Goal: Information Seeking & Learning: Check status

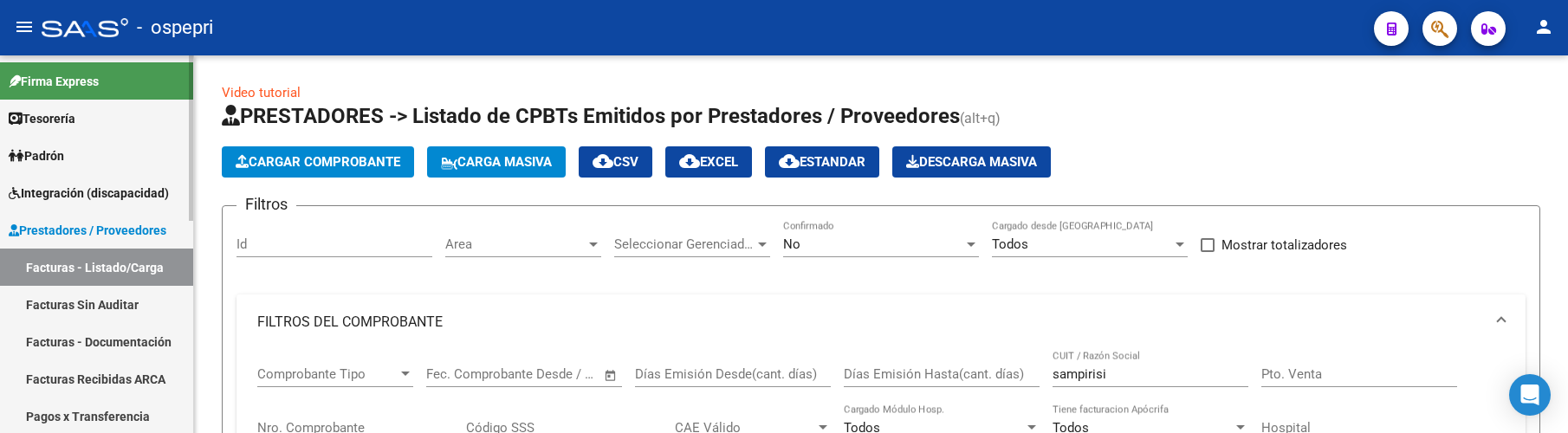
scroll to position [723, 0]
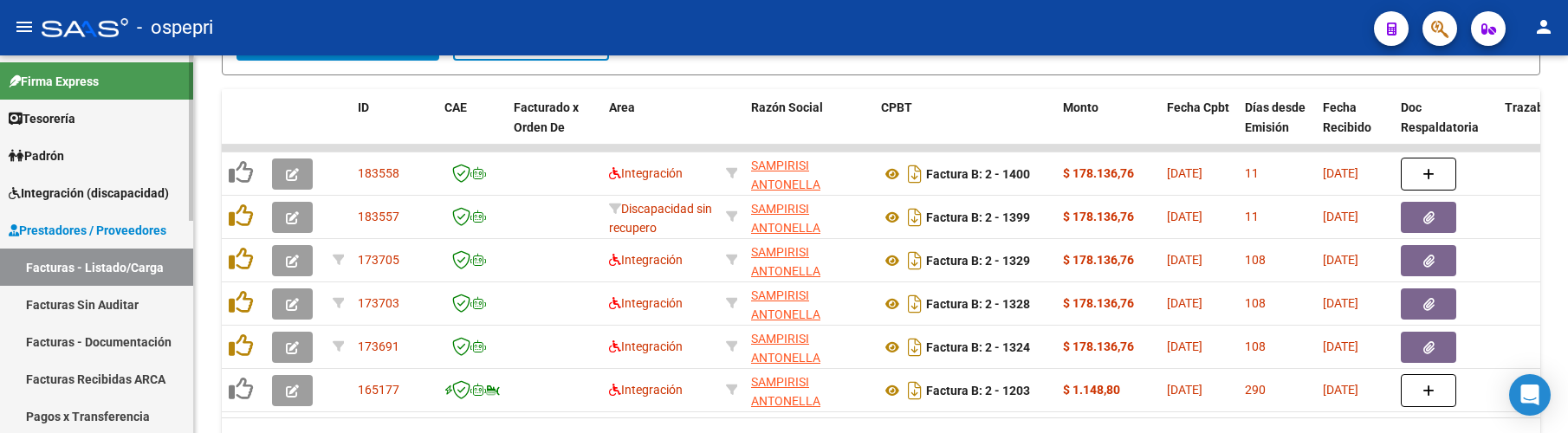
click at [111, 266] on link "Facturas - Listado/Carga" at bounding box center [96, 267] width 193 height 37
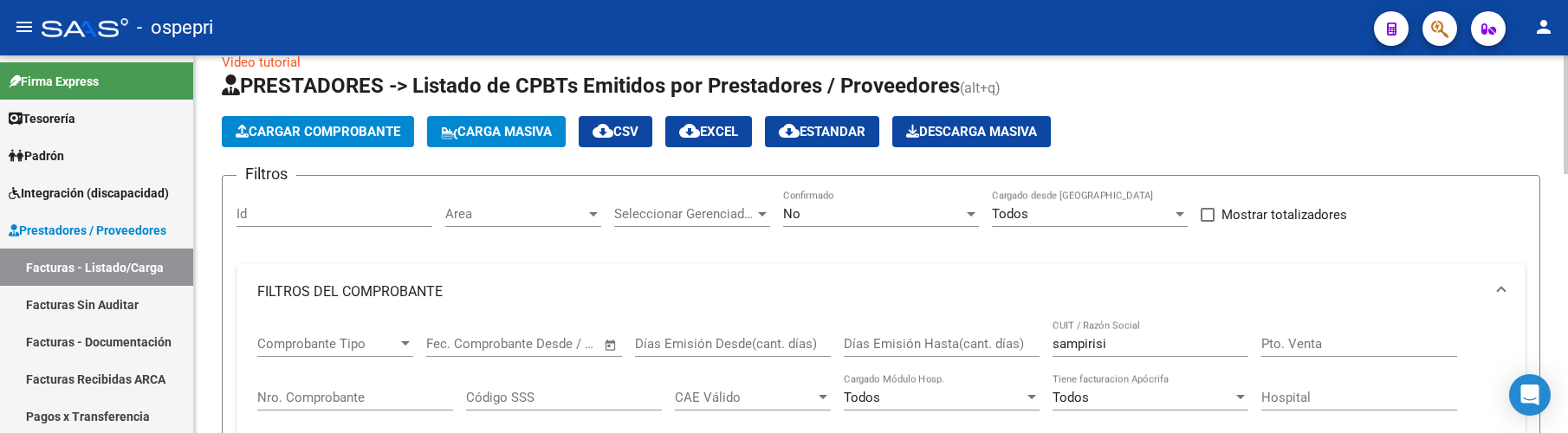
scroll to position [0, 0]
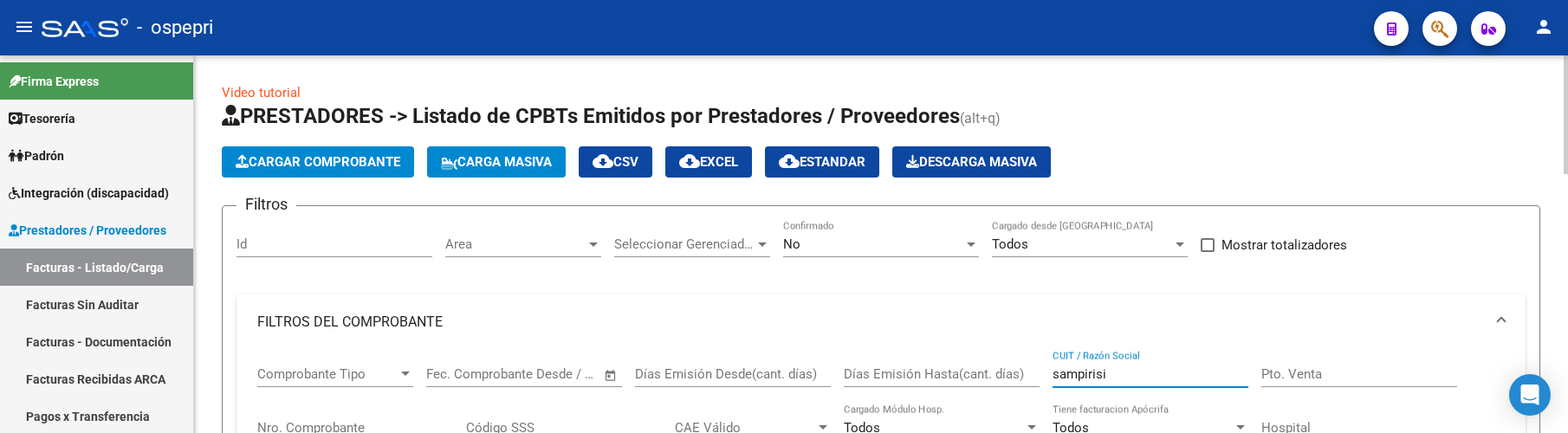
drag, startPoint x: 1121, startPoint y: 375, endPoint x: 1048, endPoint y: 376, distance: 73.0
click at [1049, 376] on div "Comprobante Tipo Comprobante Tipo Start date – End date Fec. Comprobante Desde …" at bounding box center [880, 429] width 1247 height 160
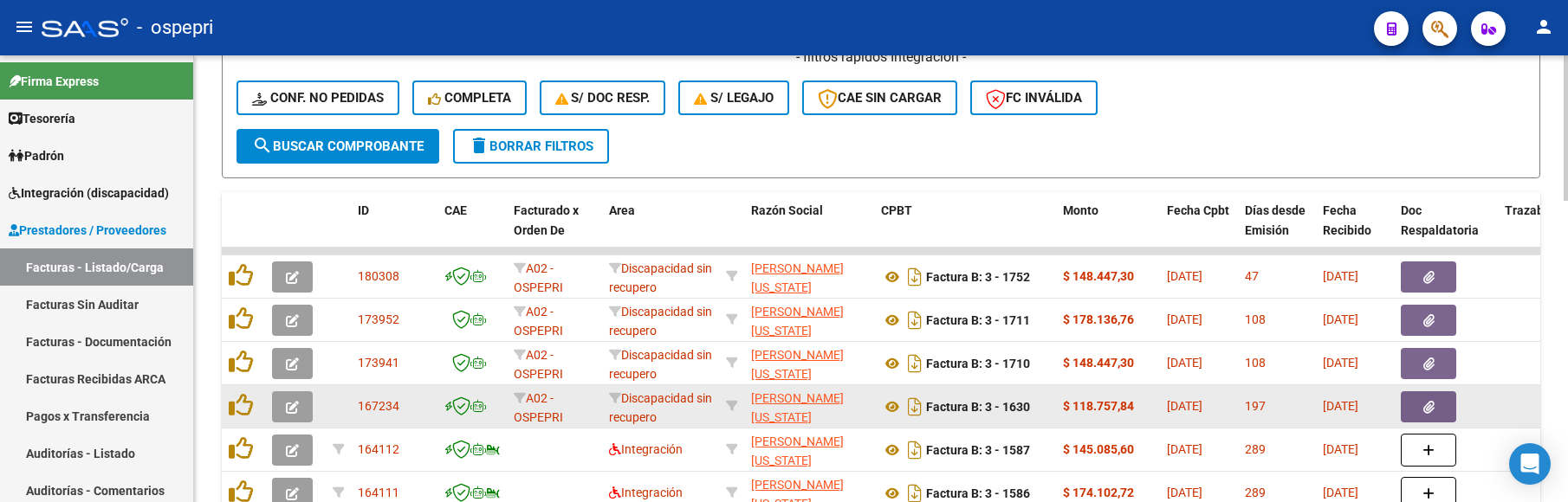
scroll to position [577, 0]
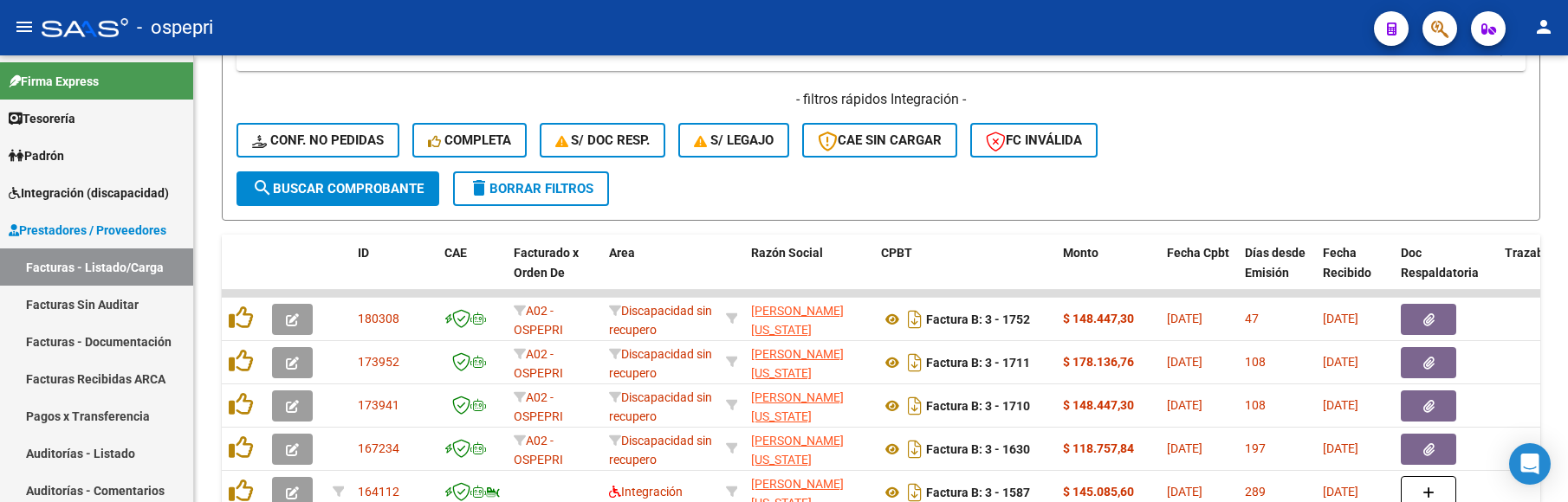
type input "[PERSON_NAME]"
click at [1265, 160] on div "- filtros rápidos Integración - Conf. no pedidas Completa S/ Doc Resp. S/ legaj…" at bounding box center [881, 131] width 1289 height 81
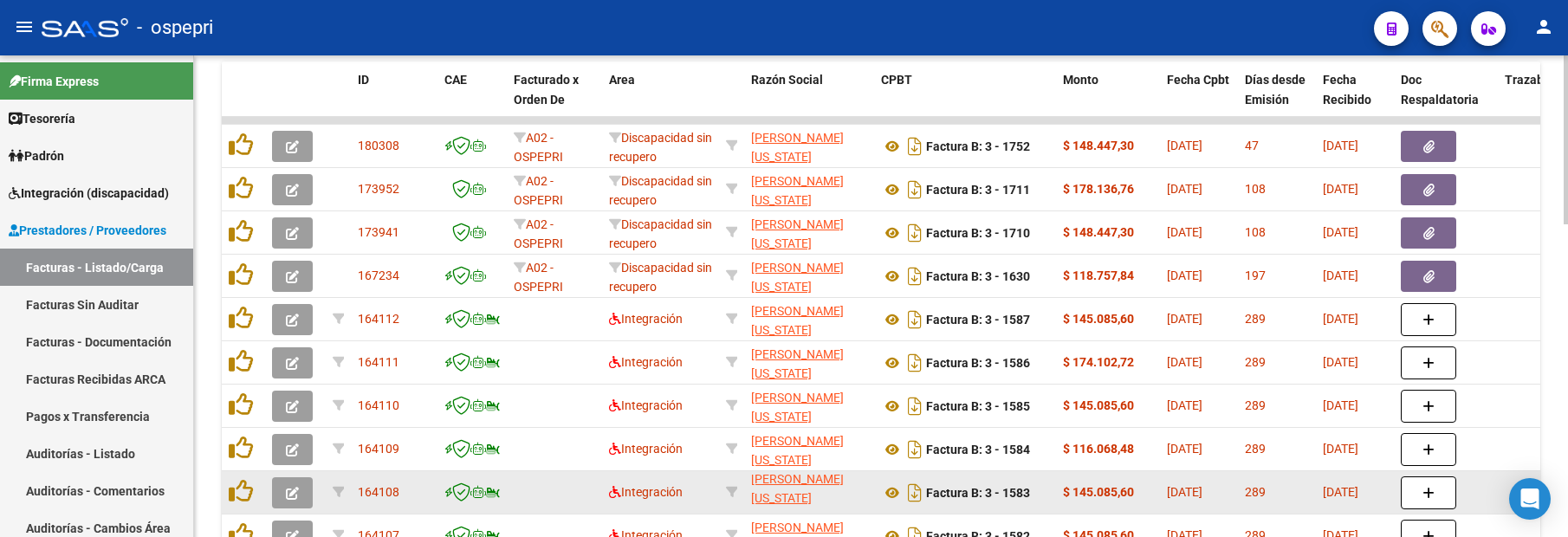
scroll to position [0, 0]
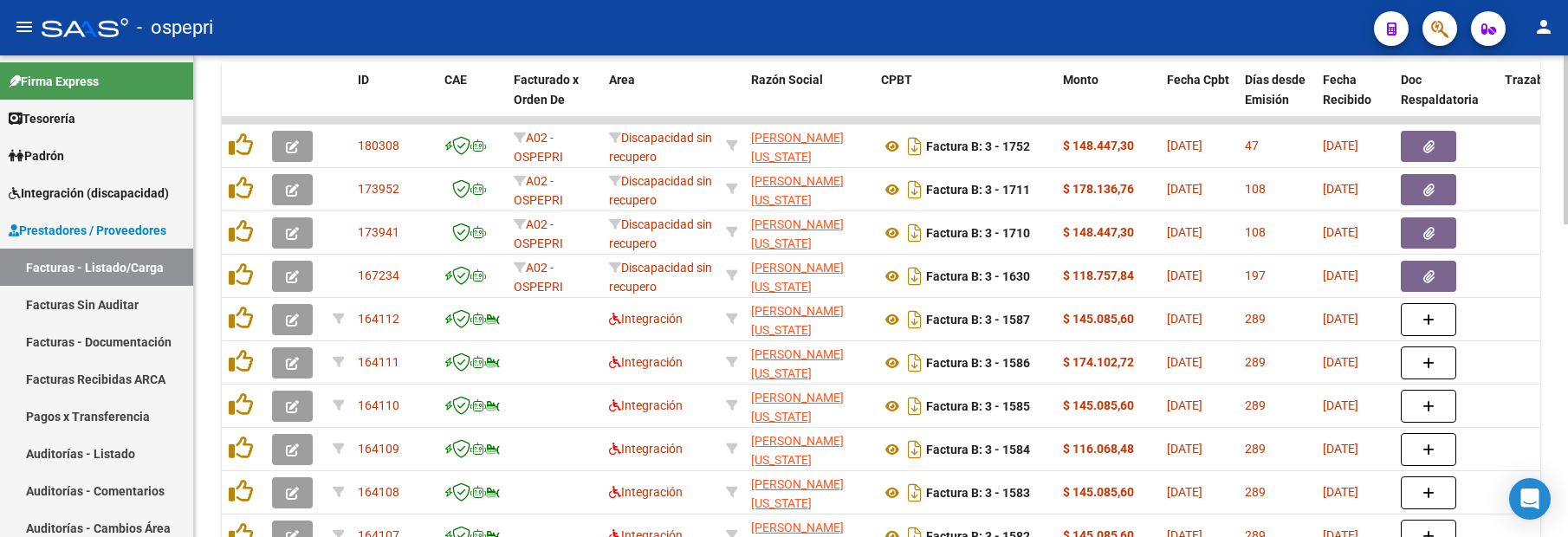
drag, startPoint x: 1562, startPoint y: 427, endPoint x: 1564, endPoint y: 463, distance: 36.1
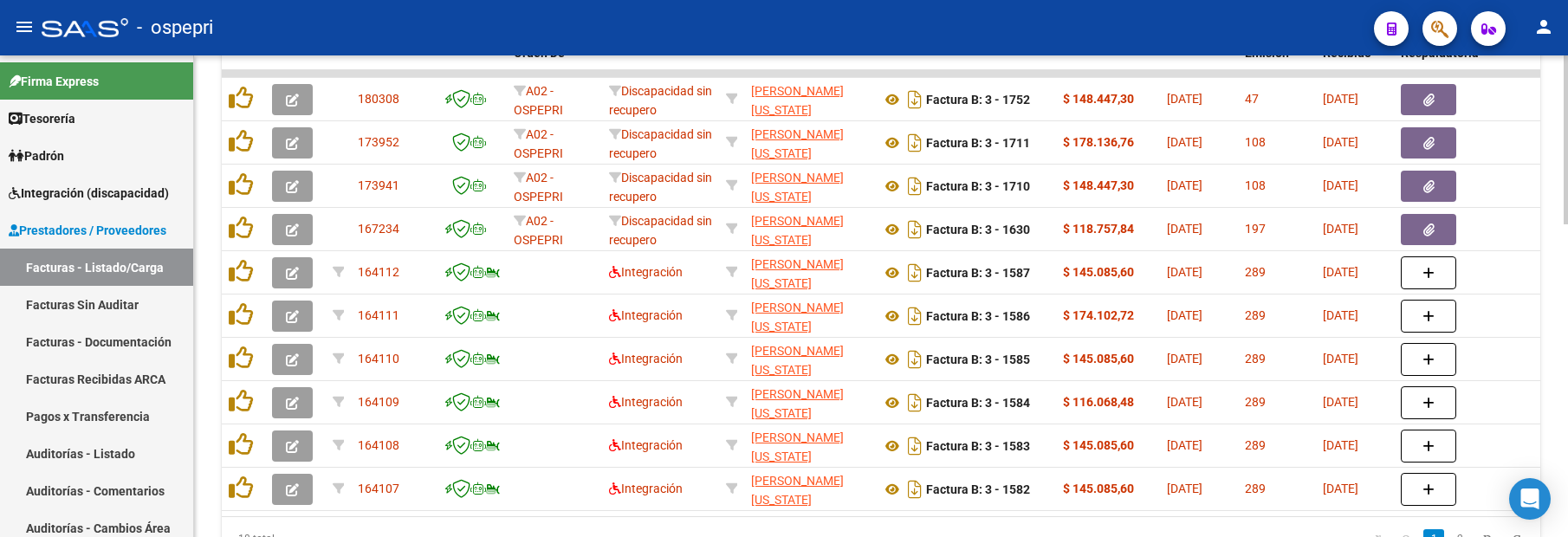
scroll to position [808, 0]
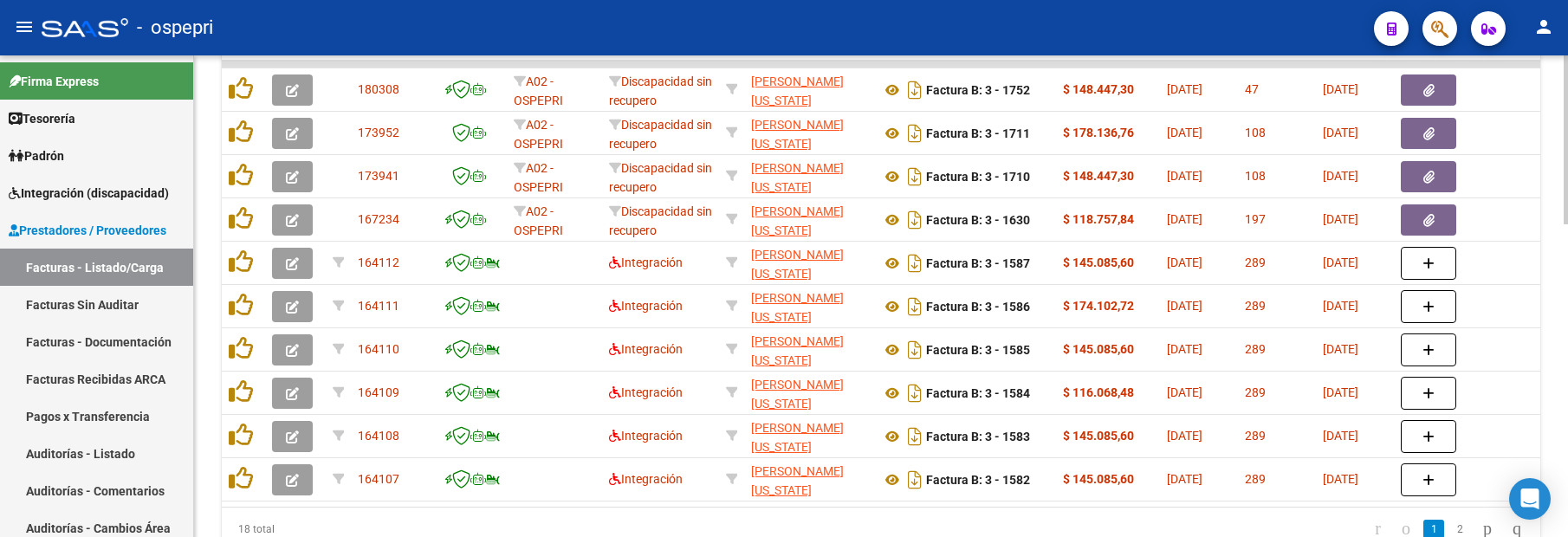
click at [1567, 433] on html "menu - ospepri person Firma Express Tesorería Extractos Procesados (csv) Extrac…" at bounding box center [784, 268] width 1568 height 537
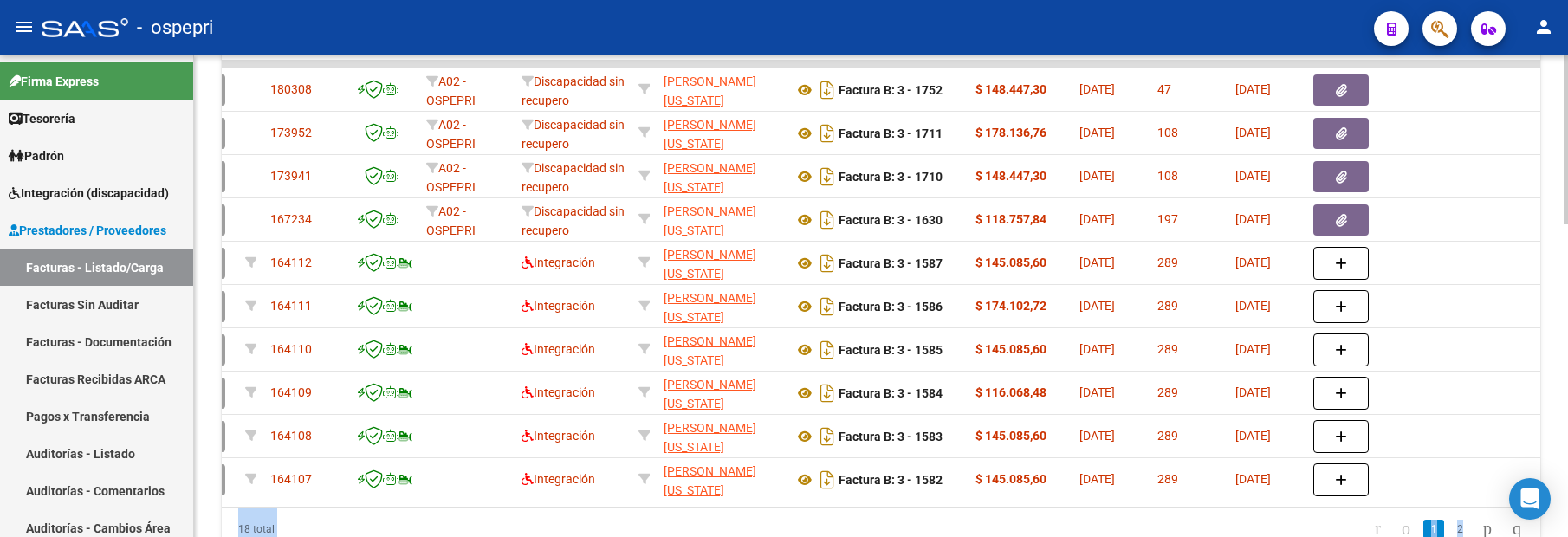
scroll to position [0, 0]
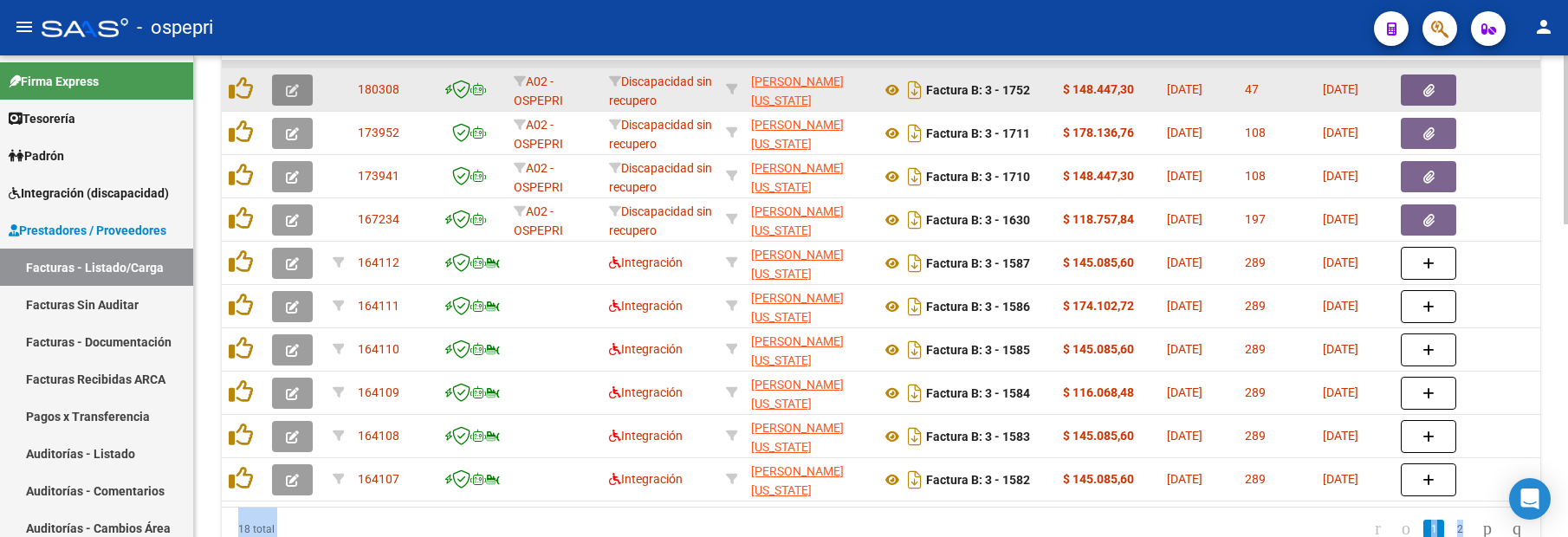
click at [293, 98] on button "button" at bounding box center [292, 90] width 40 height 32
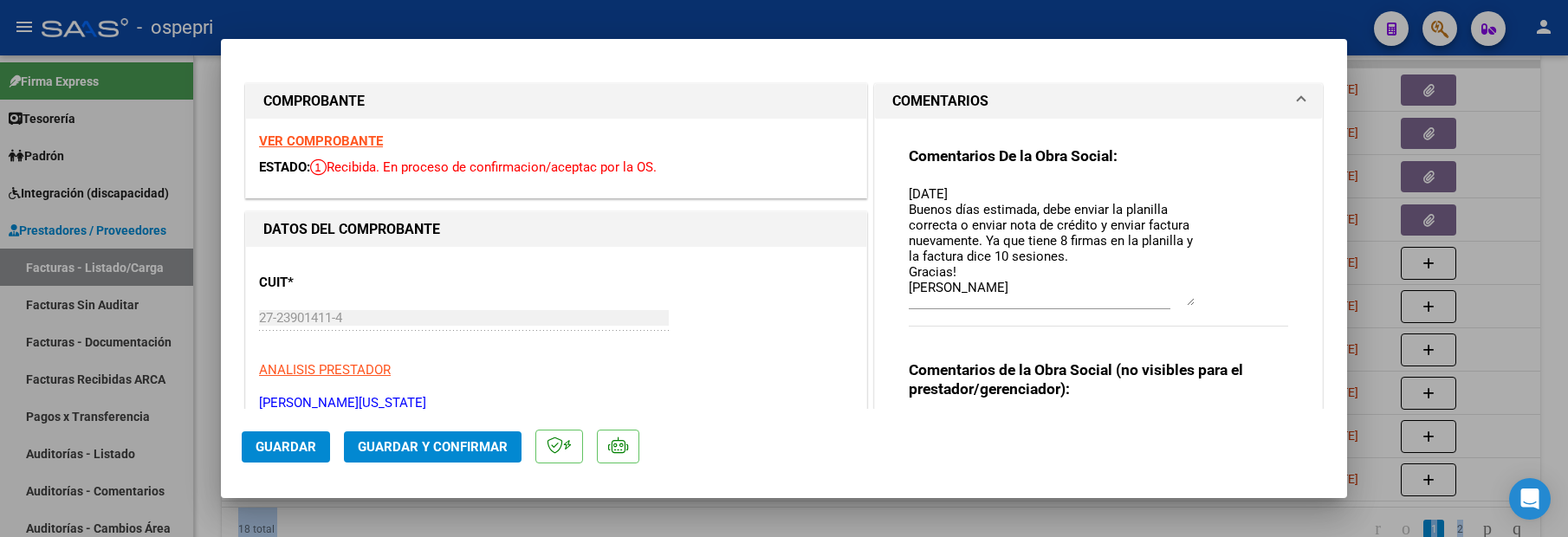
drag, startPoint x: 1182, startPoint y: 216, endPoint x: 1185, endPoint y: 303, distance: 87.1
click at [1185, 303] on textarea "[DATE] Buenos días estimada, debe enviar la planilla correcta o enviar nota de …" at bounding box center [1051, 245] width 286 height 121
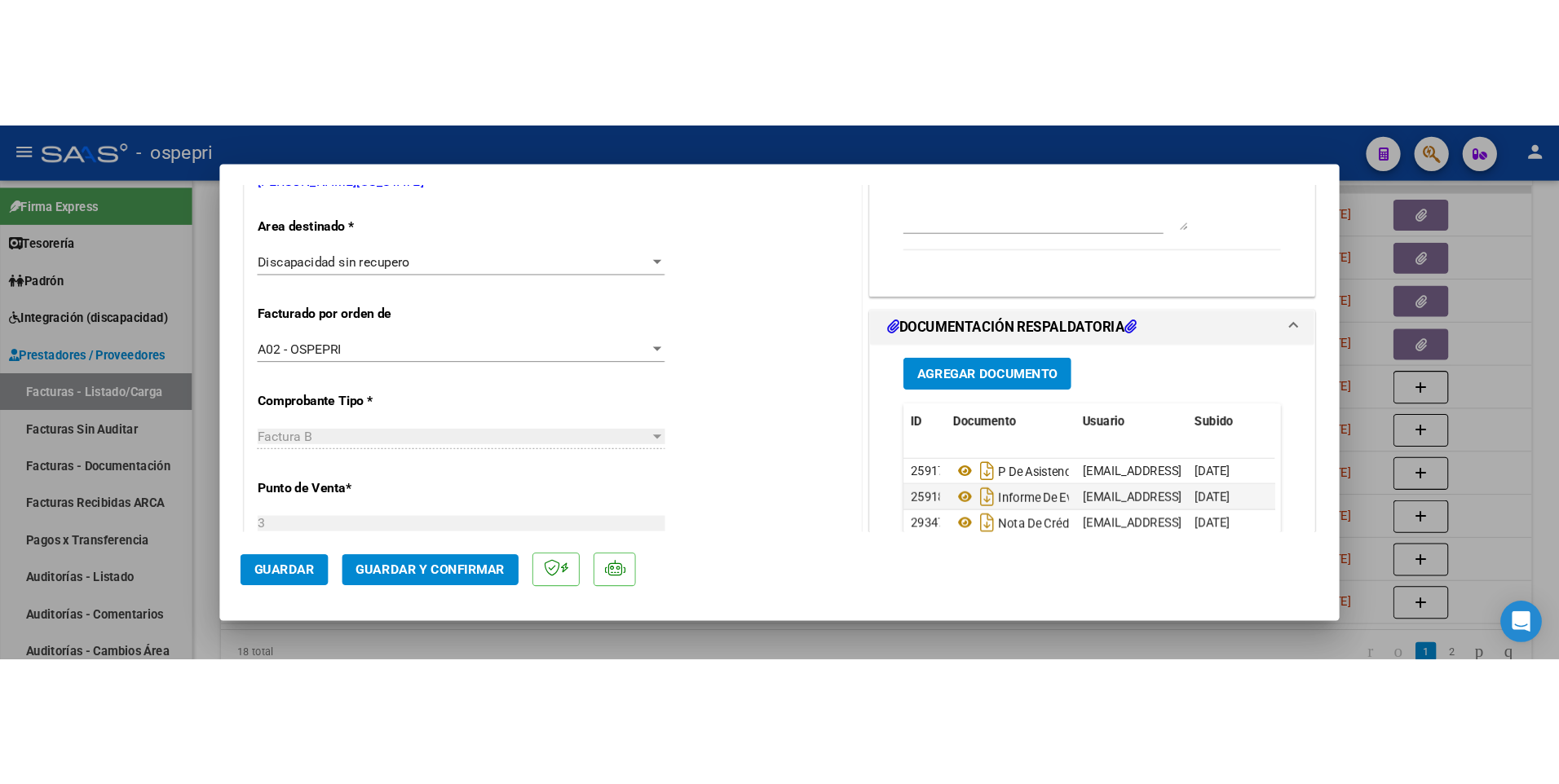
scroll to position [408, 0]
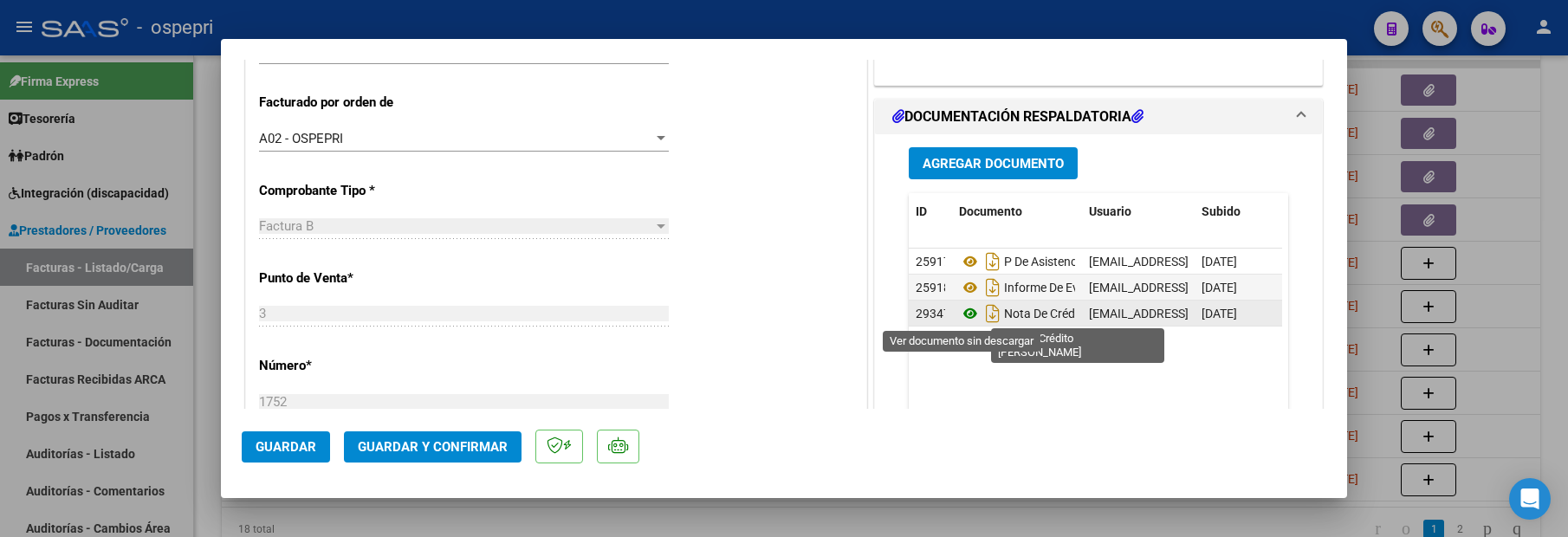
click at [964, 319] on icon at bounding box center [971, 314] width 23 height 21
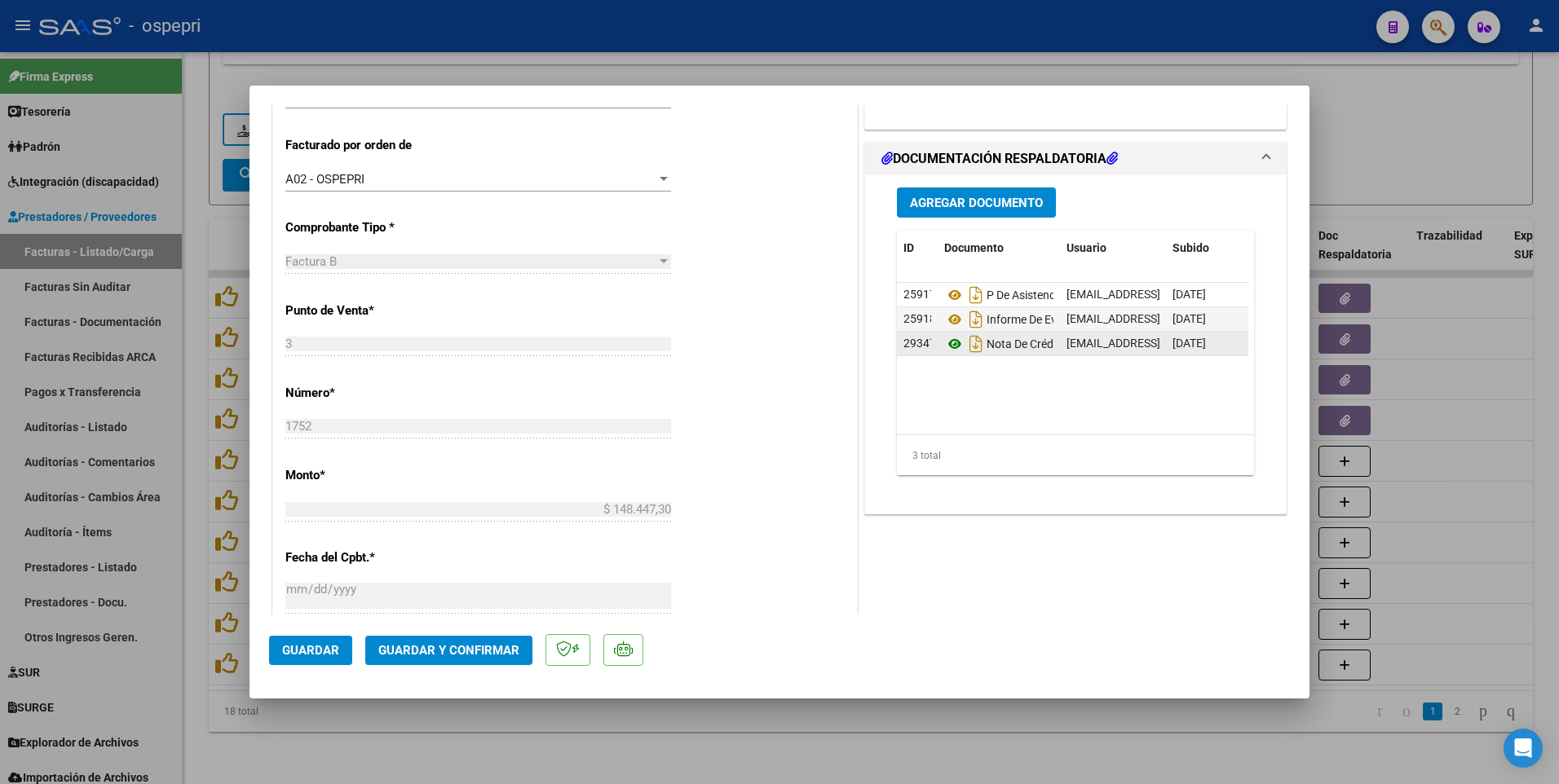
scroll to position [559, 0]
click at [1475, 407] on div at bounding box center [779, 392] width 1559 height 784
type input "$ 0,00"
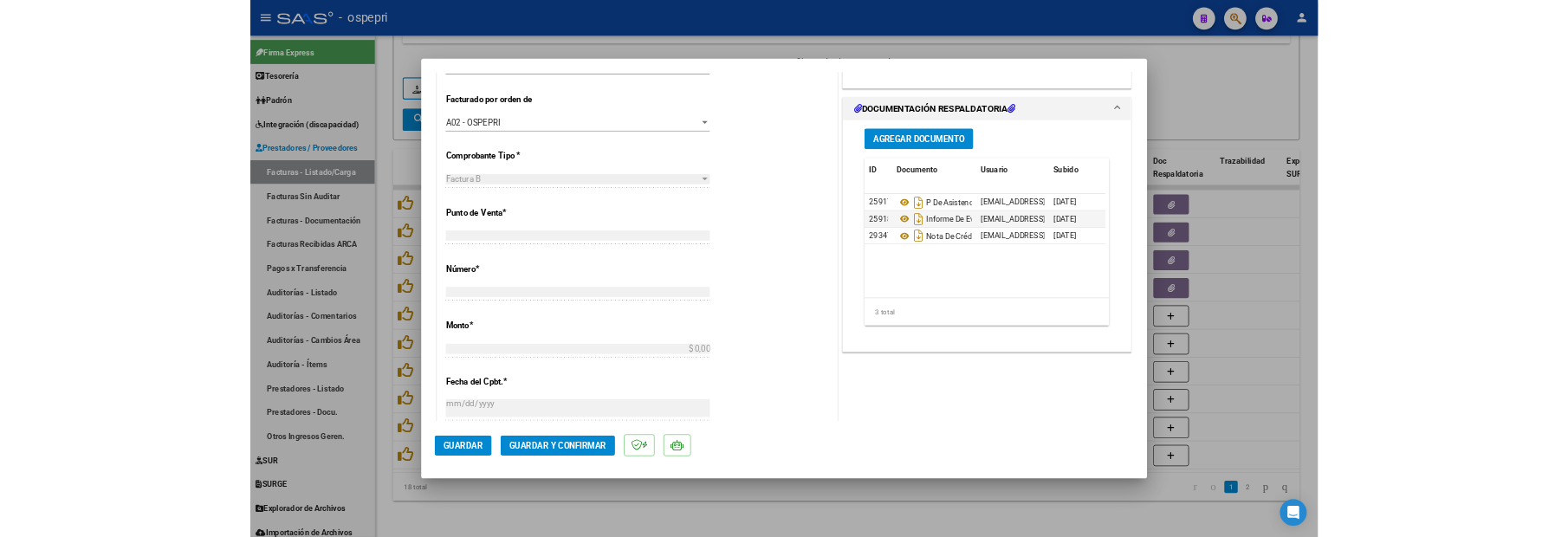
scroll to position [420, 0]
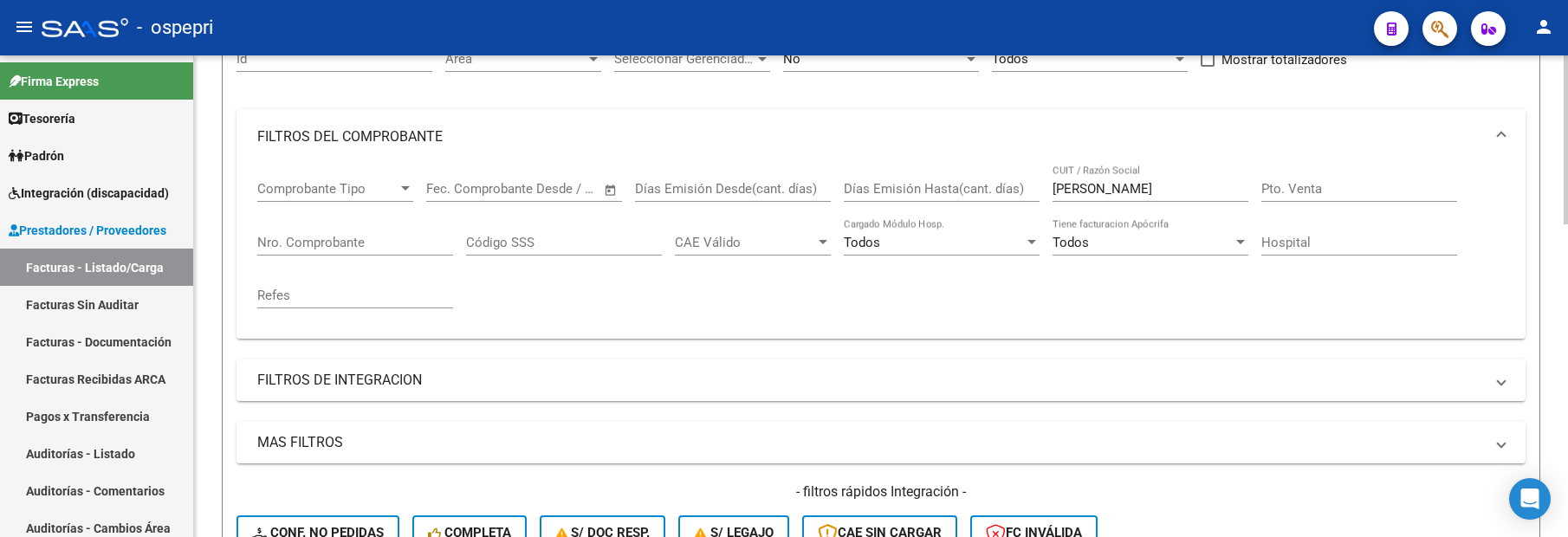
scroll to position [161, 0]
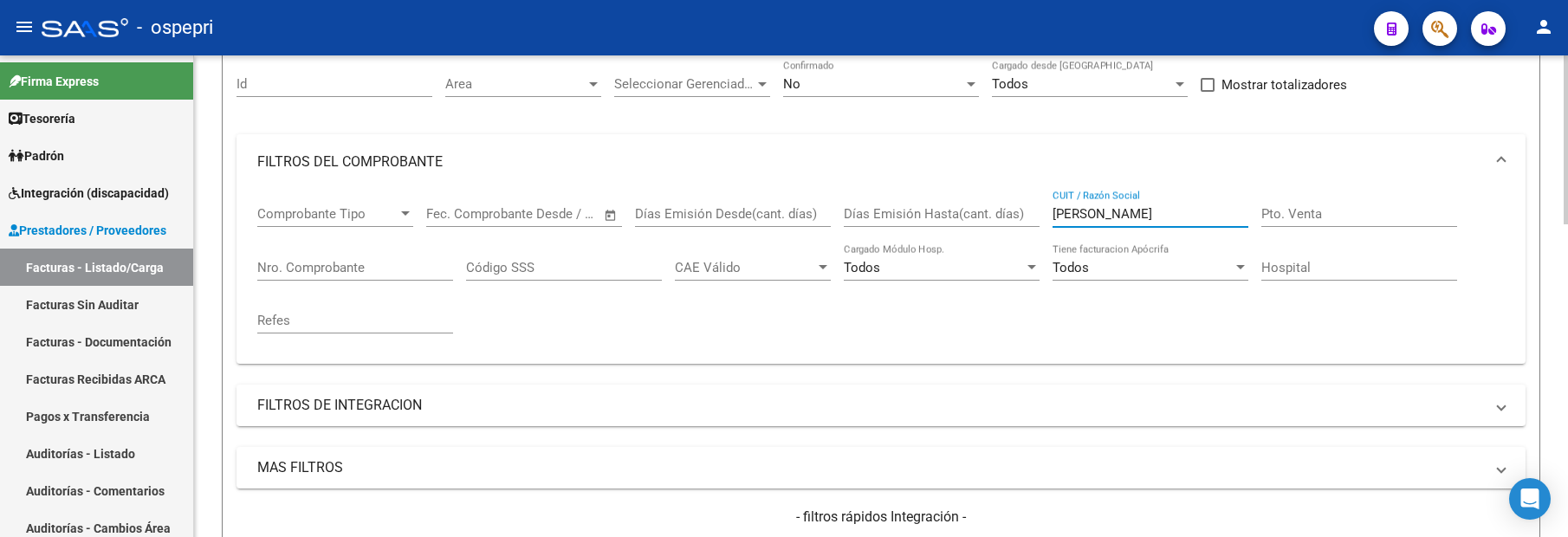
drag, startPoint x: 1129, startPoint y: 219, endPoint x: 1035, endPoint y: 213, distance: 94.2
click at [1035, 213] on div "Comprobante Tipo Comprobante Tipo Start date – End date Fec. Comprobante Desde …" at bounding box center [880, 269] width 1247 height 161
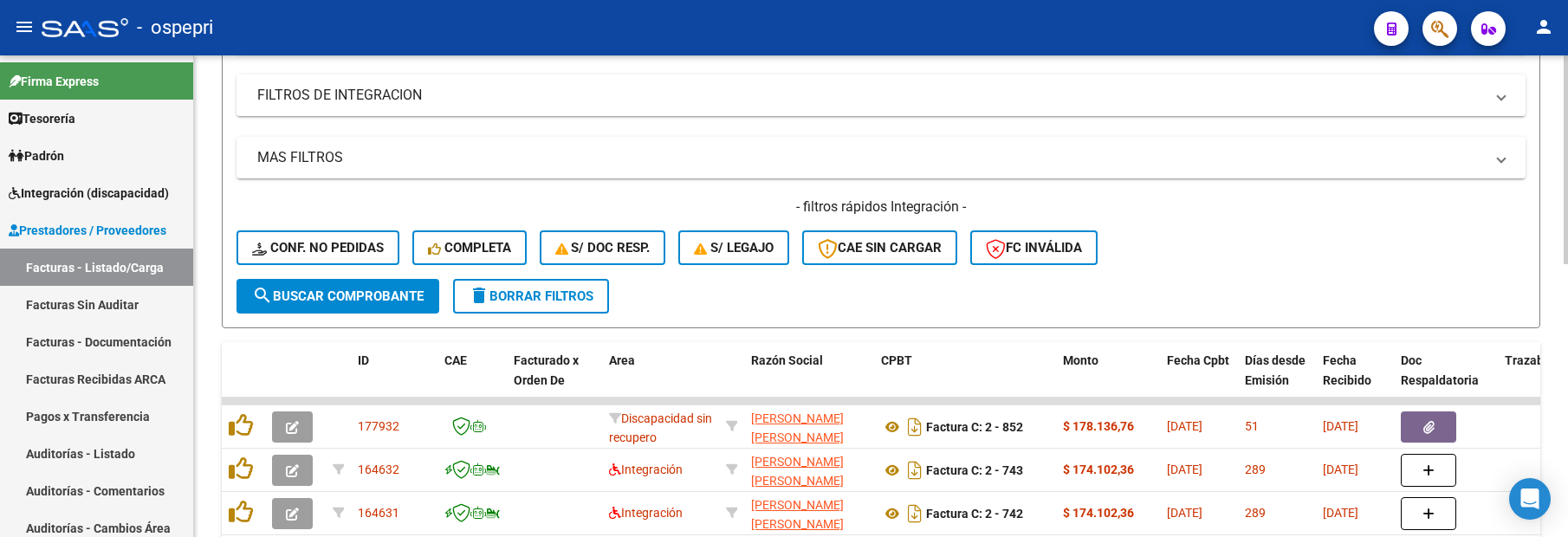
scroll to position [630, 0]
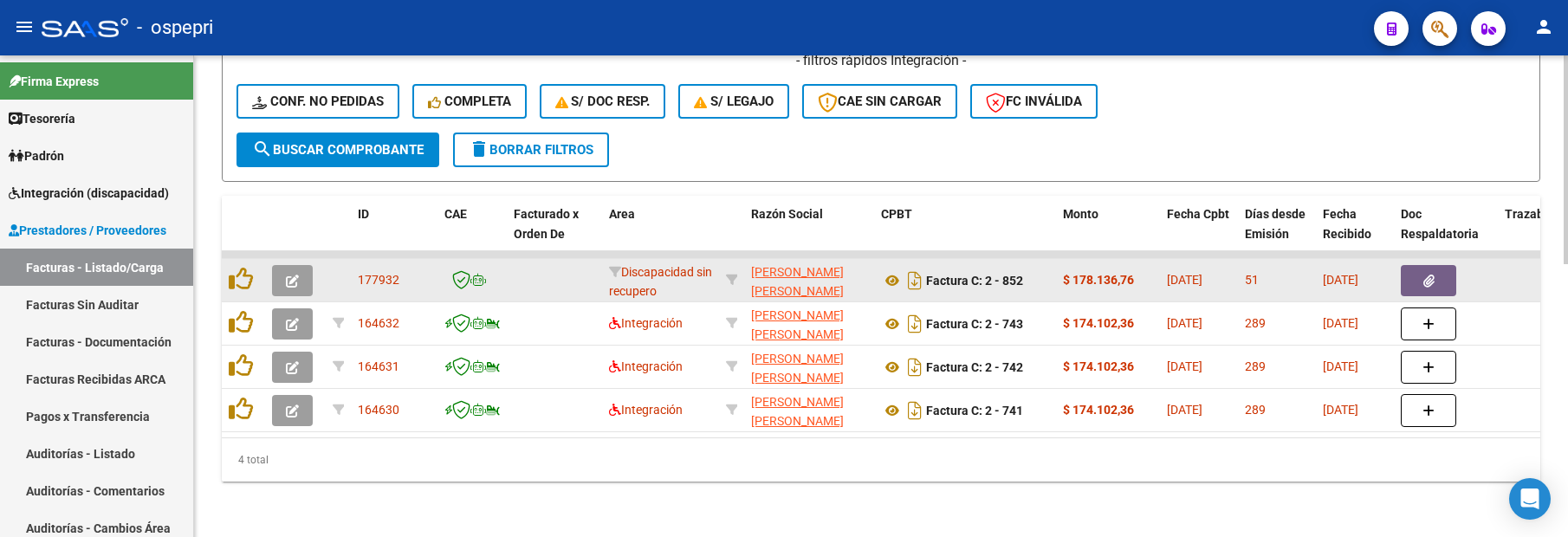
type input "[PERSON_NAME]"
click at [284, 268] on button "button" at bounding box center [292, 281] width 40 height 32
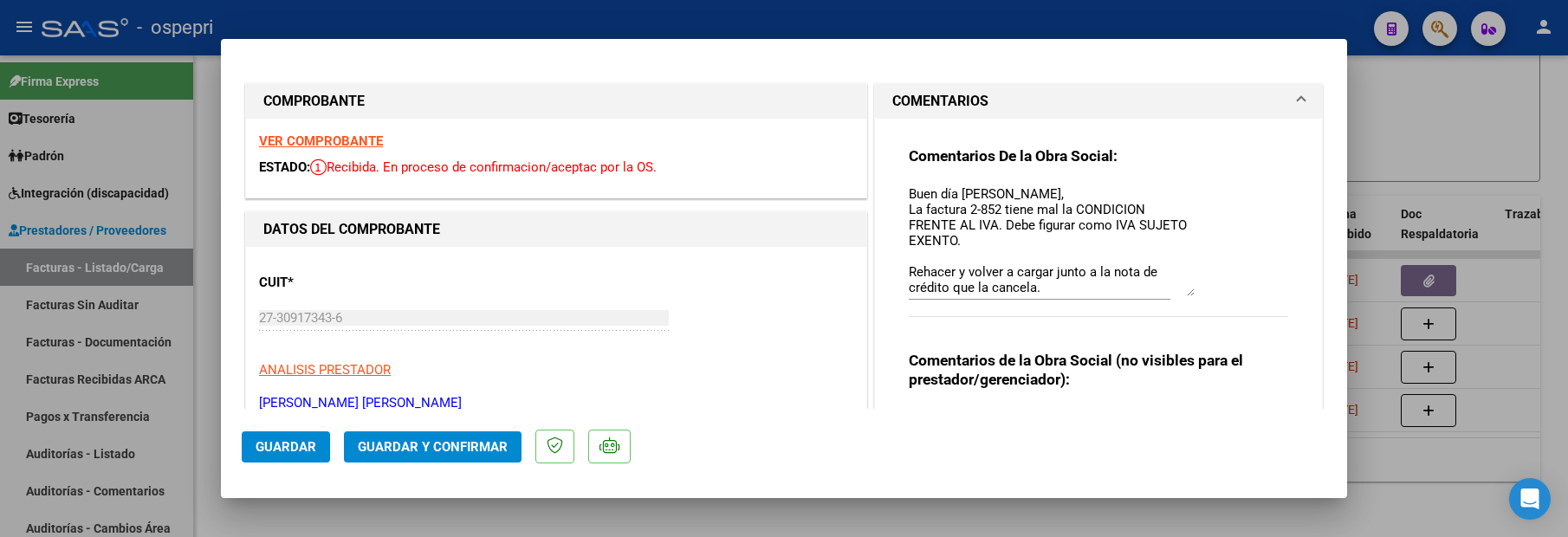
drag, startPoint x: 1181, startPoint y: 215, endPoint x: 1184, endPoint y: 292, distance: 77.1
click at [1184, 292] on textarea "Buen día [PERSON_NAME], La factura 2-852 tiene mal la CONDICION FRENTE AL IVA. …" at bounding box center [1051, 240] width 286 height 111
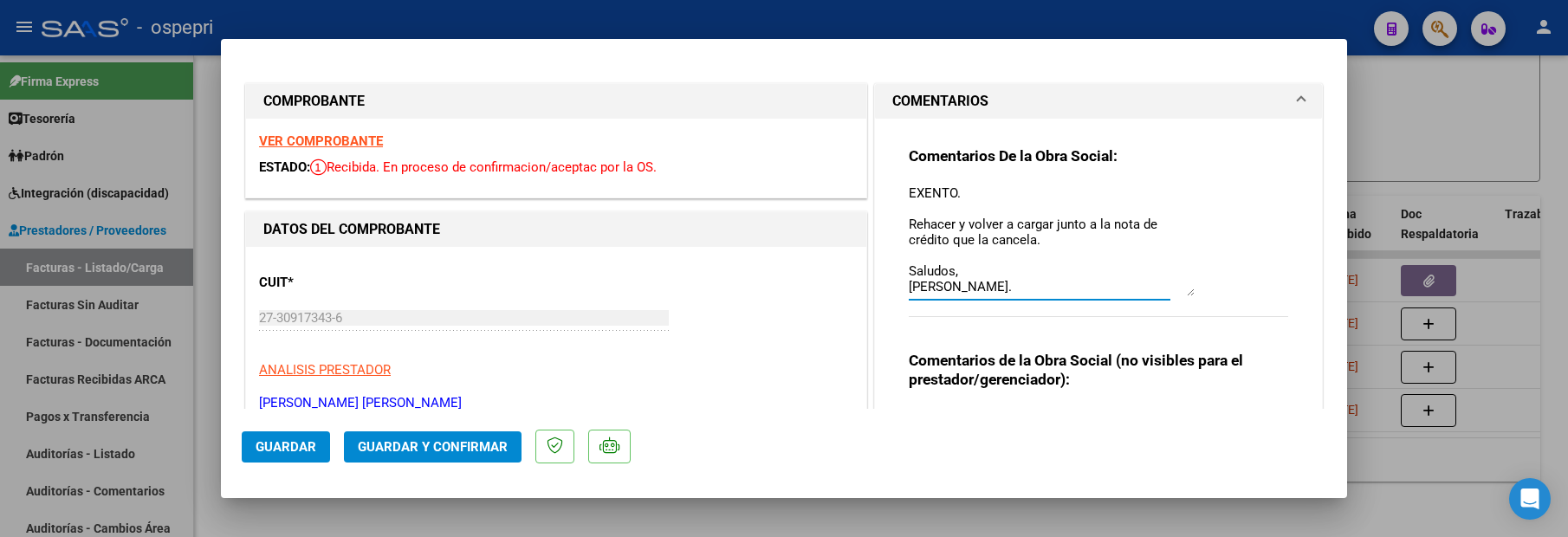
click at [1401, 433] on div at bounding box center [784, 268] width 1568 height 537
type input "$ 0,00"
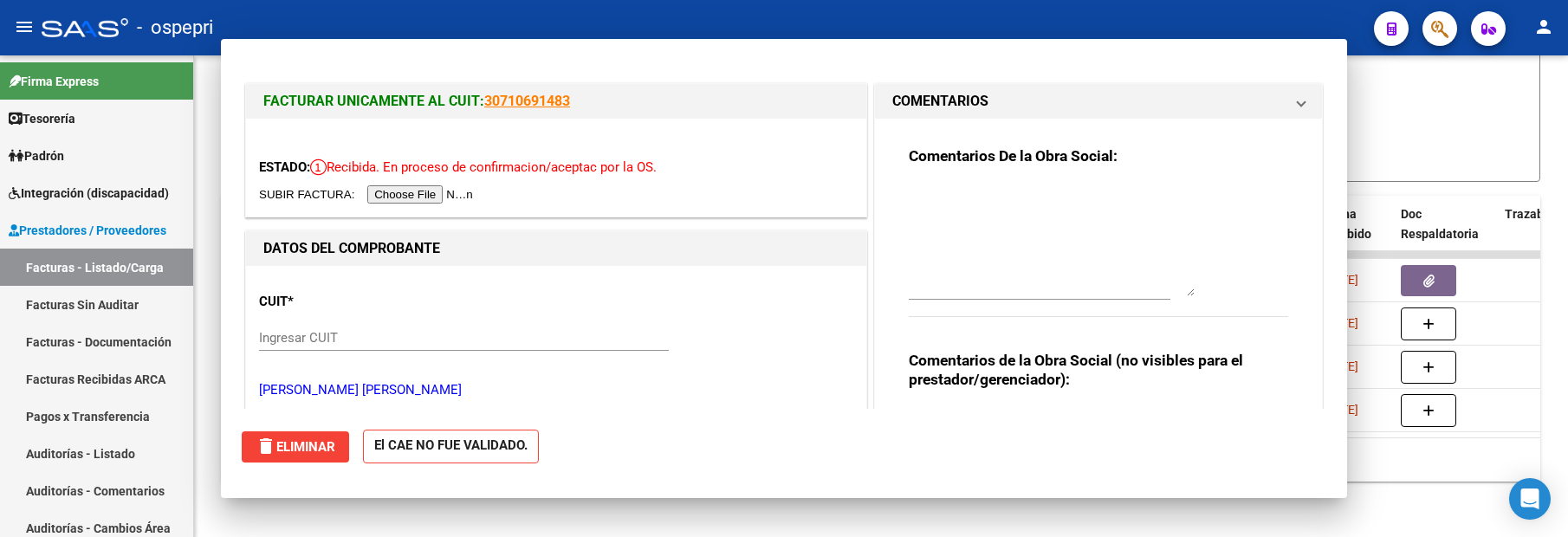
scroll to position [0, 0]
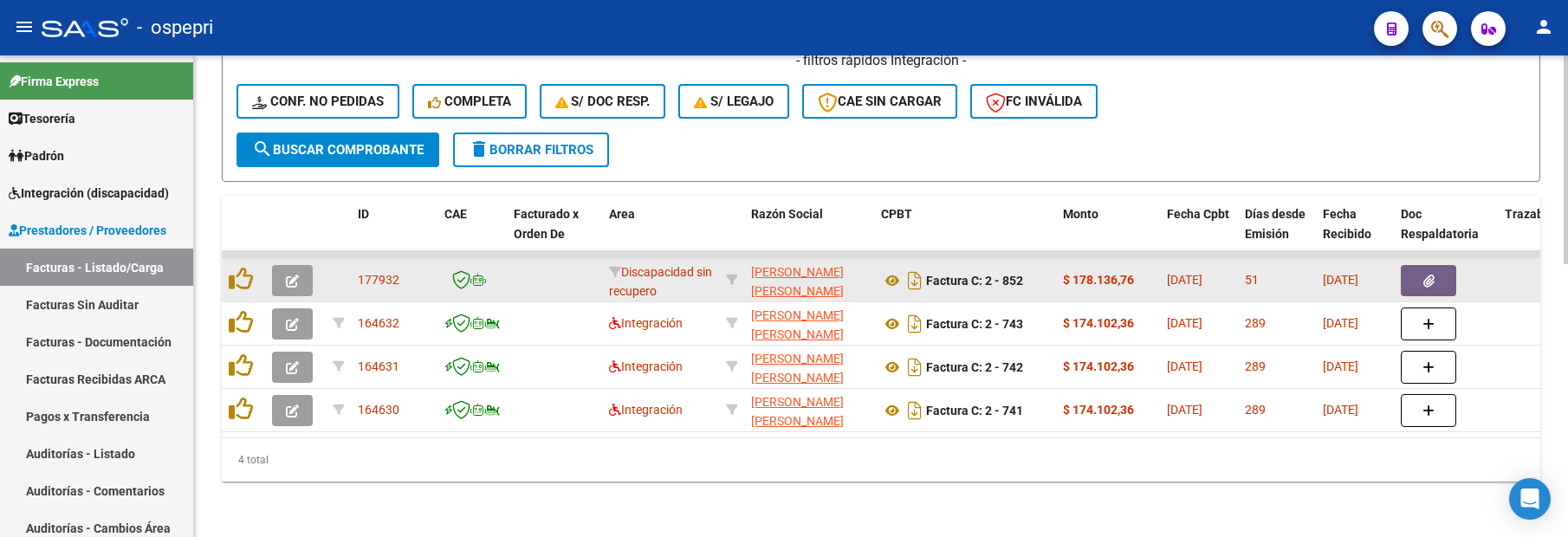
click at [308, 270] on button "button" at bounding box center [292, 281] width 40 height 32
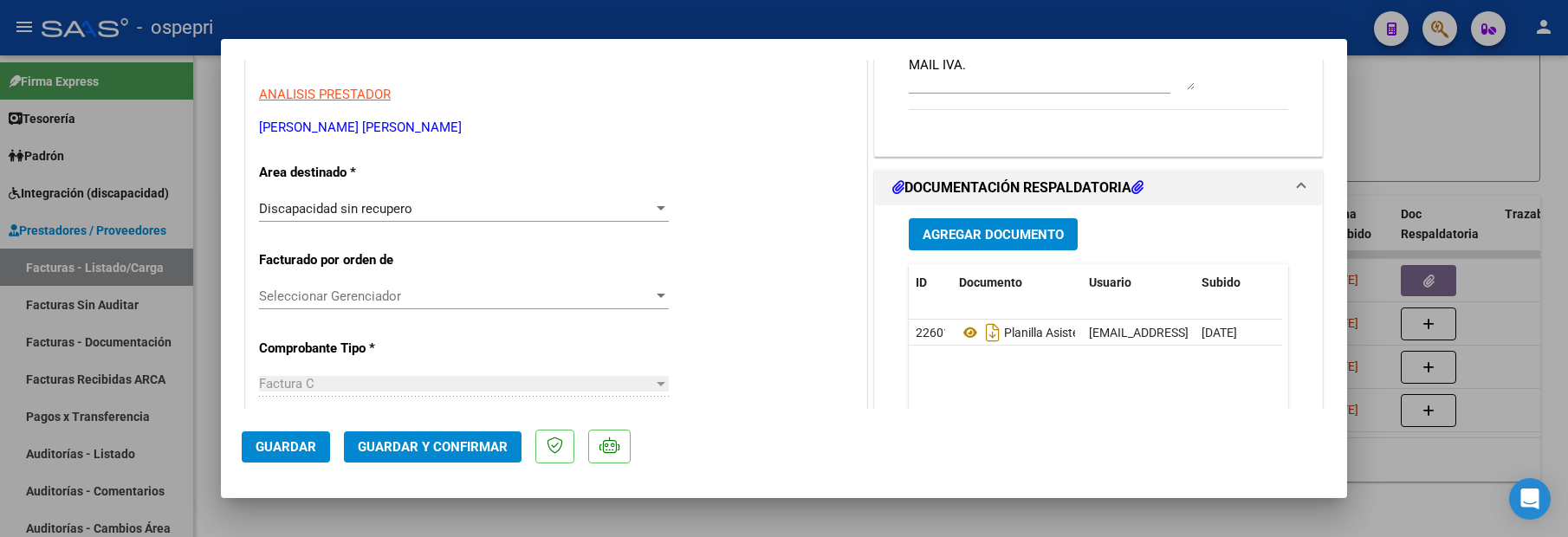
scroll to position [260, 0]
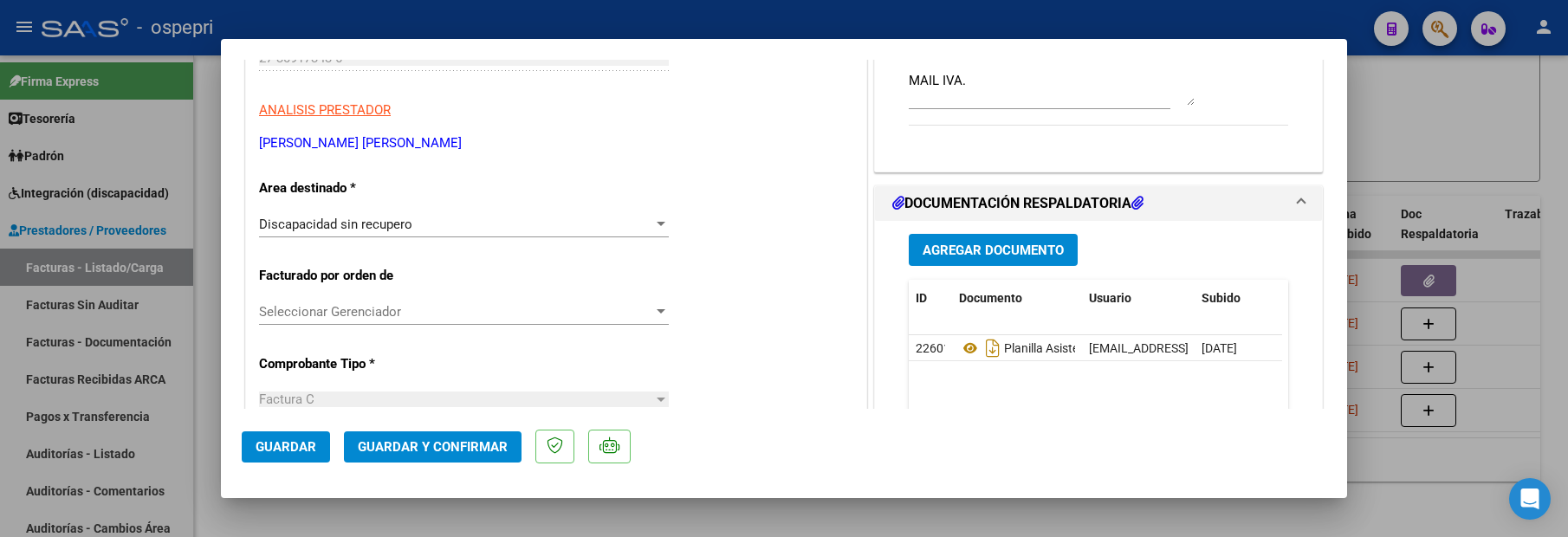
click at [1387, 433] on div at bounding box center [784, 268] width 1568 height 537
type input "$ 0,00"
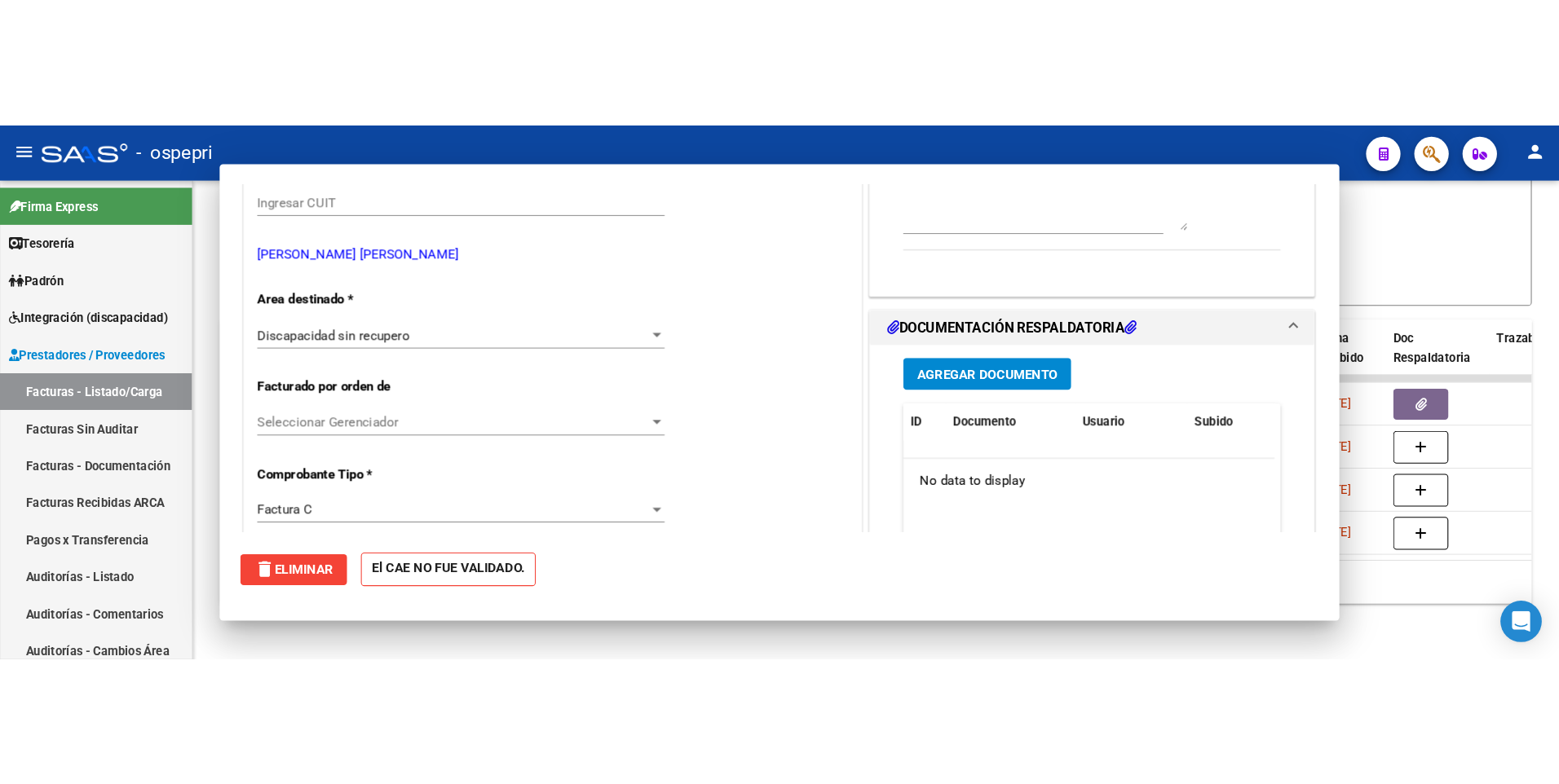
scroll to position [263, 0]
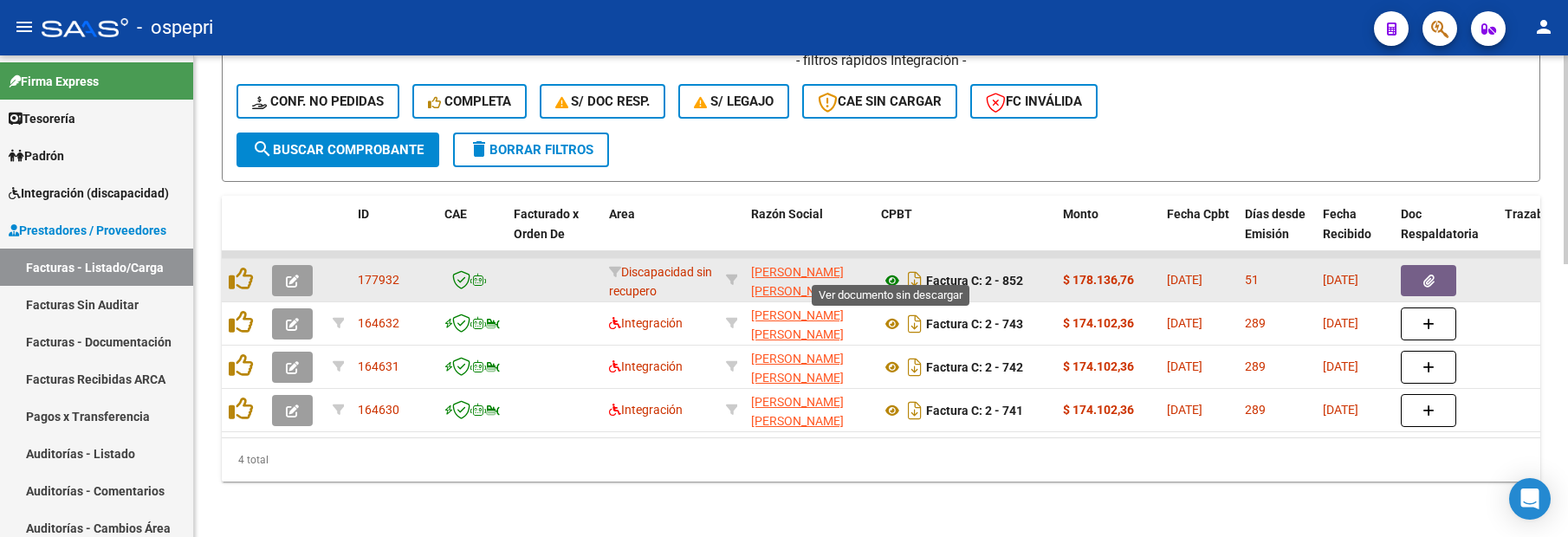
click at [894, 270] on icon at bounding box center [893, 281] width 23 height 21
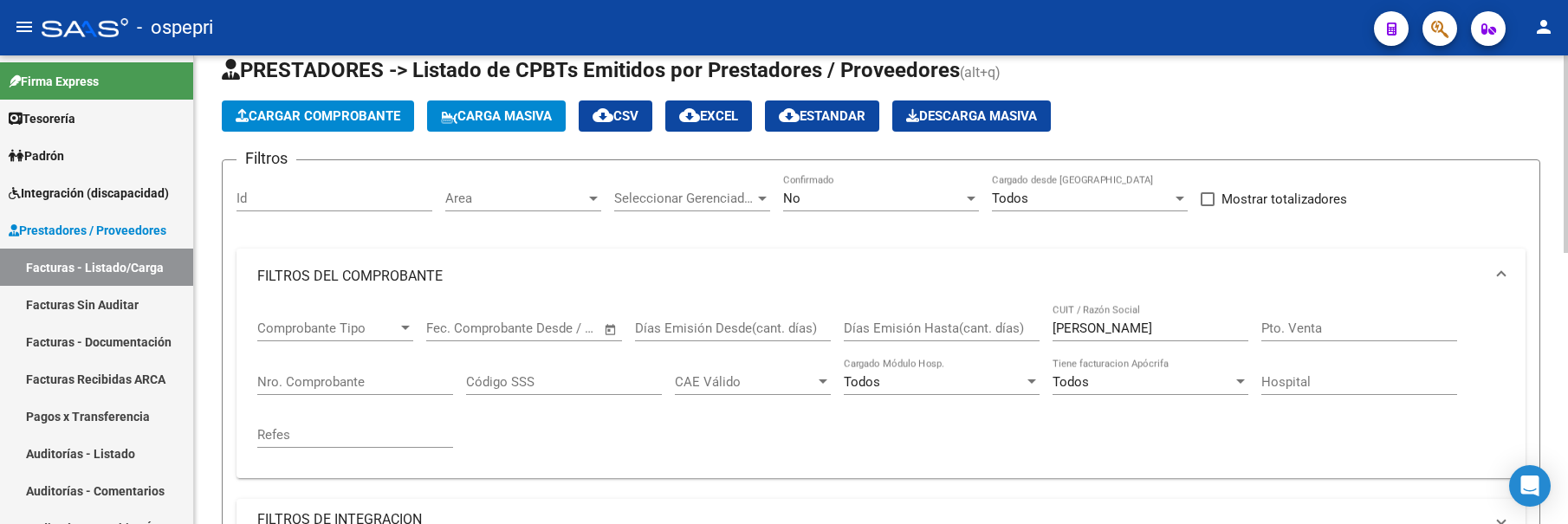
scroll to position [0, 0]
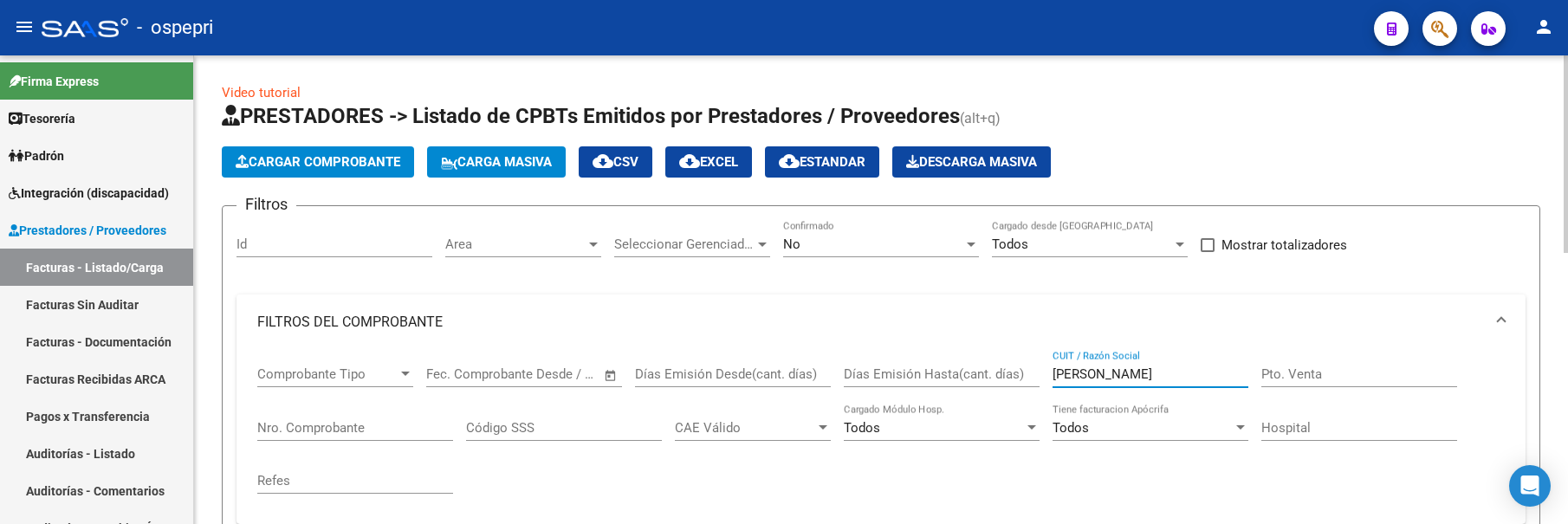
drag, startPoint x: 1119, startPoint y: 372, endPoint x: 1044, endPoint y: 374, distance: 75.0
click at [1044, 374] on div "Comprobante Tipo Comprobante Tipo Start date – End date Fec. Comprobante Desde …" at bounding box center [880, 429] width 1247 height 160
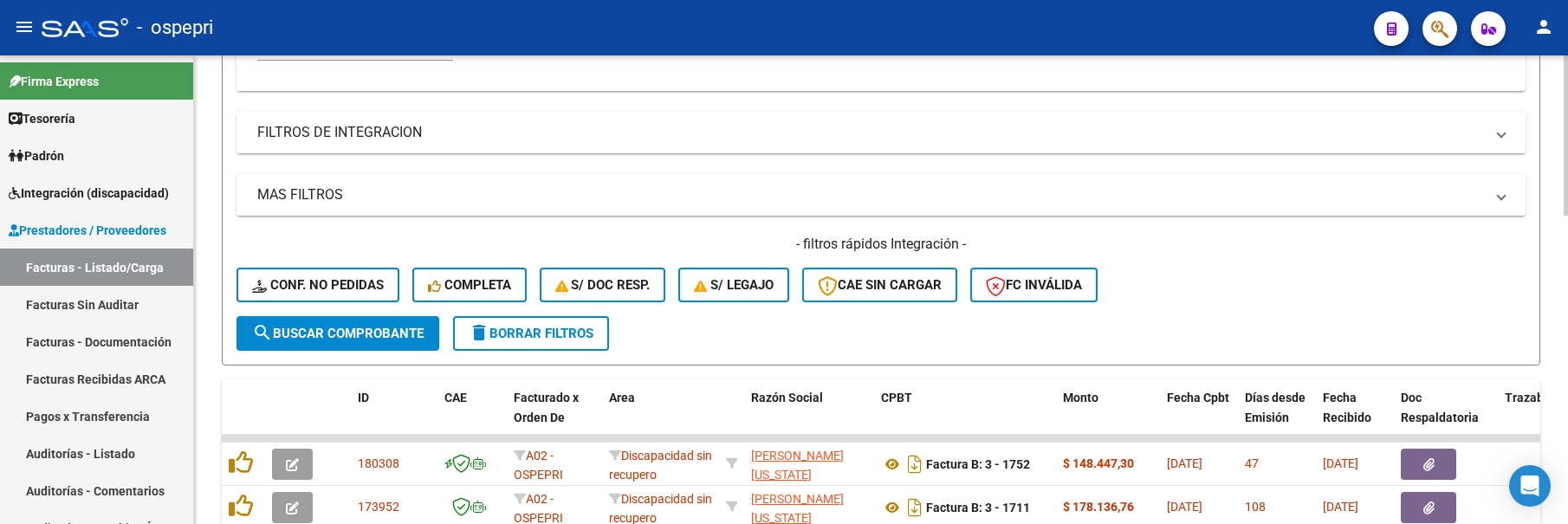
scroll to position [520, 0]
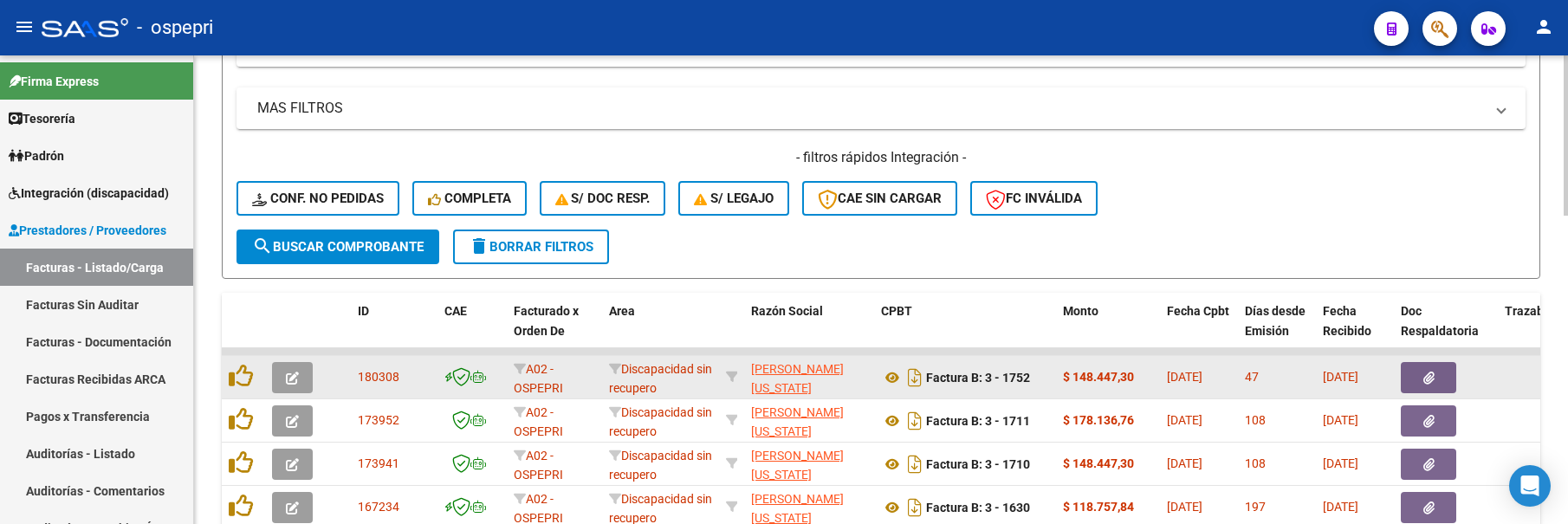
type input "[PERSON_NAME]"
click at [298, 383] on icon "button" at bounding box center [292, 378] width 13 height 13
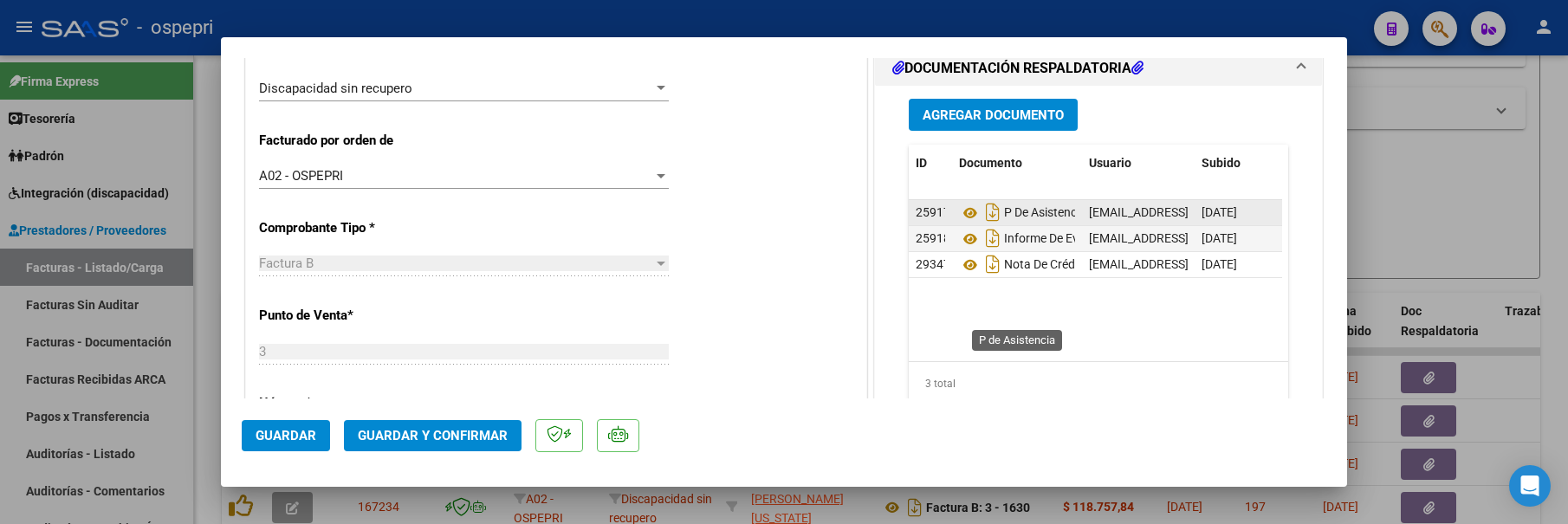
scroll to position [433, 0]
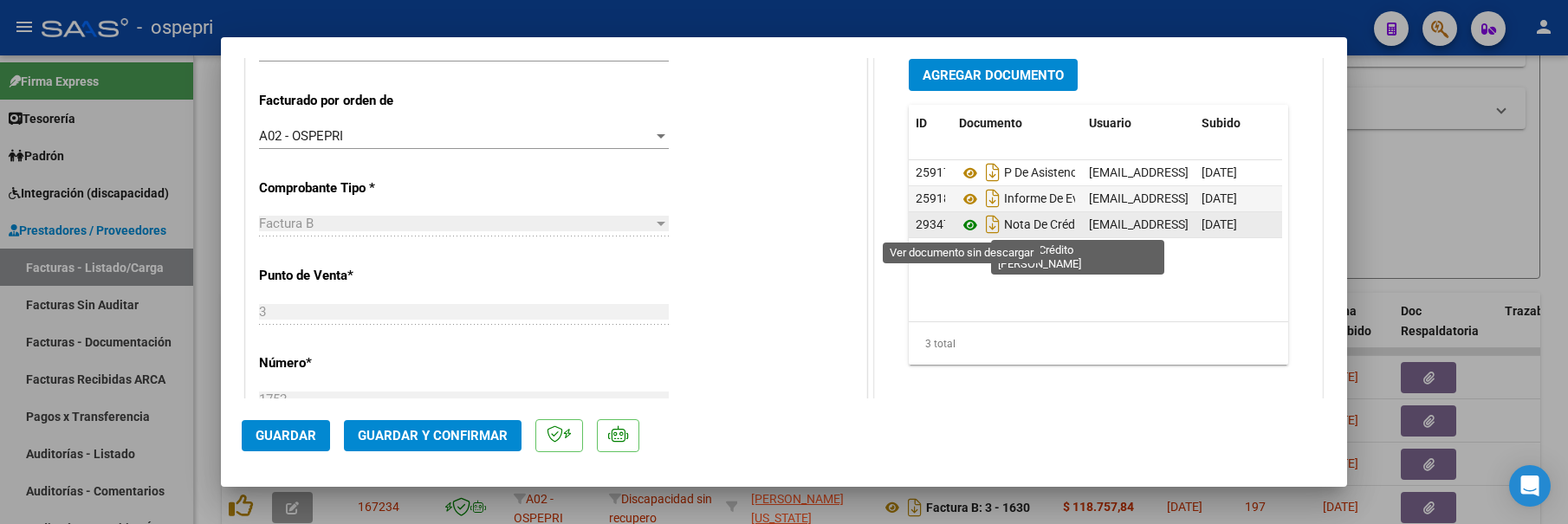
click at [959, 223] on icon at bounding box center [971, 225] width 23 height 21
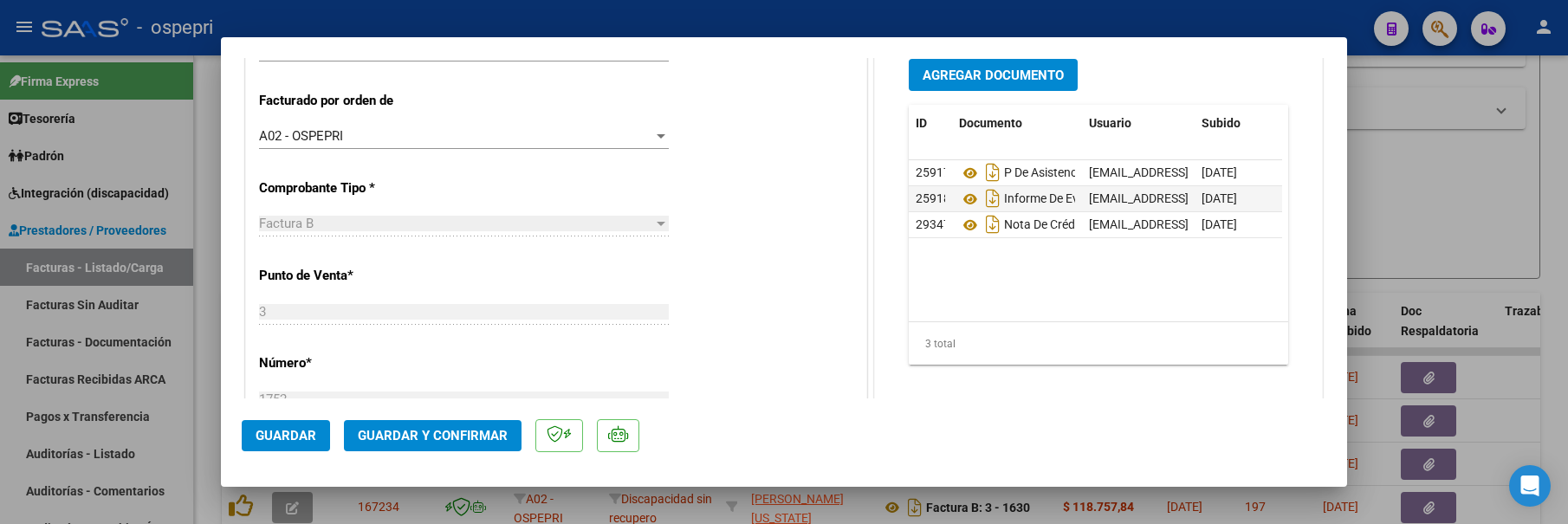
click at [1438, 246] on div at bounding box center [784, 262] width 1568 height 524
type input "$ 0,00"
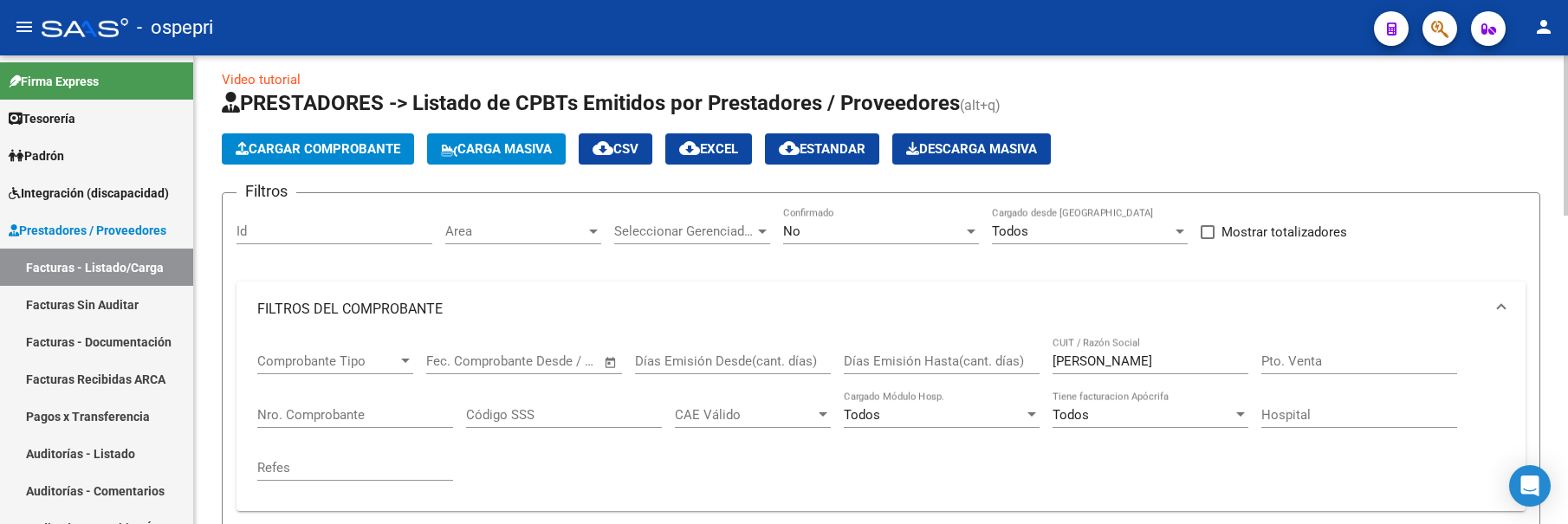
scroll to position [0, 0]
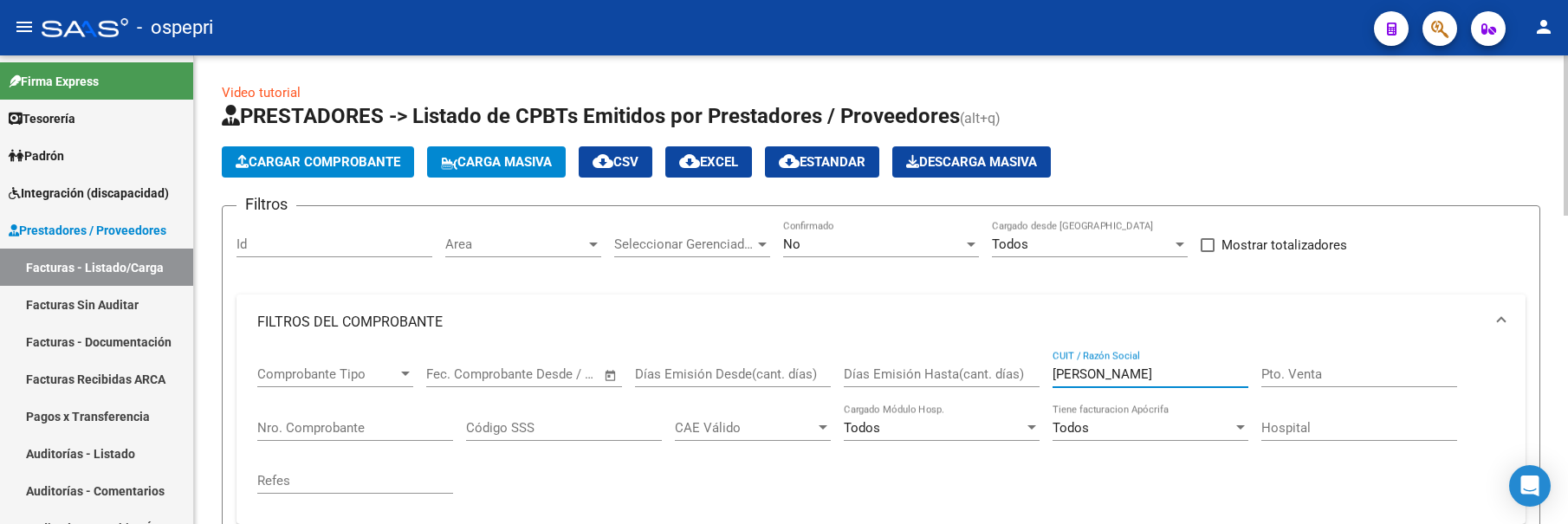
drag, startPoint x: 1133, startPoint y: 374, endPoint x: 1052, endPoint y: 374, distance: 81.0
click at [1052, 374] on input "[PERSON_NAME]" at bounding box center [1150, 374] width 196 height 16
click at [1179, 147] on div "Cargar Comprobante Carga Masiva cloud_download CSV cloud_download EXCEL cloud_d…" at bounding box center [880, 162] width 1318 height 32
drag, startPoint x: 1116, startPoint y: 377, endPoint x: 1036, endPoint y: 376, distance: 80.0
click at [1036, 376] on div "Comprobante Tipo Comprobante Tipo Start date – End date Fec. Comprobante Desde …" at bounding box center [880, 429] width 1247 height 160
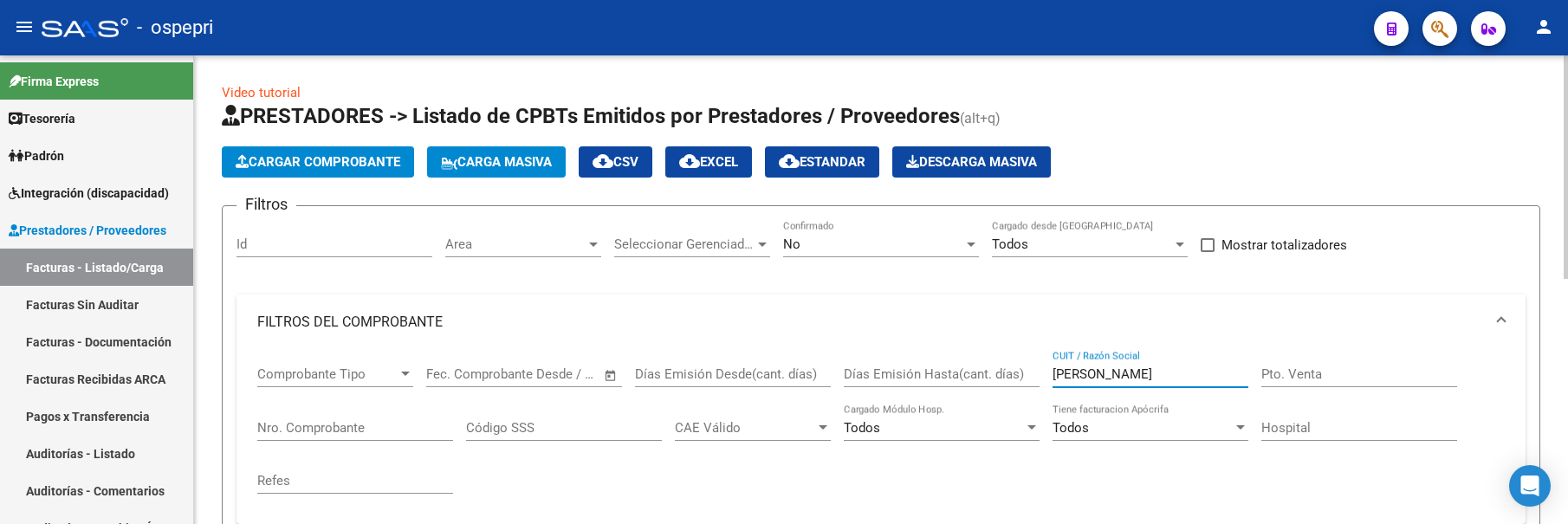
type input "[PERSON_NAME]"
click at [1154, 432] on div "Comprobante Tipo Comprobante Tipo Start date – End date Fec. Comprobante Desde …" at bounding box center [880, 429] width 1247 height 160
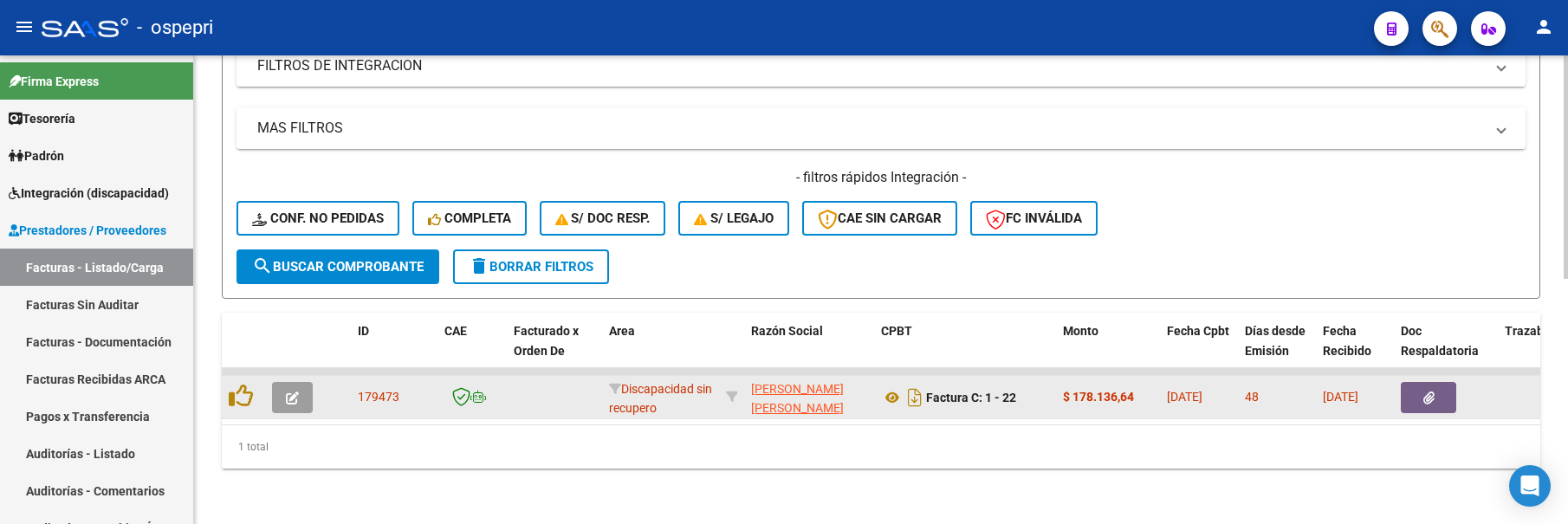
click at [290, 391] on icon "button" at bounding box center [292, 397] width 13 height 13
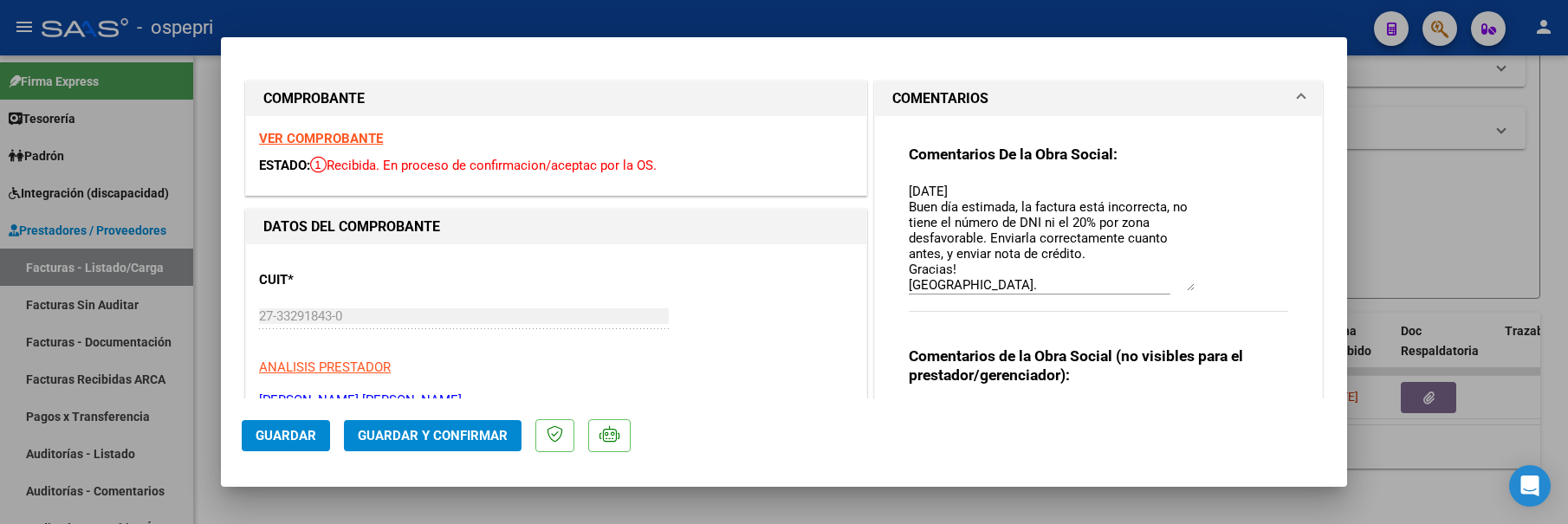
drag, startPoint x: 1180, startPoint y: 213, endPoint x: 1182, endPoint y: 287, distance: 74.0
click at [1182, 287] on textarea "[DATE] Buen día estimada, la factura está incorrecta, no tiene el número de DNI…" at bounding box center [1051, 236] width 286 height 109
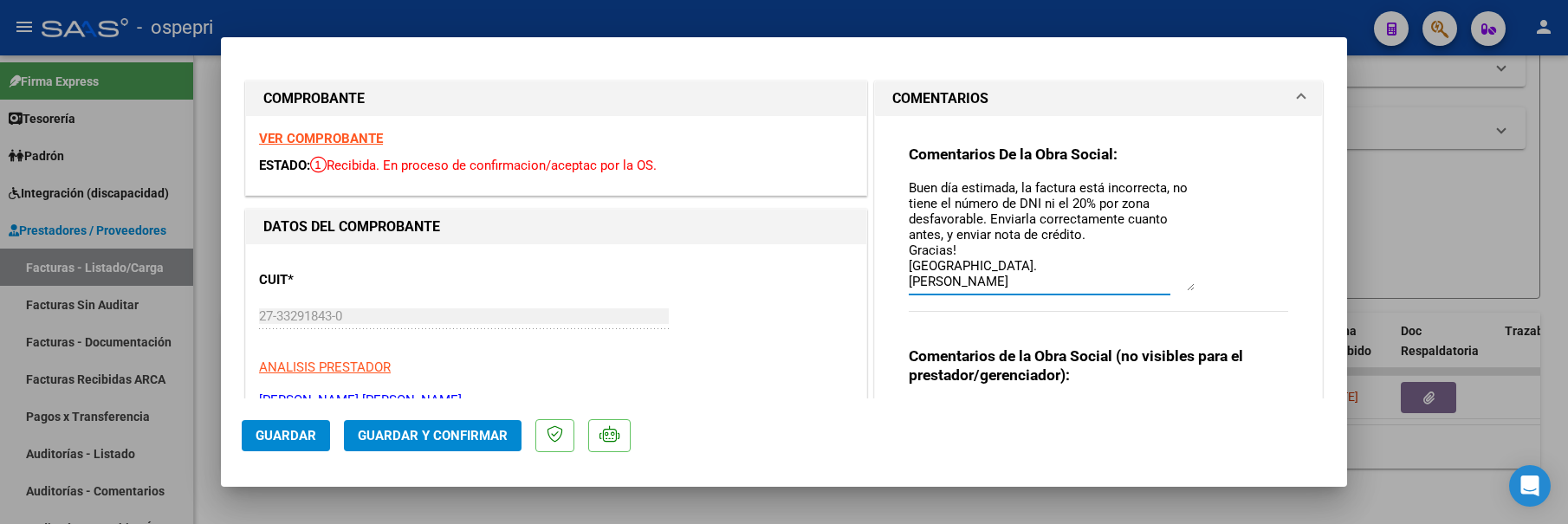
click at [1432, 226] on div at bounding box center [784, 262] width 1568 height 524
type input "$ 0,00"
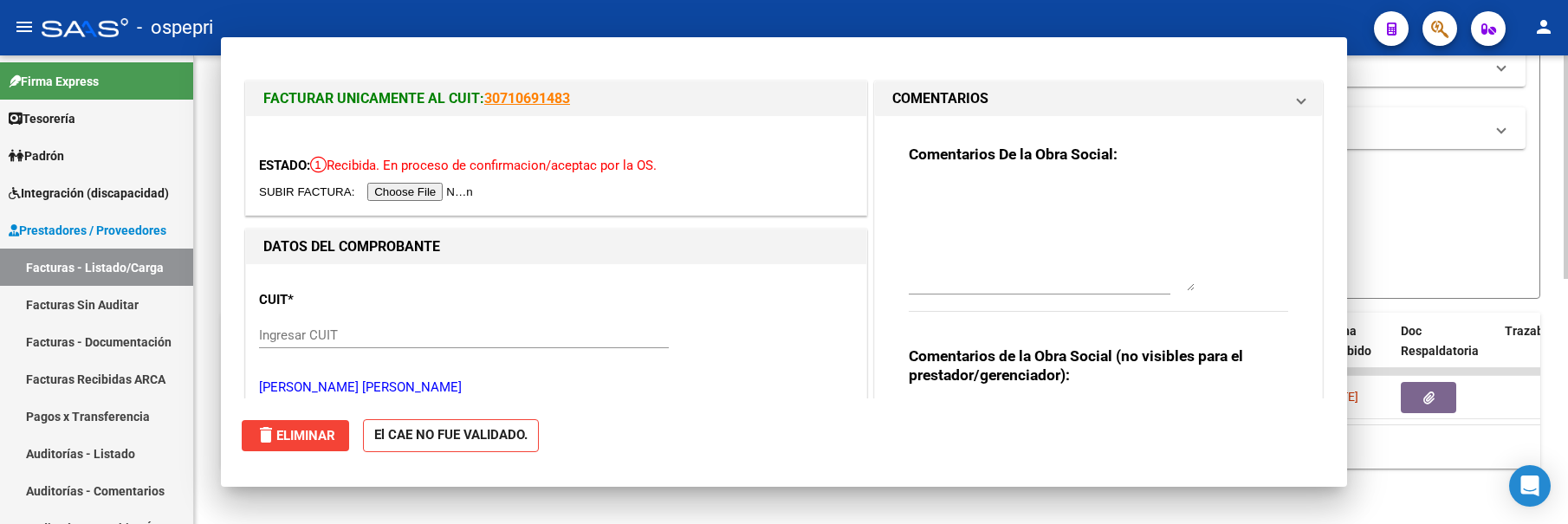
scroll to position [0, 0]
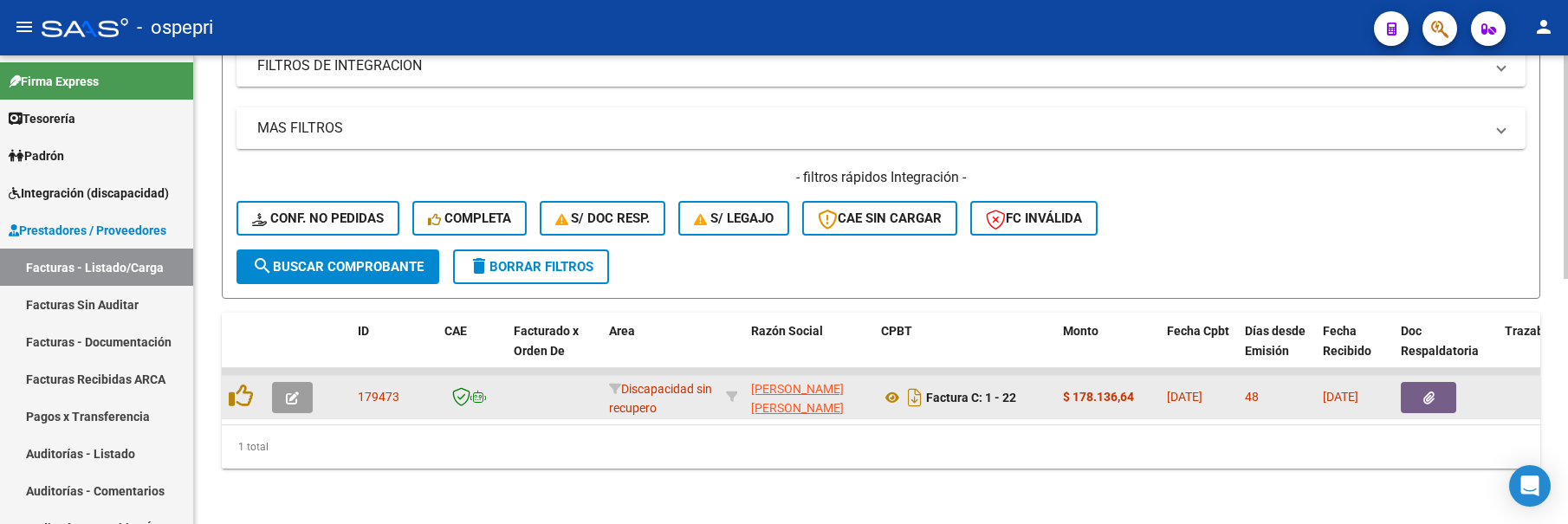
click at [296, 395] on button "button" at bounding box center [292, 398] width 40 height 32
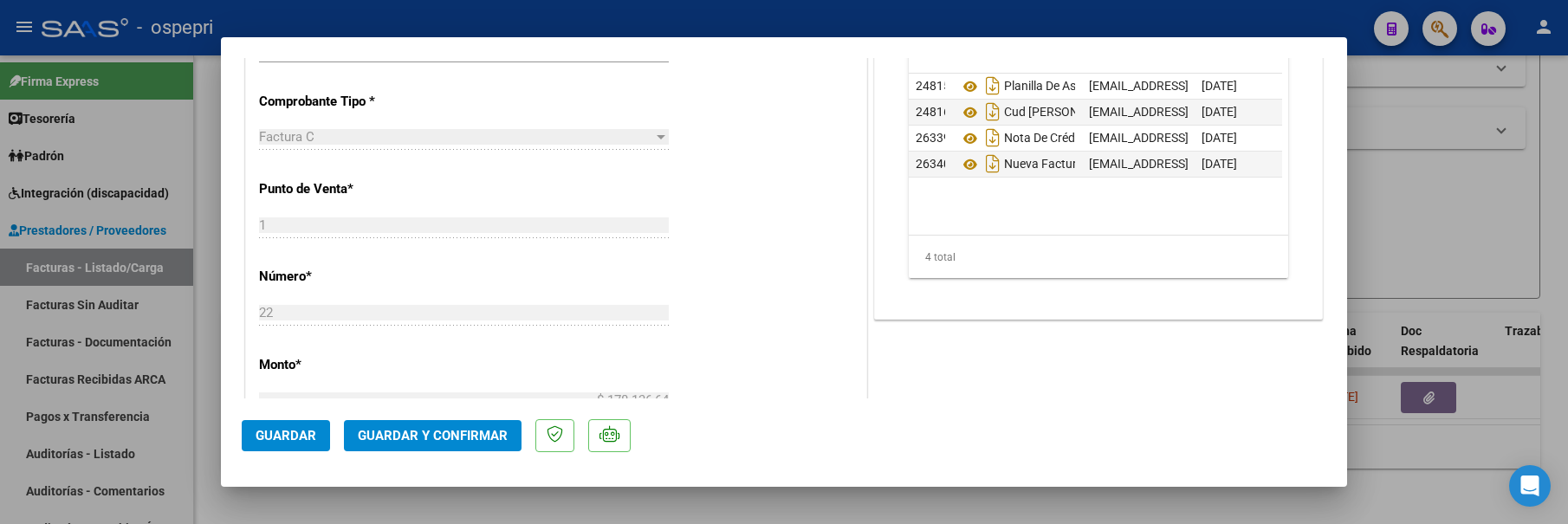
scroll to position [433, 0]
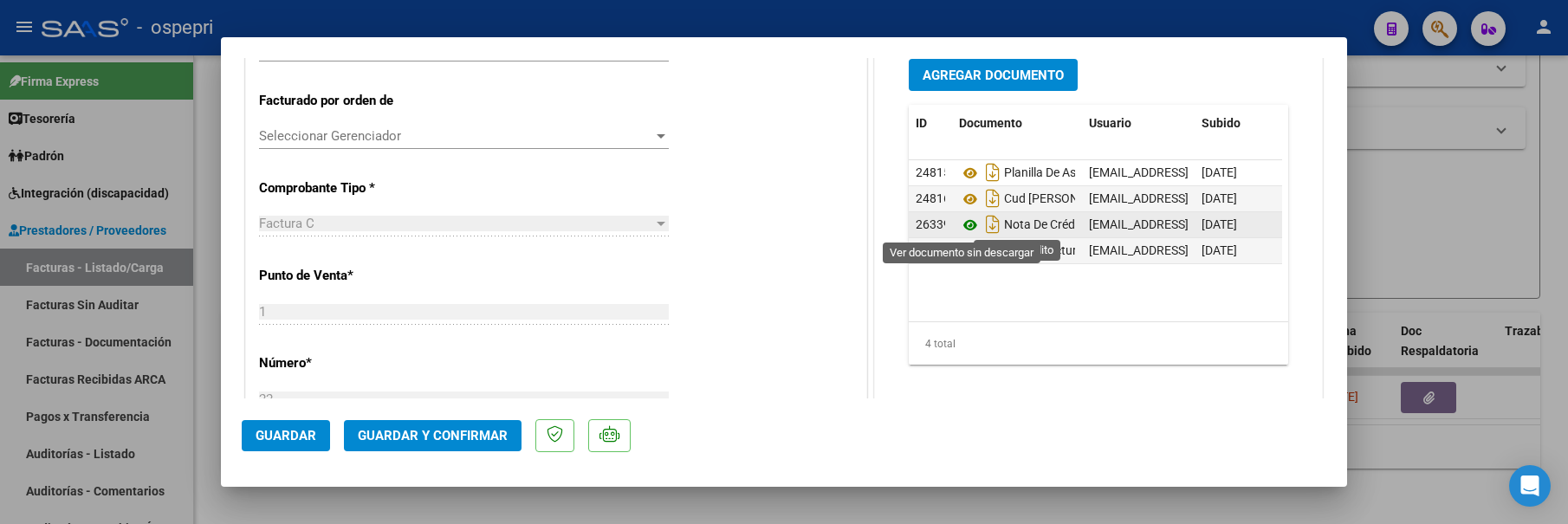
click at [965, 226] on icon at bounding box center [971, 225] width 23 height 21
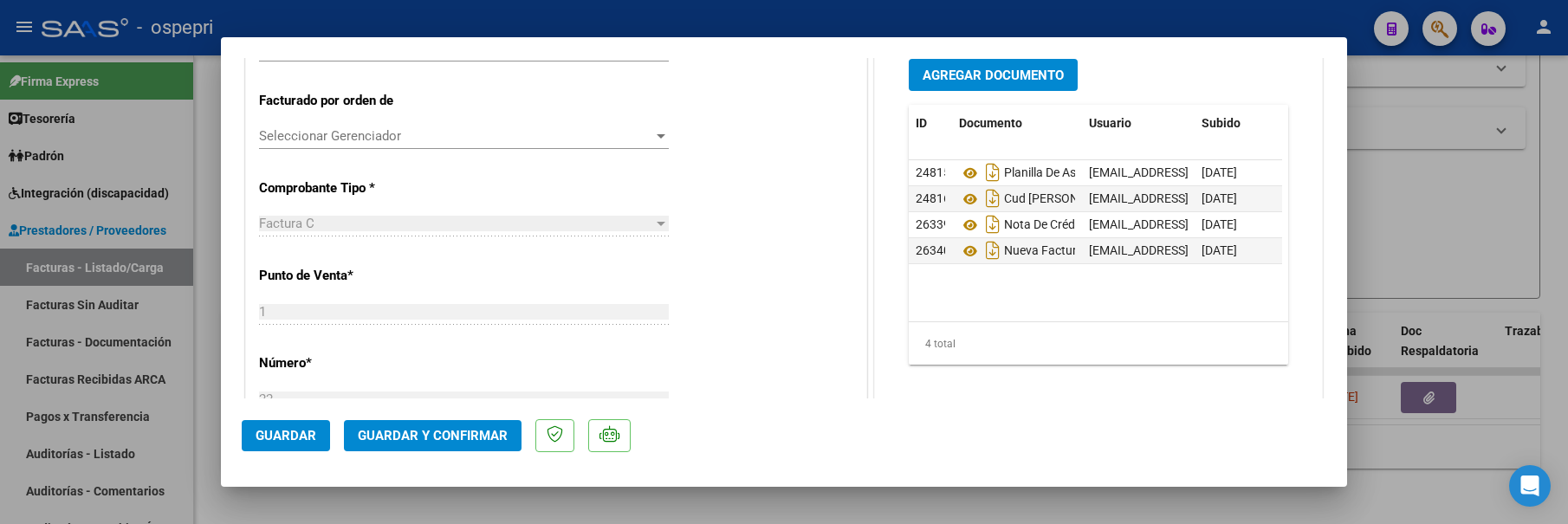
click at [1433, 230] on div at bounding box center [784, 262] width 1568 height 524
type input "$ 0,00"
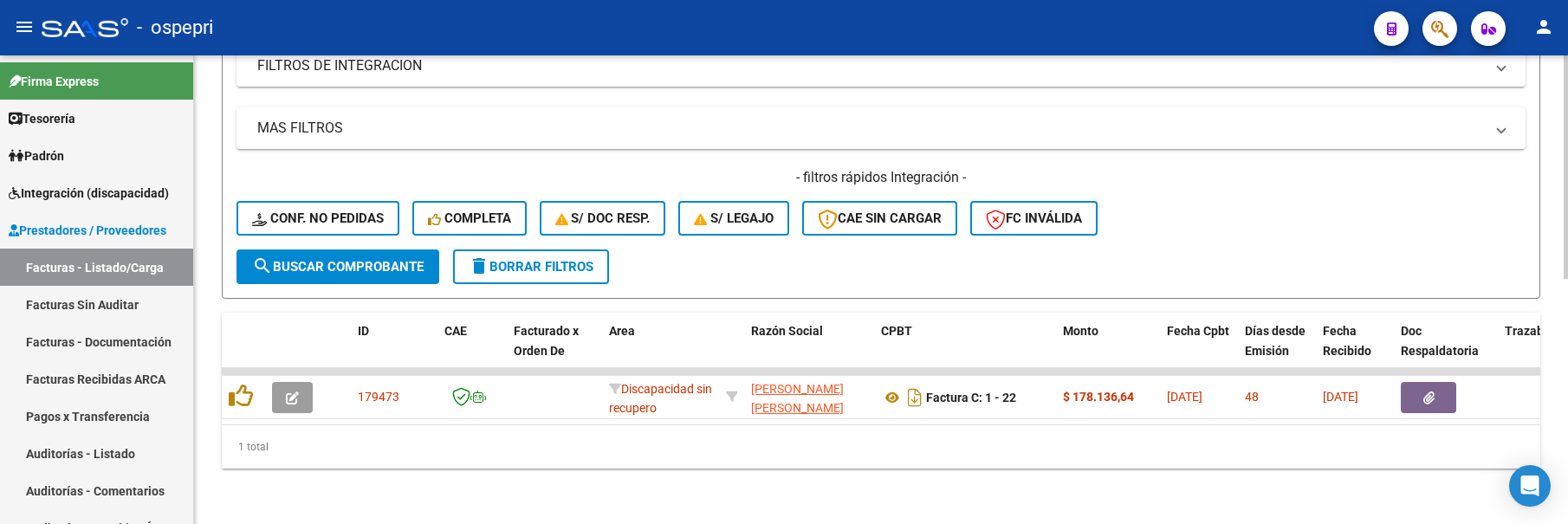
click at [1208, 209] on div "- filtros rápidos Integración - Conf. no pedidas Completa S/ Doc Resp. S/ legaj…" at bounding box center [881, 209] width 1289 height 81
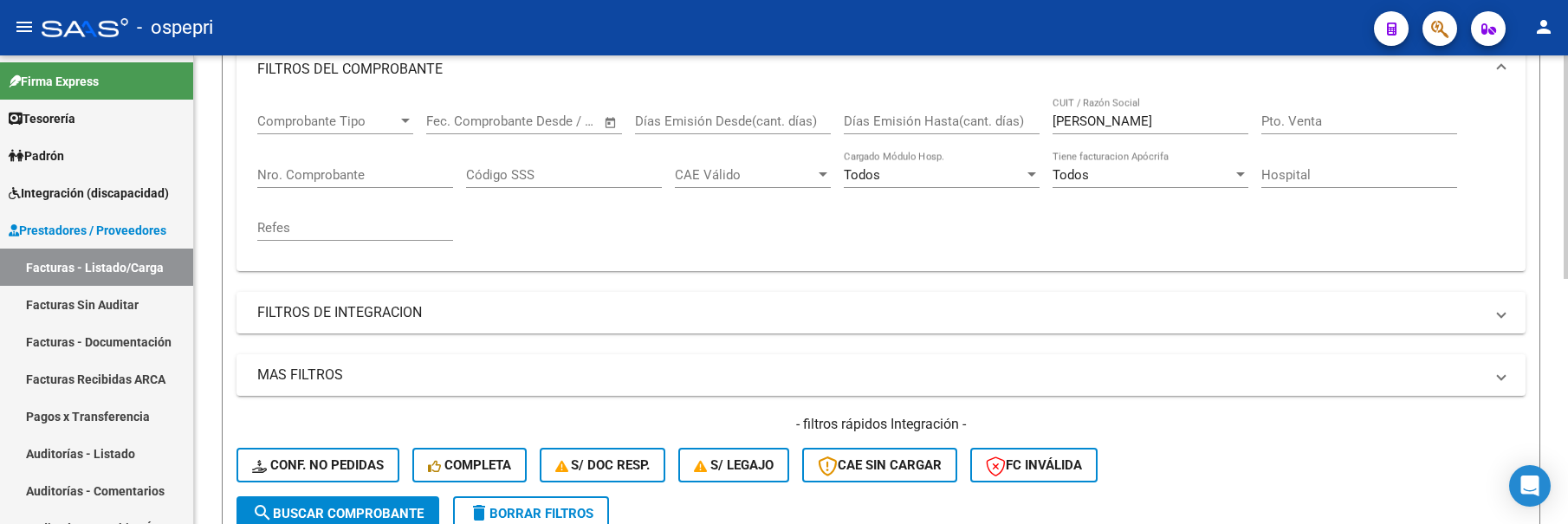
scroll to position [166, 0]
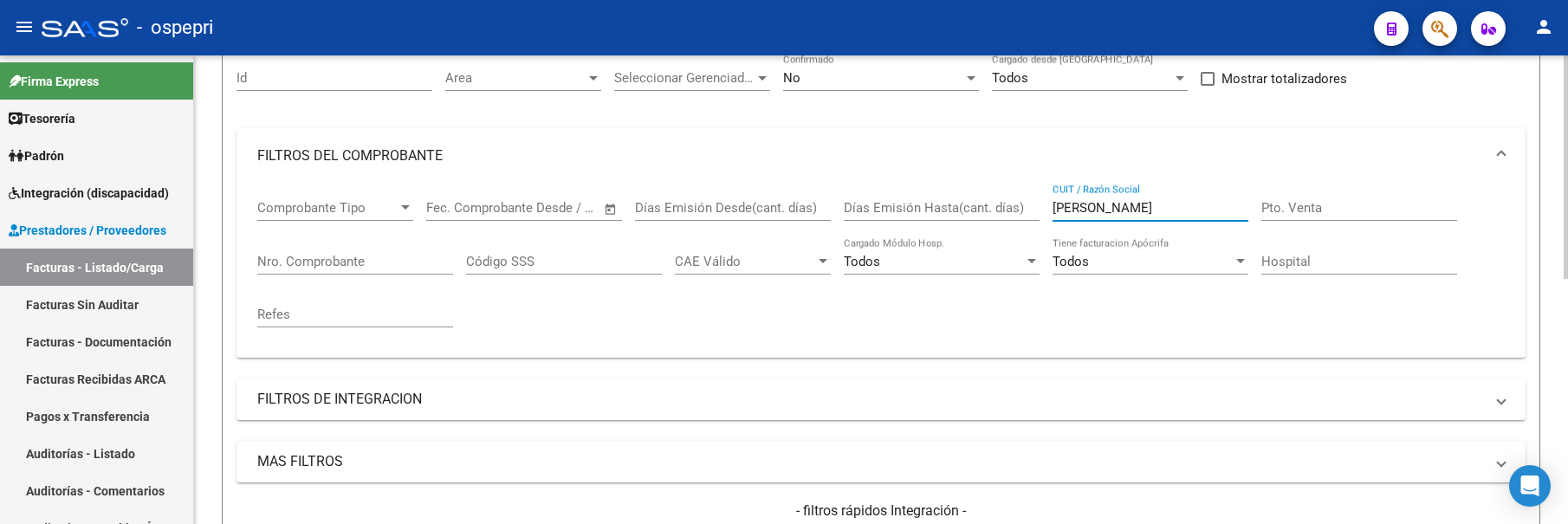
drag, startPoint x: 1133, startPoint y: 203, endPoint x: 1032, endPoint y: 210, distance: 101.2
click at [1032, 210] on div "Comprobante Tipo Comprobante Tipo Start date – End date Fec. Comprobante Desde …" at bounding box center [880, 263] width 1247 height 160
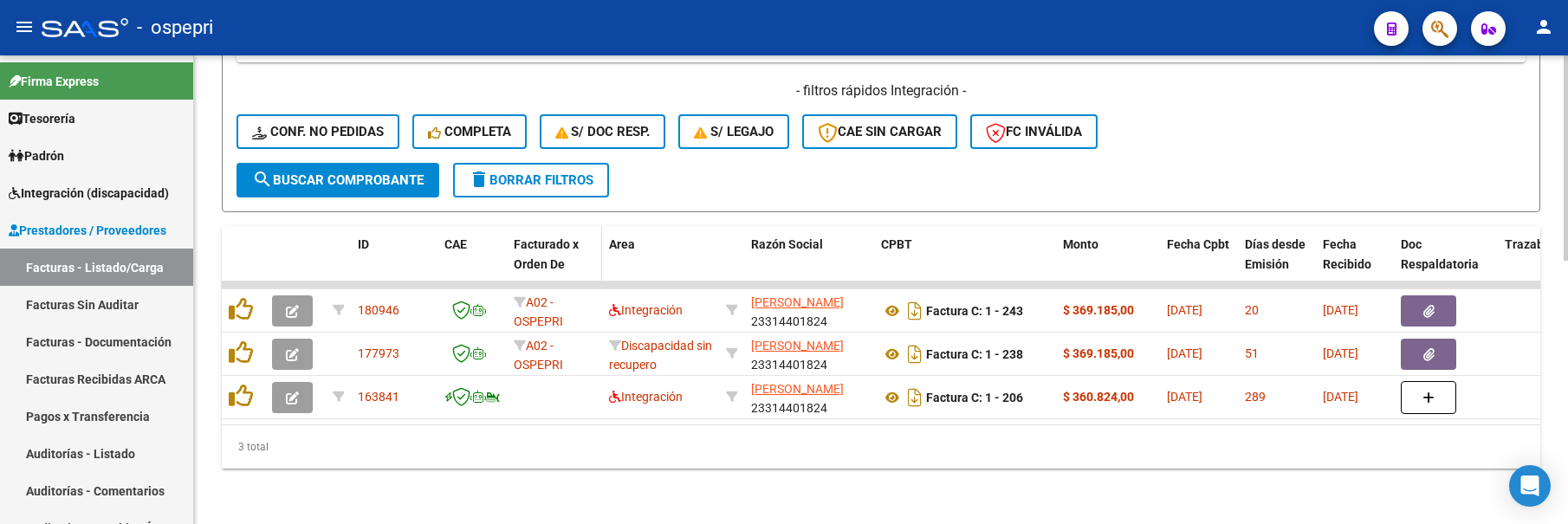
scroll to position [599, 0]
type input "[PERSON_NAME]"
click at [388, 173] on span "search Buscar Comprobante" at bounding box center [338, 181] width 172 height 16
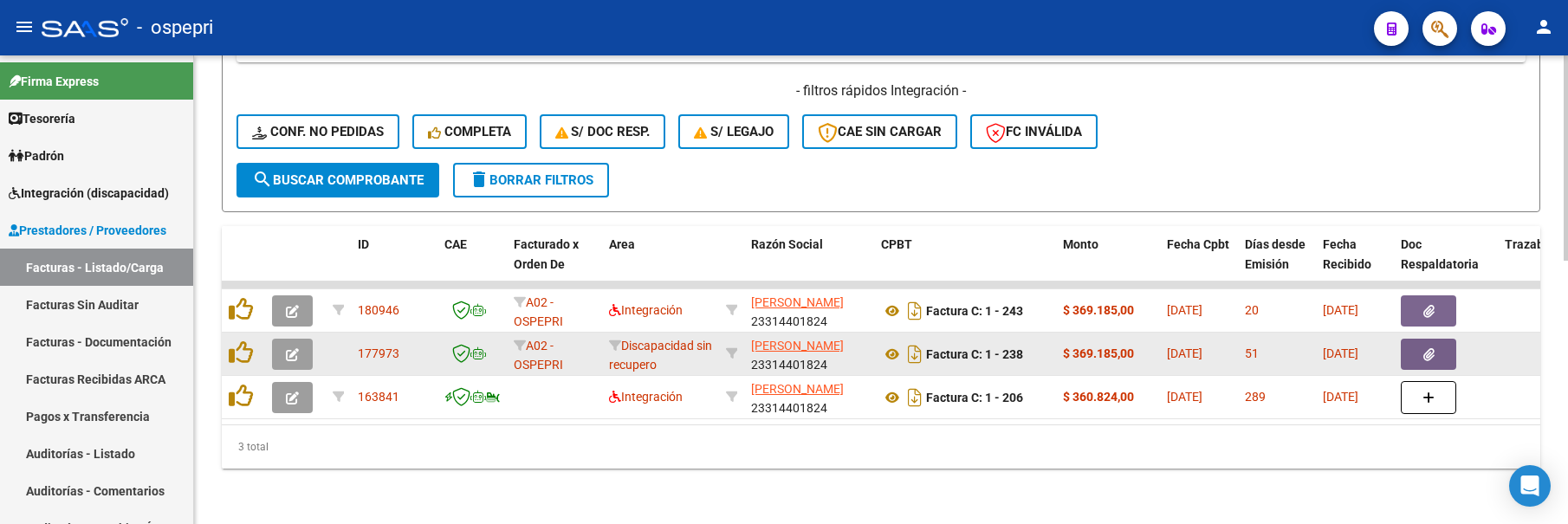
click at [297, 348] on icon "button" at bounding box center [292, 354] width 13 height 13
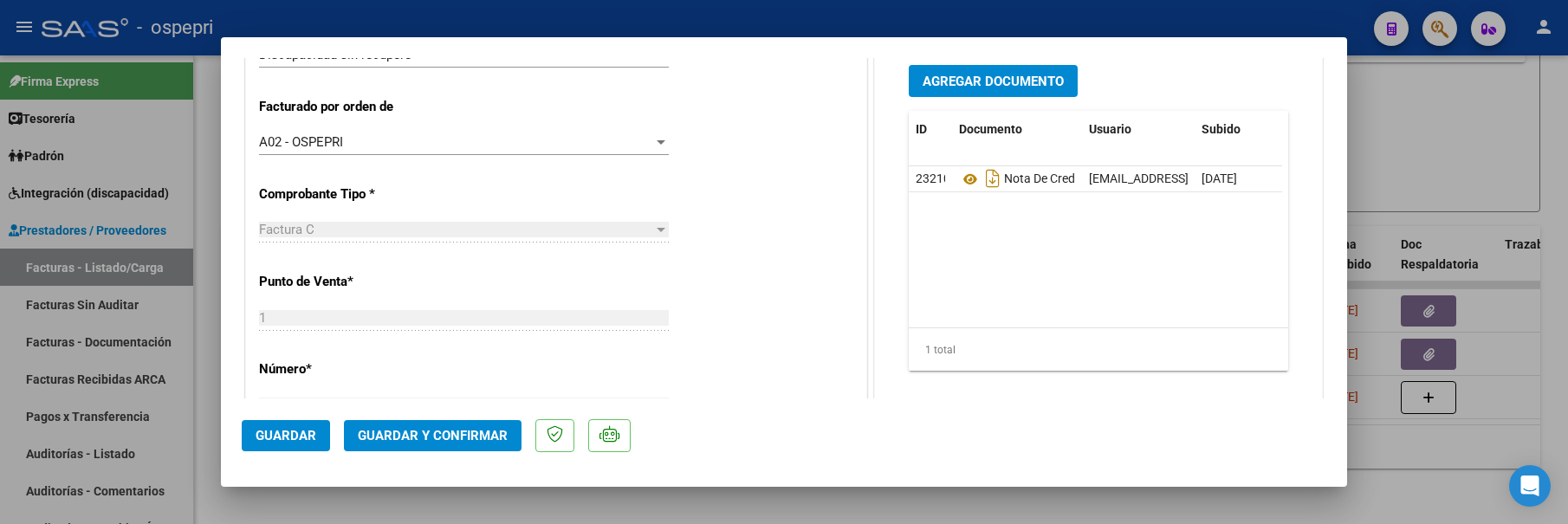
scroll to position [346, 0]
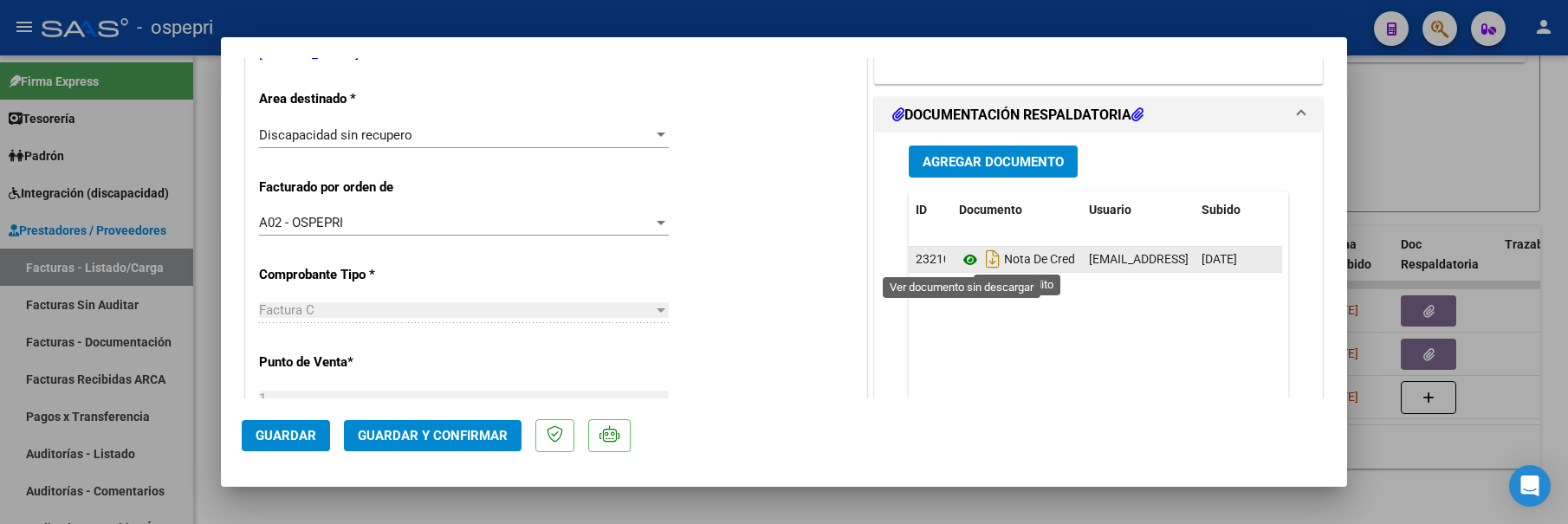
click at [961, 262] on icon at bounding box center [971, 259] width 23 height 21
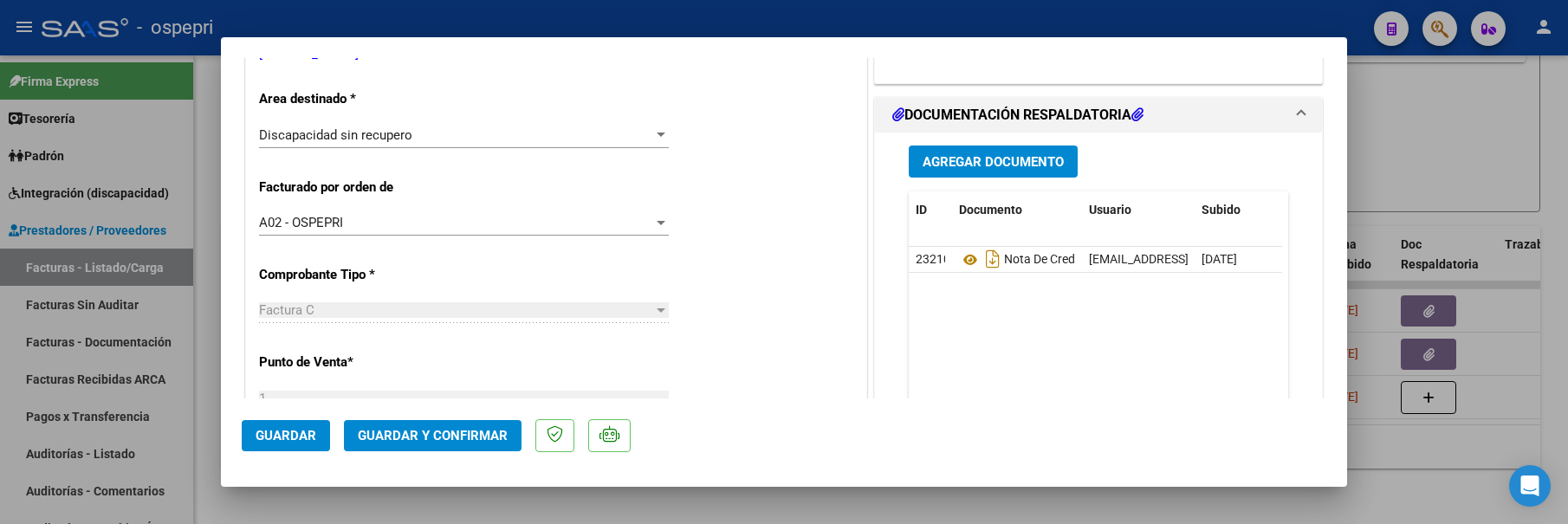
click at [1416, 137] on div at bounding box center [784, 262] width 1568 height 524
type input "$ 0,00"
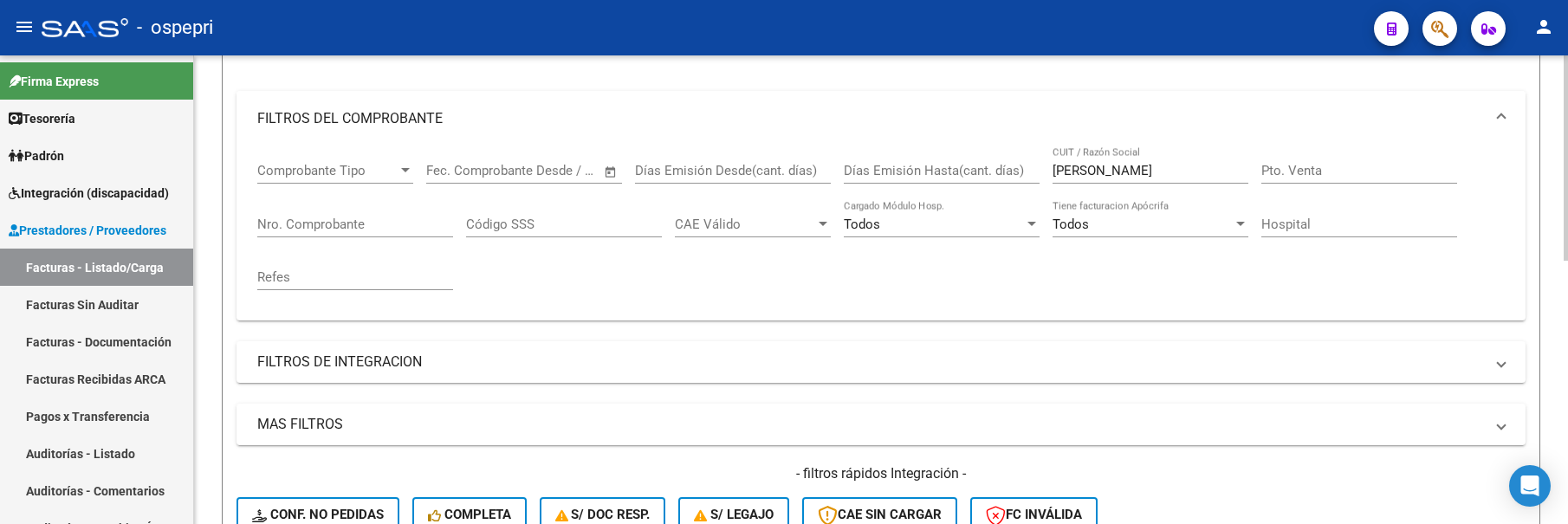
scroll to position [166, 0]
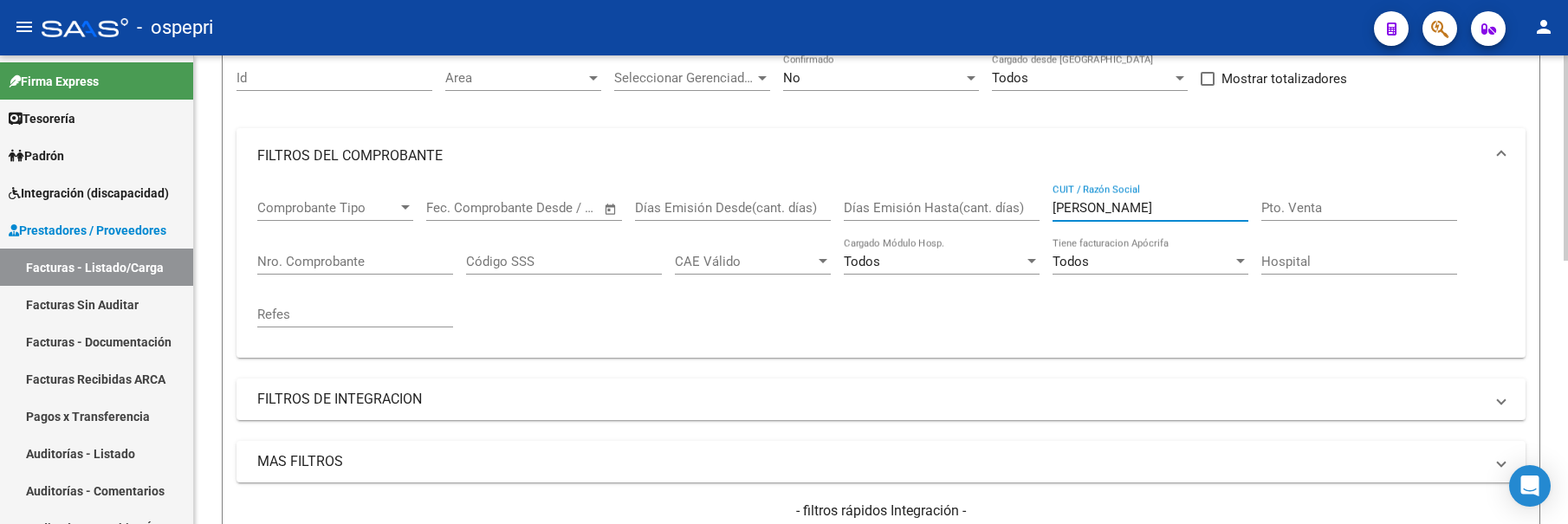
drag, startPoint x: 1151, startPoint y: 209, endPoint x: 1035, endPoint y: 211, distance: 116.0
click at [1035, 211] on div "Comprobante Tipo Comprobante Tipo Start date – End date Fec. Comprobante Desde …" at bounding box center [880, 263] width 1247 height 160
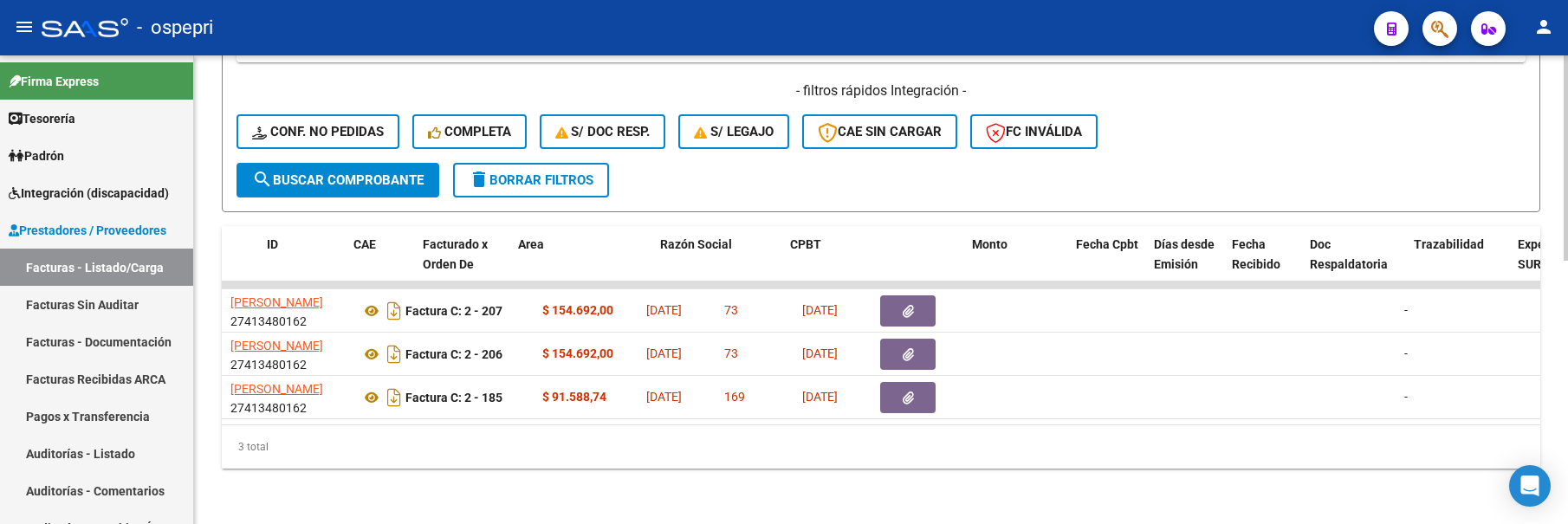
scroll to position [0, 0]
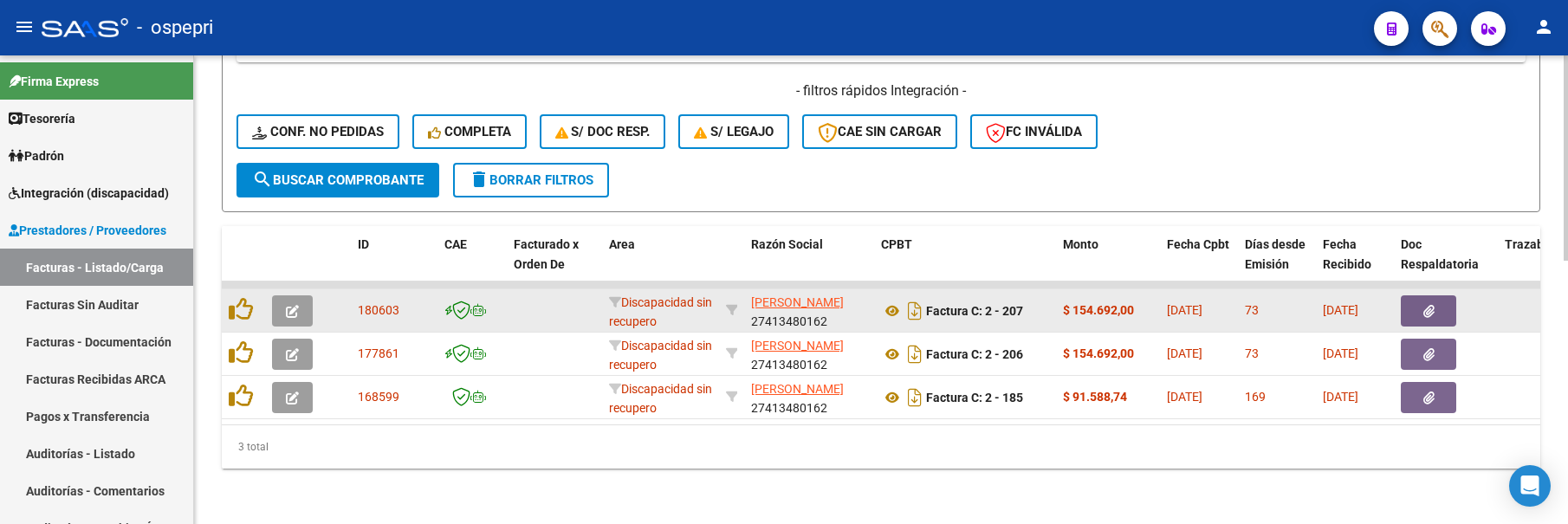
type input "BOUZO"
click at [306, 300] on button "button" at bounding box center [292, 311] width 40 height 32
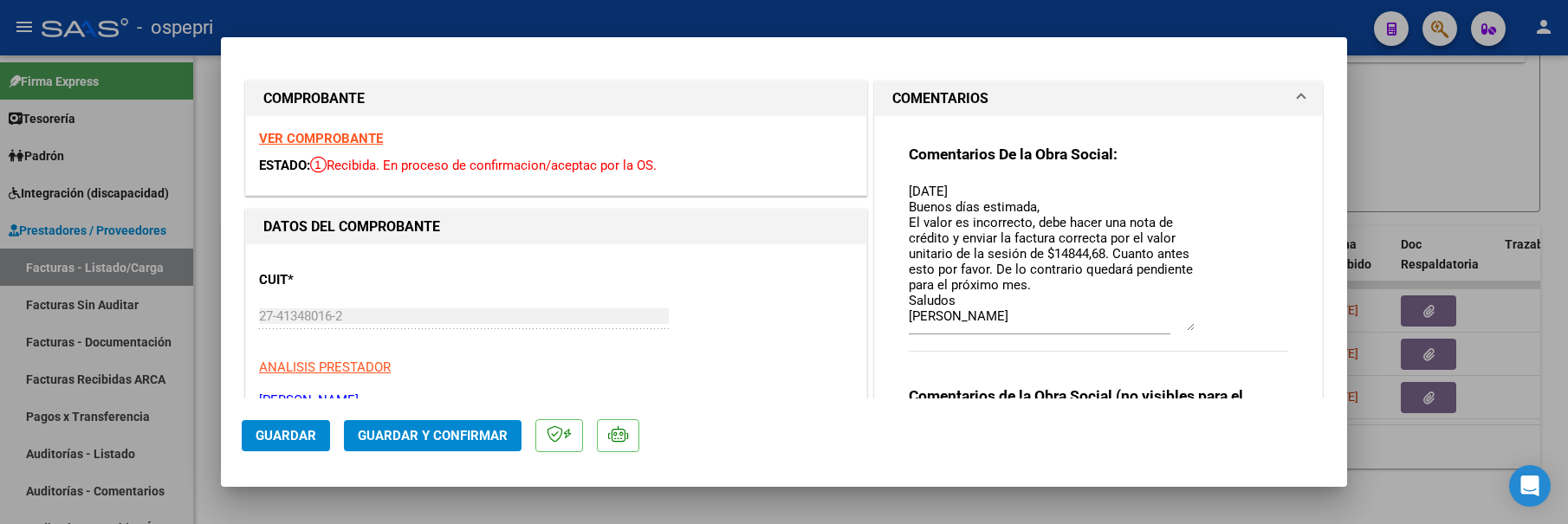
drag, startPoint x: 1181, startPoint y: 215, endPoint x: 1186, endPoint y: 329, distance: 114.1
click at [1186, 329] on textarea "[DATE] Buenos días estimada, El valor es incorrecto, debe hacer una nota de cré…" at bounding box center [1051, 256] width 286 height 149
click at [1437, 137] on div at bounding box center [784, 262] width 1568 height 524
type input "$ 0,00"
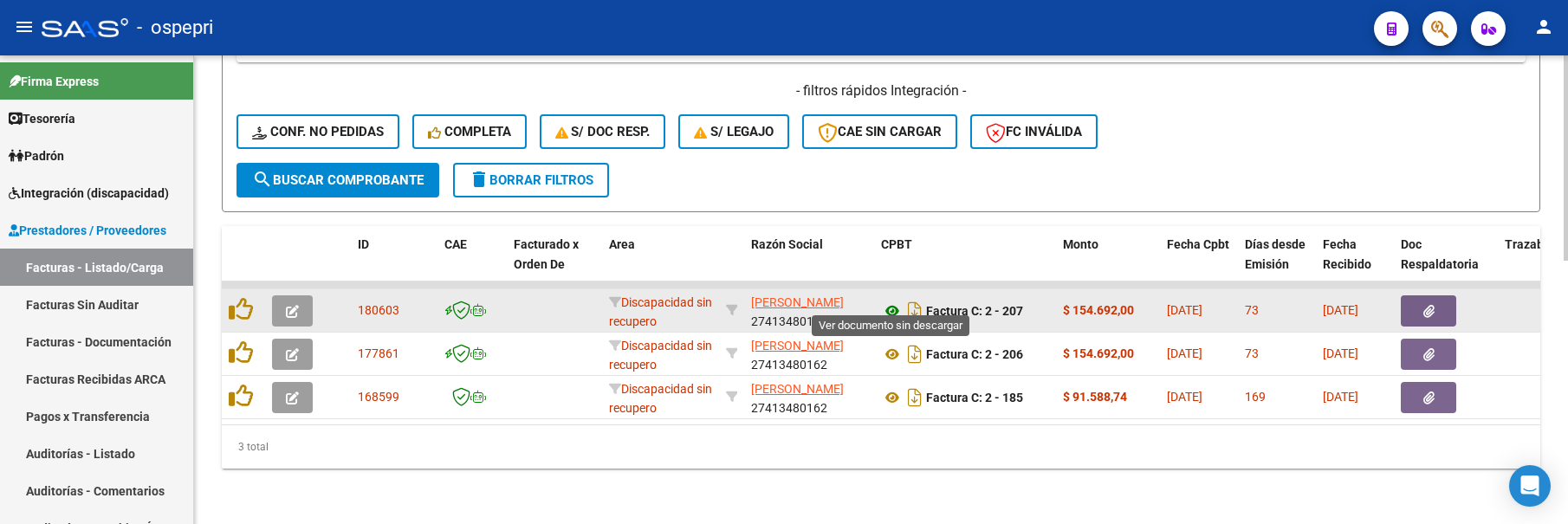
click at [889, 301] on icon at bounding box center [893, 311] width 23 height 21
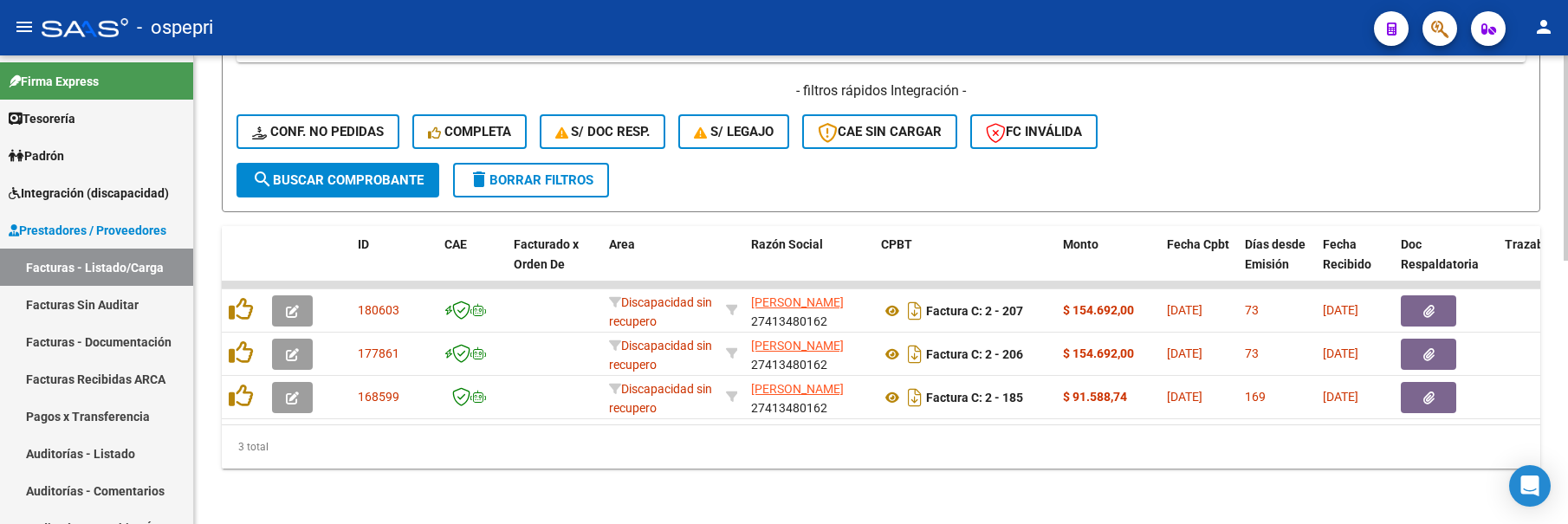
click at [952, 432] on div "3 total" at bounding box center [880, 446] width 1318 height 43
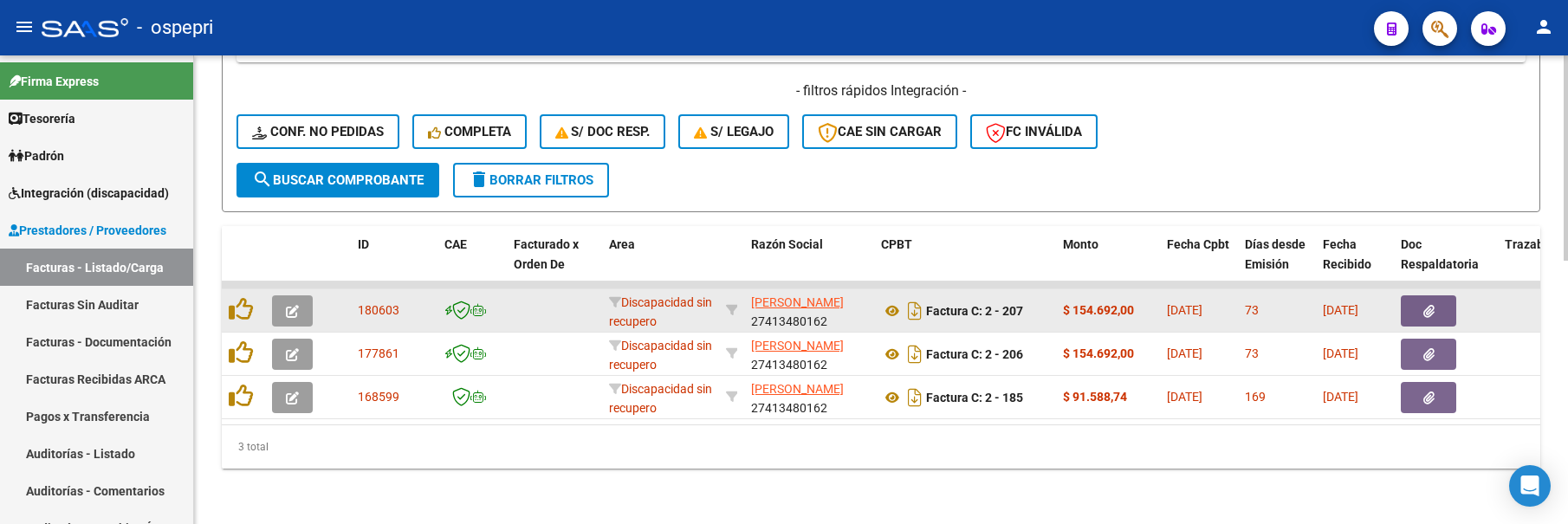
click at [297, 305] on icon "button" at bounding box center [292, 311] width 13 height 13
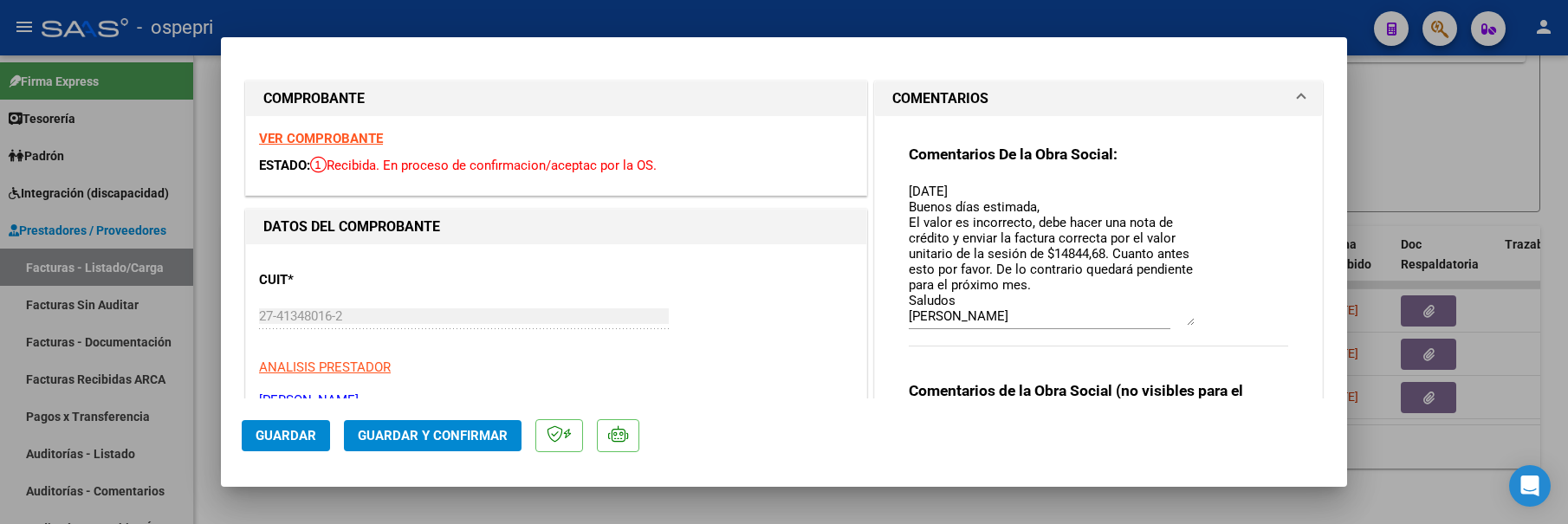
drag, startPoint x: 1184, startPoint y: 211, endPoint x: 1181, endPoint y: 320, distance: 109.0
click at [1181, 320] on textarea "[DATE] Buenos días estimada, El valor es incorrecto, debe hacer una nota de cré…" at bounding box center [1051, 253] width 286 height 144
click at [1217, 272] on div "Comentarios De la Obra Social: [DATE] Buenos días estimada, El valor es incorre…" at bounding box center [1098, 255] width 380 height 221
click at [909, 191] on textarea "[DATE] Buenos días estimada, El valor es incorrecto, debe hacer una nota de cré…" at bounding box center [1051, 253] width 286 height 144
click at [909, 188] on textarea "[DATE] Buenos días estimada, El valor es incorrecto, debe hacer una nota de cré…" at bounding box center [1051, 253] width 286 height 144
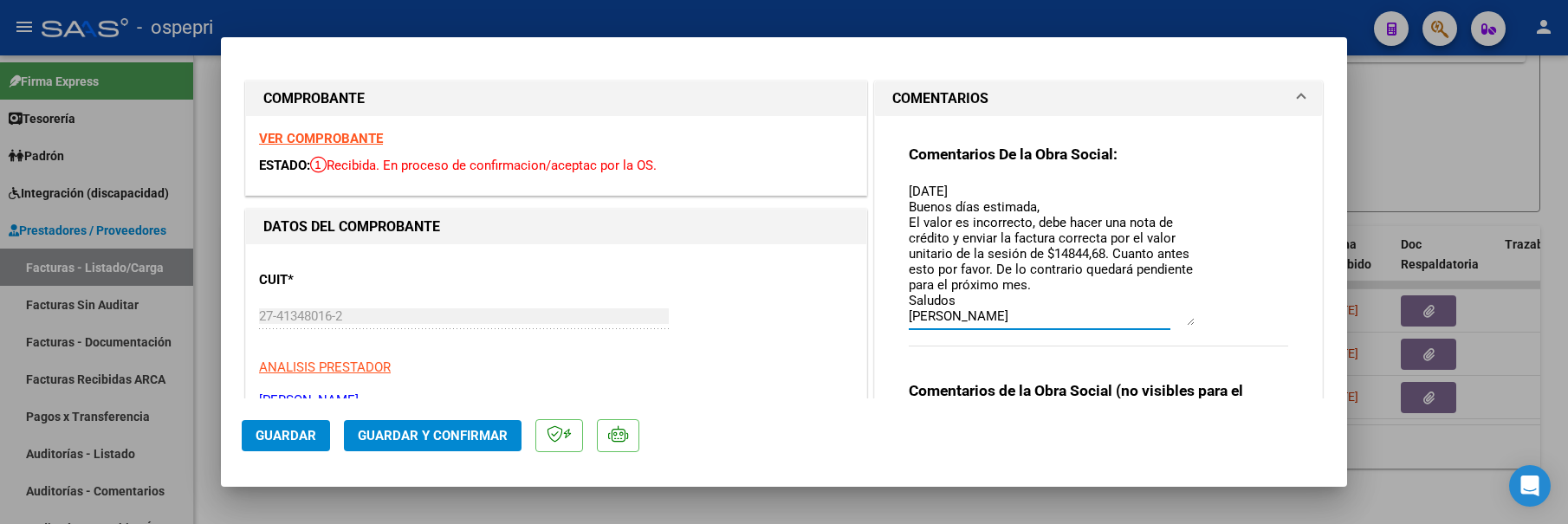
click at [909, 188] on textarea "[DATE] Buenos días estimada, El valor es incorrecto, debe hacer una nota de cré…" at bounding box center [1051, 253] width 286 height 144
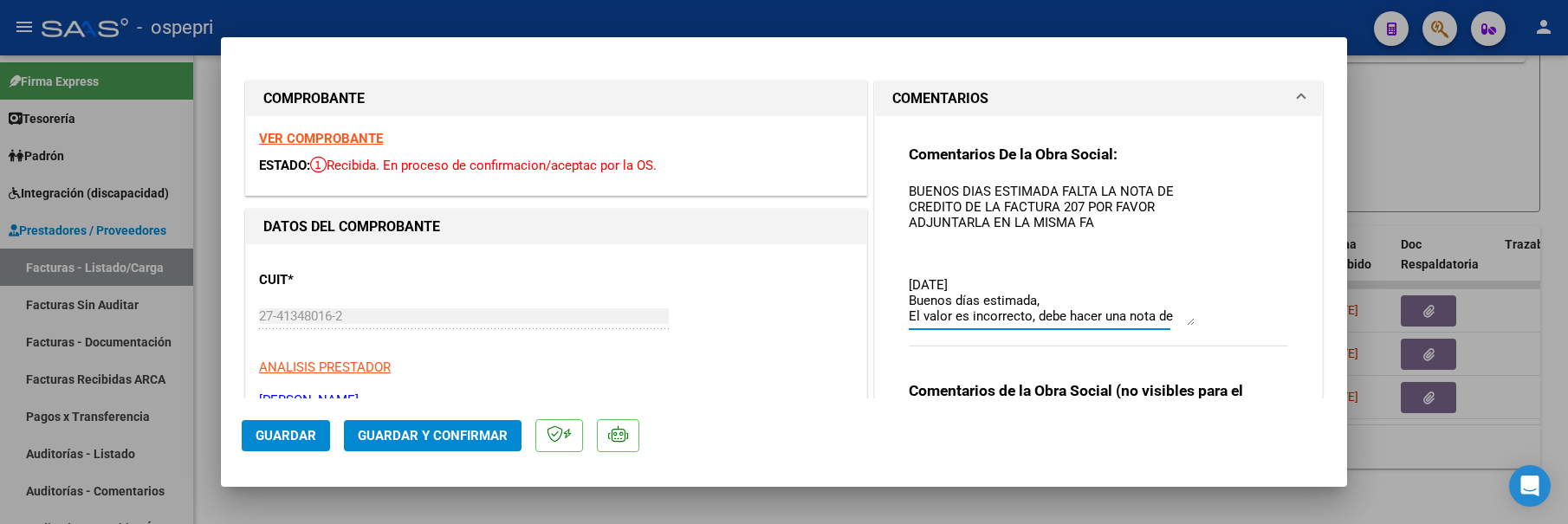
click at [987, 219] on textarea "BUENOS DIAS ESTIMADA FALTA LA NOTA DE CREDITO DE LA FACTURA 207 POR FAVOR ADJUN…" at bounding box center [1051, 253] width 286 height 144
click at [1005, 218] on textarea "BUENOS DIAS ESTIMADA FALTA LA NOTA DE CREDITO DE LA FACTURA 207 POR FAVOR ADJUN…" at bounding box center [1051, 253] width 286 height 144
click at [973, 239] on textarea "BUENOS DIAS ESTIMADA FALTA LA NOTA DE CREDITO DE LA FACTURA 207 POR FAVOR ADJUN…" at bounding box center [1051, 253] width 286 height 144
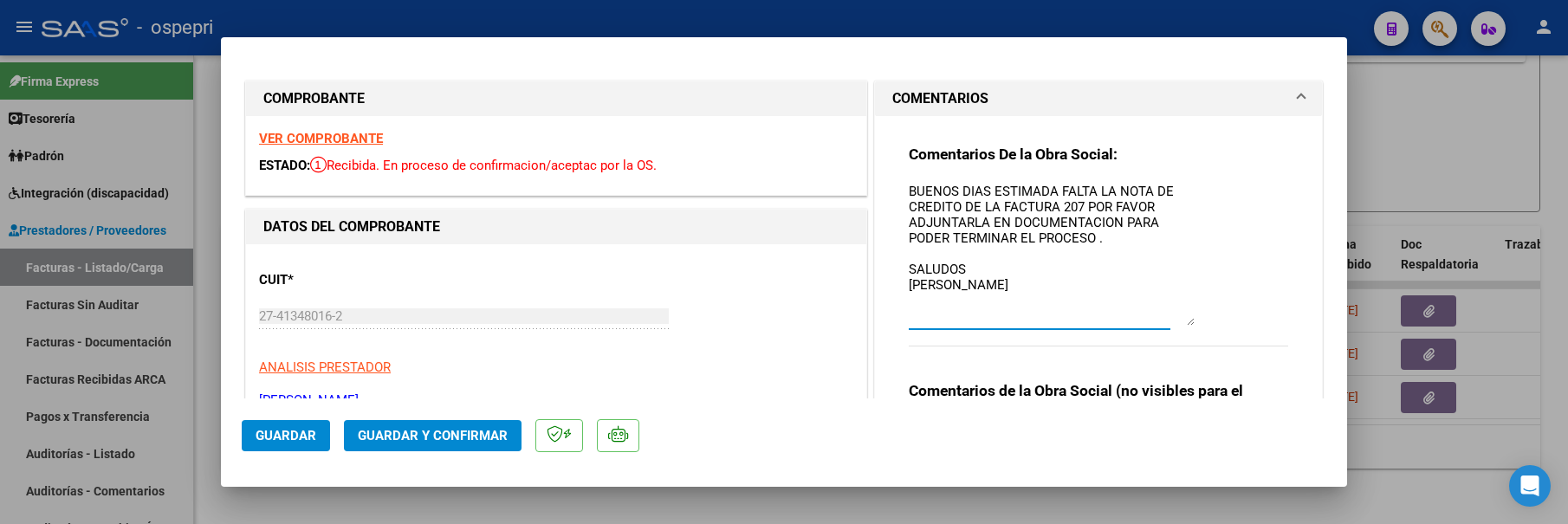
click at [1103, 245] on textarea "BUENOS DIAS ESTIMADA FALTA LA NOTA DE CREDITO DE LA FACTURA 207 POR FAVOR ADJUN…" at bounding box center [1051, 253] width 286 height 144
click at [1105, 236] on textarea "BUENOS DIAS ESTIMADA FALTA LA NOTA DE CREDITO DE LA FACTURA 207 POR FAVOR ADJUN…" at bounding box center [1051, 253] width 286 height 144
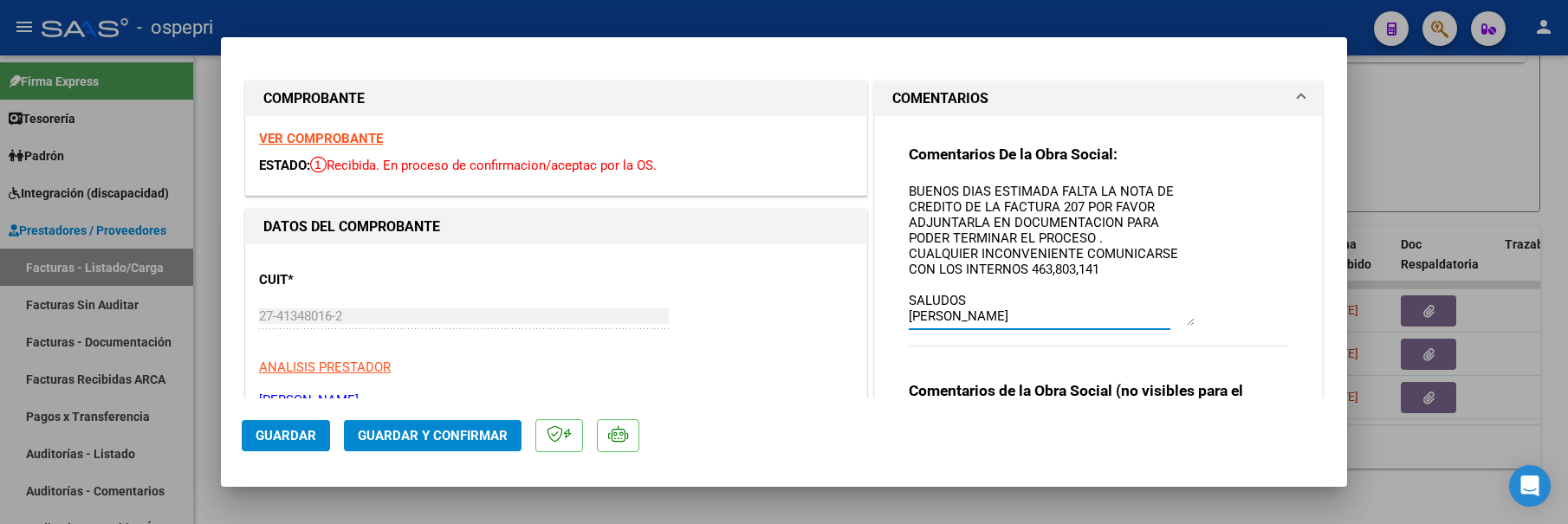
type textarea "BUENOS DIAS ESTIMADA FALTA LA NOTA DE CREDITO DE LA FACTURA 207 POR FAVOR ADJUN…"
click at [293, 431] on span "Guardar" at bounding box center [285, 435] width 61 height 16
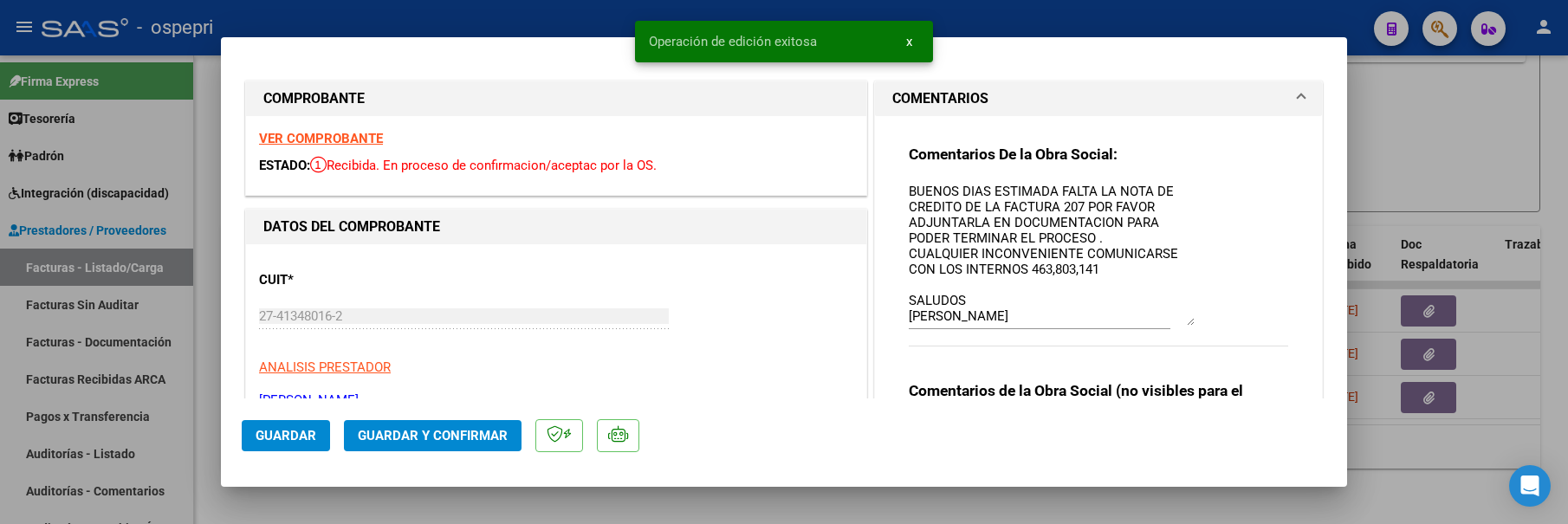
click at [1428, 144] on div at bounding box center [784, 262] width 1568 height 524
type input "$ 0,00"
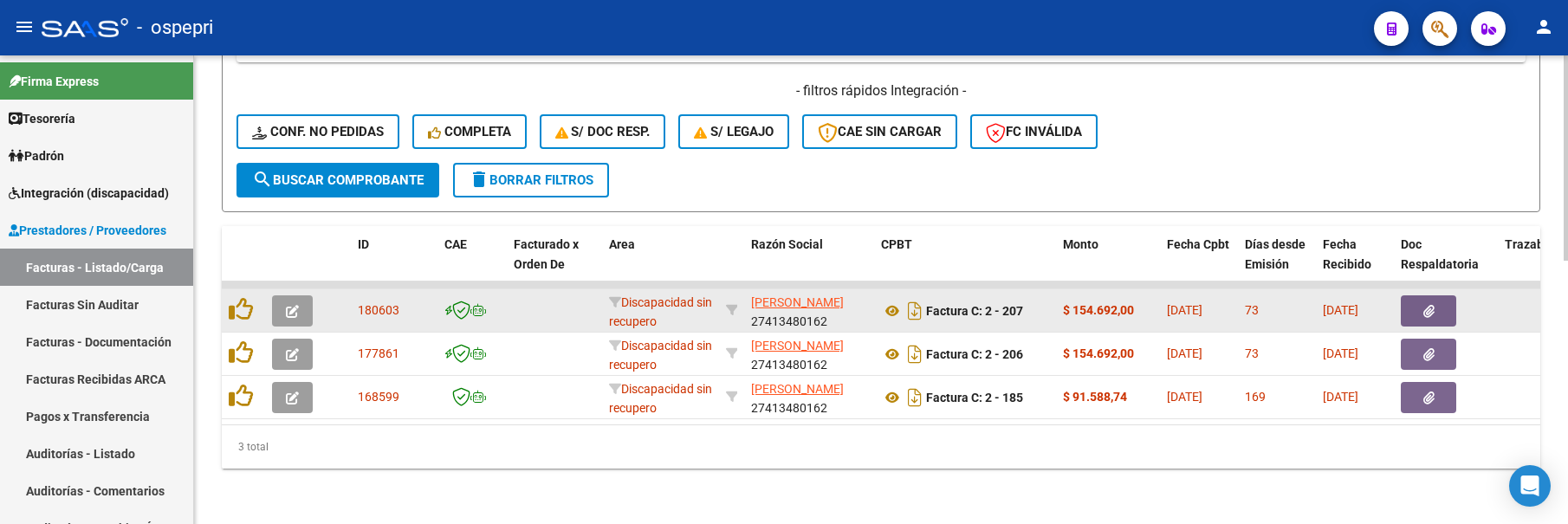
click at [294, 305] on icon "button" at bounding box center [292, 311] width 13 height 13
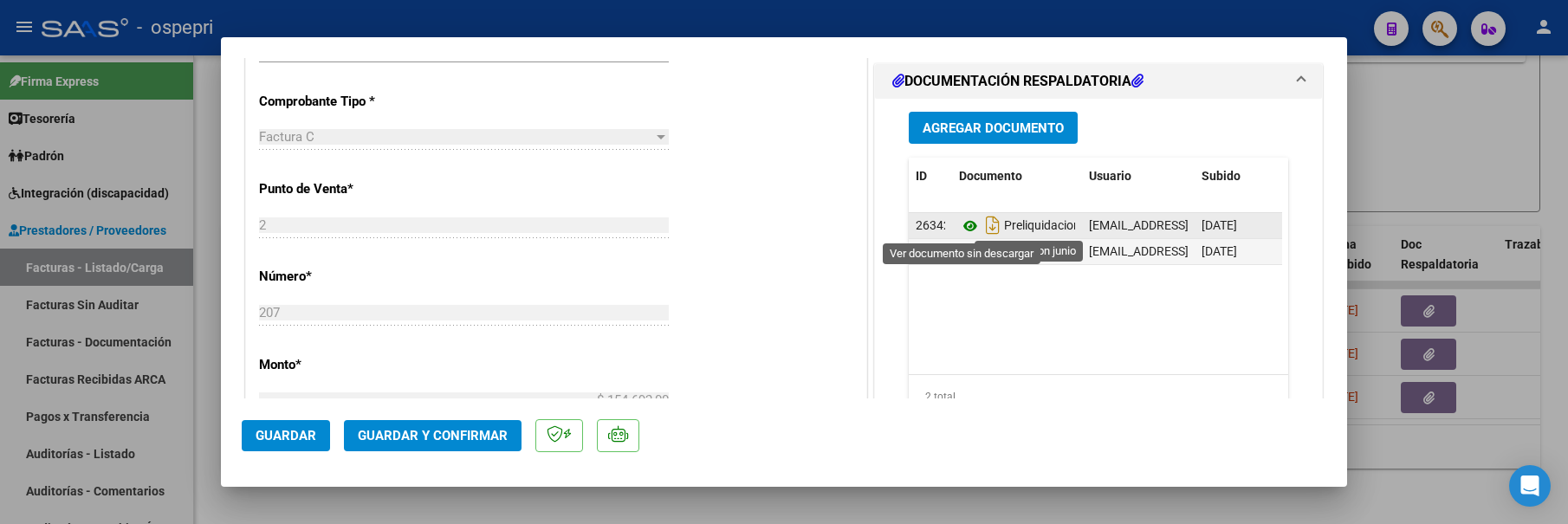
click at [959, 224] on icon at bounding box center [971, 226] width 23 height 21
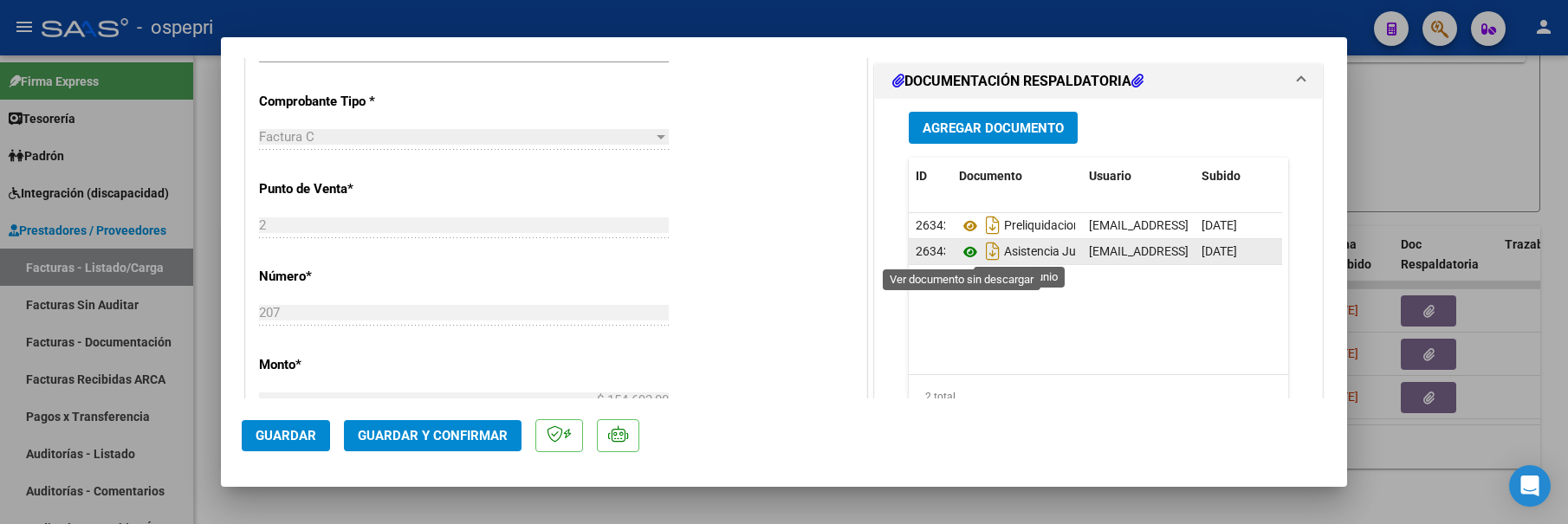
click at [959, 256] on icon at bounding box center [971, 252] width 23 height 21
click at [1449, 150] on div at bounding box center [784, 262] width 1568 height 524
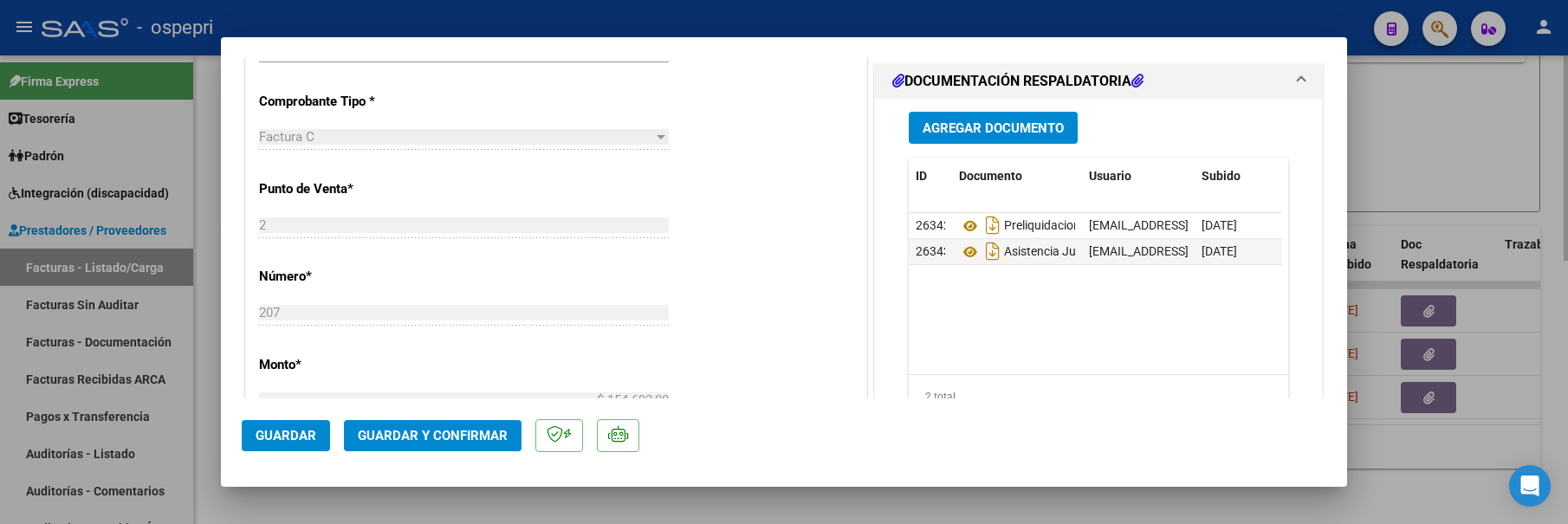
type input "$ 0,00"
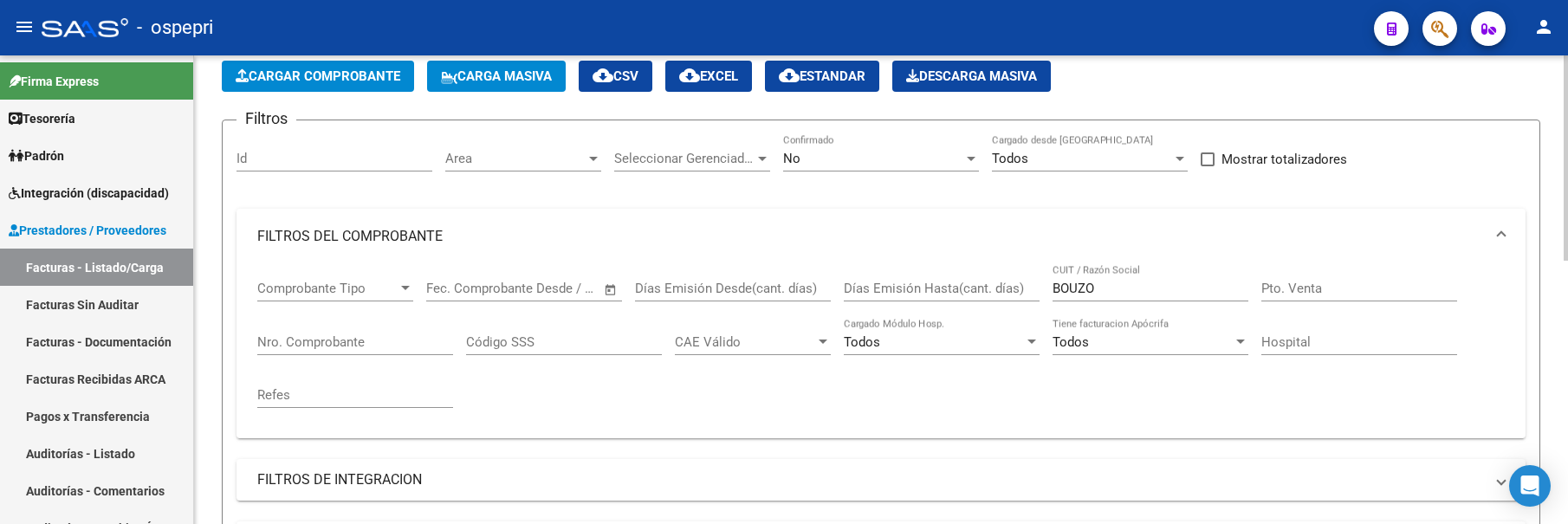
scroll to position [80, 0]
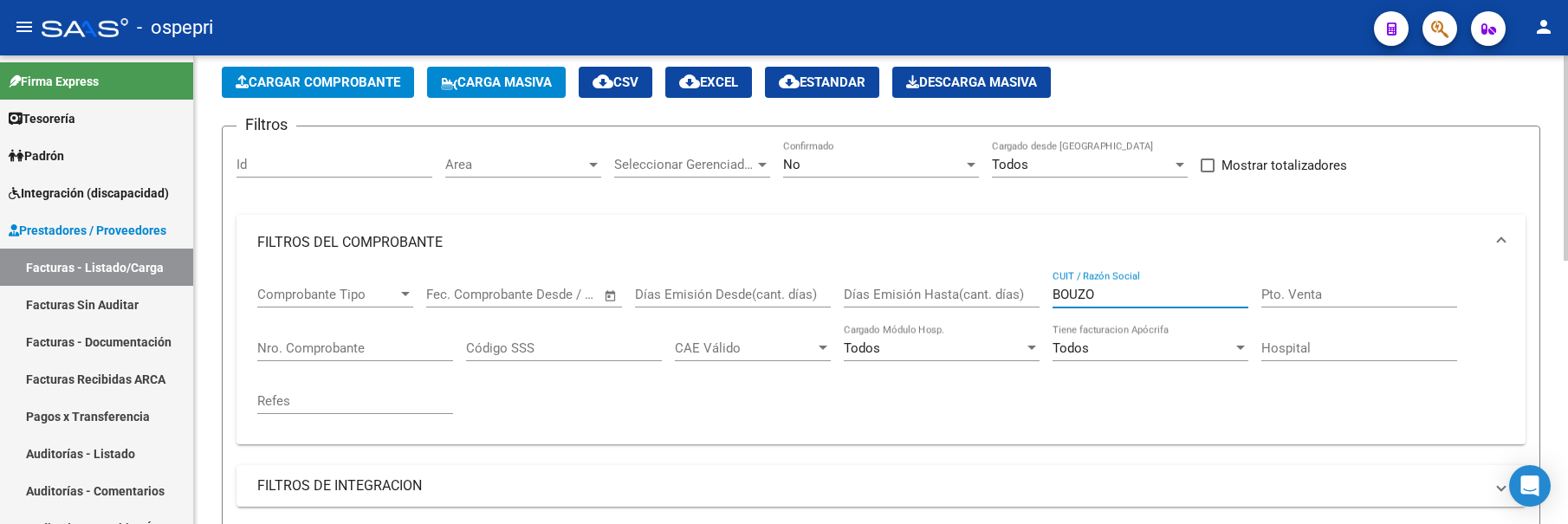
drag, startPoint x: 1130, startPoint y: 294, endPoint x: 1022, endPoint y: 294, distance: 108.0
click at [1022, 294] on div "Comprobante Tipo Comprobante Tipo Start date – End date Fec. Comprobante Desde …" at bounding box center [880, 350] width 1247 height 160
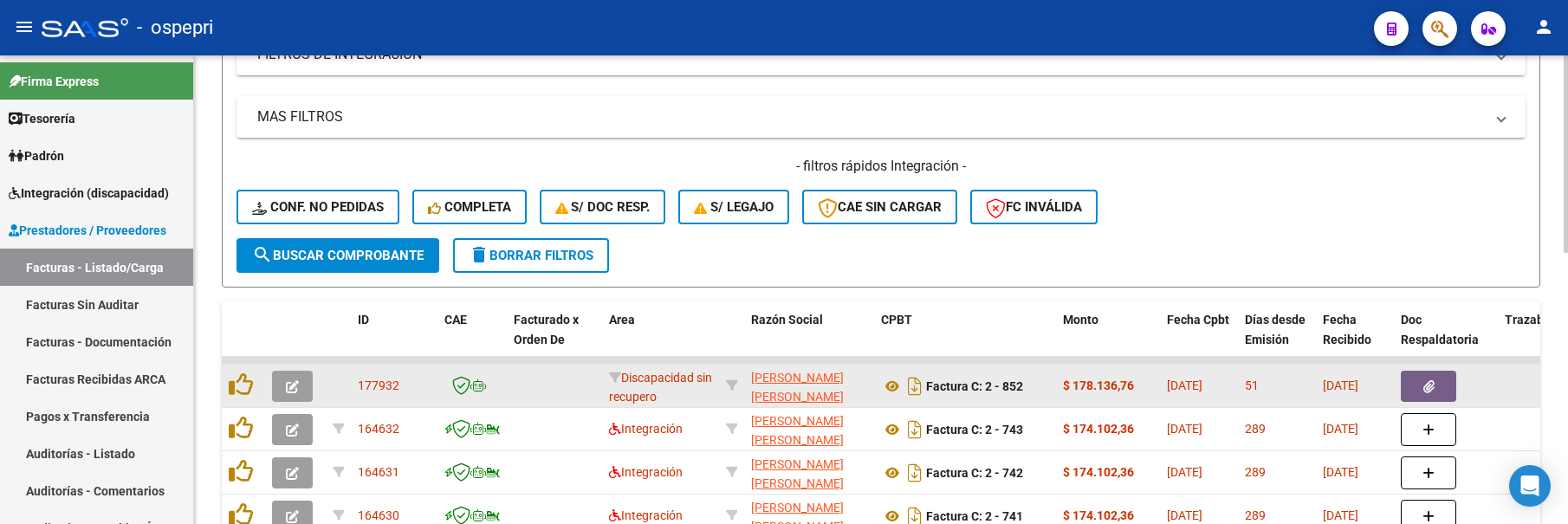
scroll to position [513, 0]
type input "[PERSON_NAME]"
click at [295, 392] on button "button" at bounding box center [292, 385] width 40 height 32
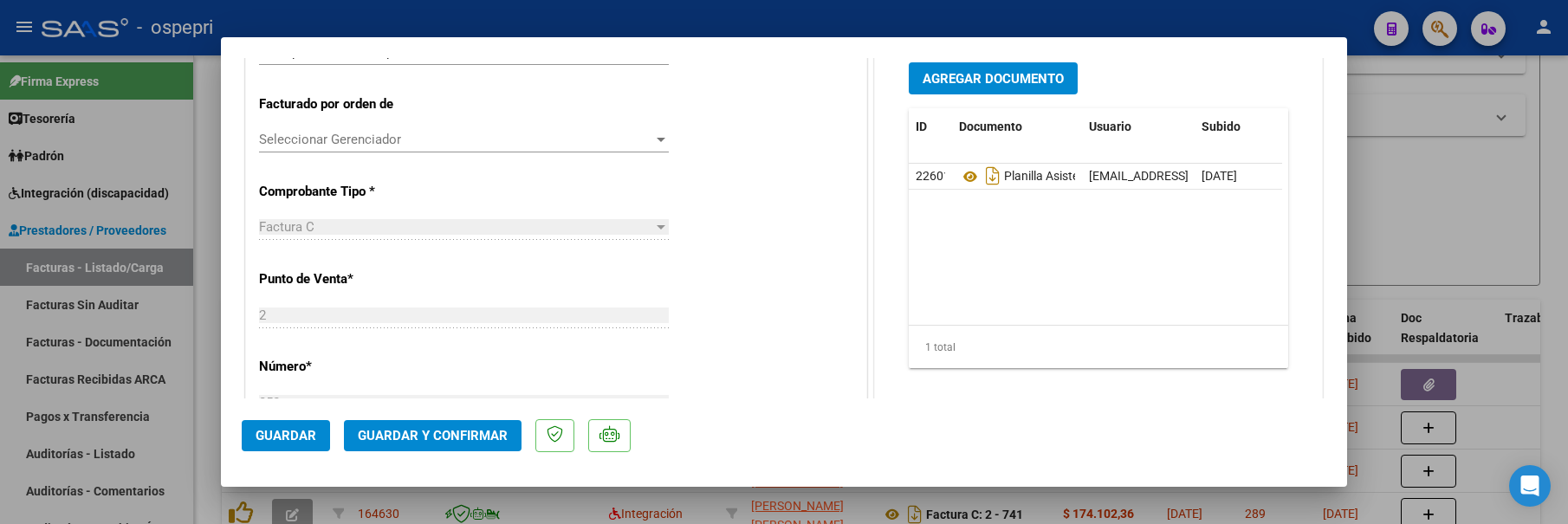
scroll to position [433, 0]
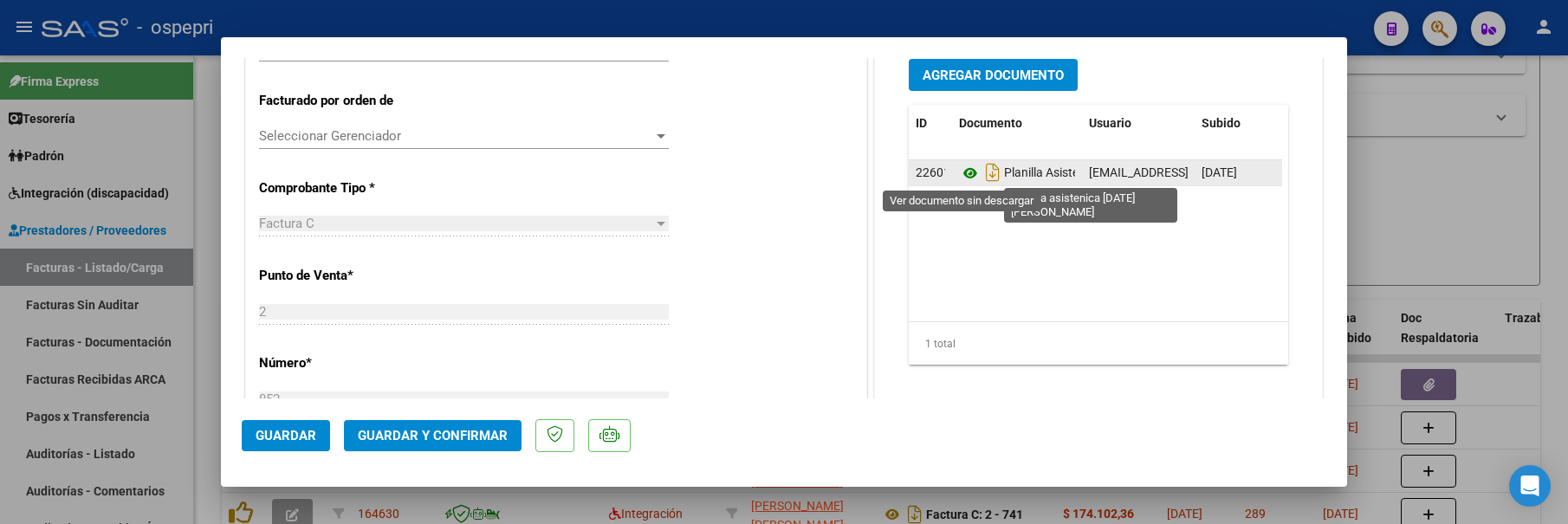
click at [964, 176] on icon at bounding box center [971, 173] width 23 height 21
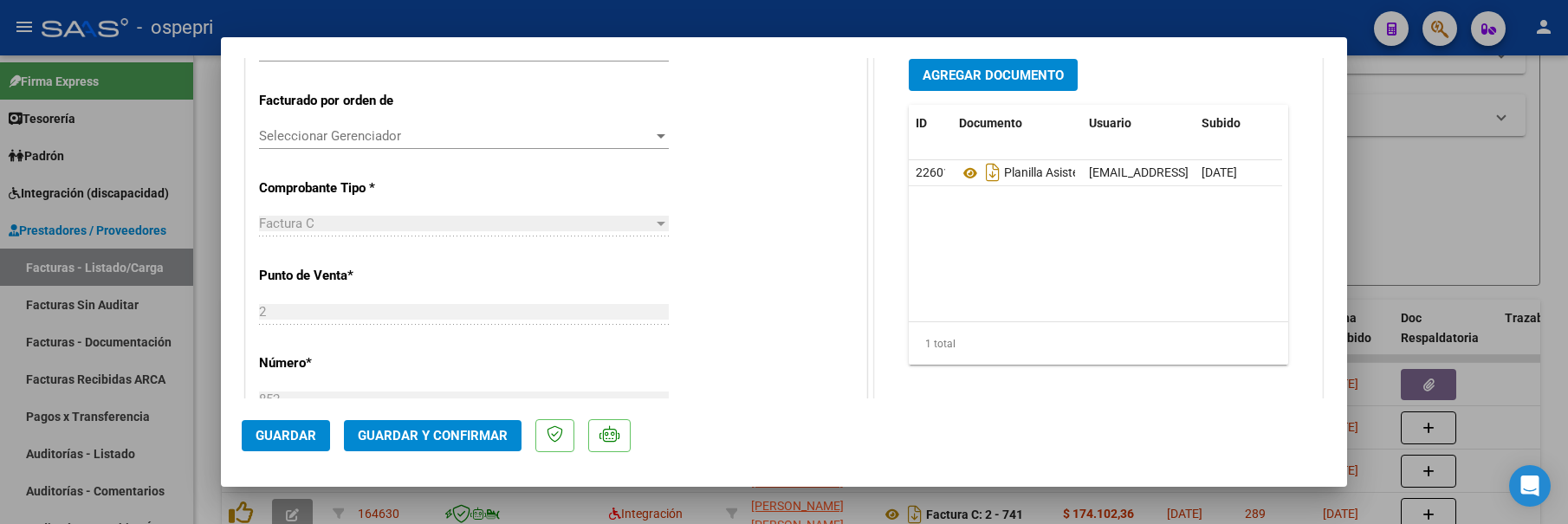
click at [1399, 240] on div at bounding box center [784, 262] width 1568 height 524
type input "$ 0,00"
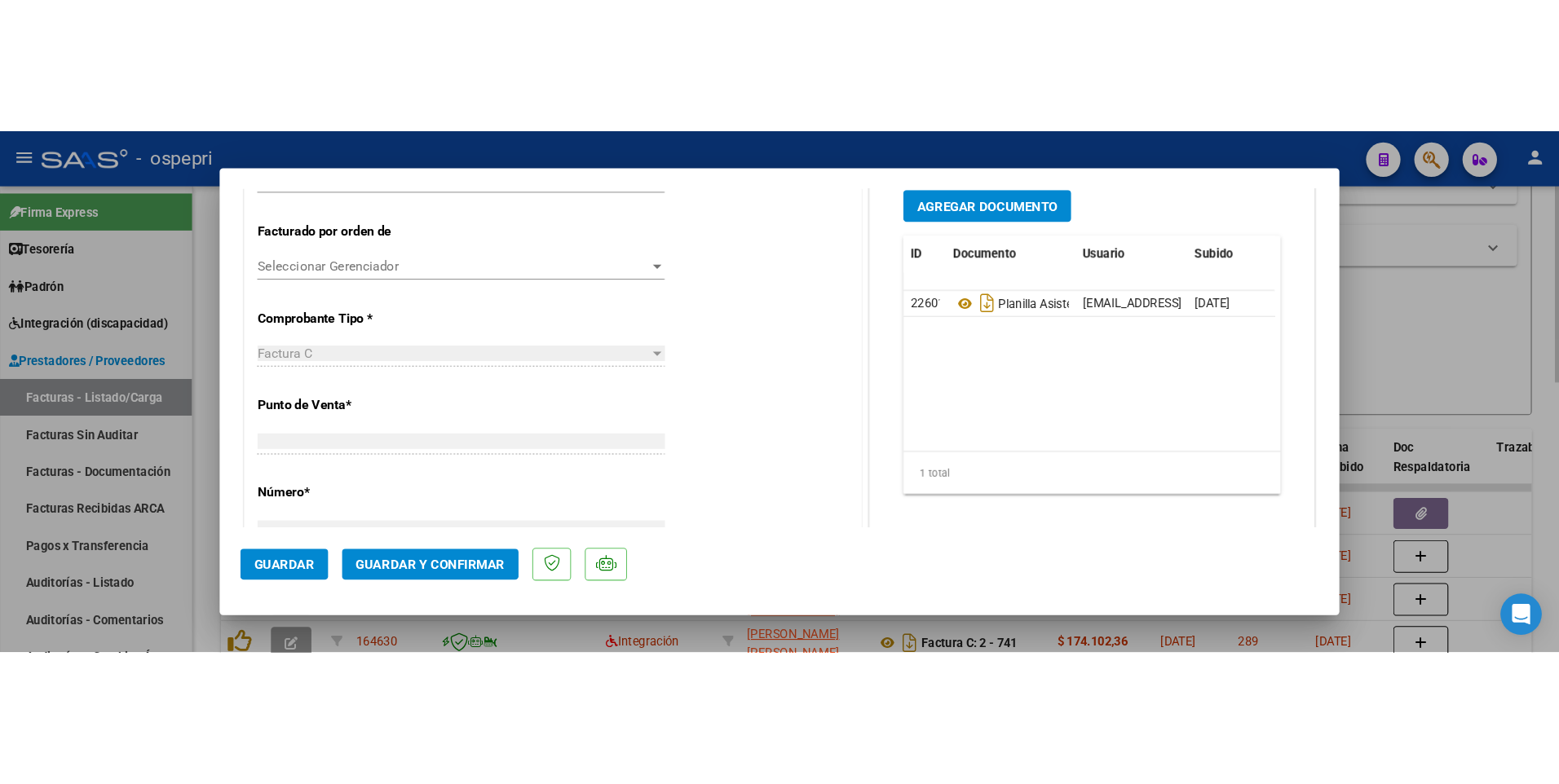
scroll to position [395, 0]
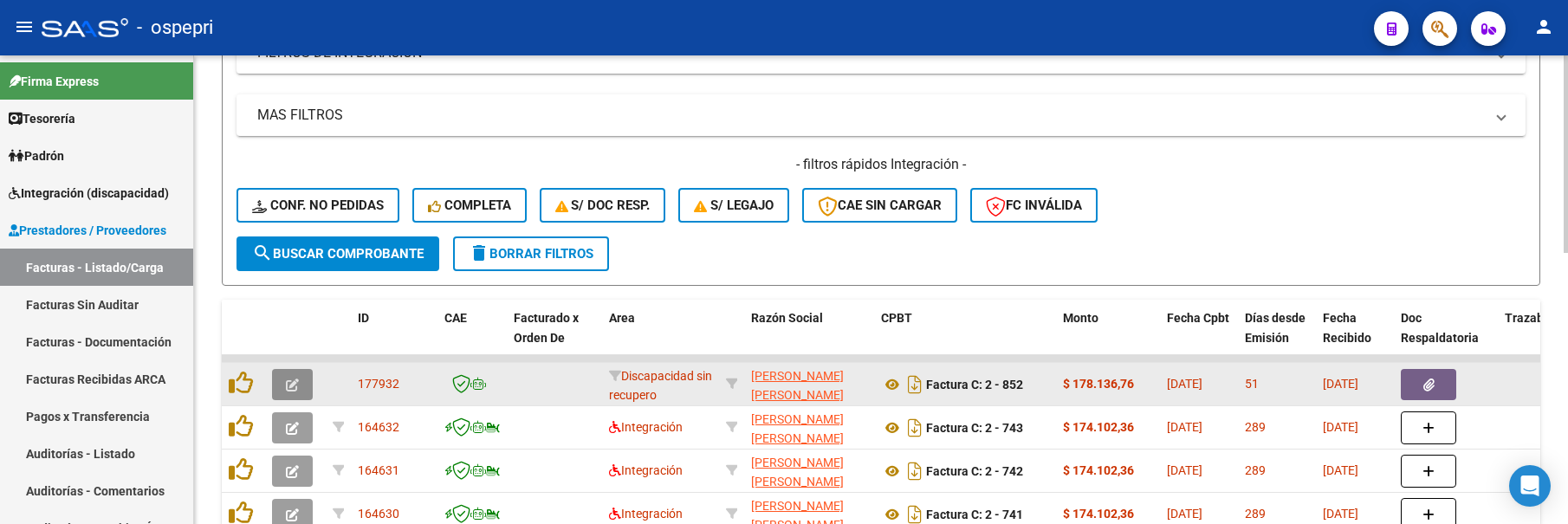
click at [294, 385] on icon "button" at bounding box center [292, 385] width 13 height 13
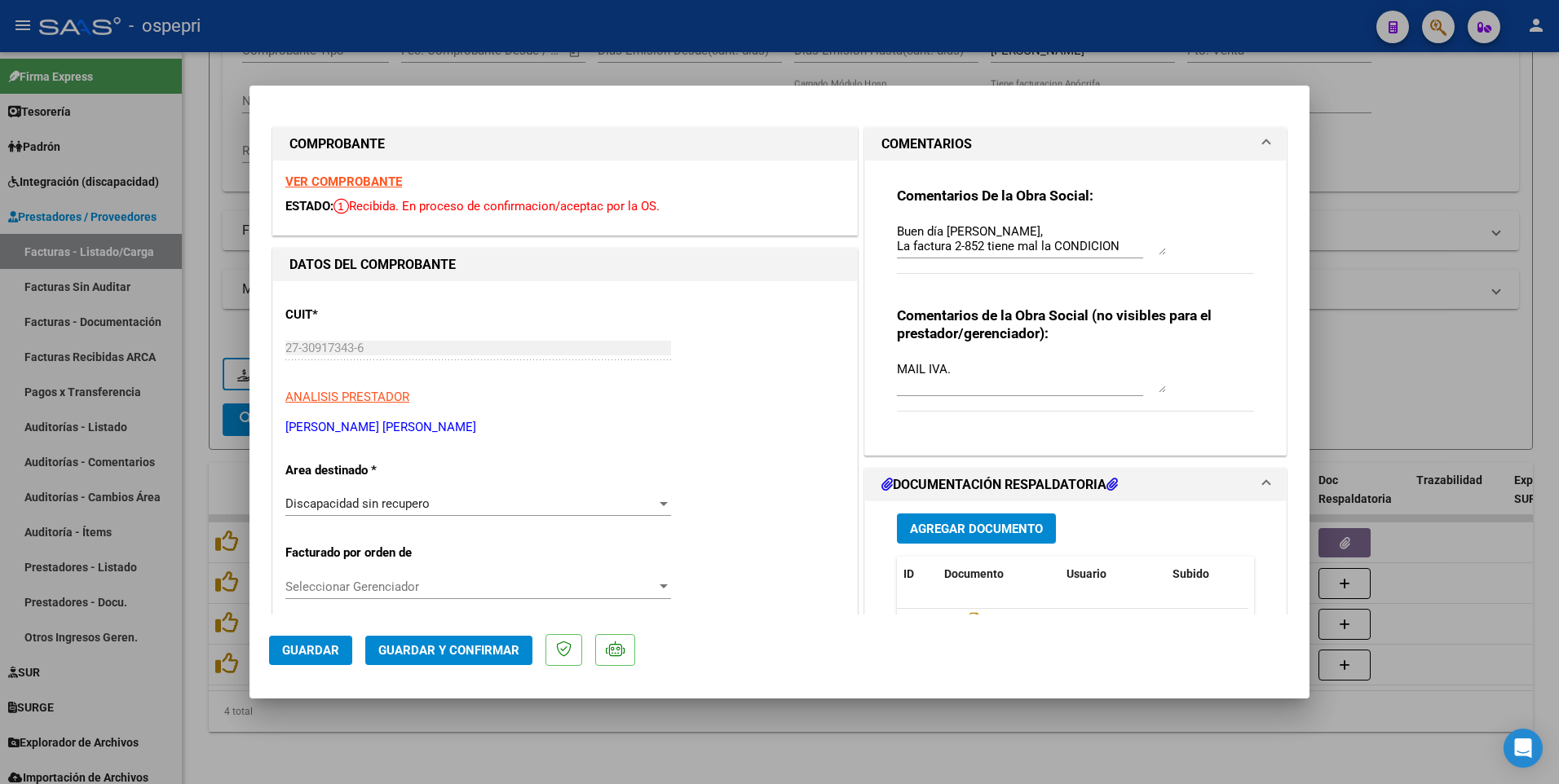
scroll to position [314, 0]
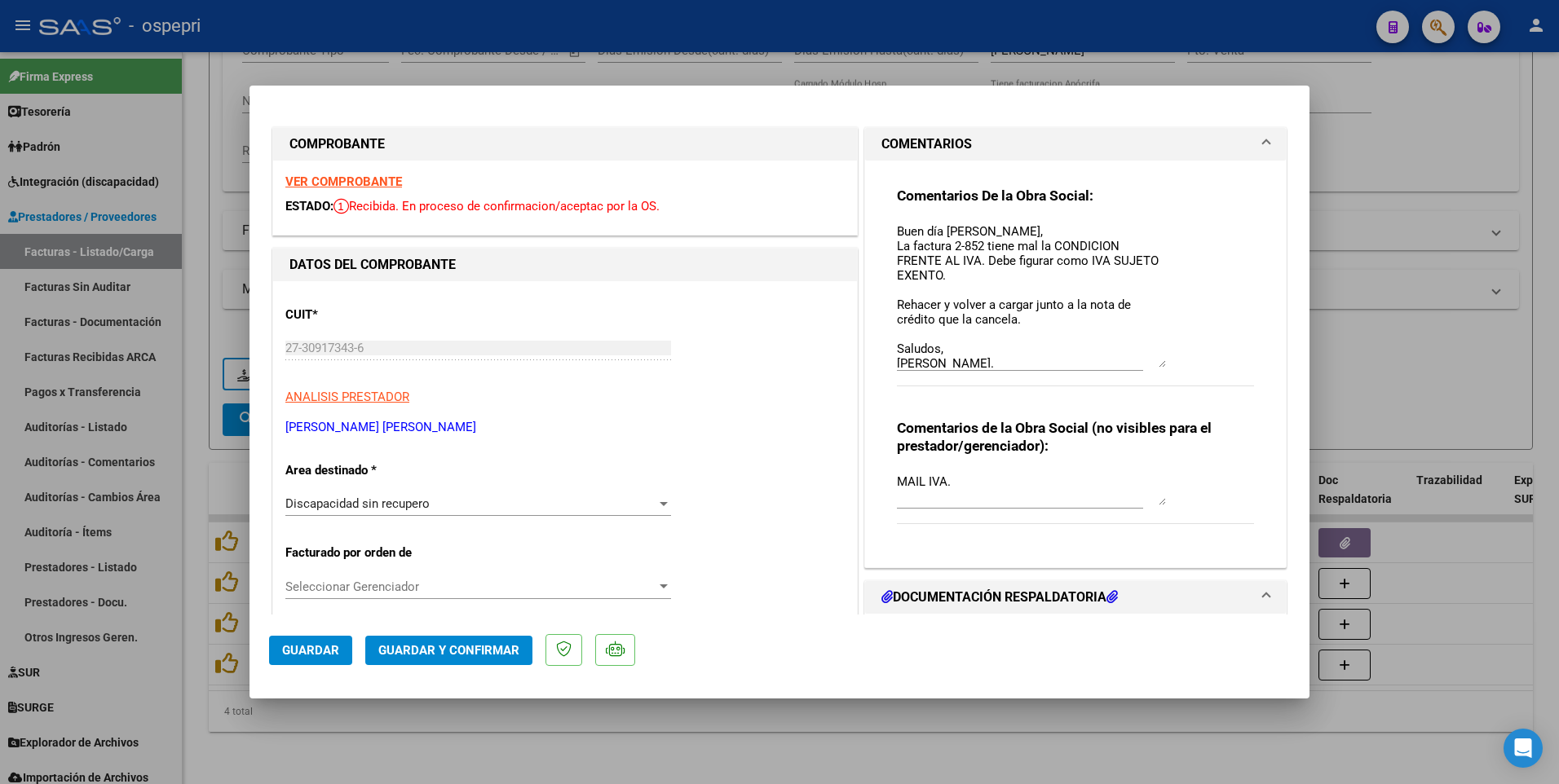
drag, startPoint x: 1155, startPoint y: 252, endPoint x: 1158, endPoint y: 365, distance: 113.0
click at [1158, 365] on textarea "Buen día [PERSON_NAME], La factura 2-852 tiene mal la CONDICION FRENTE AL IVA. …" at bounding box center [1032, 295] width 269 height 145
click at [897, 232] on textarea "Buen día [PERSON_NAME], La factura 2-852 tiene mal la CONDICION FRENTE AL IVA. …" at bounding box center [1032, 295] width 269 height 145
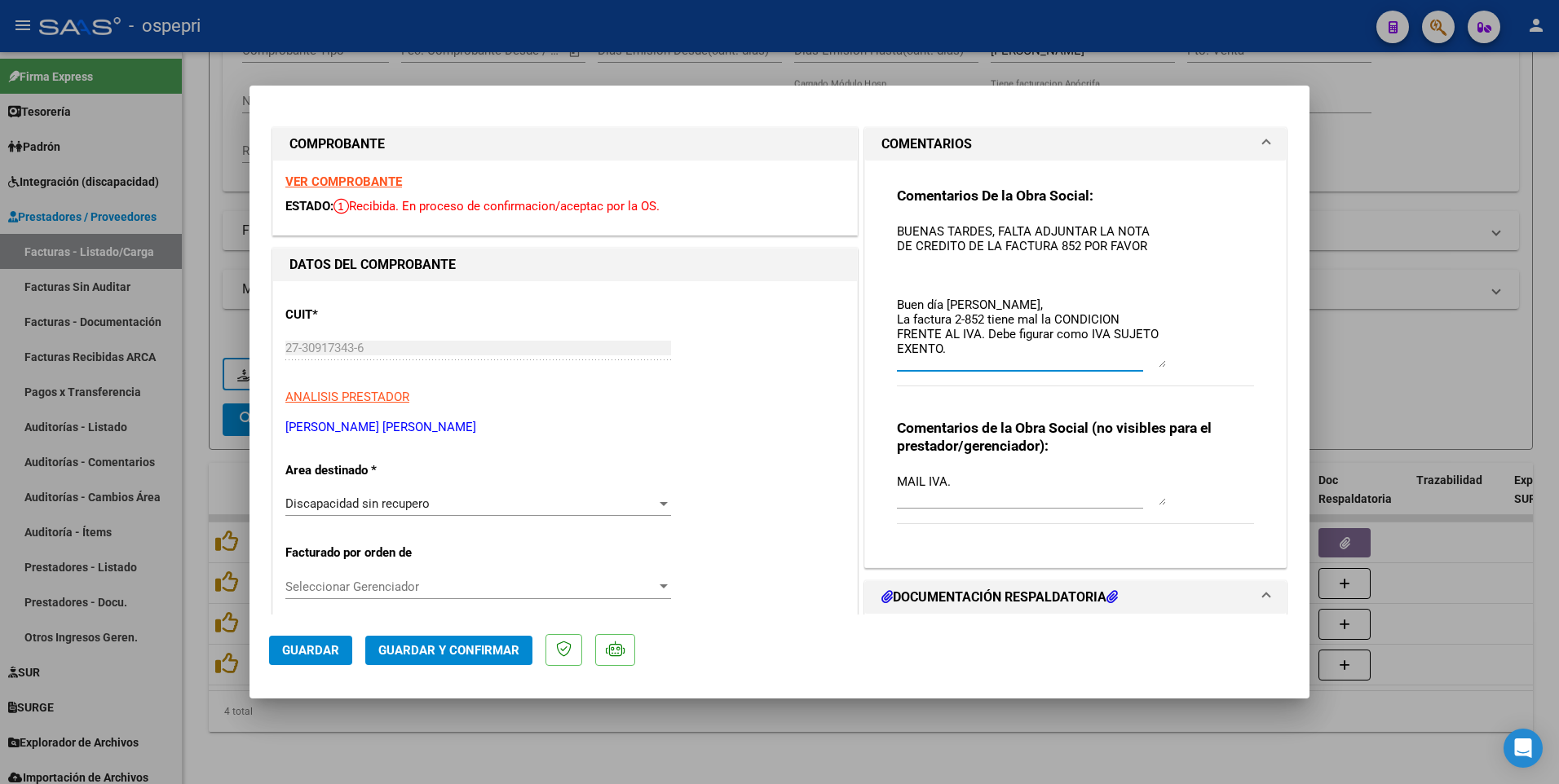
drag, startPoint x: 1089, startPoint y: 229, endPoint x: 1029, endPoint y: 232, distance: 60.1
click at [1029, 232] on textarea "BUENAS TARDES, FALTA ADJUNTAR LA NOTA DE CREDITO DE LA FACTURA 852 POR FAVOR Bu…" at bounding box center [1032, 295] width 269 height 145
drag, startPoint x: 1042, startPoint y: 231, endPoint x: 1028, endPoint y: 231, distance: 14.0
click at [1028, 231] on textarea "BUENAS TARDES, FALTA LA NOTA DE CREDITO DE LA FACTURA 852 POR FAVOR Buen día [P…" at bounding box center [1032, 295] width 269 height 145
click at [1060, 245] on textarea "BUENAS TARDES, FALTA NOTA DE CREDITO DE LA FACTURA 852 POR FAVOR Buen día [PERS…" at bounding box center [1032, 295] width 269 height 145
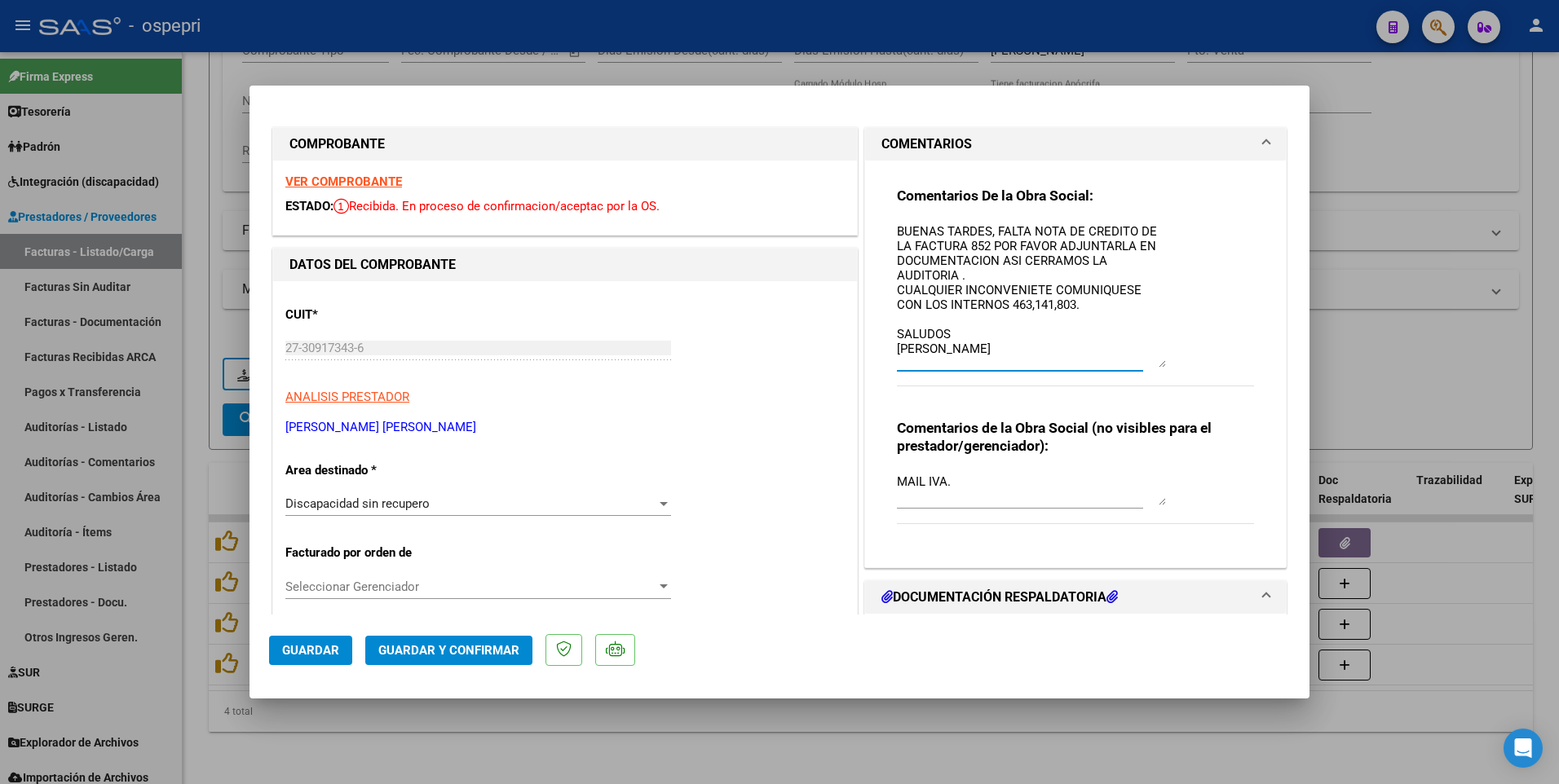
drag, startPoint x: 891, startPoint y: 232, endPoint x: 1127, endPoint y: 351, distance: 264.3
click at [1127, 351] on textarea "BUENAS TARDES, FALTA NOTA DE CREDITO DE LA FACTURA 852 POR FAVOR ADJUNTARLA EN …" at bounding box center [1032, 295] width 269 height 145
type textarea "BUENAS TARDES, FALTA NOTA DE CREDITO DE LA FACTURA 852 POR FAVOR ADJUNTARLA EN …"
click at [323, 407] on span "Guardar" at bounding box center [310, 650] width 57 height 15
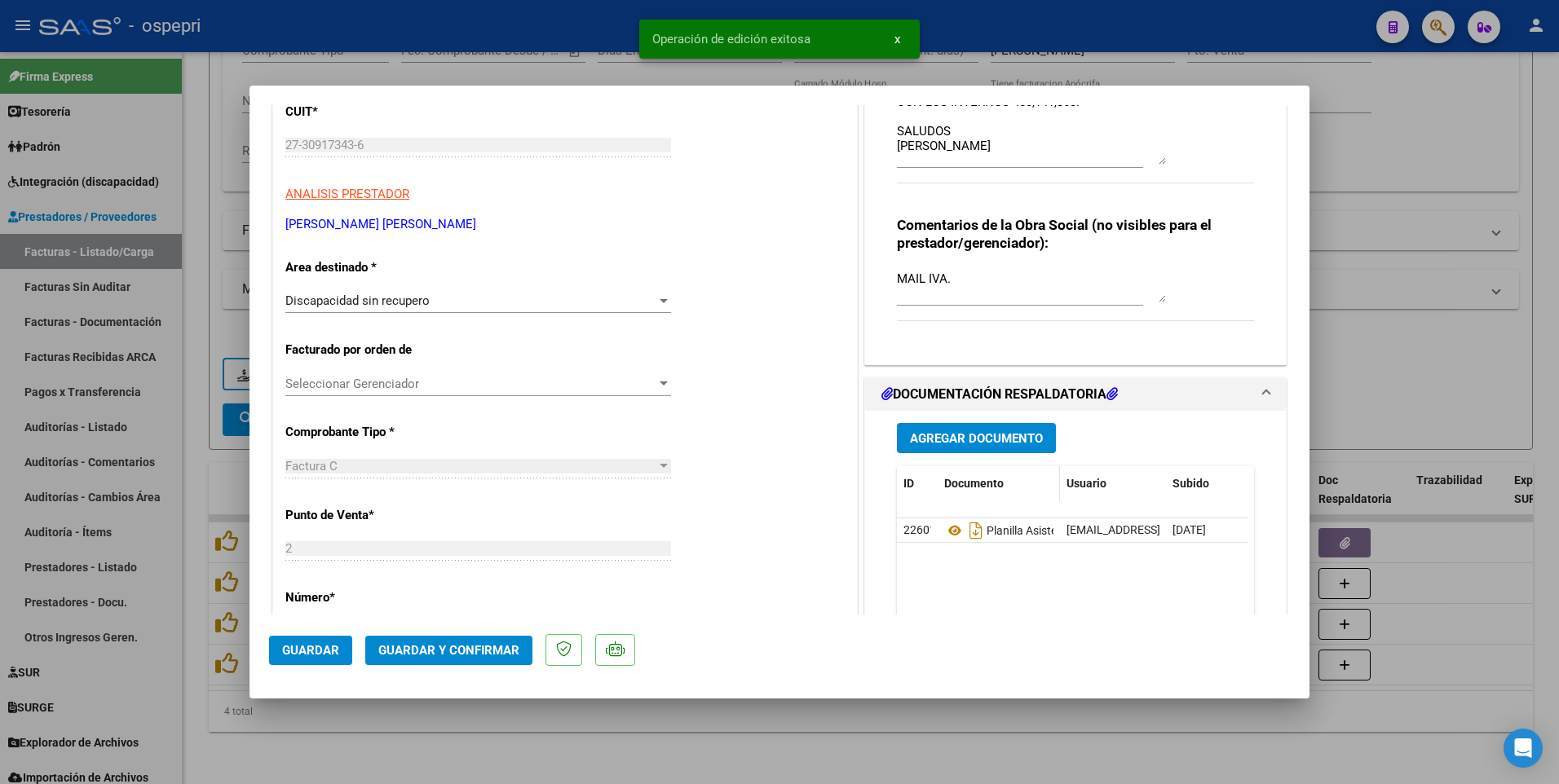
scroll to position [244, 0]
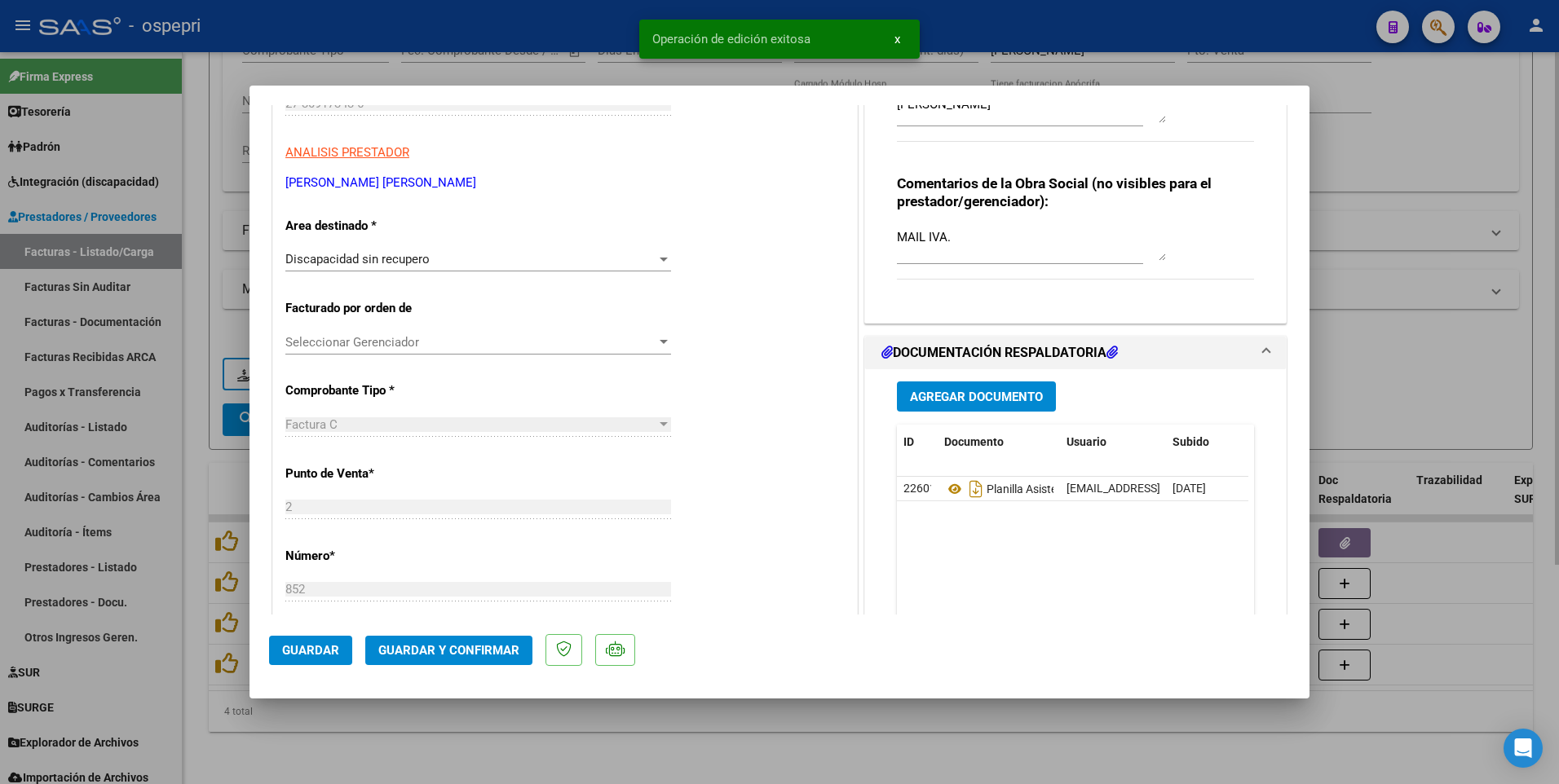
click at [1456, 383] on div at bounding box center [779, 392] width 1559 height 784
type input "$ 0,00"
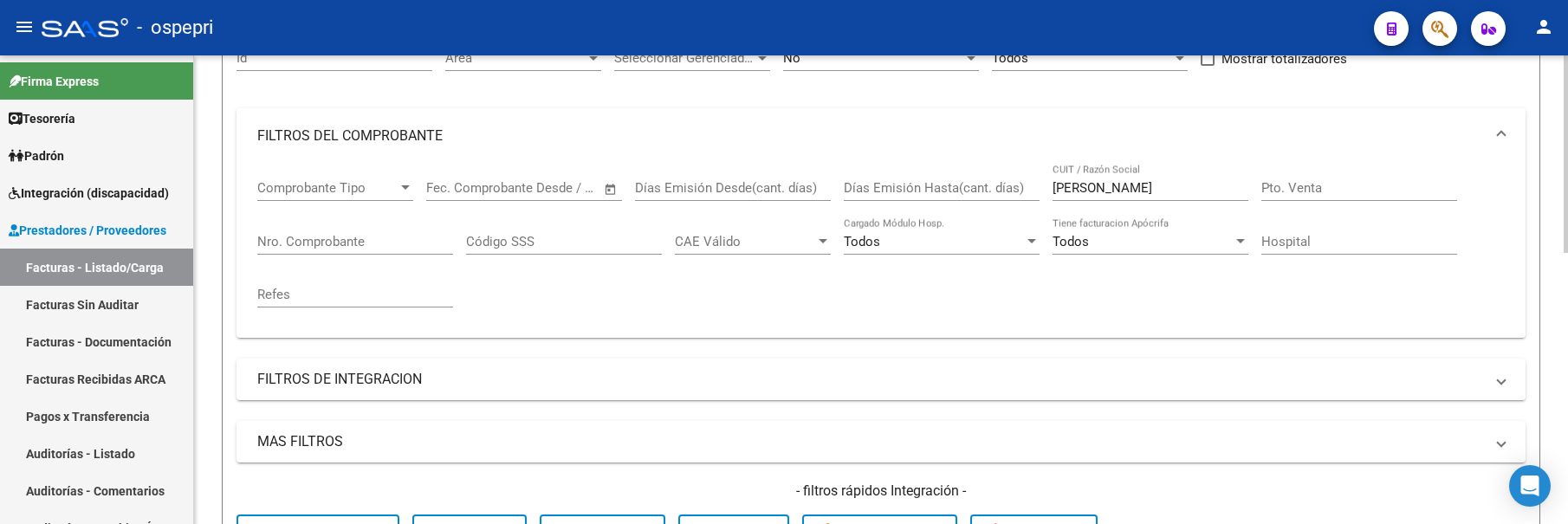
scroll to position [160, 0]
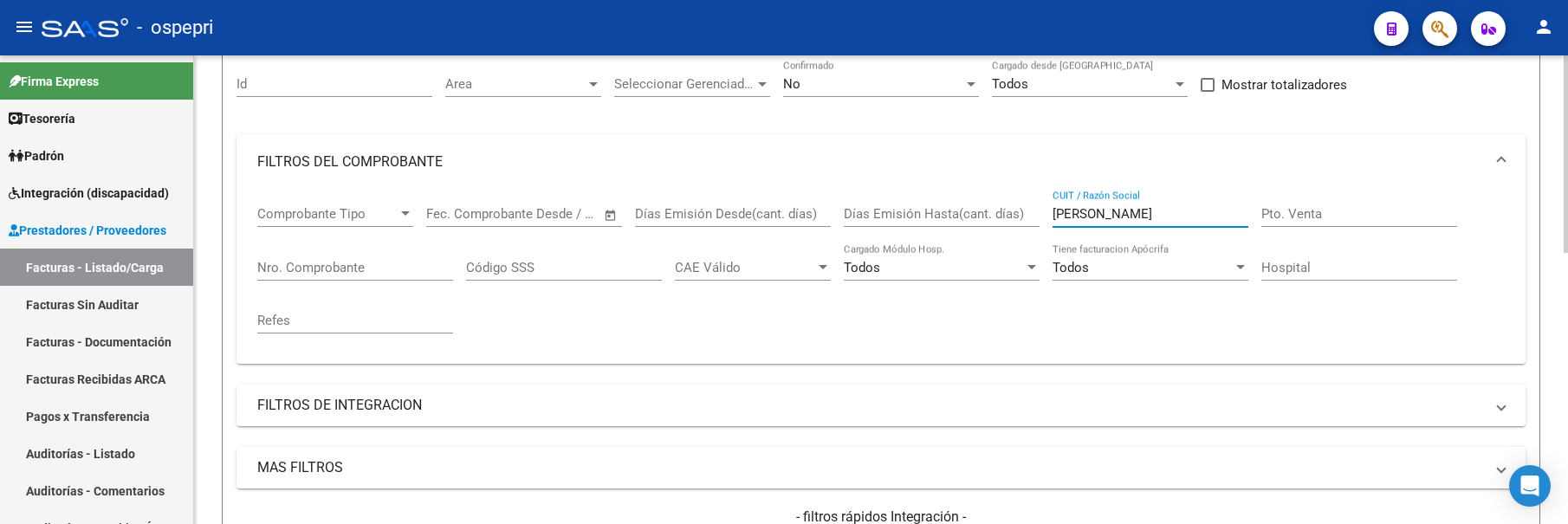
drag, startPoint x: 1151, startPoint y: 219, endPoint x: 1046, endPoint y: 216, distance: 105.0
click at [1046, 216] on div "Comprobante Tipo Comprobante Tipo Start date – End date Fec. Comprobante Desde …" at bounding box center [880, 269] width 1247 height 160
drag, startPoint x: 1115, startPoint y: 218, endPoint x: 1046, endPoint y: 217, distance: 69.0
click at [1046, 217] on div "Comprobante Tipo Comprobante Tipo Start date – End date Fec. Comprobante Desde …" at bounding box center [880, 269] width 1247 height 160
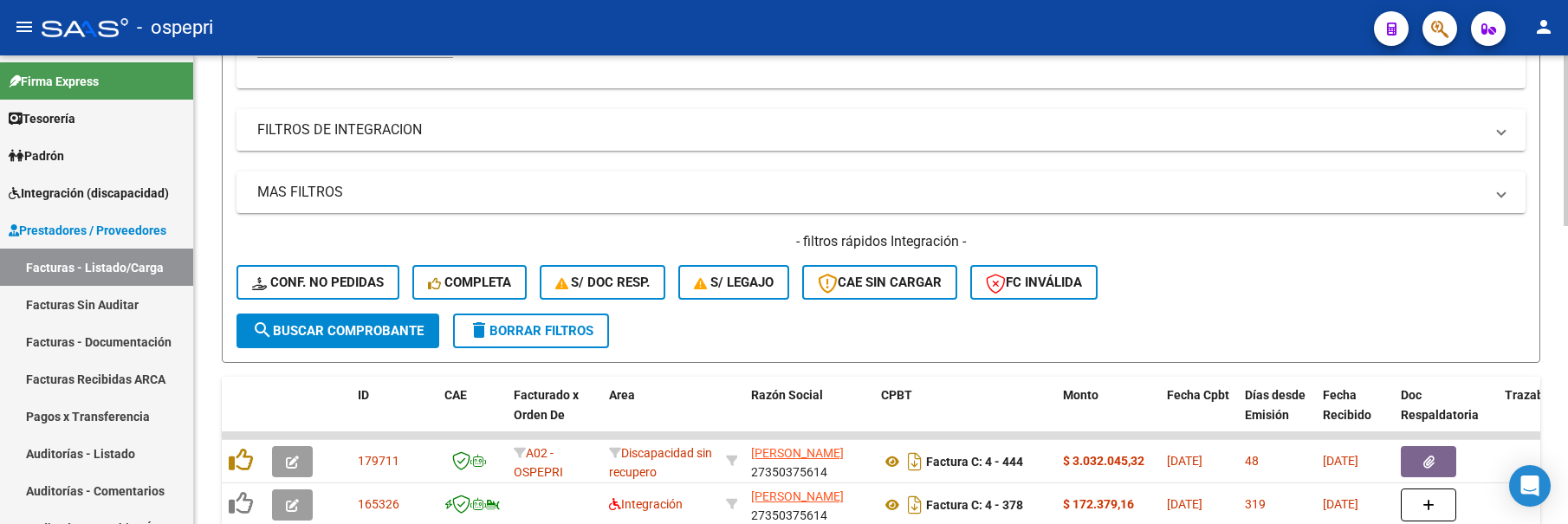
scroll to position [506, 0]
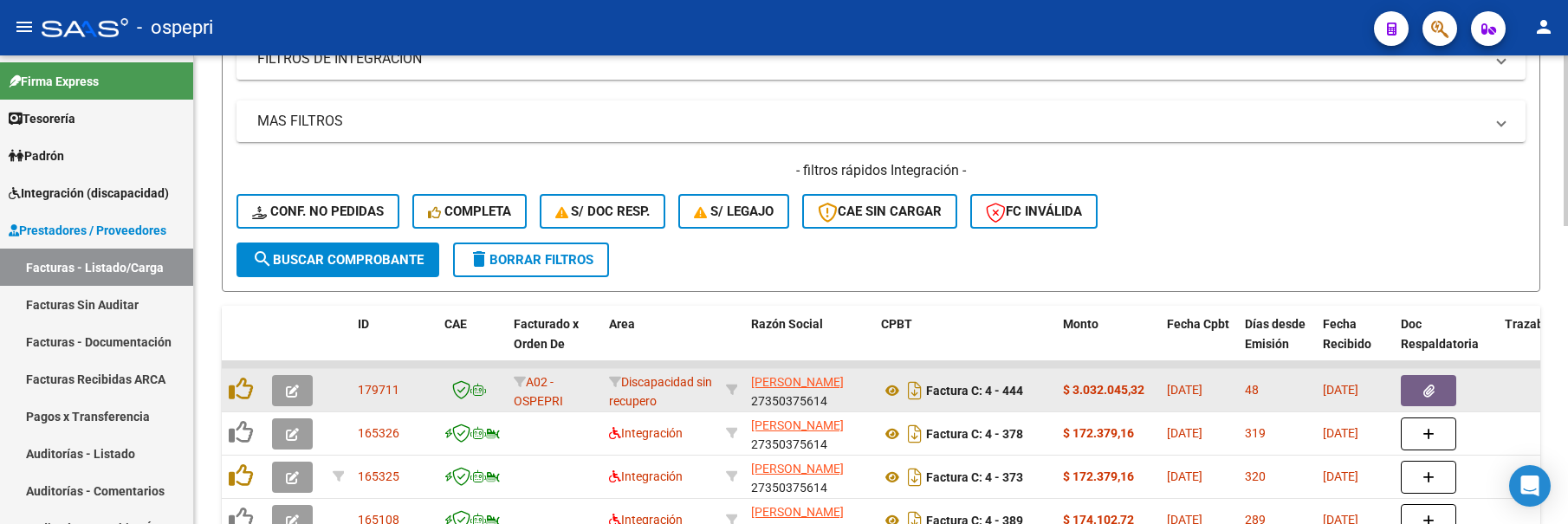
type input "[PERSON_NAME]"
click at [295, 390] on icon "button" at bounding box center [292, 391] width 13 height 13
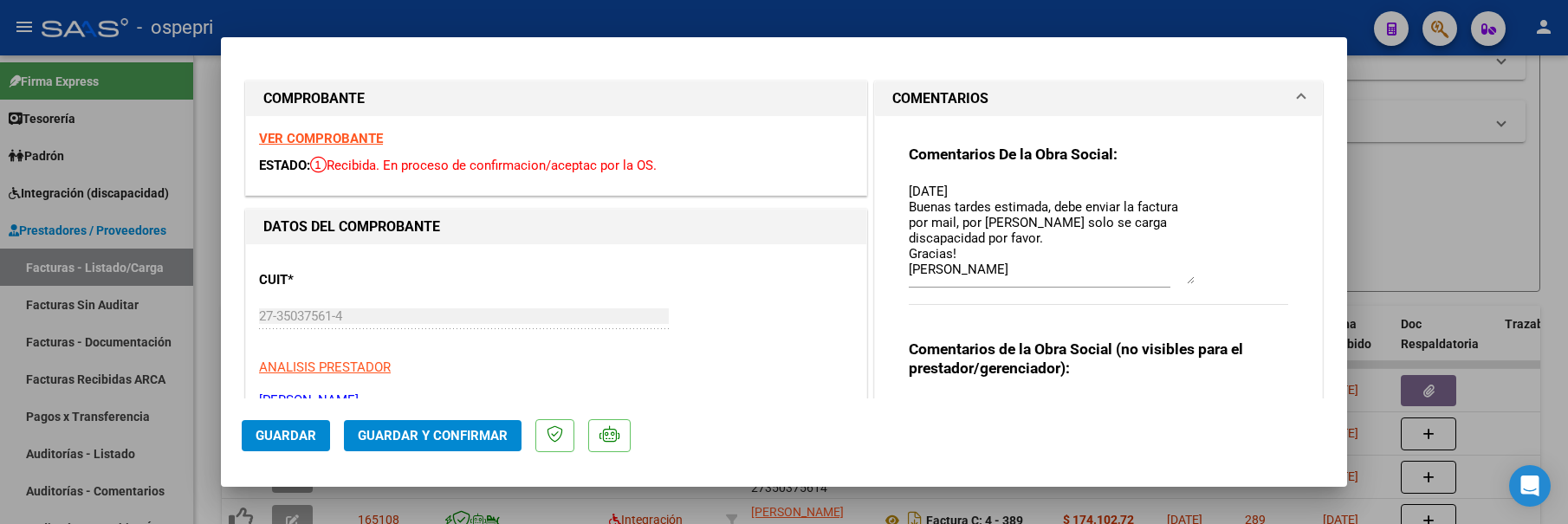
drag, startPoint x: 1184, startPoint y: 212, endPoint x: 1185, endPoint y: 280, distance: 68.0
click at [1185, 280] on textarea "[DATE] Buenas tardes estimada, debe enviar la factura por mail, por [PERSON_NAM…" at bounding box center [1051, 232] width 286 height 103
click at [1498, 242] on div at bounding box center [784, 262] width 1568 height 524
type input "$ 0,00"
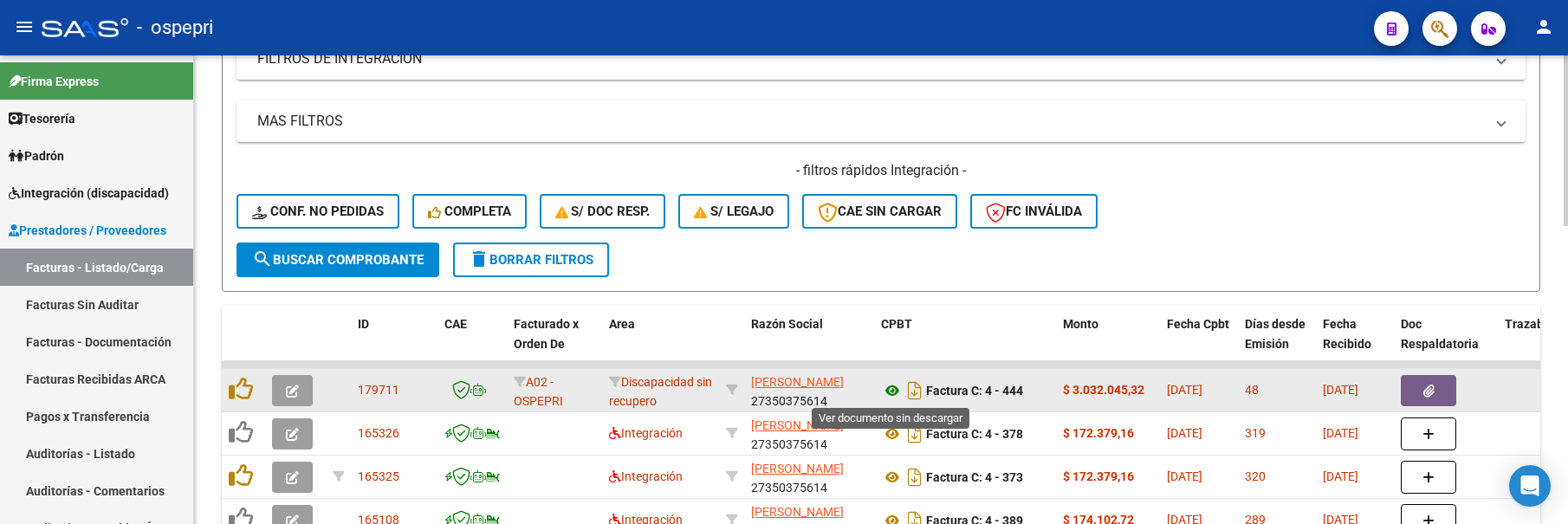
click at [890, 391] on icon at bounding box center [893, 391] width 23 height 21
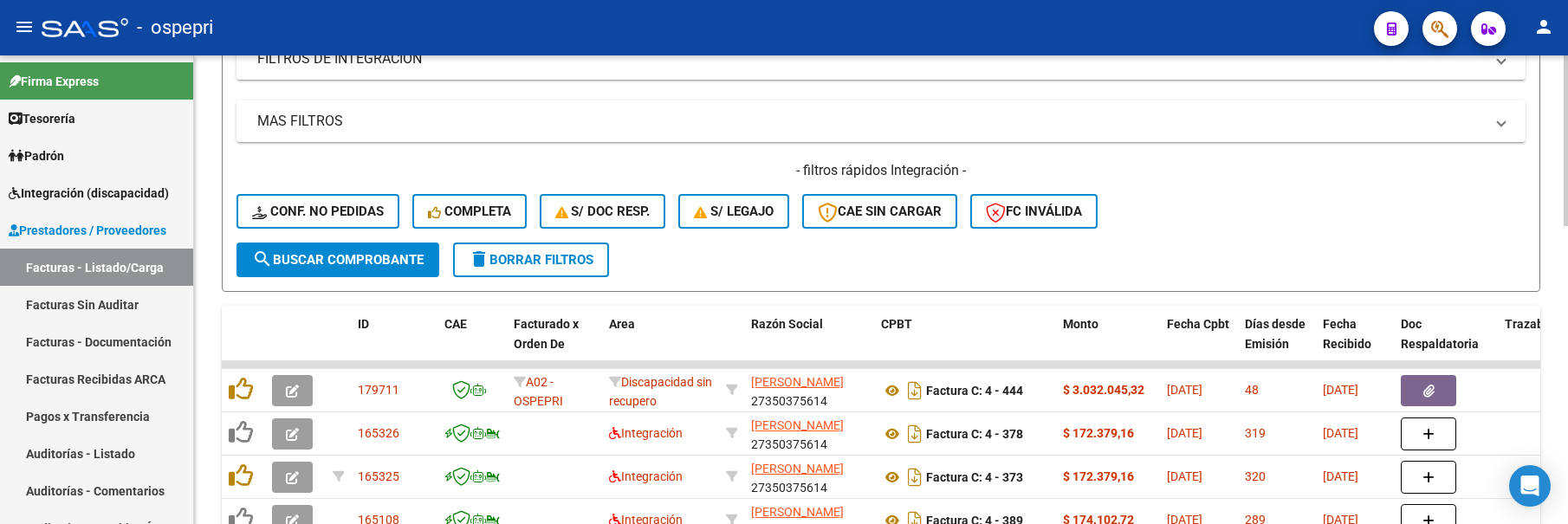
click at [1339, 206] on div "- filtros rápidos Integración - Conf. no pedidas Completa S/ Doc Resp. S/ legaj…" at bounding box center [881, 202] width 1289 height 81
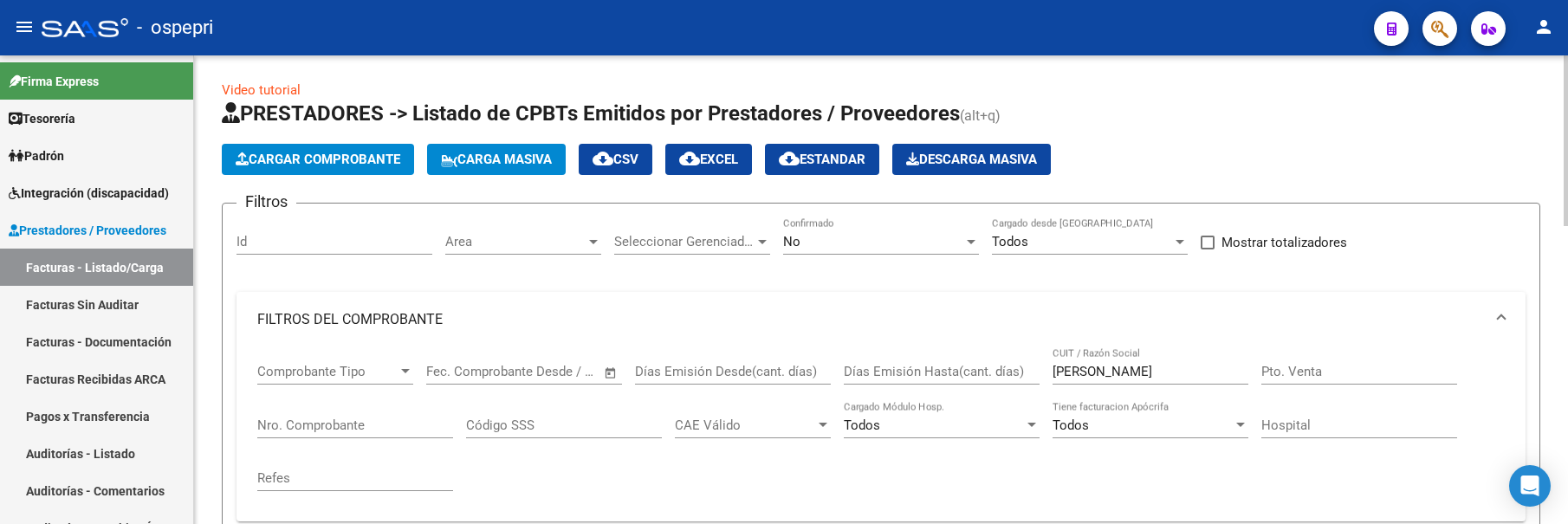
scroll to position [0, 0]
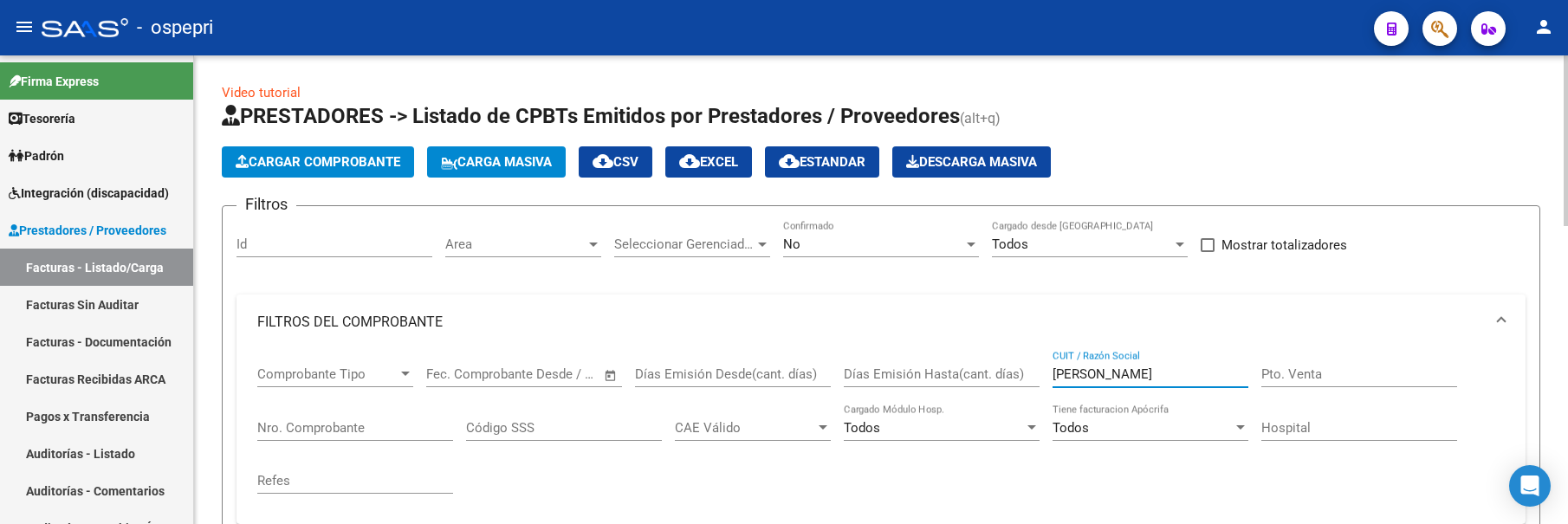
drag, startPoint x: 1180, startPoint y: 373, endPoint x: 1037, endPoint y: 372, distance: 143.0
click at [1037, 372] on div "Comprobante Tipo Comprobante Tipo Start date – End date Fec. Comprobante Desde …" at bounding box center [880, 429] width 1247 height 160
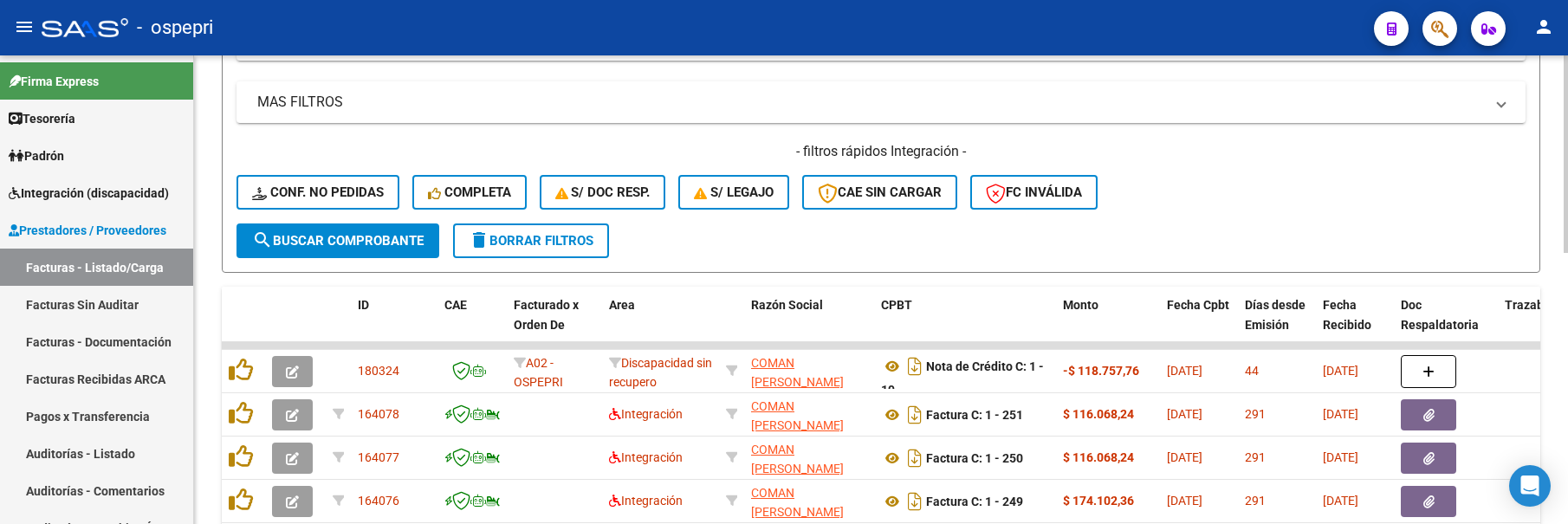
scroll to position [605, 0]
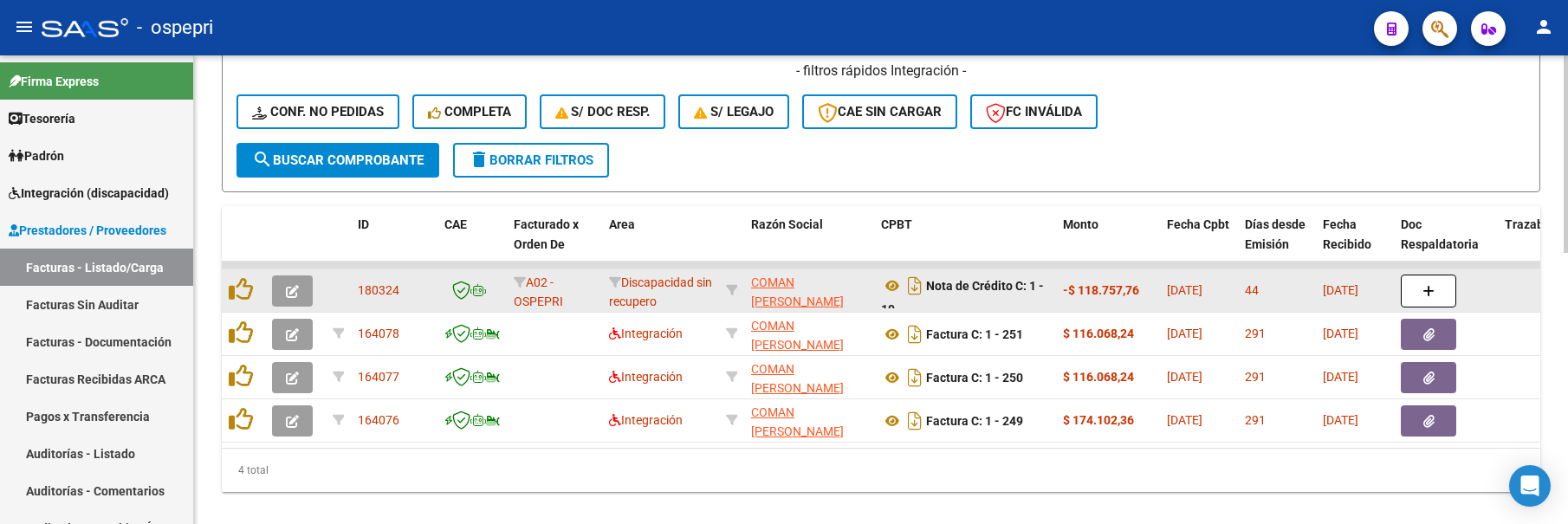
type input "COMAN"
click at [281, 288] on button "button" at bounding box center [292, 291] width 40 height 32
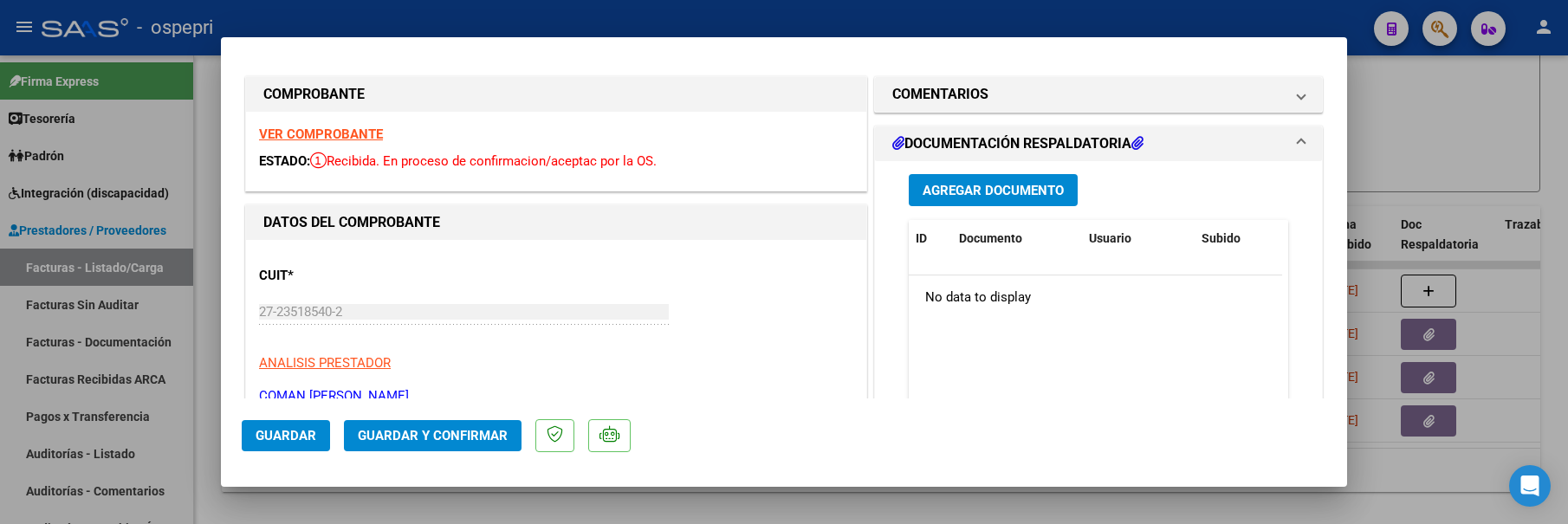
scroll to position [0, 0]
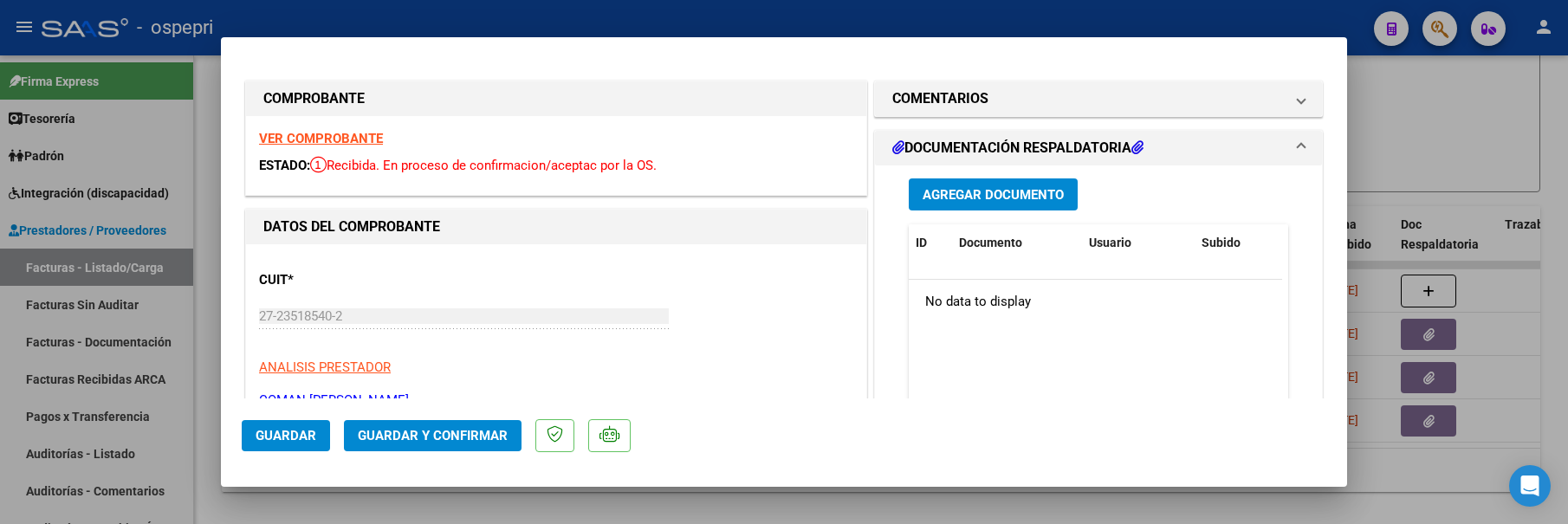
click at [1408, 129] on div at bounding box center [784, 262] width 1568 height 524
type input "$ 0,00"
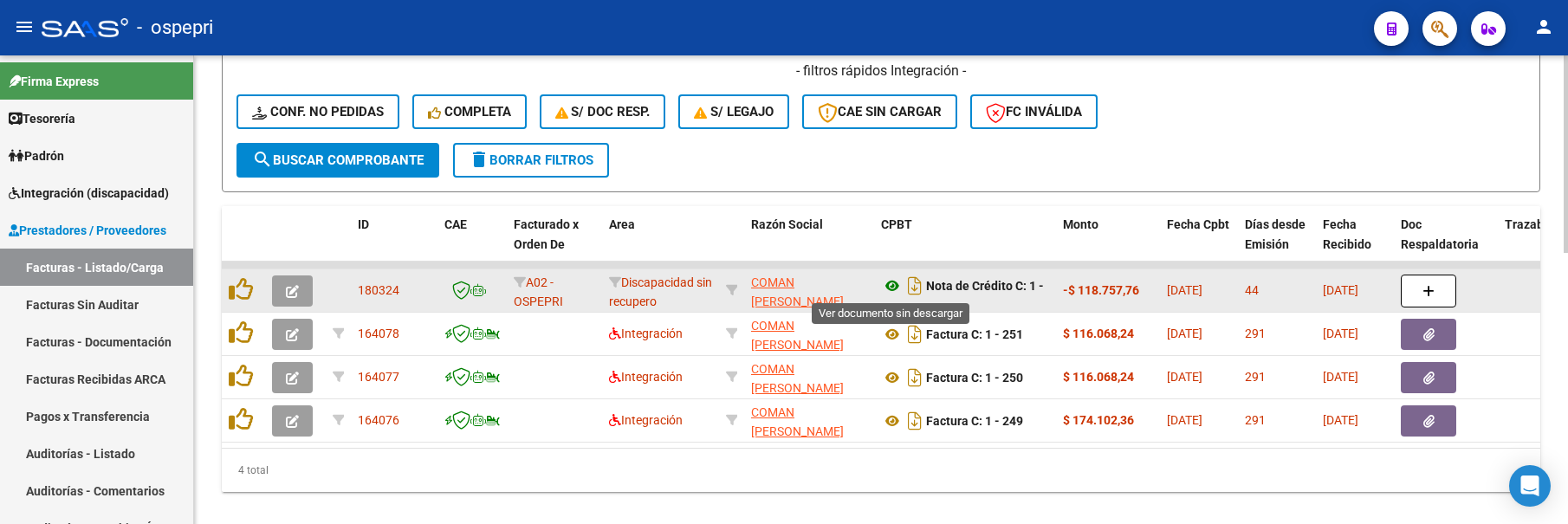
click at [890, 287] on icon at bounding box center [893, 286] width 23 height 21
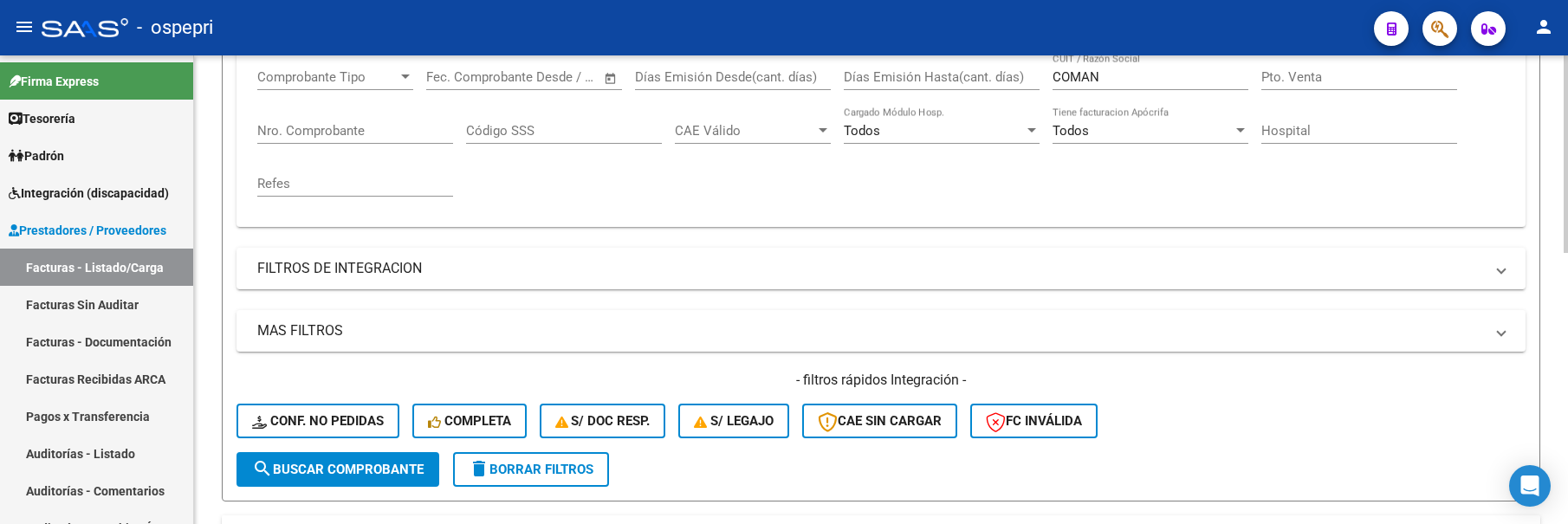
scroll to position [173, 0]
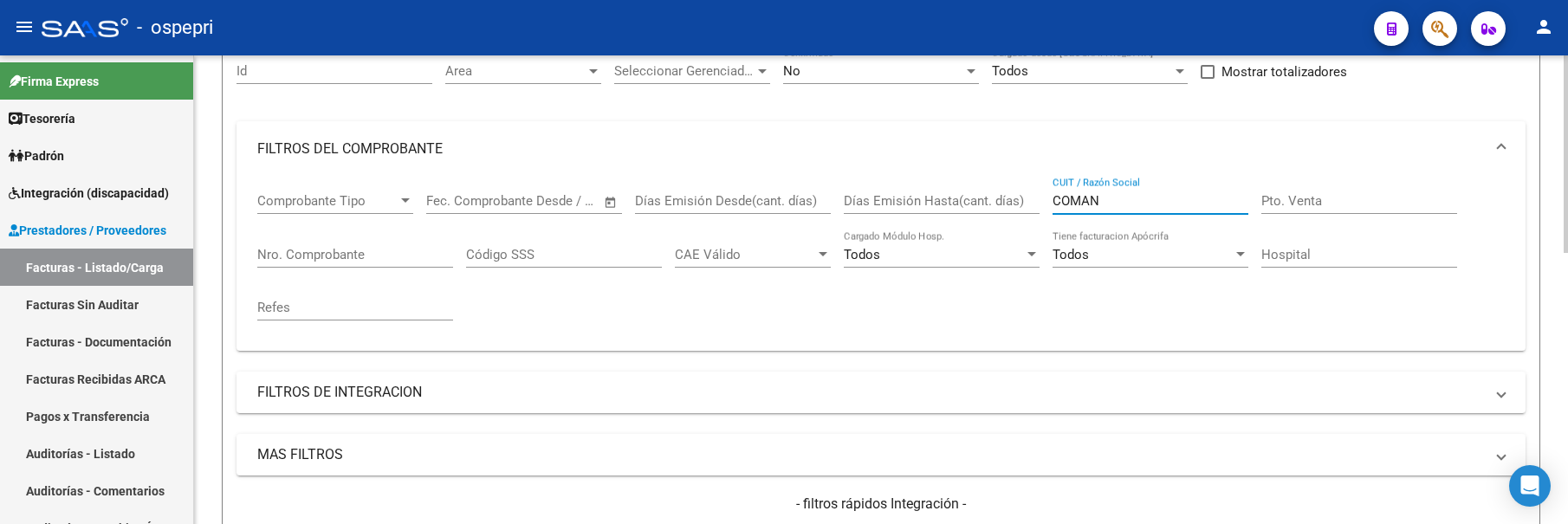
drag, startPoint x: 1105, startPoint y: 205, endPoint x: 1048, endPoint y: 206, distance: 57.0
click at [1048, 206] on div "Comprobante Tipo Comprobante Tipo Start date – End date Fec. Comprobante Desde …" at bounding box center [880, 257] width 1247 height 160
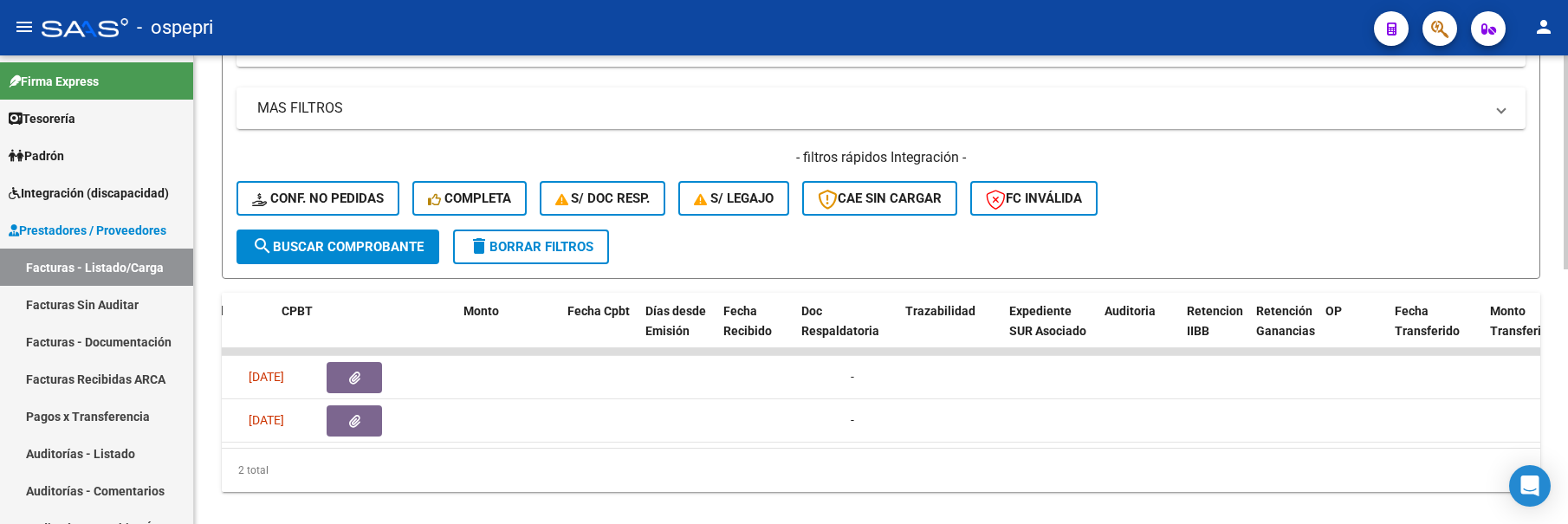
scroll to position [0, 0]
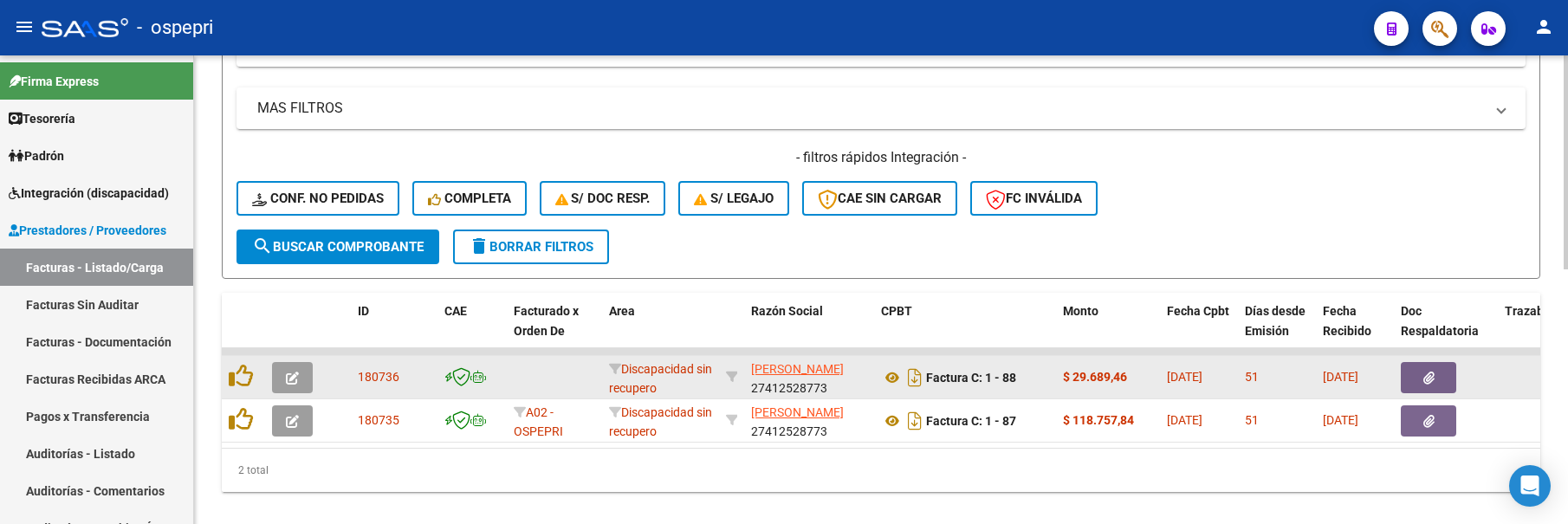
type input "[PERSON_NAME]"
click at [296, 377] on icon "button" at bounding box center [292, 378] width 13 height 13
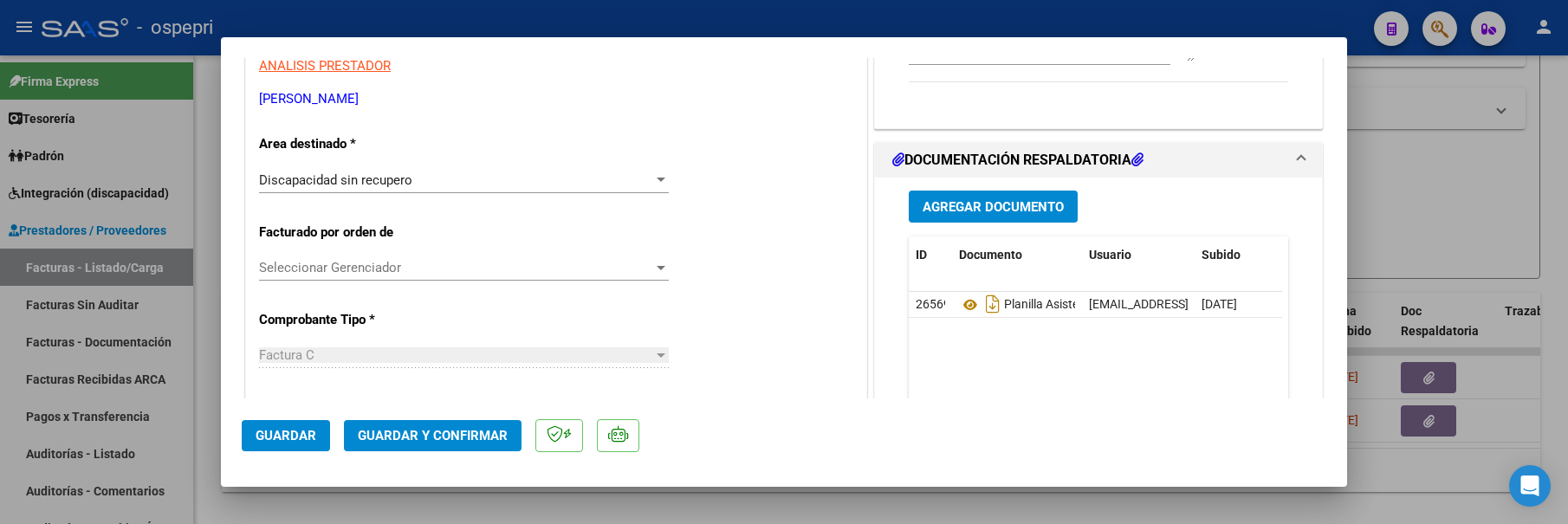
scroll to position [346, 0]
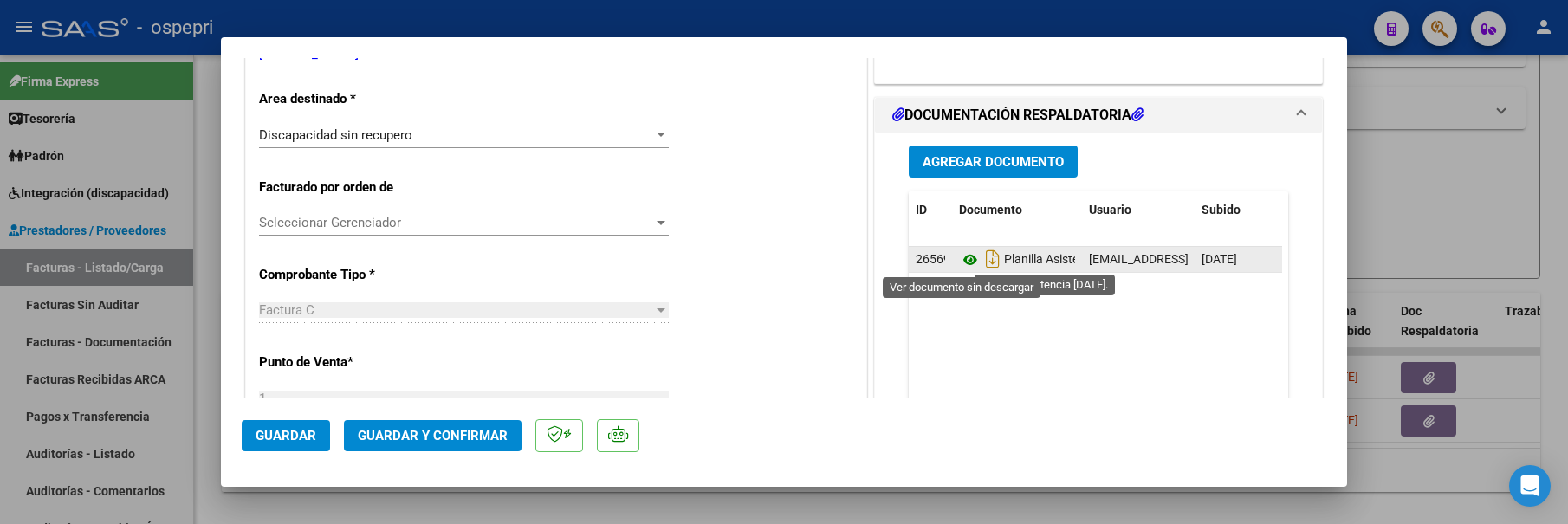
click at [963, 261] on icon at bounding box center [971, 259] width 23 height 21
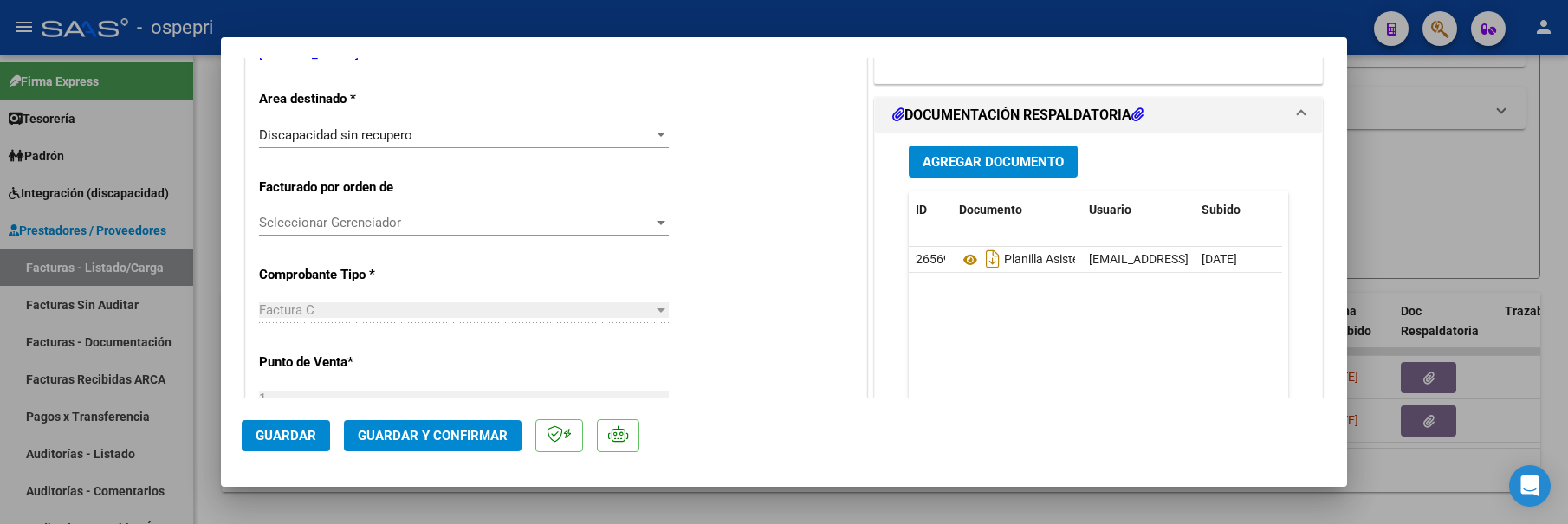
click at [1405, 151] on div at bounding box center [784, 262] width 1568 height 524
type input "$ 0,00"
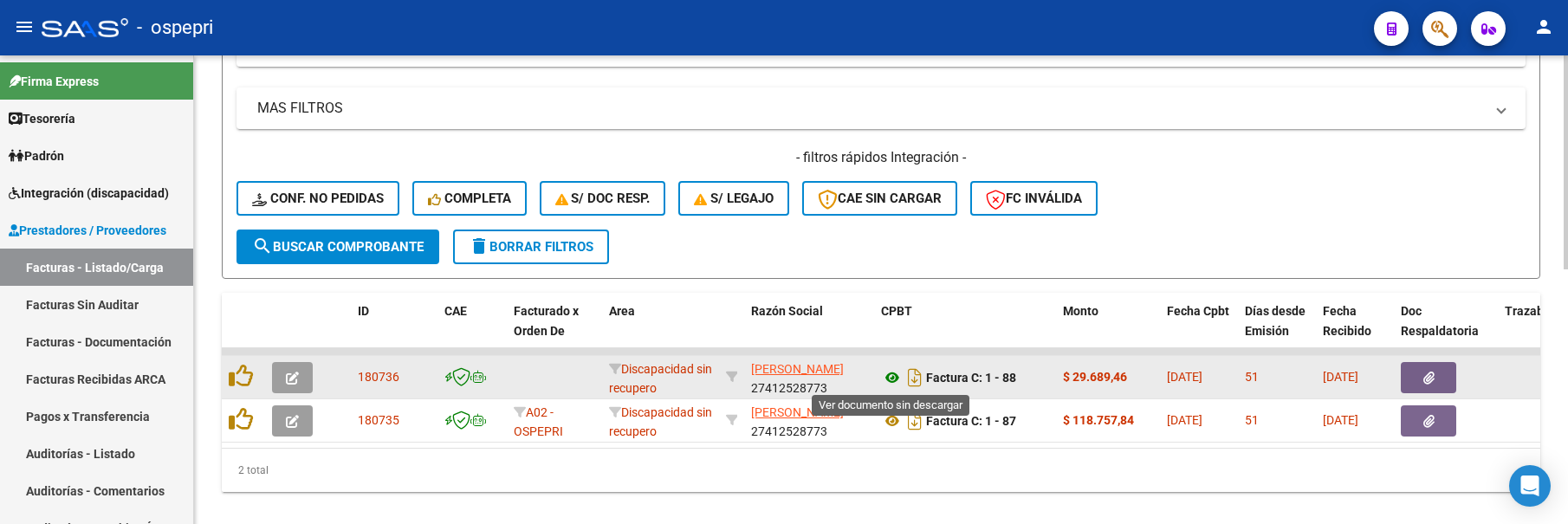
click at [895, 383] on icon at bounding box center [893, 378] width 23 height 21
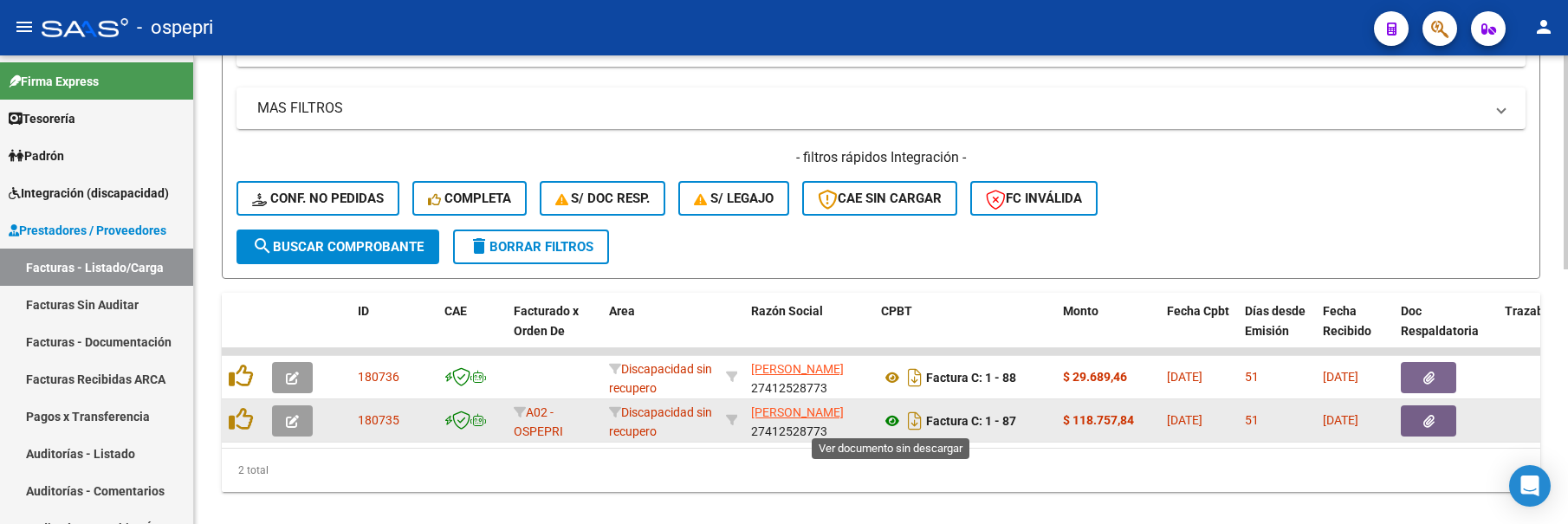
click at [892, 424] on icon at bounding box center [893, 421] width 23 height 21
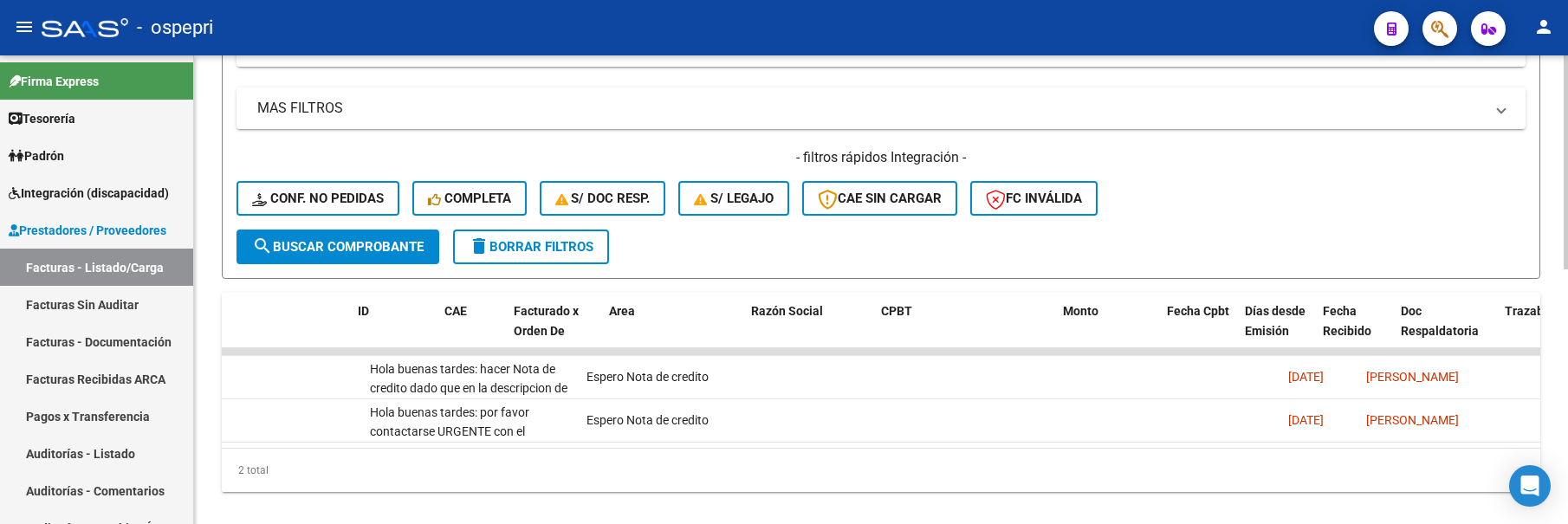
scroll to position [0, 0]
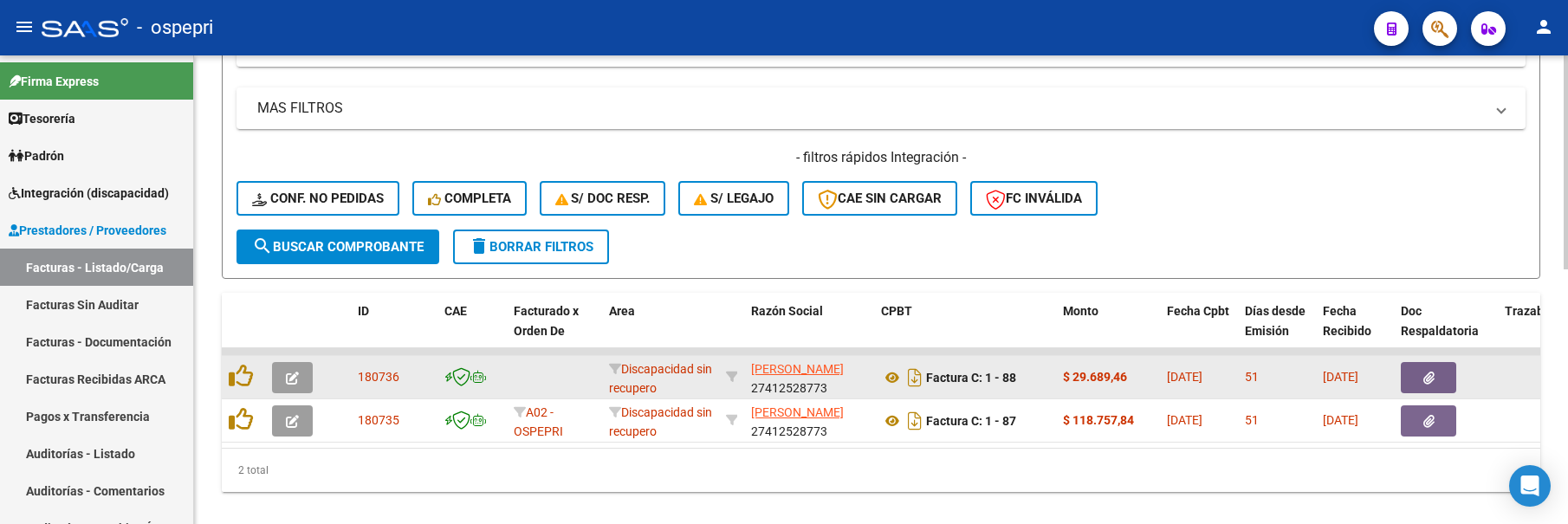
click at [299, 375] on button "button" at bounding box center [292, 378] width 40 height 32
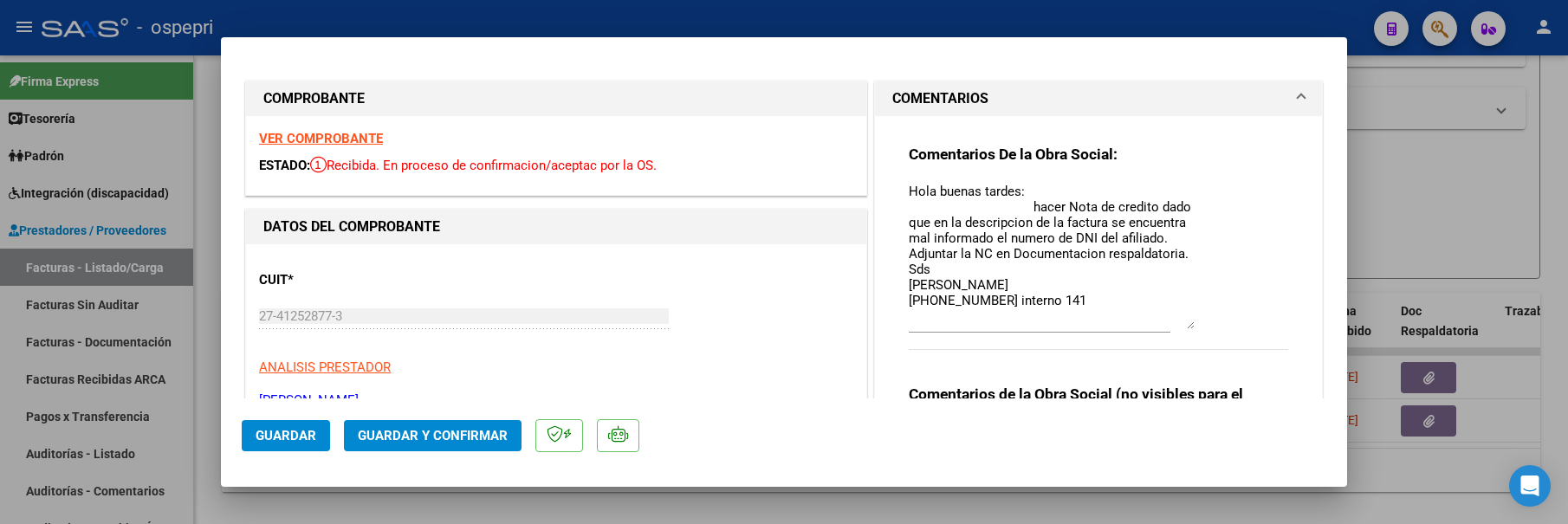
drag, startPoint x: 1182, startPoint y: 214, endPoint x: 1196, endPoint y: 326, distance: 112.9
click at [1196, 326] on div "Comentarios De la Obra Social: Hola buenas tardes: hacer Nota de credito dado q…" at bounding box center [1098, 257] width 380 height 224
click at [909, 191] on textarea "Hola buenas tardes: hacer Nota de credito dado que en la descripcion de la fact…" at bounding box center [1051, 255] width 286 height 147
click at [909, 187] on textarea "Hola buenas tardes: hacer Nota de credito dado que en la descripcion de la fact…" at bounding box center [1051, 255] width 286 height 147
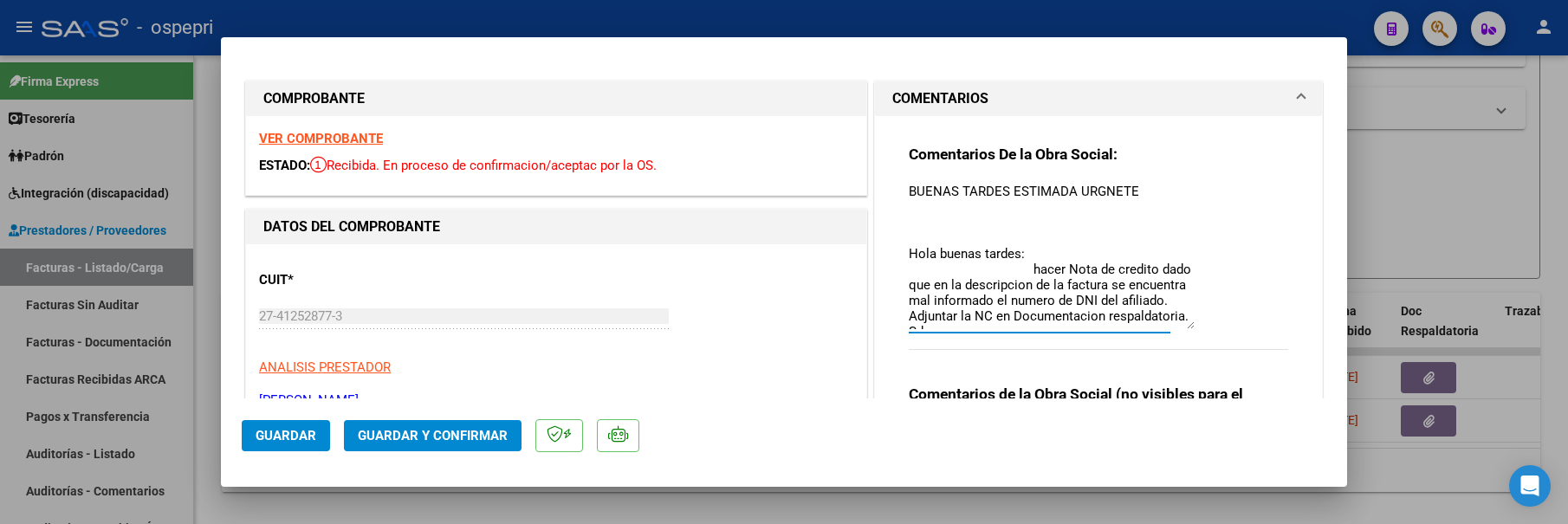
drag, startPoint x: 1134, startPoint y: 190, endPoint x: 899, endPoint y: 183, distance: 235.1
click at [899, 183] on div "Comentarios De la Obra Social: BUENAS TARDES ESTIMADA URGNETE Hola buenas tarde…" at bounding box center [1098, 322] width 405 height 412
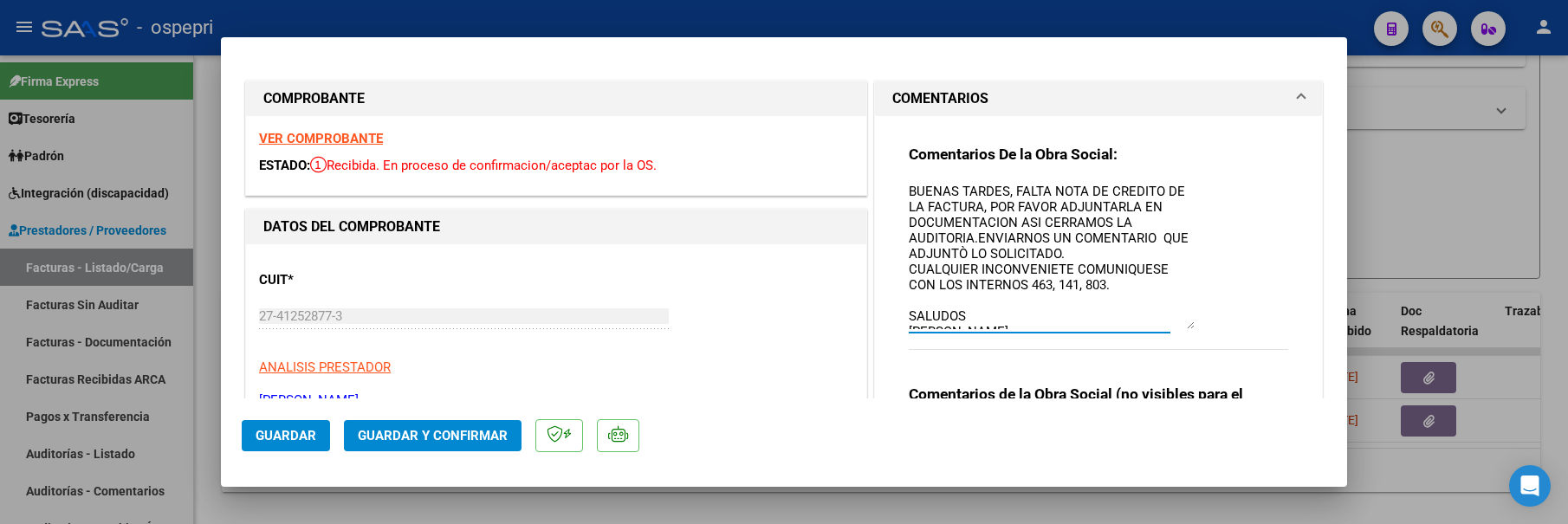
click at [990, 227] on textarea "BUENAS TARDES, FALTA NOTA DE CREDITO DE LA FACTURA, POR FAVOR ADJUNTARLA EN DOC…" at bounding box center [1051, 255] width 286 height 147
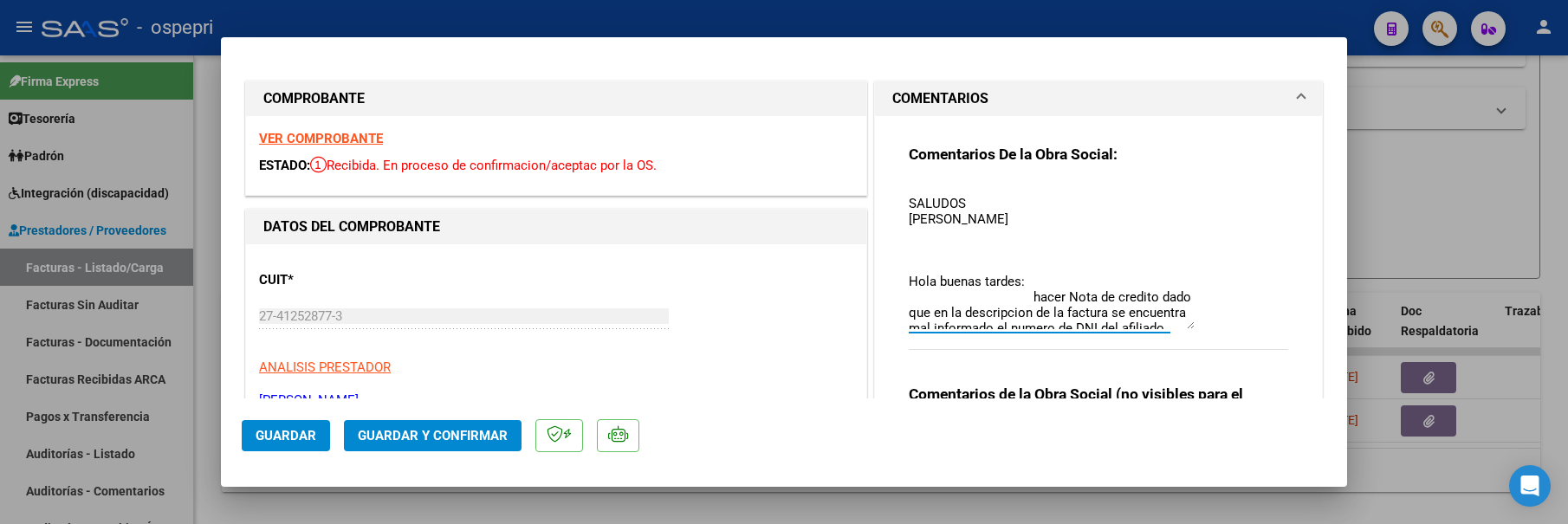
scroll to position [87, 0]
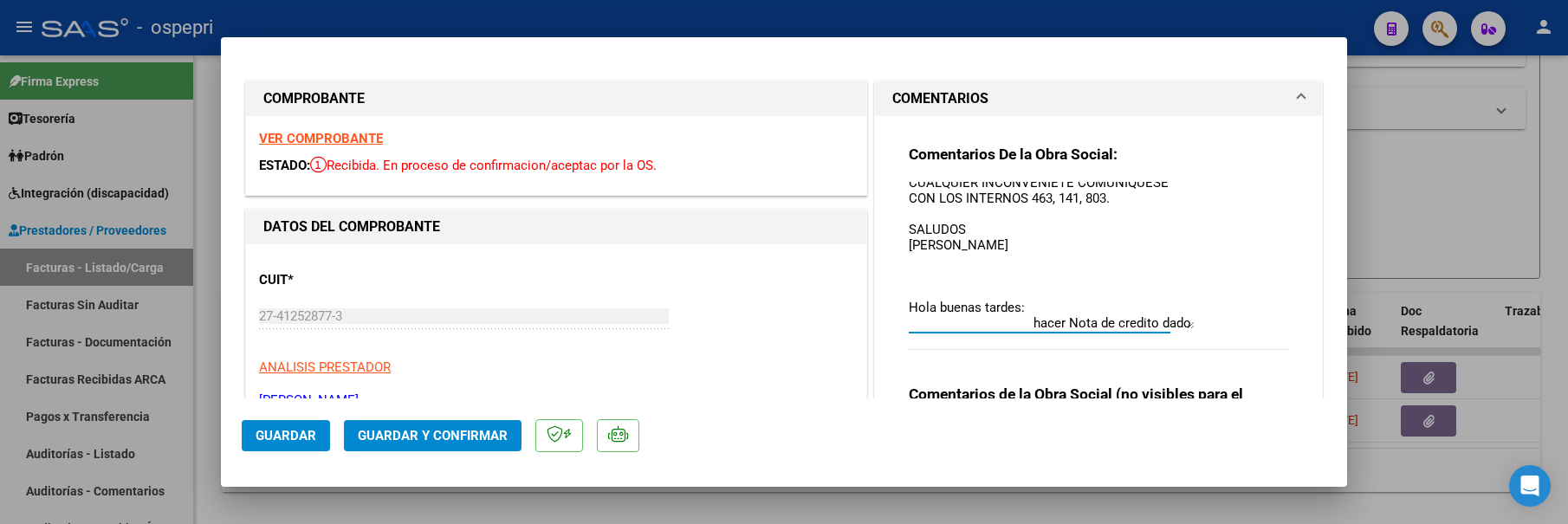
click at [1006, 258] on textarea "BUENAS TARDES, FALTA NOTA DE CREDITO DE LA FACTURA, POR FAVOR ADJUNTARLA EN DOC…" at bounding box center [1051, 255] width 286 height 147
click at [938, 277] on textarea "BUENAS TARDES, FALTA NOTA DE CREDITO DE LA FACTURA, POR FAVOR ADJUNTARLA EN DOC…" at bounding box center [1051, 255] width 286 height 147
type textarea "BUENAS TARDES, FALTA NOTA DE CREDITO DE LA FACTURA, POR FAVOR ADJUNTARLA EN DOC…"
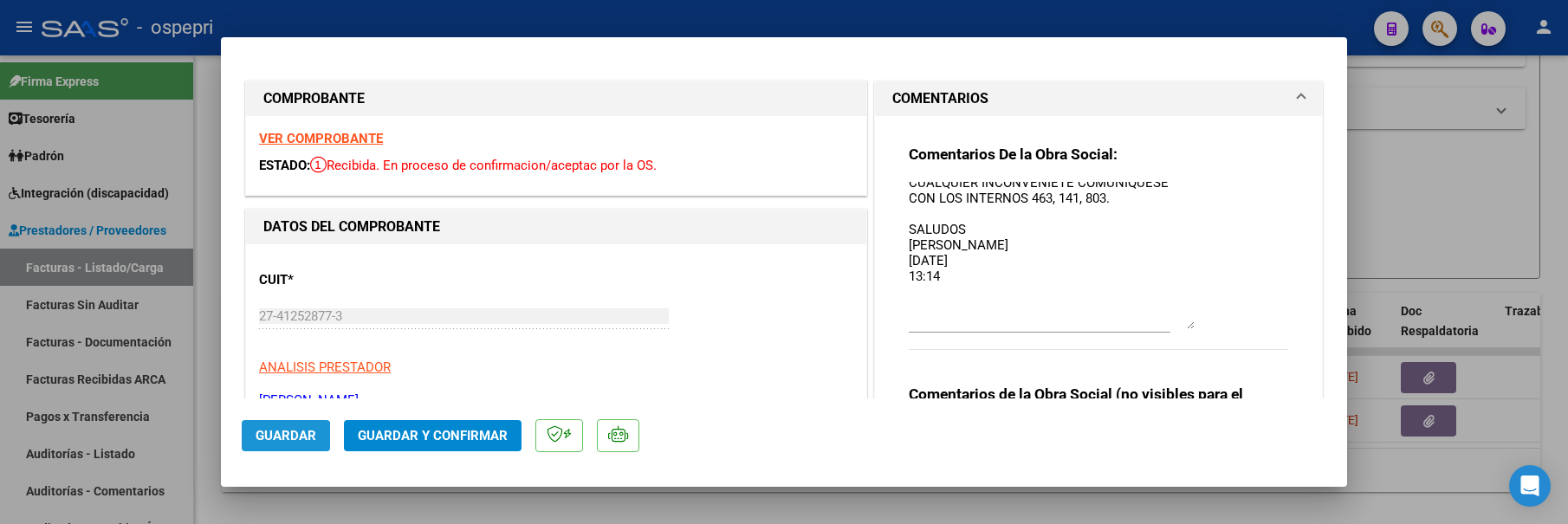
click at [273, 432] on span "Guardar" at bounding box center [285, 435] width 61 height 16
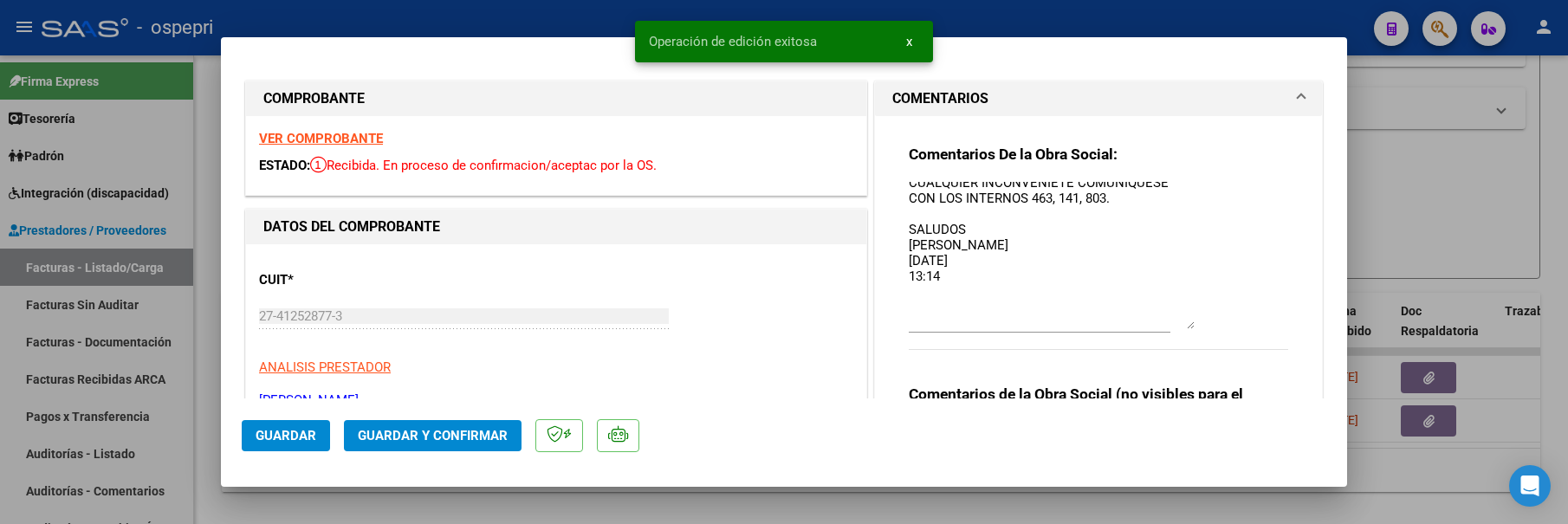
scroll to position [0, 0]
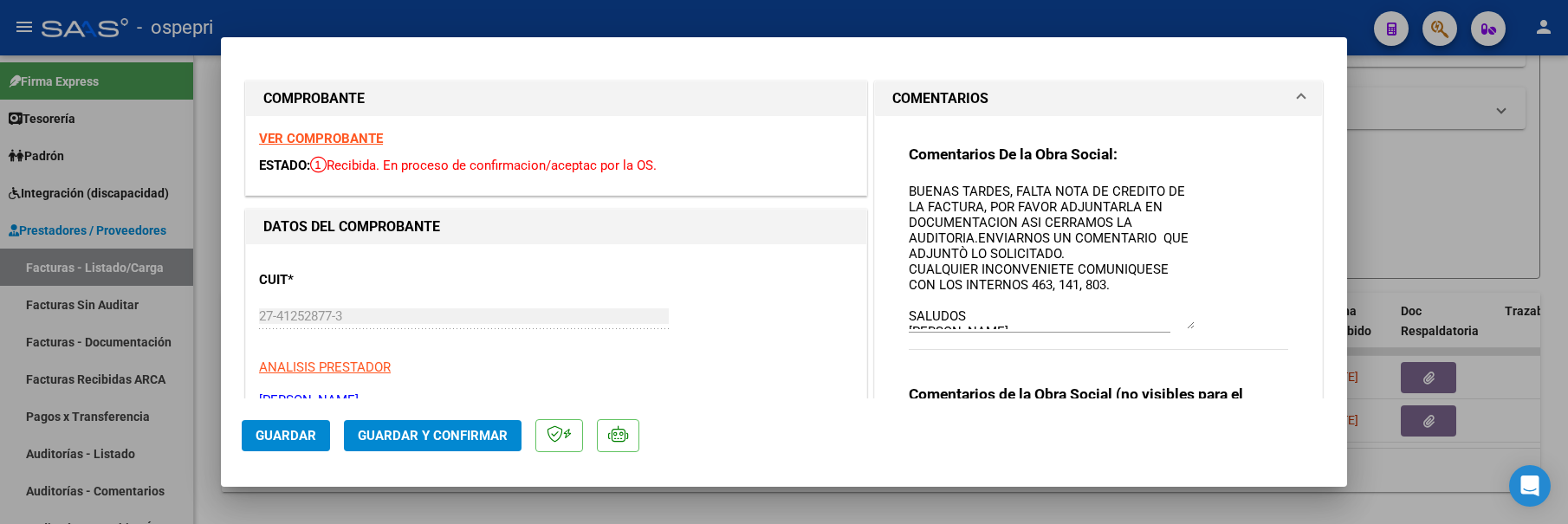
click at [307, 431] on span "Guardar" at bounding box center [285, 435] width 61 height 16
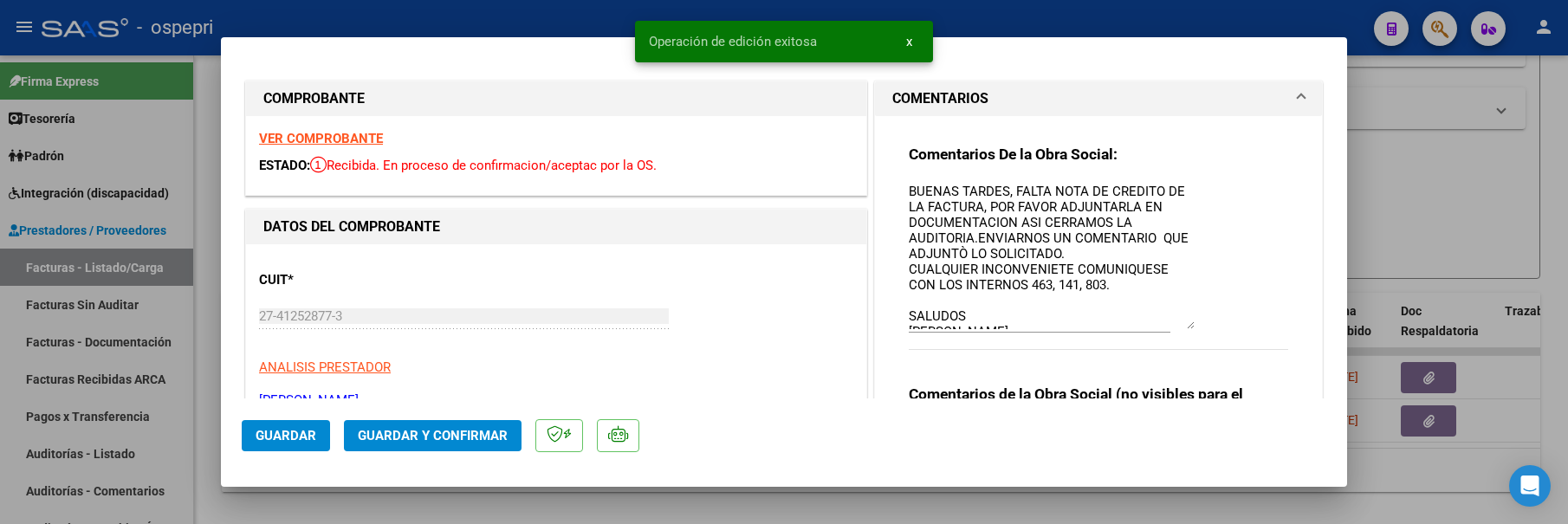
click at [1415, 229] on div at bounding box center [784, 262] width 1568 height 524
type input "$ 0,00"
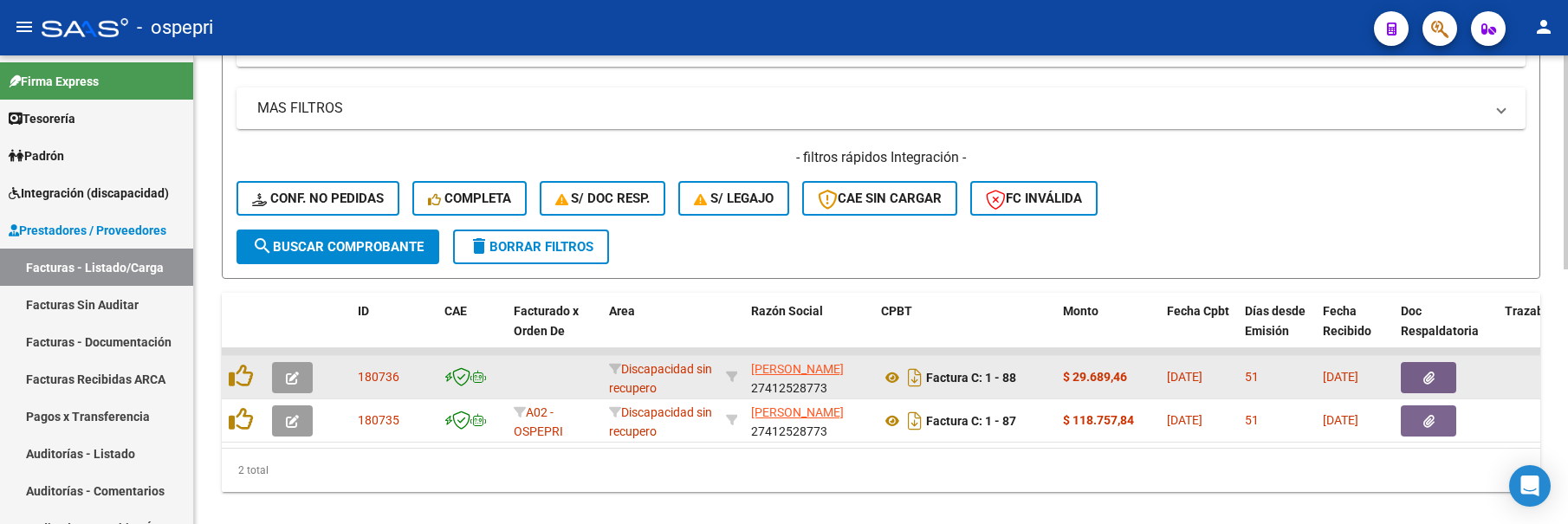
click at [293, 382] on icon "button" at bounding box center [292, 378] width 13 height 13
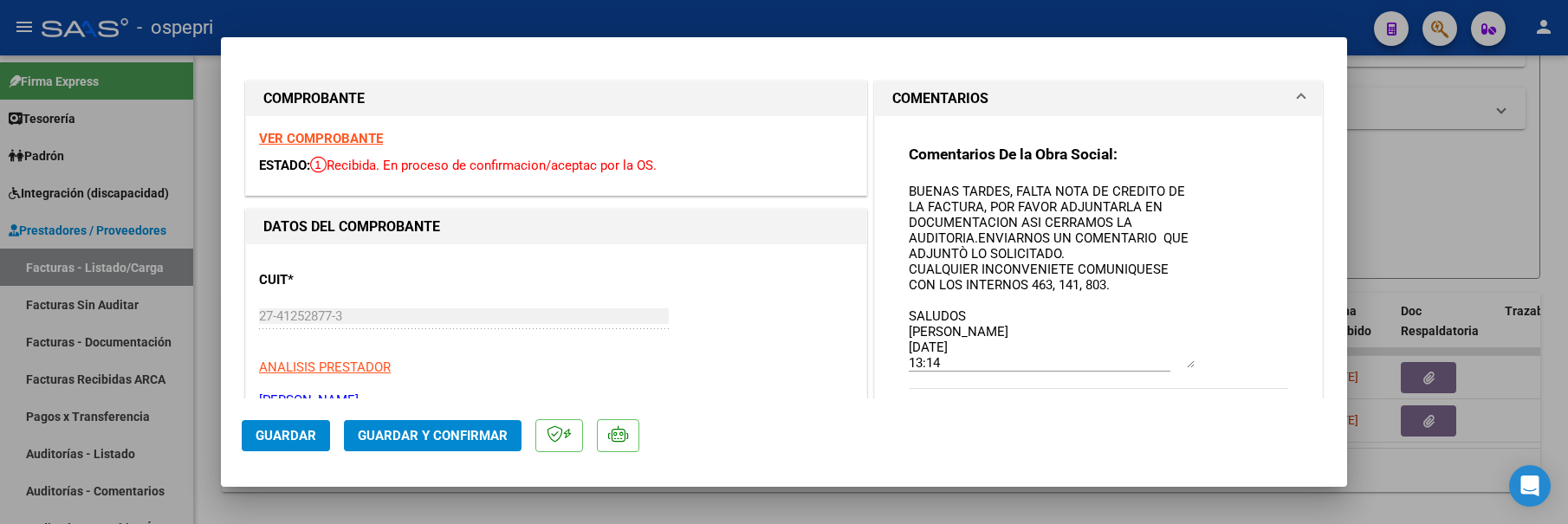
drag, startPoint x: 1180, startPoint y: 213, endPoint x: 1187, endPoint y: 367, distance: 154.2
click at [1187, 367] on div "Comentarios De la Obra Social: BUENAS TARDES, FALTA NOTA DE CREDITO DE LA FACTU…" at bounding box center [1098, 276] width 380 height 263
click at [1421, 212] on div at bounding box center [784, 262] width 1568 height 524
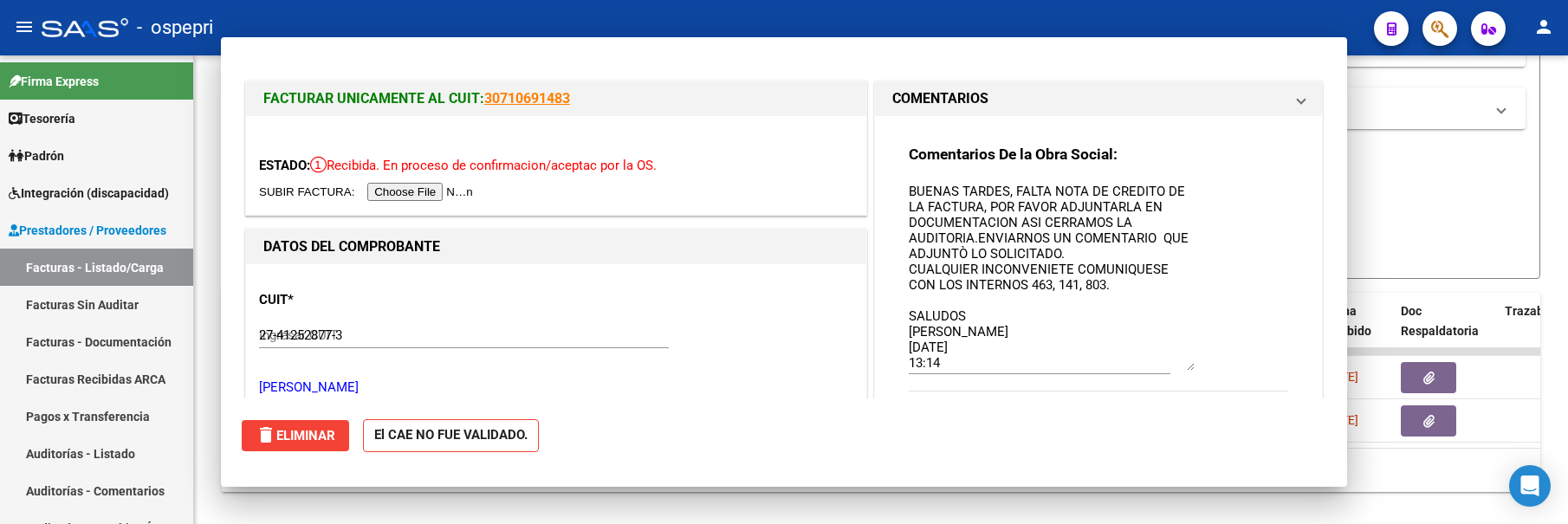
type input "$ 0,00"
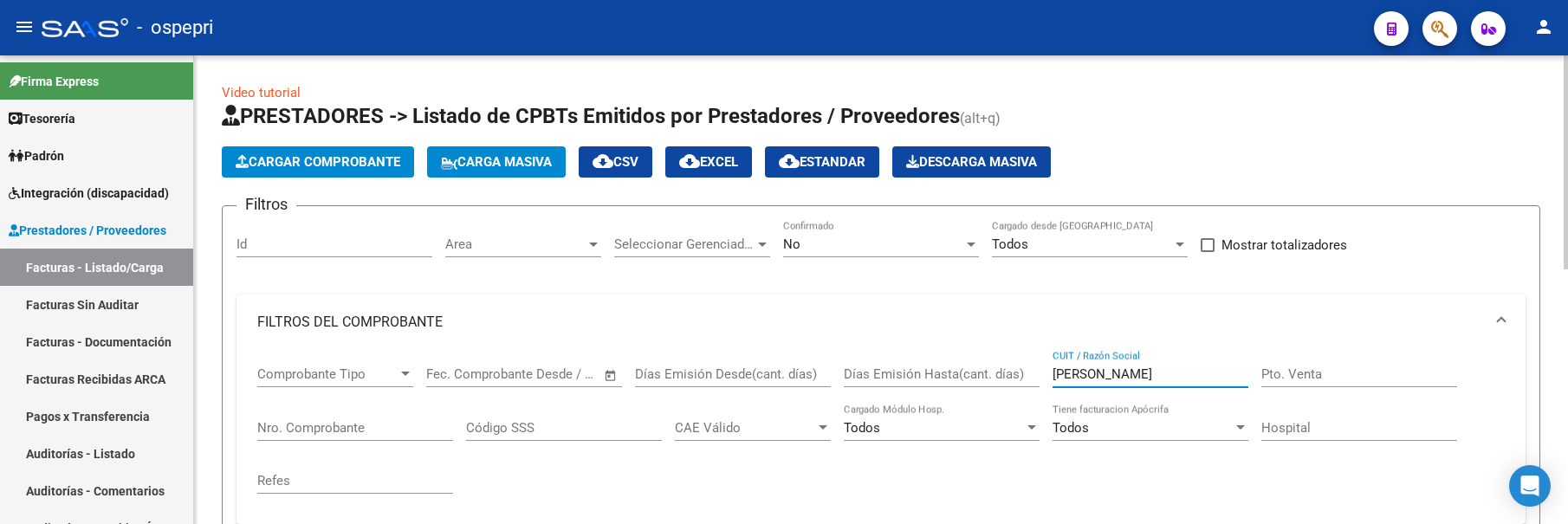
drag, startPoint x: 1214, startPoint y: 379, endPoint x: 1045, endPoint y: 376, distance: 169.0
click at [1045, 376] on div "Comprobante Tipo Comprobante Tipo Start date – End date Fec. Comprobante Desde …" at bounding box center [880, 429] width 1247 height 160
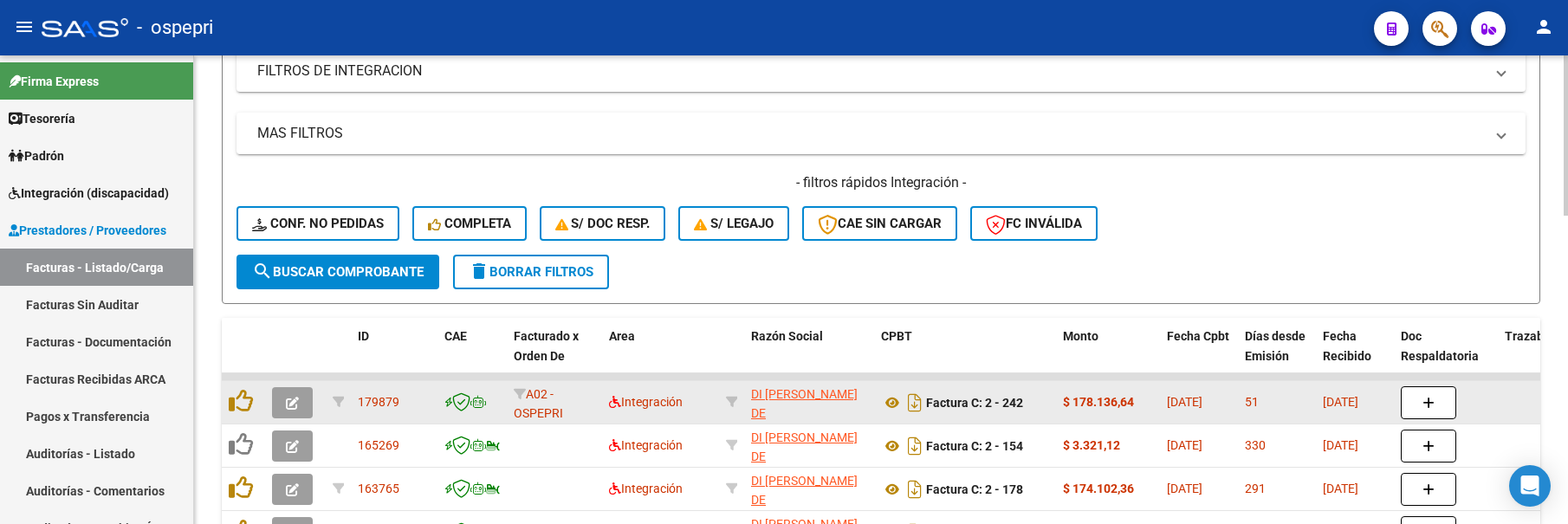
scroll to position [520, 0]
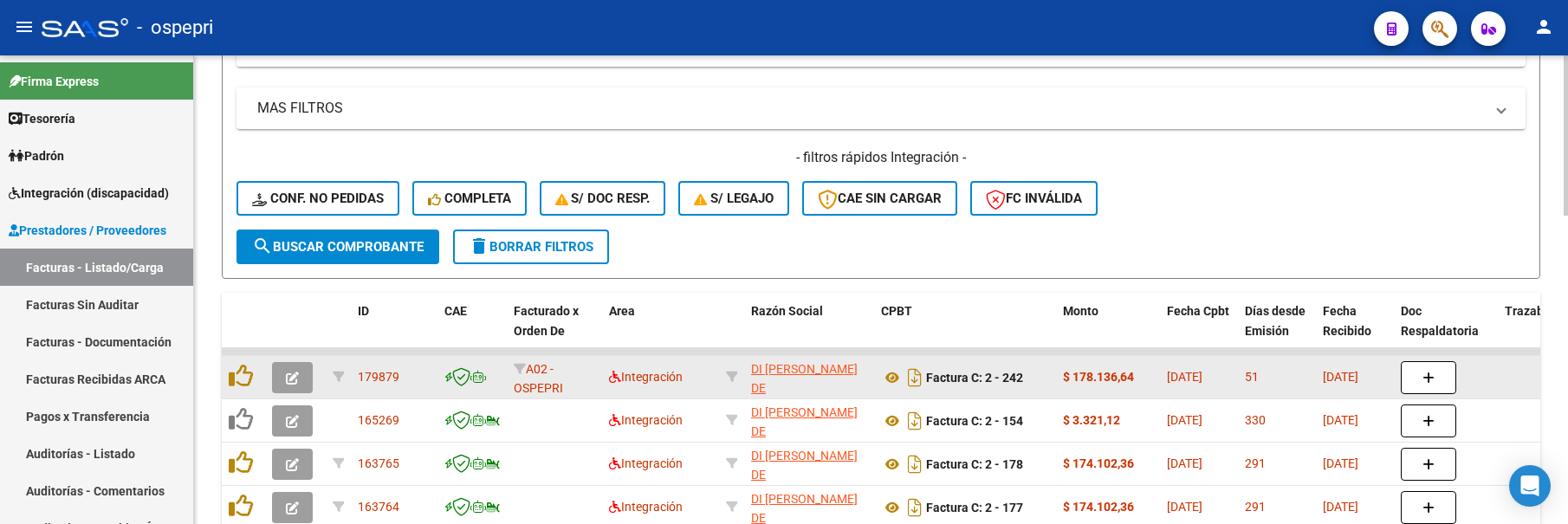
type input "DI CESA"
click at [282, 381] on button "button" at bounding box center [292, 378] width 40 height 32
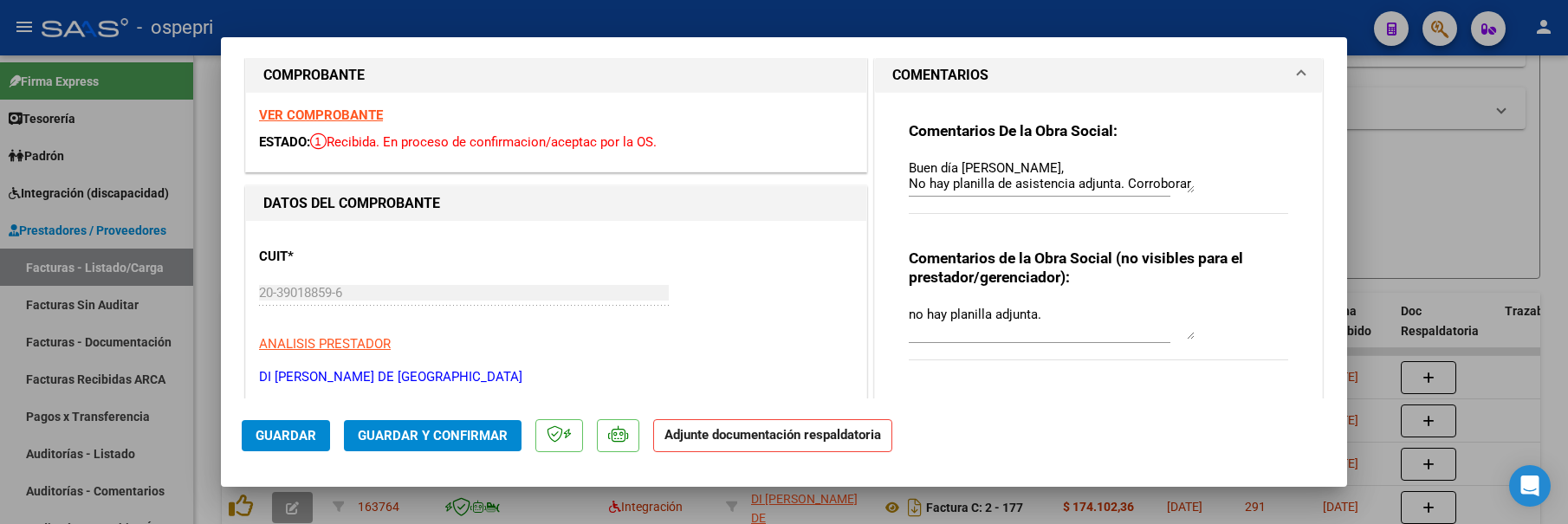
scroll to position [0, 0]
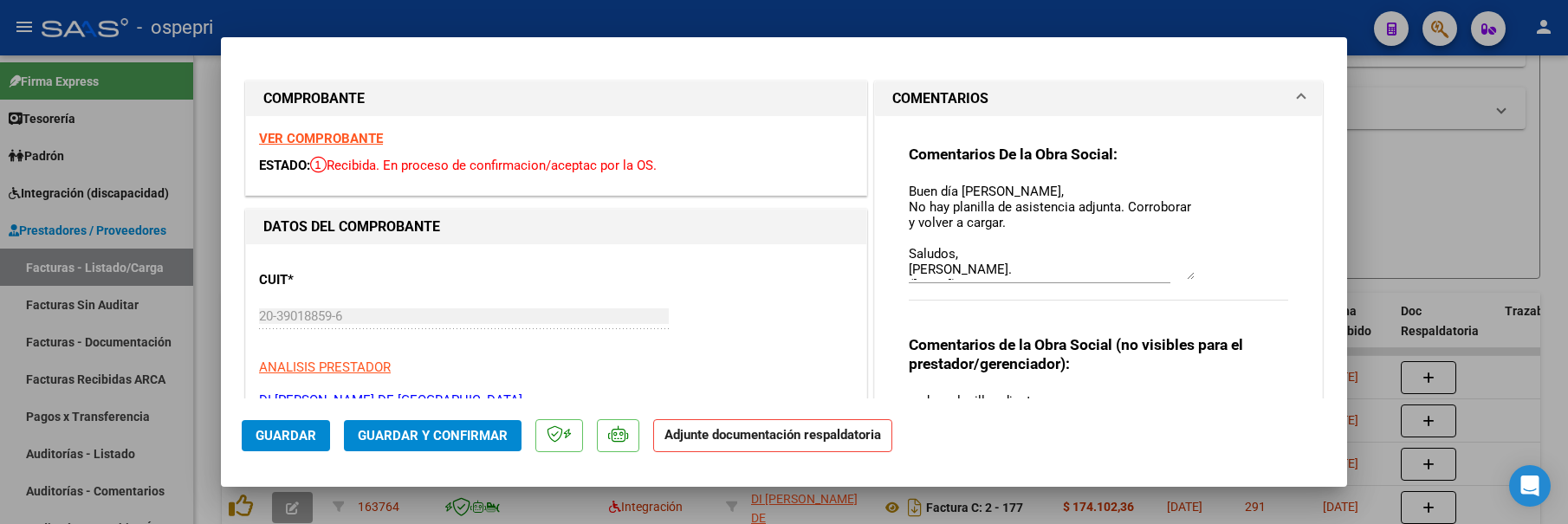
drag, startPoint x: 1185, startPoint y: 213, endPoint x: 1180, endPoint y: 276, distance: 63.2
click at [1180, 276] on textarea "Buen día [PERSON_NAME], No hay planilla de asistencia adjunta. Corroborar y vol…" at bounding box center [1051, 230] width 286 height 98
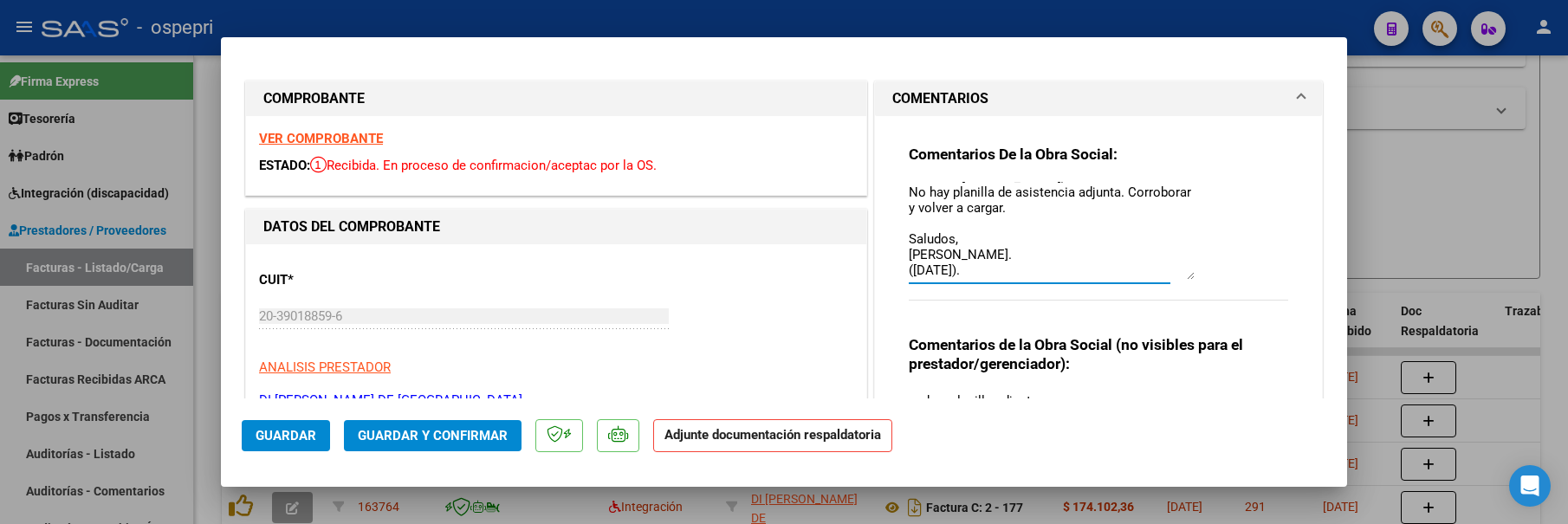
click at [1422, 222] on div at bounding box center [784, 262] width 1568 height 524
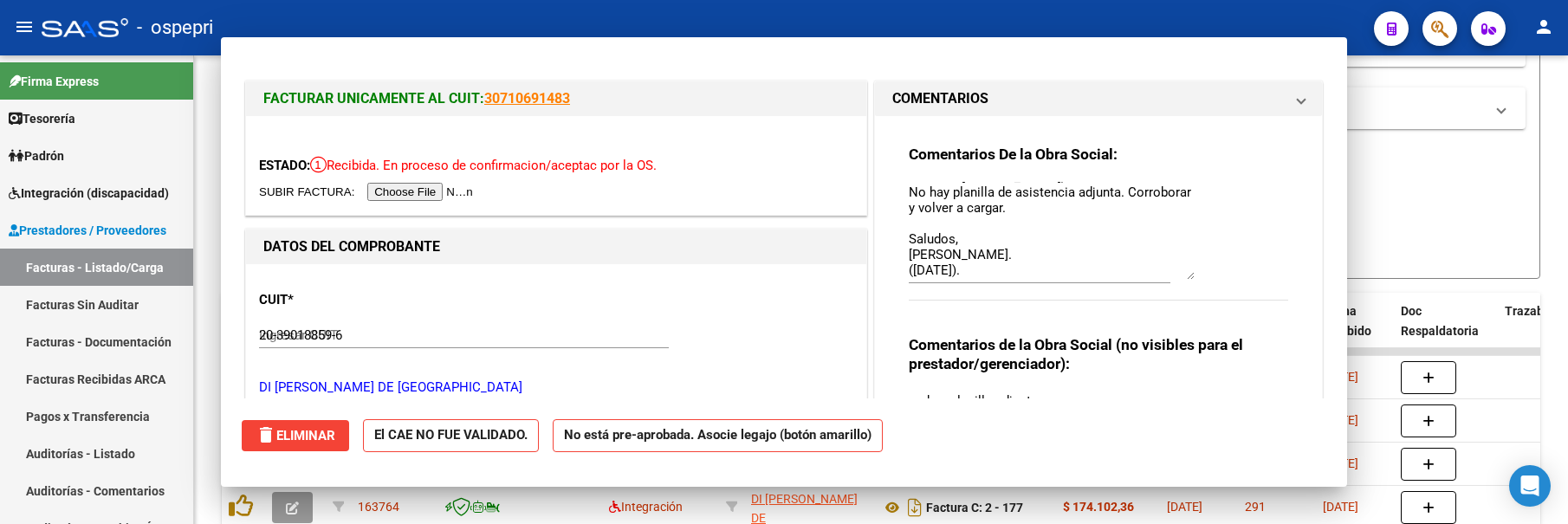
type input "$ 0,00"
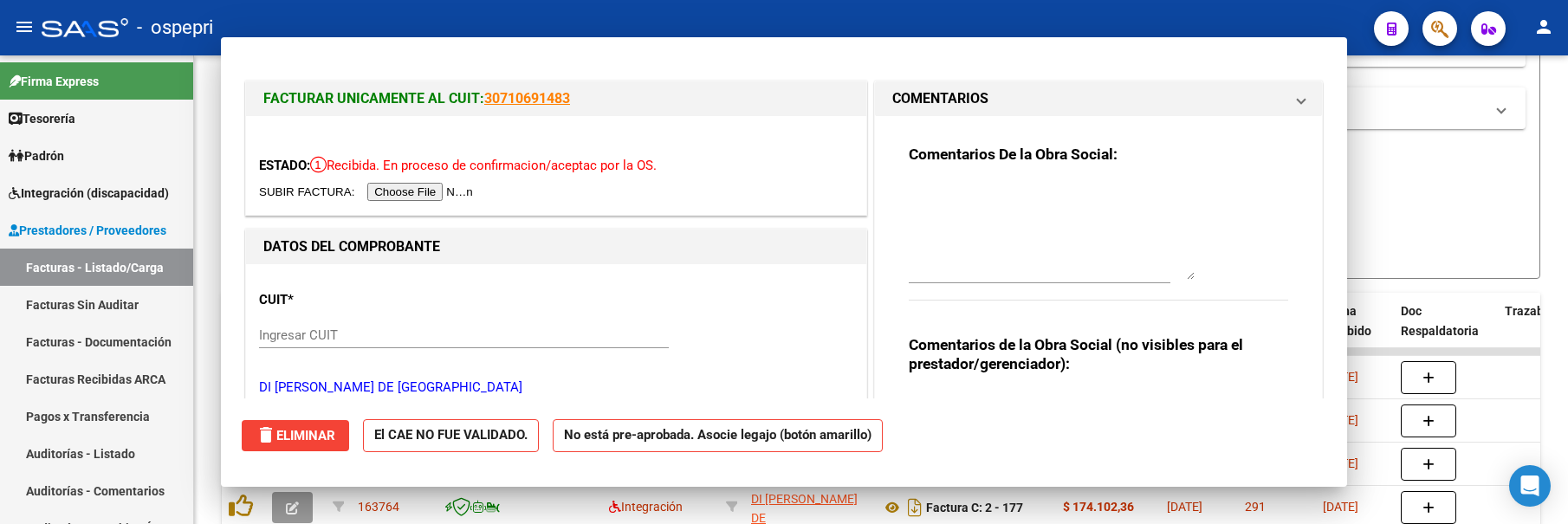
scroll to position [0, 0]
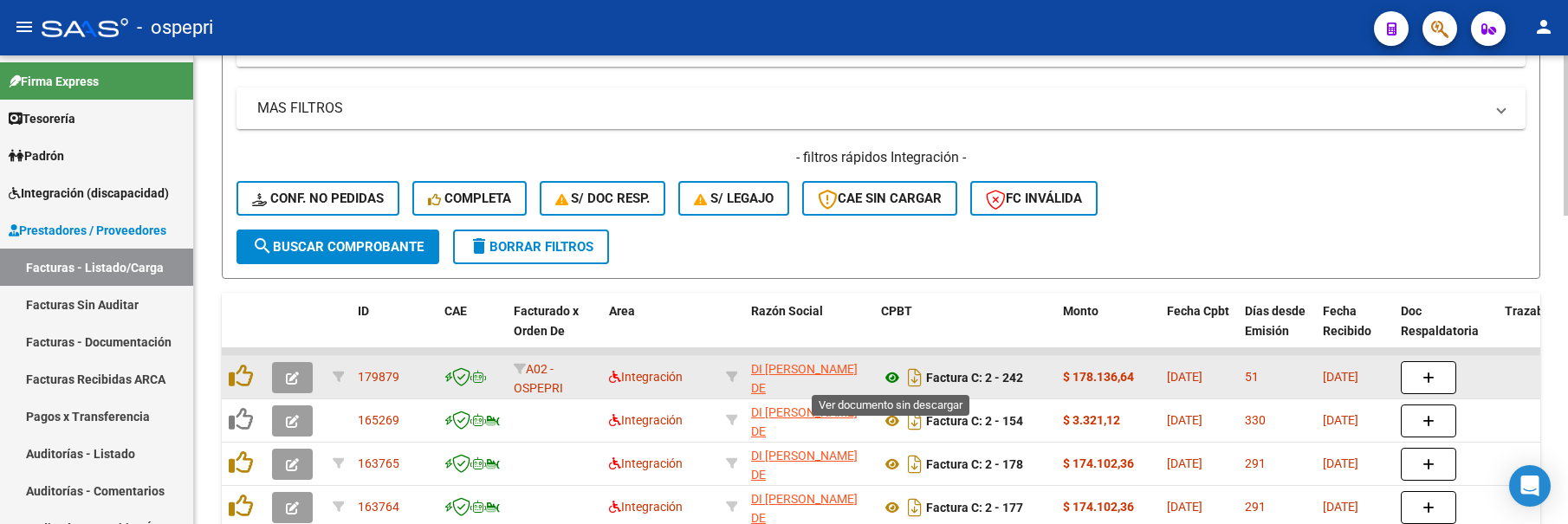
click at [892, 378] on icon at bounding box center [893, 378] width 23 height 21
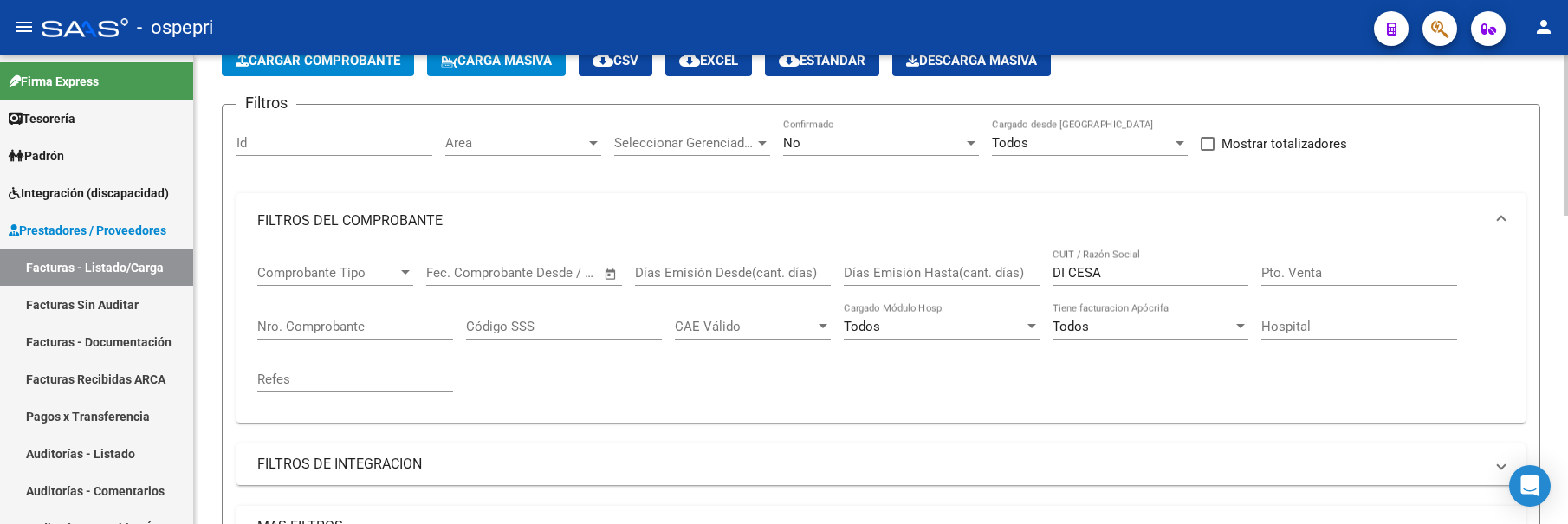
scroll to position [36, 0]
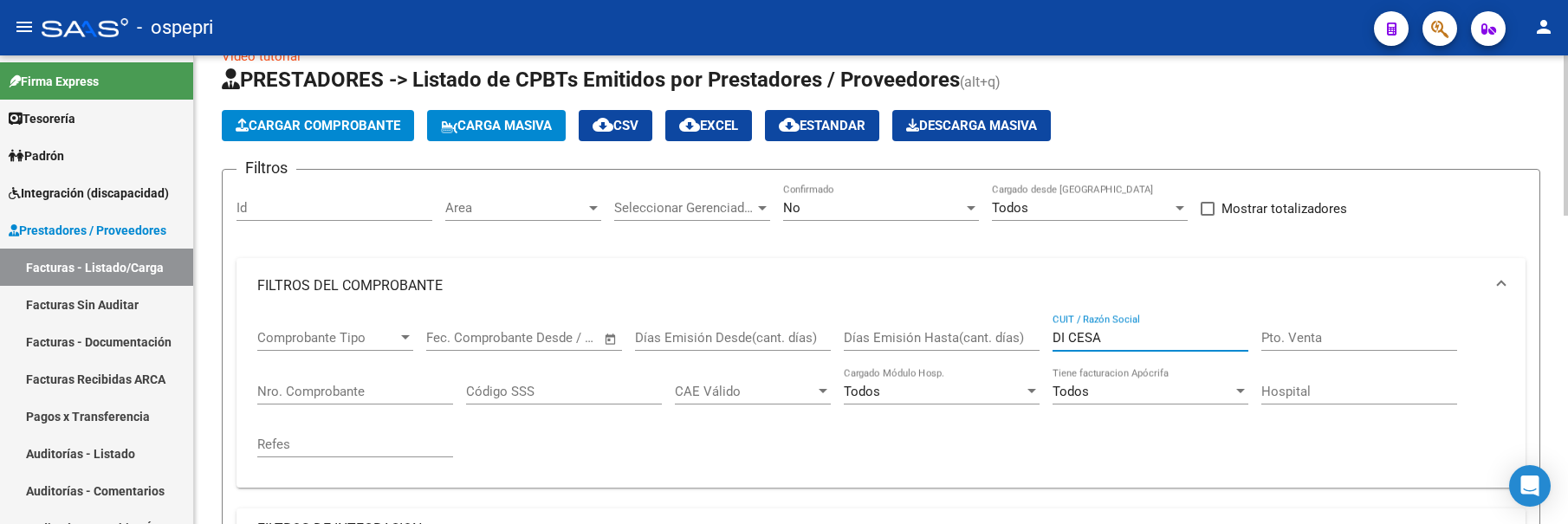
drag, startPoint x: 1116, startPoint y: 339, endPoint x: 1029, endPoint y: 337, distance: 87.0
click at [1029, 337] on div "Comprobante Tipo Comprobante Tipo Start date – End date Fec. Comprobante Desde …" at bounding box center [880, 393] width 1247 height 160
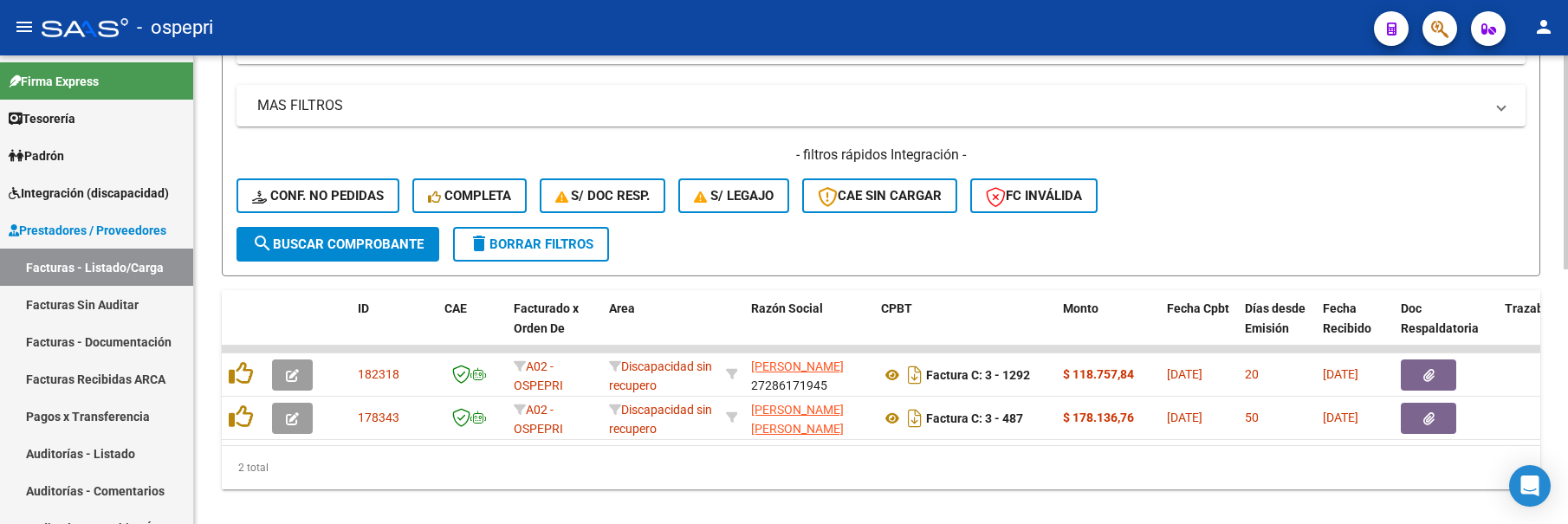
scroll to position [556, 0]
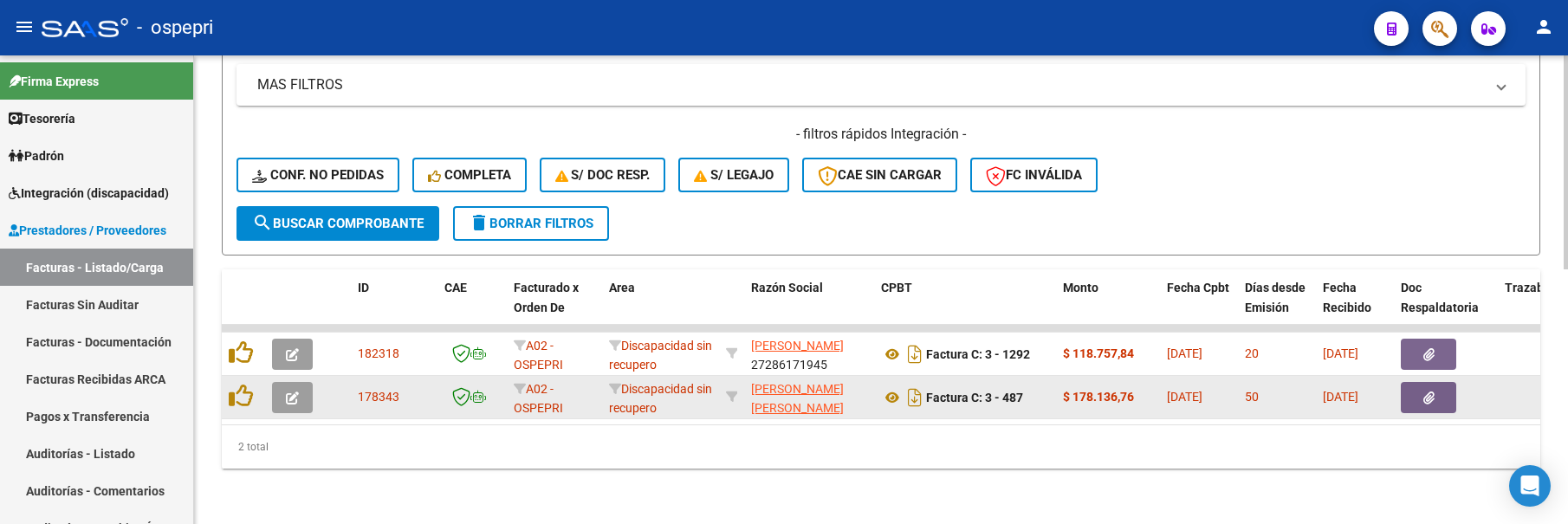
type input "[PERSON_NAME]"
click at [291, 391] on icon "button" at bounding box center [292, 397] width 13 height 13
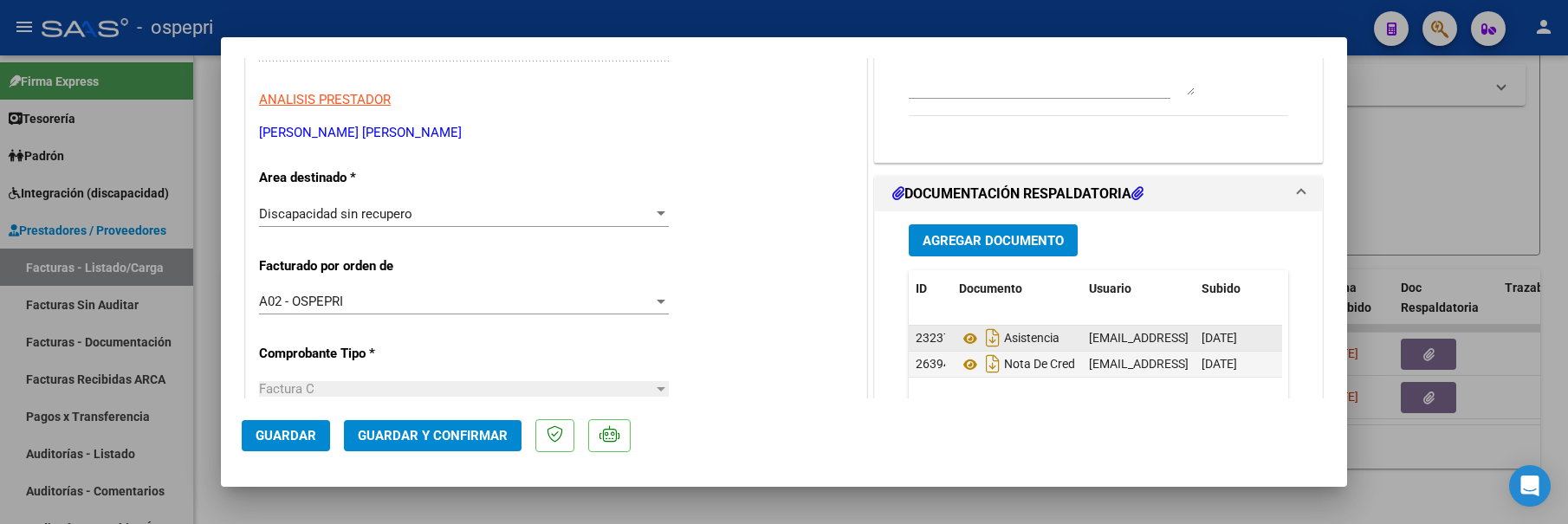
scroll to position [346, 0]
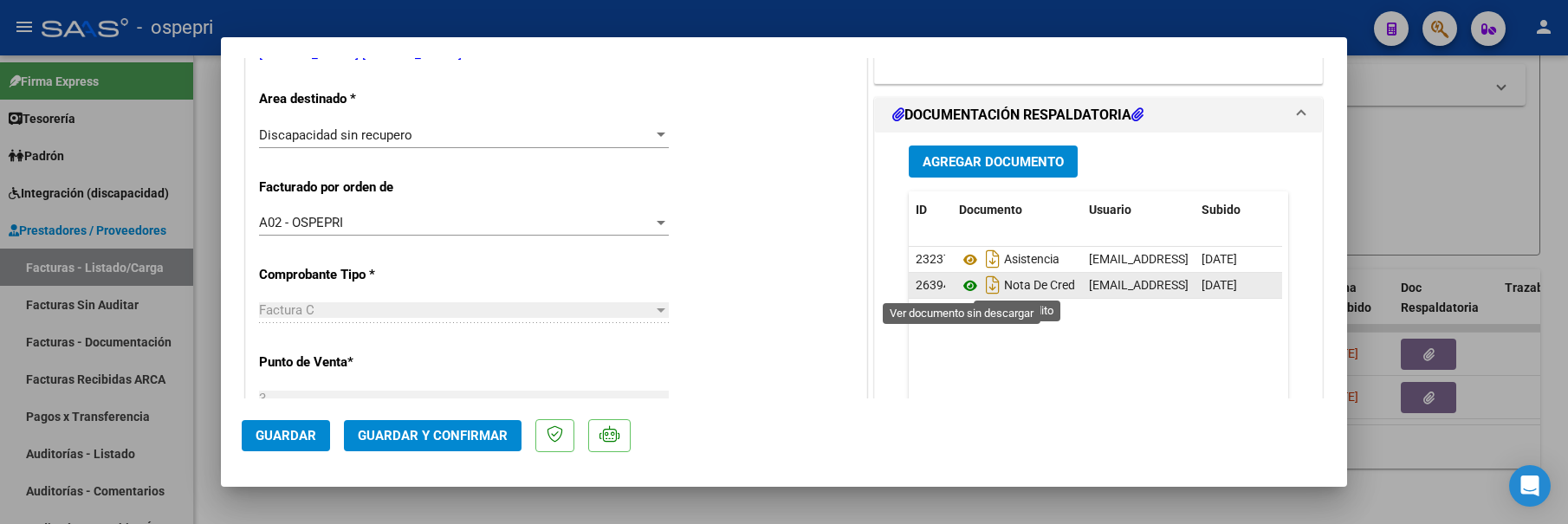
click at [965, 287] on icon at bounding box center [971, 286] width 23 height 21
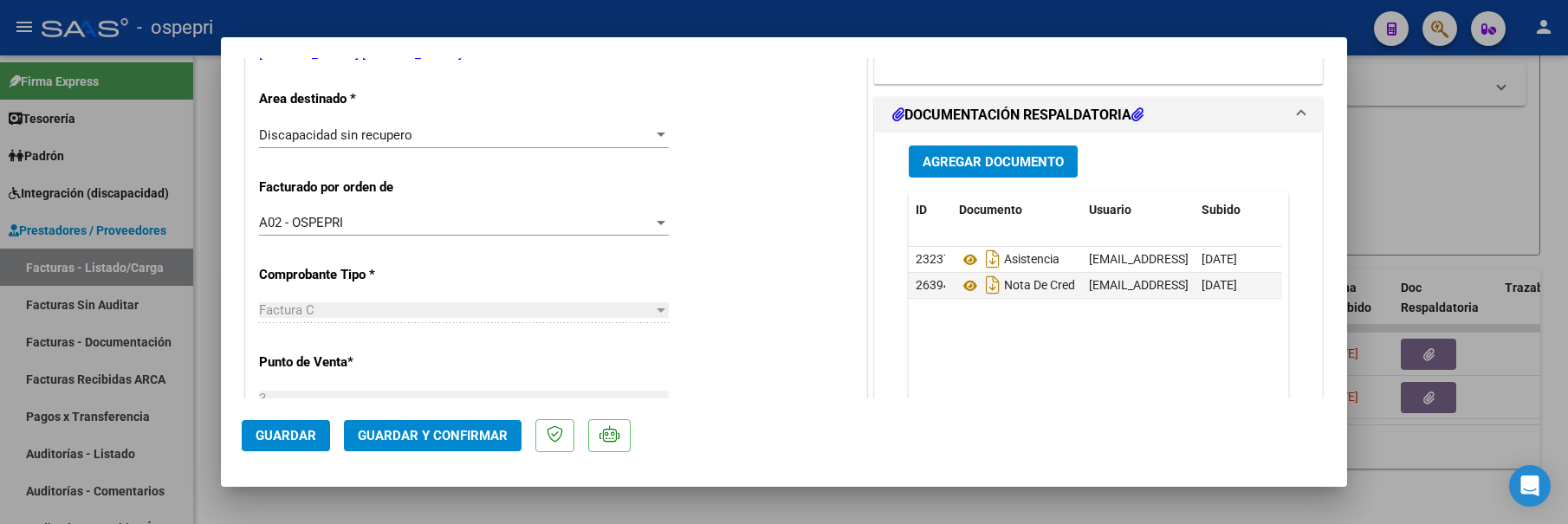
click at [1459, 183] on div at bounding box center [784, 262] width 1568 height 524
type input "$ 0,00"
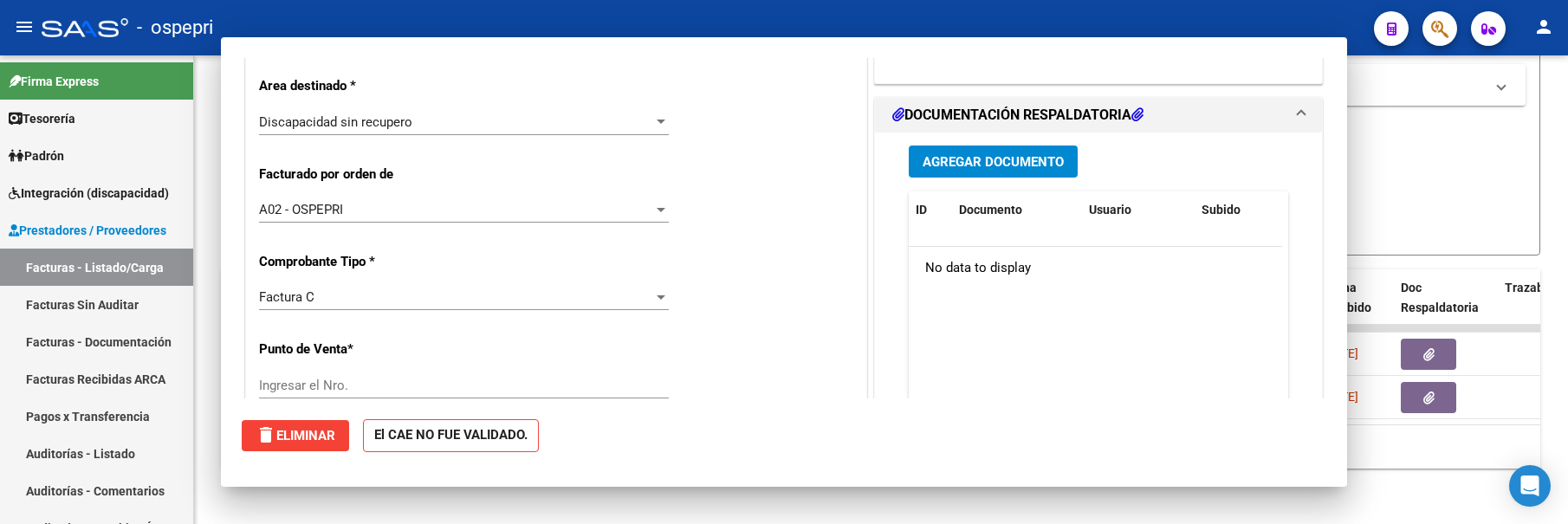
scroll to position [0, 0]
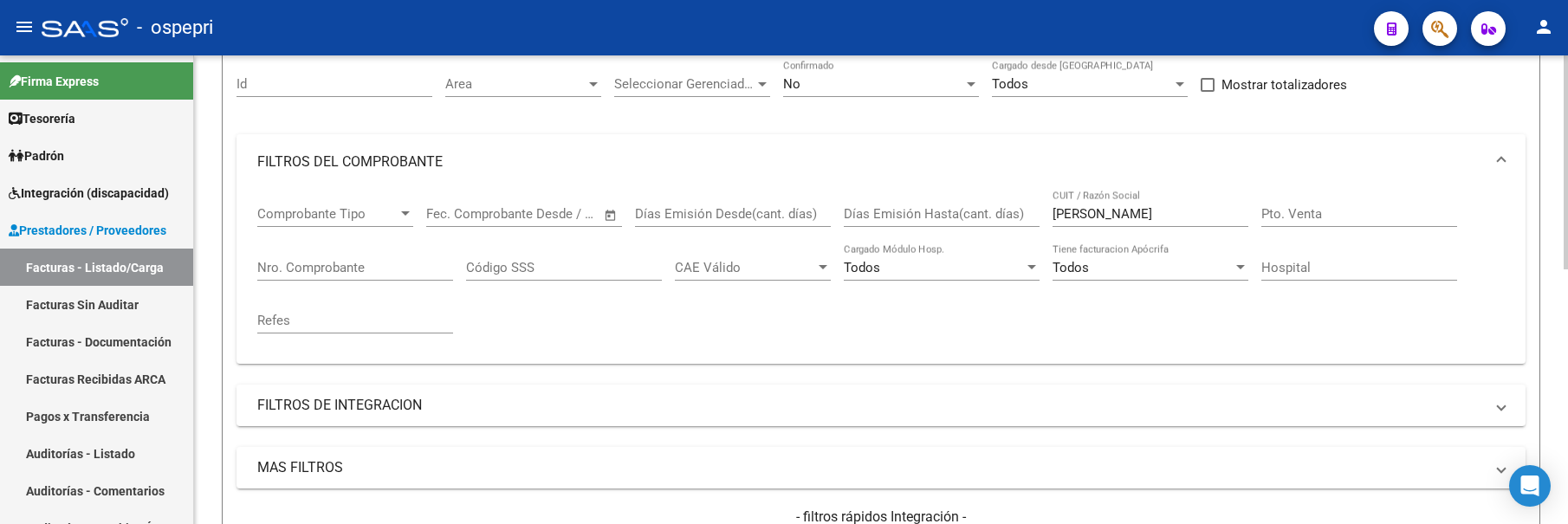
scroll to position [123, 0]
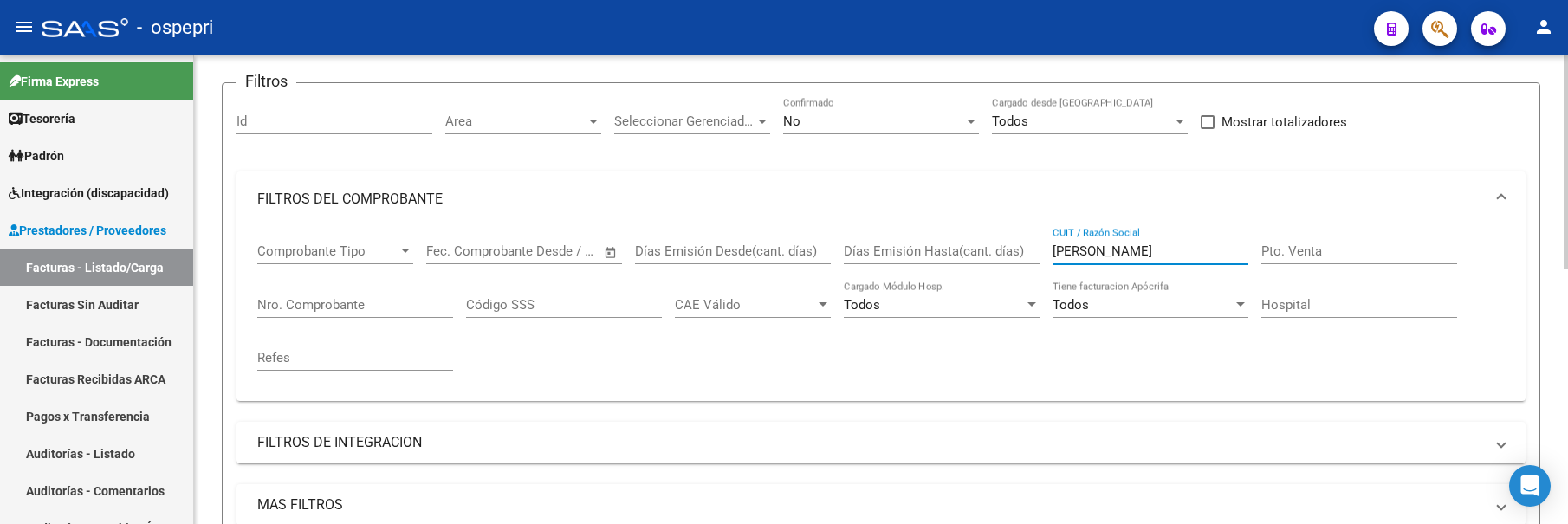
drag, startPoint x: 1133, startPoint y: 248, endPoint x: 1031, endPoint y: 250, distance: 102.0
click at [1031, 250] on div "Comprobante Tipo Comprobante Tipo Start date – End date Fec. Comprobante Desde …" at bounding box center [880, 307] width 1247 height 160
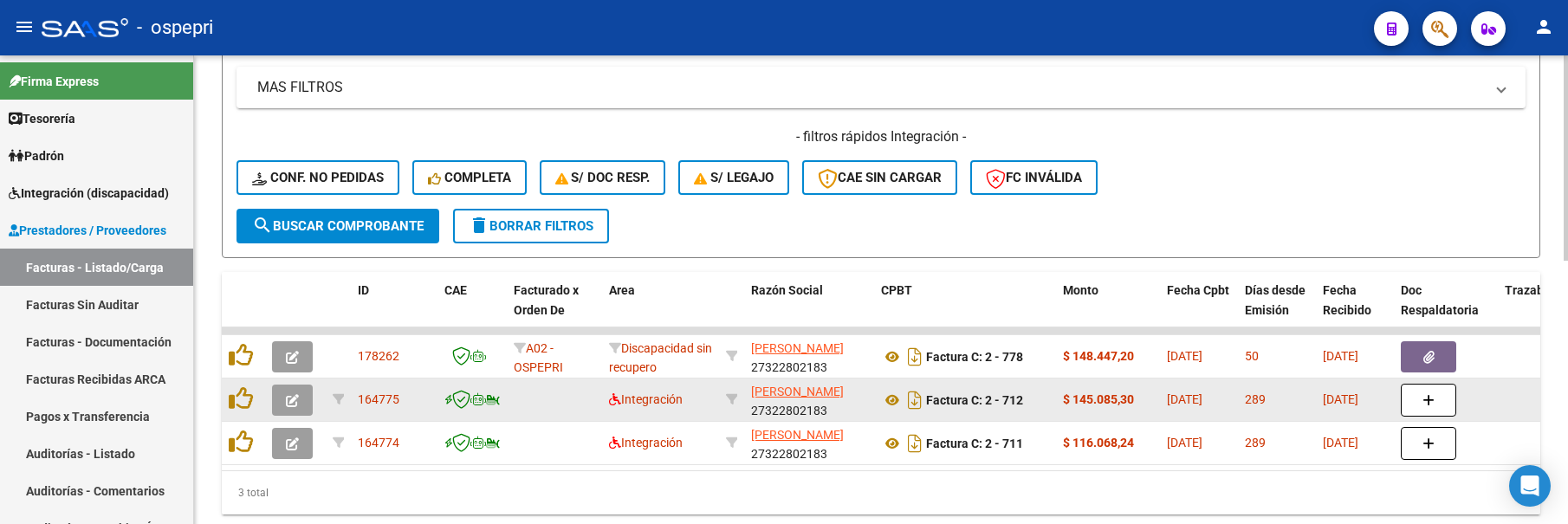
scroll to position [556, 0]
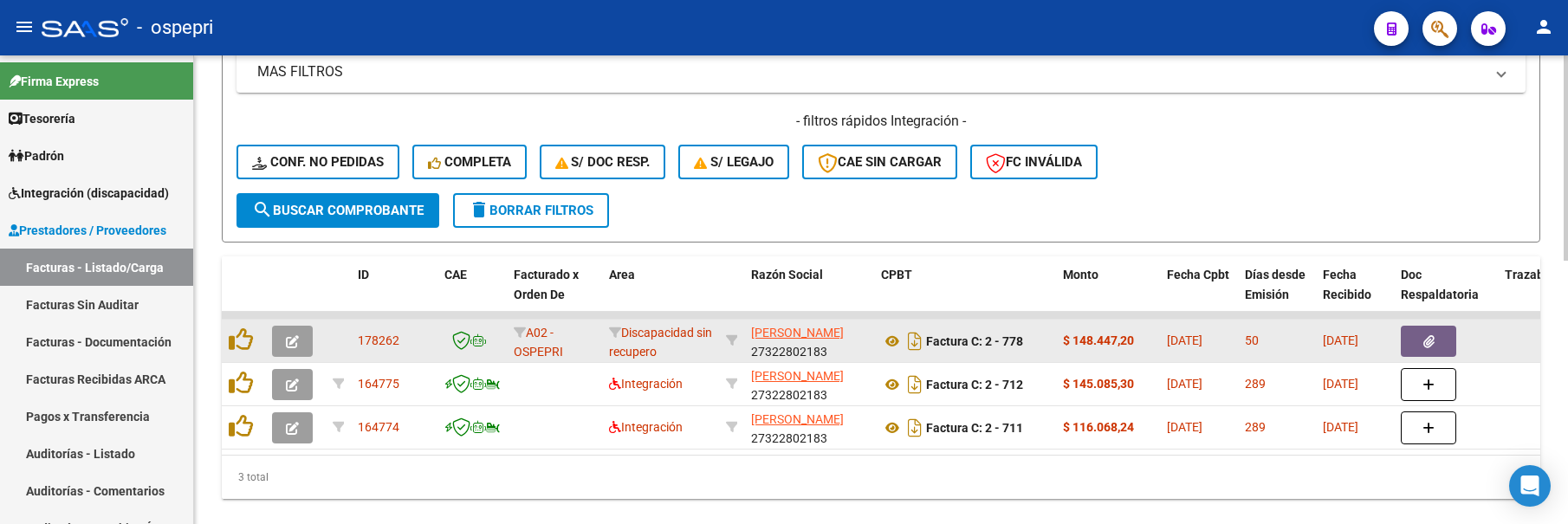
type input "[PERSON_NAME]"
click at [286, 341] on icon "button" at bounding box center [292, 341] width 13 height 13
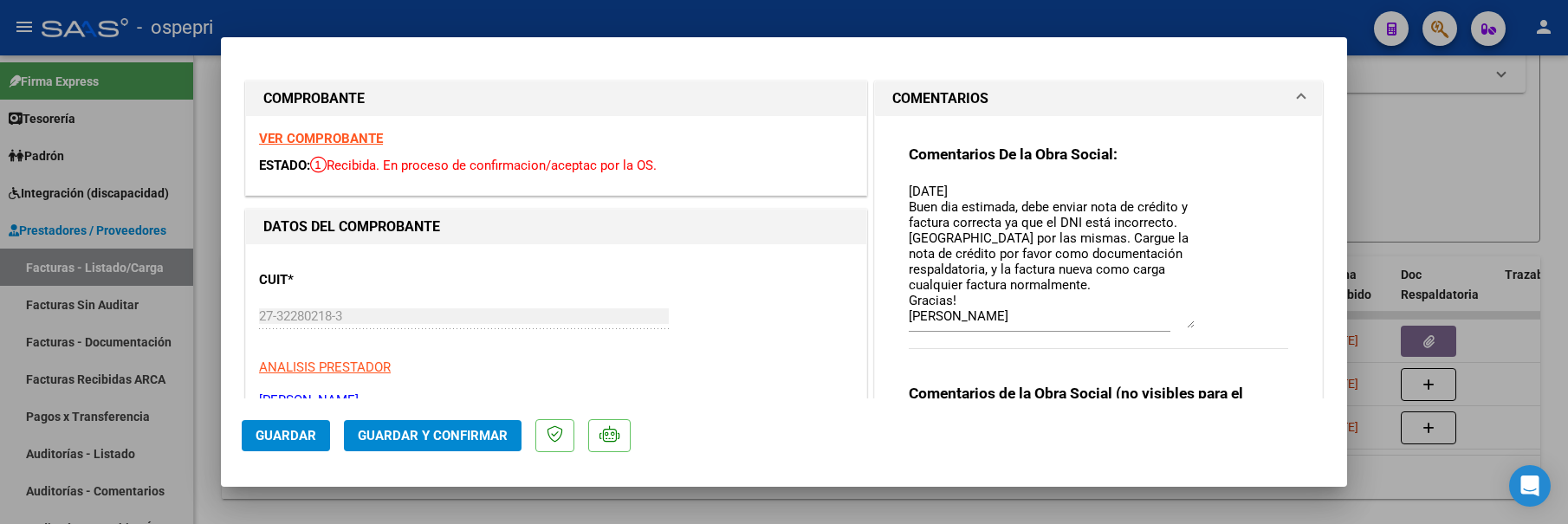
drag, startPoint x: 1183, startPoint y: 215, endPoint x: 1188, endPoint y: 326, distance: 111.1
click at [1188, 326] on div "Comentarios De la Obra Social: [DATE] Buen dia estimada, debe enviar nota de cr…" at bounding box center [1098, 256] width 380 height 223
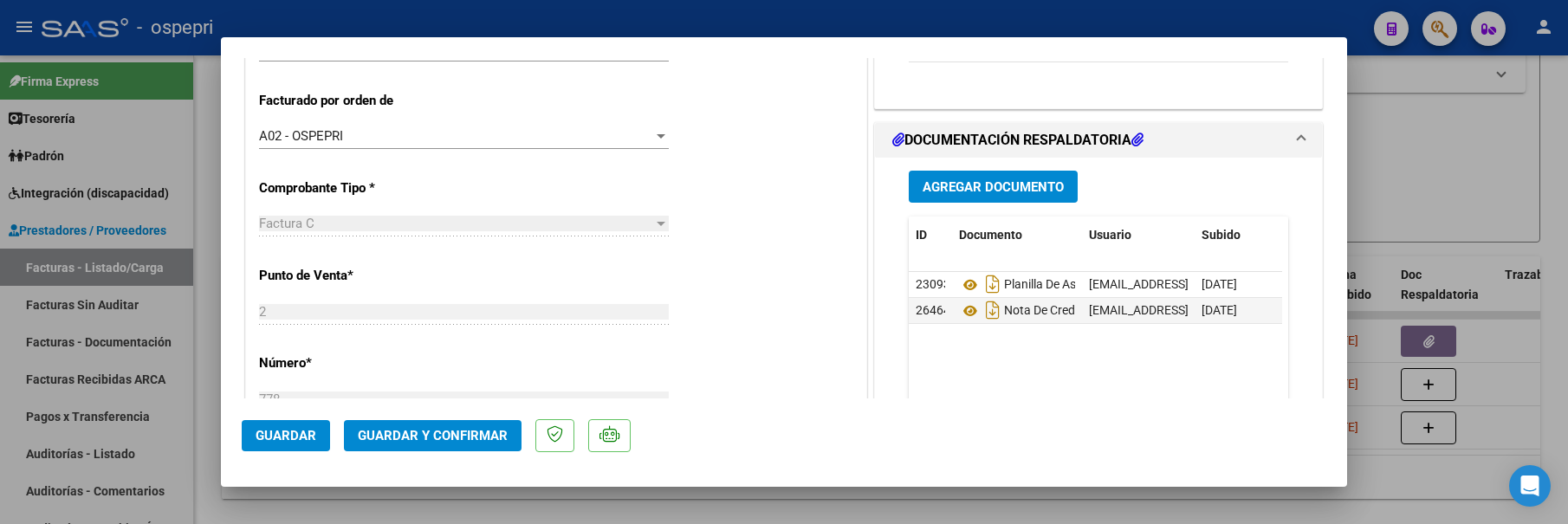
scroll to position [520, 0]
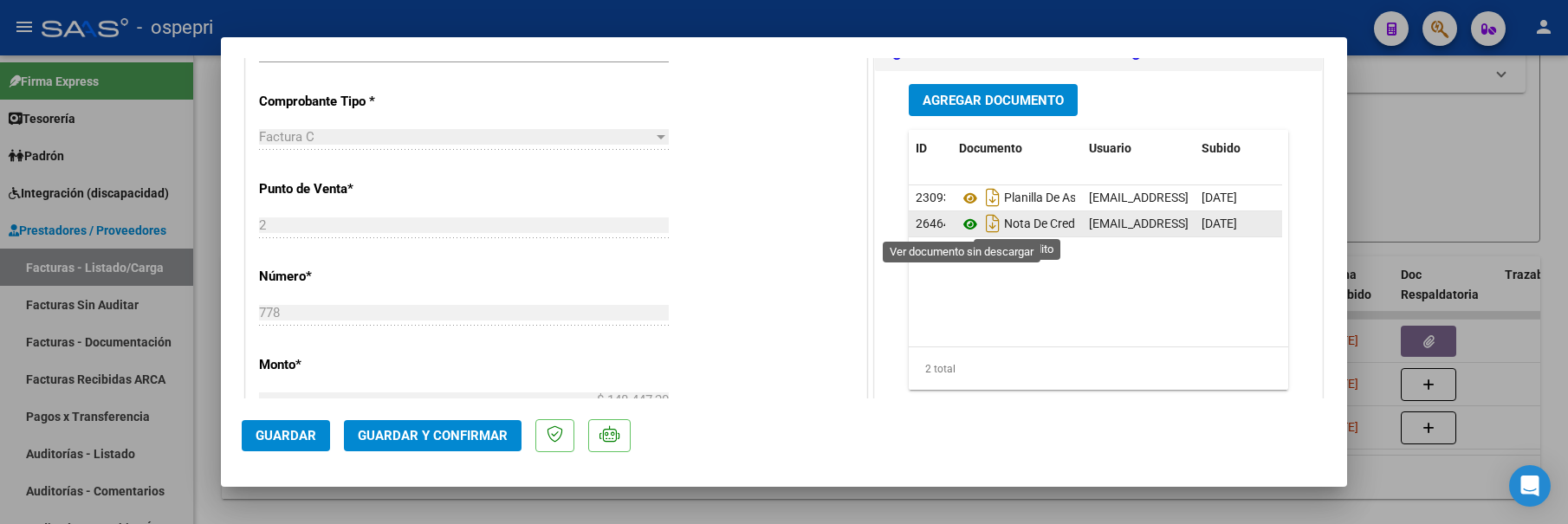
click at [962, 224] on icon at bounding box center [971, 224] width 23 height 21
click at [1409, 146] on div at bounding box center [784, 262] width 1568 height 524
type input "$ 0,00"
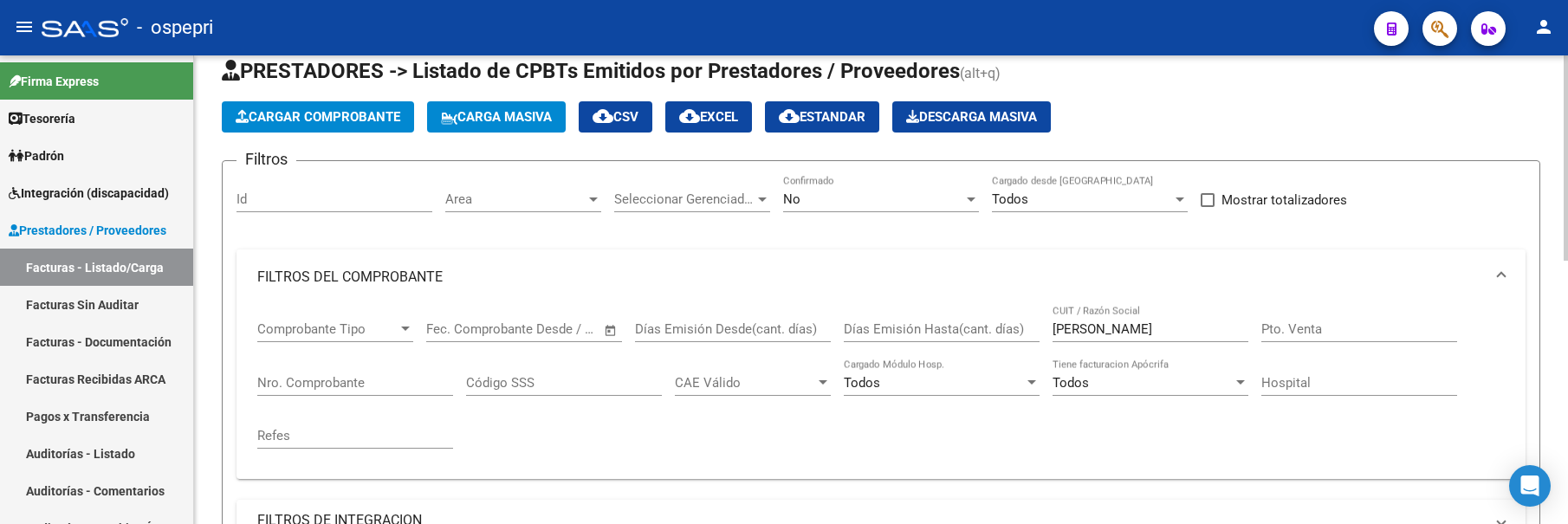
scroll to position [36, 0]
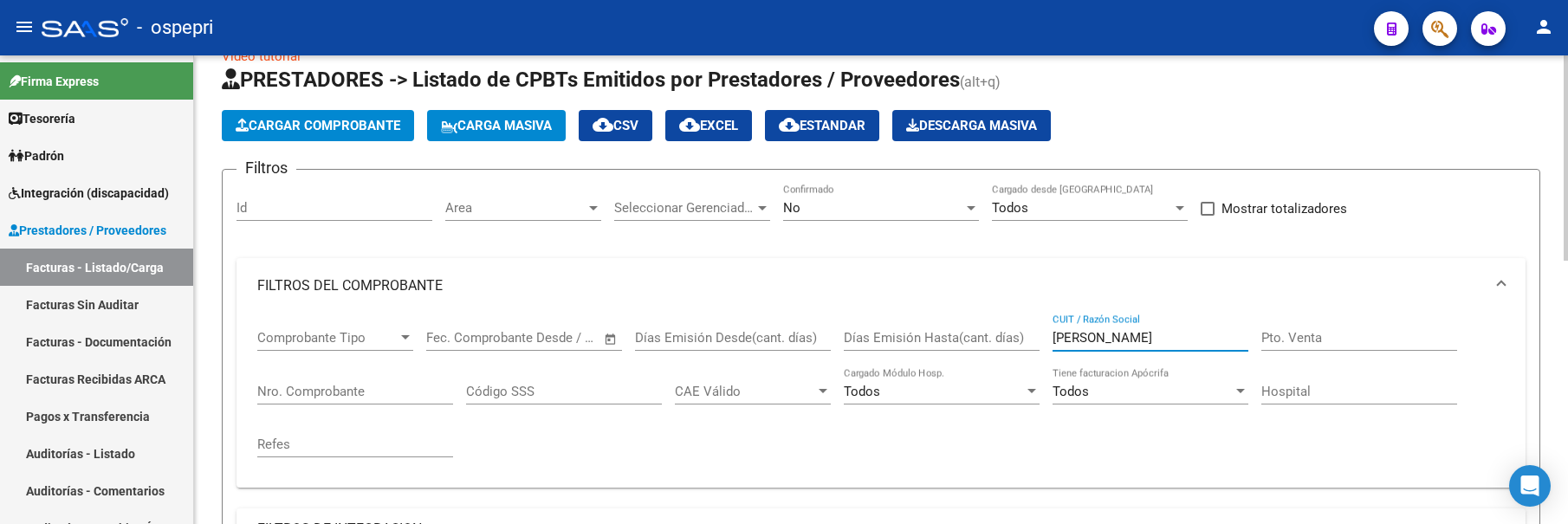
drag, startPoint x: 1109, startPoint y: 336, endPoint x: 1041, endPoint y: 341, distance: 68.2
click at [1041, 341] on div "Comprobante Tipo Comprobante Tipo Start date – End date Fec. Comprobante Desde …" at bounding box center [880, 393] width 1247 height 160
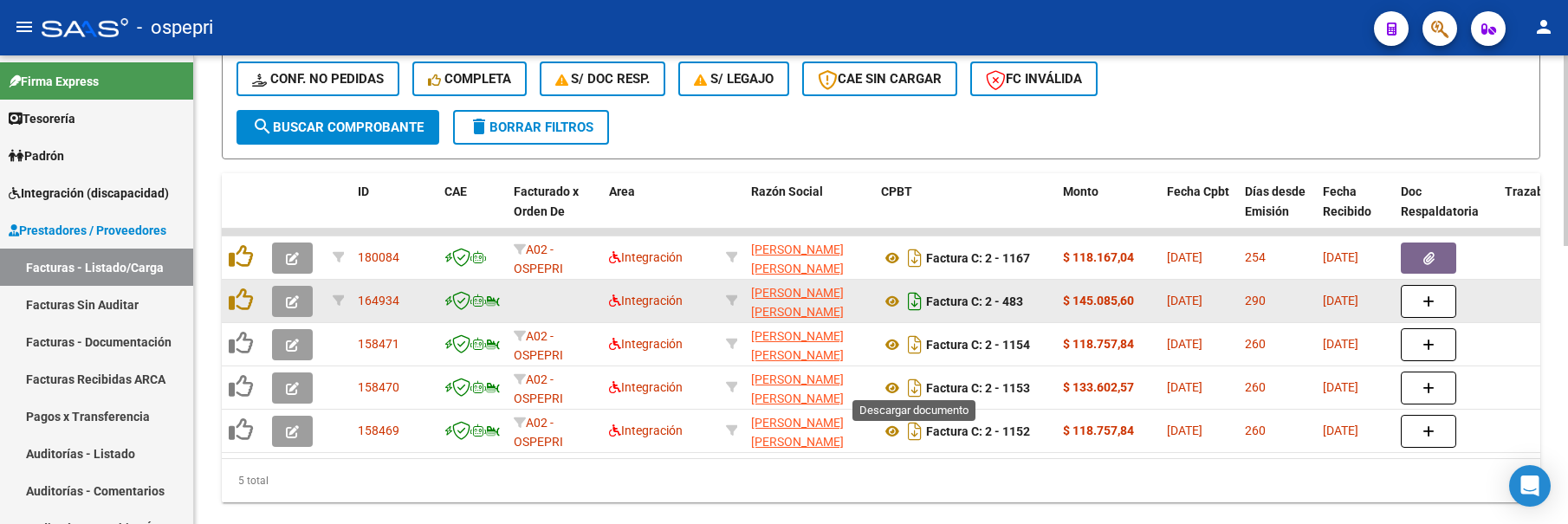
scroll to position [642, 0]
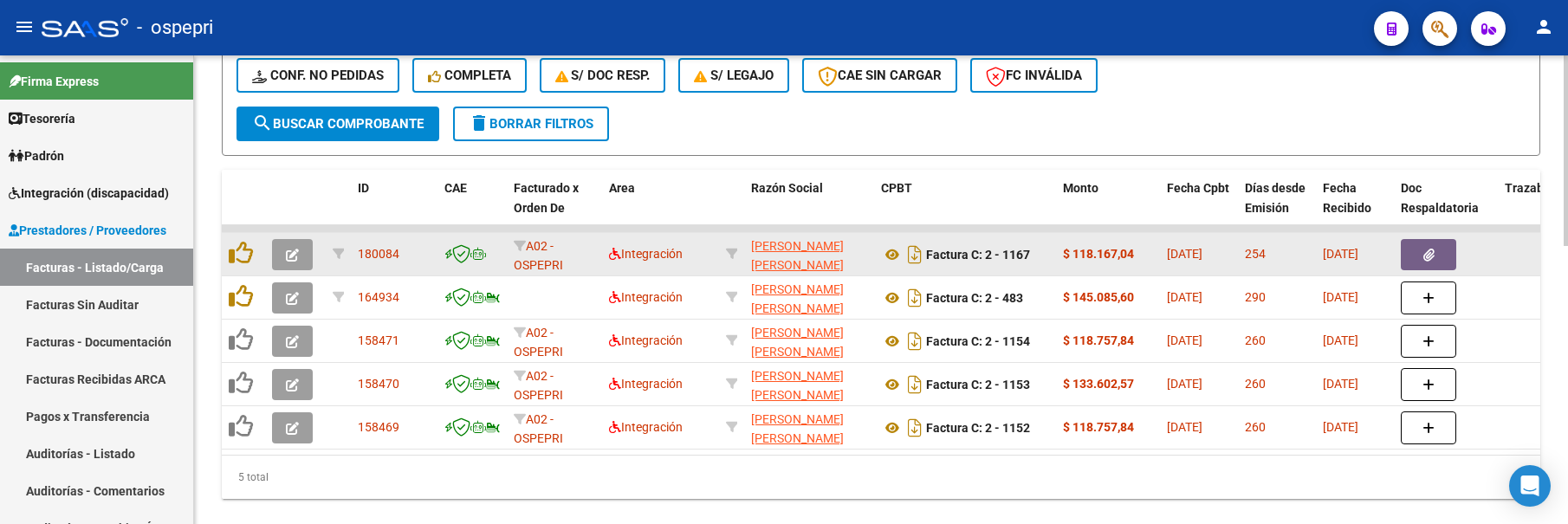
click at [296, 254] on icon "button" at bounding box center [292, 255] width 13 height 13
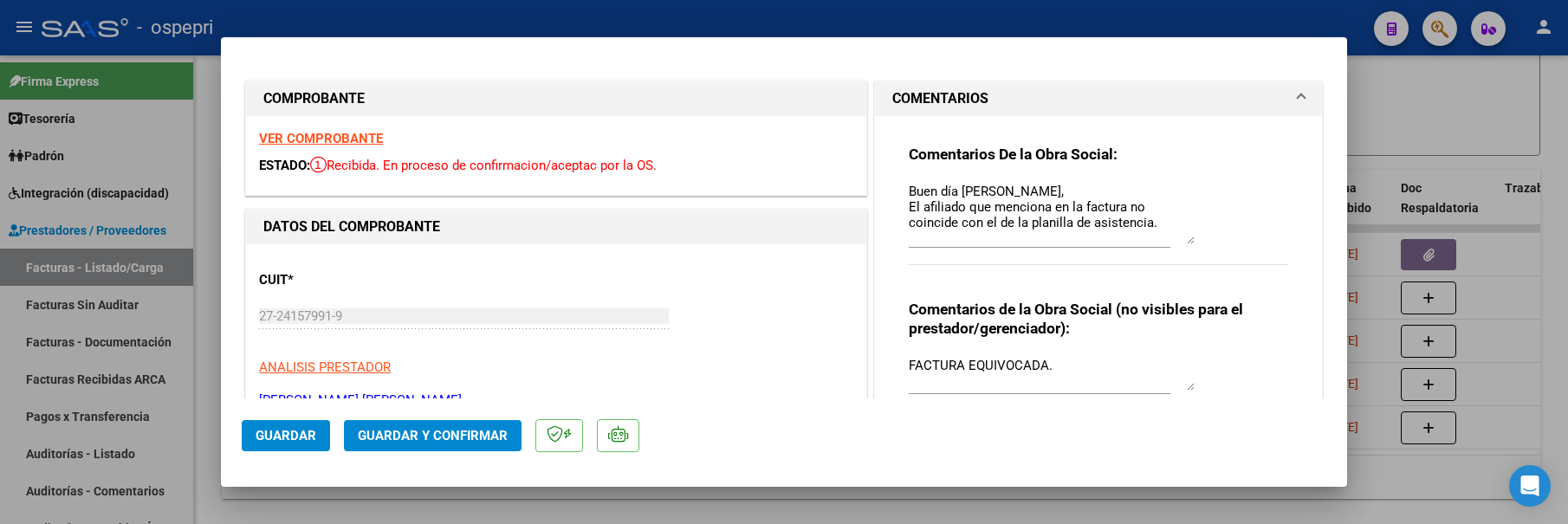
drag, startPoint x: 1181, startPoint y: 216, endPoint x: 1188, endPoint y: 244, distance: 28.9
click at [1188, 244] on div "Comentarios De la Obra Social: Buen día [PERSON_NAME], El afiliado que menciona…" at bounding box center [1098, 214] width 380 height 139
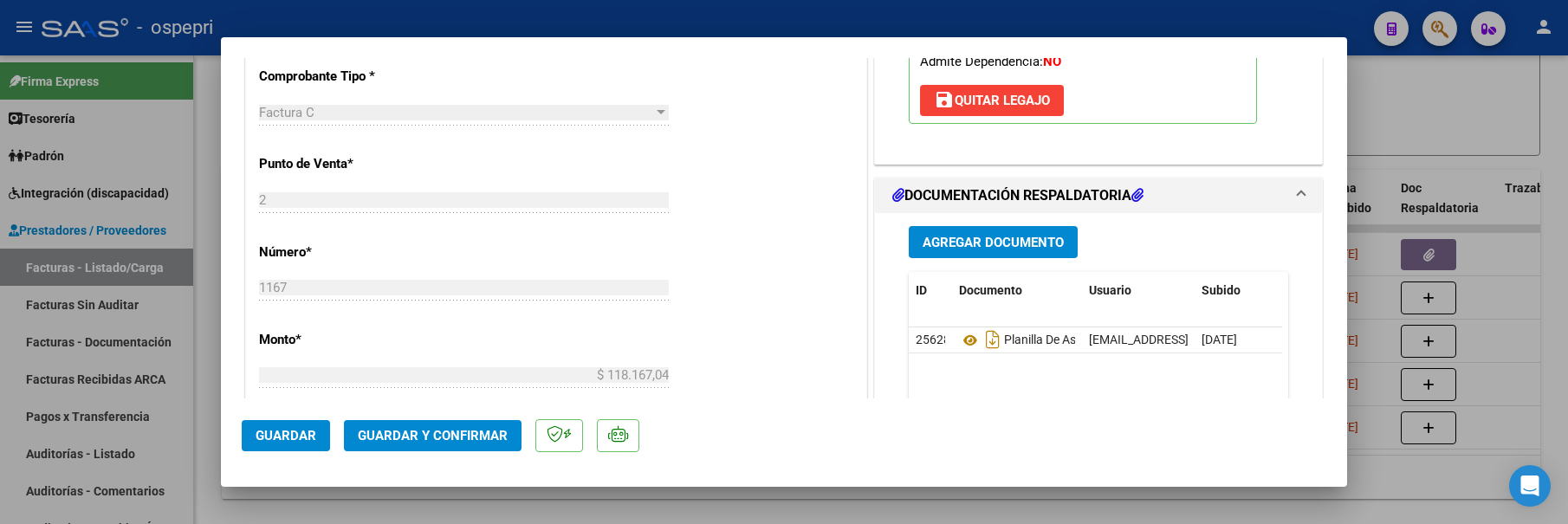
scroll to position [779, 0]
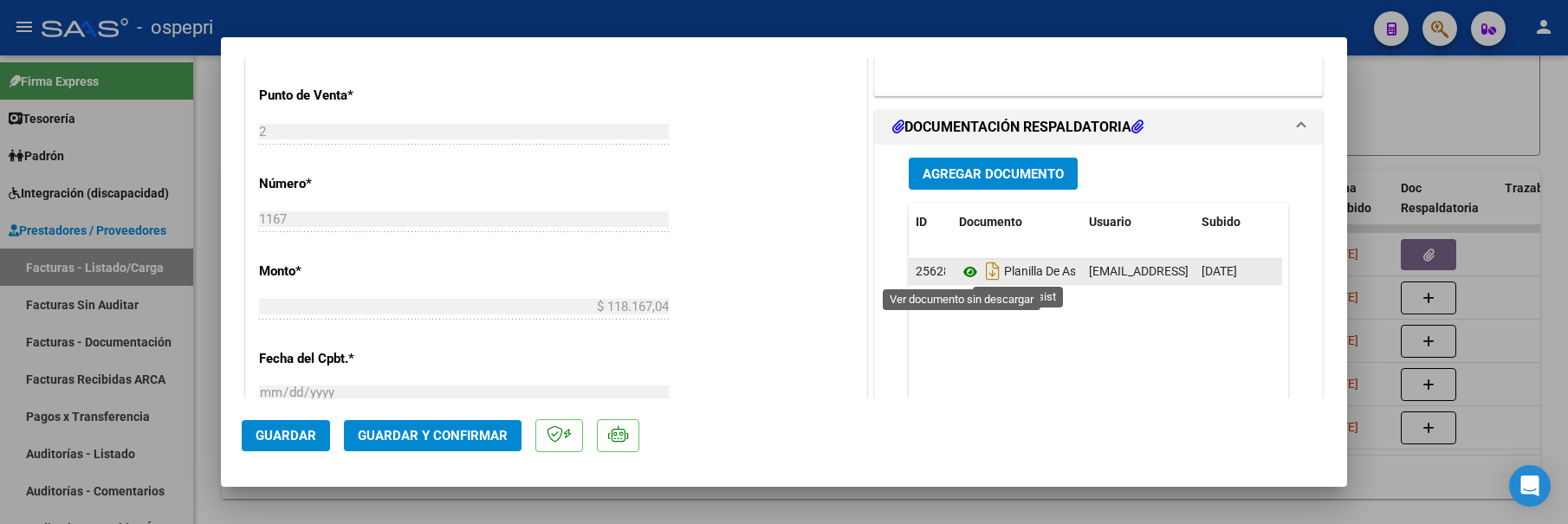
click at [959, 274] on icon at bounding box center [971, 272] width 23 height 21
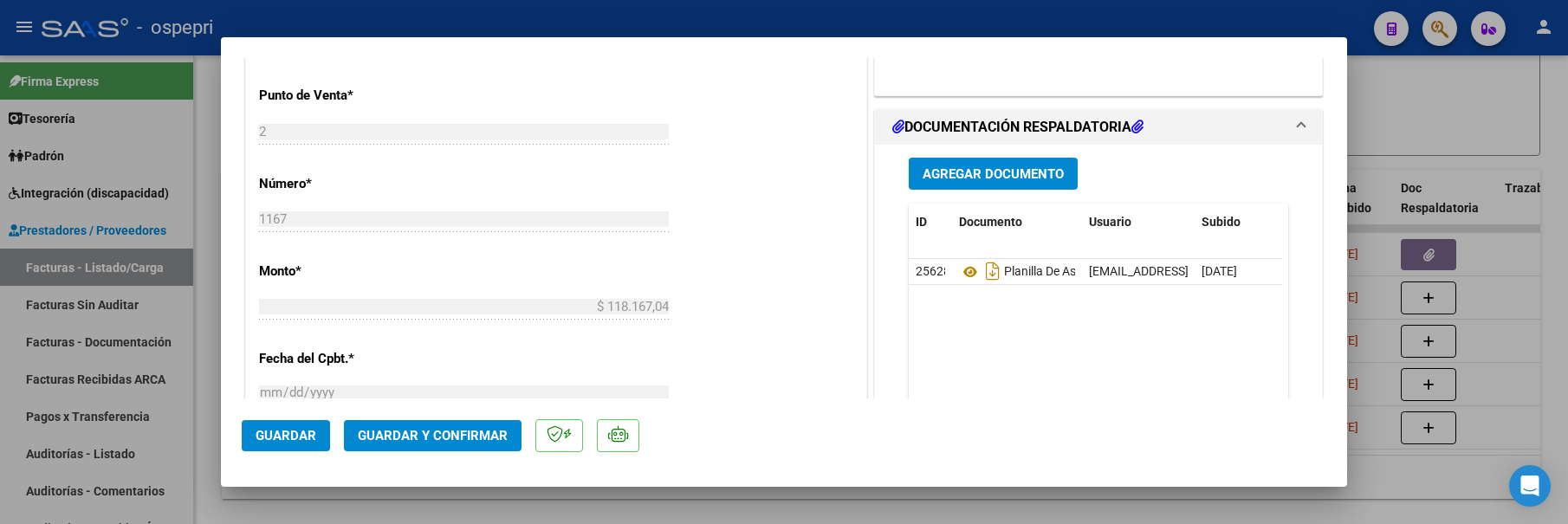
click at [1429, 432] on div at bounding box center [784, 262] width 1568 height 524
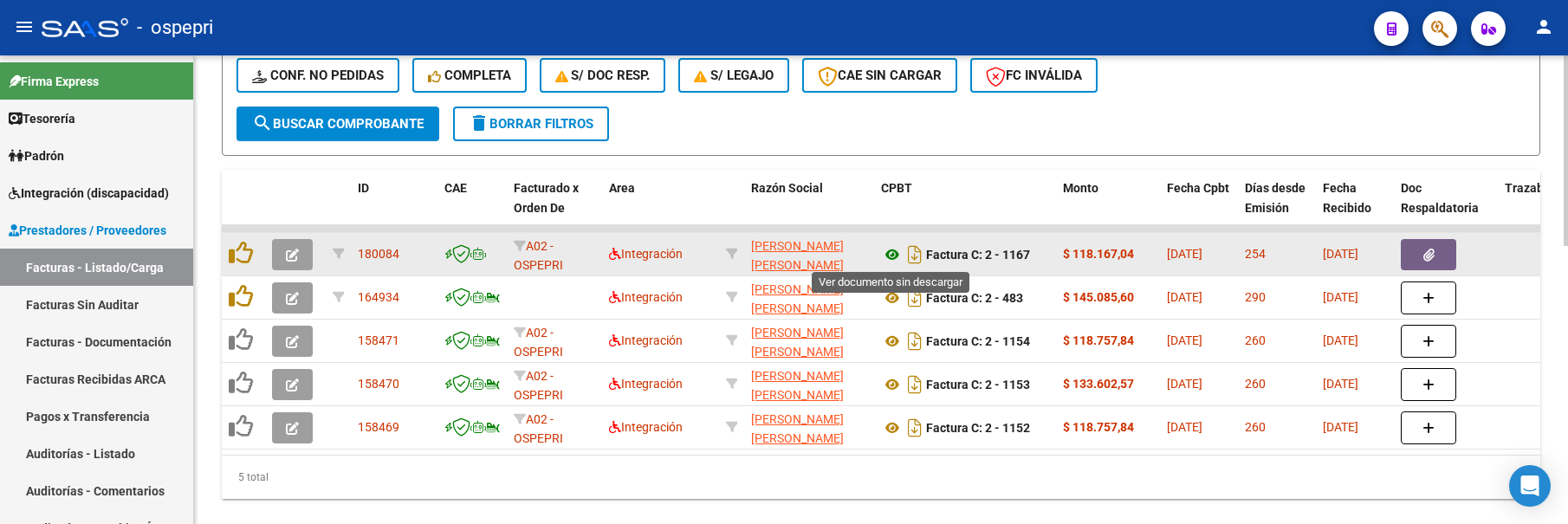
click at [887, 255] on icon at bounding box center [893, 255] width 23 height 21
click at [295, 258] on icon "button" at bounding box center [292, 255] width 13 height 13
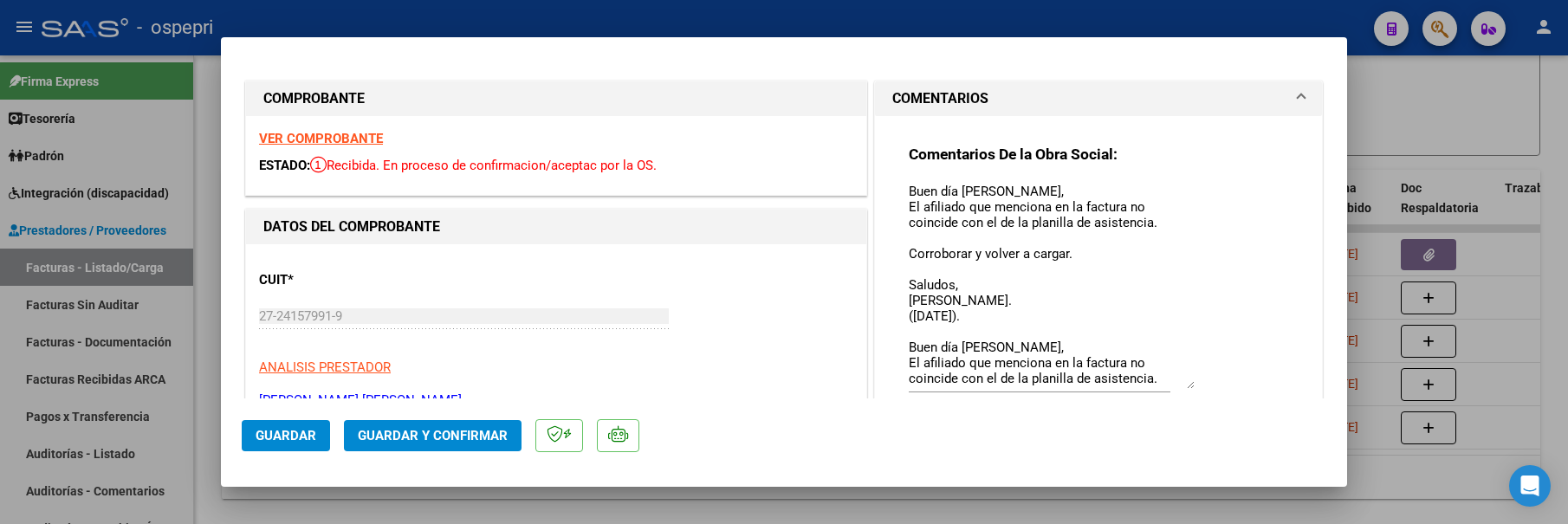
drag, startPoint x: 1181, startPoint y: 214, endPoint x: 1203, endPoint y: 386, distance: 173.4
click at [1203, 386] on div "Comentarios De la Obra Social: Buen día [PERSON_NAME], El afiliado que menciona…" at bounding box center [1098, 287] width 380 height 284
click at [1420, 123] on div at bounding box center [784, 262] width 1568 height 524
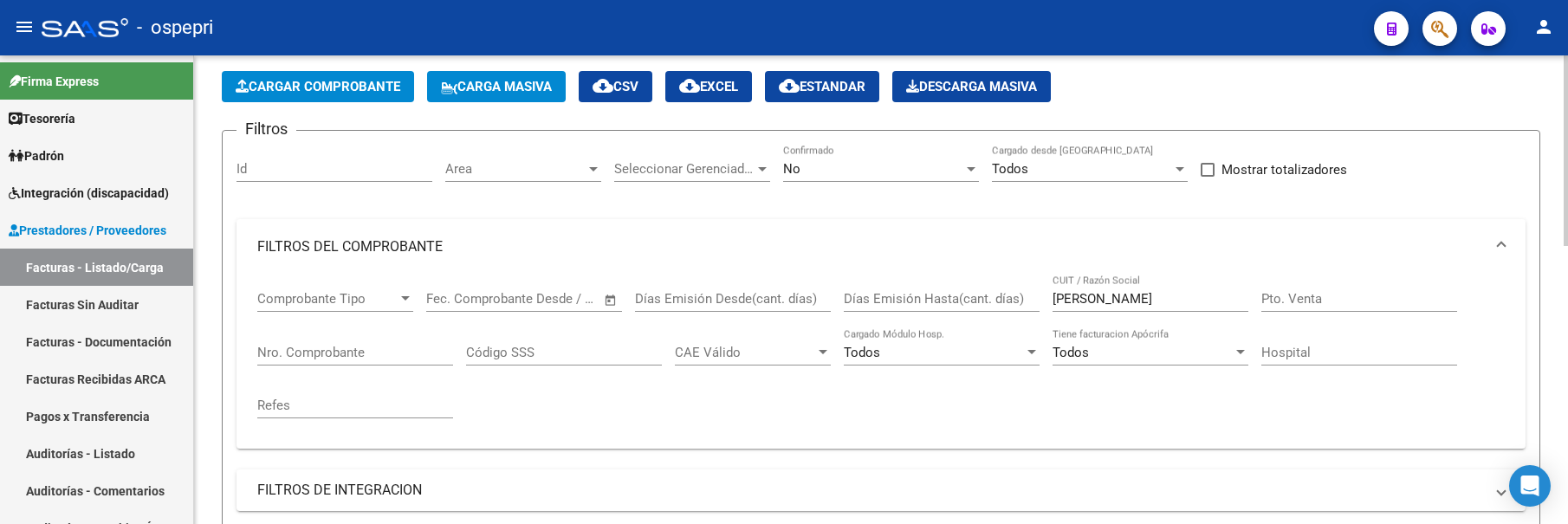
scroll to position [36, 0]
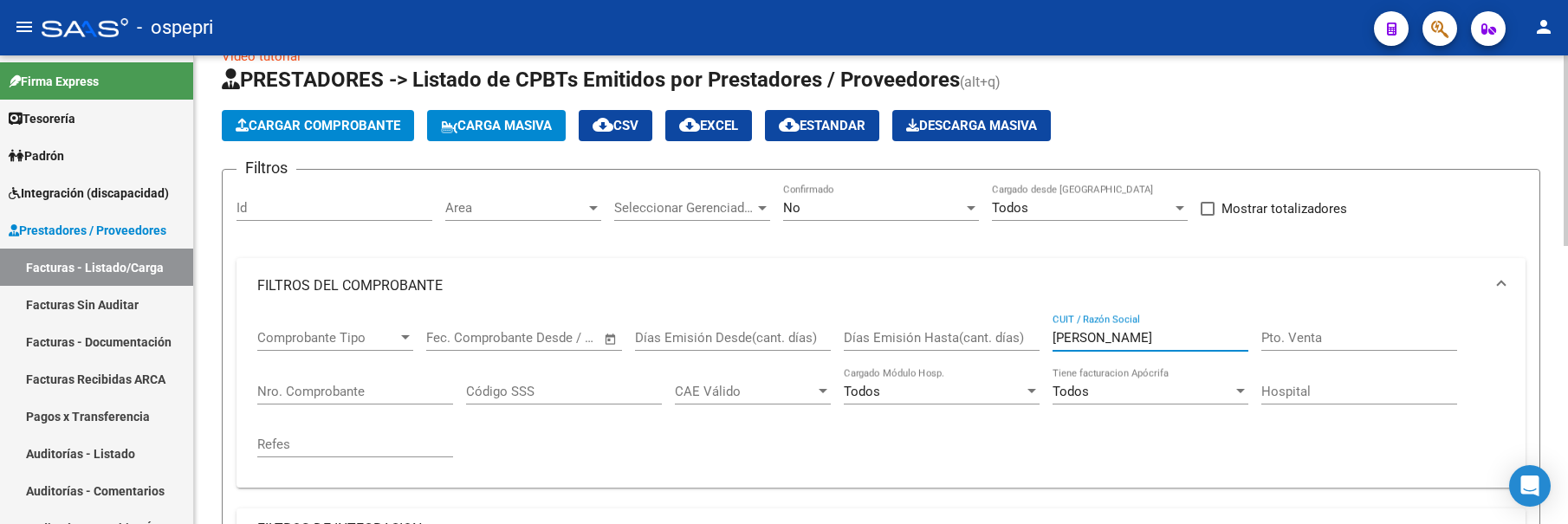
drag, startPoint x: 1120, startPoint y: 336, endPoint x: 1066, endPoint y: 336, distance: 54.0
click at [1066, 336] on input "[PERSON_NAME]" at bounding box center [1150, 337] width 196 height 16
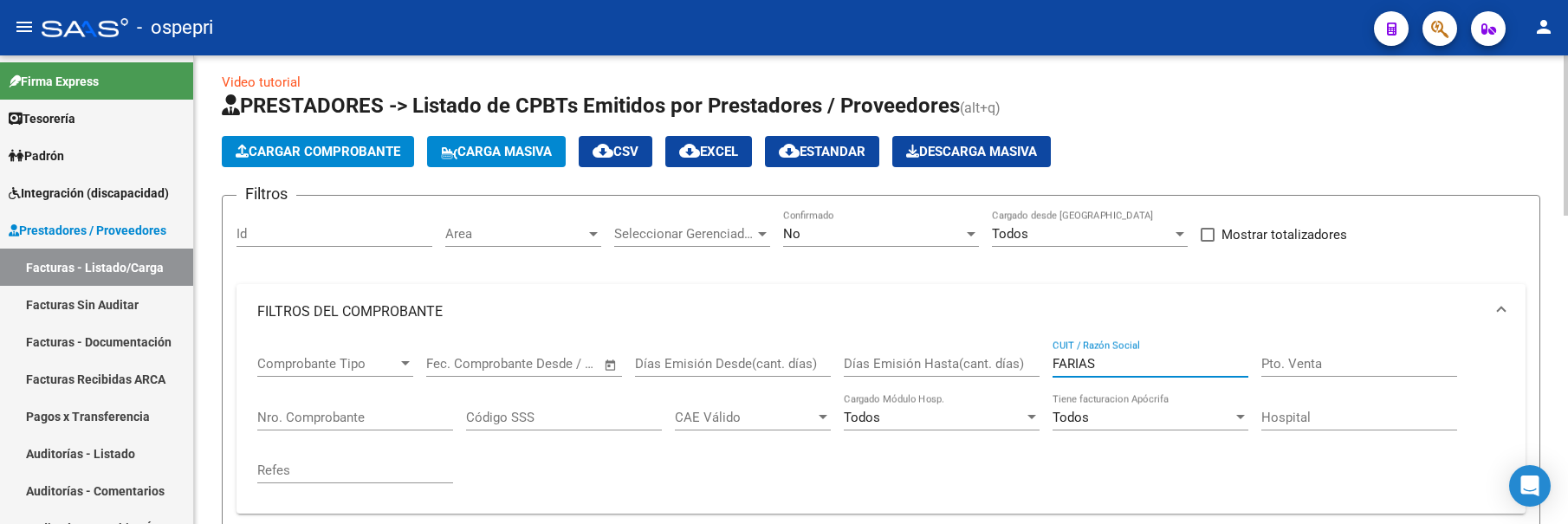
scroll to position [0, 0]
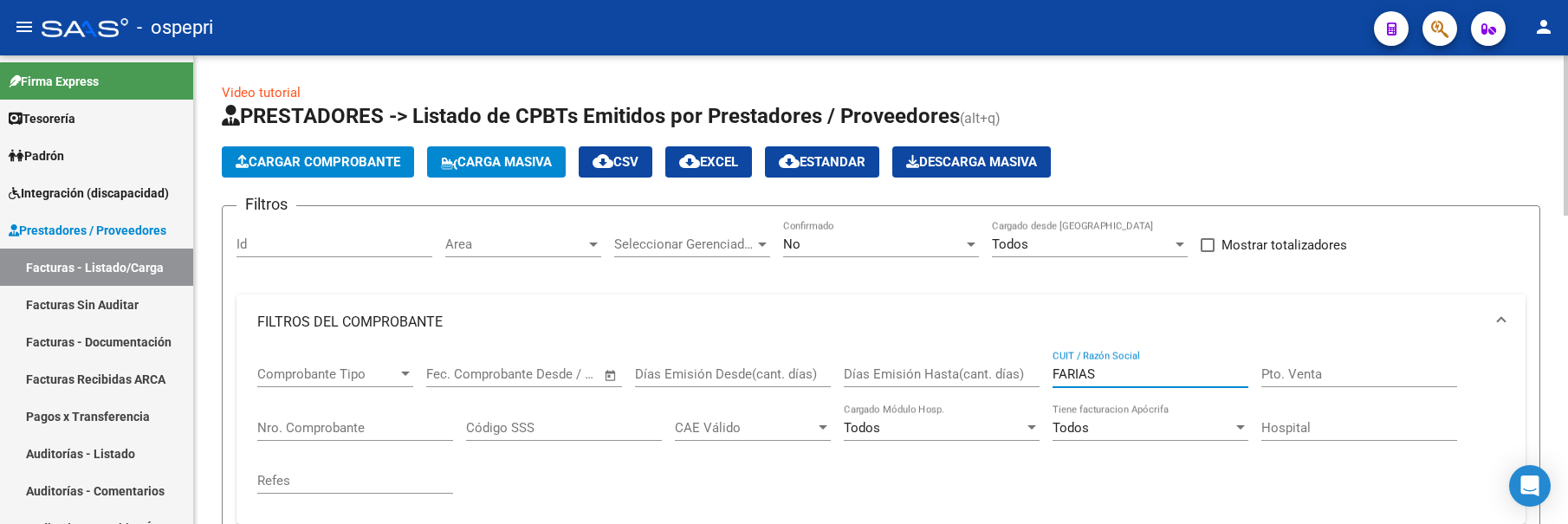
drag, startPoint x: 1105, startPoint y: 375, endPoint x: 1046, endPoint y: 375, distance: 59.0
click at [1046, 375] on div "Comprobante Tipo Comprobante Tipo Start date – End date Fec. Comprobante Desde …" at bounding box center [880, 429] width 1247 height 160
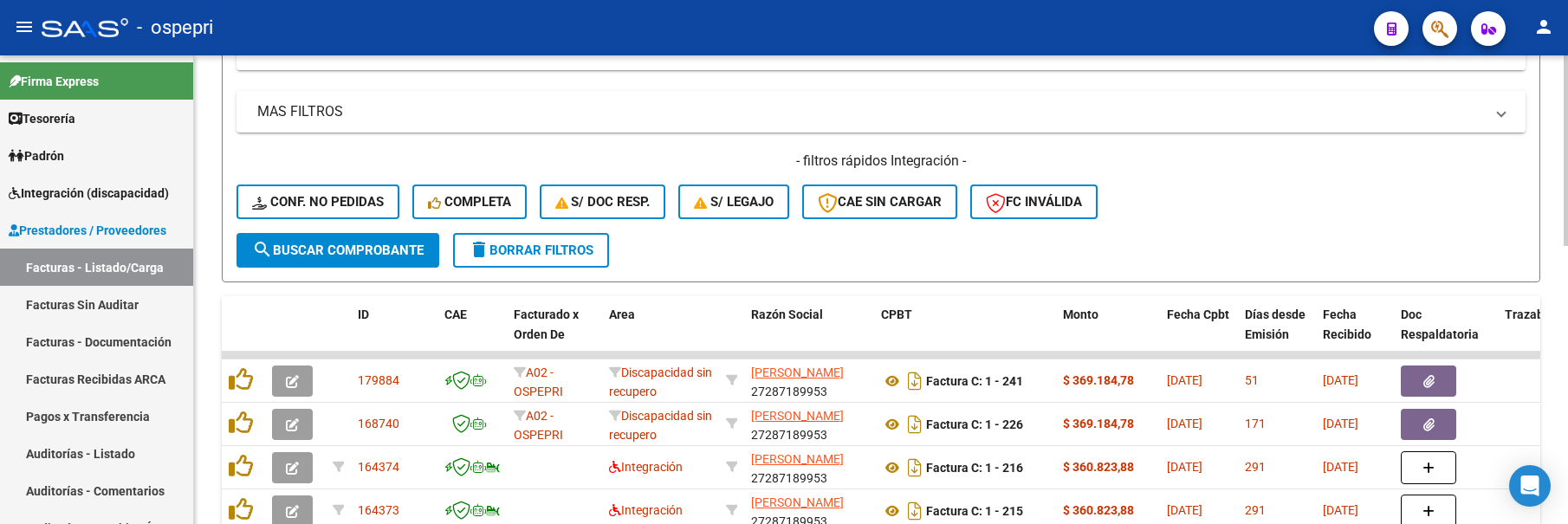
scroll to position [520, 0]
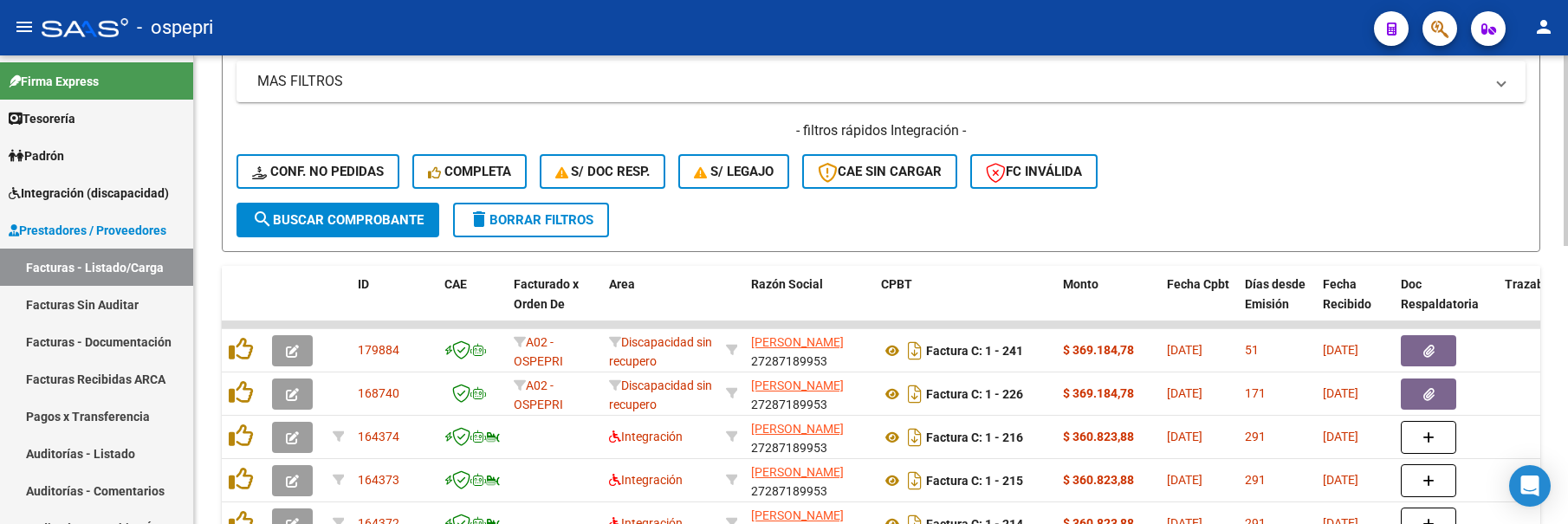
scroll to position [685, 0]
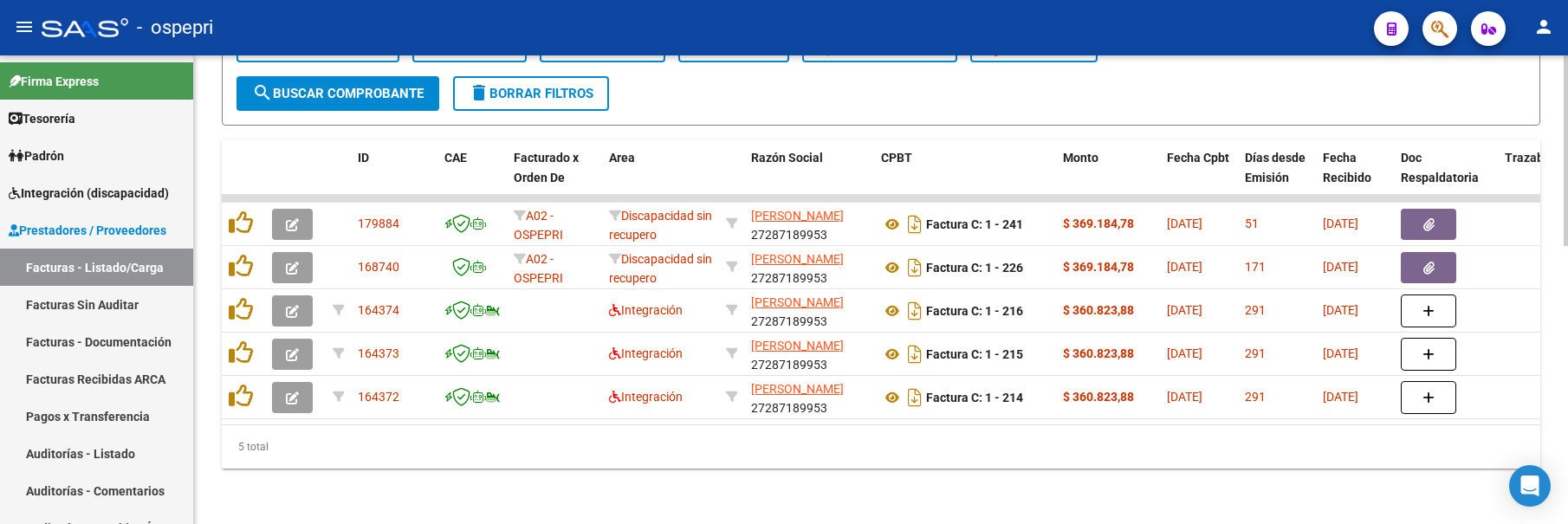
drag, startPoint x: 1227, startPoint y: 495, endPoint x: 921, endPoint y: 445, distance: 310.1
click at [921, 432] on div "5 total" at bounding box center [880, 446] width 1318 height 43
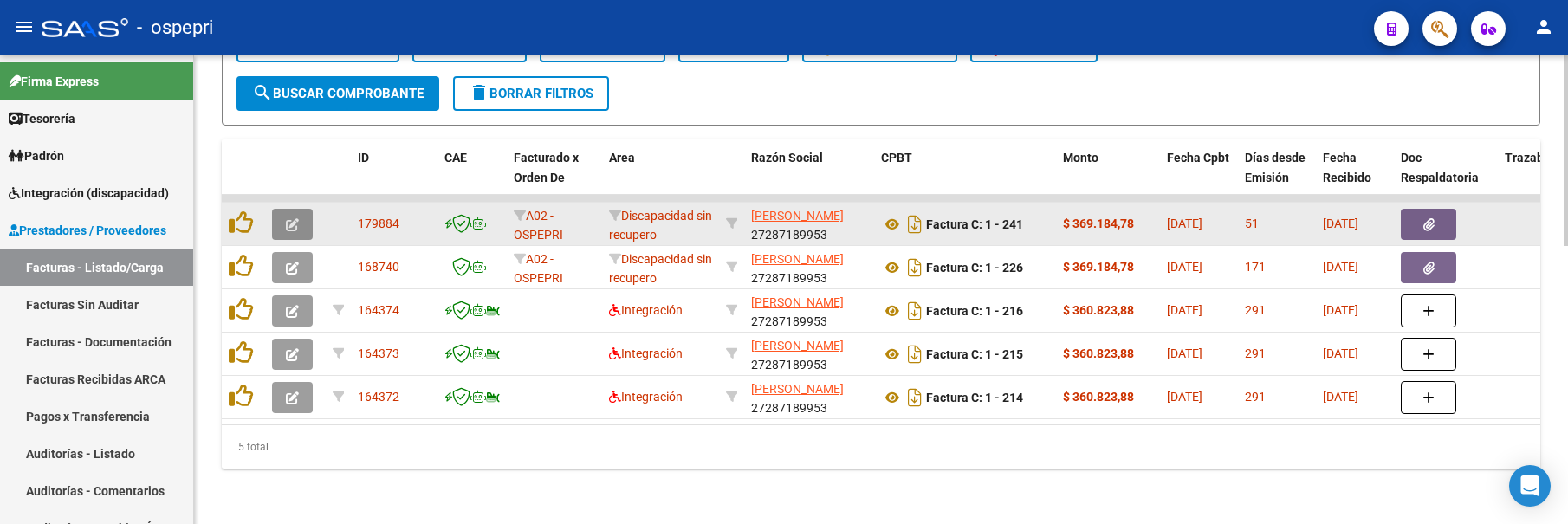
click at [301, 212] on button "button" at bounding box center [292, 224] width 40 height 32
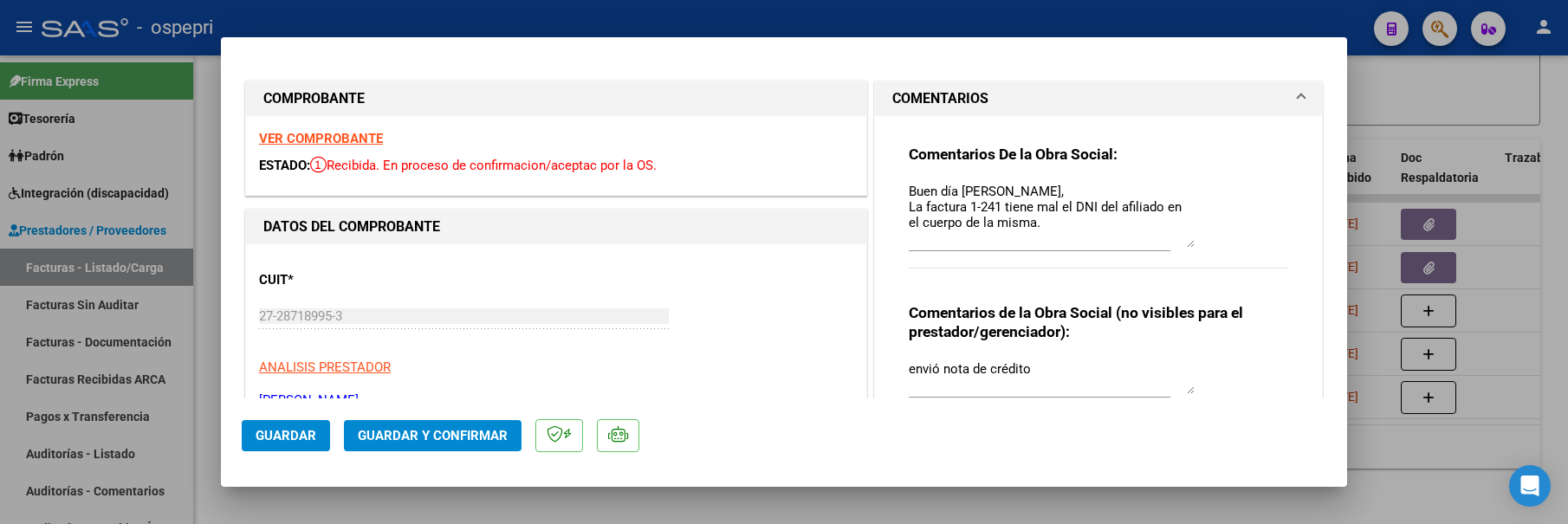
drag, startPoint x: 1181, startPoint y: 214, endPoint x: 1193, endPoint y: 245, distance: 33.2
click at [1193, 245] on div "Comentarios De la Obra Social: Buen día [PERSON_NAME], La factura 1-241 tiene m…" at bounding box center [1098, 216] width 380 height 143
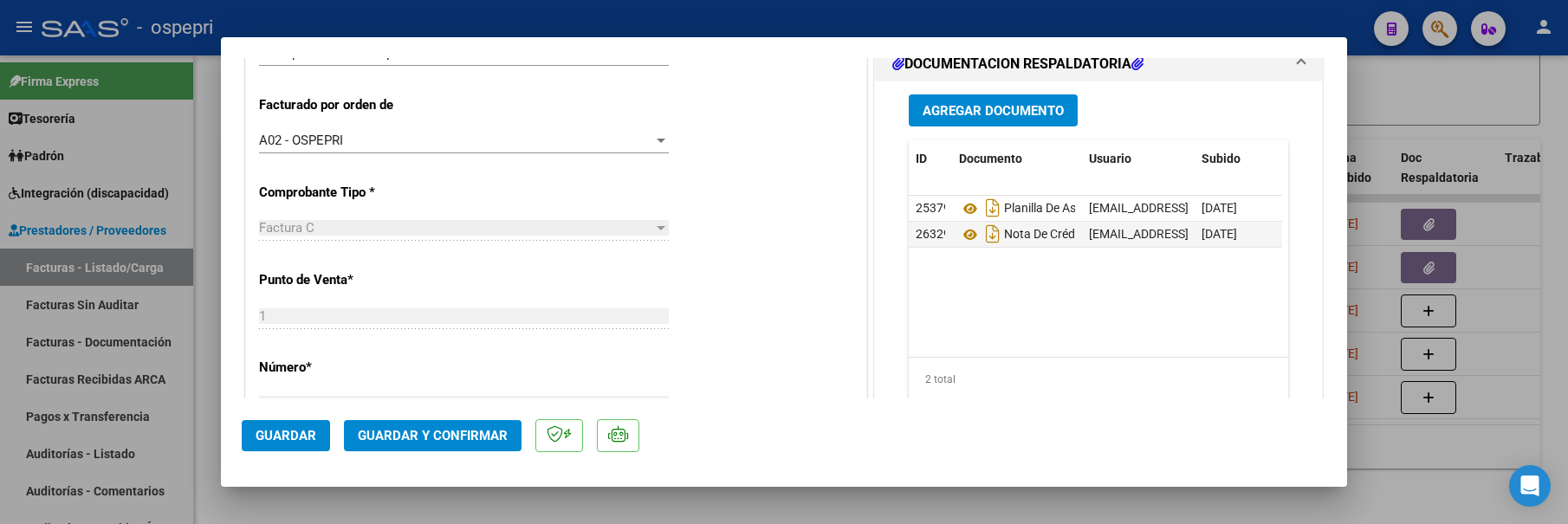
scroll to position [433, 0]
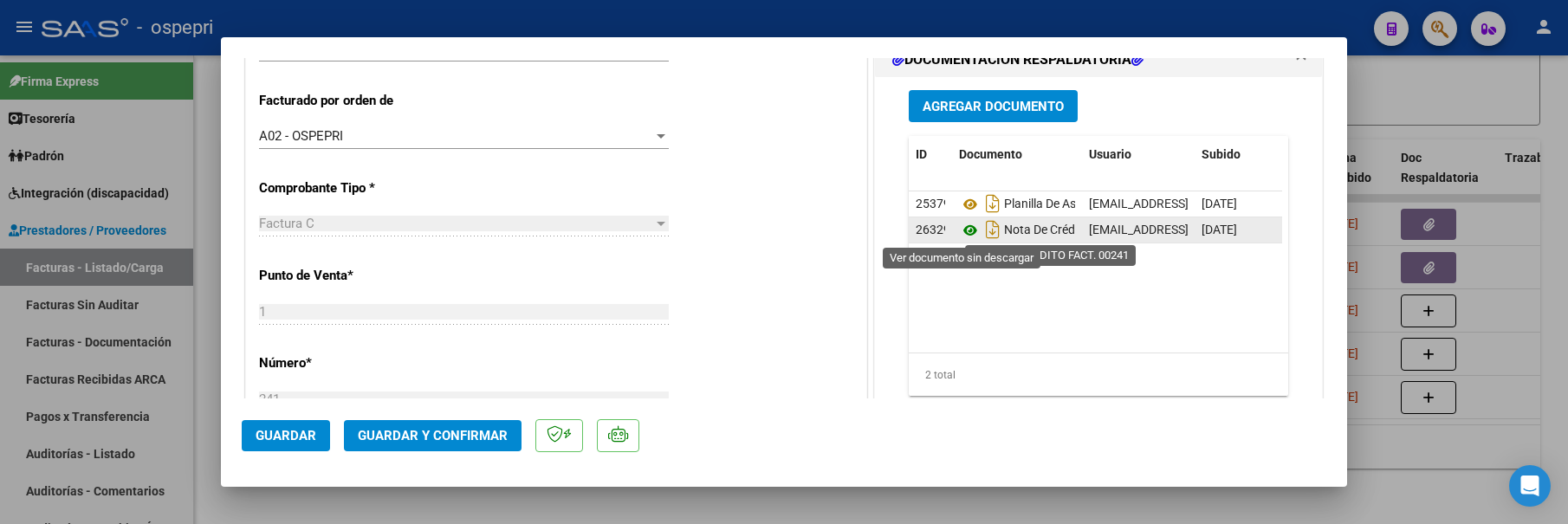
click at [964, 228] on icon at bounding box center [971, 230] width 23 height 21
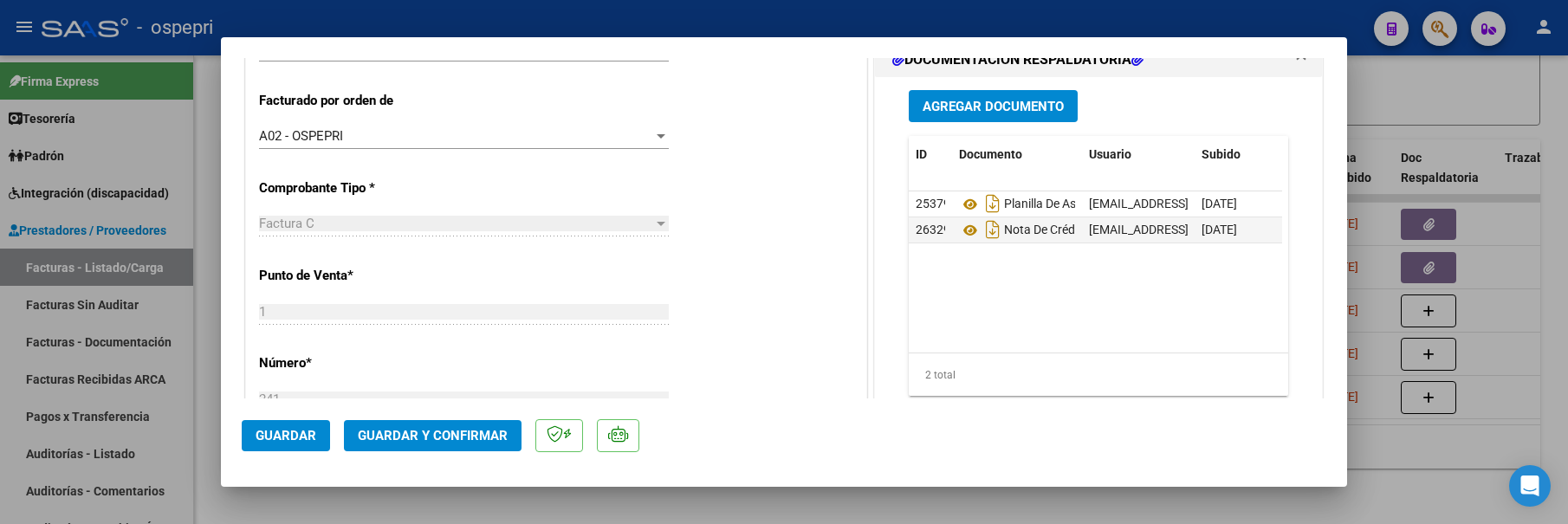
click at [1507, 382] on div at bounding box center [784, 262] width 1568 height 524
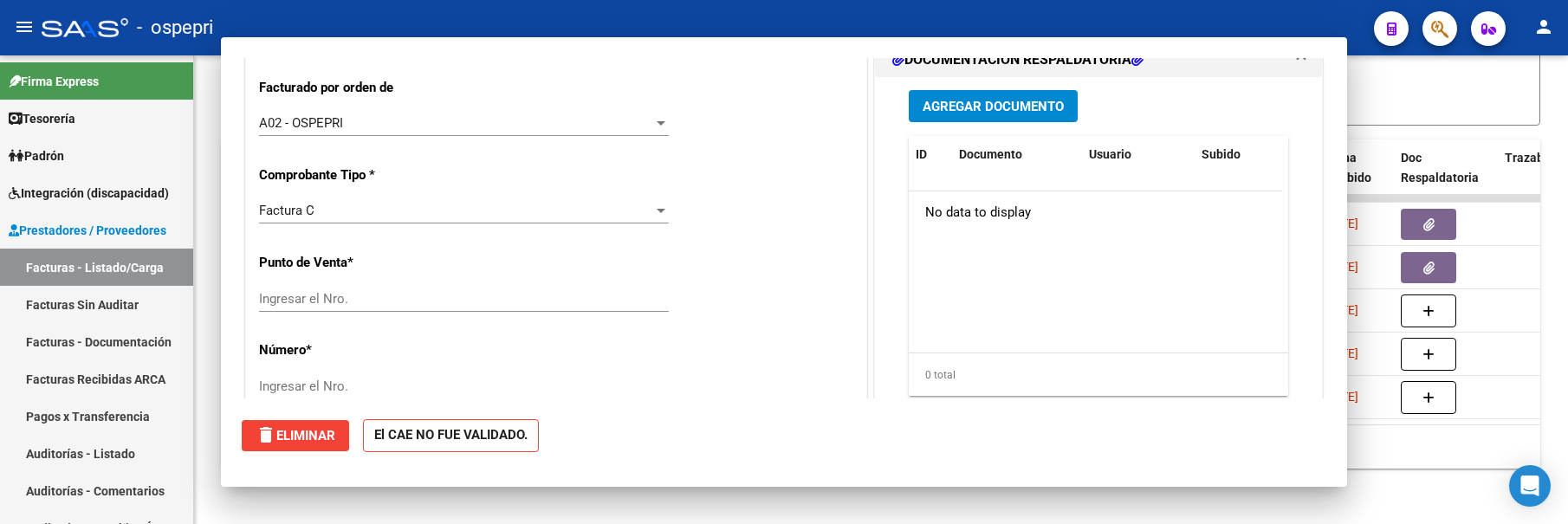
scroll to position [420, 0]
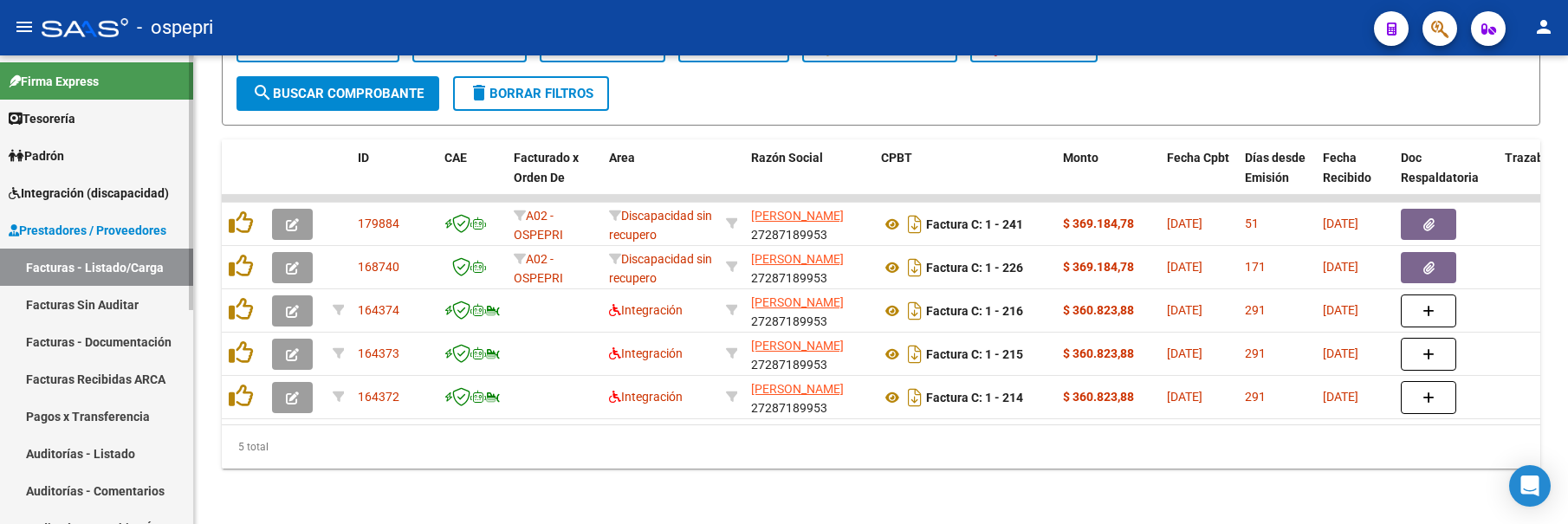
click at [145, 275] on link "Facturas - Listado/Carga" at bounding box center [96, 267] width 193 height 37
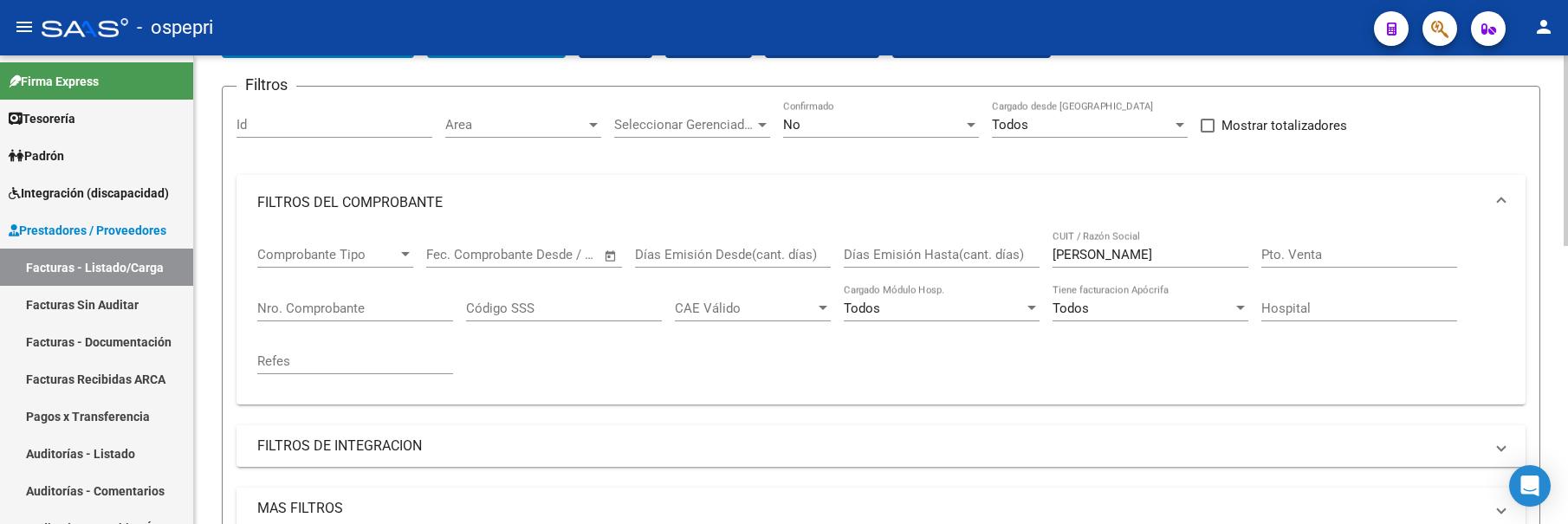
scroll to position [80, 0]
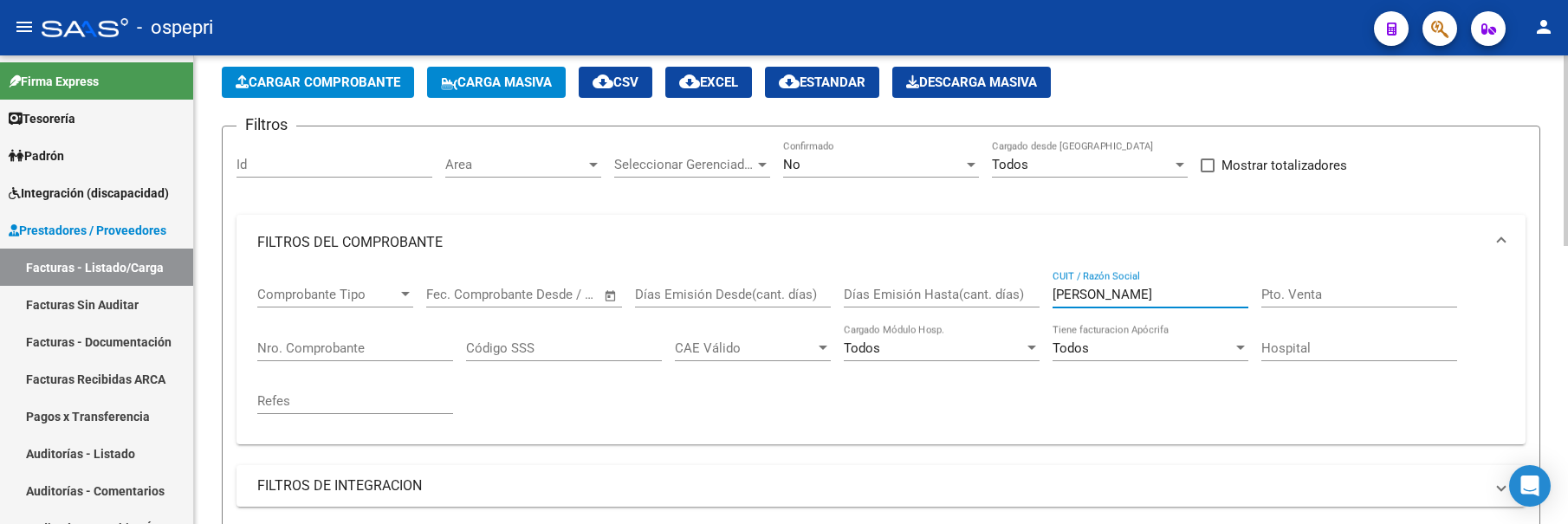
drag, startPoint x: 1173, startPoint y: 294, endPoint x: 1050, endPoint y: 294, distance: 123.0
click at [1050, 294] on div "Comprobante Tipo Comprobante Tipo Start date – End date Fec. Comprobante Desde …" at bounding box center [880, 350] width 1247 height 160
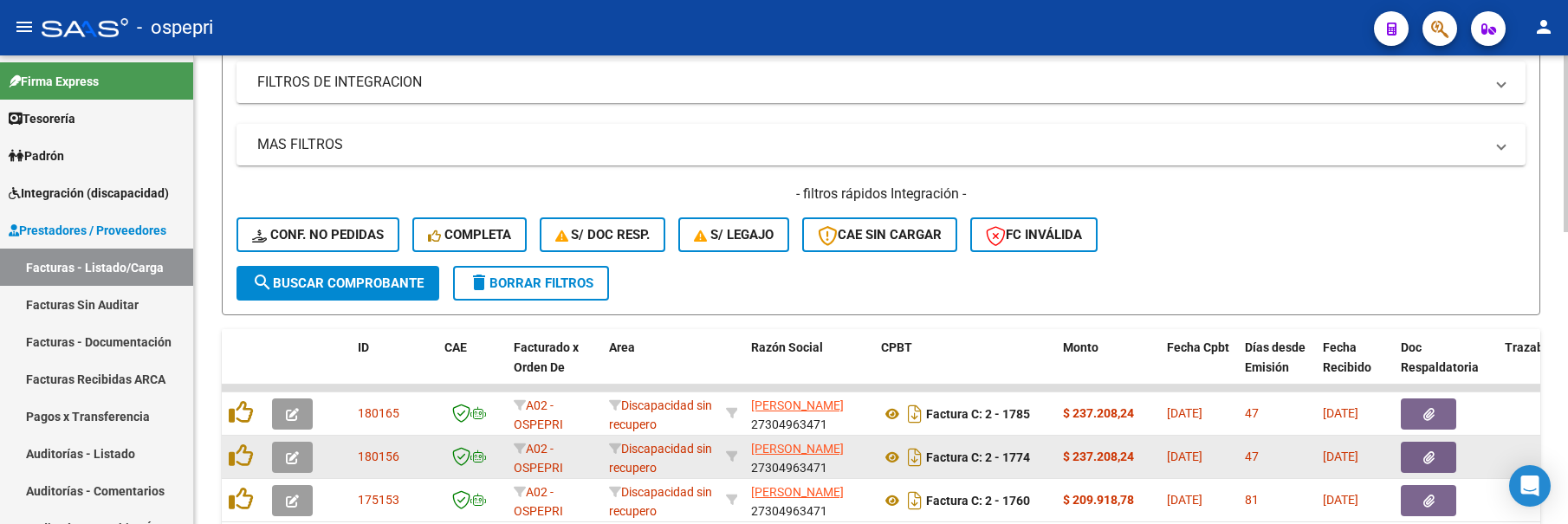
scroll to position [513, 0]
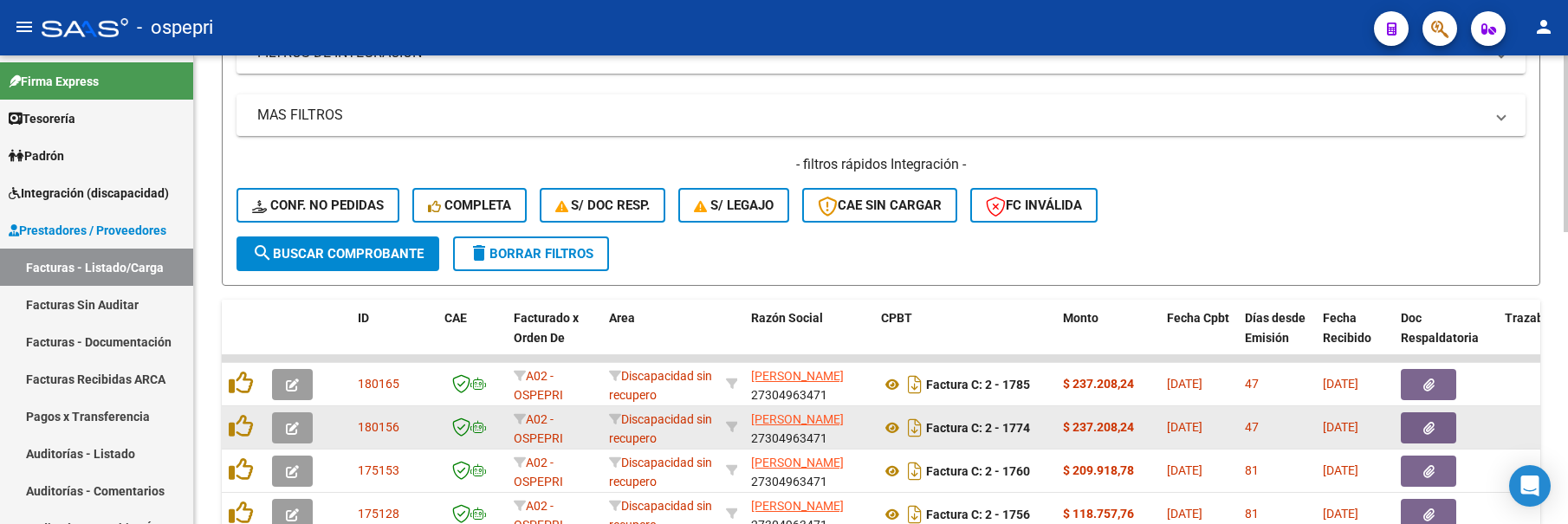
click at [285, 431] on button "button" at bounding box center [292, 428] width 40 height 32
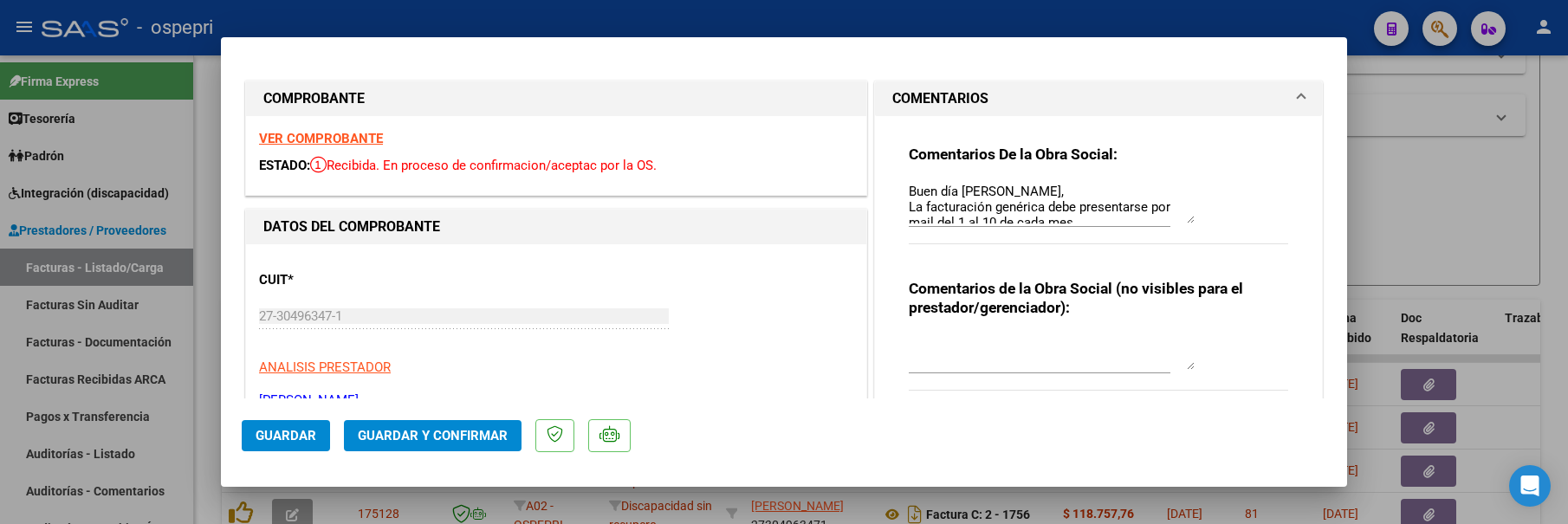
drag, startPoint x: 1185, startPoint y: 211, endPoint x: 1178, endPoint y: 218, distance: 9.9
click at [1178, 218] on textarea "Buen día [PERSON_NAME], La facturación genérica debe presentarse por mail del 1…" at bounding box center [1051, 202] width 286 height 41
drag, startPoint x: 1429, startPoint y: 188, endPoint x: 1436, endPoint y: 159, distance: 29.8
click at [1429, 187] on div at bounding box center [784, 262] width 1568 height 524
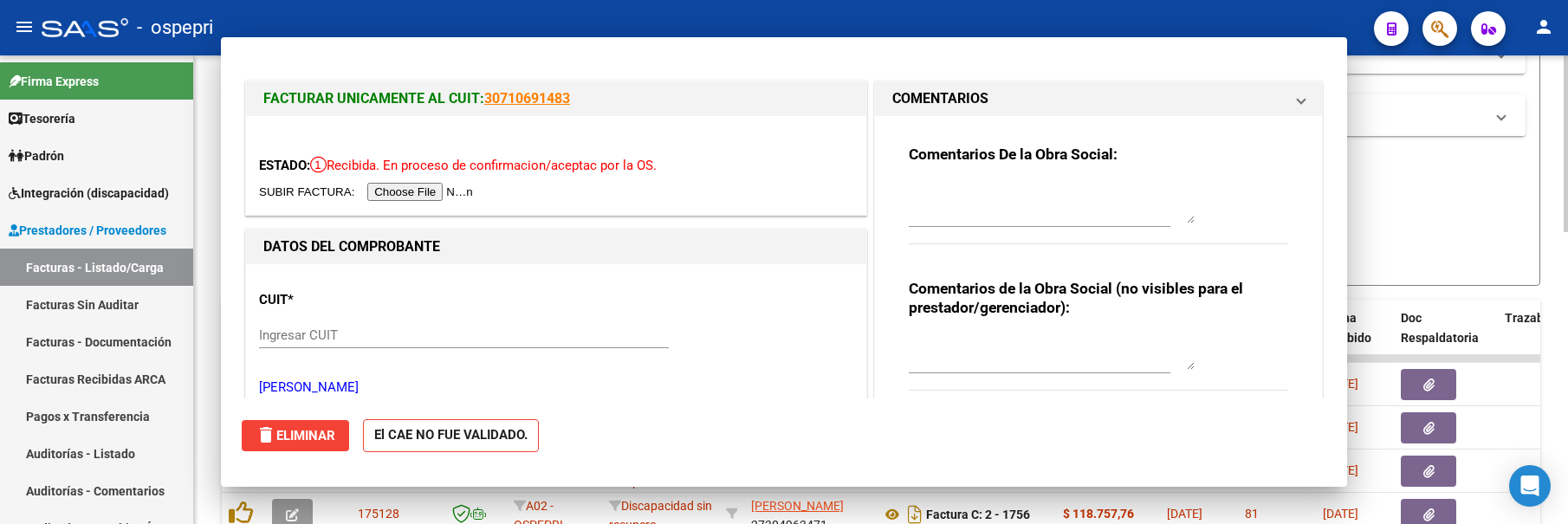
scroll to position [0, 0]
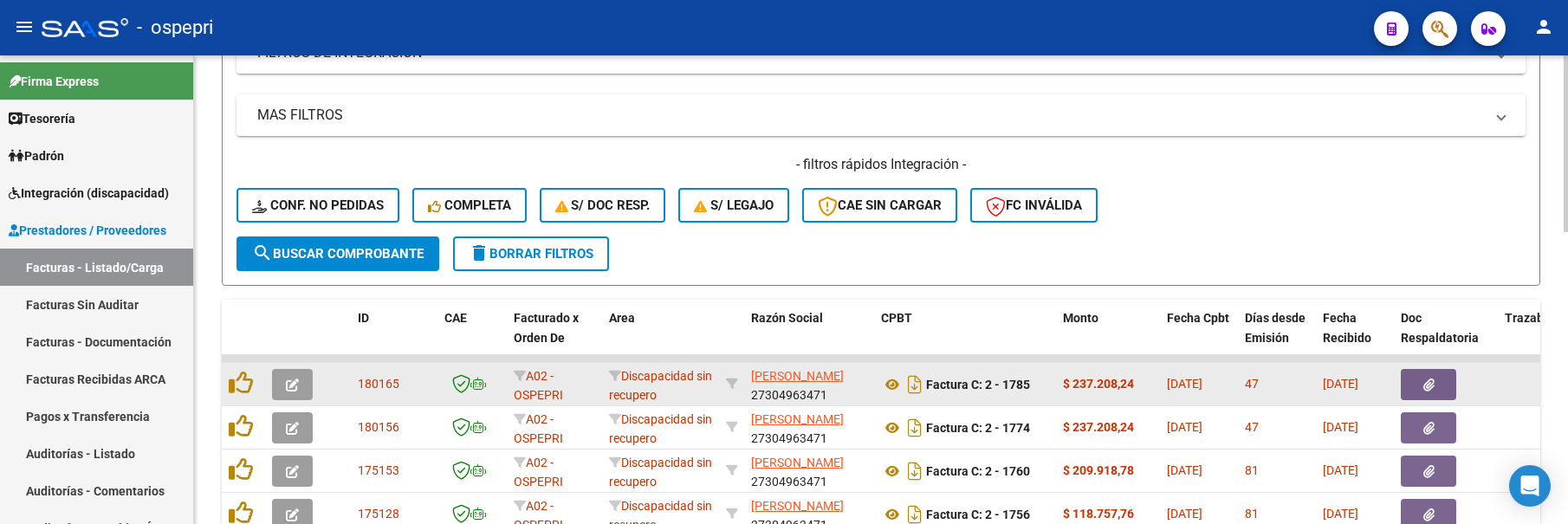
click at [289, 391] on icon "button" at bounding box center [292, 385] width 13 height 13
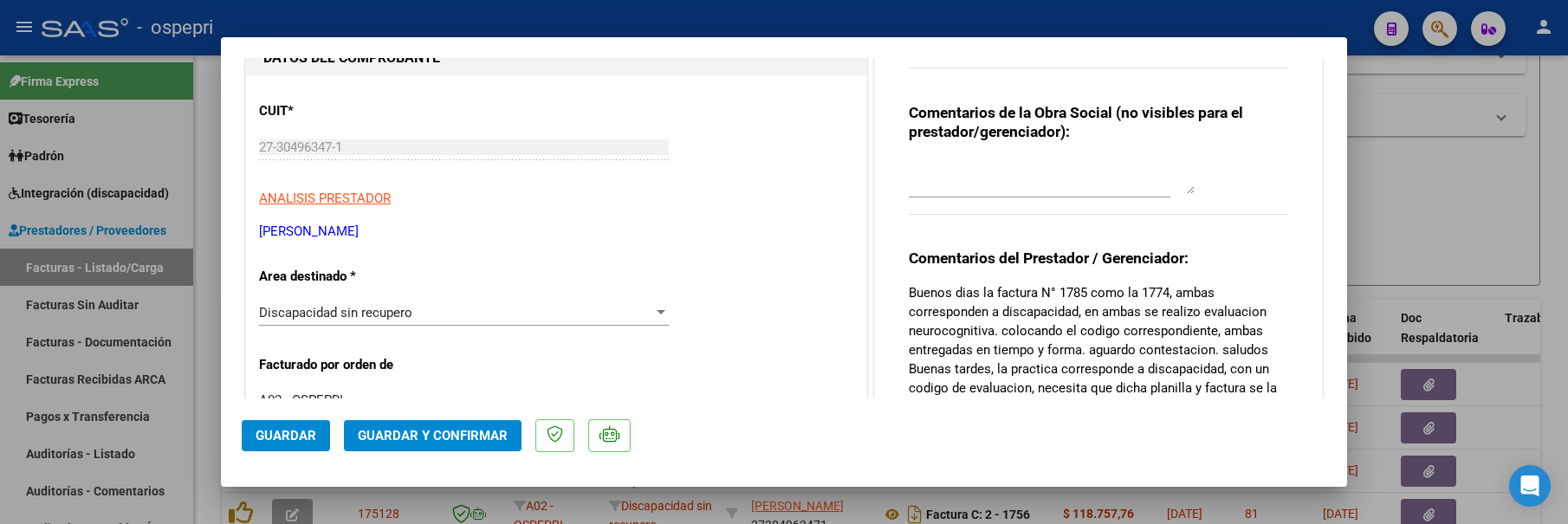
scroll to position [346, 0]
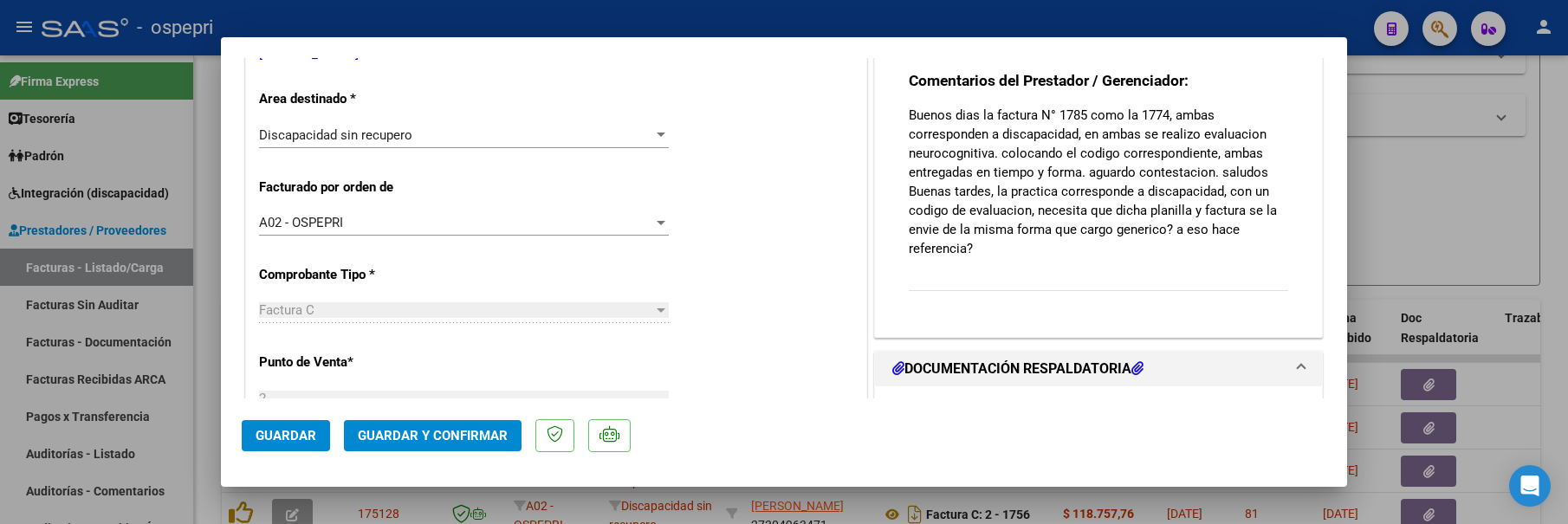
click at [1437, 218] on div at bounding box center [784, 262] width 1568 height 524
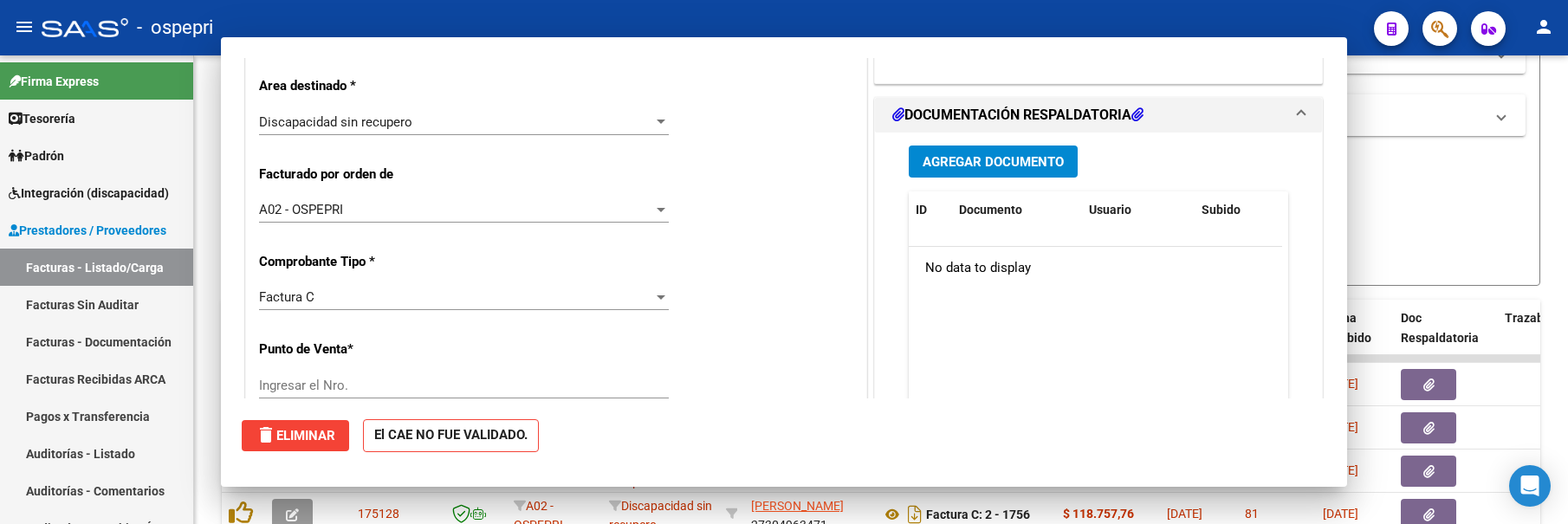
scroll to position [333, 0]
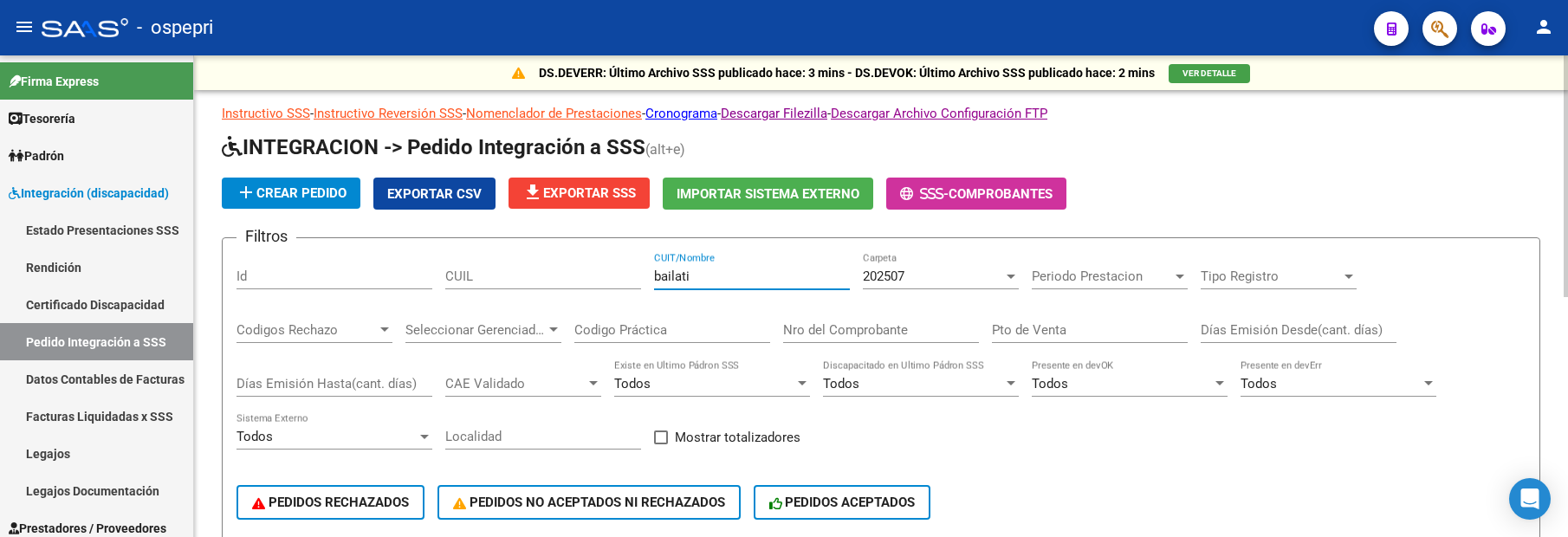
scroll to position [174, 0]
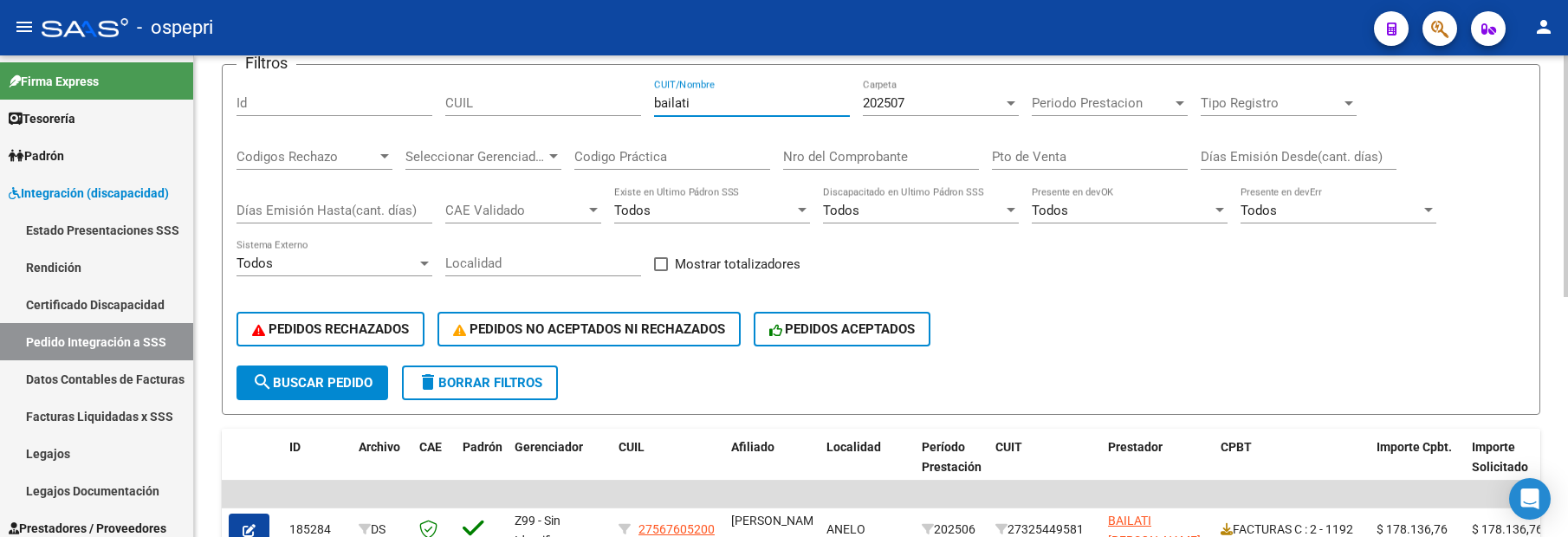
drag, startPoint x: 709, startPoint y: 100, endPoint x: 631, endPoint y: 104, distance: 78.1
click at [631, 104] on div "Filtros Id CUIL bailati CUIT/Nombre 202507 Carpeta Periodo Prestacion Periodo P…" at bounding box center [881, 222] width 1289 height 287
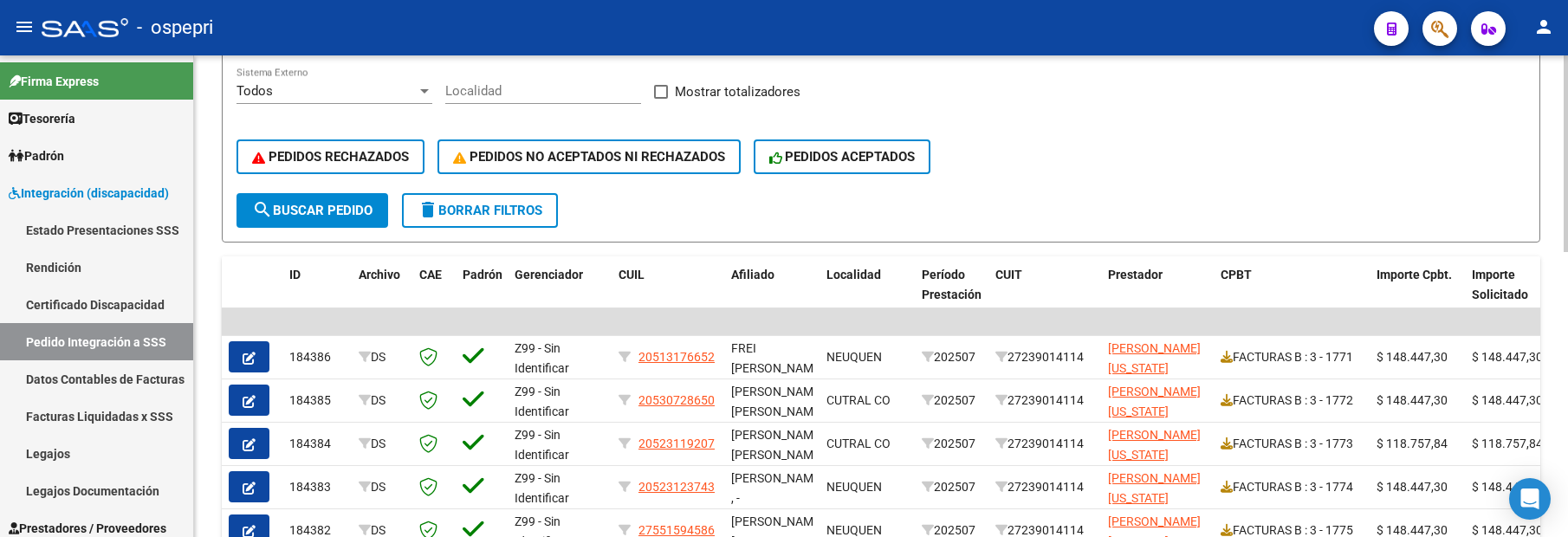
scroll to position [347, 0]
type input "[PERSON_NAME]"
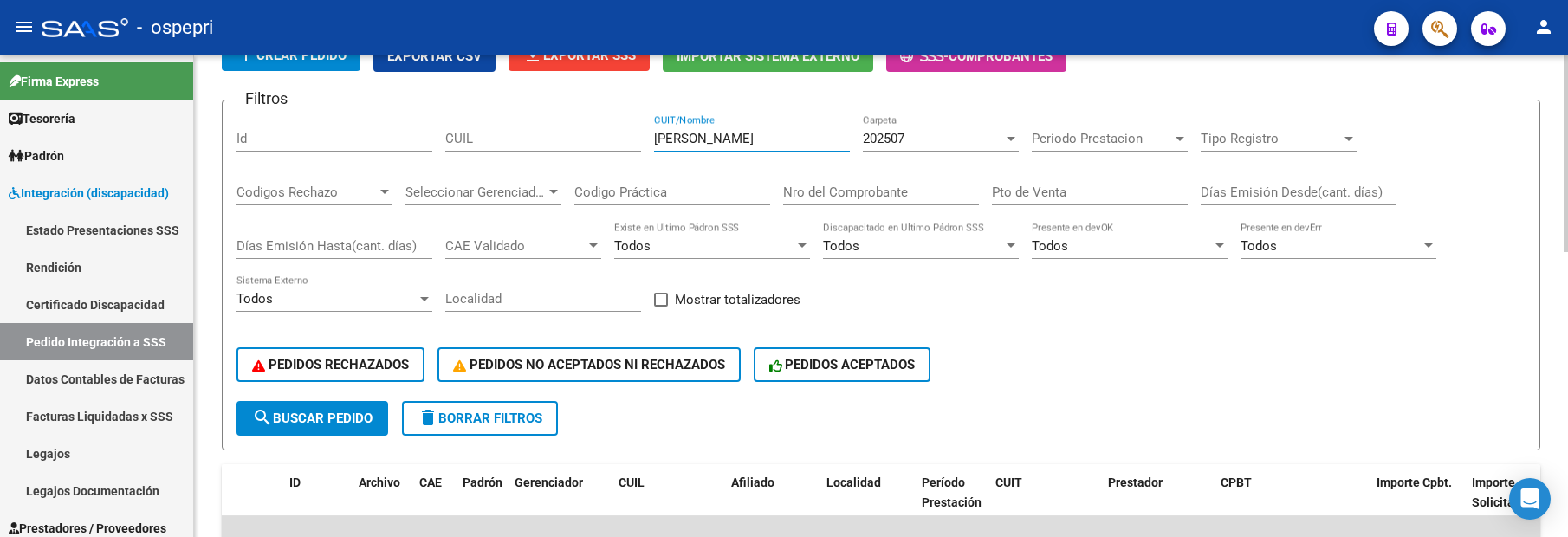
scroll to position [87, 0]
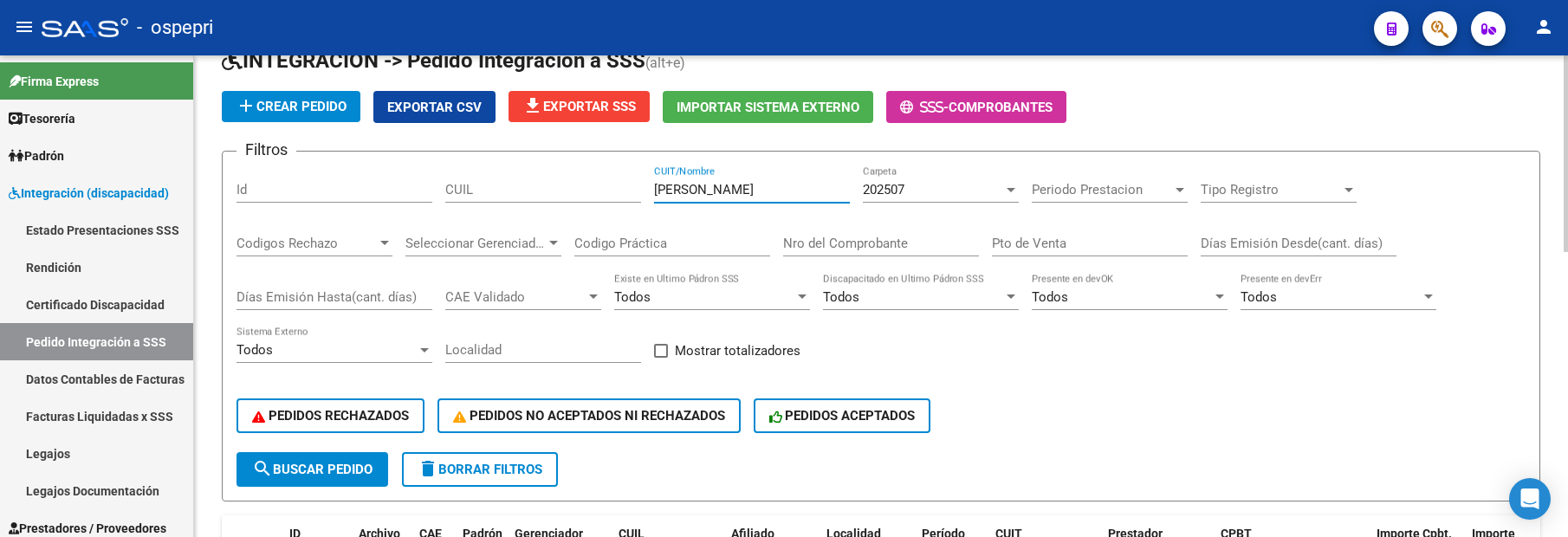
click at [1009, 190] on div at bounding box center [1011, 190] width 9 height 4
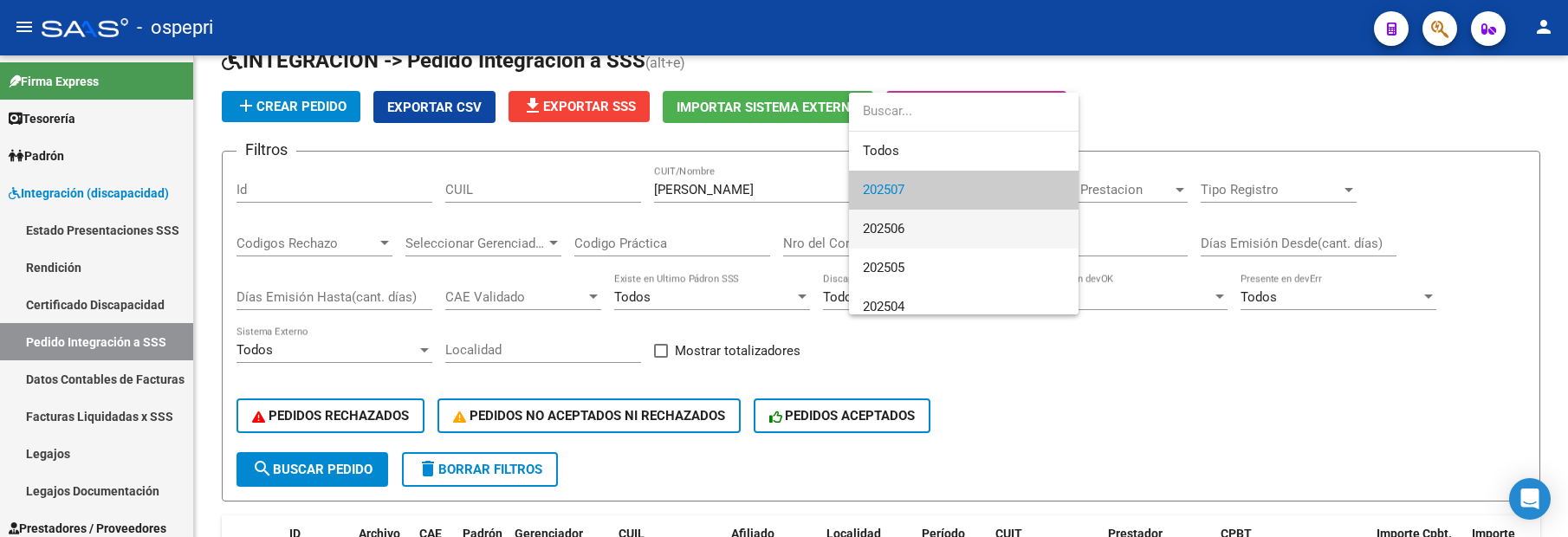
click at [994, 228] on span "202506" at bounding box center [964, 229] width 202 height 39
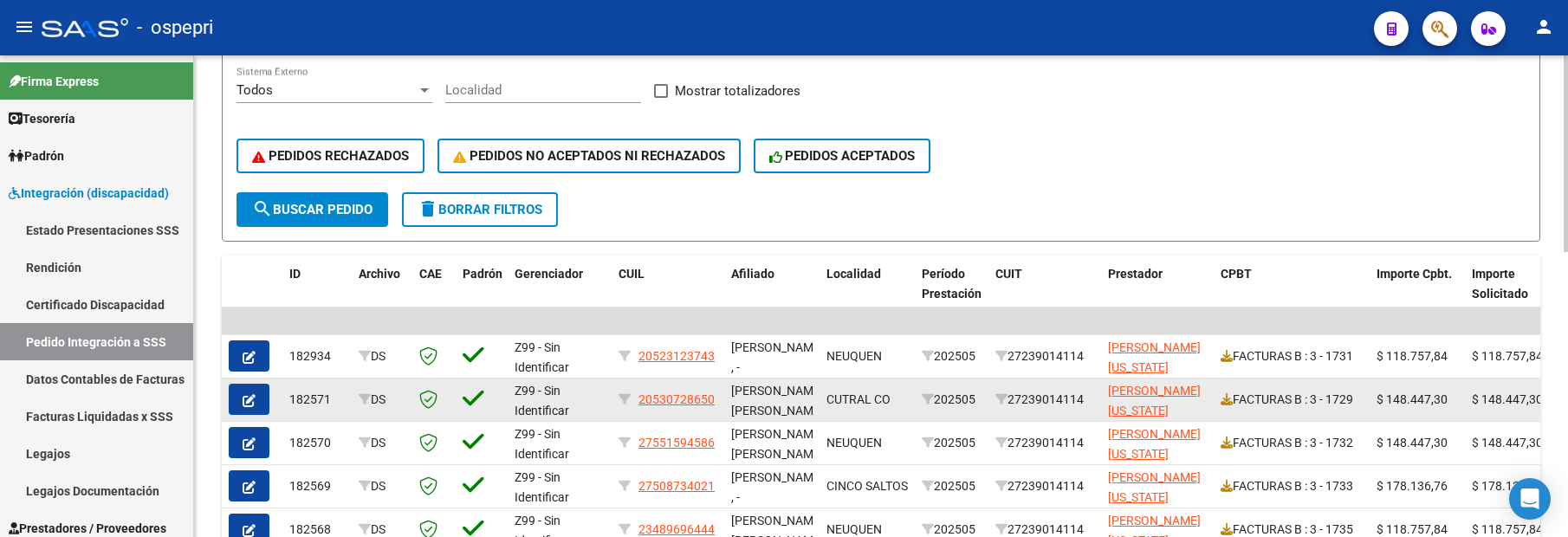
scroll to position [433, 0]
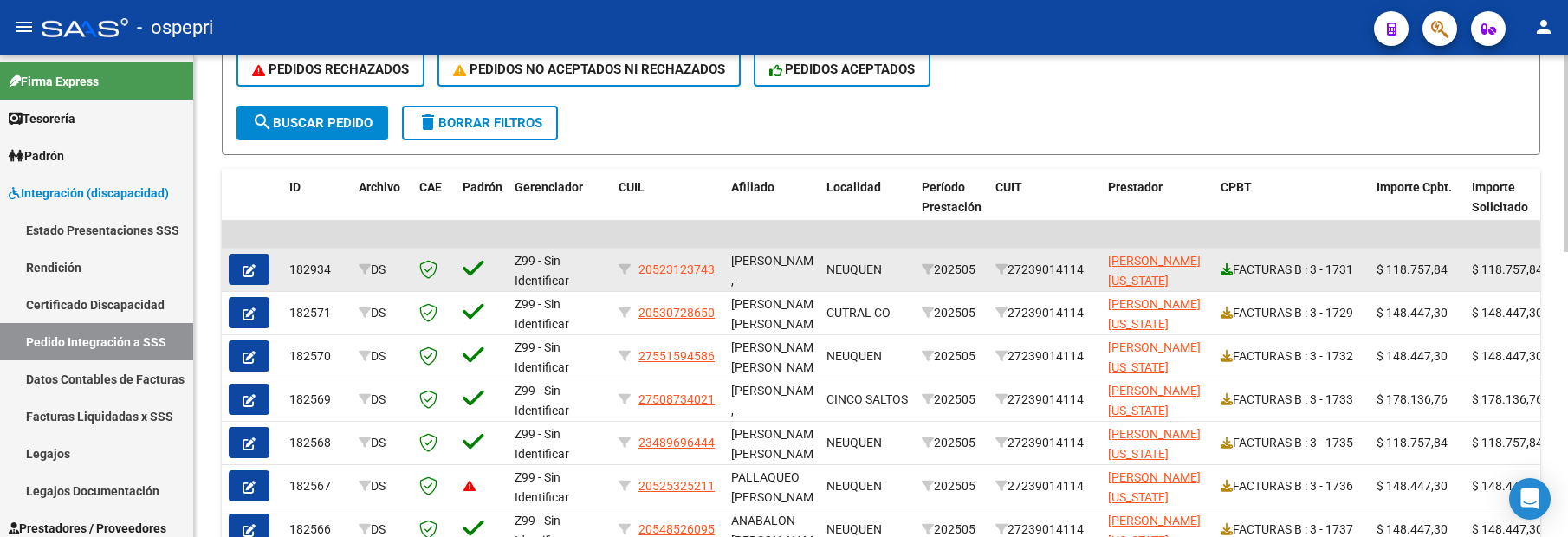
click at [1227, 276] on link at bounding box center [1227, 269] width 12 height 14
click at [692, 271] on span "20523123743" at bounding box center [676, 269] width 76 height 14
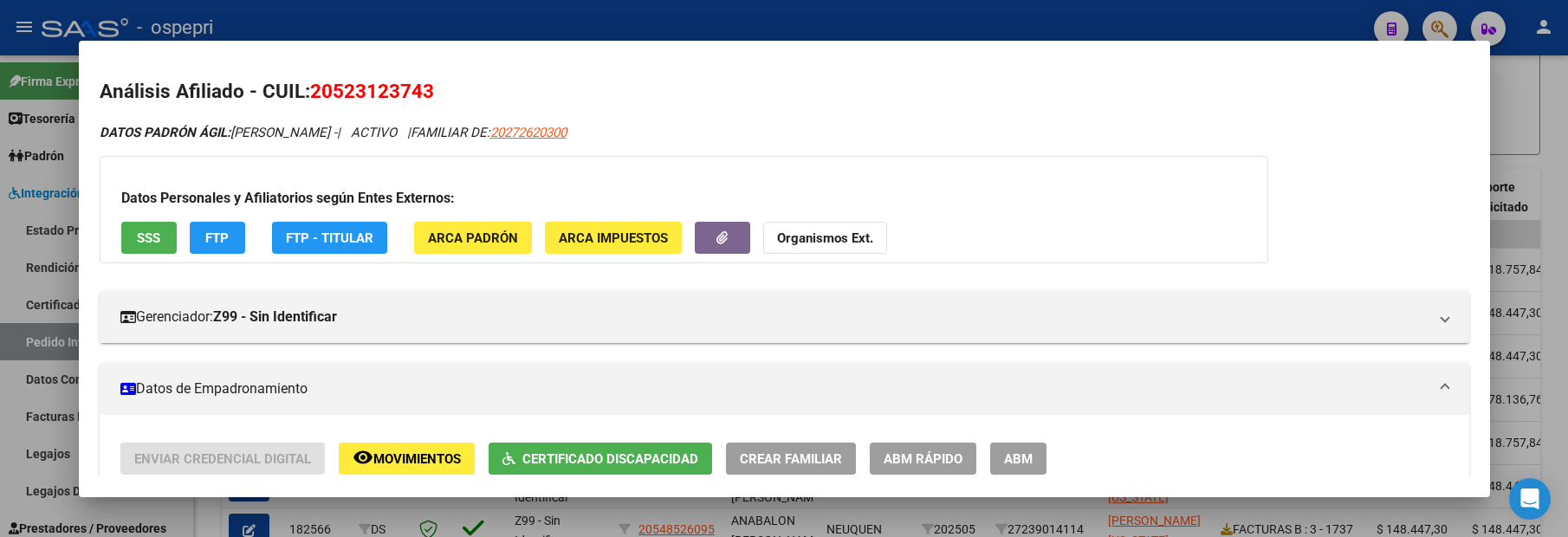
click at [1516, 112] on div at bounding box center [784, 268] width 1568 height 537
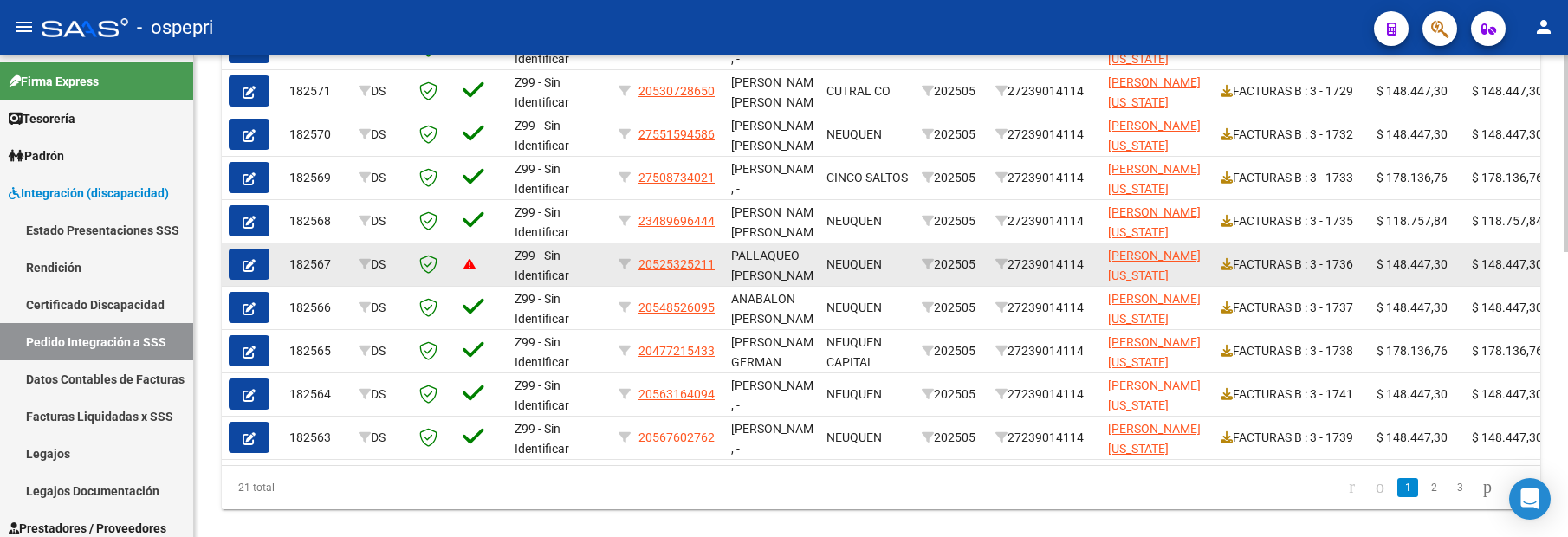
scroll to position [693, 0]
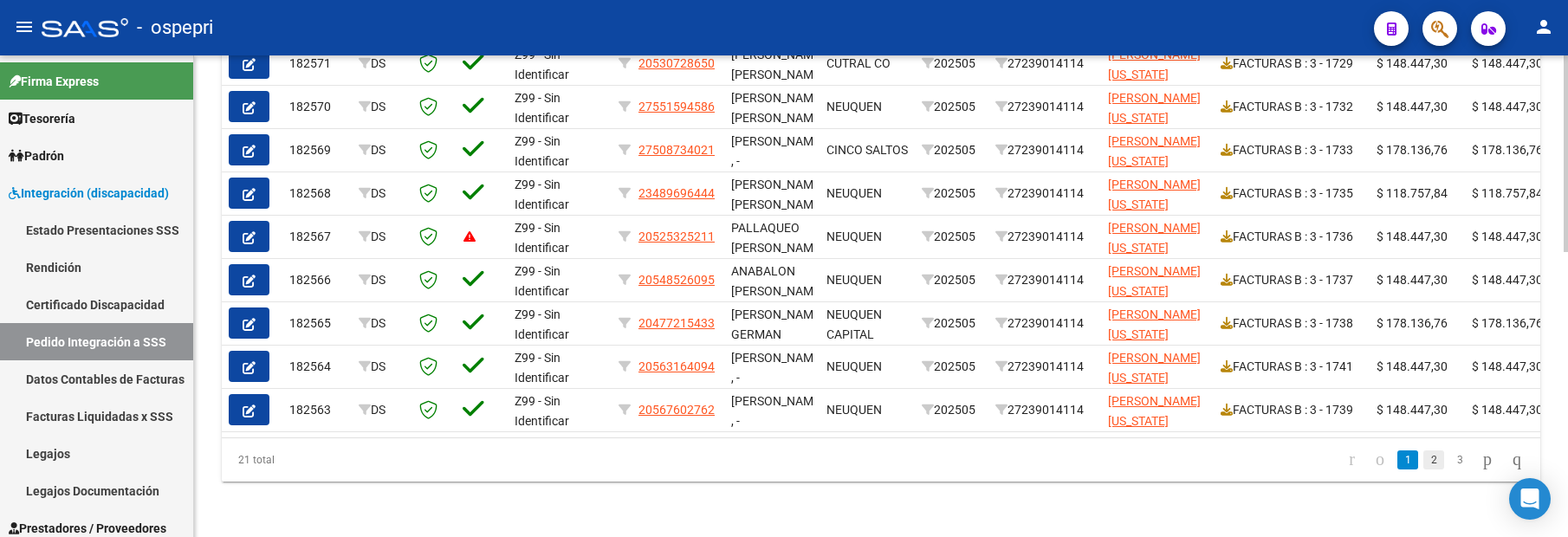
click at [1423, 466] on link "2" at bounding box center [1434, 461] width 21 height 19
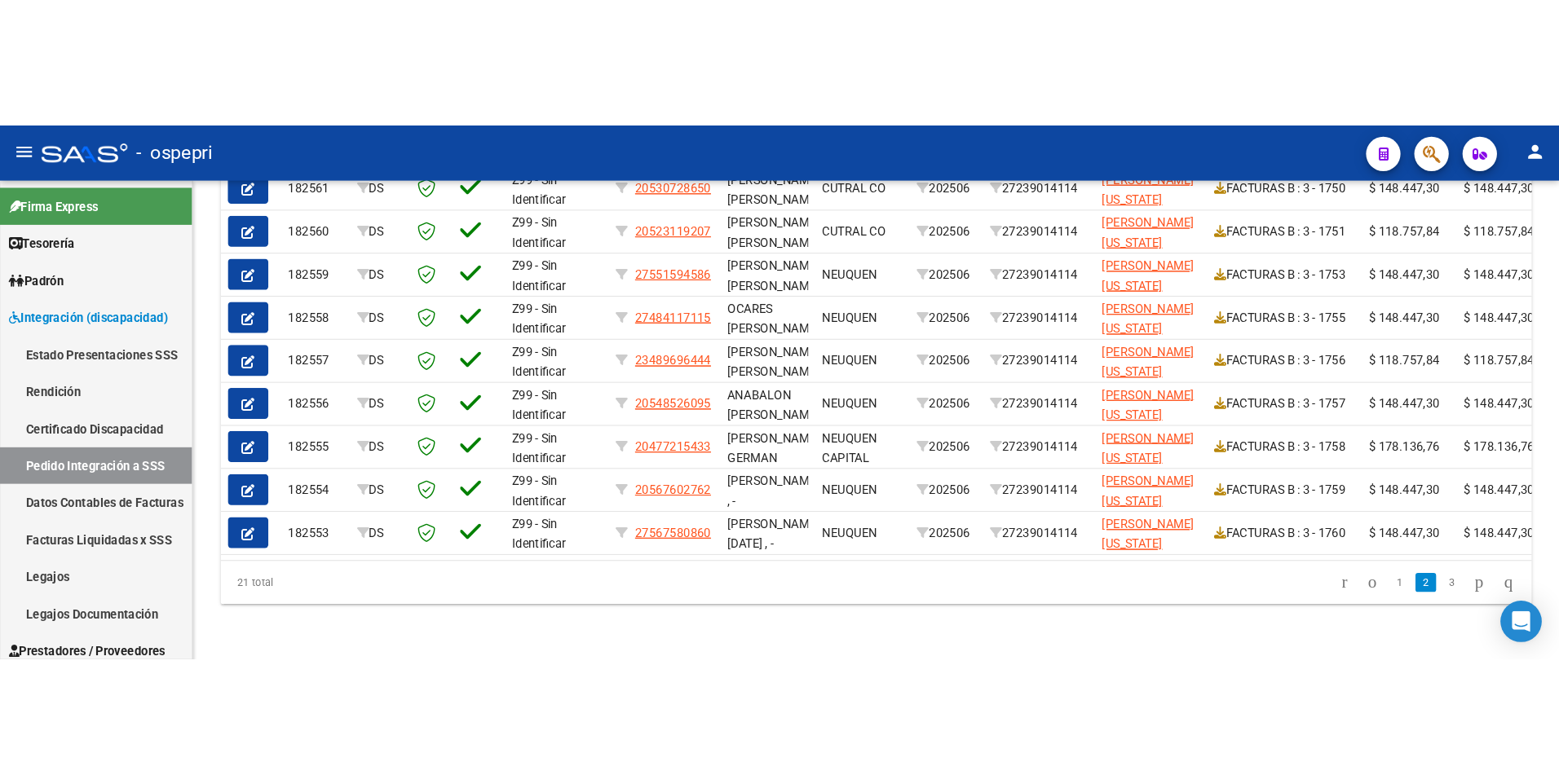
scroll to position [375, 0]
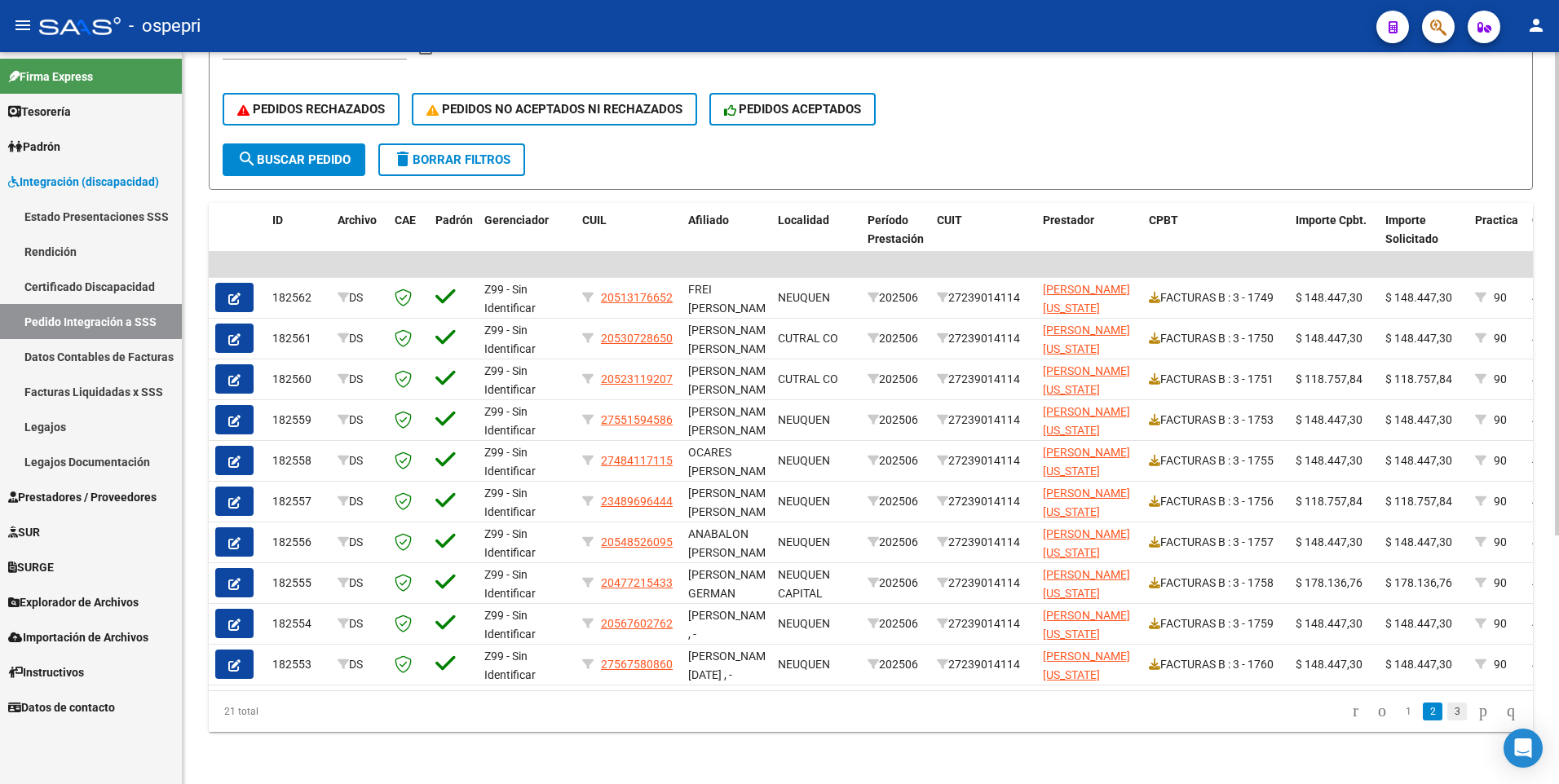
click at [1447, 504] on link "3" at bounding box center [1457, 712] width 20 height 18
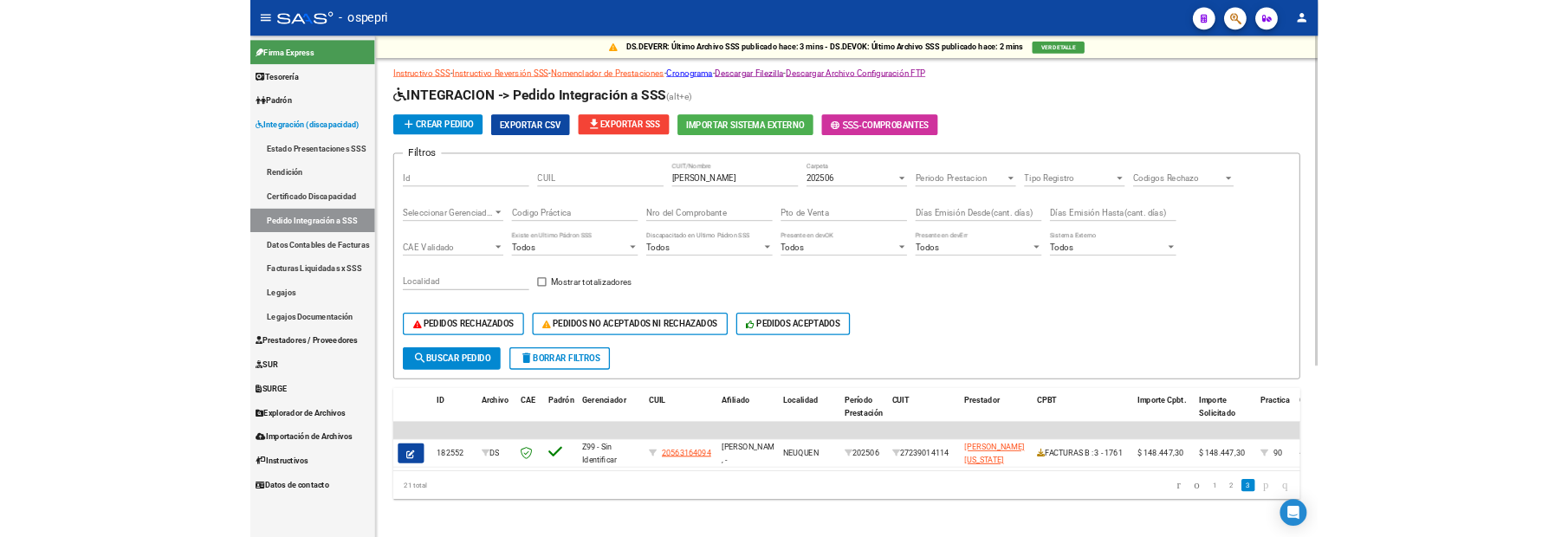
scroll to position [10, 0]
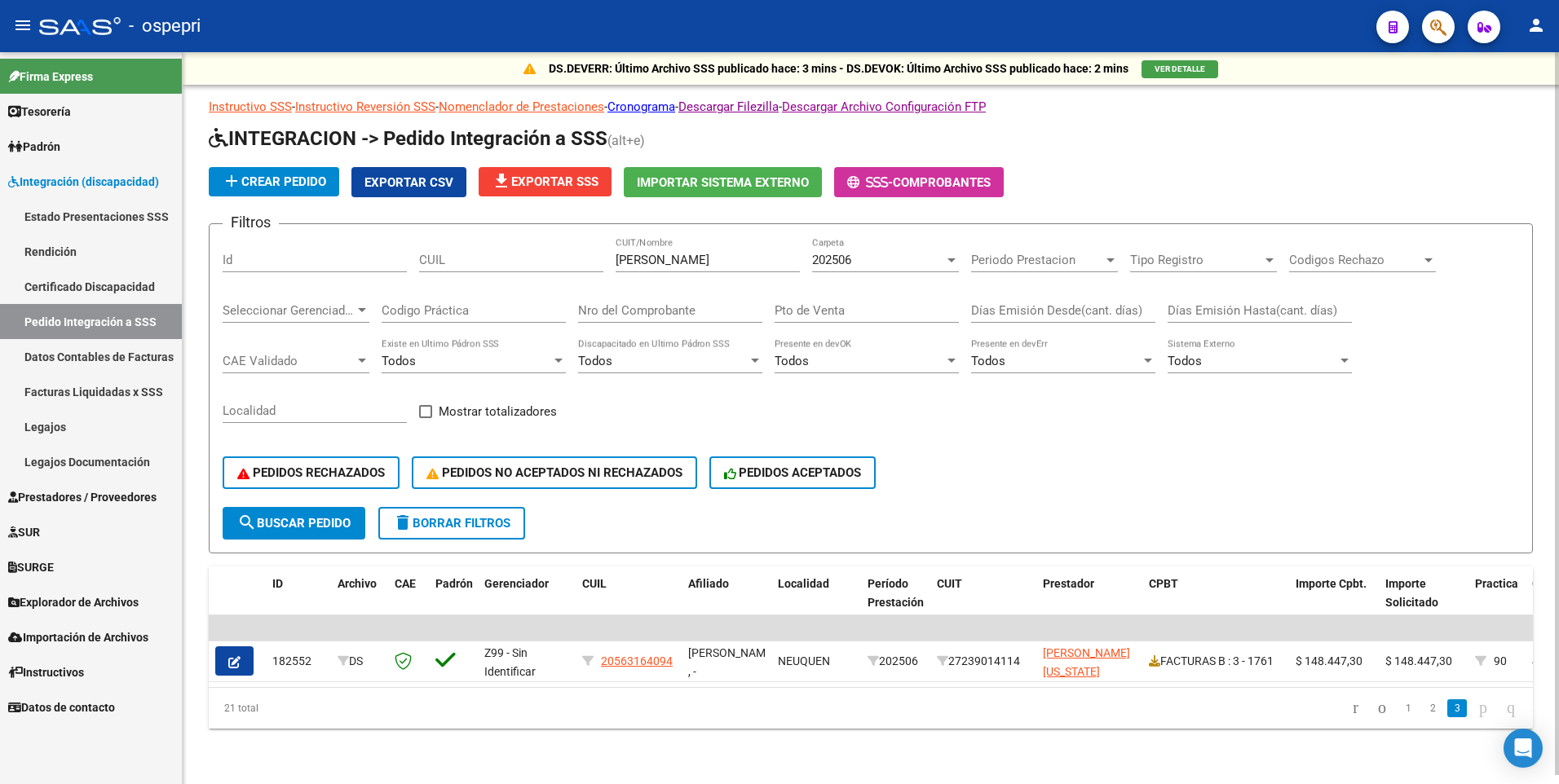
click at [452, 253] on input "CUIL" at bounding box center [511, 260] width 184 height 15
type input "52312374"
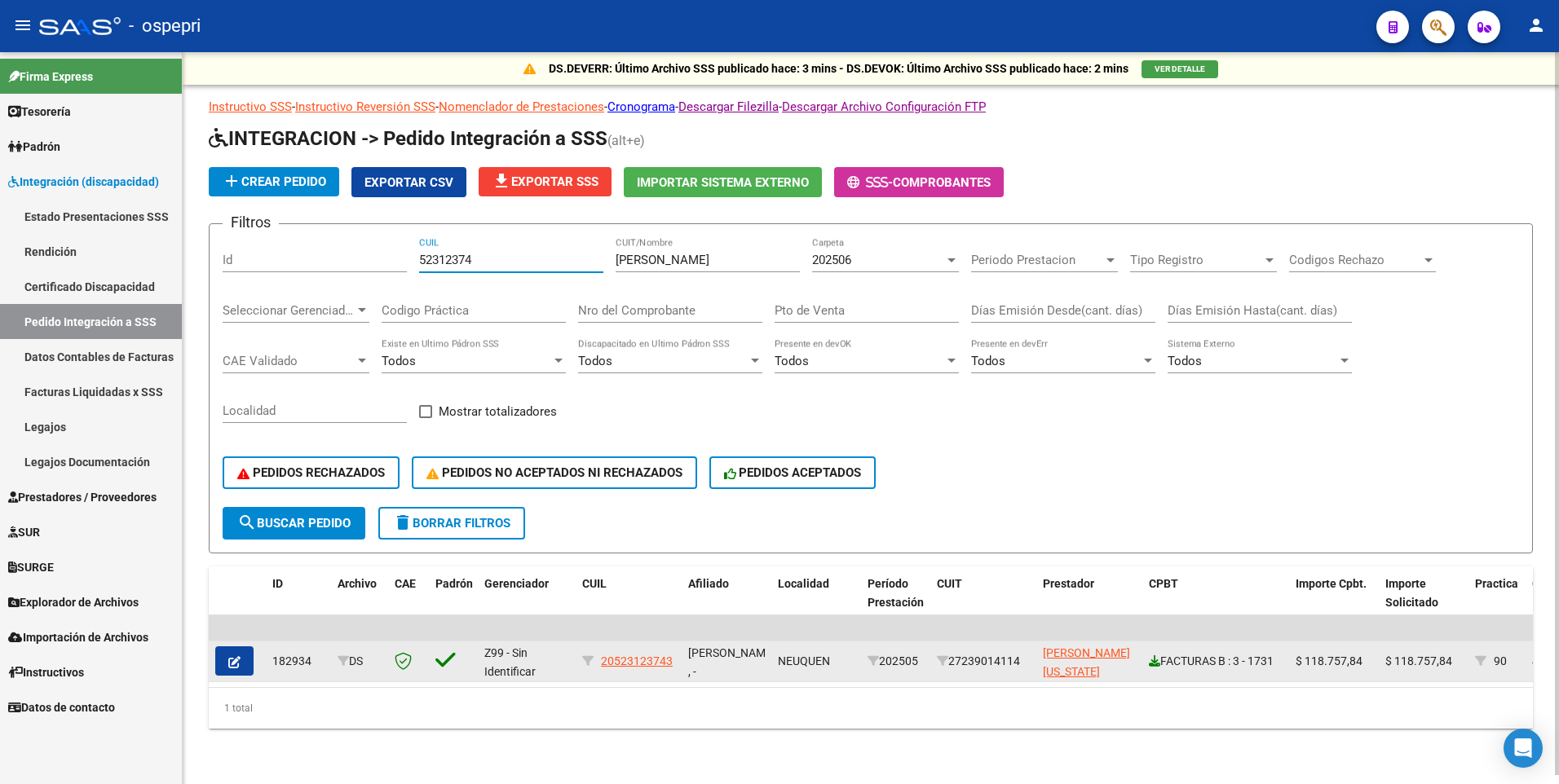
click at [1157, 504] on icon at bounding box center [1155, 661] width 12 height 12
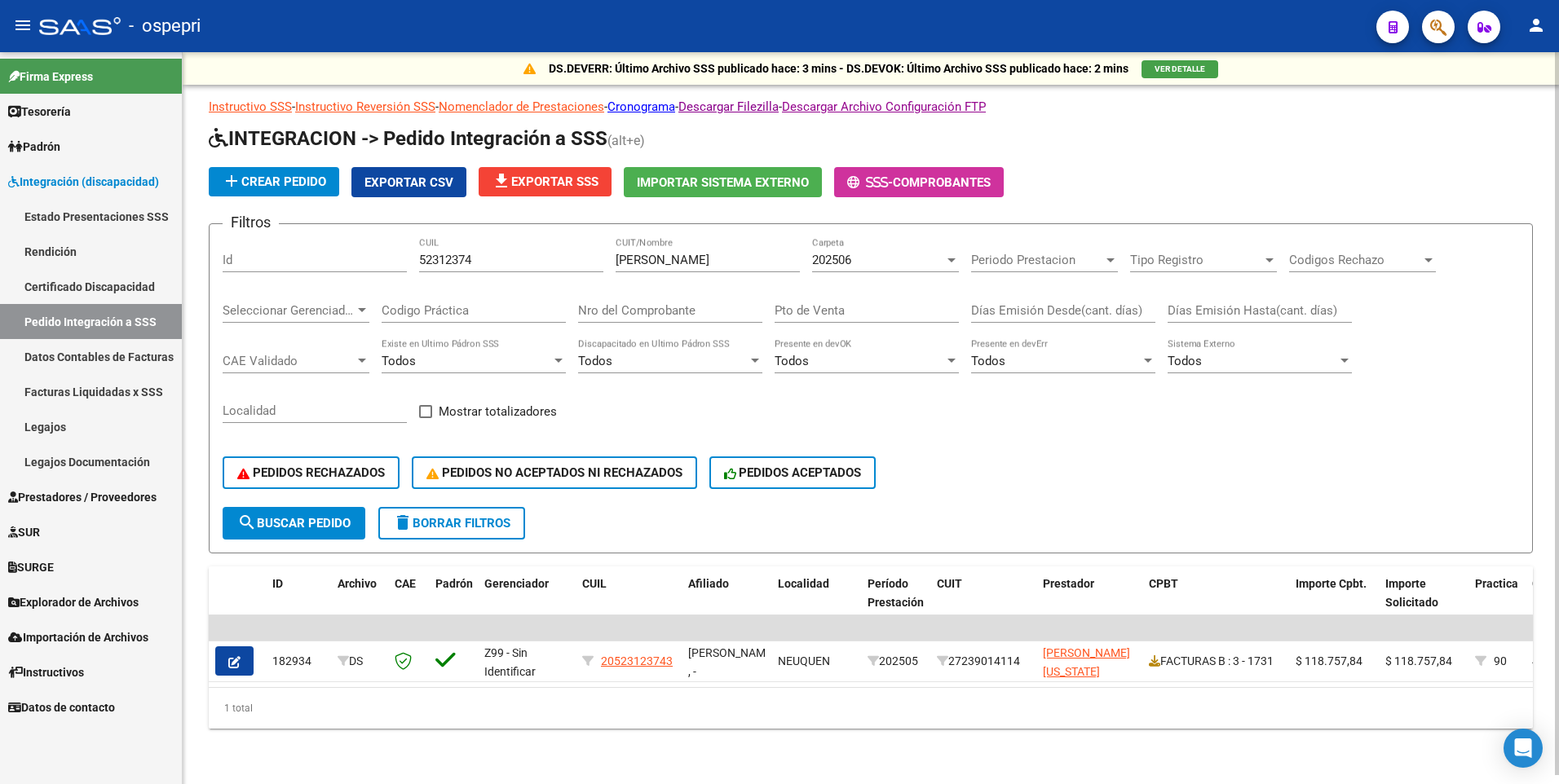
click at [1036, 484] on div "PEDIDOS RECHAZADOS PEDIDOS NO ACEPTADOS NI RECHAZADOS PEDIDOS ACEPTADOS" at bounding box center [871, 472] width 1297 height 68
drag, startPoint x: 489, startPoint y: 253, endPoint x: 413, endPoint y: 248, distance: 76.2
click at [413, 248] on div "Filtros Id 52312374 CUIL ABREGO CUIT/Nombre 202506 Carpeta Periodo Prestacion P…" at bounding box center [871, 371] width 1297 height 270
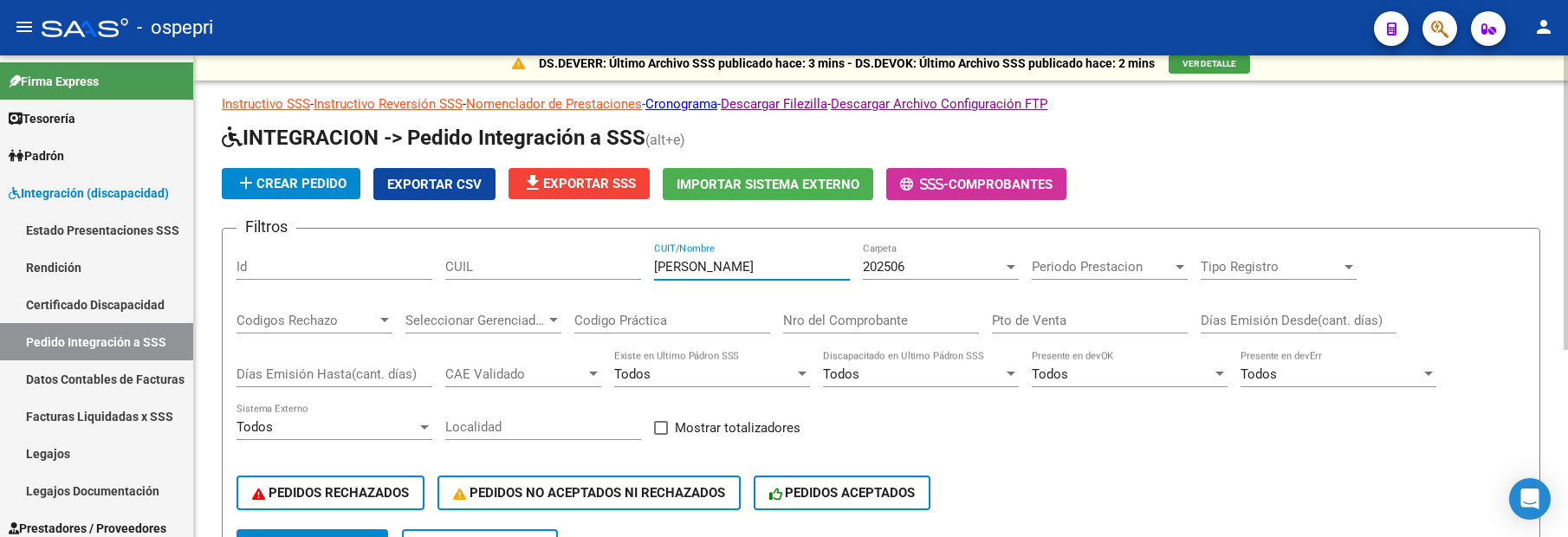
drag, startPoint x: 719, startPoint y: 271, endPoint x: 657, endPoint y: 272, distance: 62.0
click at [657, 272] on input "[PERSON_NAME]" at bounding box center [752, 267] width 196 height 16
click at [1121, 462] on div "PEDIDOS RECHAZADOS PEDIDOS NO ACEPTADOS NI RECHAZADOS PEDIDOS ACEPTADOS" at bounding box center [881, 493] width 1289 height 73
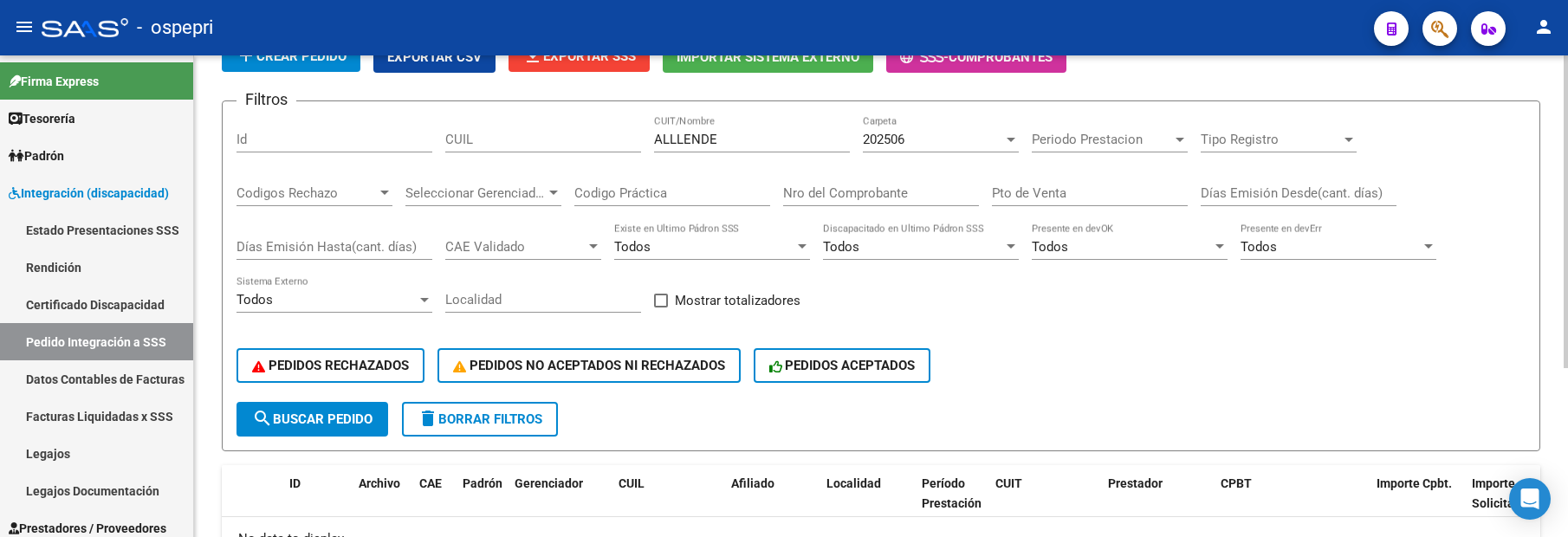
scroll to position [97, 0]
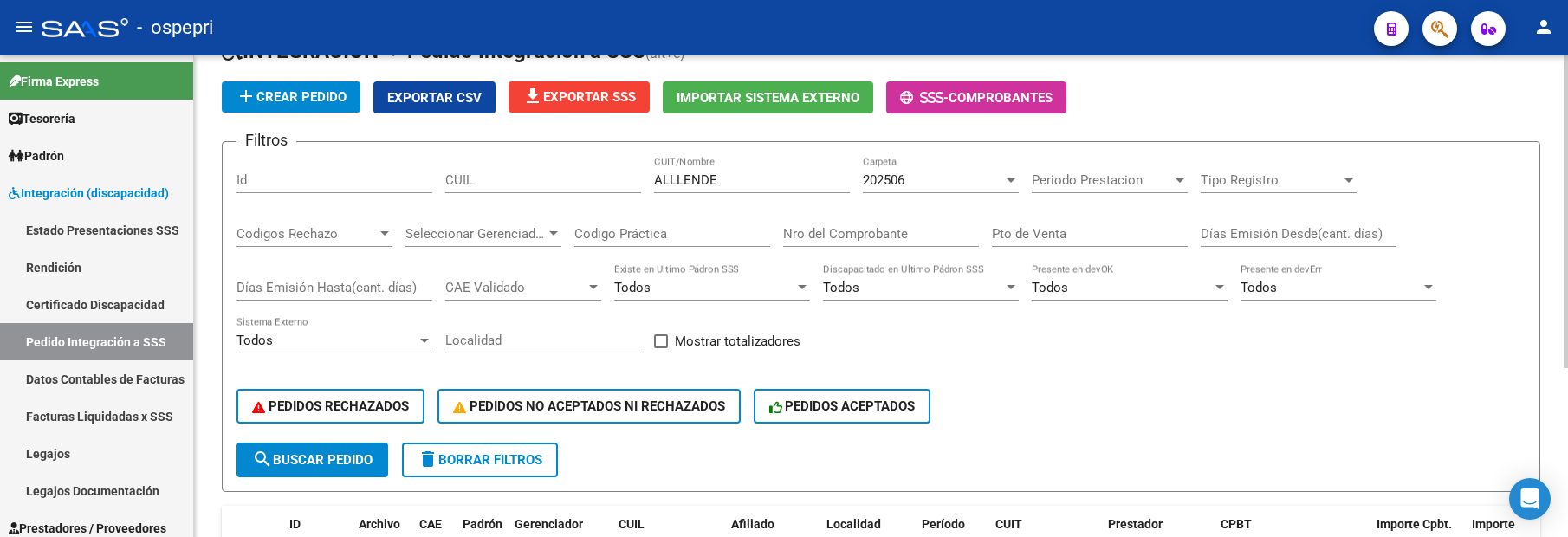
click at [1010, 178] on div at bounding box center [1011, 180] width 9 height 4
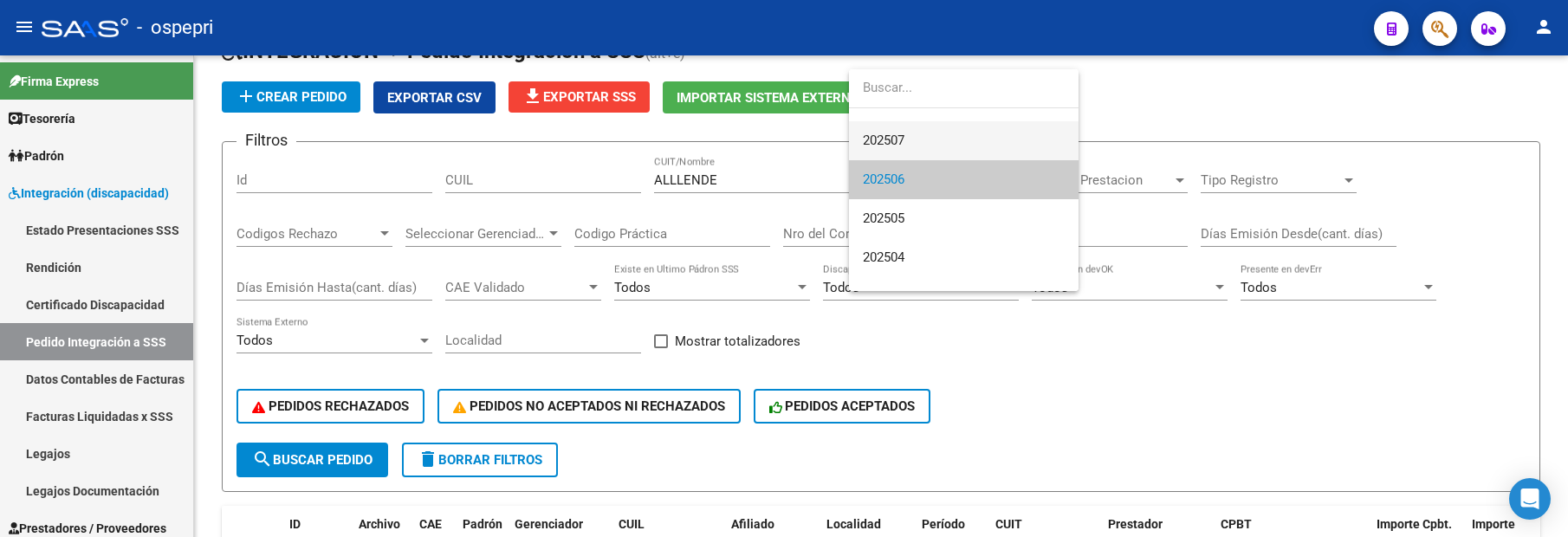
click at [932, 134] on span "202507" at bounding box center [964, 140] width 202 height 39
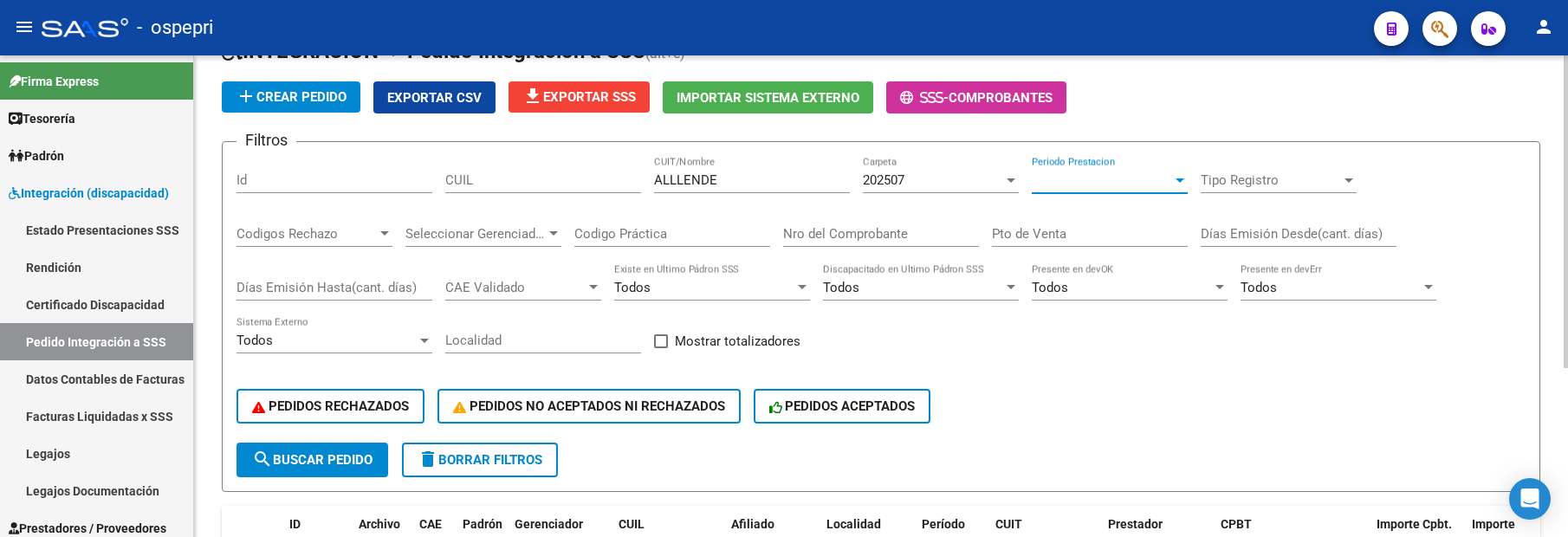
click at [1178, 180] on div at bounding box center [1180, 180] width 9 height 4
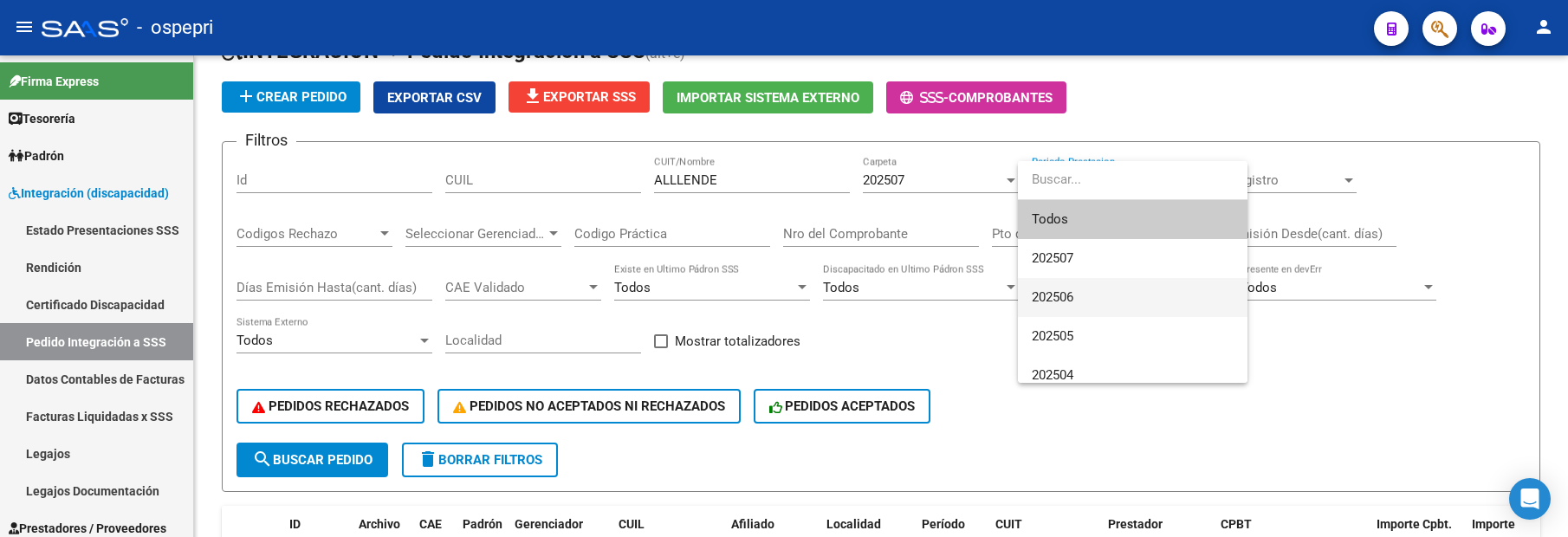
click at [1122, 300] on span "202506" at bounding box center [1133, 297] width 202 height 39
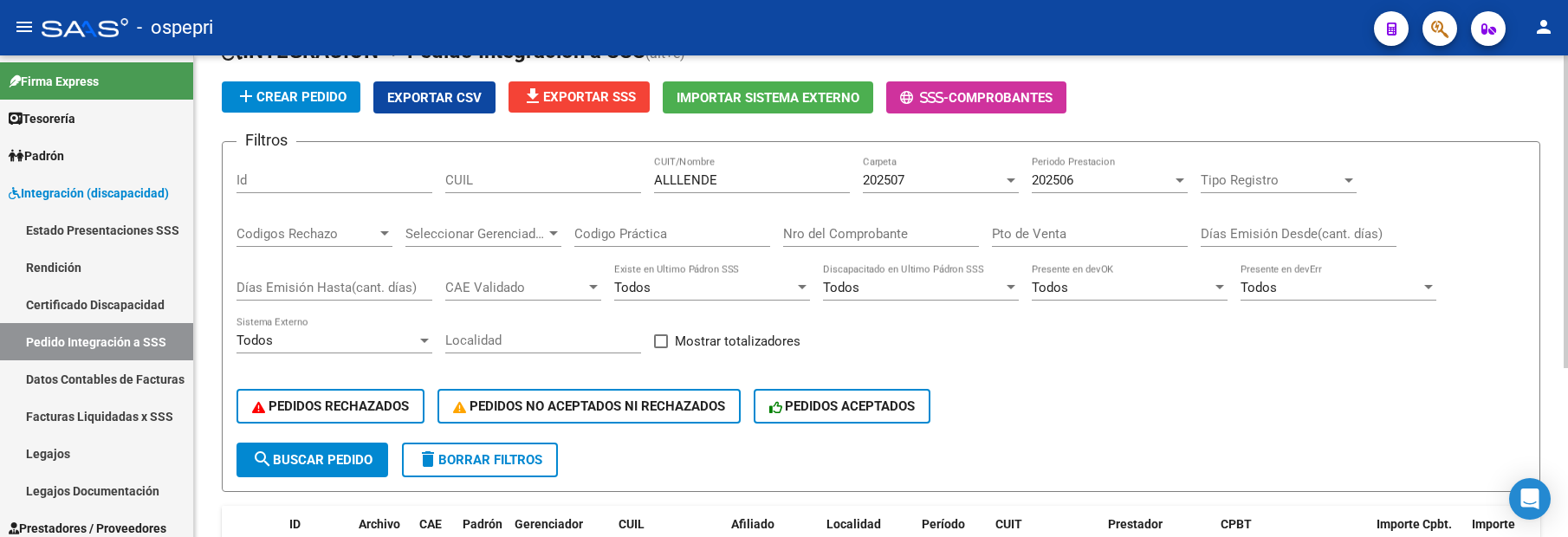
click at [1212, 403] on div "PEDIDOS RECHAZADOS PEDIDOS NO ACEPTADOS NI RECHAZADOS PEDIDOS ACEPTADOS" at bounding box center [881, 406] width 1289 height 73
click at [346, 460] on span "search Buscar Pedido" at bounding box center [311, 461] width 120 height 16
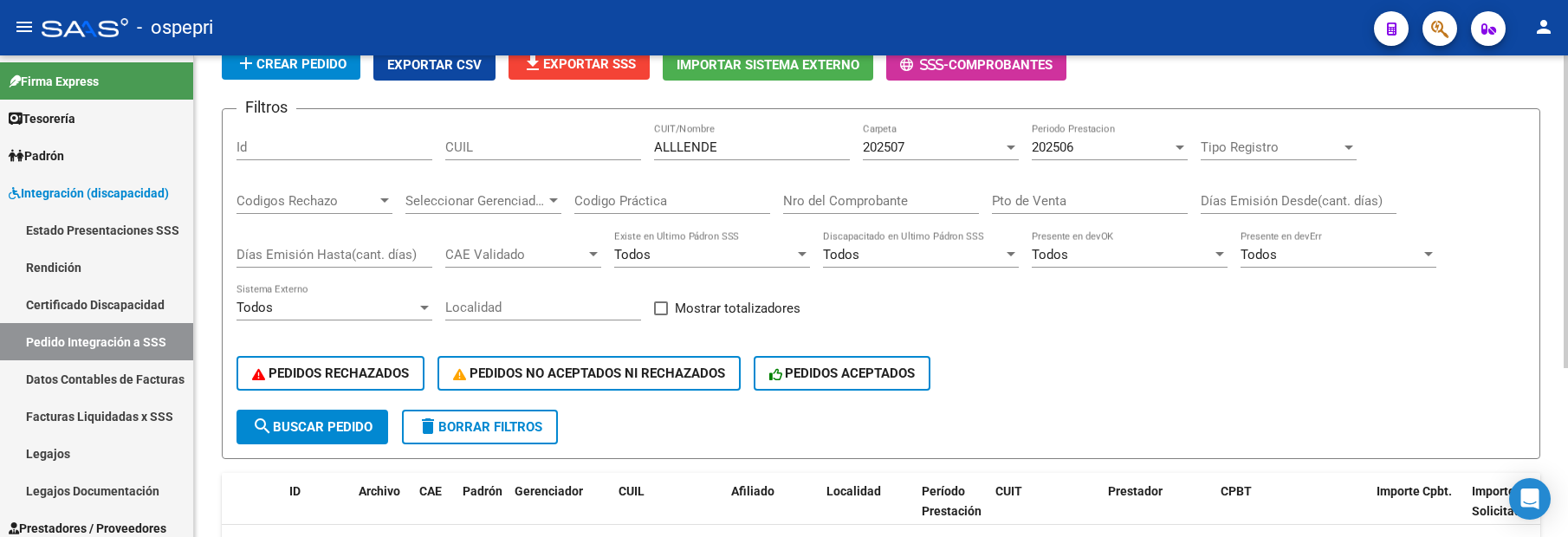
scroll to position [87, 0]
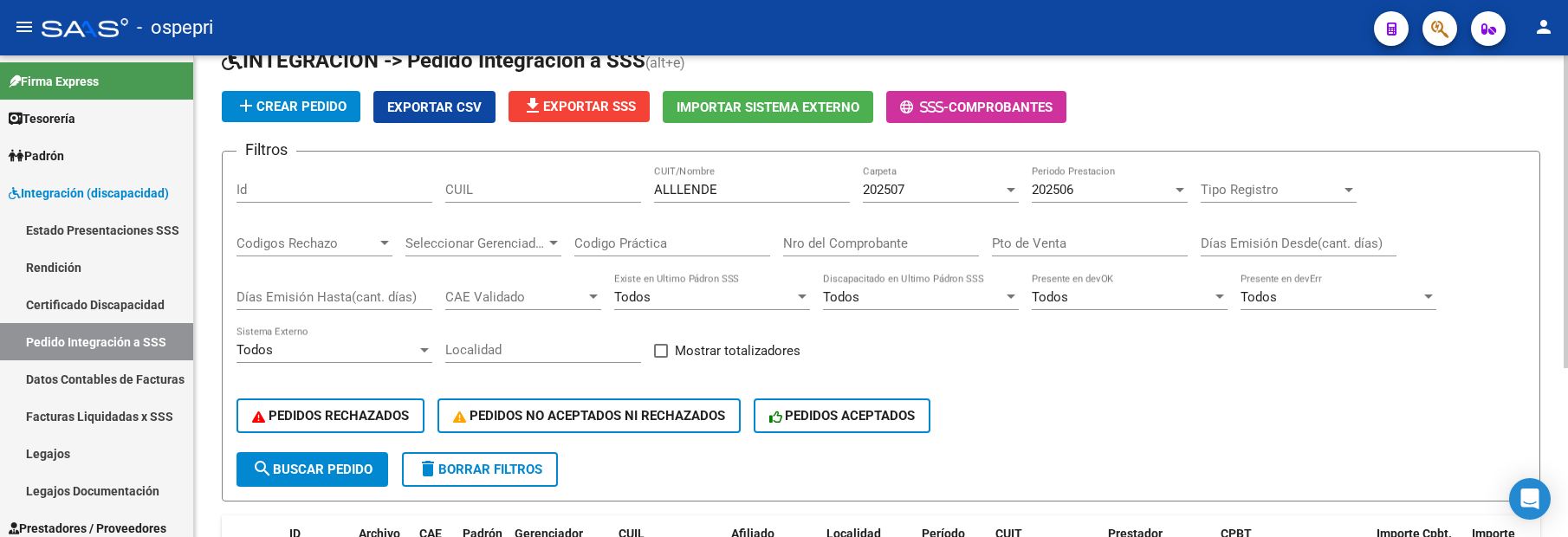
click at [676, 189] on input "ALLLENDE" at bounding box center [752, 190] width 196 height 16
click at [997, 376] on div "Filtros Id CUIL ALLENDE CUIT/Nombre 202507 Carpeta 202506 Periodo Prestacion Ti…" at bounding box center [881, 309] width 1289 height 287
click at [1175, 190] on div at bounding box center [1180, 190] width 9 height 4
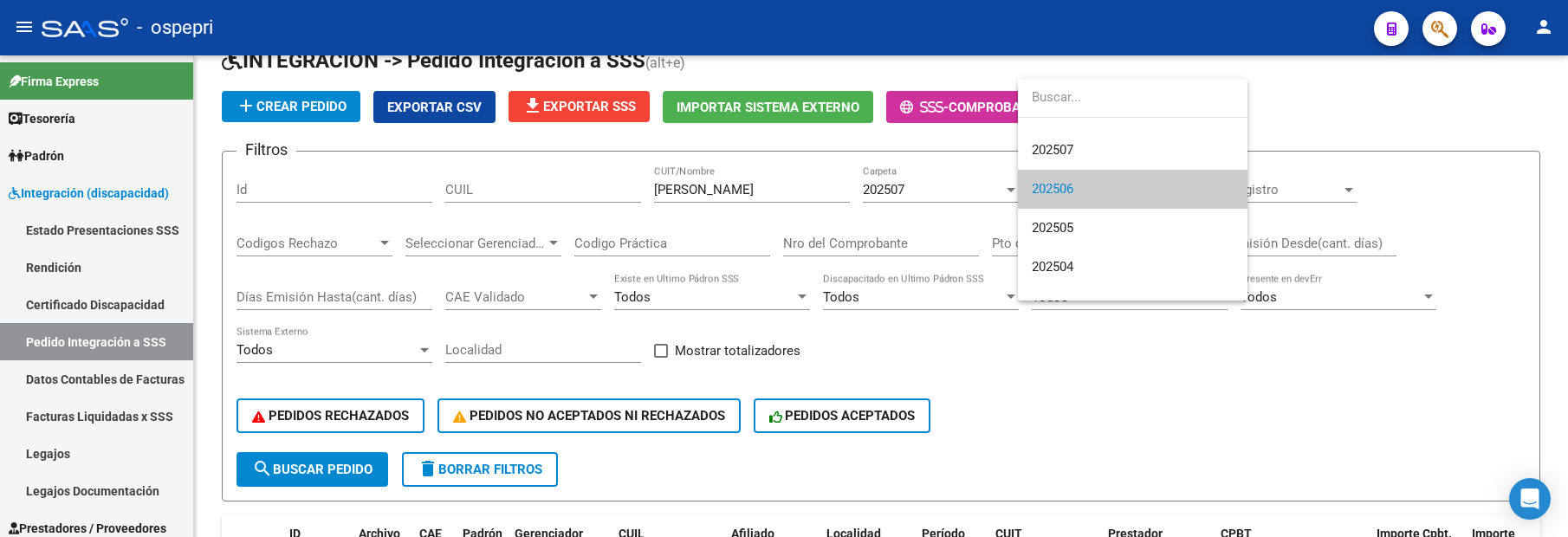
scroll to position [0, 0]
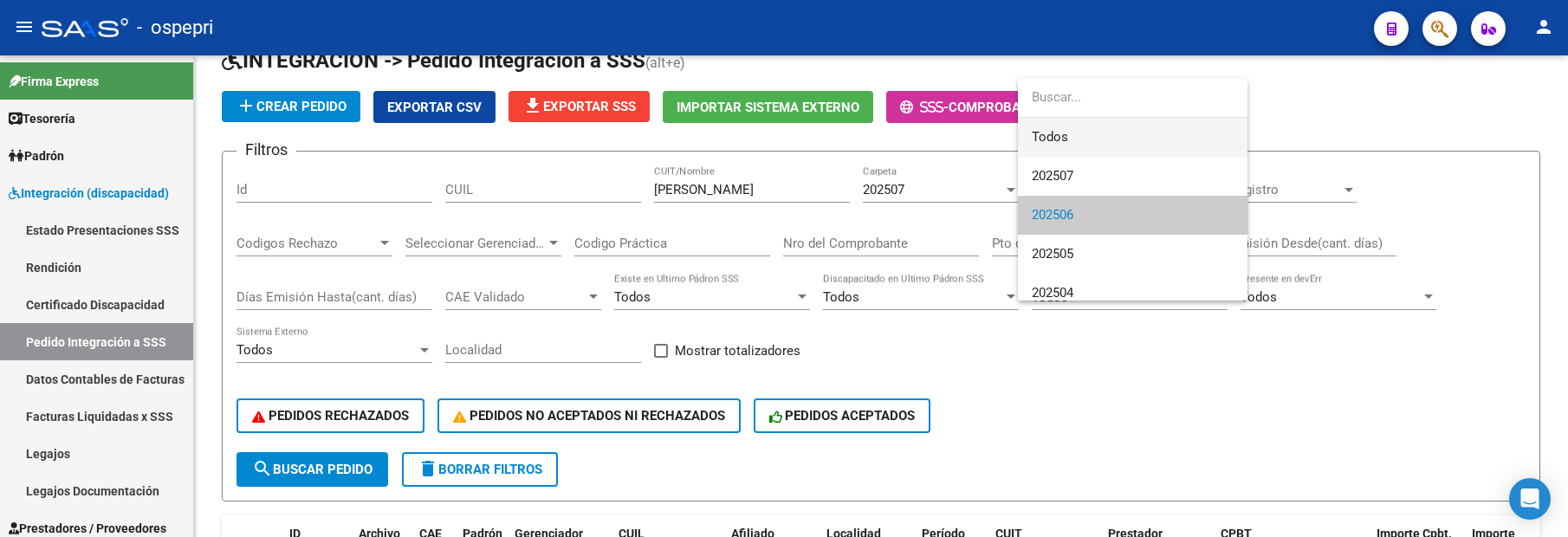
click at [1058, 133] on span "Todos" at bounding box center [1133, 137] width 202 height 39
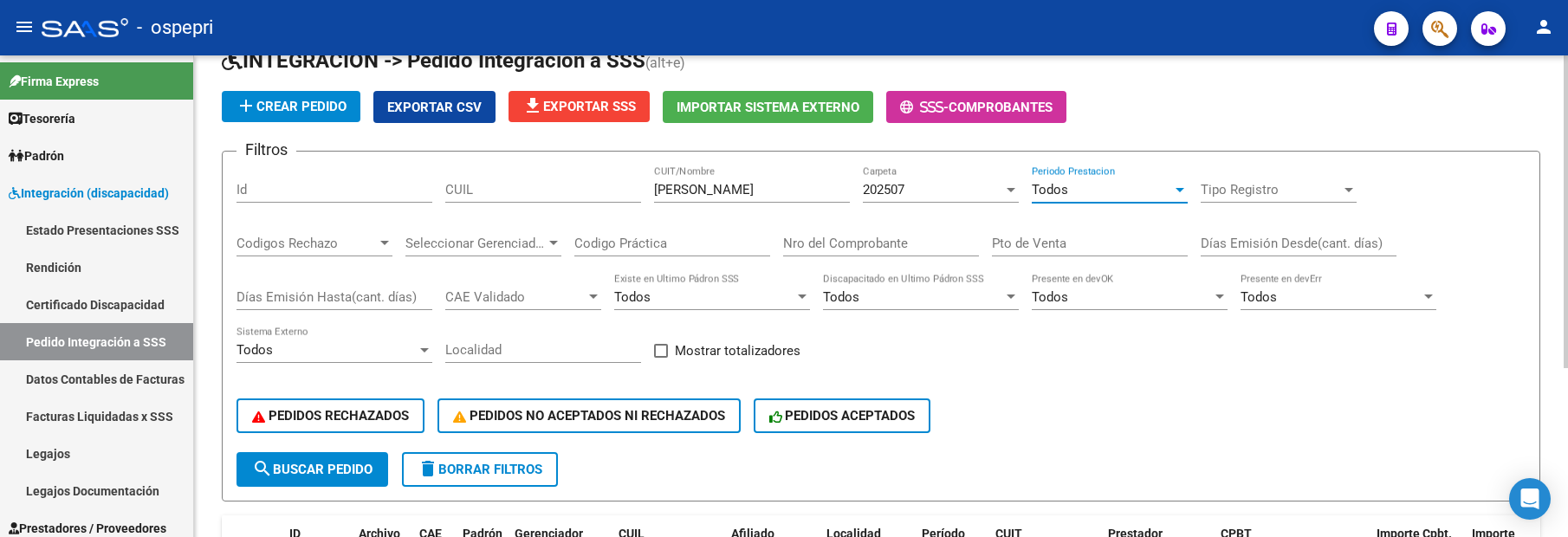
click at [1129, 354] on div "Filtros Id CUIL ALLENDE CUIT/Nombre 202507 Carpeta Todos Periodo Prestacion Tip…" at bounding box center [881, 309] width 1289 height 287
click at [1011, 190] on div at bounding box center [1011, 190] width 9 height 4
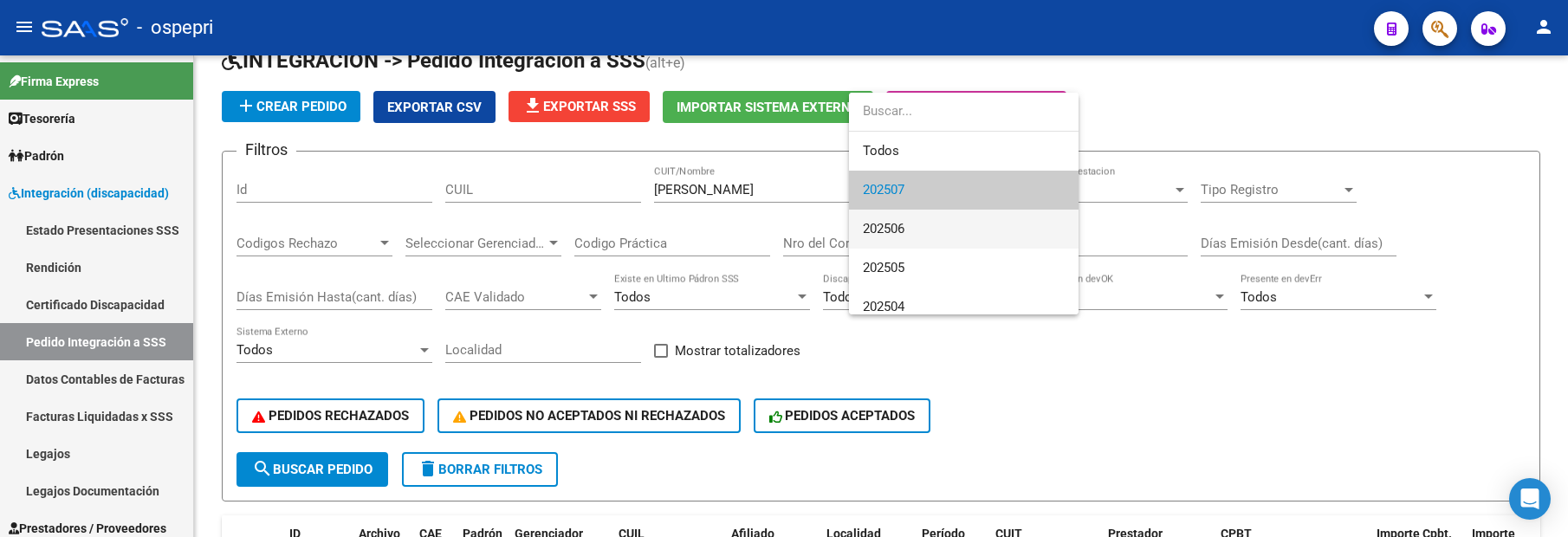
click at [910, 227] on span "202506" at bounding box center [964, 229] width 202 height 39
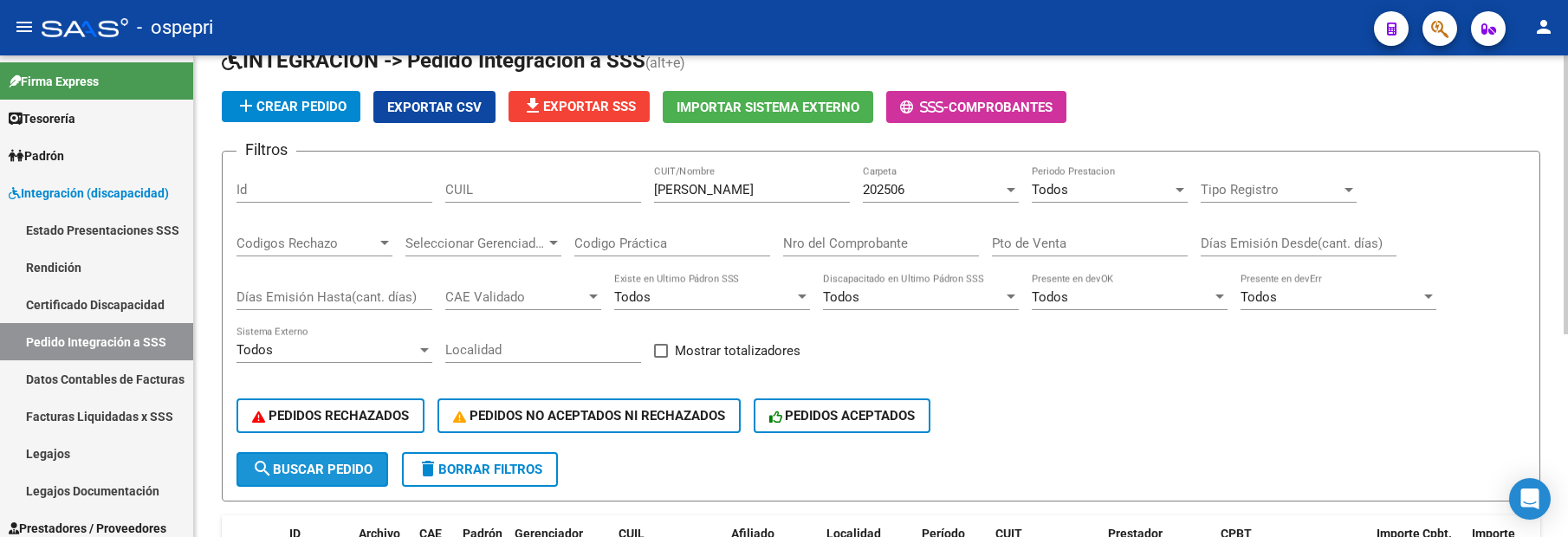
click at [331, 469] on span "search Buscar Pedido" at bounding box center [311, 470] width 120 height 16
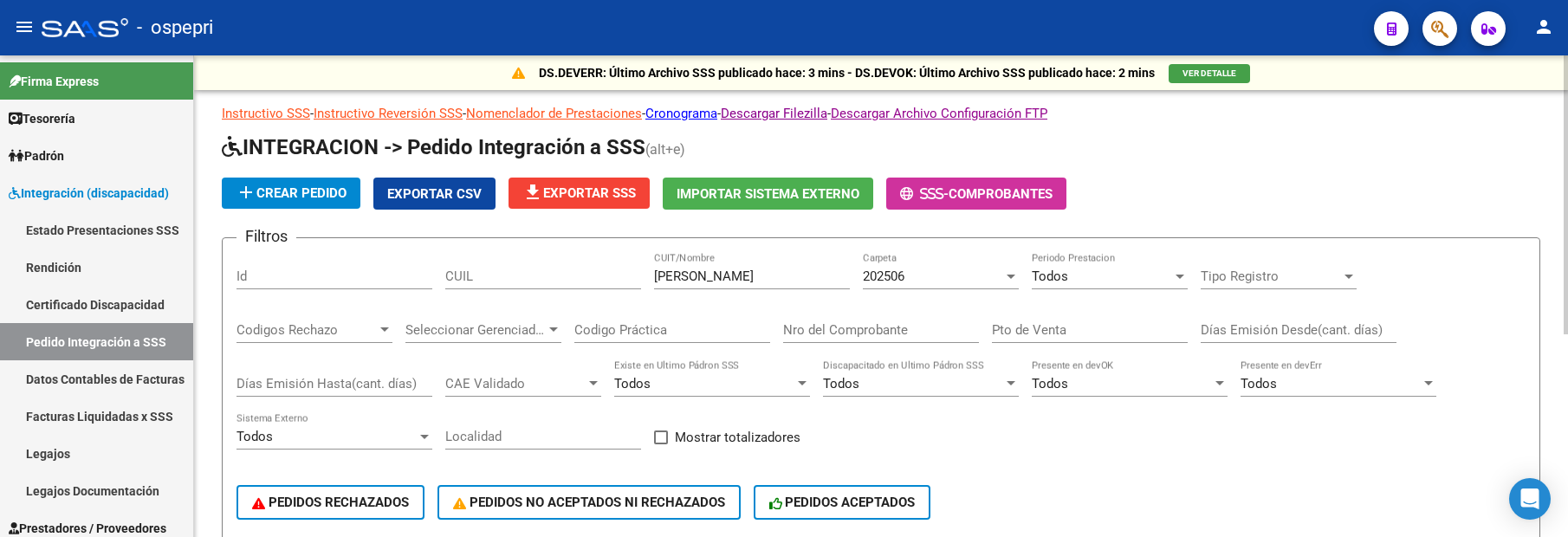
scroll to position [87, 0]
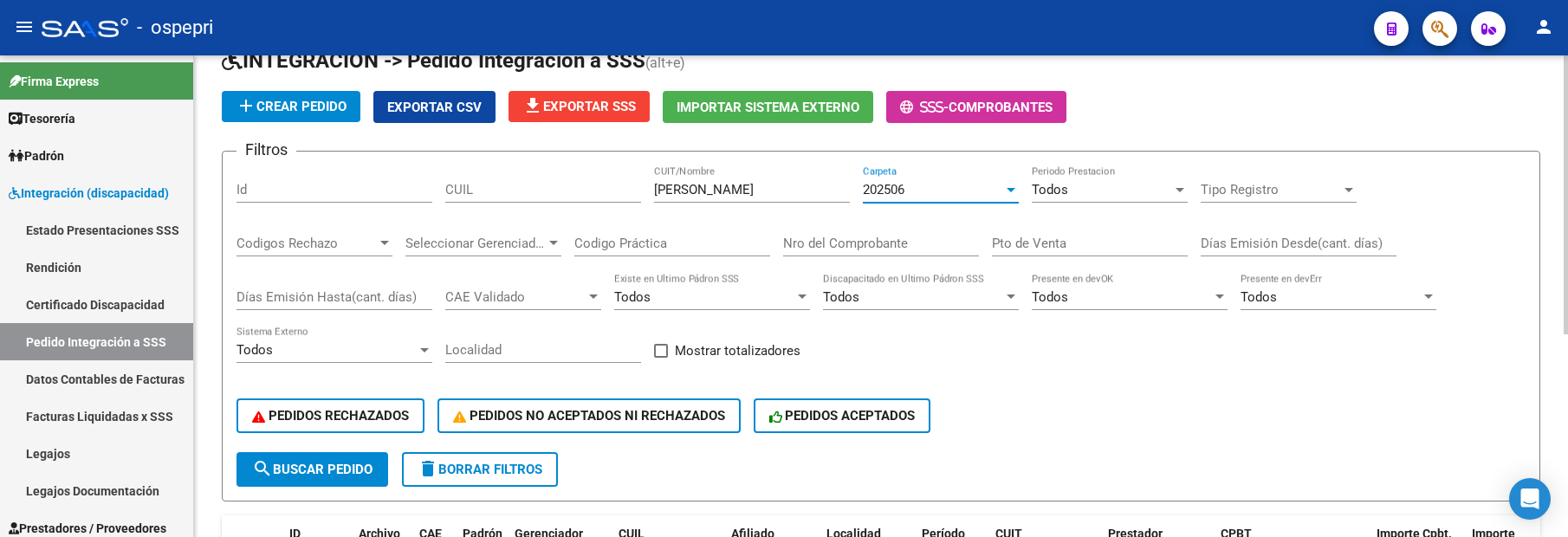
click at [1006, 190] on div at bounding box center [1011, 190] width 16 height 14
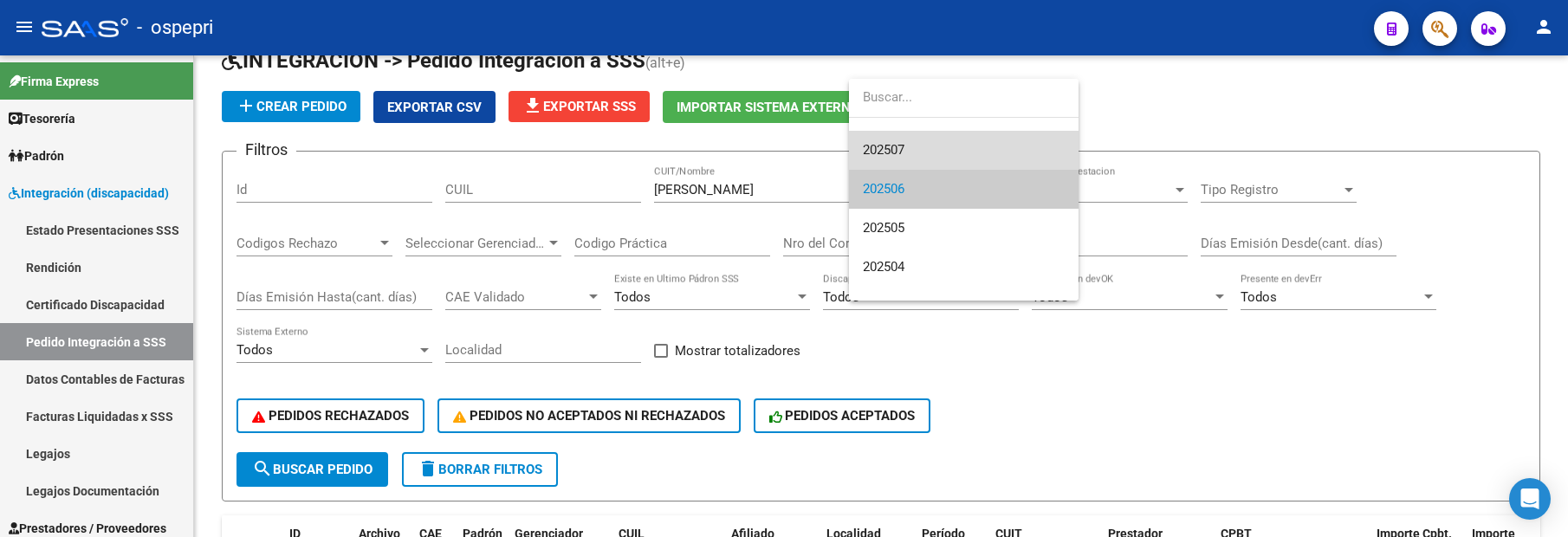
click at [917, 138] on span "202507" at bounding box center [964, 150] width 202 height 39
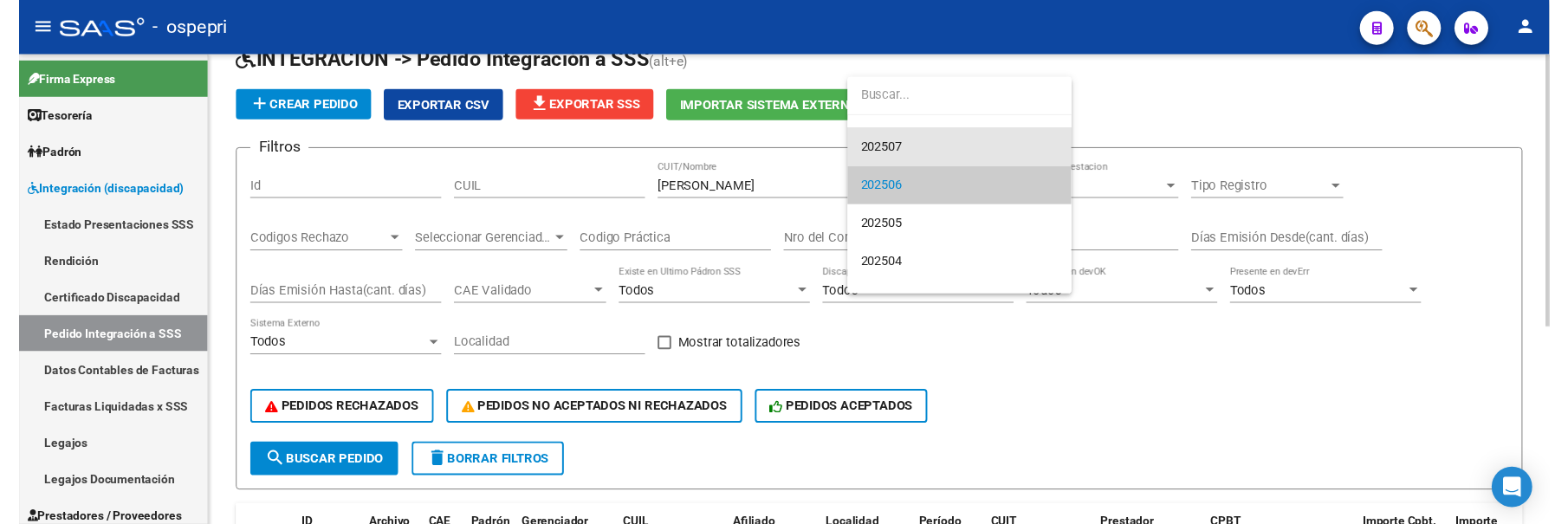
scroll to position [39, 0]
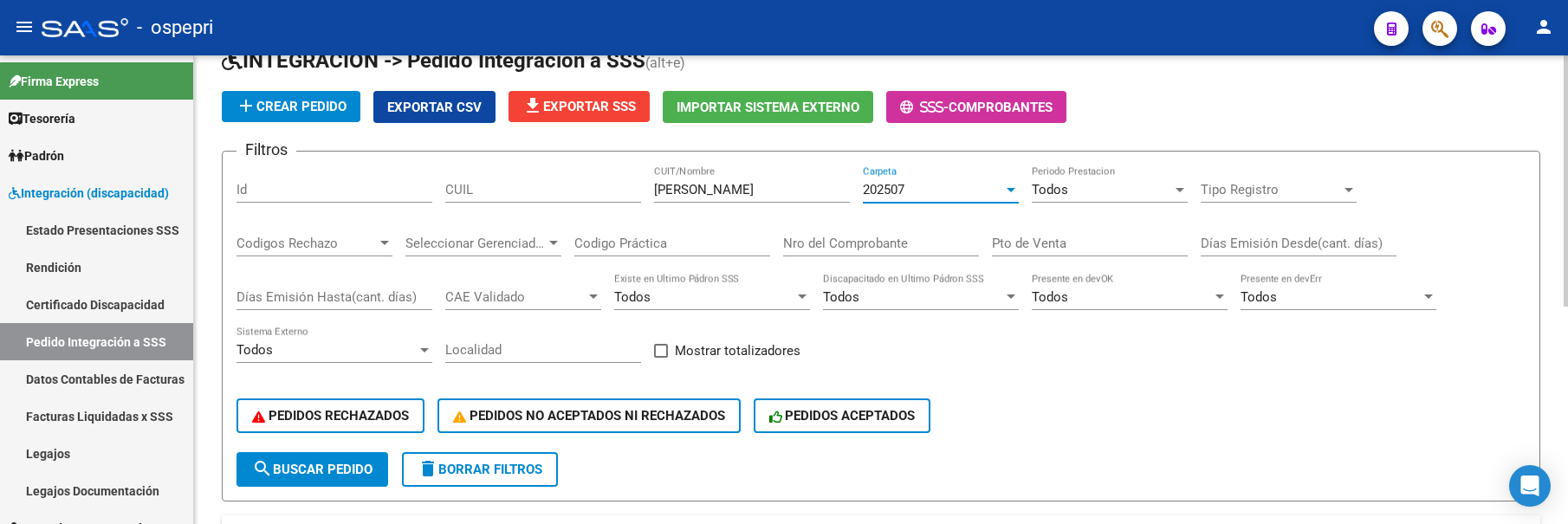
click at [1074, 440] on div "PEDIDOS RECHAZADOS PEDIDOS NO ACEPTADOS NI RECHAZADOS PEDIDOS ACEPTADOS" at bounding box center [881, 415] width 1289 height 73
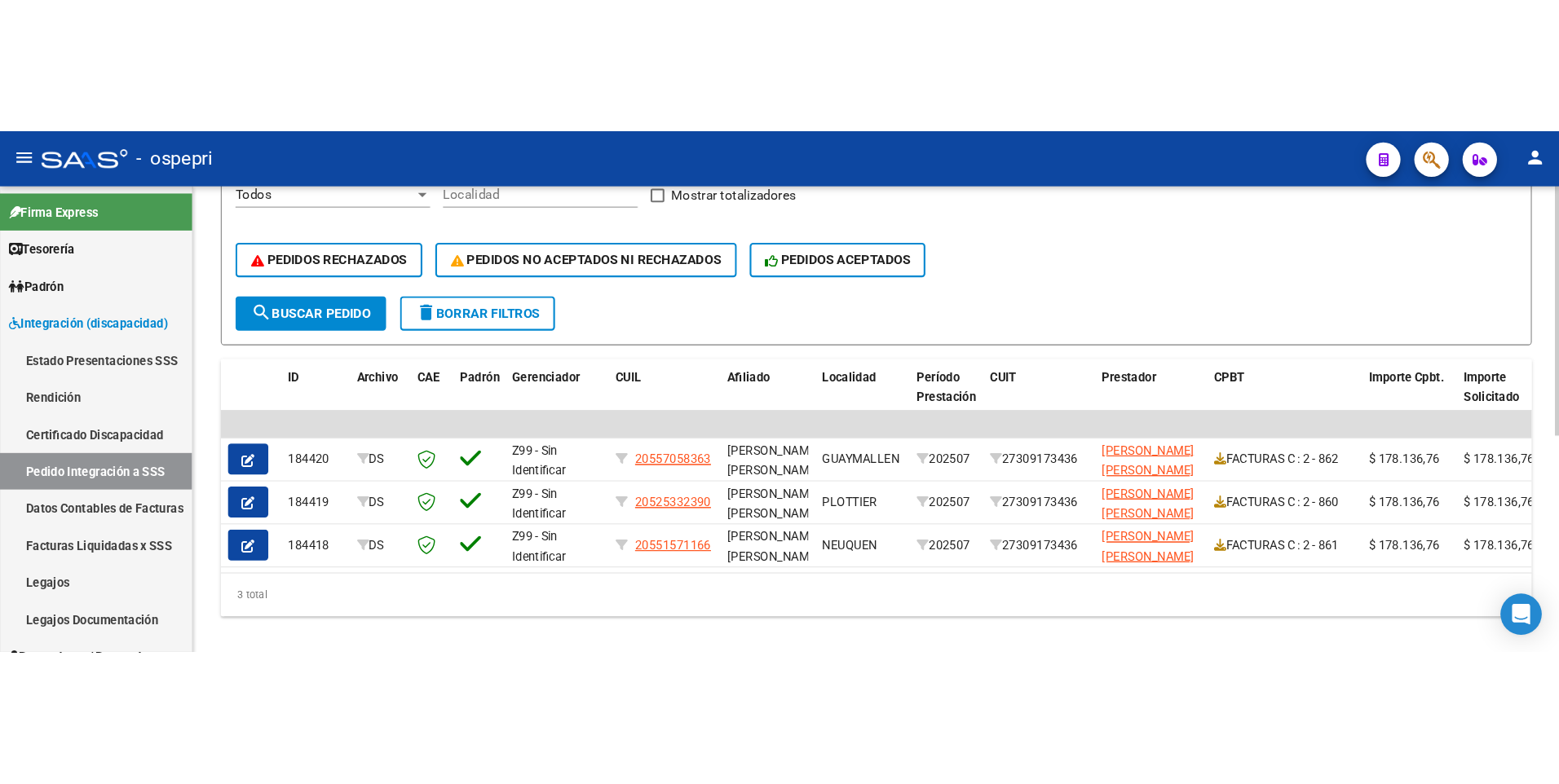
scroll to position [381, 0]
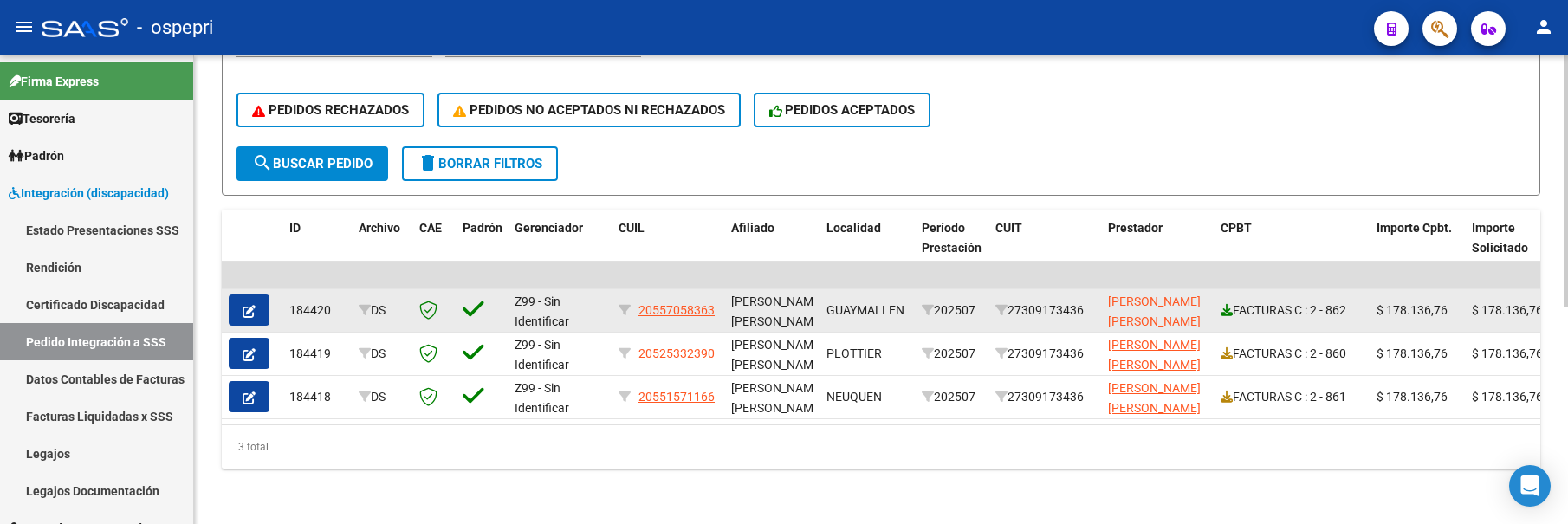
click at [1226, 304] on icon at bounding box center [1227, 310] width 12 height 12
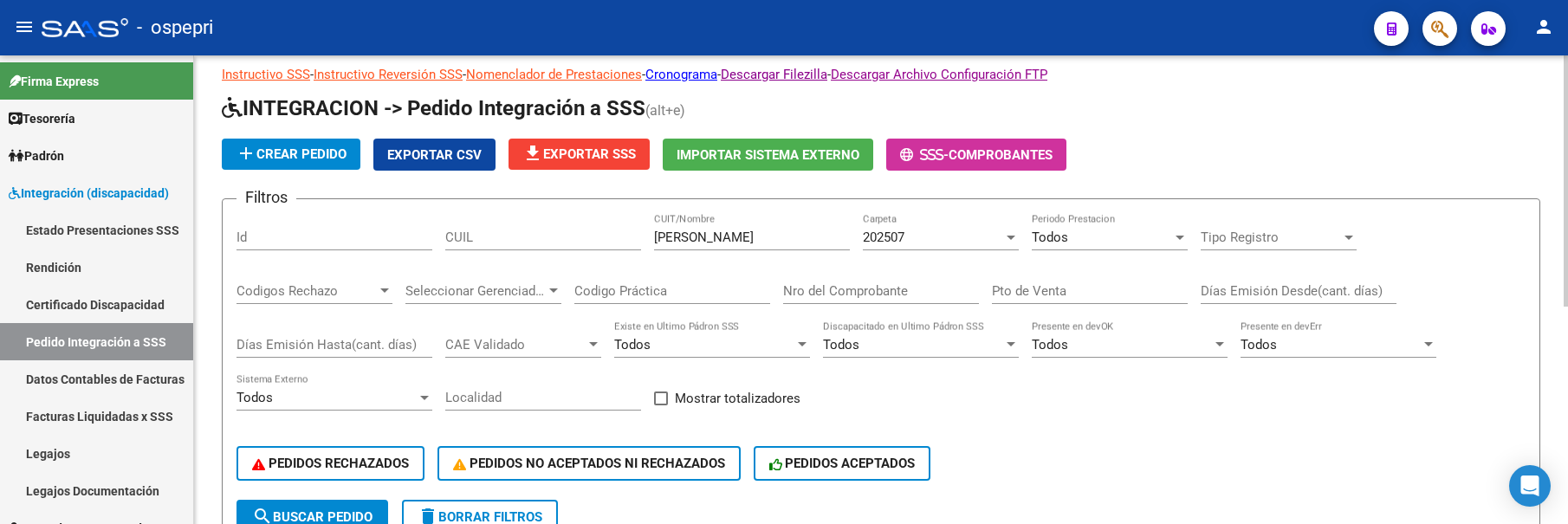
scroll to position [0, 0]
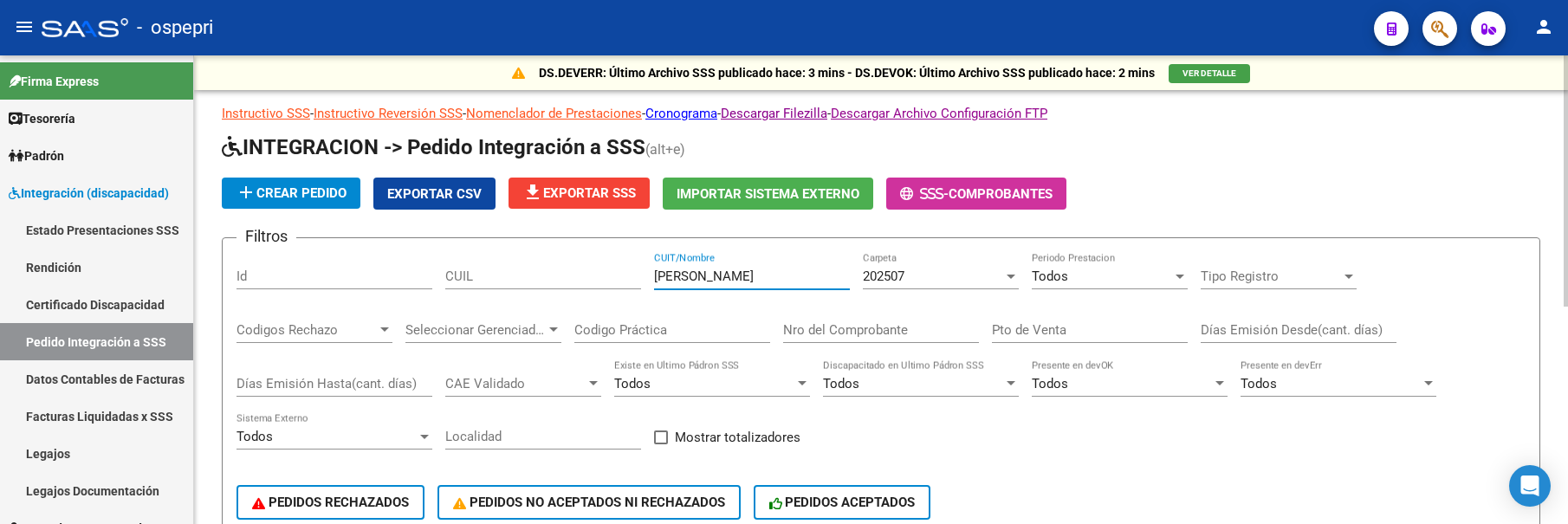
drag, startPoint x: 725, startPoint y: 280, endPoint x: 640, endPoint y: 273, distance: 85.3
click at [640, 273] on div "Filtros Id CUIL ALLENDE CUIT/Nombre 202507 Carpeta Todos Periodo Prestacion Tip…" at bounding box center [881, 394] width 1289 height 287
click at [691, 275] on input "BOUZZO" at bounding box center [752, 276] width 196 height 16
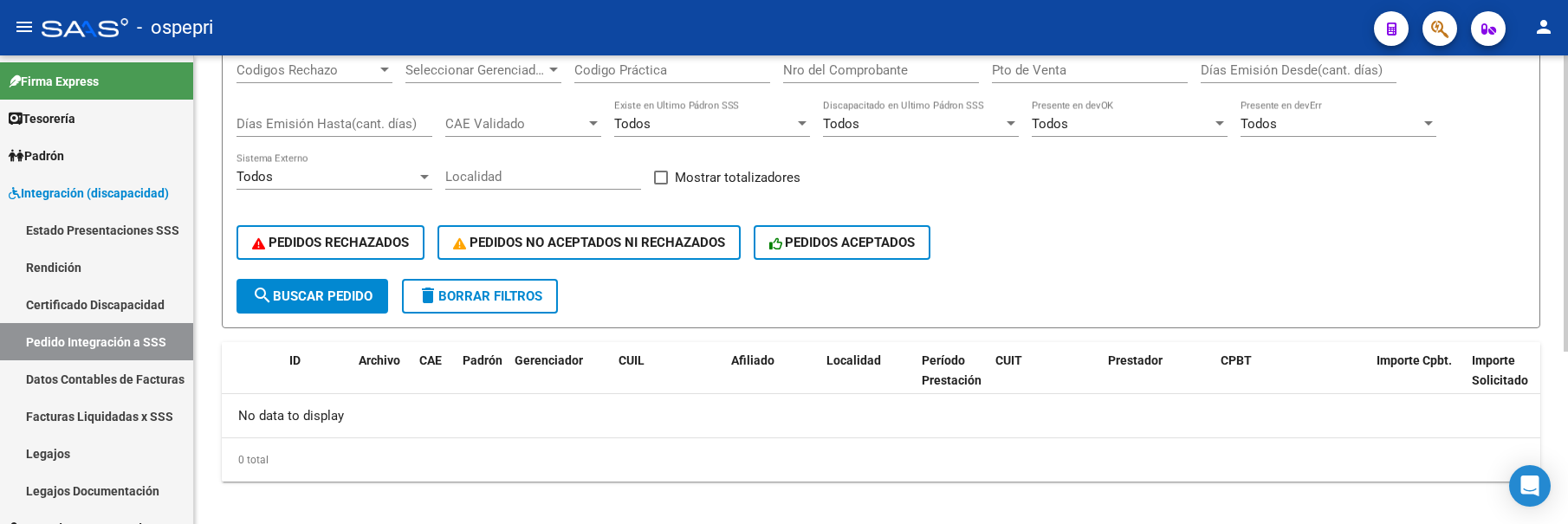
click at [353, 294] on span "search Buscar Pedido" at bounding box center [311, 296] width 120 height 16
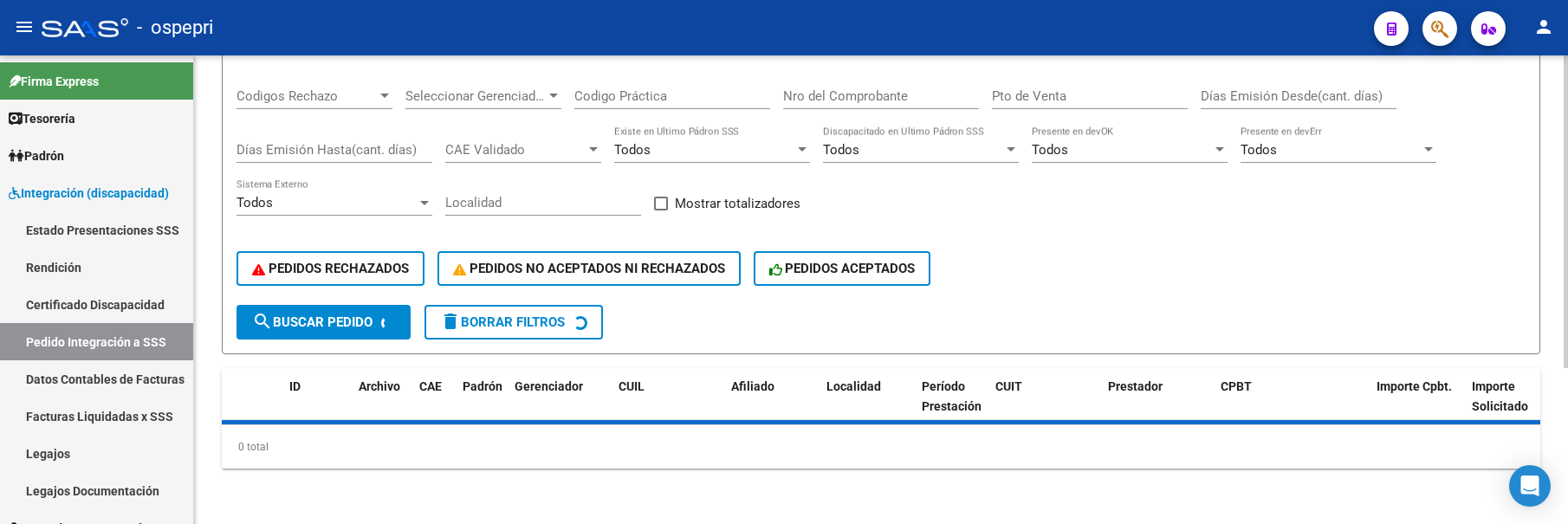
scroll to position [259, 0]
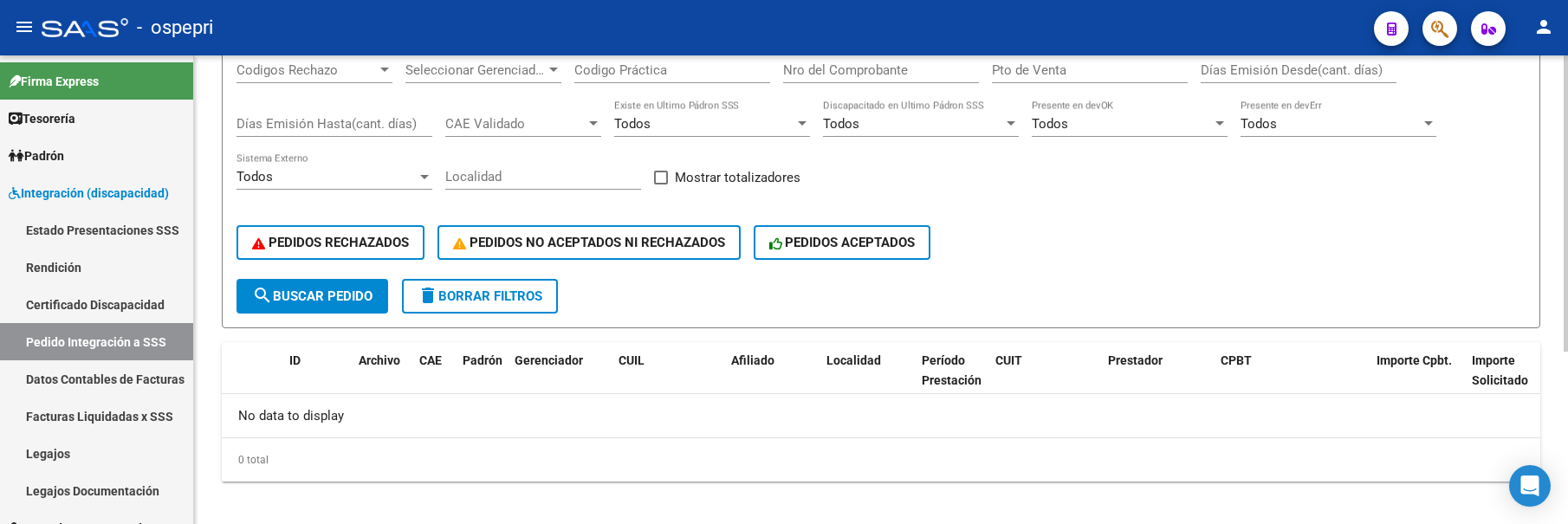
click at [353, 294] on span "search Buscar Pedido" at bounding box center [311, 296] width 120 height 16
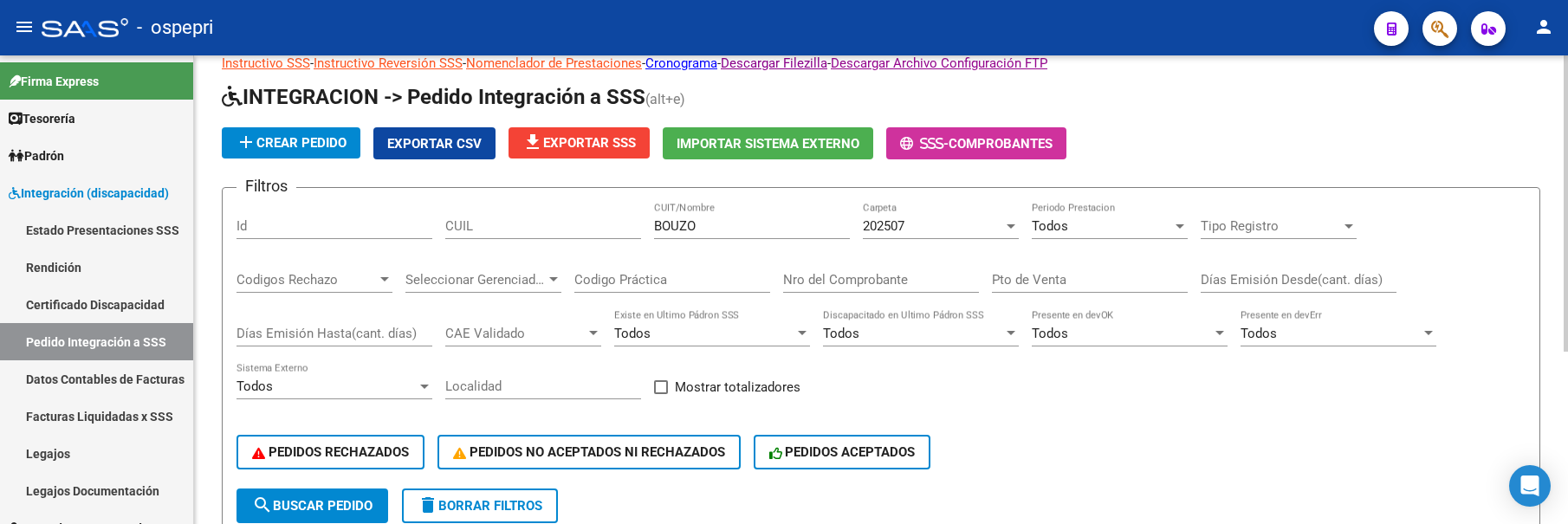
scroll to position [0, 0]
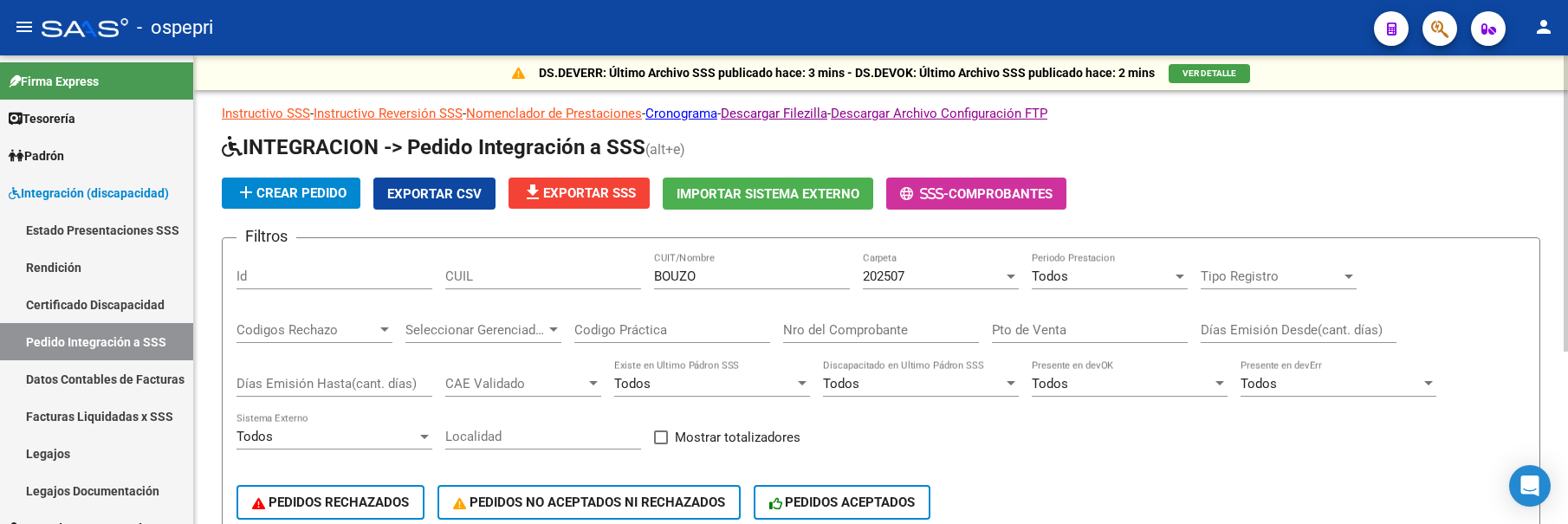
click at [1088, 474] on div "PEDIDOS RECHAZADOS PEDIDOS NO ACEPTADOS NI RECHAZADOS PEDIDOS ACEPTADOS" at bounding box center [881, 501] width 1289 height 73
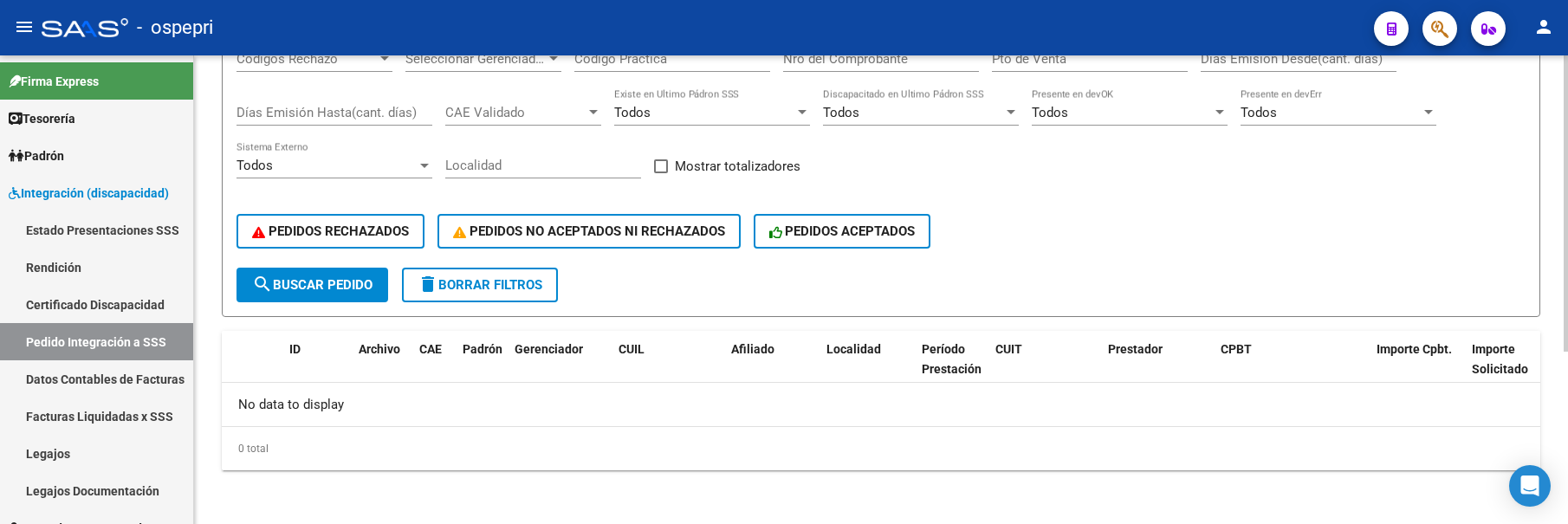
scroll to position [273, 0]
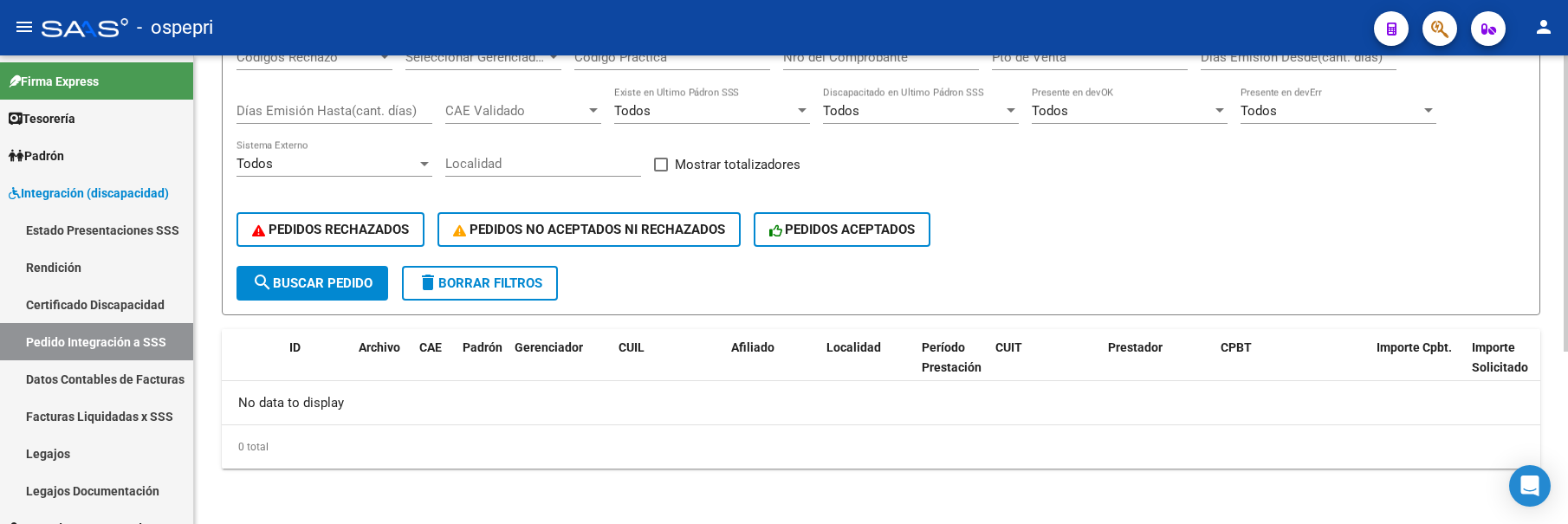
click at [330, 283] on span "search Buscar Pedido" at bounding box center [311, 283] width 120 height 16
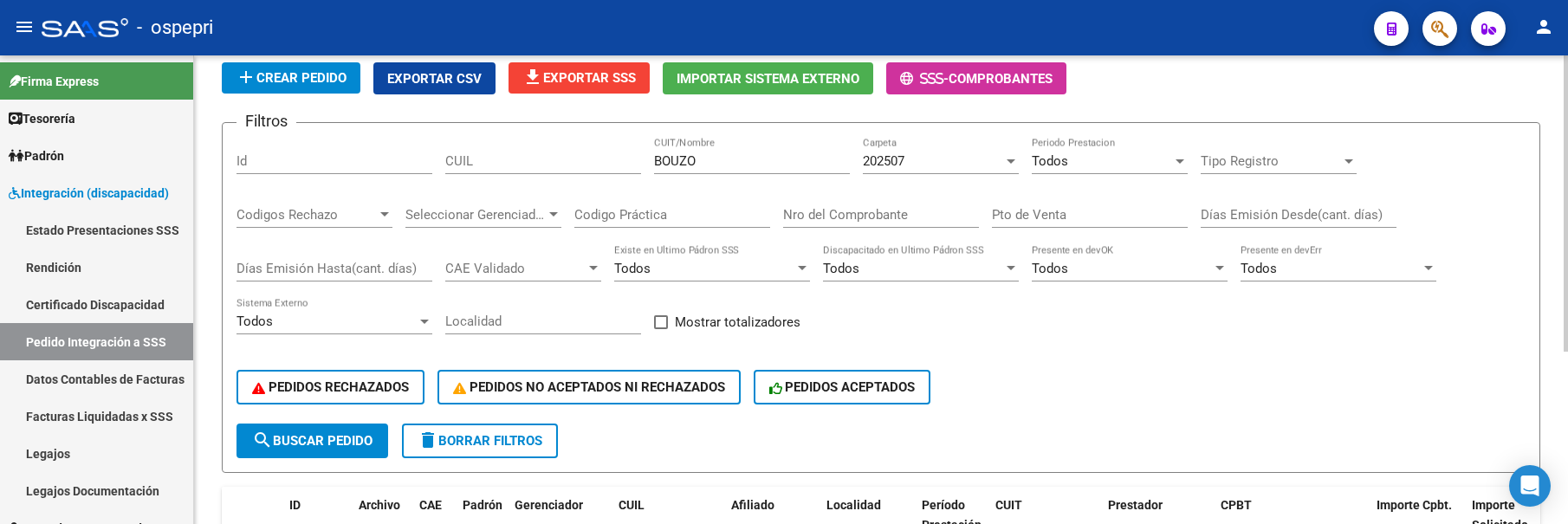
scroll to position [100, 0]
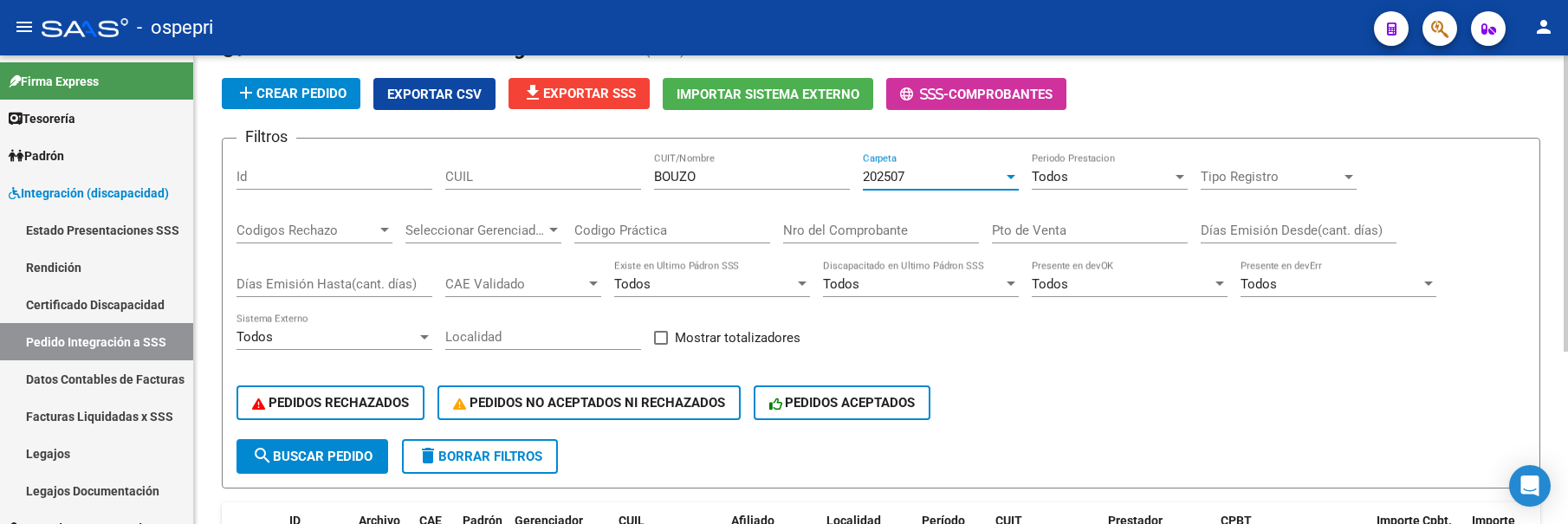
click at [1011, 179] on div at bounding box center [1011, 177] width 16 height 14
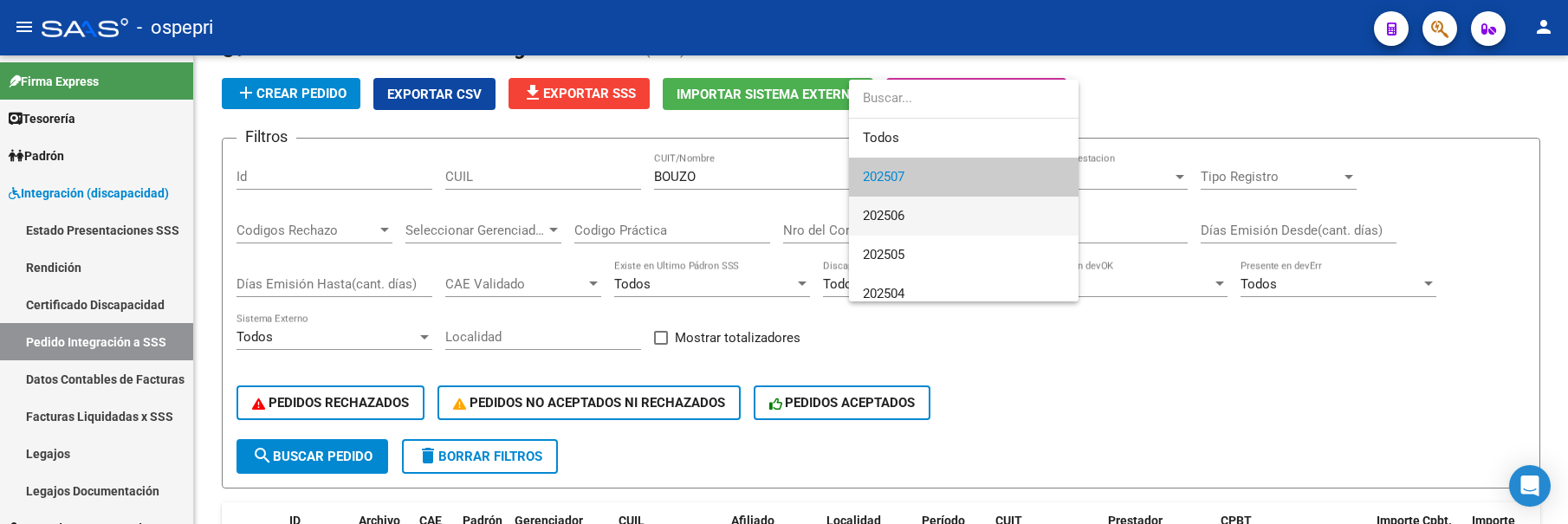
click at [985, 214] on span "202506" at bounding box center [964, 216] width 202 height 39
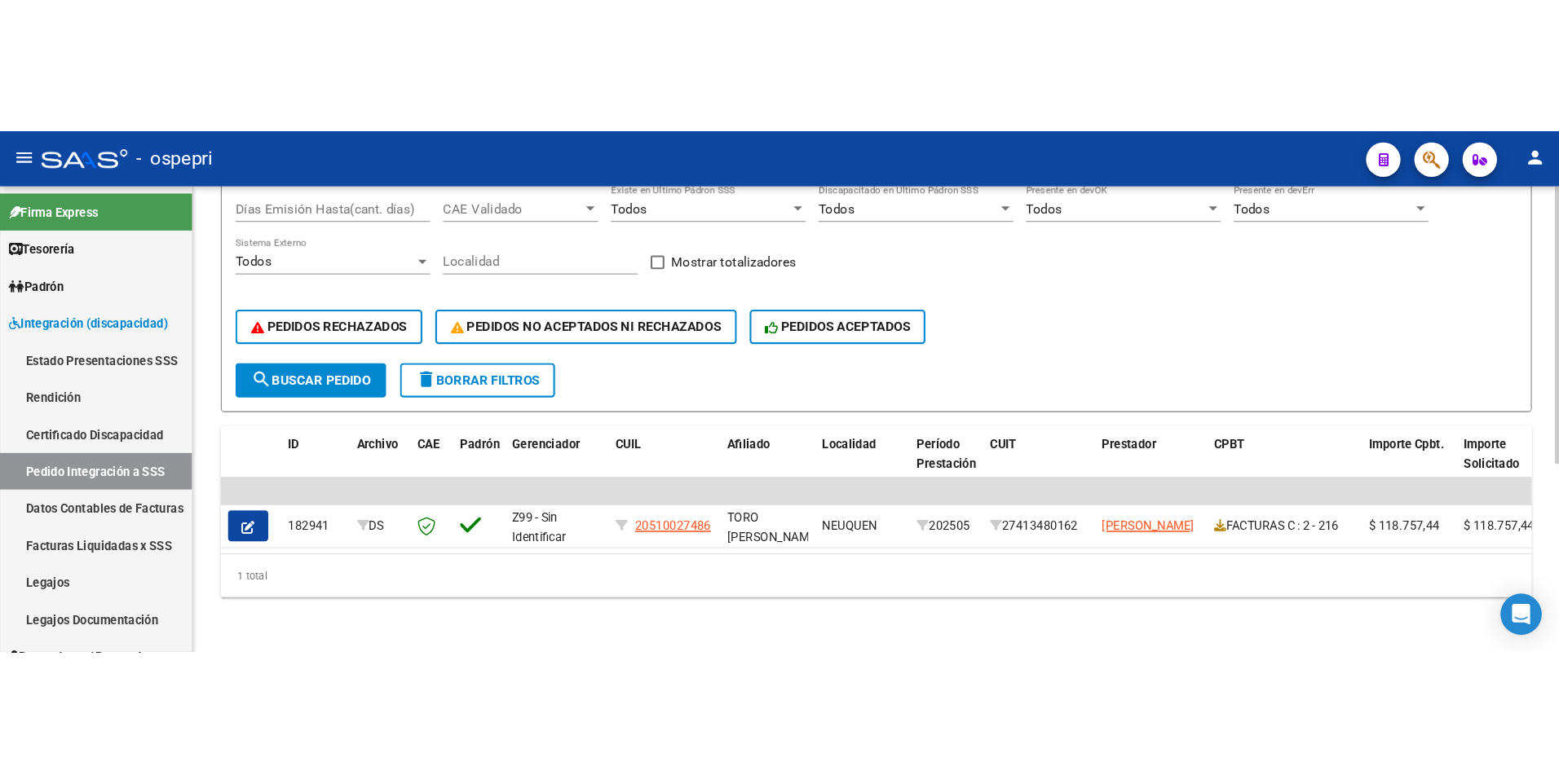
scroll to position [300, 0]
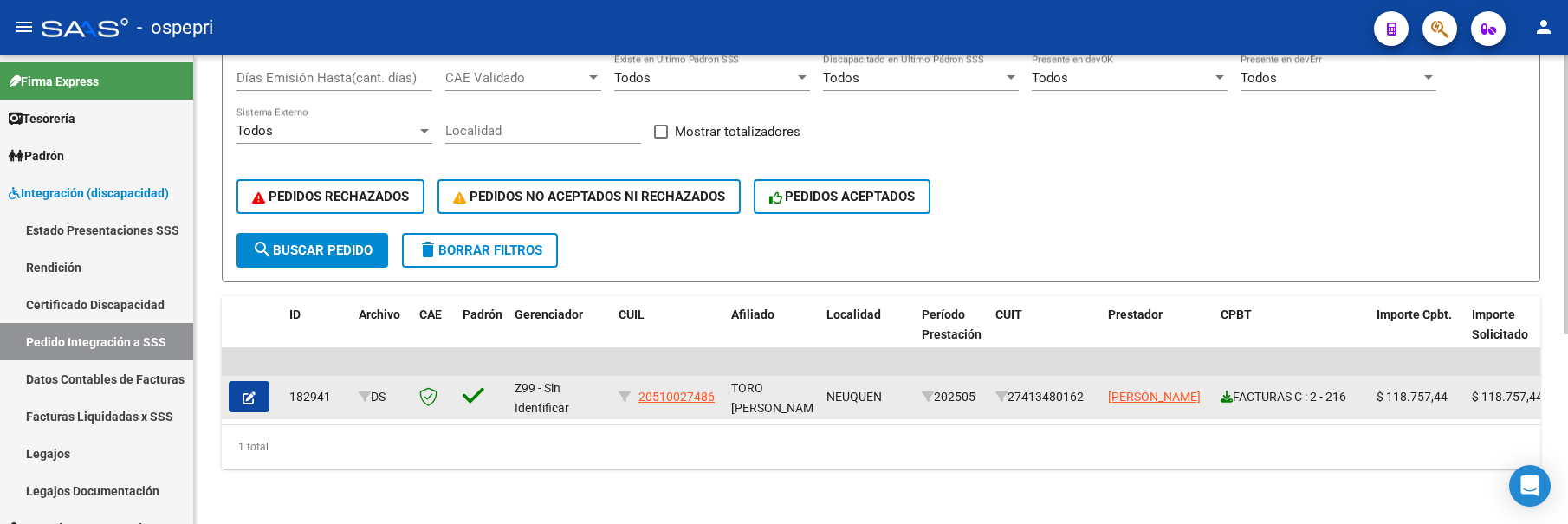
click at [1222, 391] on icon at bounding box center [1227, 397] width 12 height 12
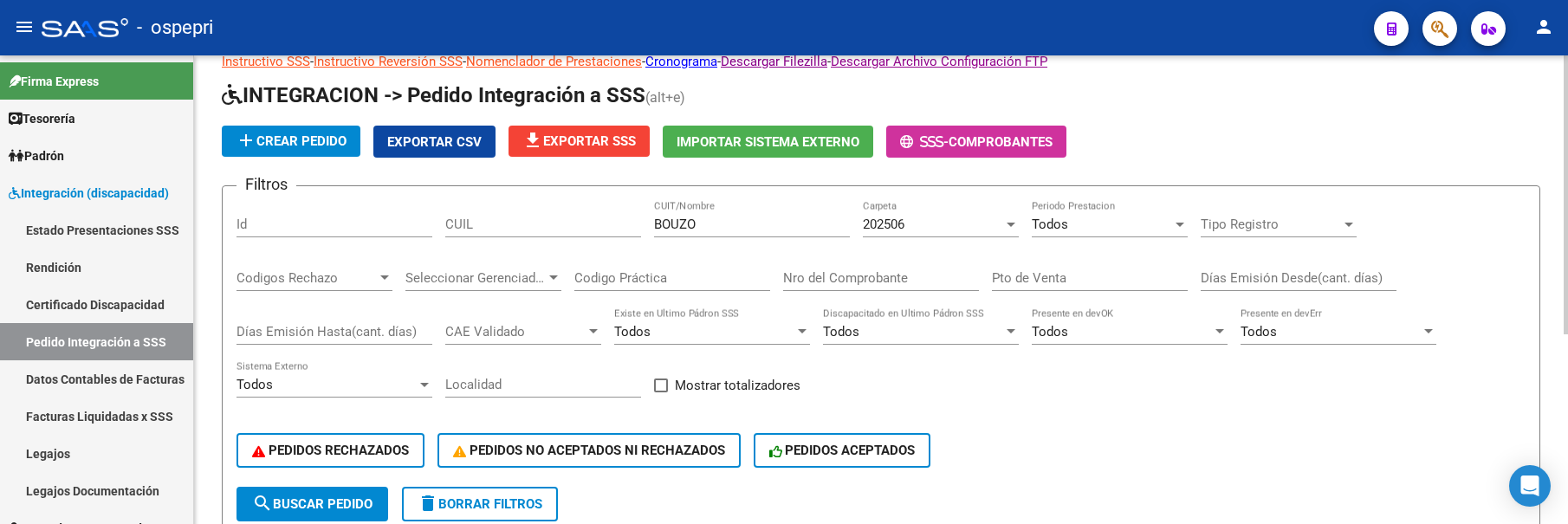
scroll to position [0, 0]
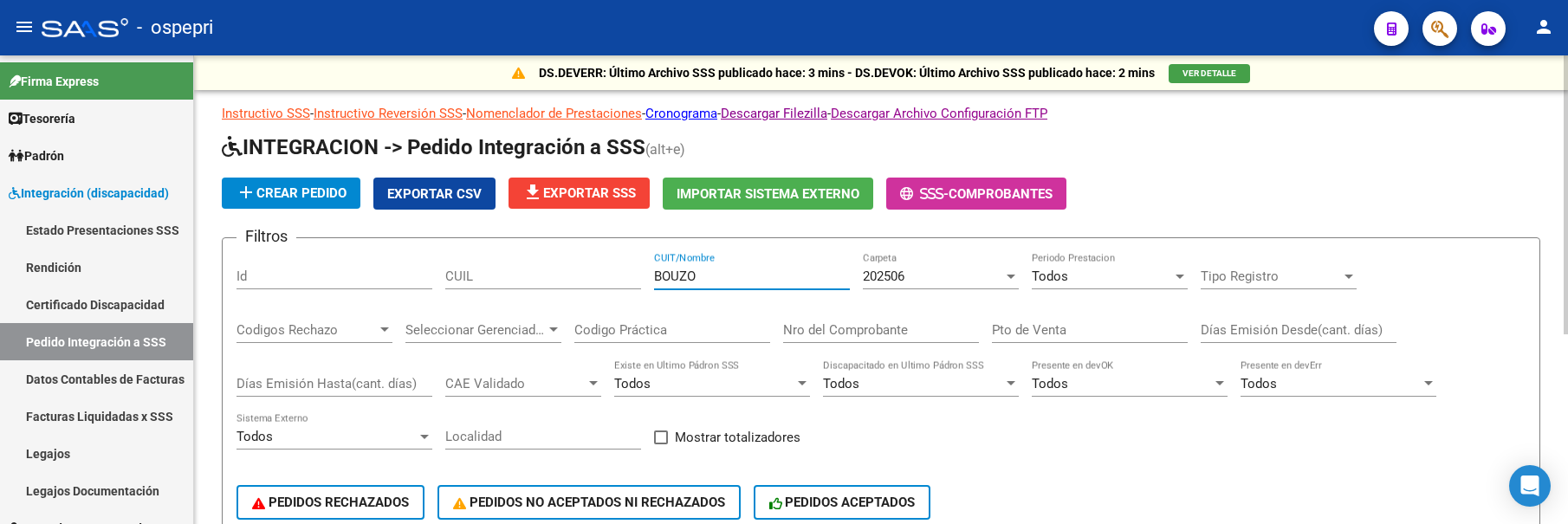
drag, startPoint x: 714, startPoint y: 275, endPoint x: 634, endPoint y: 275, distance: 80.0
click at [634, 275] on div "Filtros Id CUIL BOUZO CUIT/Nombre 202506 Carpeta Todos Periodo Prestacion Tipo …" at bounding box center [881, 394] width 1289 height 287
click at [1132, 464] on div "Filtros Id CUIL BUTRON CUIT/Nombre 202506 Carpeta Todos Periodo Prestacion Tipo…" at bounding box center [881, 394] width 1289 height 287
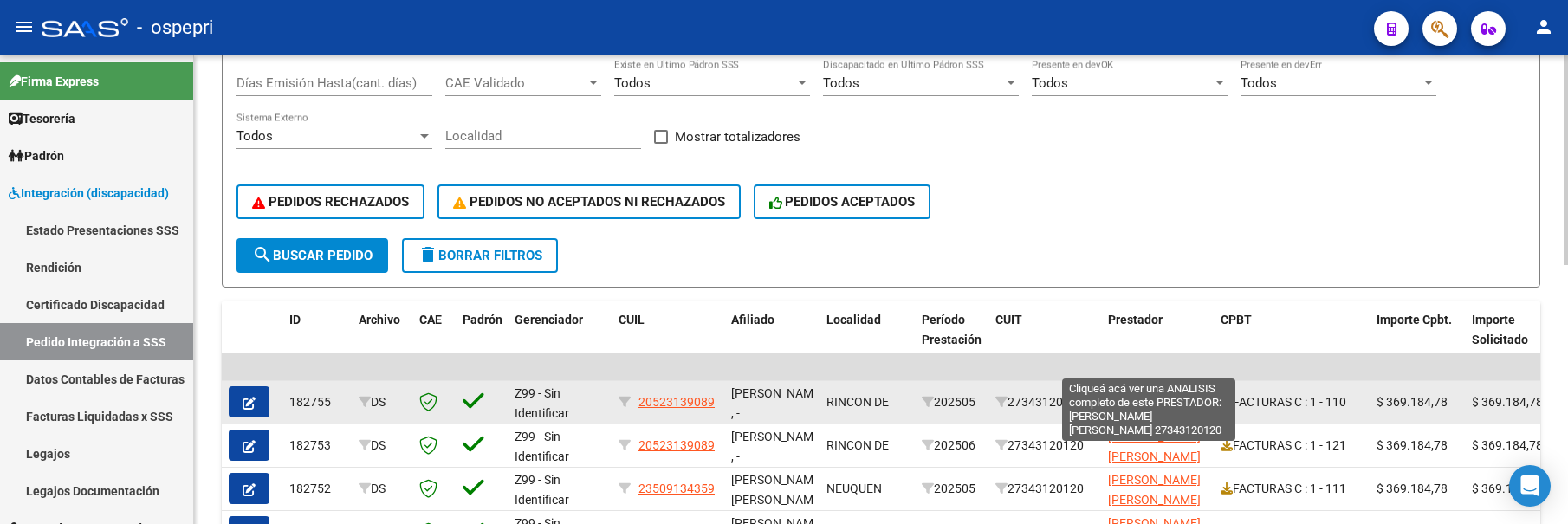
scroll to position [346, 0]
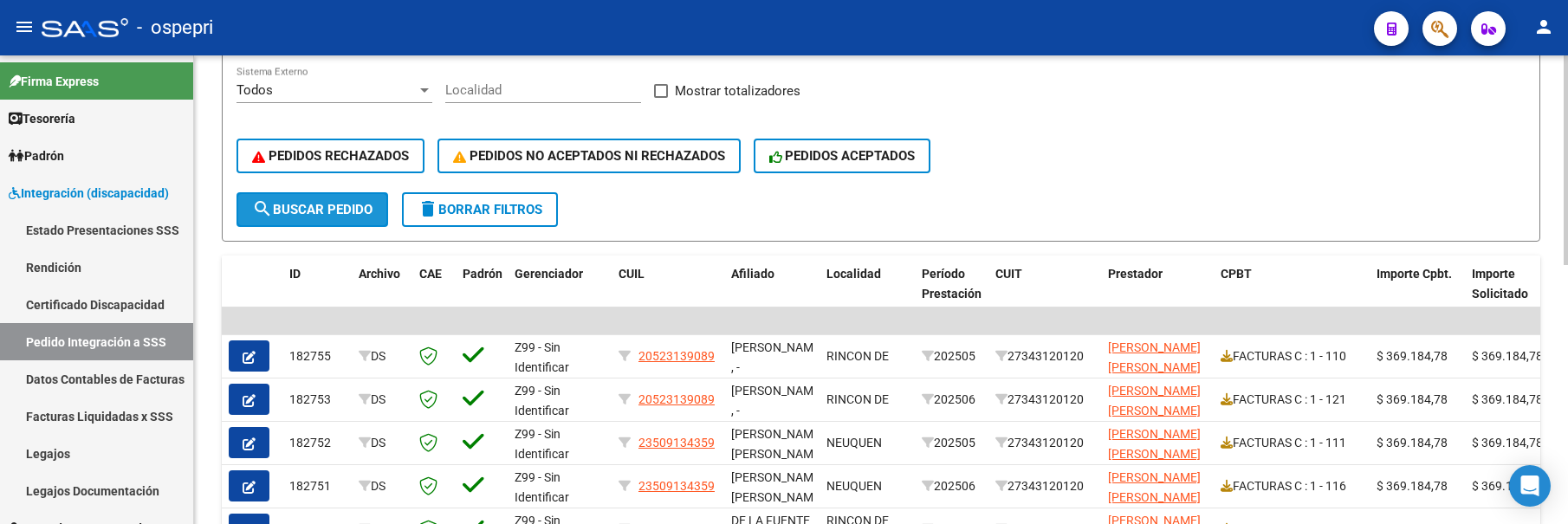
click at [320, 213] on span "search Buscar Pedido" at bounding box center [311, 209] width 120 height 16
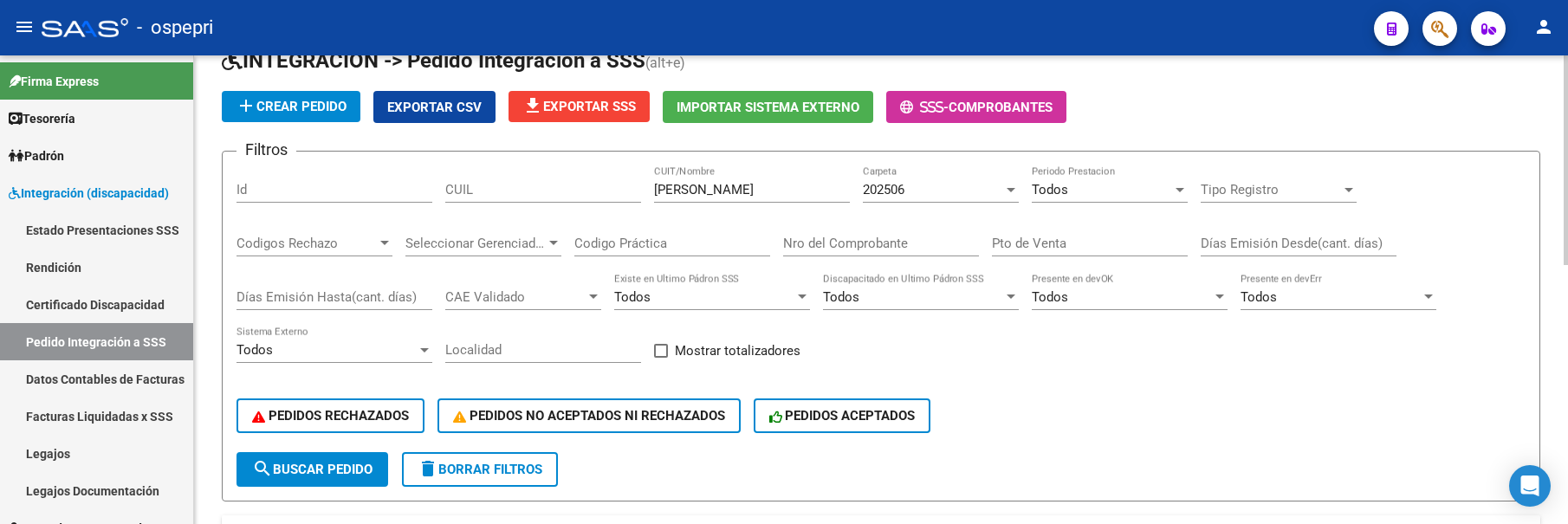
scroll to position [0, 0]
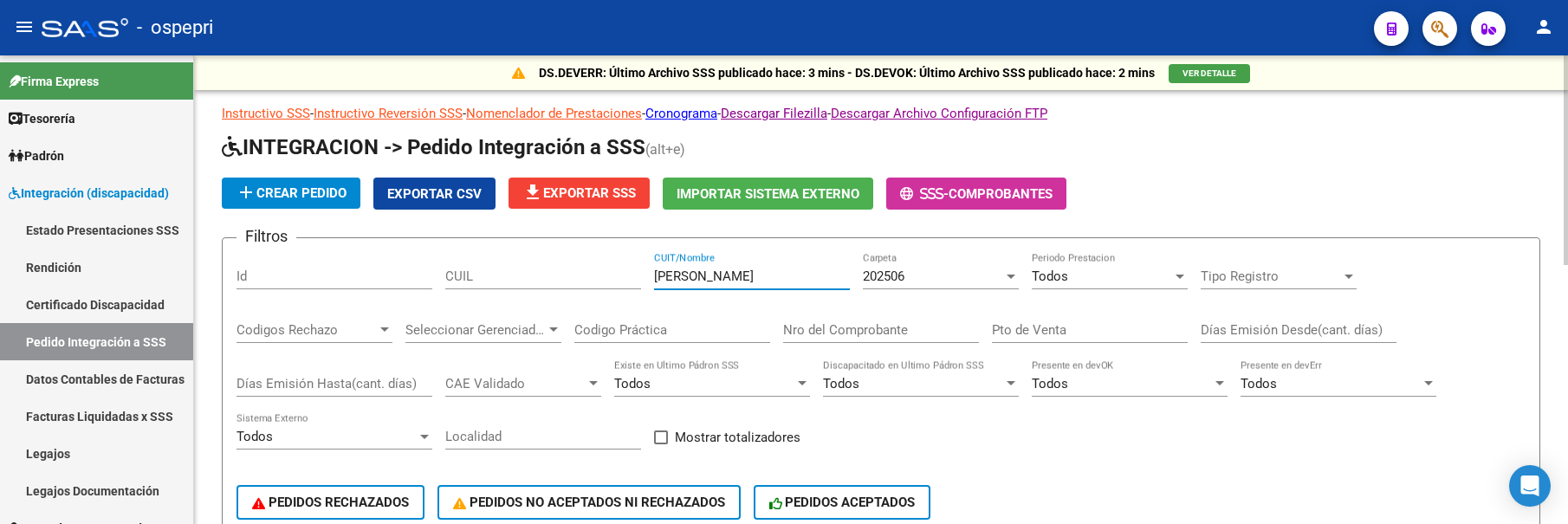
drag, startPoint x: 722, startPoint y: 270, endPoint x: 638, endPoint y: 275, distance: 84.1
click at [638, 275] on div "Filtros Id CUIL BUTRON CUIT/Nombre 202506 Carpeta Todos Periodo Prestacion Tipo…" at bounding box center [881, 394] width 1289 height 287
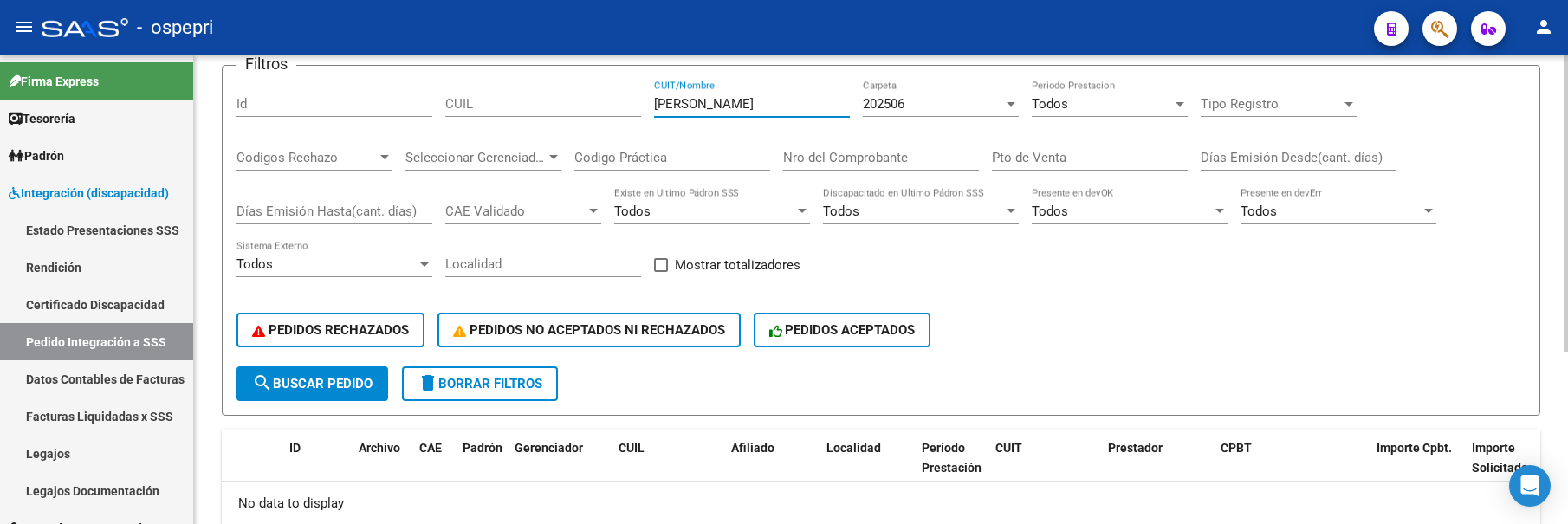
scroll to position [87, 0]
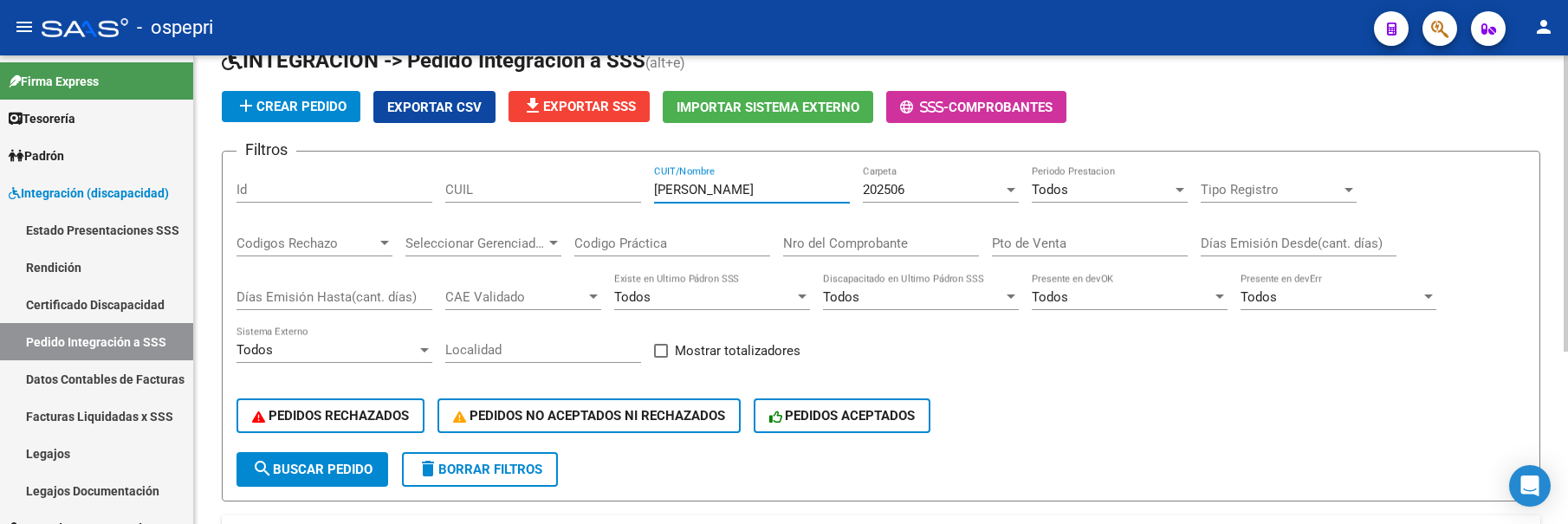
click at [1008, 183] on div at bounding box center [1011, 189] width 16 height 14
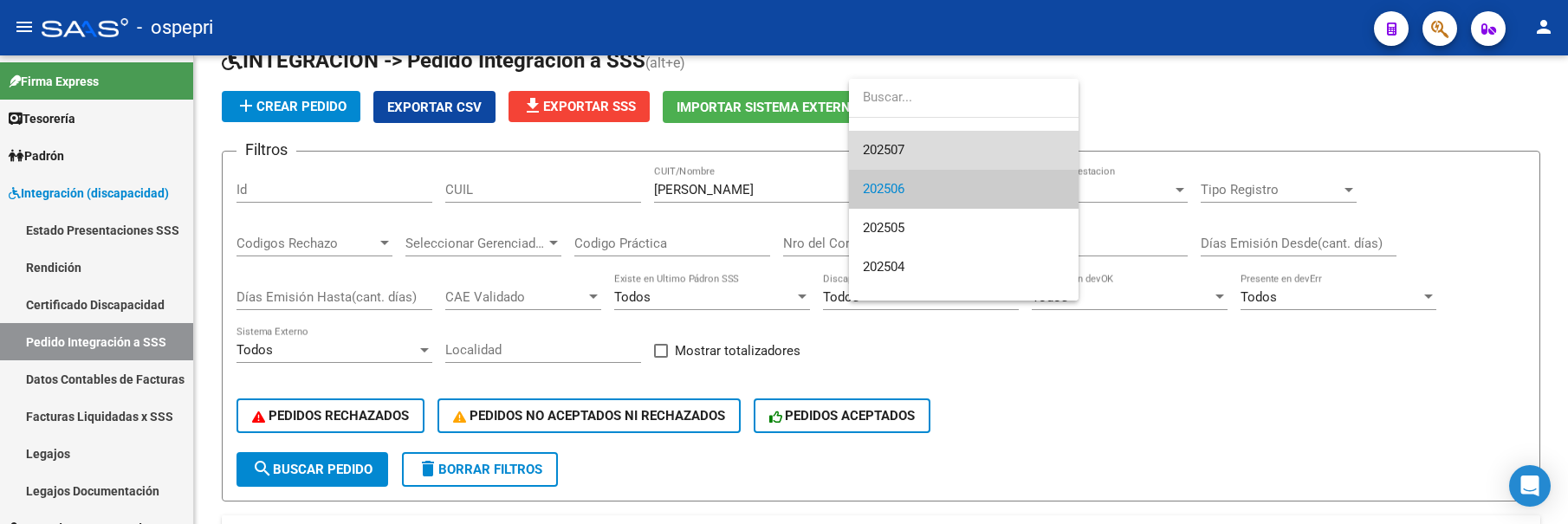
click at [910, 147] on span "202507" at bounding box center [964, 150] width 202 height 39
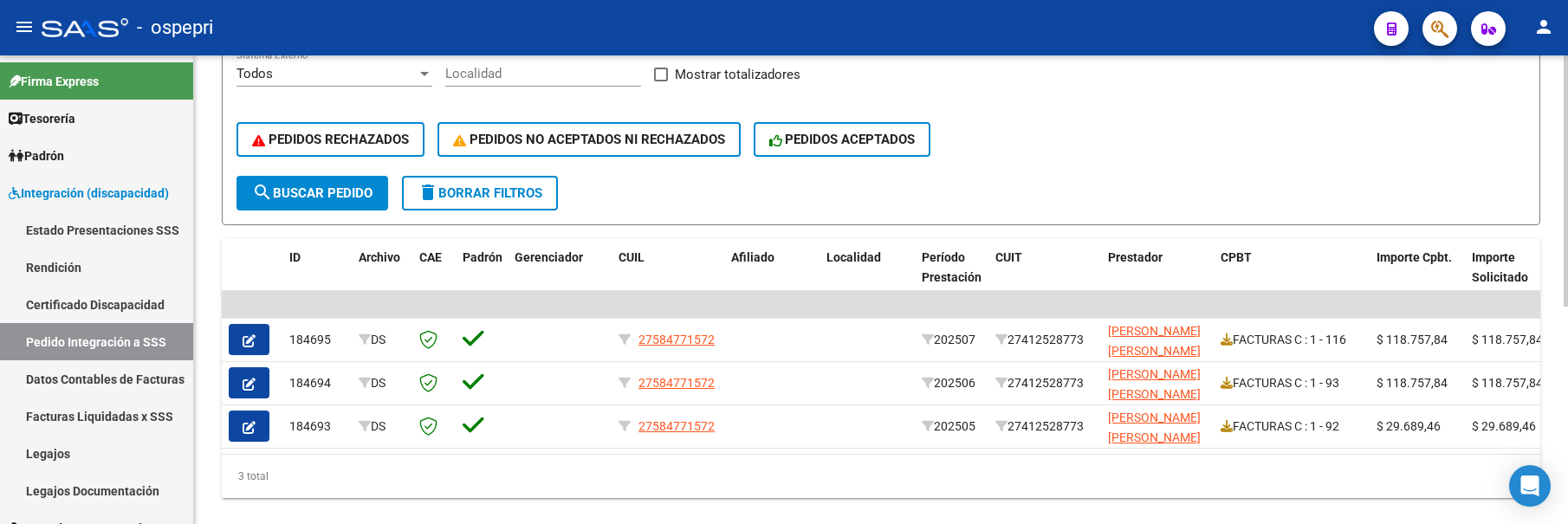
scroll to position [405, 0]
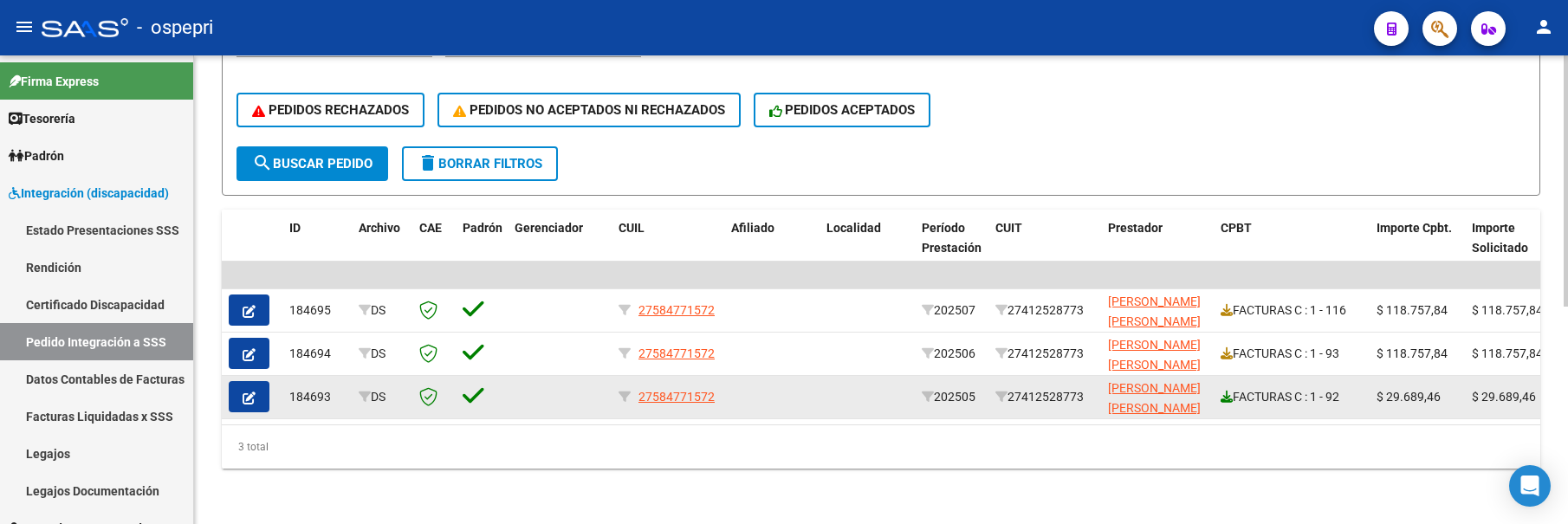
click at [1228, 391] on icon at bounding box center [1227, 397] width 12 height 12
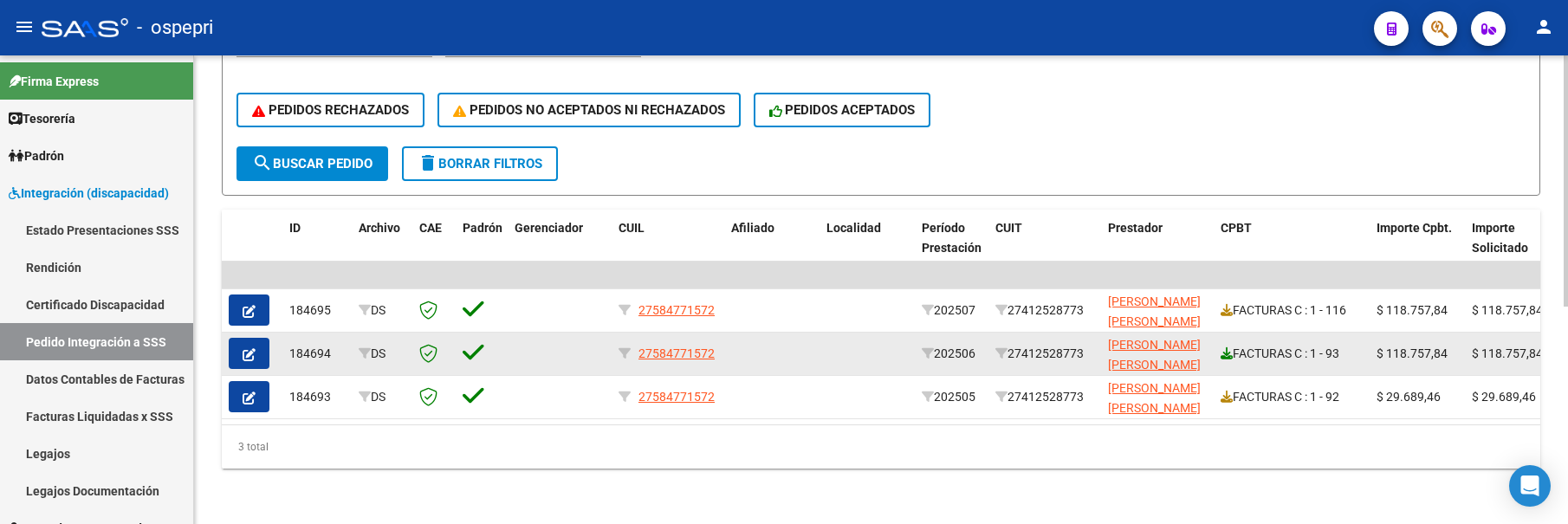
click at [1227, 347] on icon at bounding box center [1227, 353] width 12 height 12
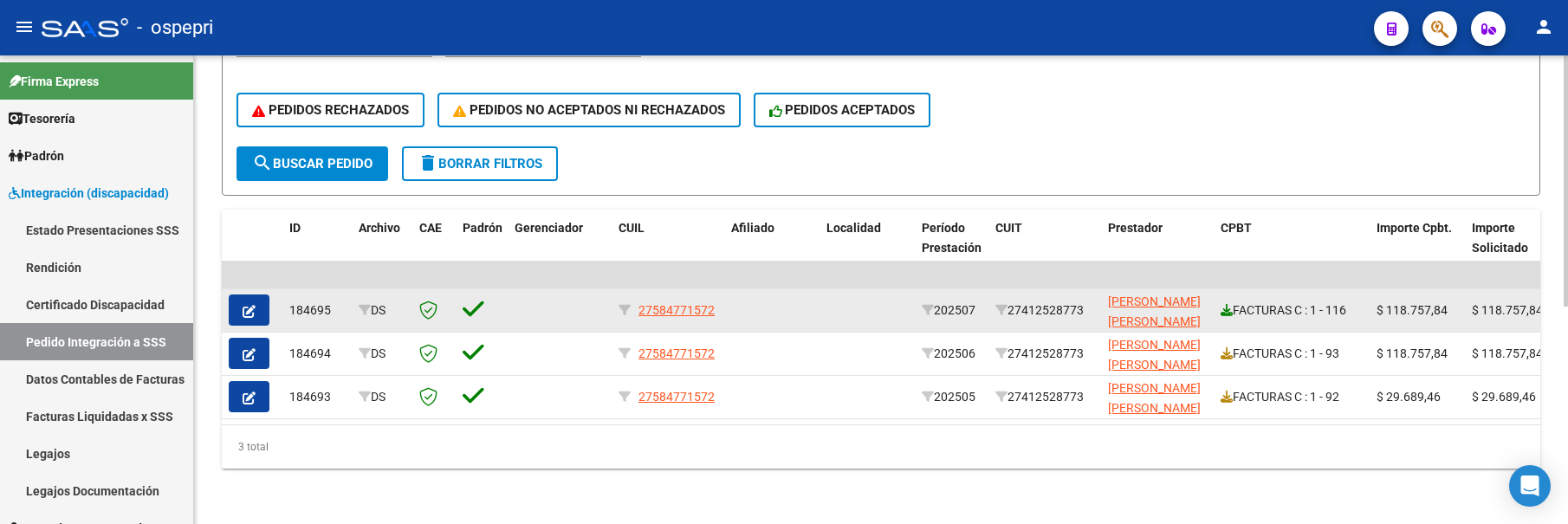
click at [1222, 304] on icon at bounding box center [1227, 310] width 12 height 12
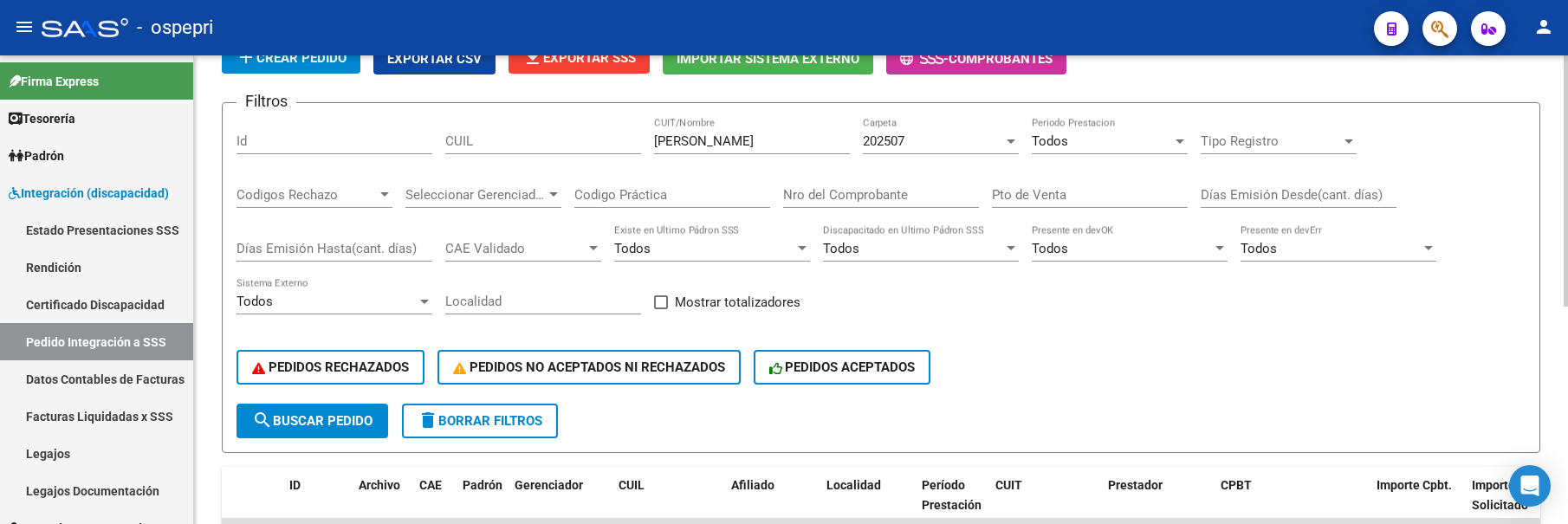
scroll to position [0, 0]
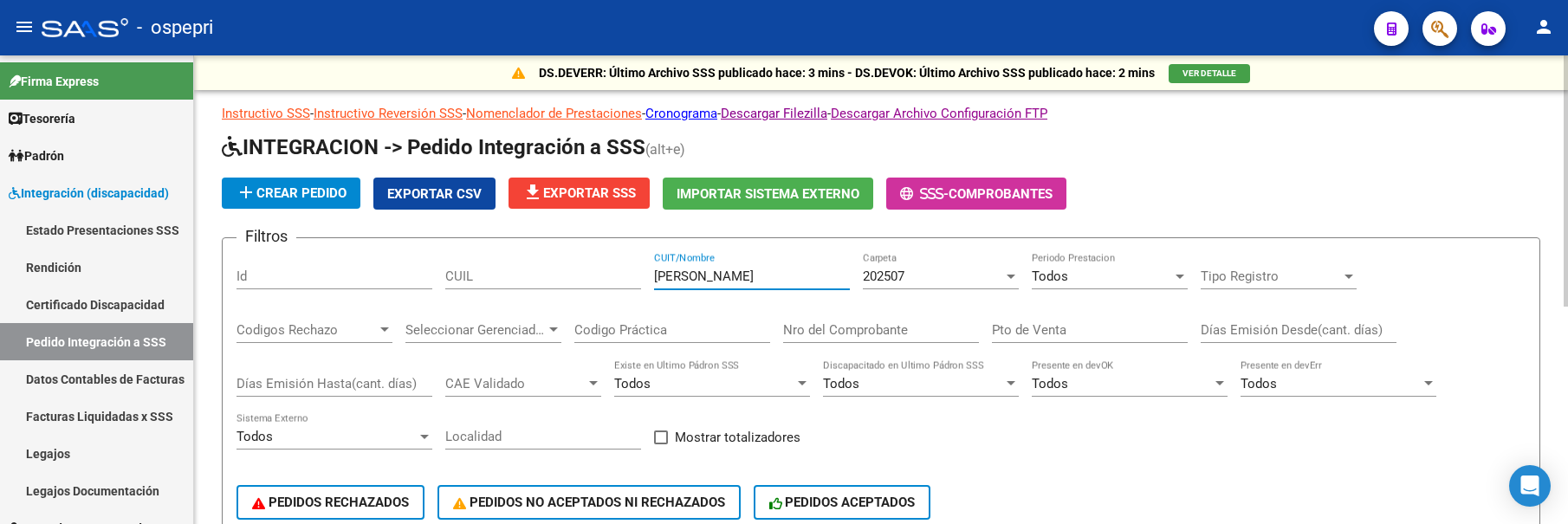
drag, startPoint x: 810, startPoint y: 277, endPoint x: 606, endPoint y: 277, distance: 204.0
click at [606, 277] on div "Filtros Id CUIL CONTRERAS GABRIELA CUIT/Nombre 202507 Carpeta Todos Periodo Pre…" at bounding box center [881, 394] width 1289 height 287
drag, startPoint x: 737, startPoint y: 279, endPoint x: 644, endPoint y: 272, distance: 93.3
click at [644, 272] on div "Filtros Id CUIL DI CESARE CUIT/Nombre 202507 Carpeta Todos Periodo Prestacion T…" at bounding box center [881, 394] width 1289 height 287
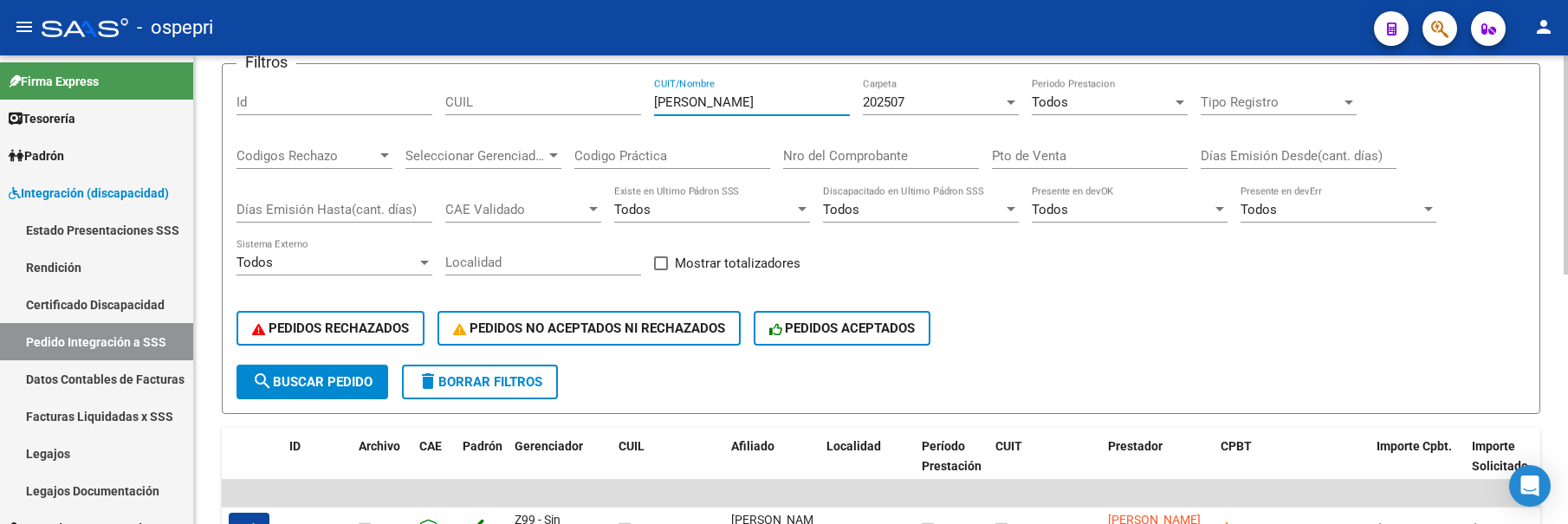
scroll to position [173, 0]
type input "[PERSON_NAME]"
click at [1006, 103] on div at bounding box center [1011, 103] width 16 height 14
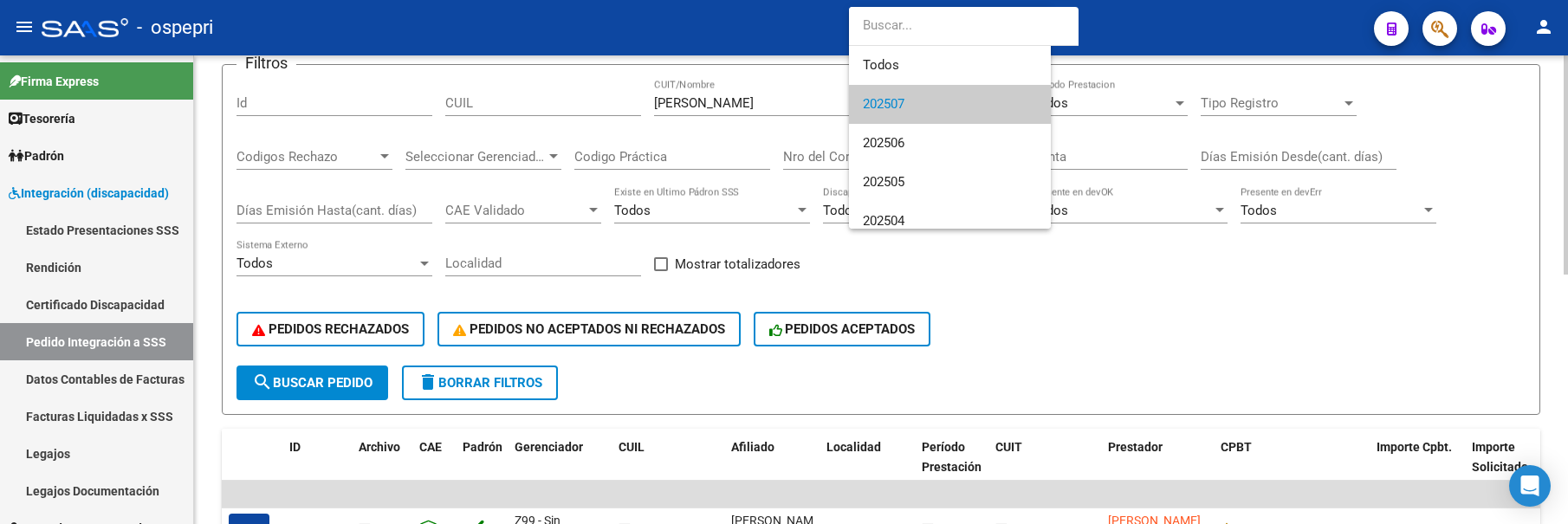
scroll to position [1, 0]
click at [984, 137] on span "202506" at bounding box center [964, 142] width 202 height 39
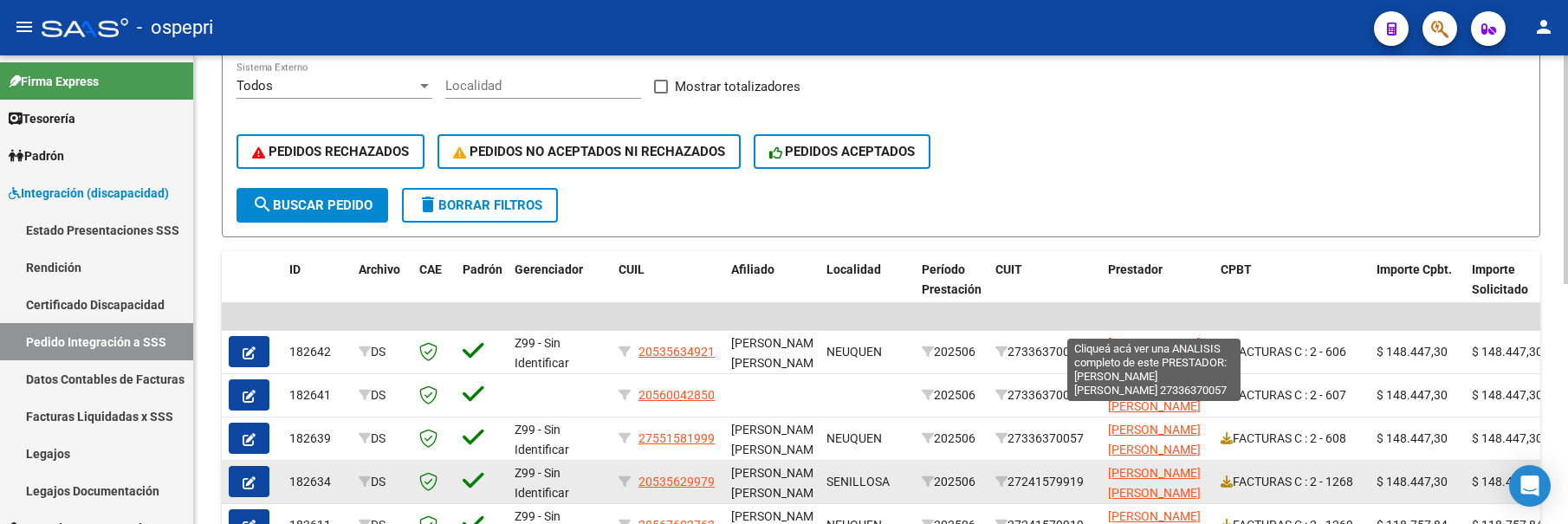
scroll to position [492, 0]
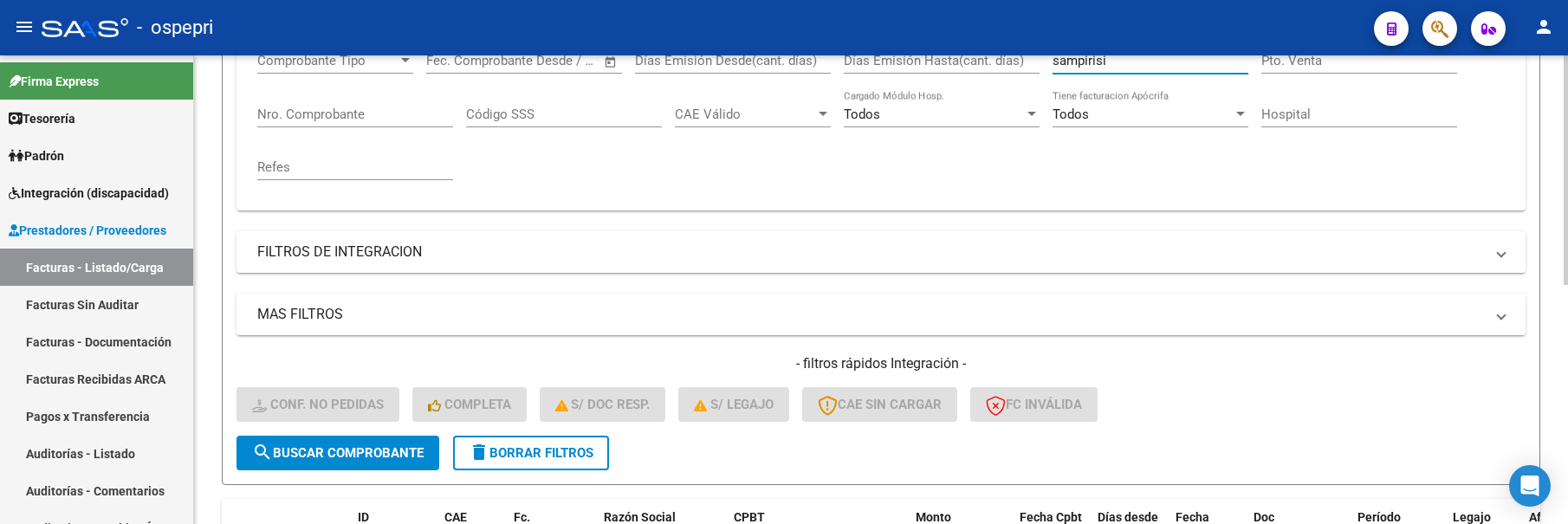
scroll to position [227, 0]
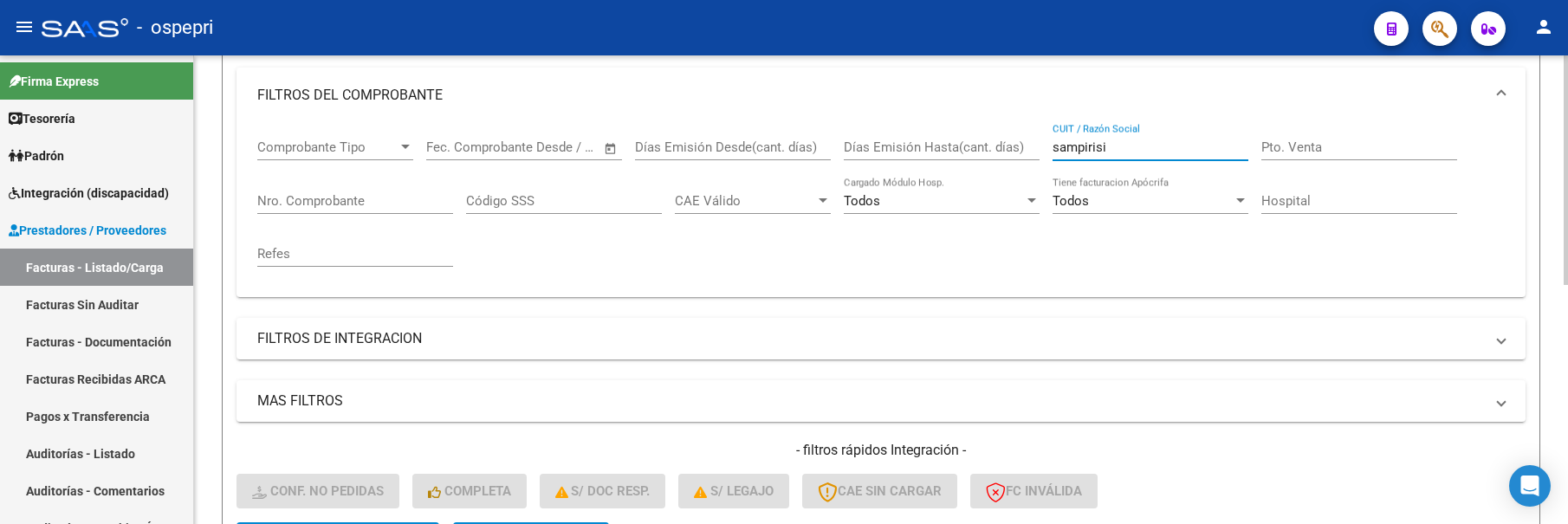
drag, startPoint x: 1131, startPoint y: 145, endPoint x: 1034, endPoint y: 143, distance: 97.0
click at [1040, 144] on div "Comprobante Tipo Comprobante Tipo Start date – End date Fec. Comprobante Desde …" at bounding box center [880, 202] width 1247 height 160
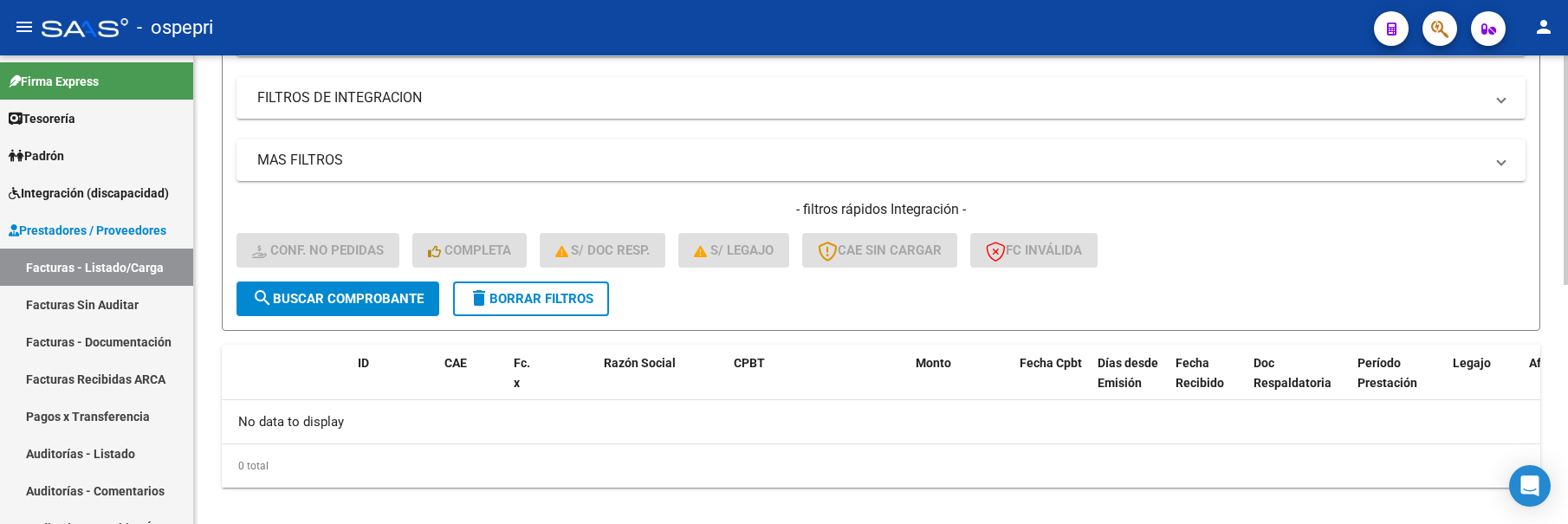
scroll to position [486, 0]
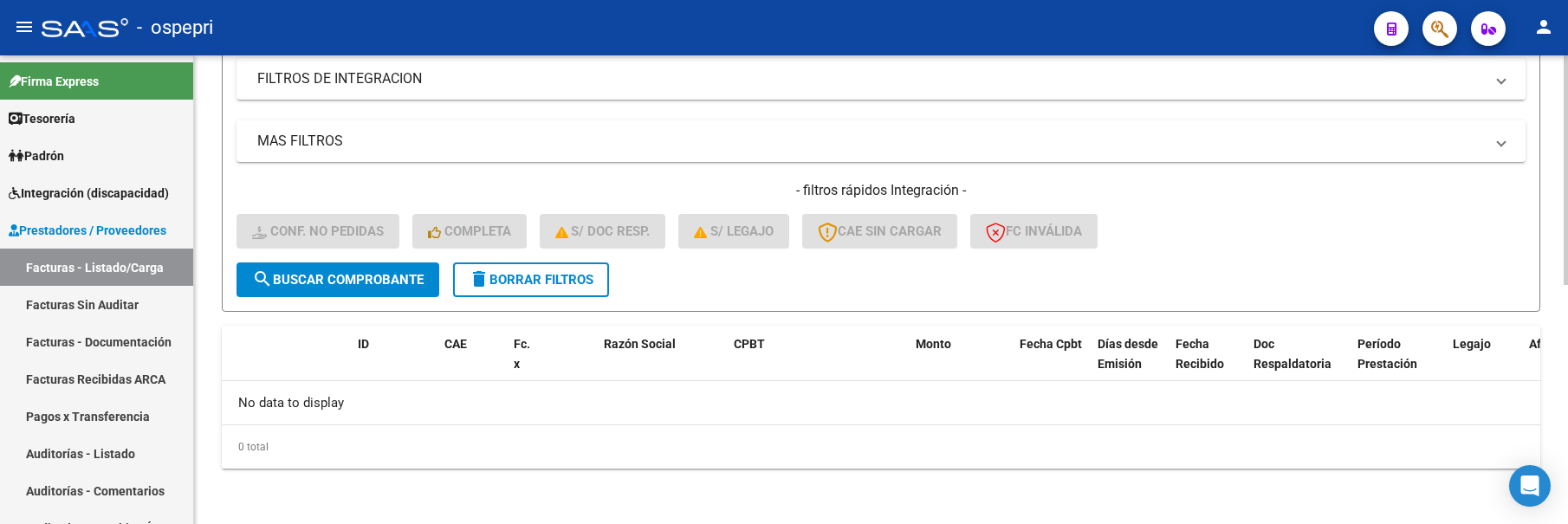
type input "[PERSON_NAME]"
click at [570, 281] on span "delete Borrar Filtros" at bounding box center [531, 280] width 125 height 16
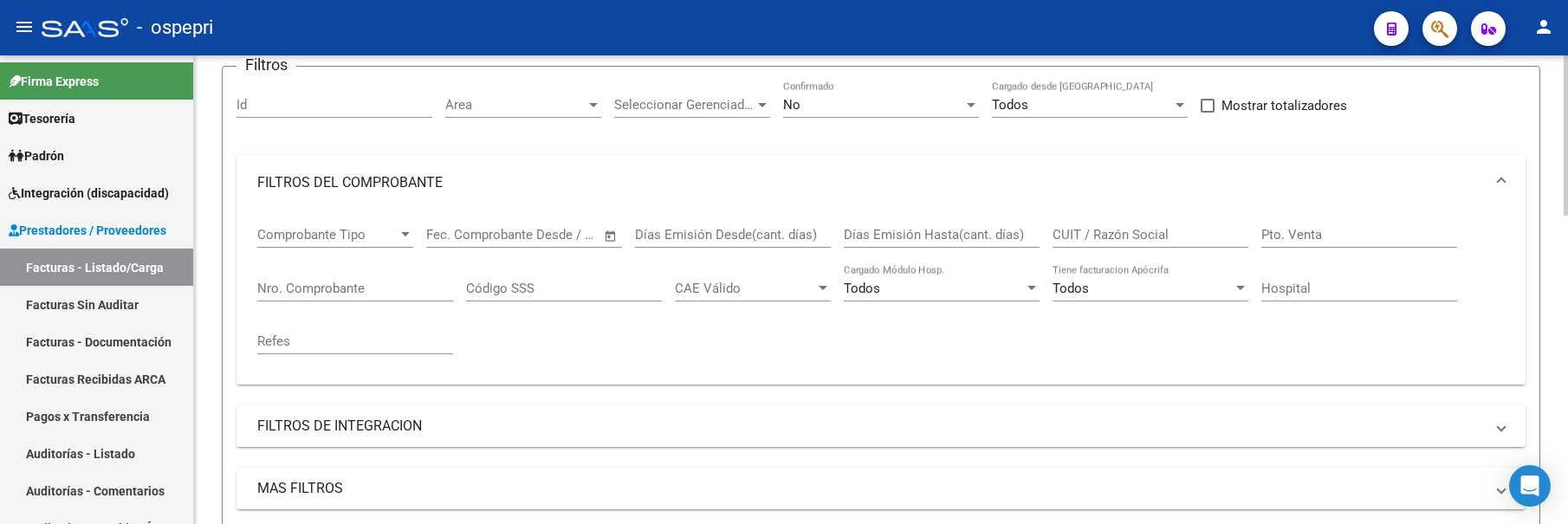
scroll to position [0, 0]
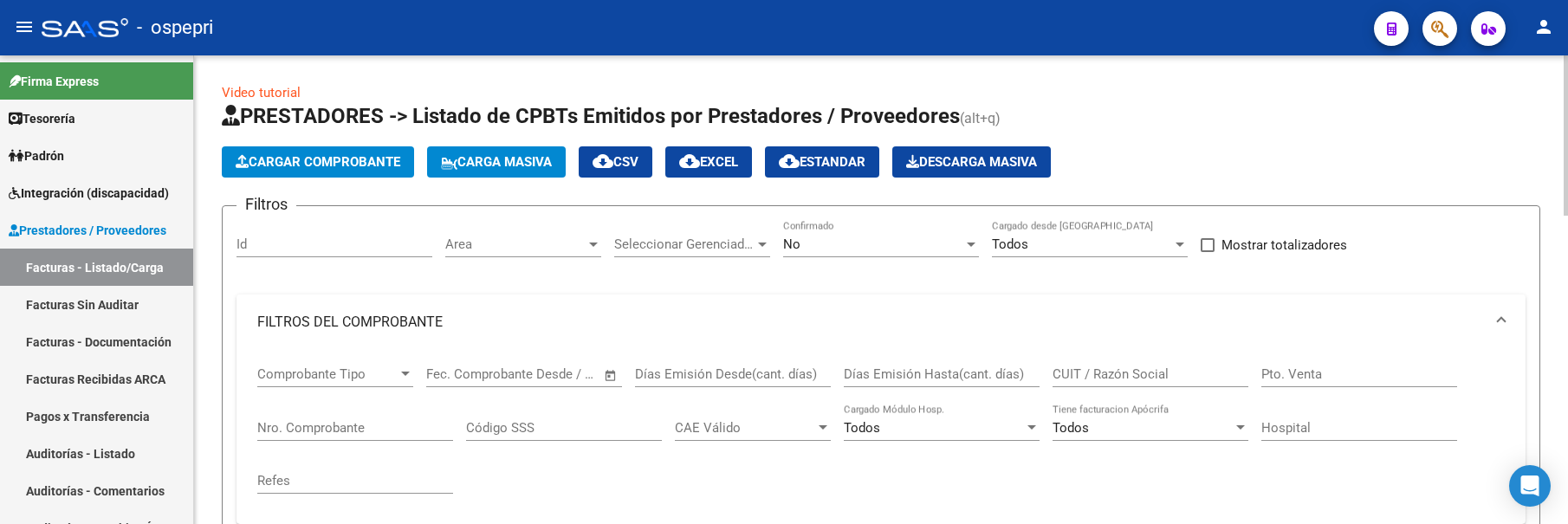
click at [971, 244] on div at bounding box center [971, 244] width 9 height 4
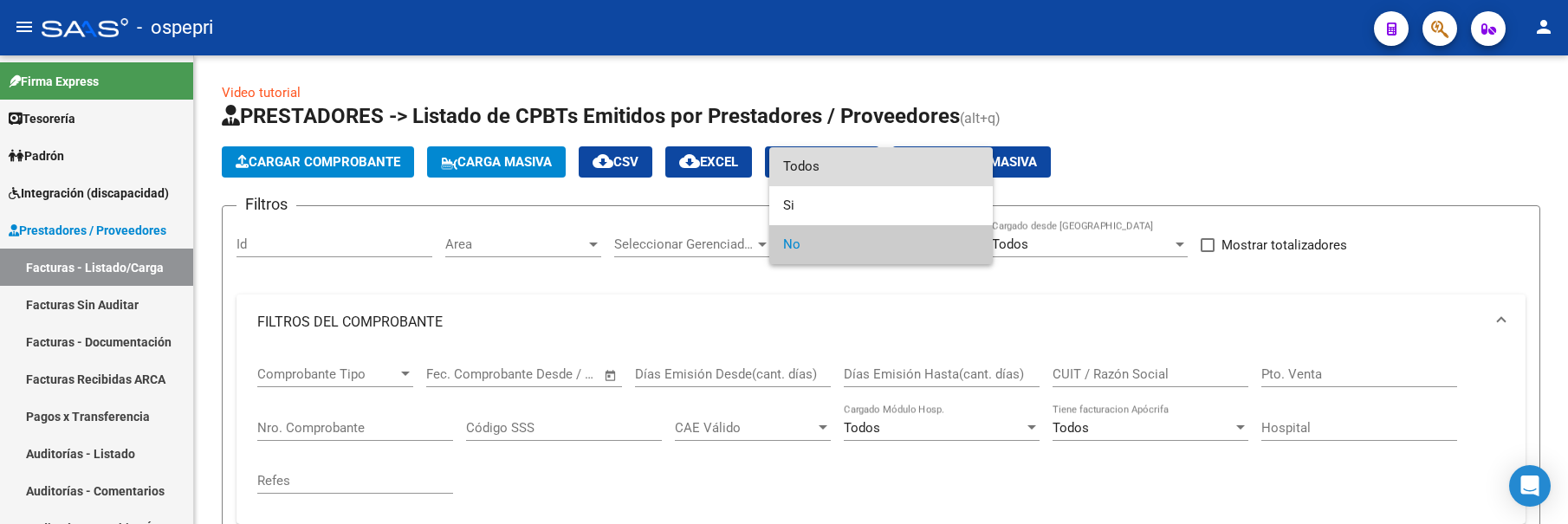
click at [880, 174] on span "Todos" at bounding box center [880, 166] width 196 height 39
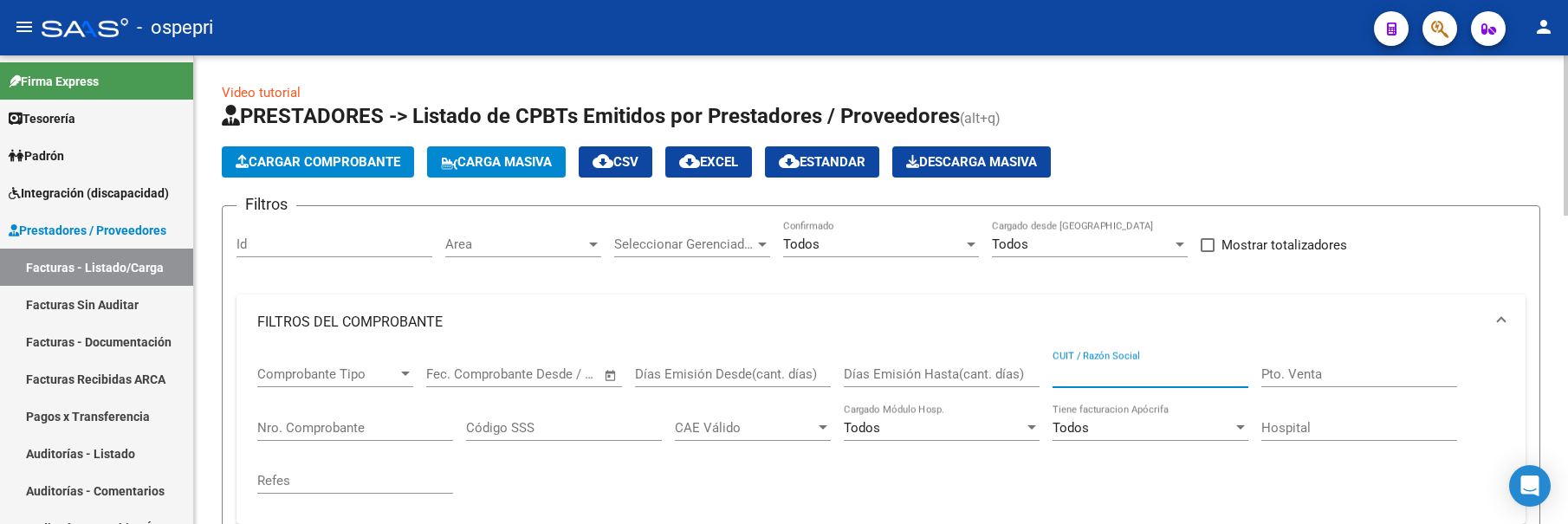
click at [1074, 377] on input "CUIT / Razón Social" at bounding box center [1150, 374] width 196 height 16
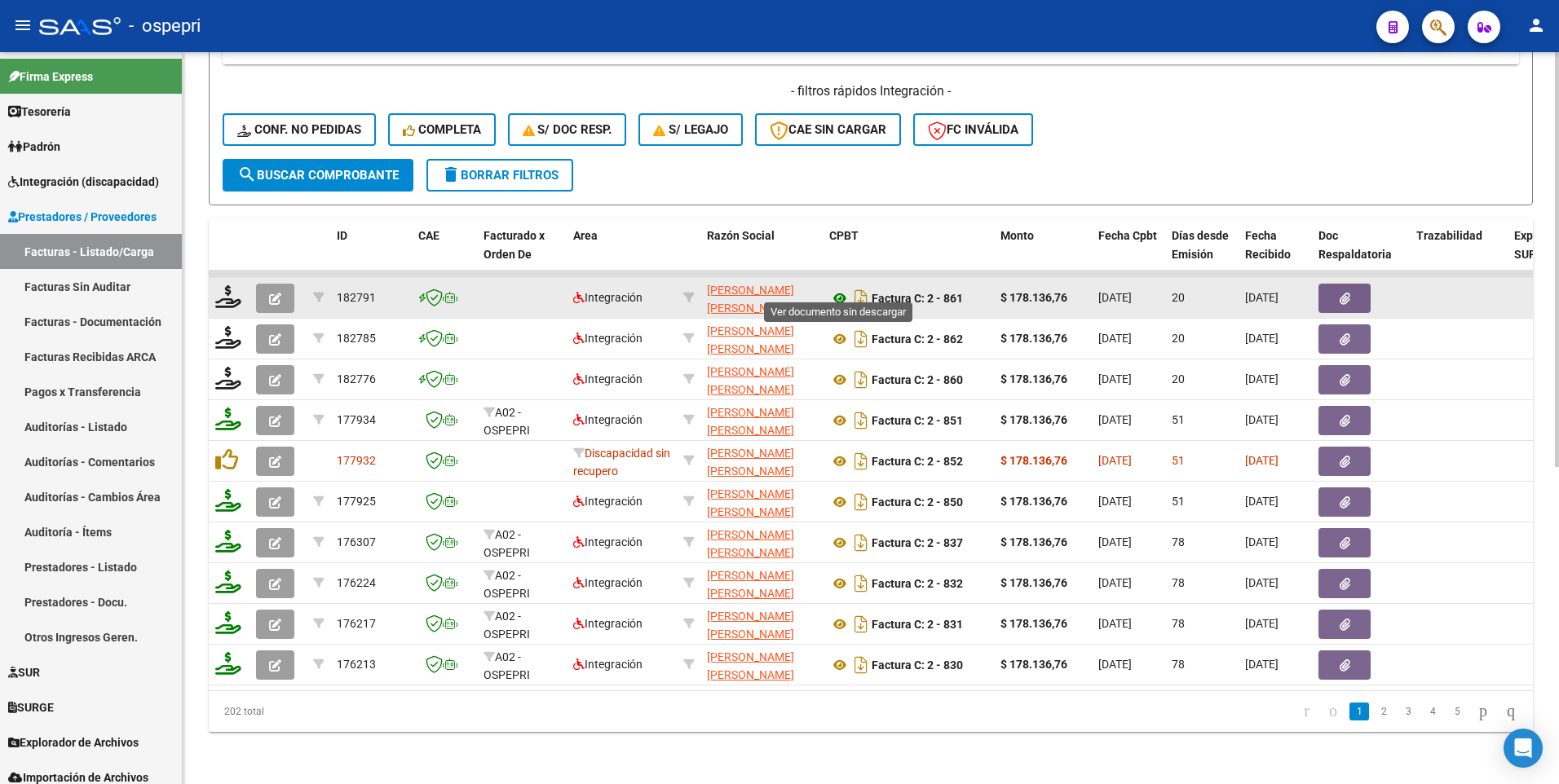
click at [839, 289] on icon at bounding box center [840, 299] width 21 height 20
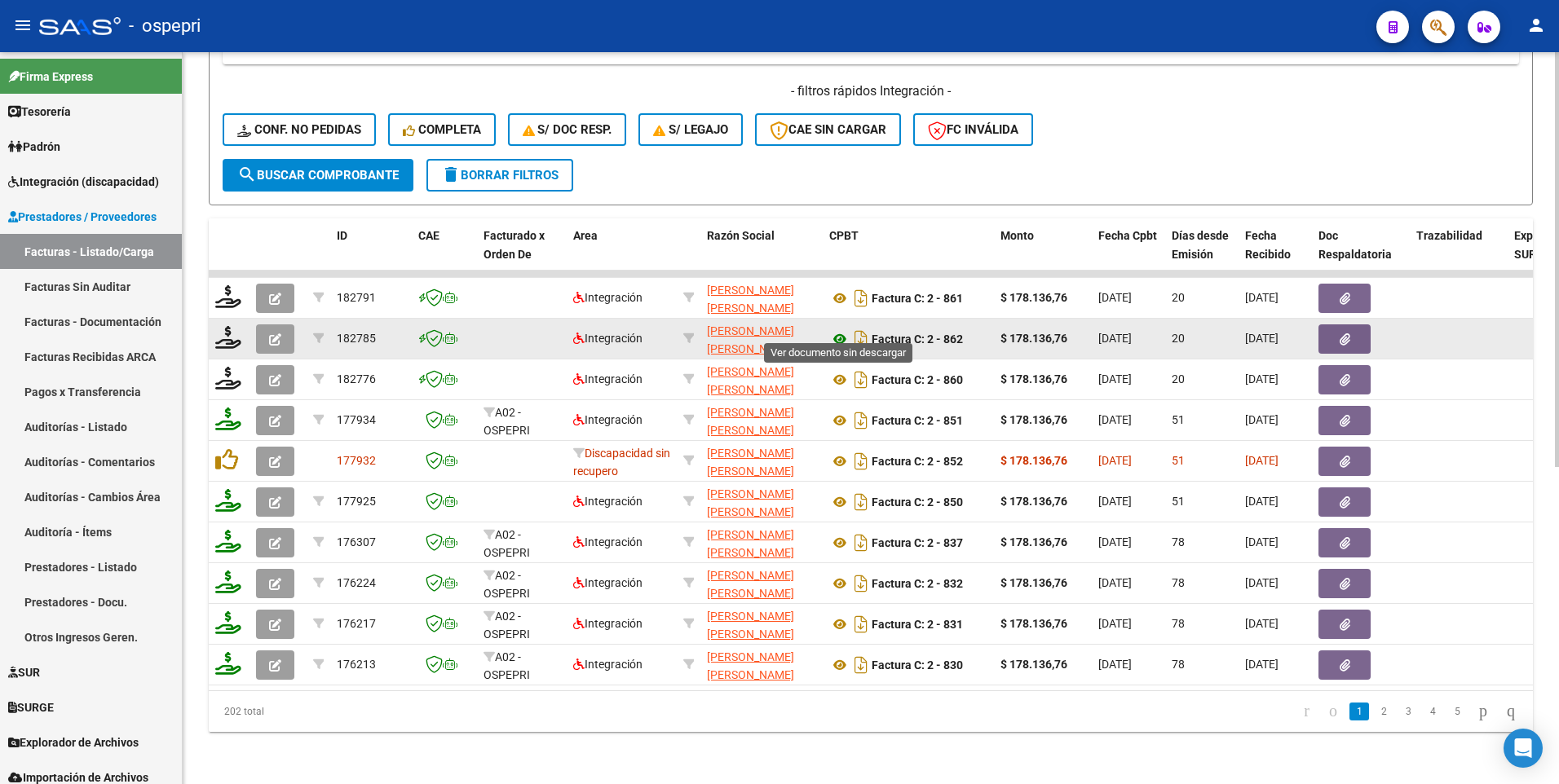
click at [837, 329] on icon at bounding box center [840, 339] width 21 height 20
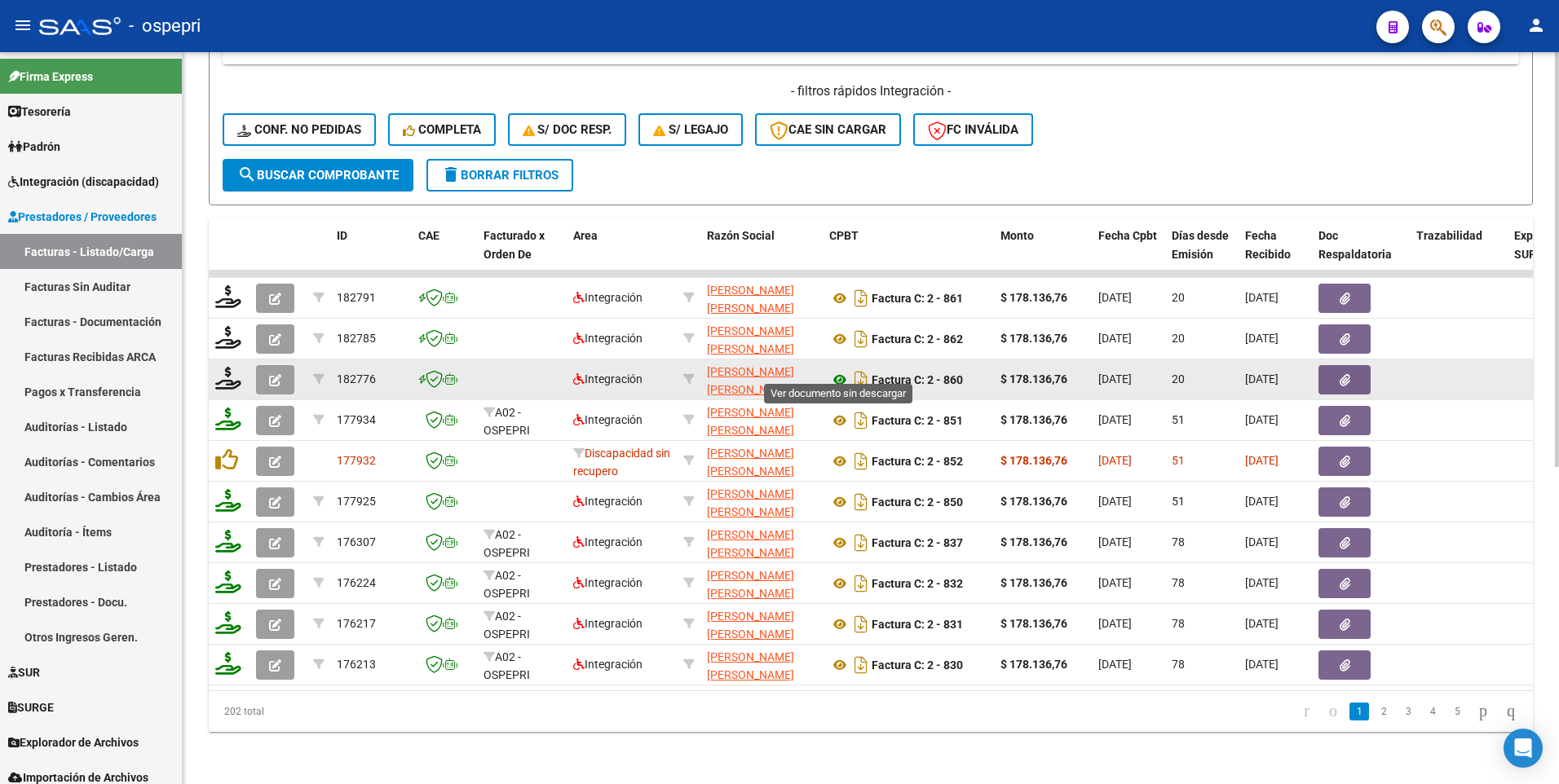
click at [839, 371] on icon at bounding box center [840, 380] width 21 height 20
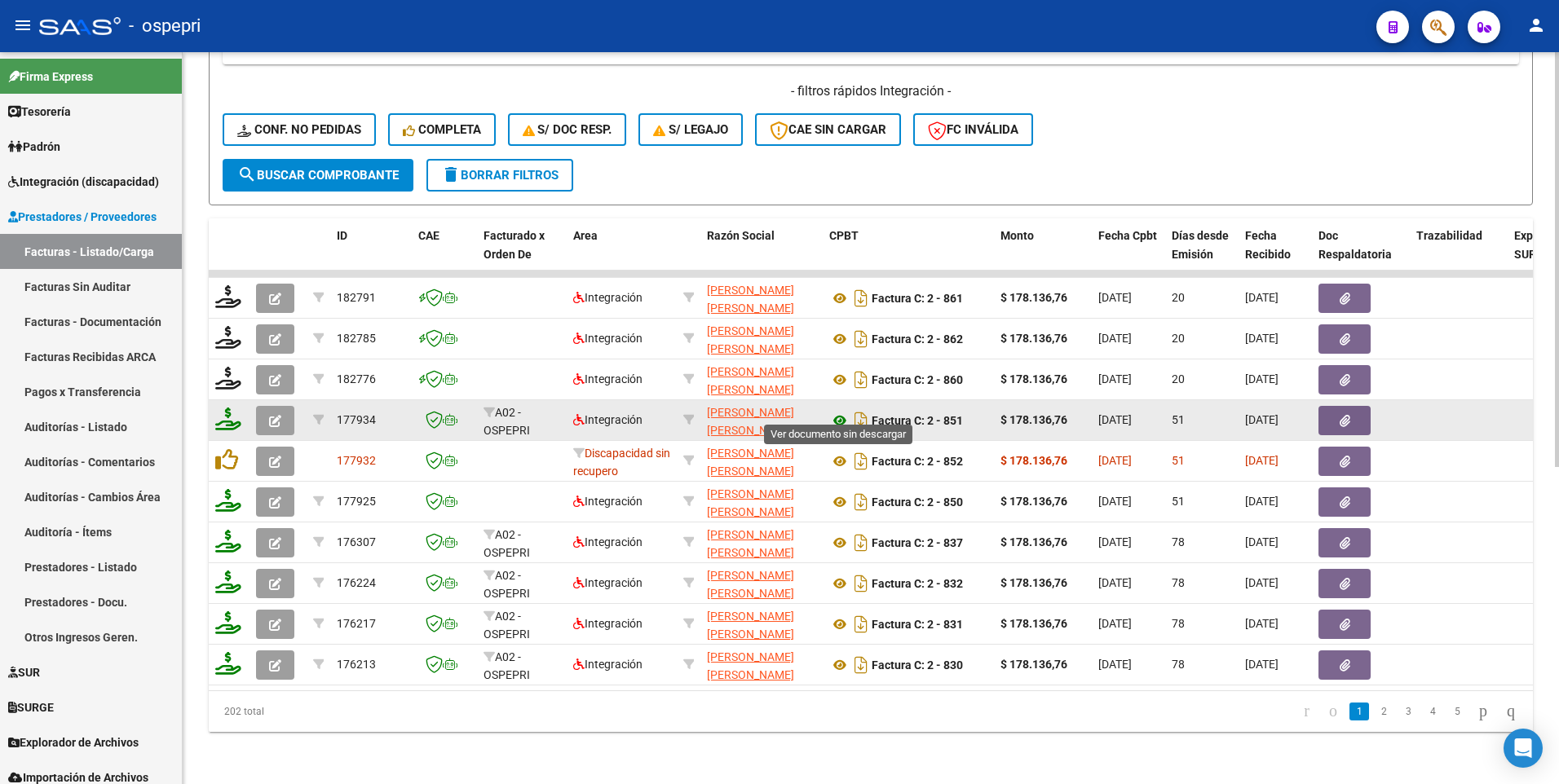
click at [840, 411] on icon at bounding box center [840, 421] width 21 height 20
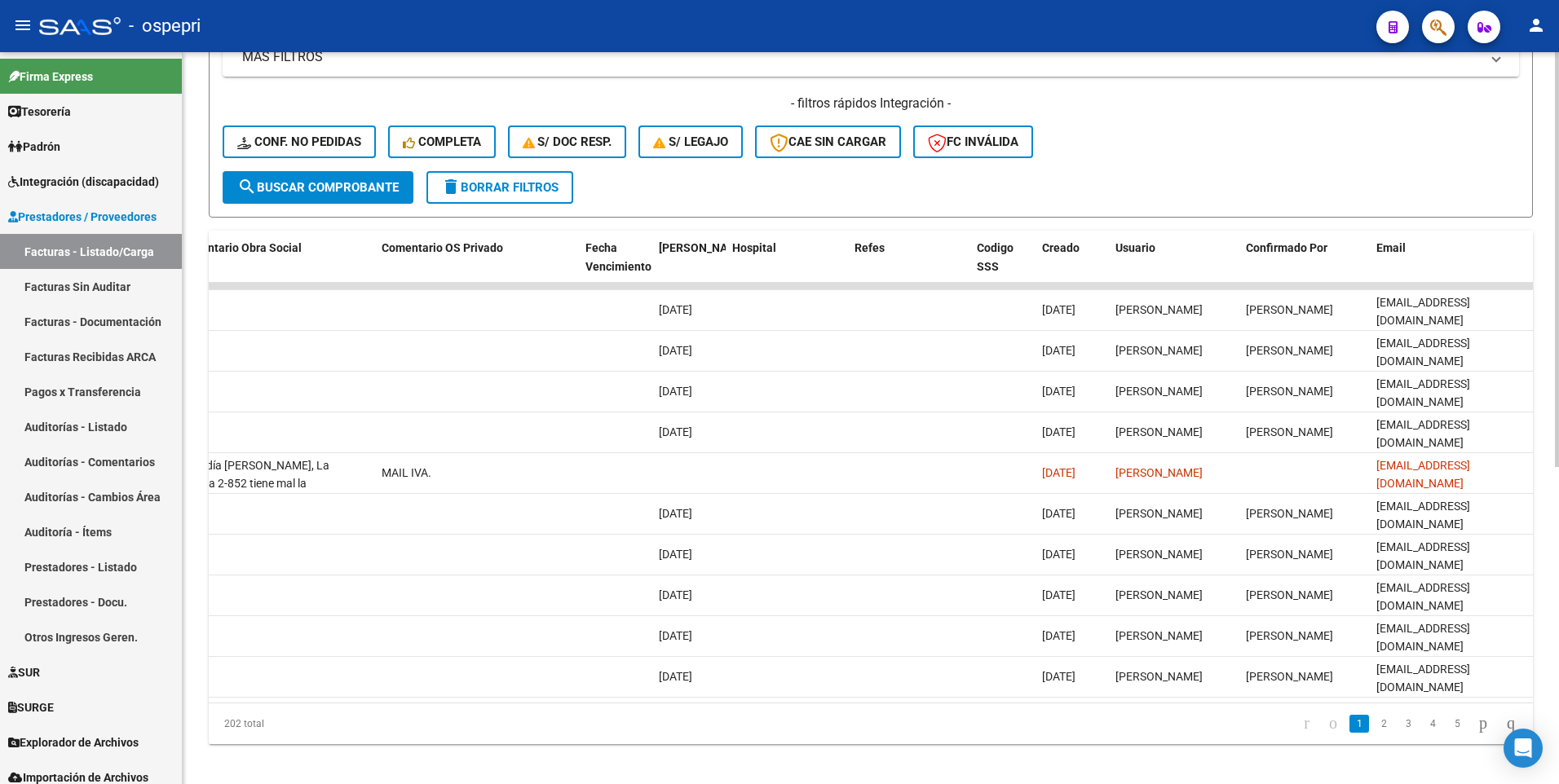
scroll to position [527, 0]
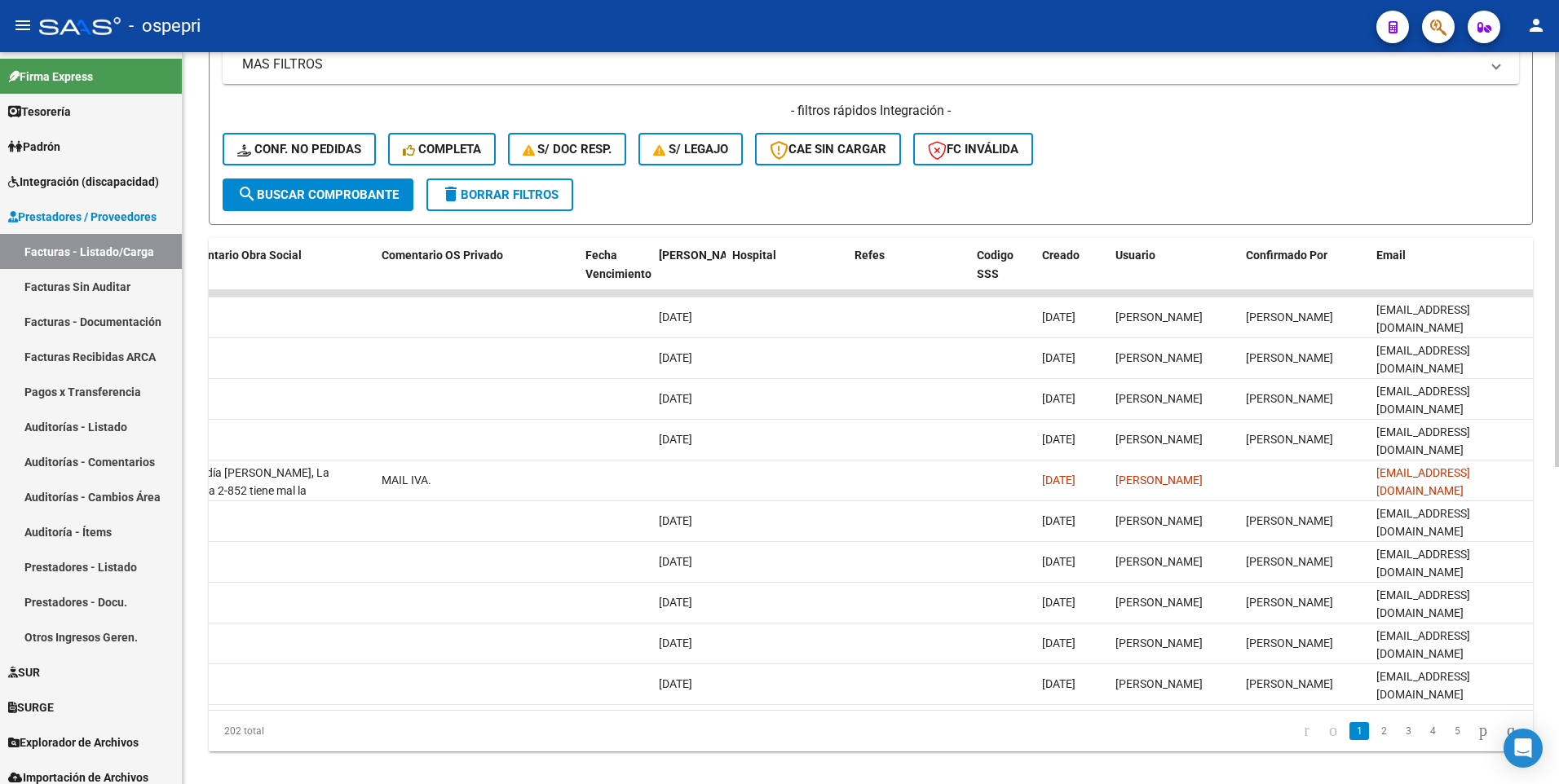
click at [1024, 711] on div "Video tutorial PRESTADORES -> Listado de CPBTs Emitidos por Prestadores / Prove…" at bounding box center [872, 164] width 1380 height 1278
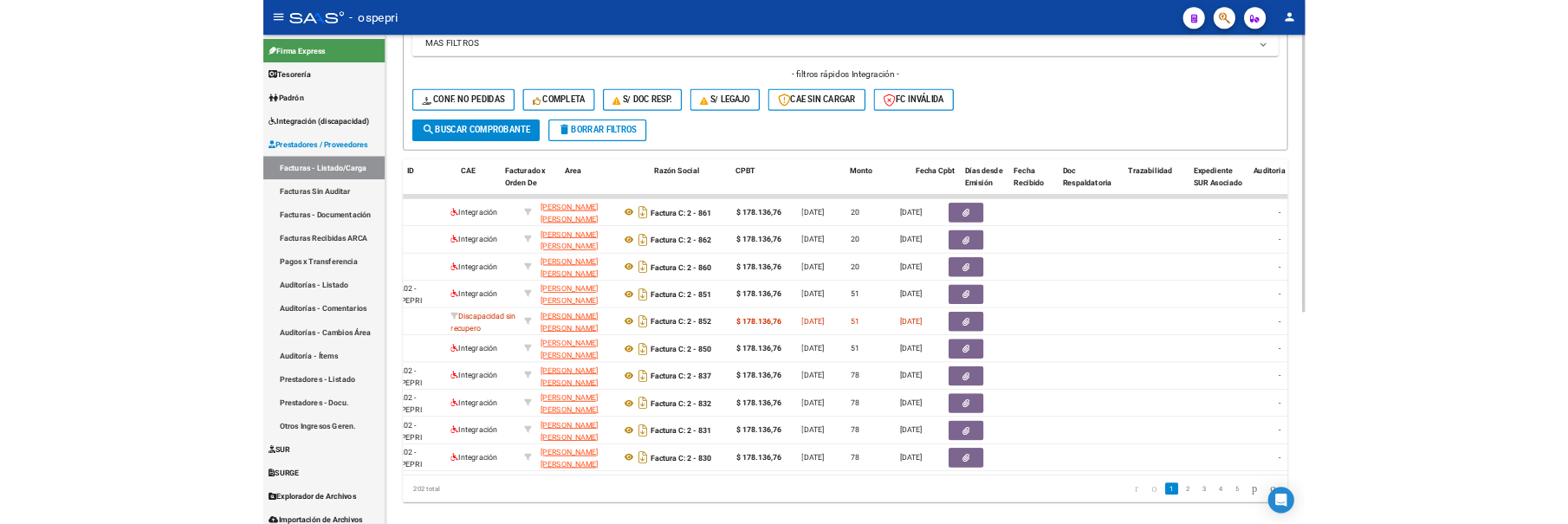
scroll to position [0, 0]
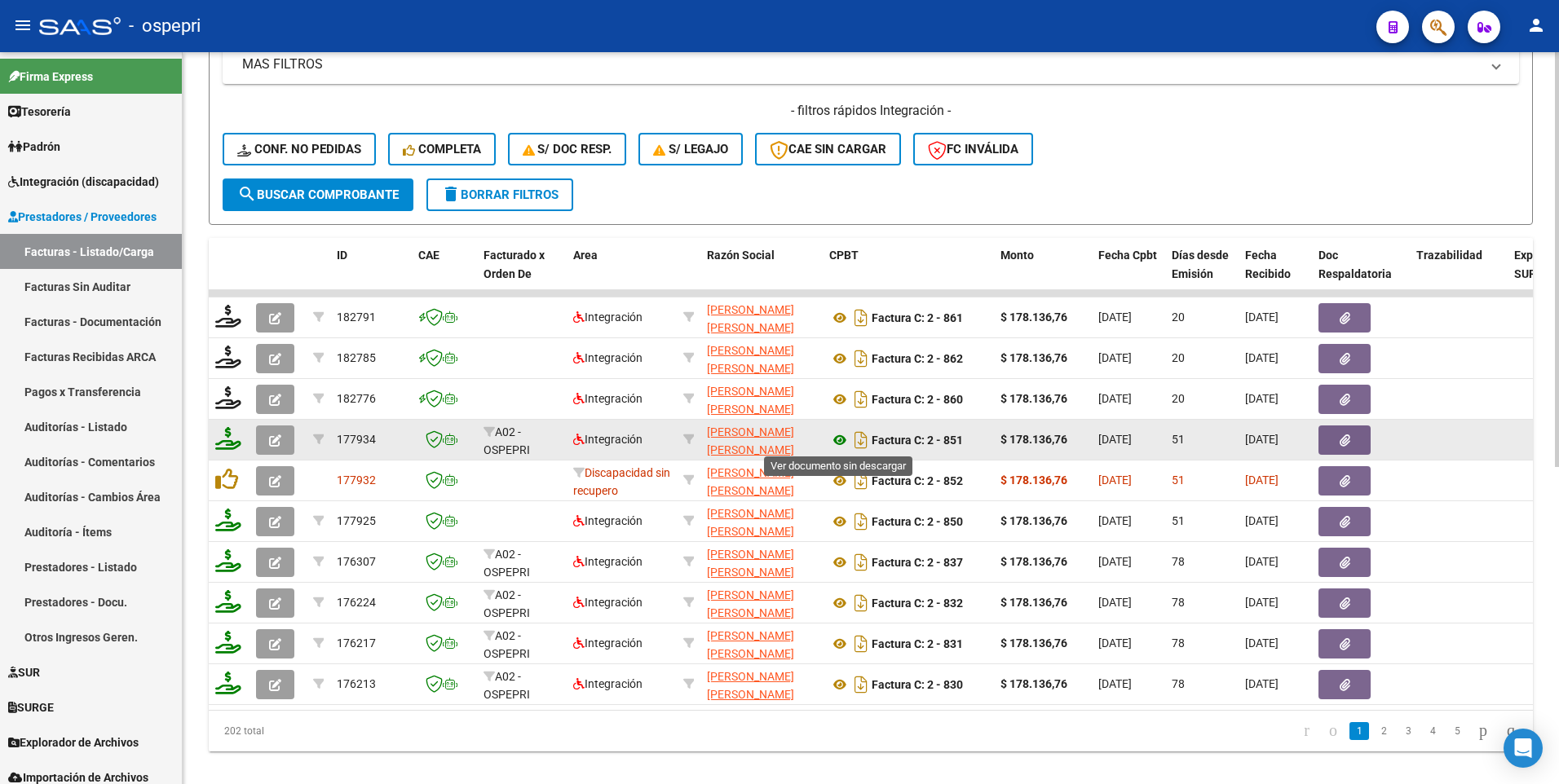
click at [838, 441] on icon at bounding box center [840, 441] width 21 height 20
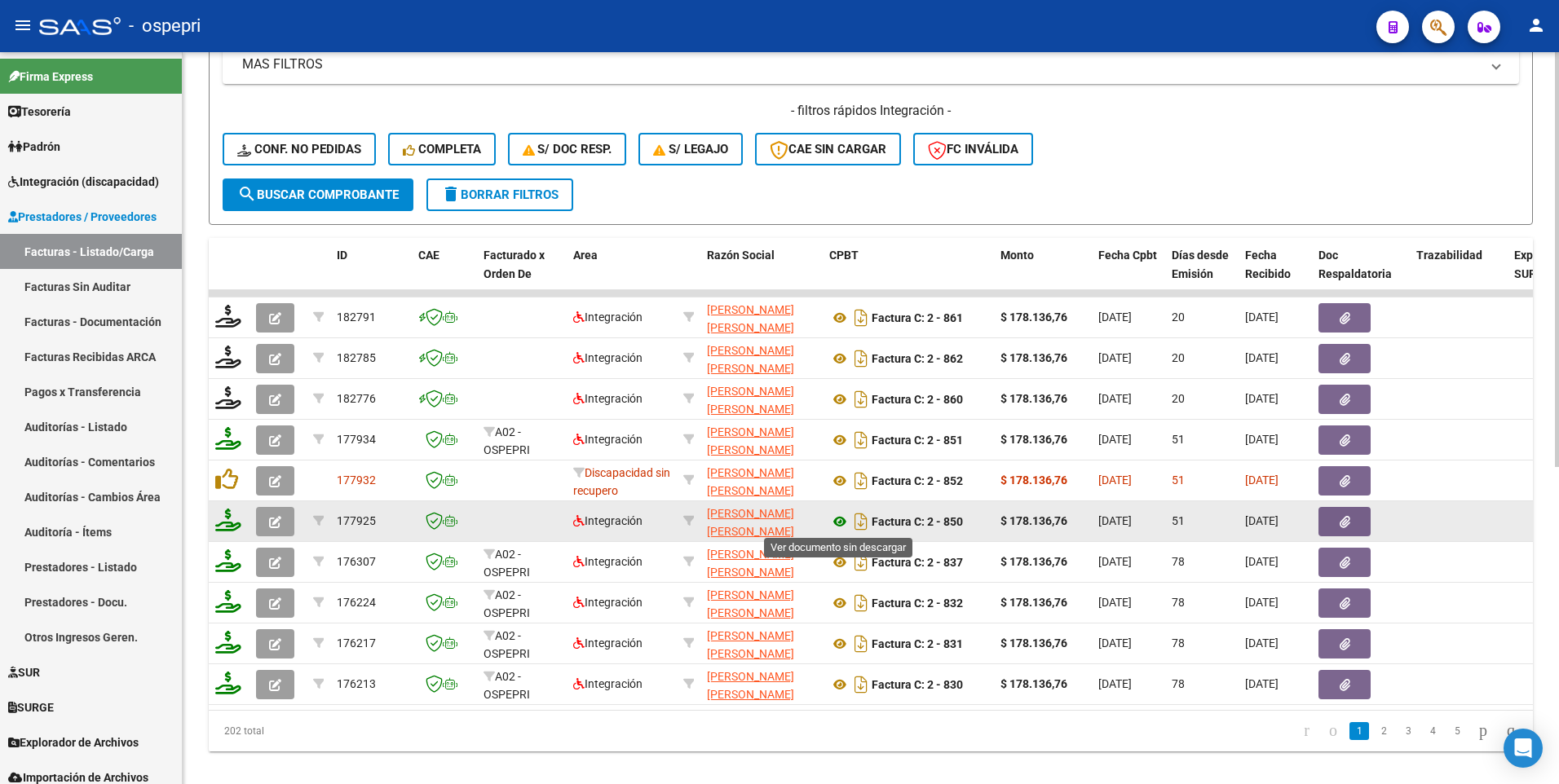
click at [838, 522] on icon at bounding box center [840, 522] width 21 height 20
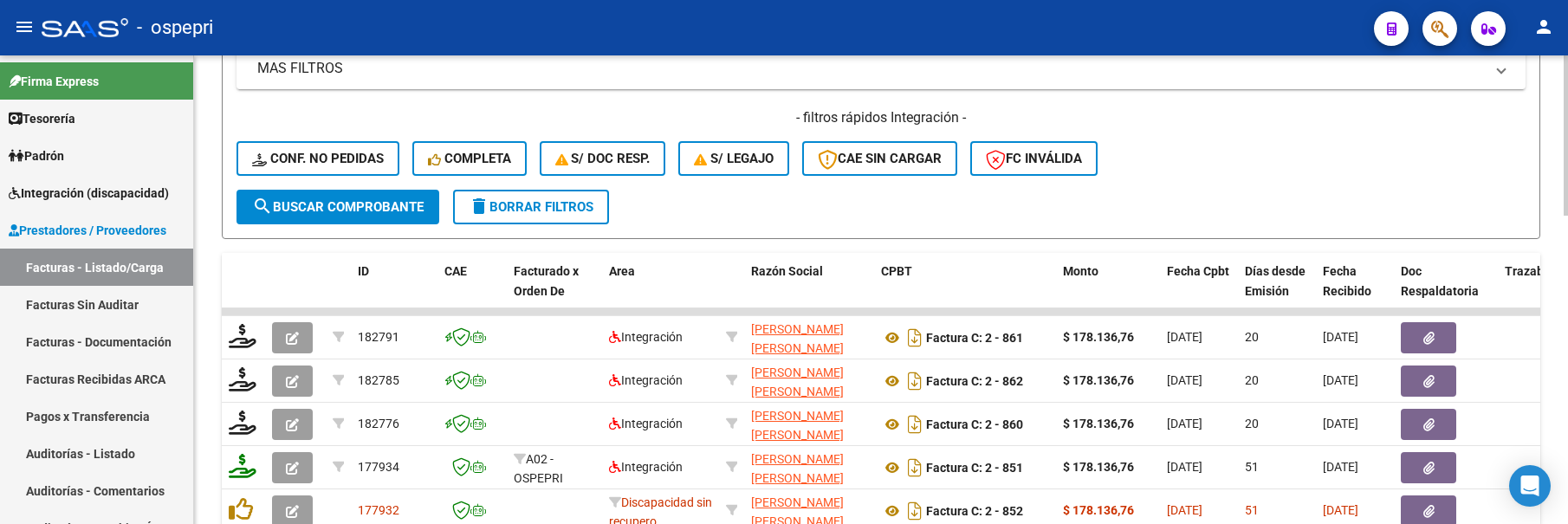
click at [1287, 141] on div "- filtros rápidos Integración - Conf. no pedidas Completa S/ Doc Resp. S/ legaj…" at bounding box center [881, 148] width 1289 height 81
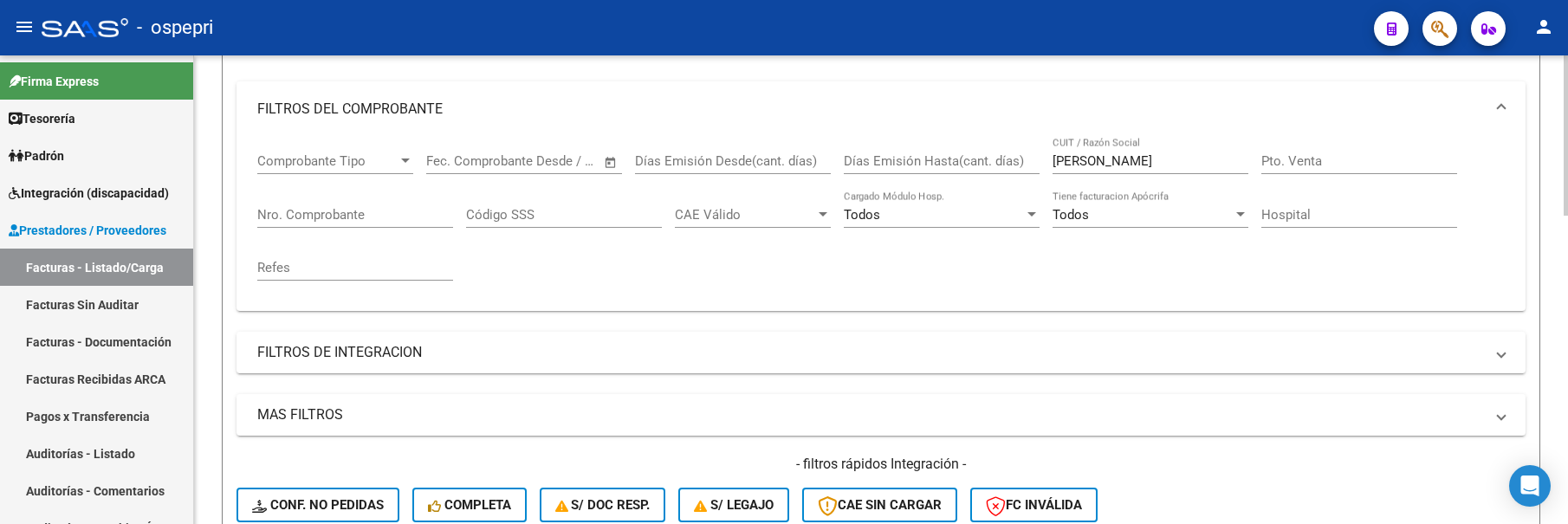
scroll to position [126, 0]
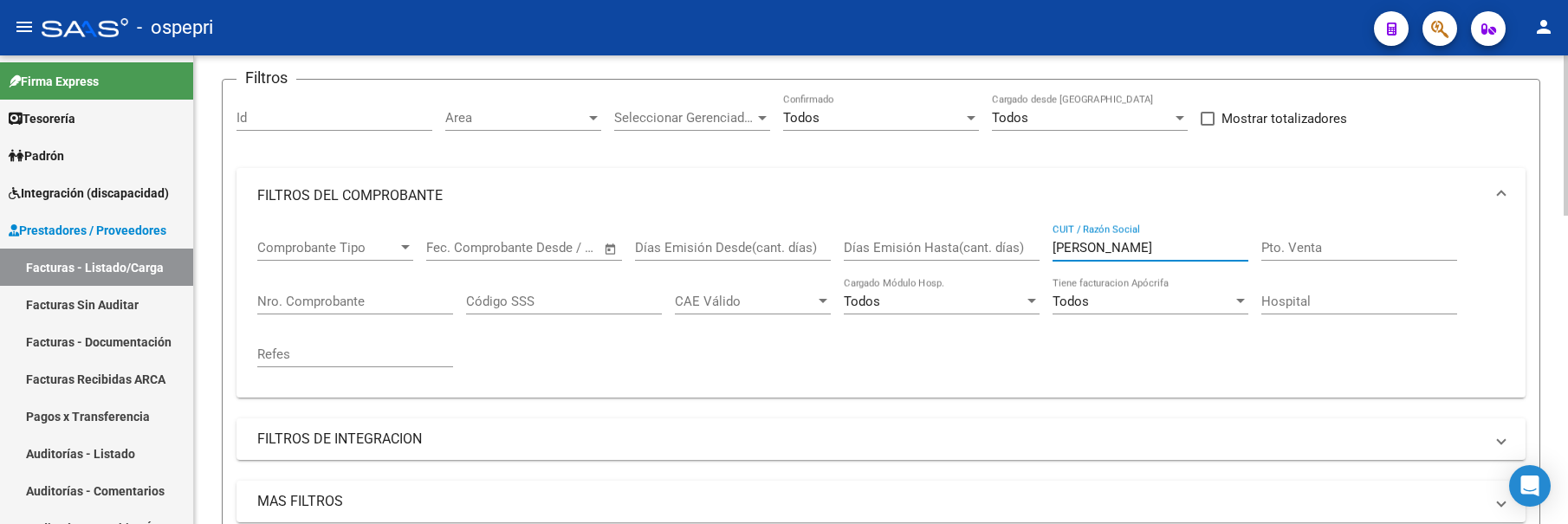
drag, startPoint x: 1134, startPoint y: 244, endPoint x: 1050, endPoint y: 249, distance: 84.1
click at [1050, 249] on div "Comprobante Tipo Comprobante Tipo Start date – End date Fec. Comprobante Desde …" at bounding box center [880, 303] width 1247 height 160
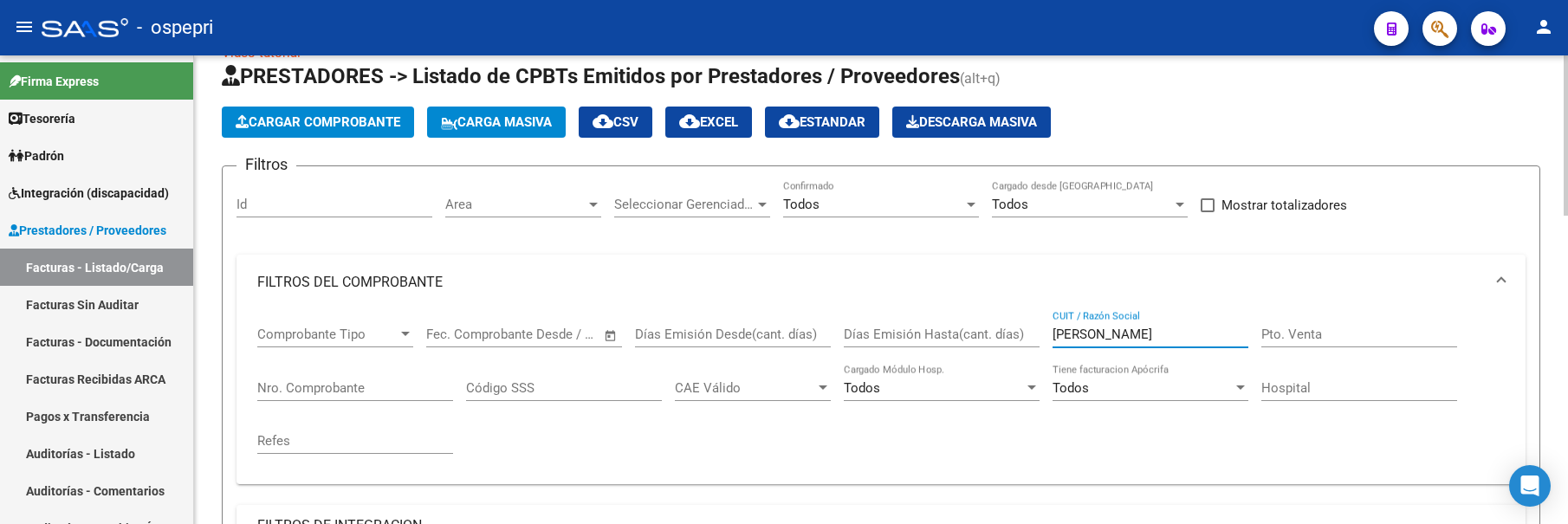
scroll to position [0, 0]
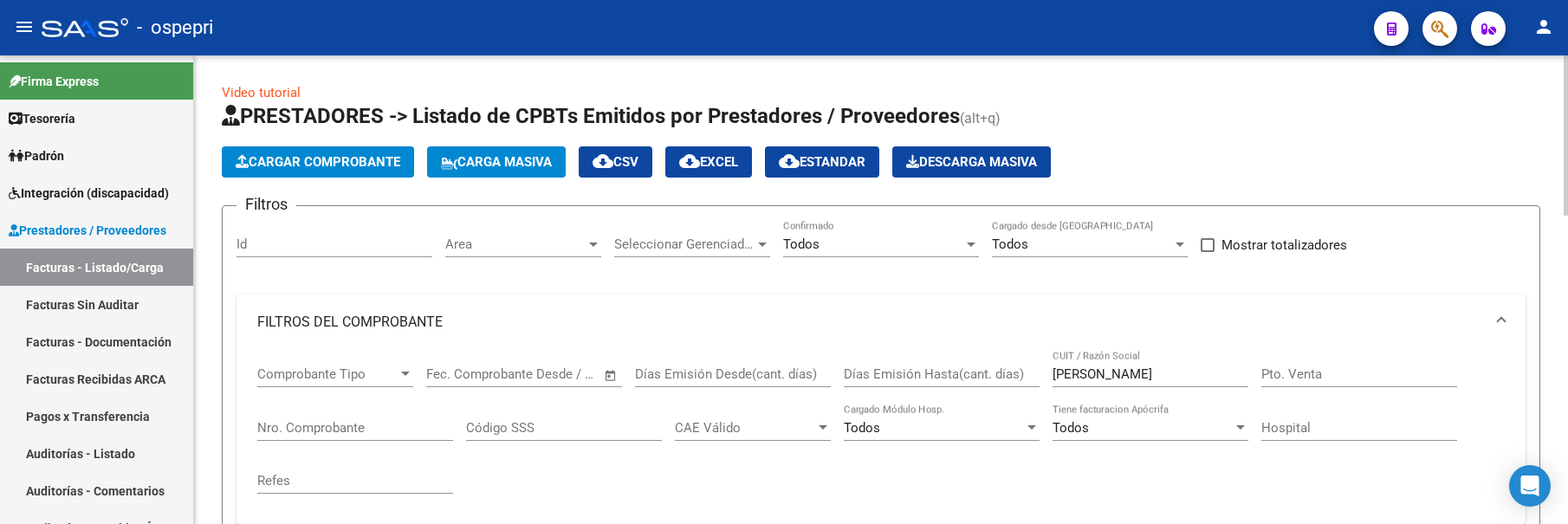
click at [1136, 364] on div "ABREGO CUIT / Razón Social" at bounding box center [1150, 368] width 196 height 37
drag, startPoint x: 1134, startPoint y: 367, endPoint x: 1018, endPoint y: 378, distance: 116.5
click at [1018, 378] on div "Comprobante Tipo Comprobante Tipo Start date – End date Fec. Comprobante Desde …" at bounding box center [880, 429] width 1247 height 160
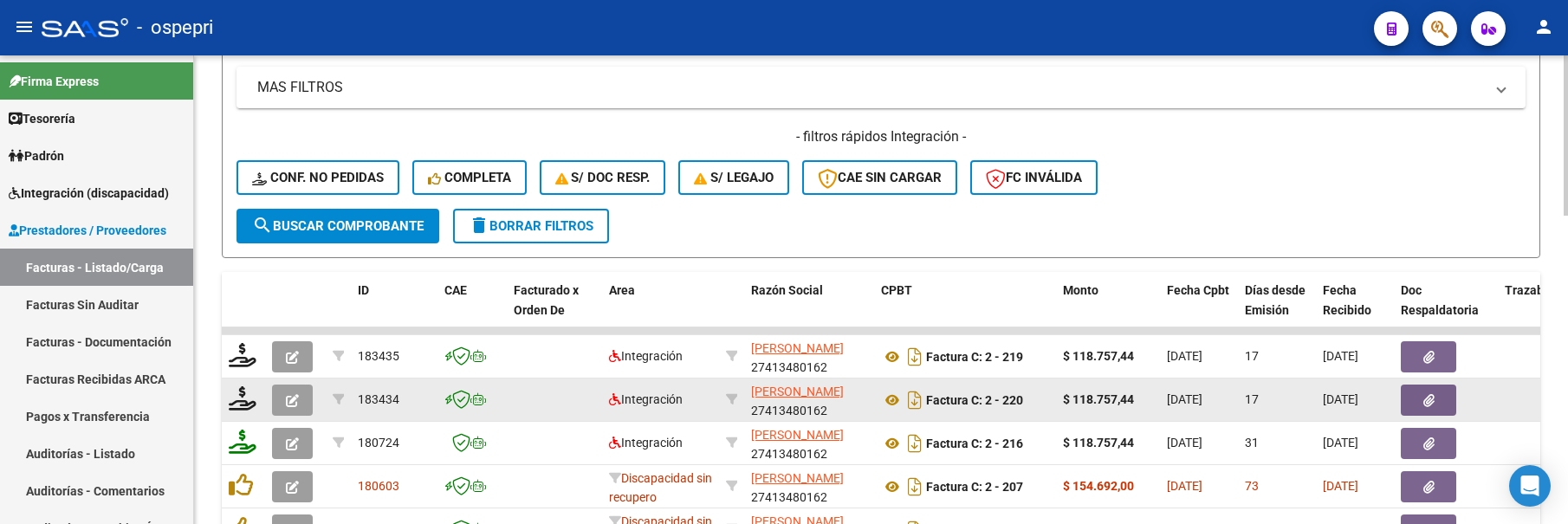
scroll to position [605, 0]
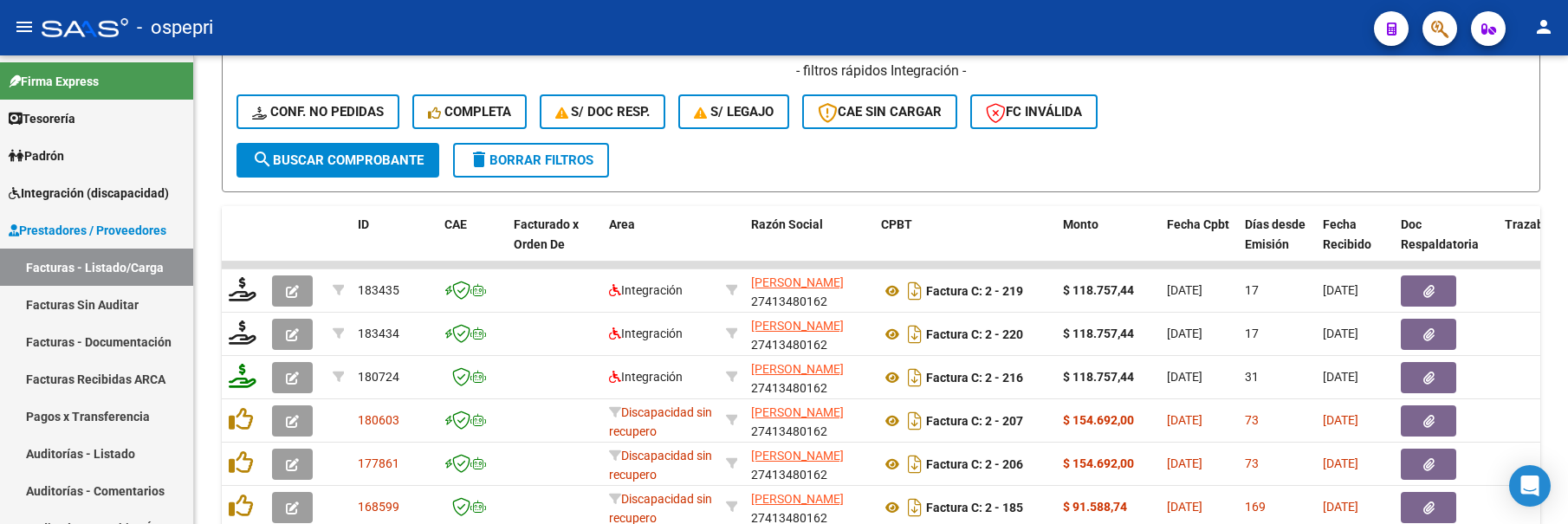
type input "BOUZO"
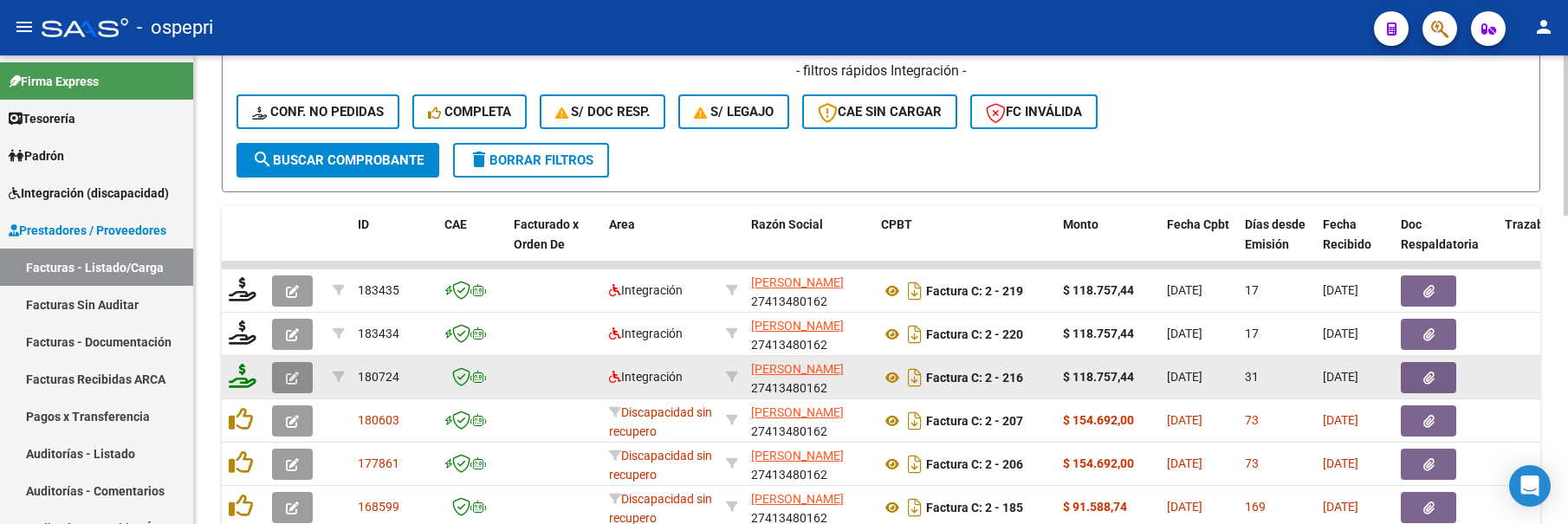
click at [293, 377] on icon "button" at bounding box center [292, 378] width 13 height 13
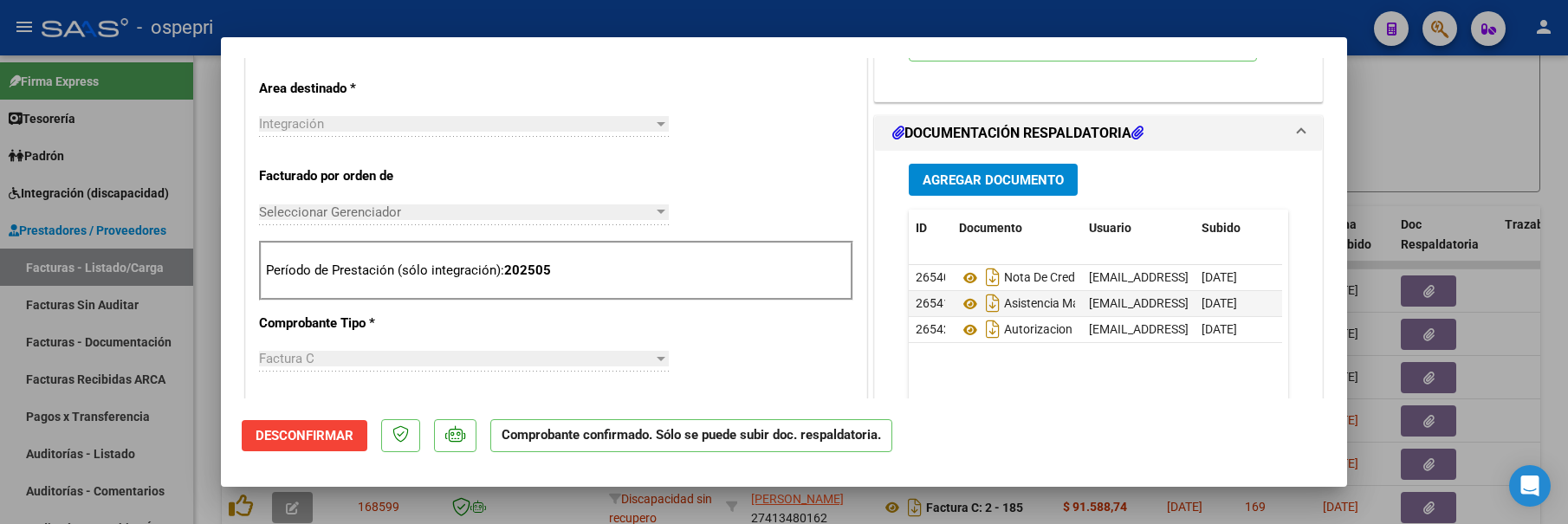
scroll to position [692, 0]
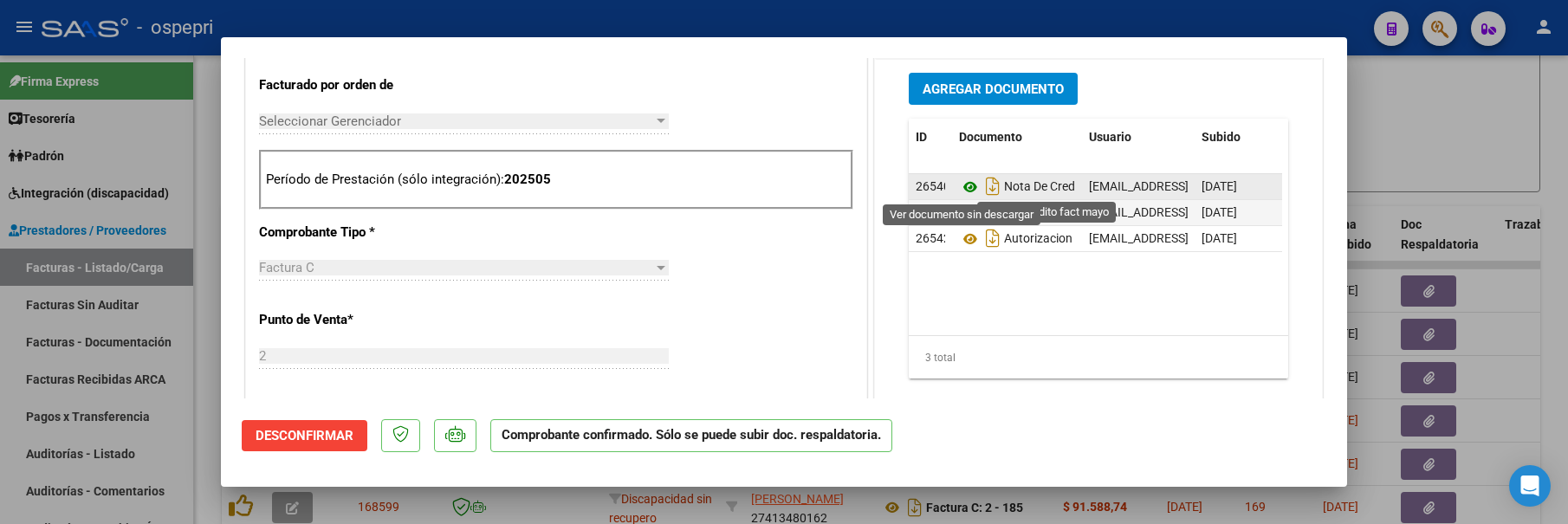
click at [965, 185] on icon at bounding box center [971, 188] width 23 height 21
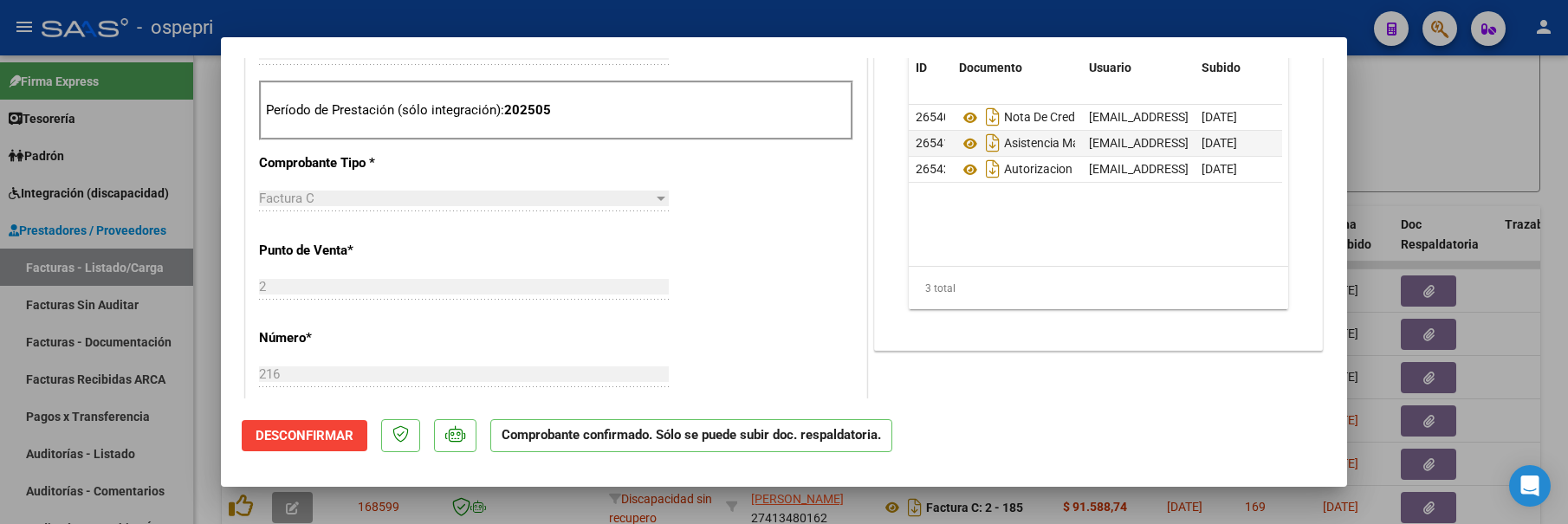
scroll to position [779, 0]
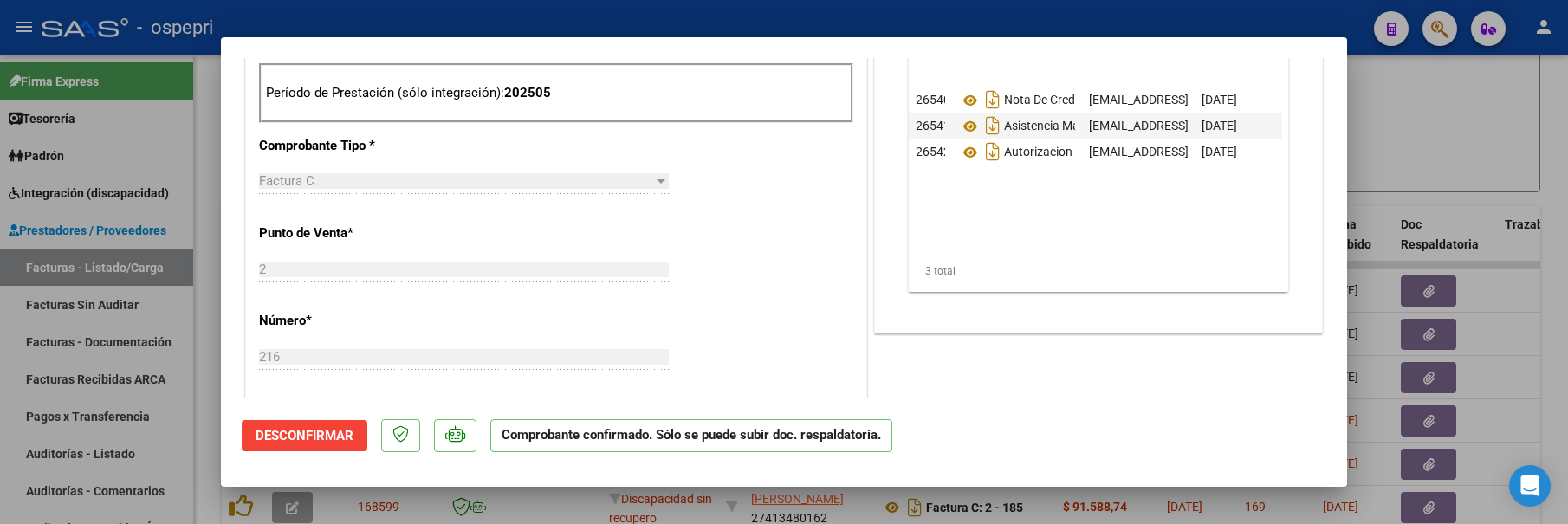
click at [1450, 131] on div at bounding box center [784, 262] width 1568 height 524
type input "$ 0,00"
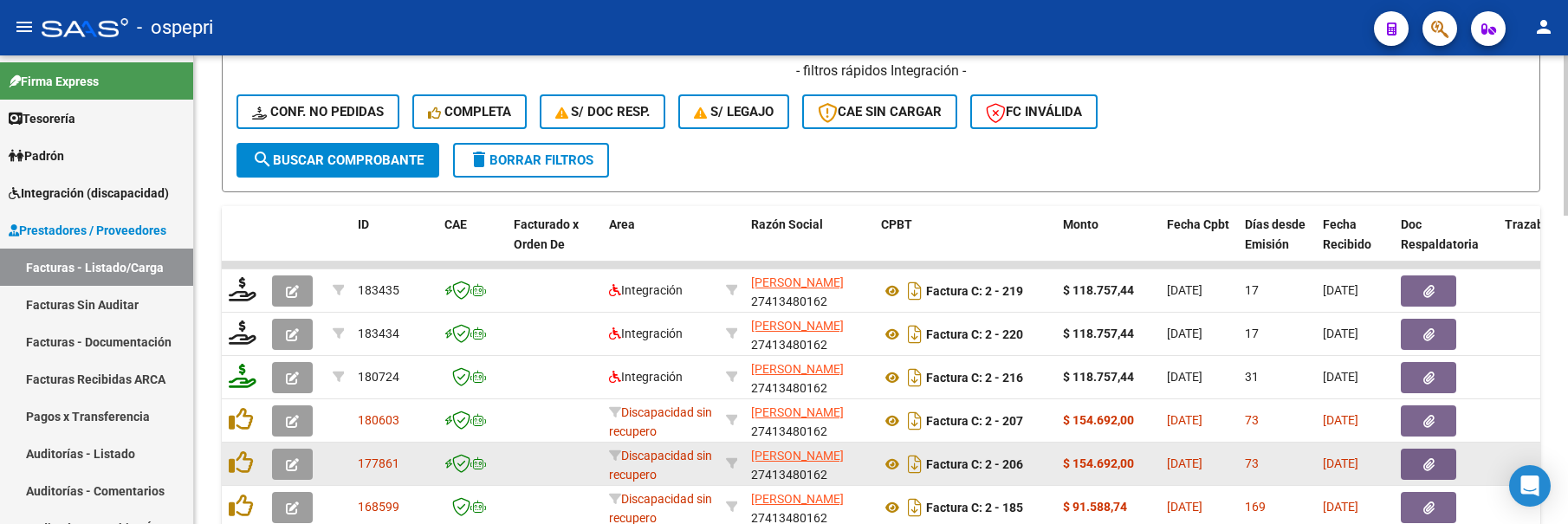
scroll to position [692, 0]
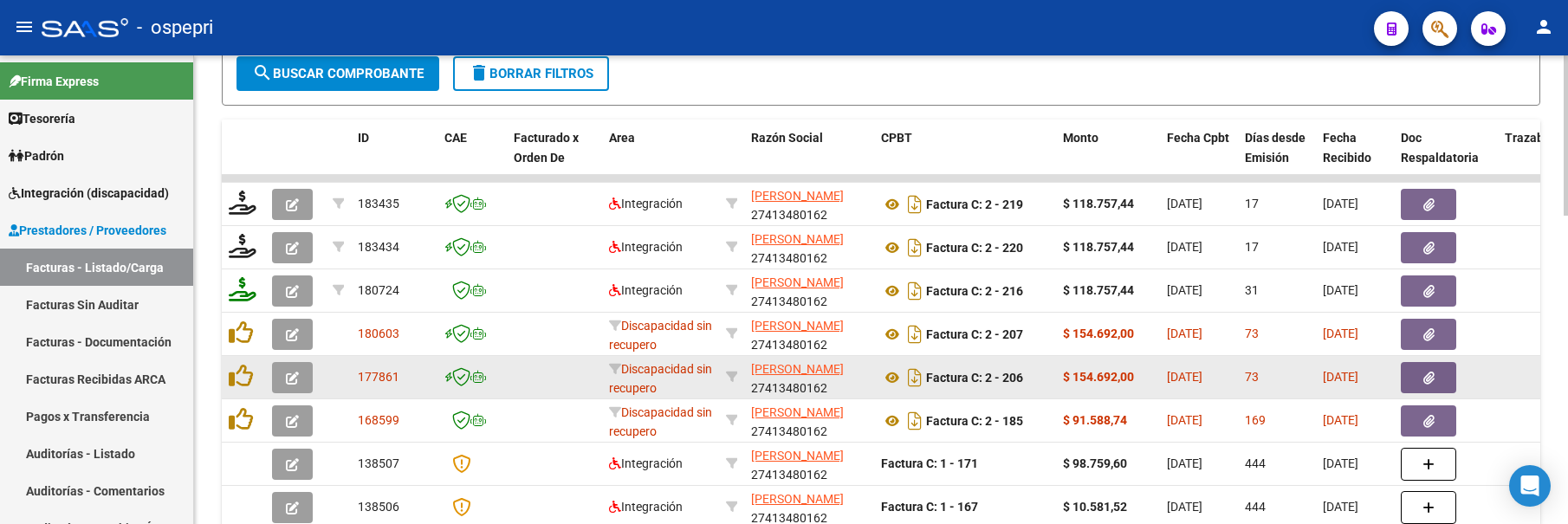
click at [295, 380] on icon "button" at bounding box center [292, 378] width 13 height 13
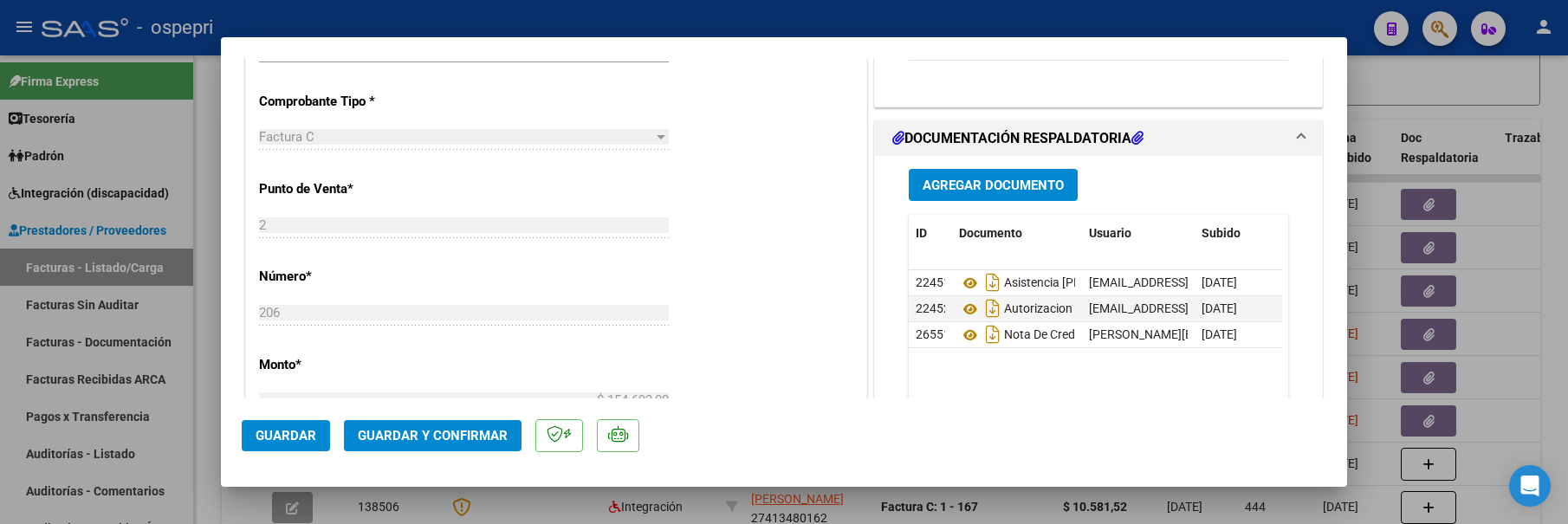
scroll to position [605, 0]
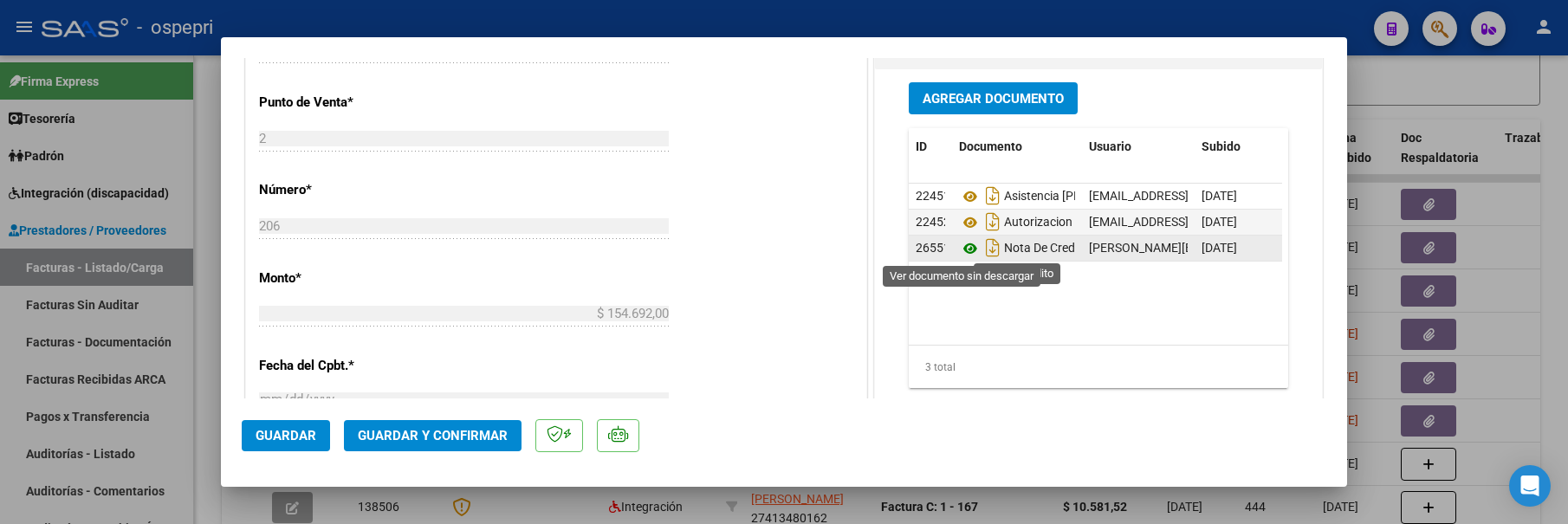
click at [966, 240] on icon at bounding box center [971, 249] width 23 height 21
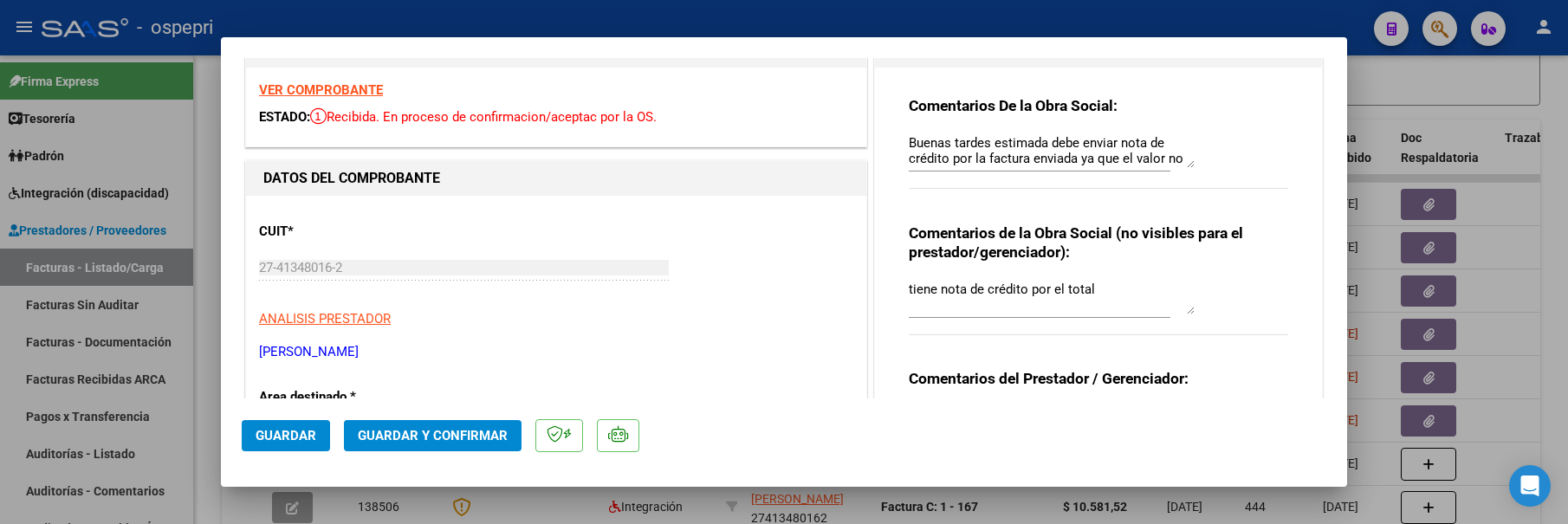
scroll to position [0, 0]
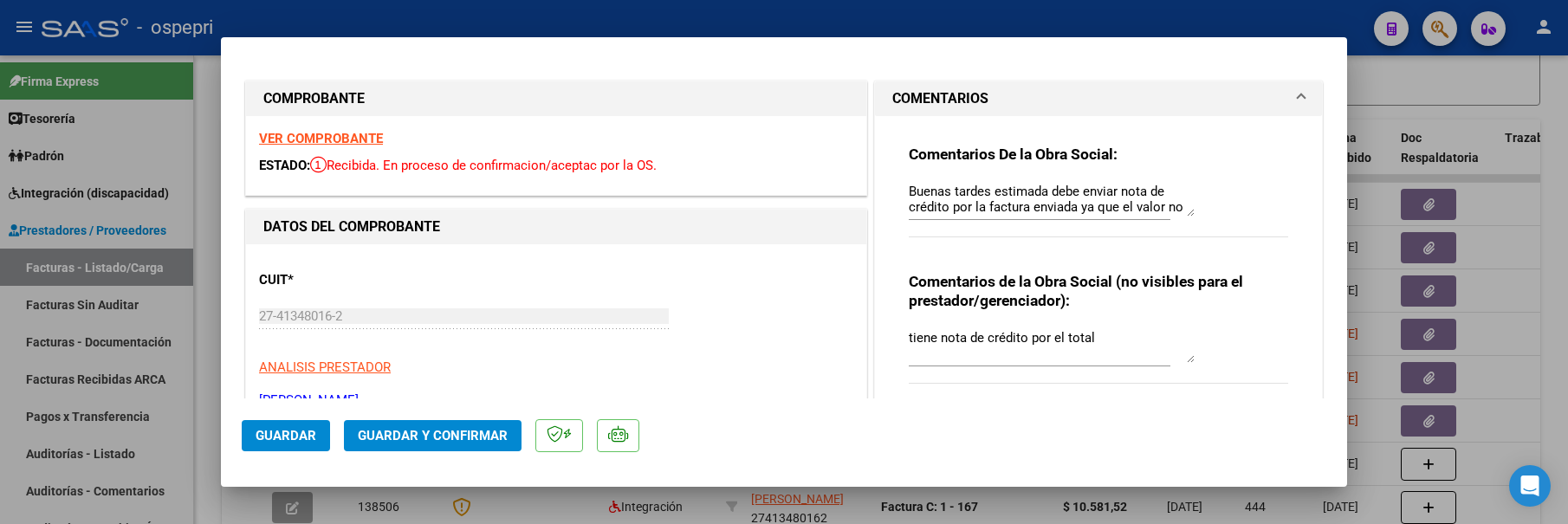
click at [1373, 81] on div at bounding box center [784, 262] width 1568 height 524
type input "$ 0,00"
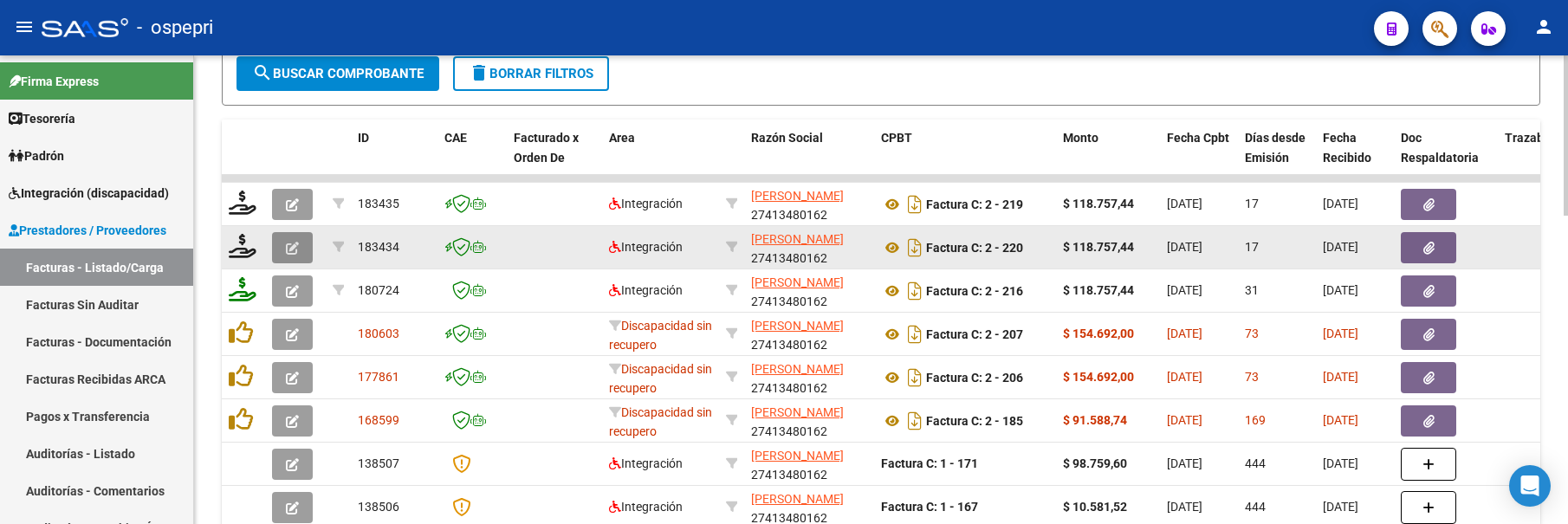
click at [295, 244] on icon "button" at bounding box center [292, 248] width 13 height 13
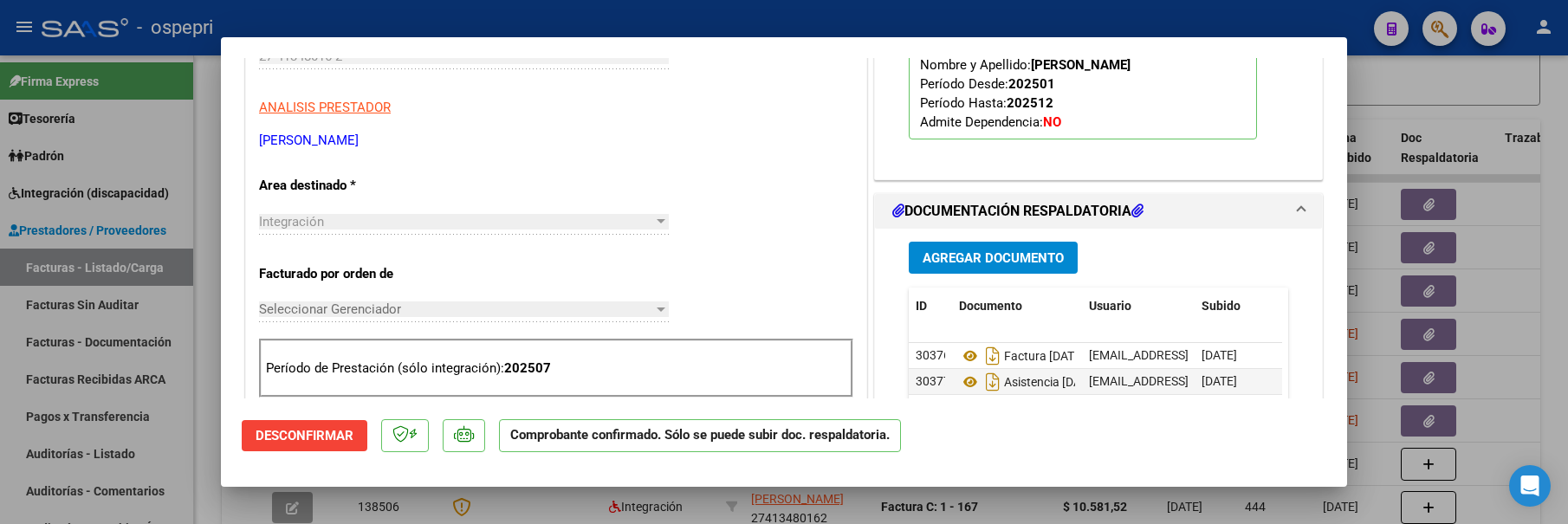
scroll to position [346, 0]
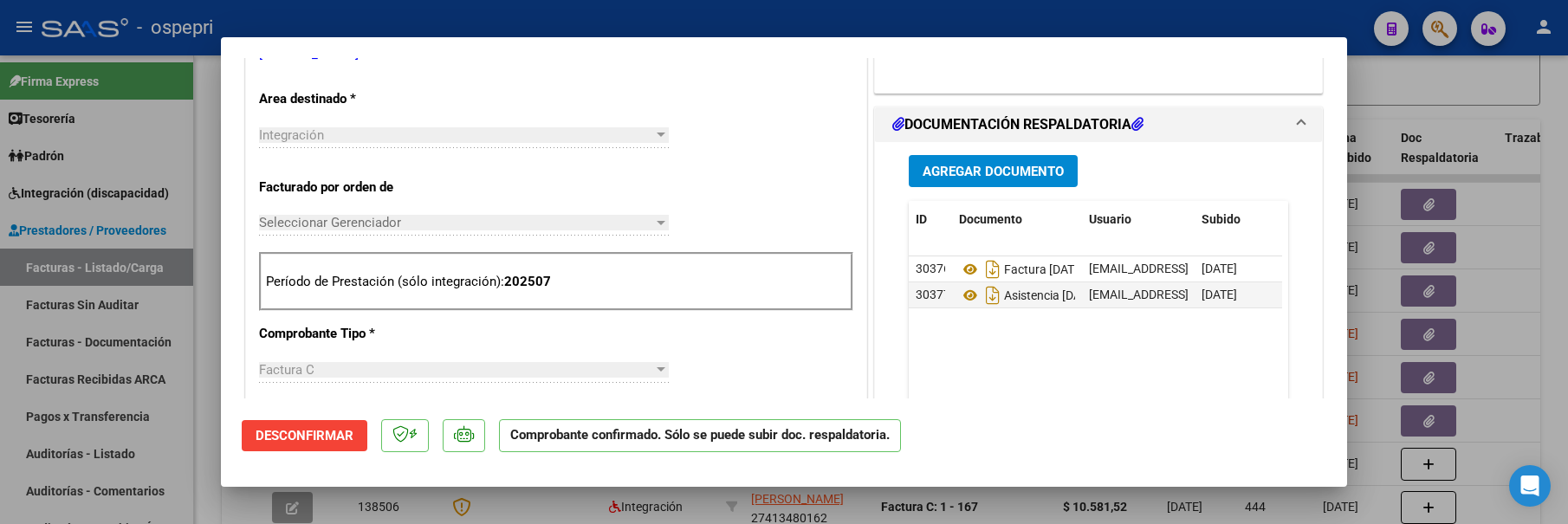
click at [1407, 81] on div at bounding box center [784, 262] width 1568 height 524
type input "$ 0,00"
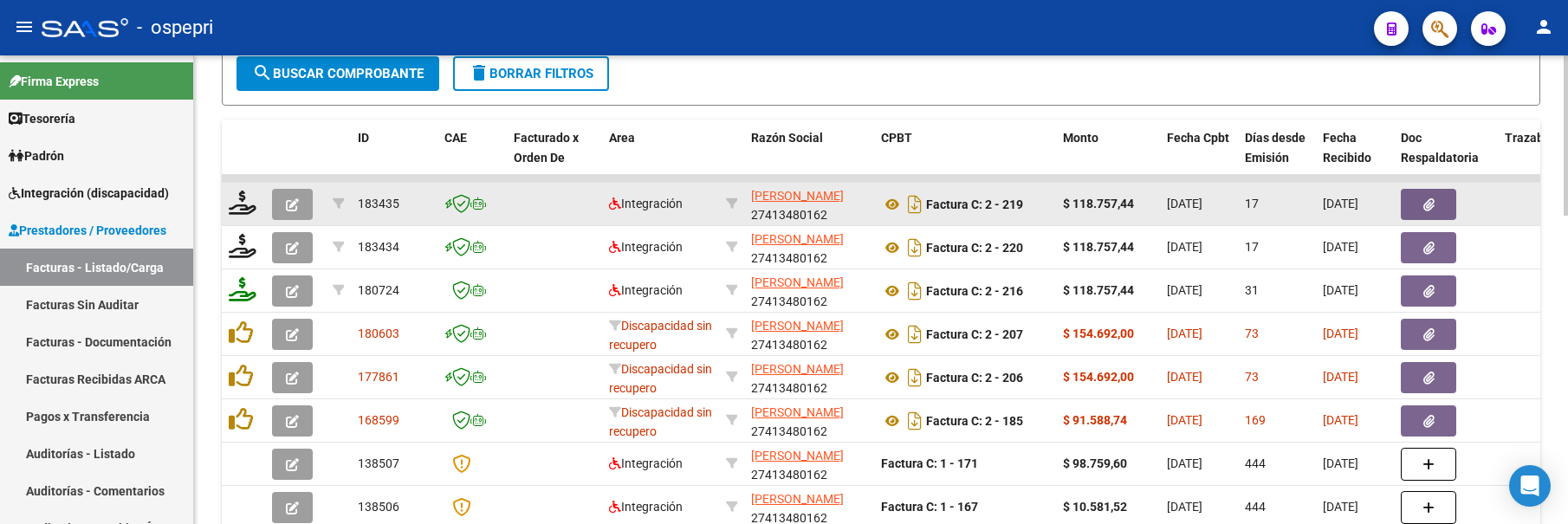
click at [294, 204] on icon "button" at bounding box center [292, 204] width 13 height 13
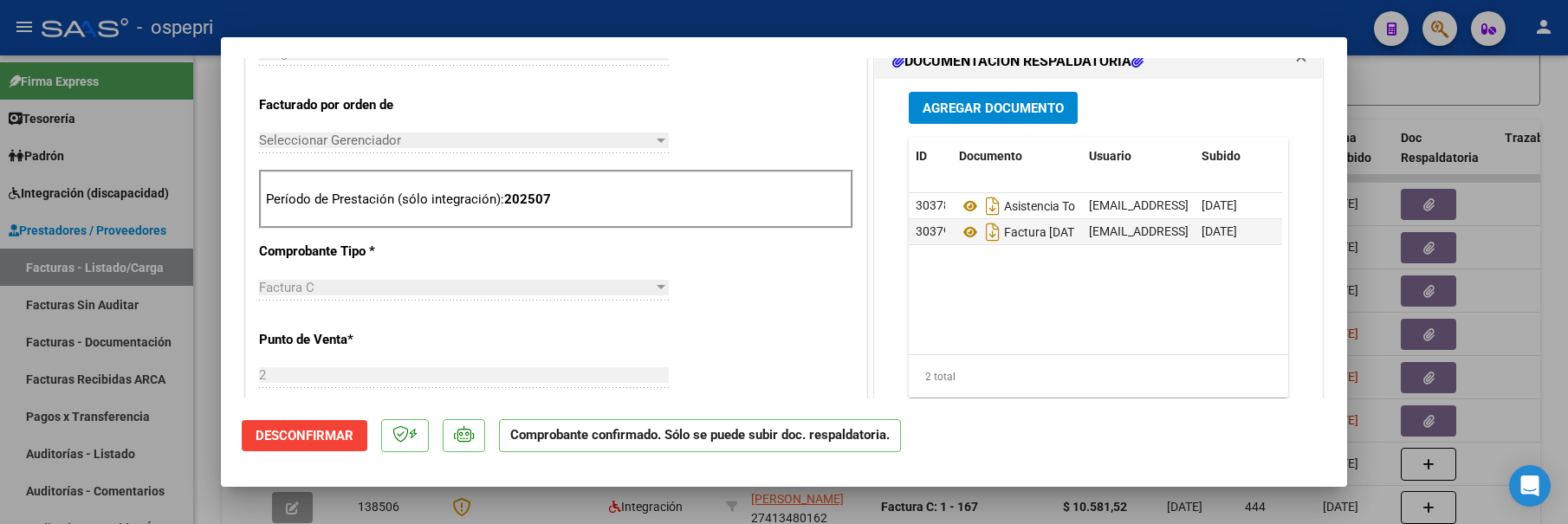
scroll to position [433, 0]
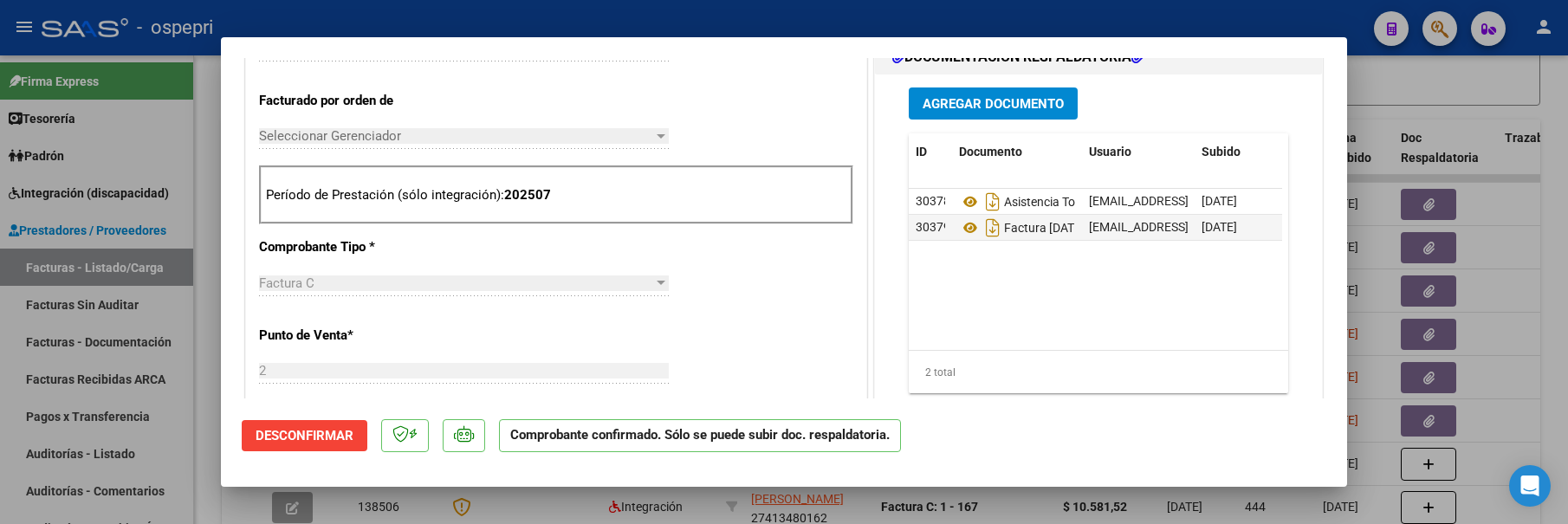
click at [1560, 337] on div at bounding box center [784, 262] width 1568 height 524
type input "$ 0,00"
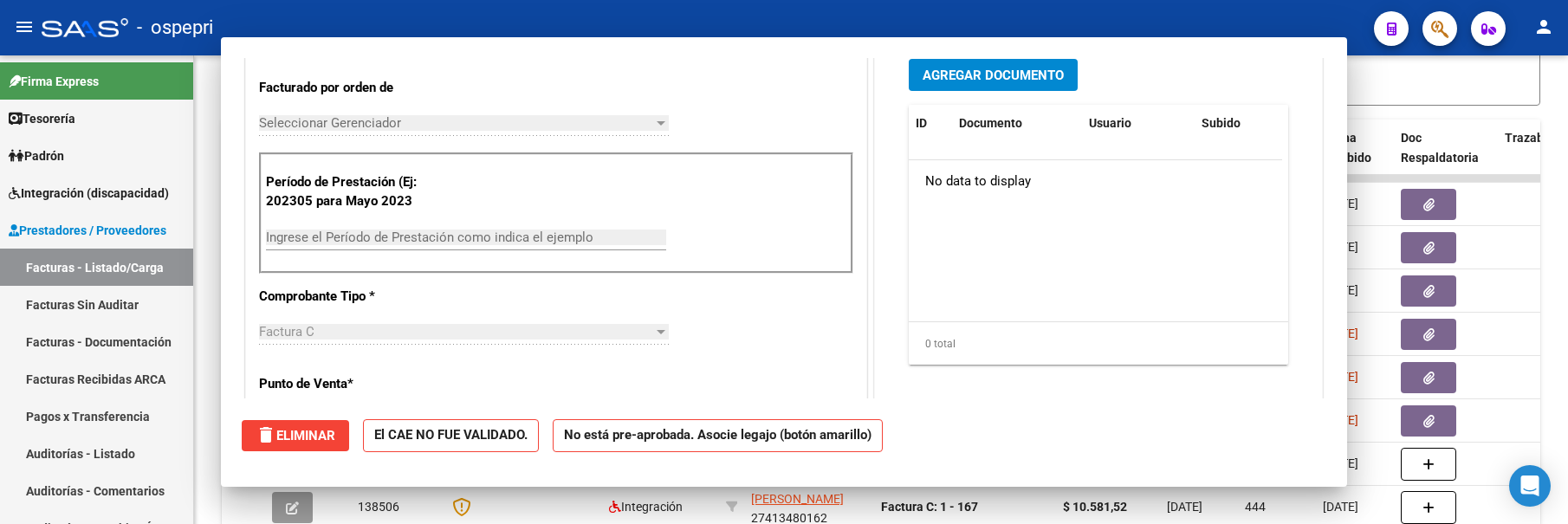
scroll to position [420, 0]
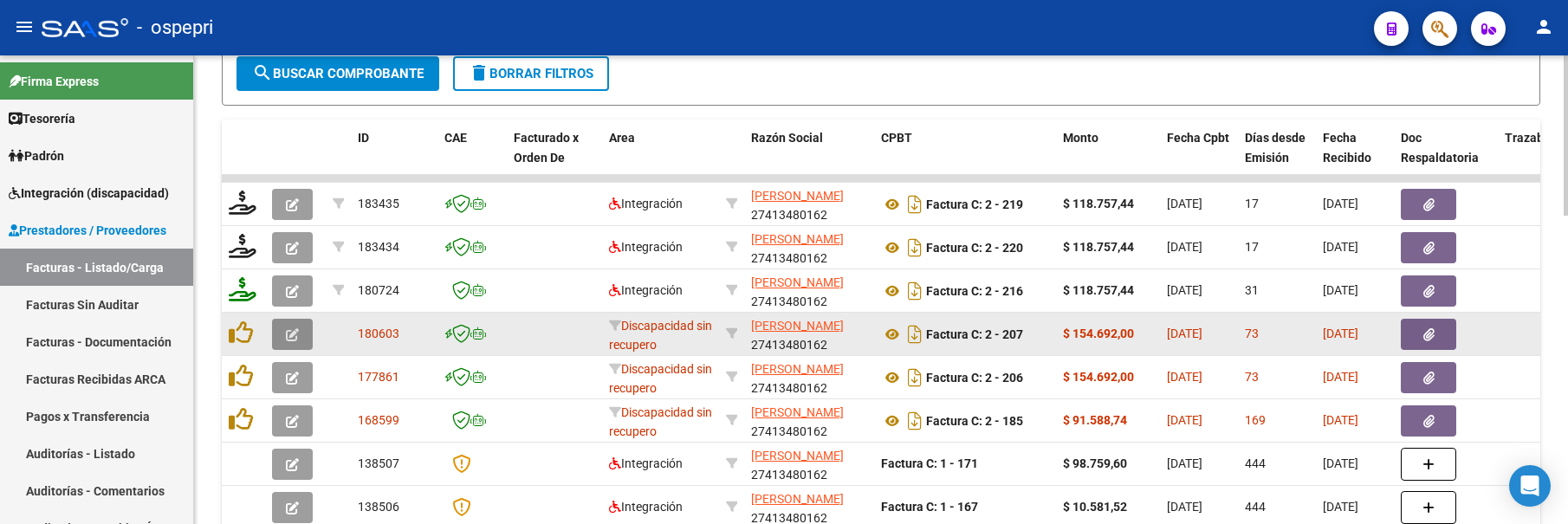
click at [297, 338] on icon "button" at bounding box center [292, 334] width 13 height 13
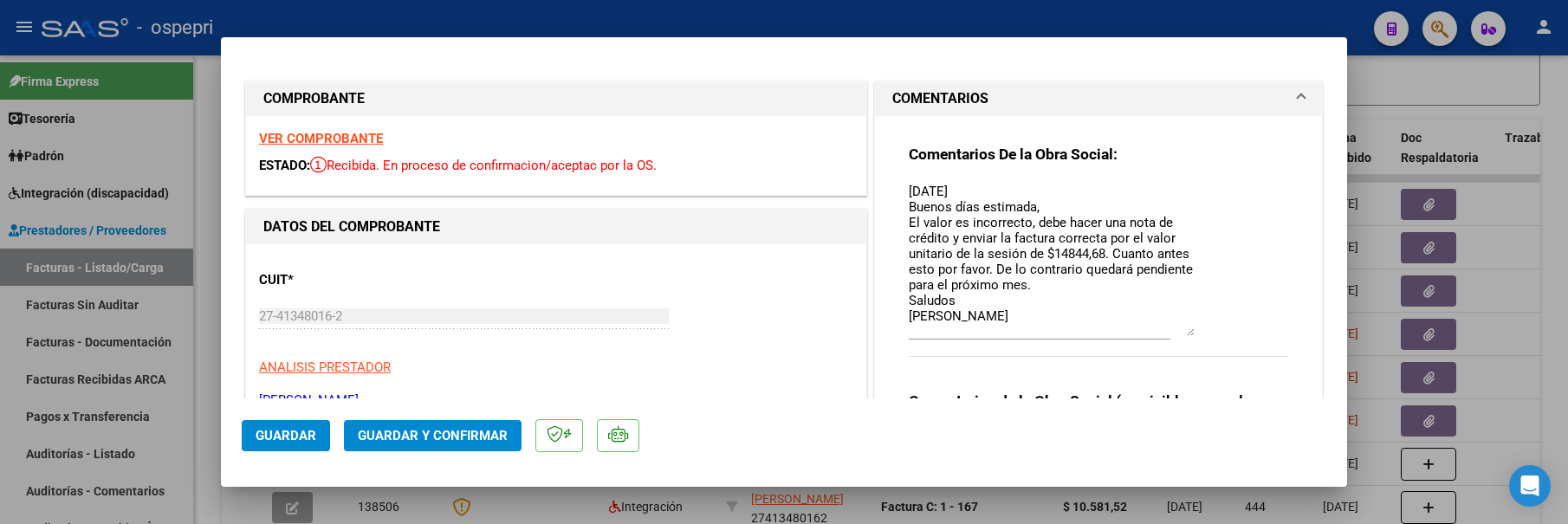
drag, startPoint x: 1184, startPoint y: 213, endPoint x: 1187, endPoint y: 332, distance: 119.0
click at [1187, 332] on textarea "[DATE] Buenos días estimada, El valor es incorrecto, debe hacer una nota de cré…" at bounding box center [1051, 258] width 286 height 154
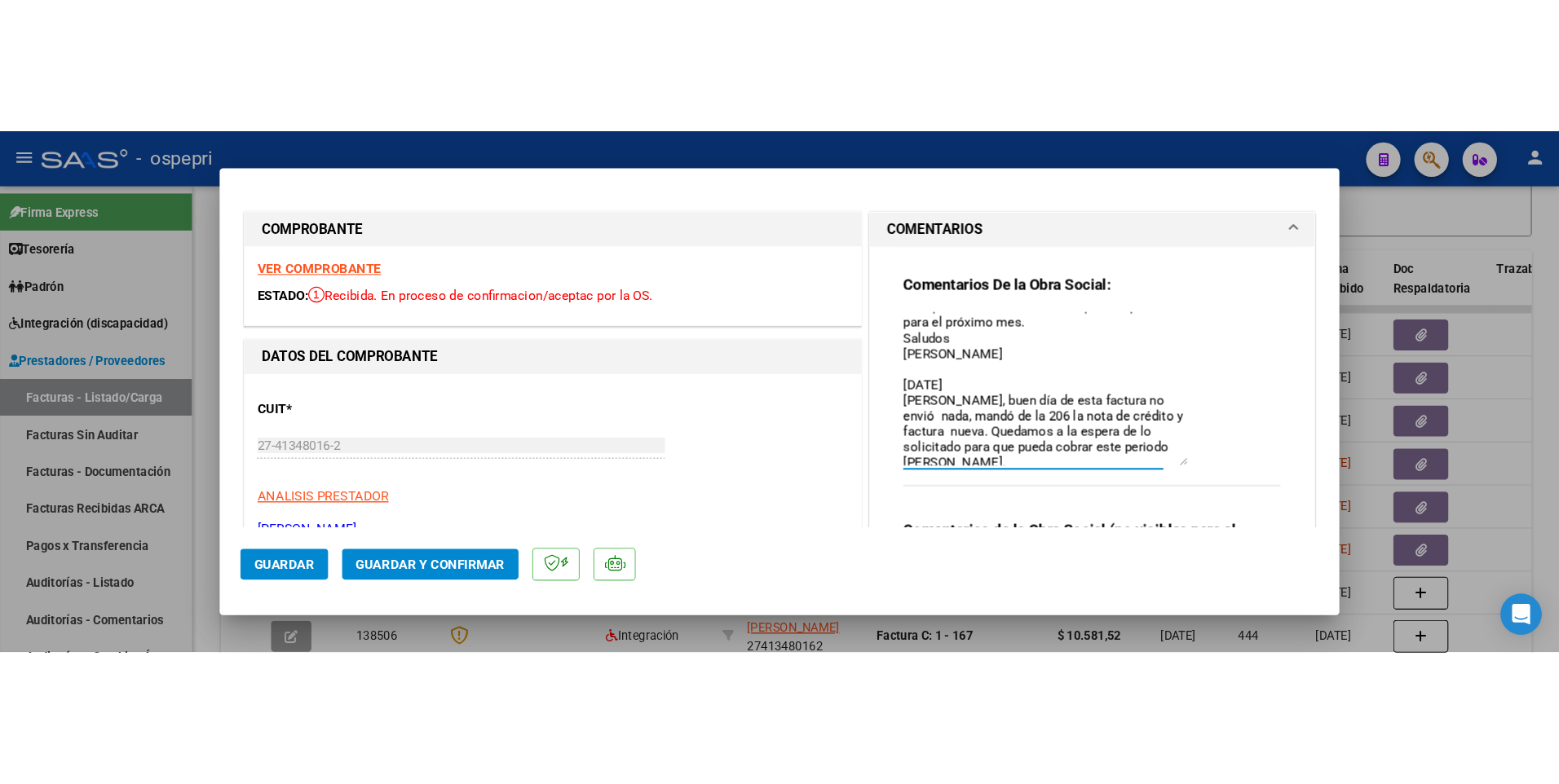
scroll to position [0, 0]
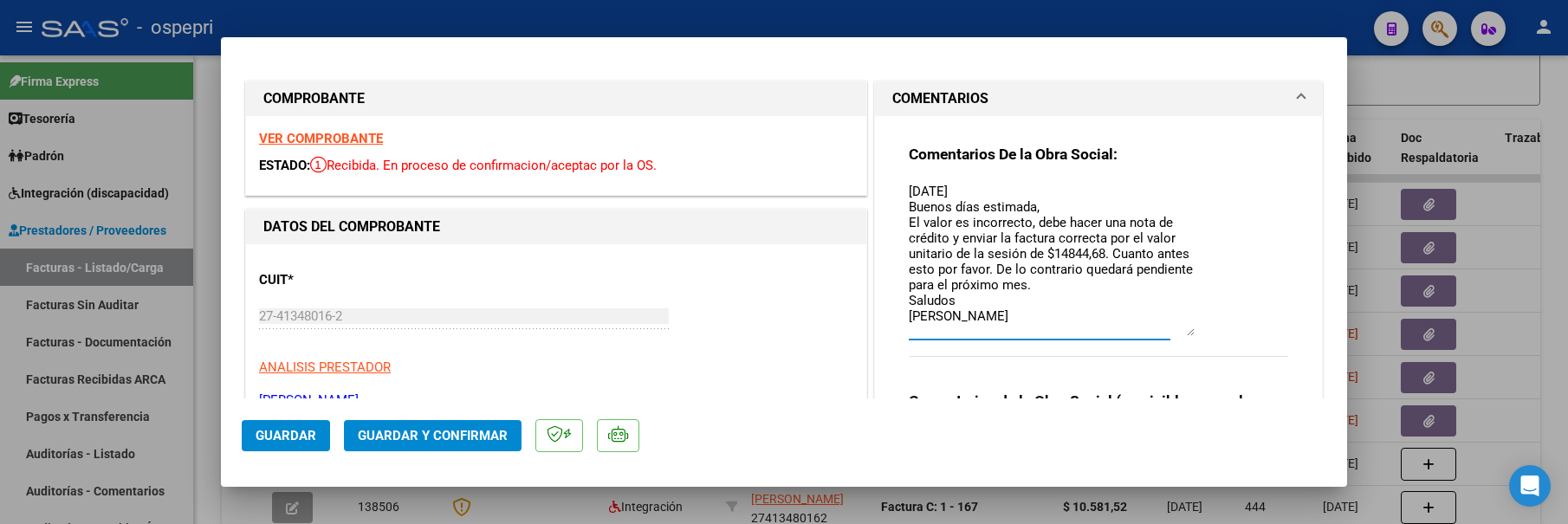
click at [1418, 89] on div at bounding box center [784, 262] width 1568 height 524
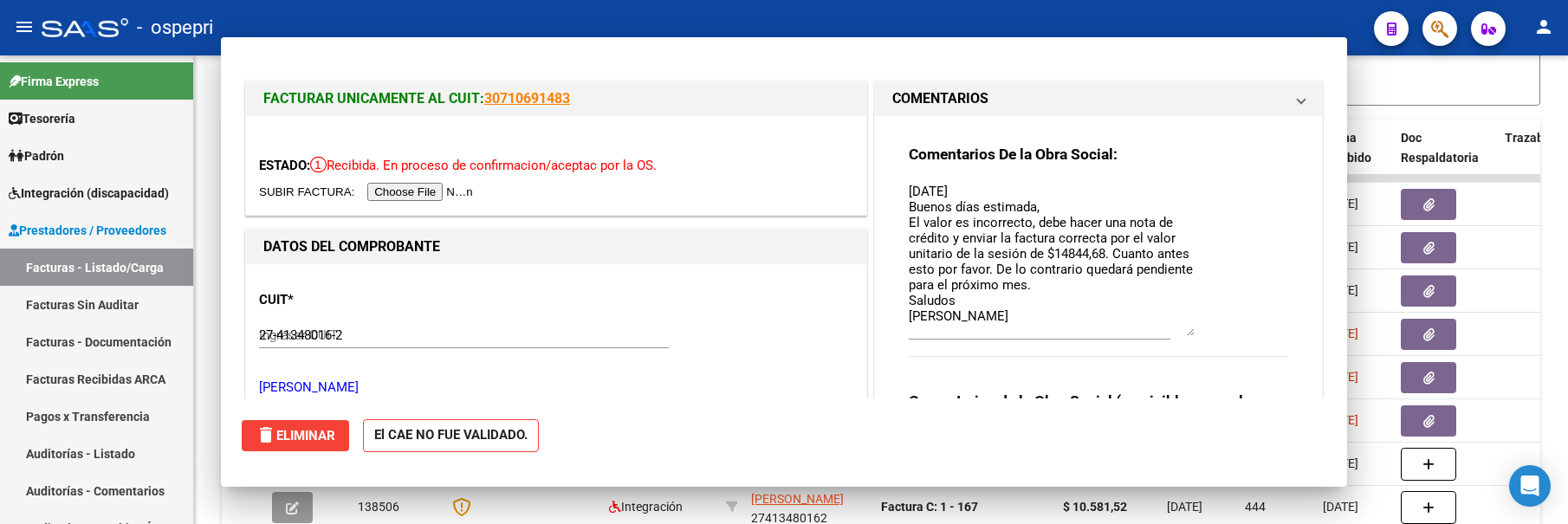
type input "$ 0,00"
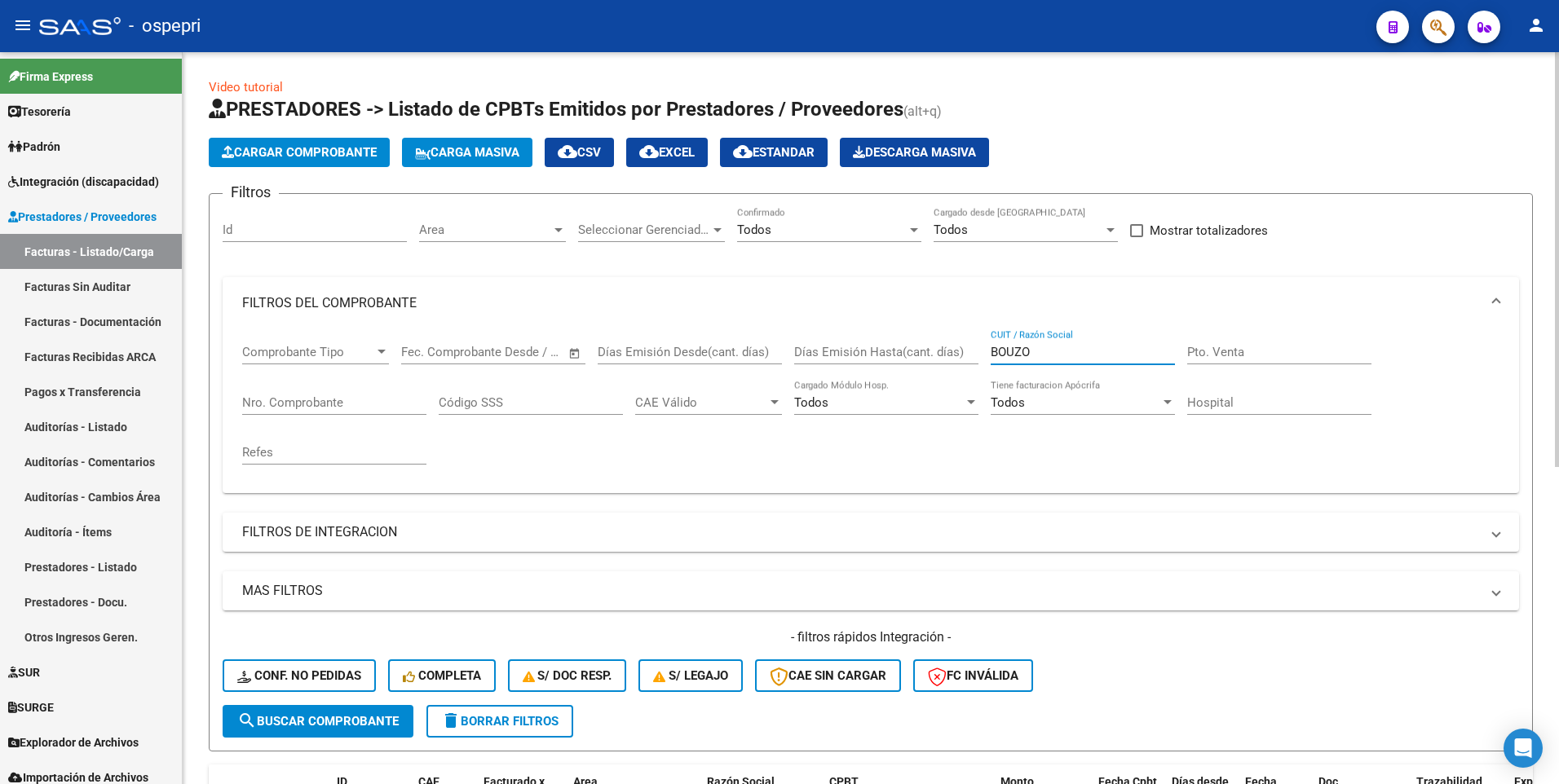
drag, startPoint x: 1050, startPoint y: 349, endPoint x: 958, endPoint y: 353, distance: 92.1
click at [960, 355] on div "Comprobante Tipo Comprobante Tipo Start date – End date Fec. Comprobante Desde …" at bounding box center [870, 404] width 1257 height 151
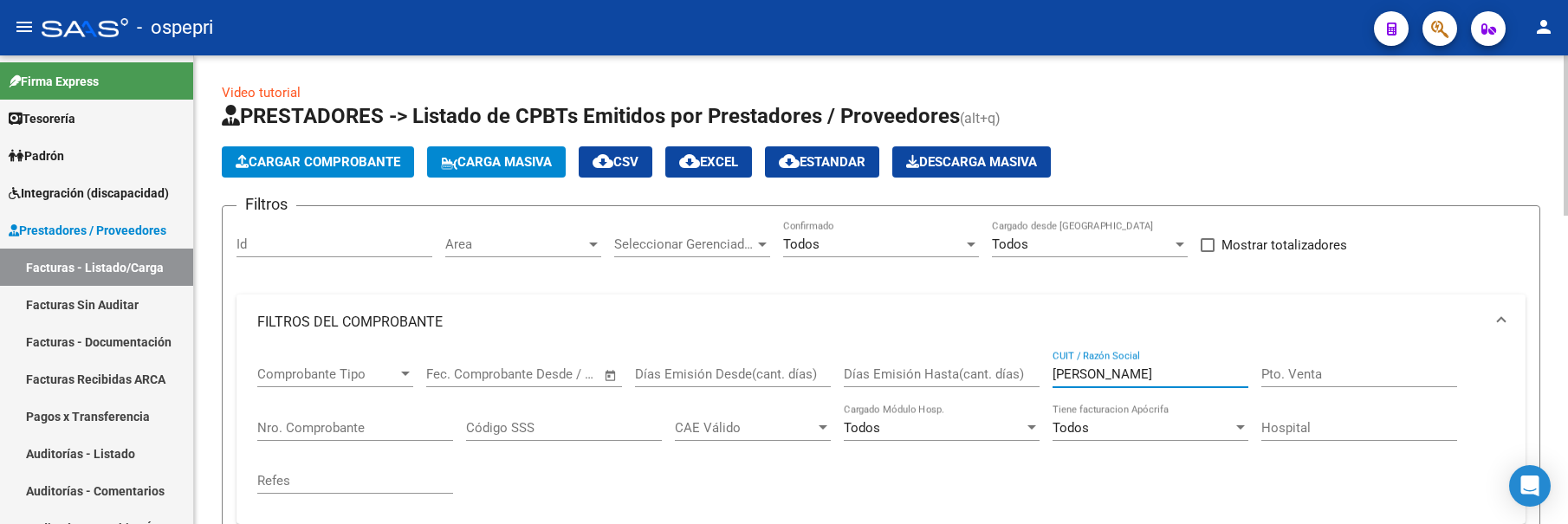
drag, startPoint x: 1124, startPoint y: 368, endPoint x: 1044, endPoint y: 371, distance: 80.1
click at [1044, 371] on div "Comprobante Tipo Comprobante Tipo Start date – End date Fec. Comprobante Desde …" at bounding box center [880, 429] width 1247 height 160
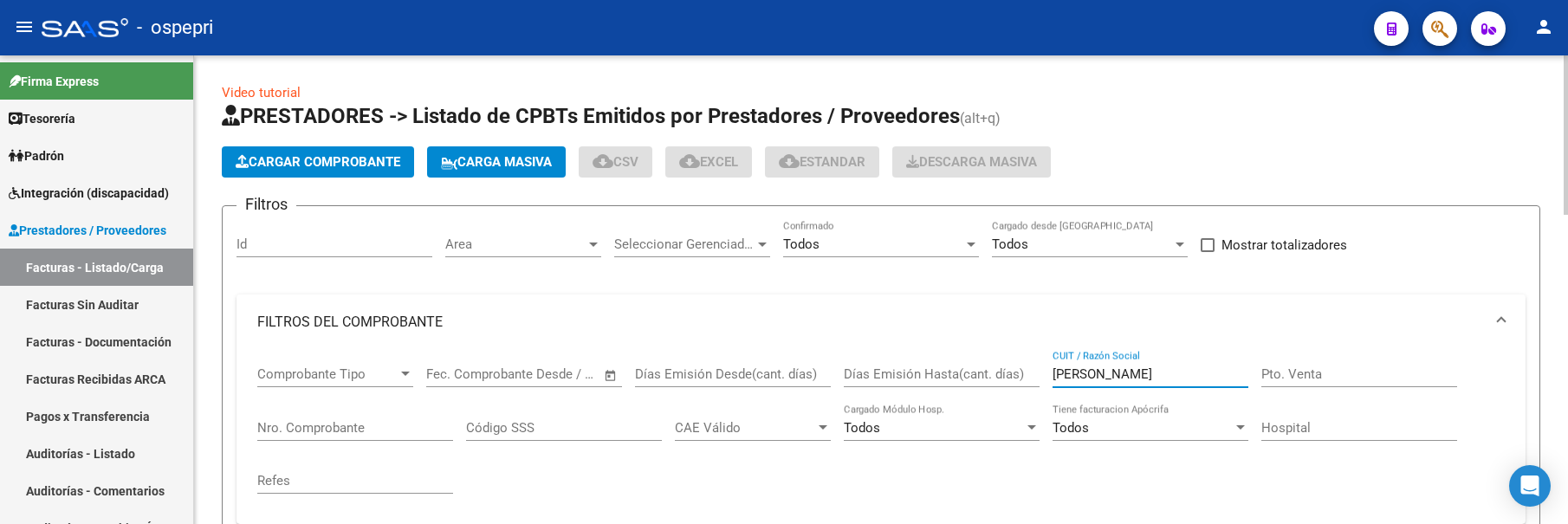
click at [1160, 374] on input "[PERSON_NAME]" at bounding box center [1150, 374] width 196 height 16
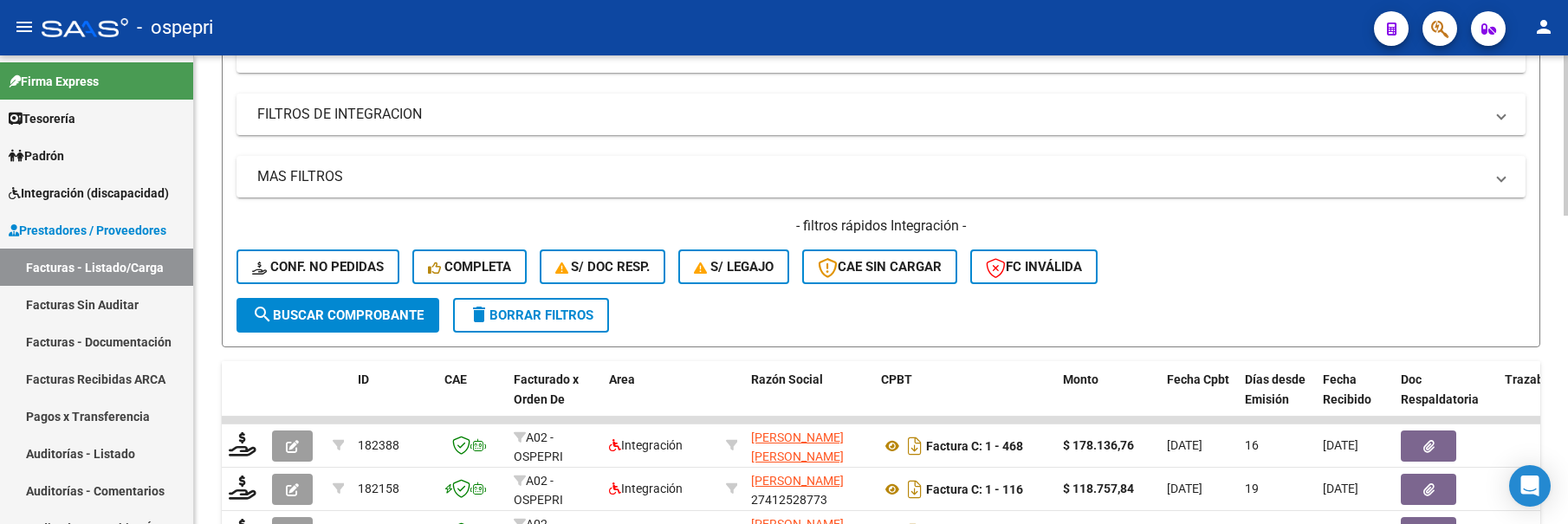
scroll to position [520, 0]
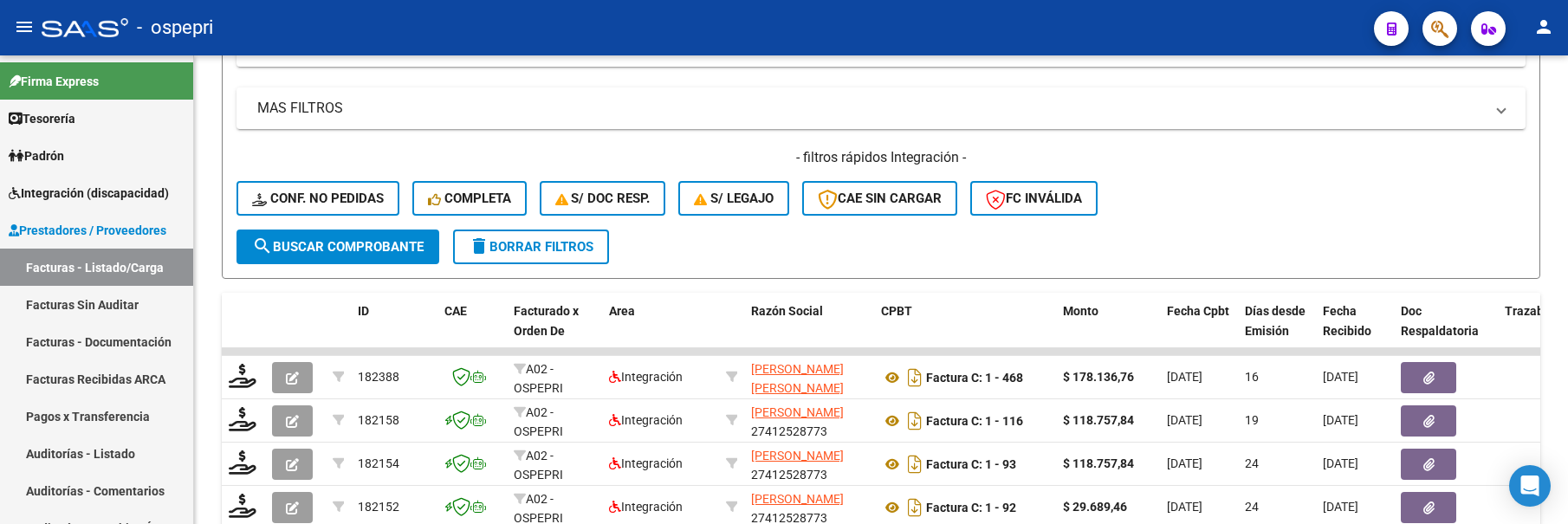
type input "[PERSON_NAME]"
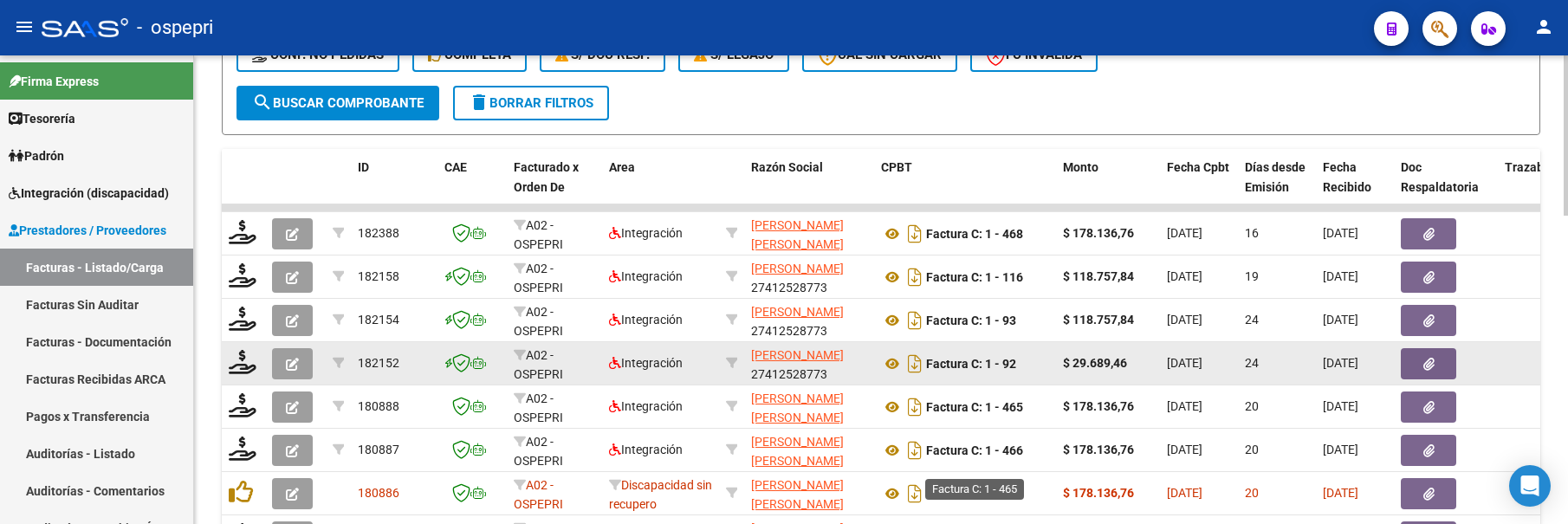
scroll to position [692, 0]
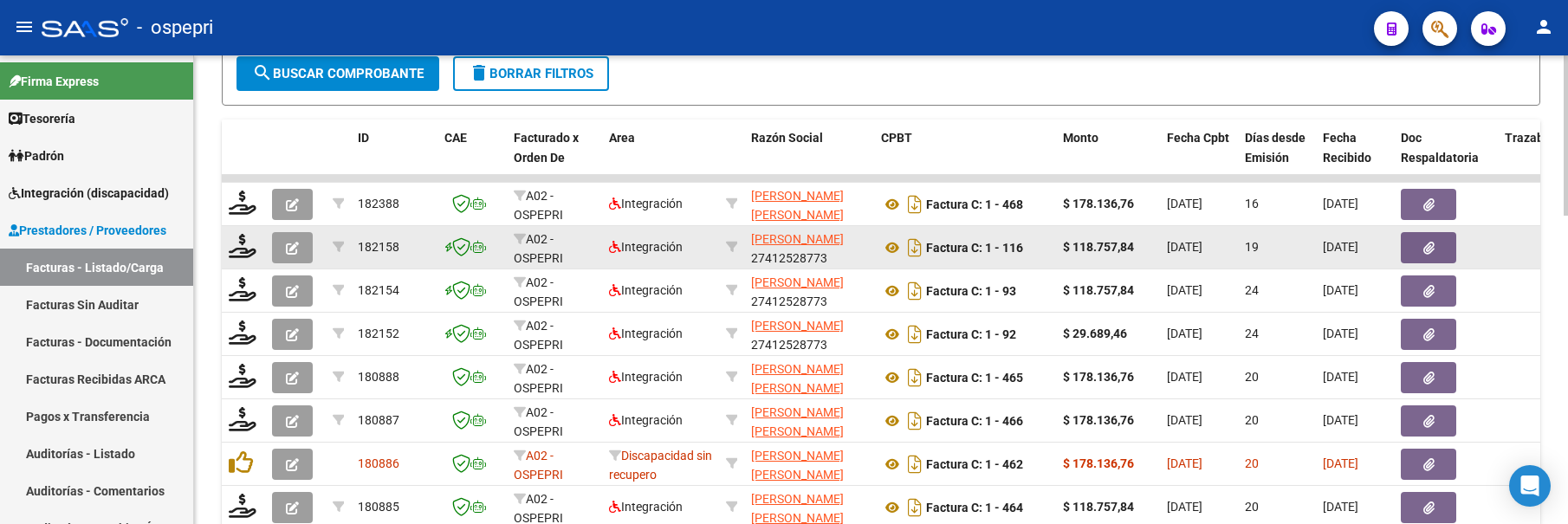
click at [293, 246] on icon "button" at bounding box center [292, 248] width 13 height 13
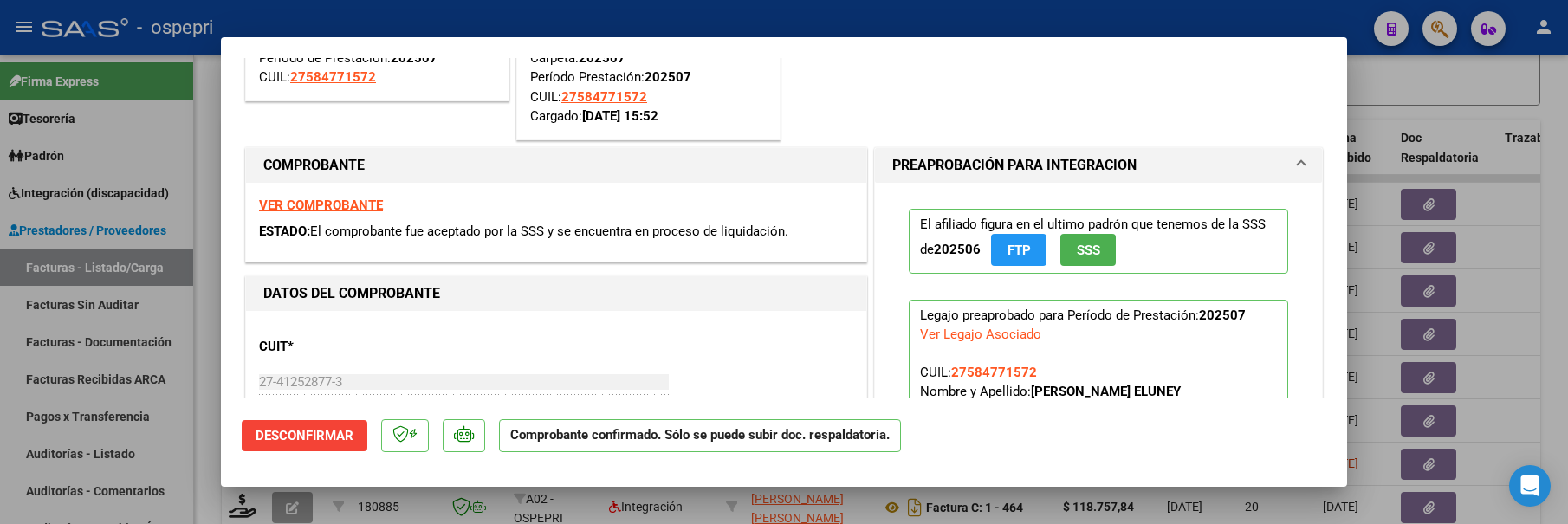
scroll to position [173, 0]
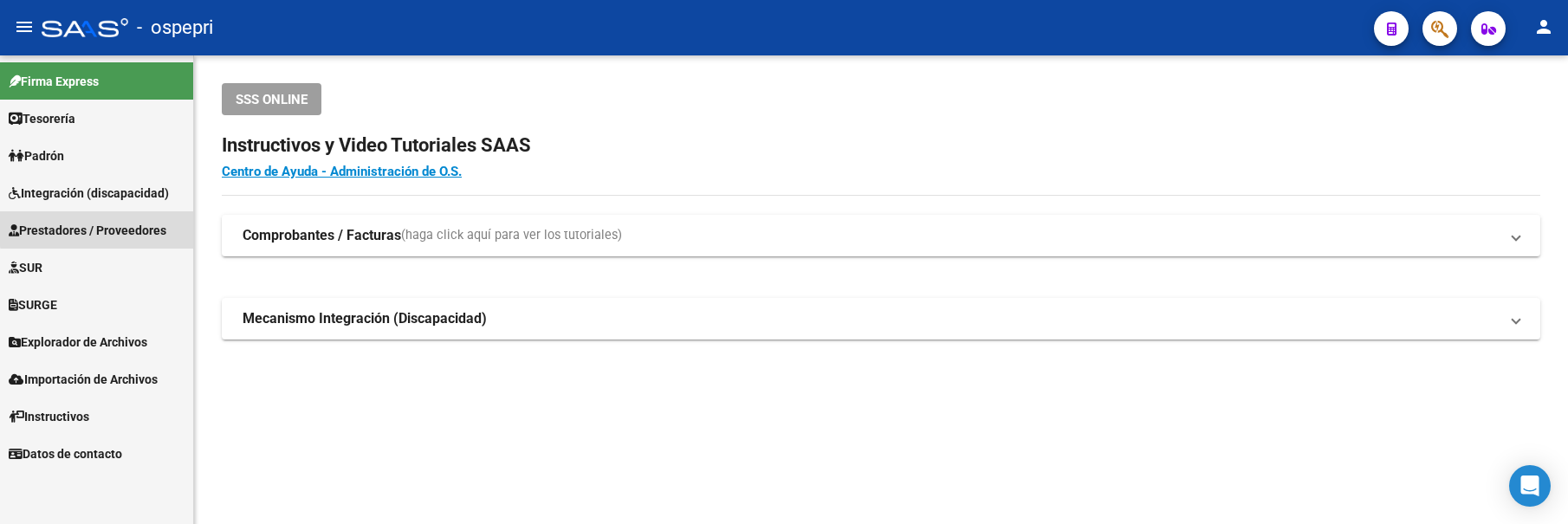
click at [104, 228] on span "Prestadores / Proveedores" at bounding box center [88, 230] width 158 height 19
click at [104, 229] on span "Prestadores / Proveedores" at bounding box center [88, 230] width 158 height 19
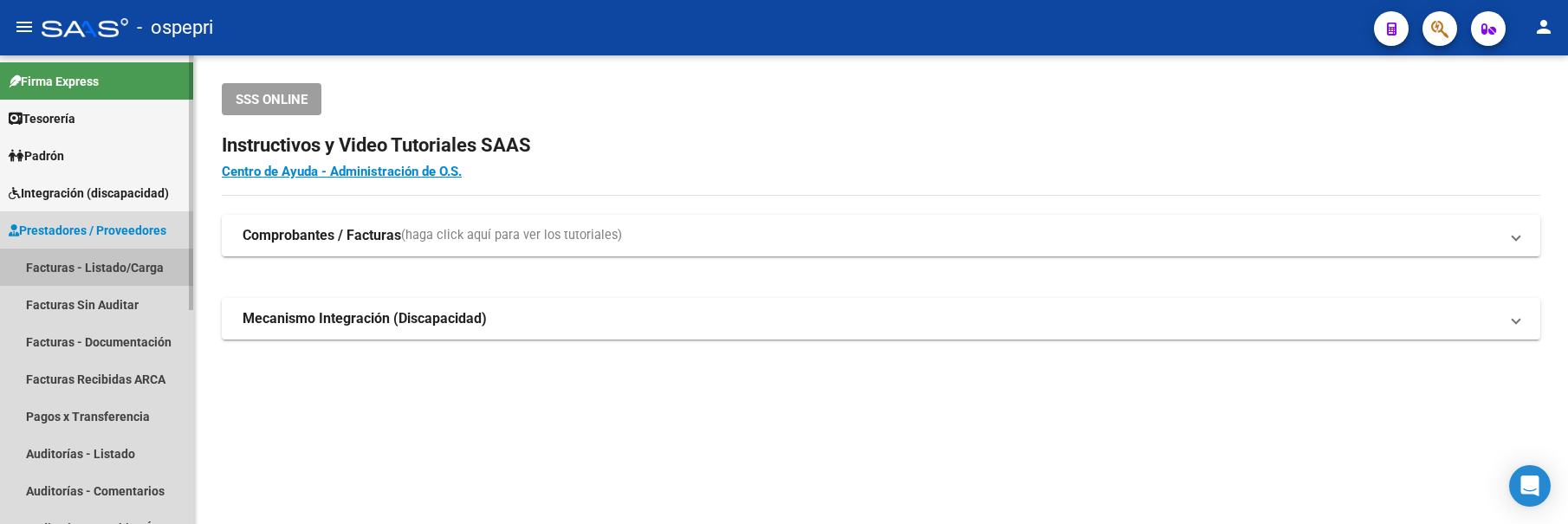
click at [106, 266] on link "Facturas - Listado/Carga" at bounding box center [96, 267] width 193 height 37
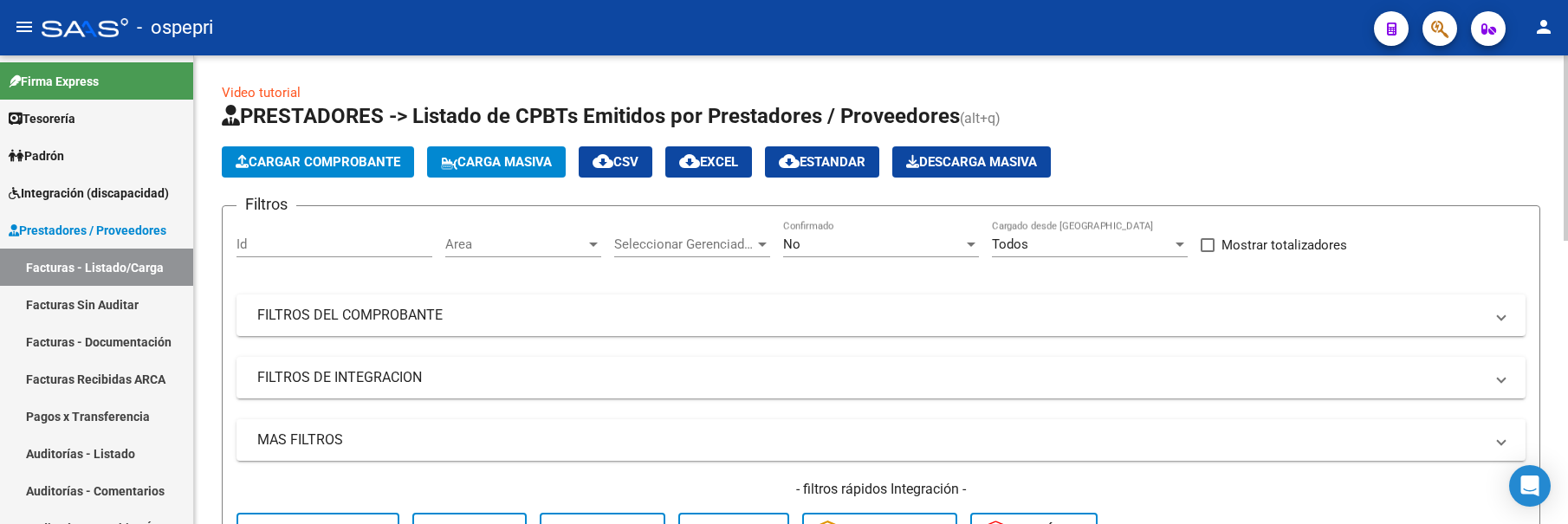
click at [969, 237] on div "No" at bounding box center [880, 244] width 196 height 16
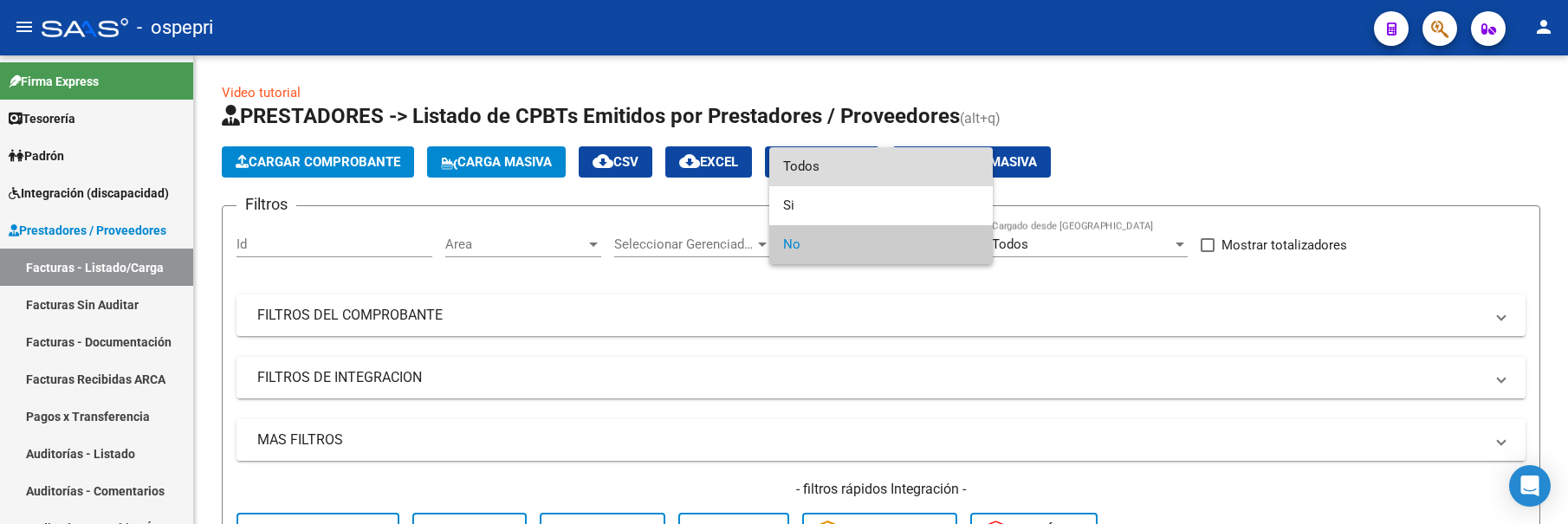
click at [890, 165] on span "Todos" at bounding box center [880, 166] width 196 height 39
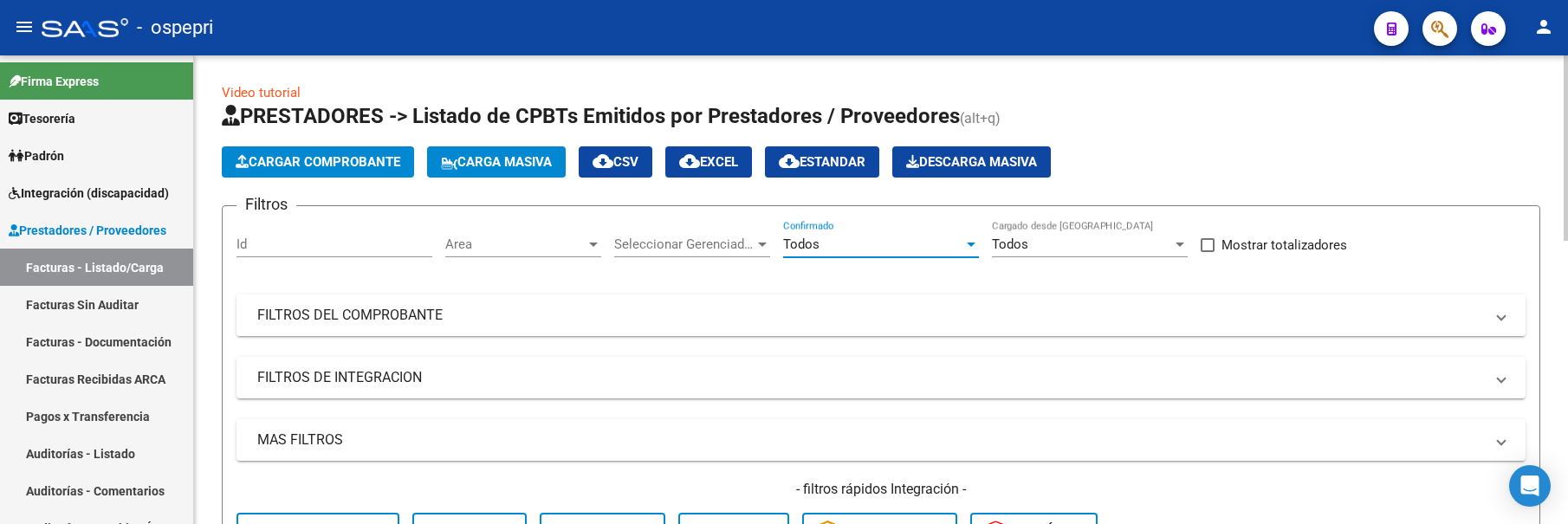
click at [1116, 315] on mat-panel-title "FILTROS DEL COMPROBANTE" at bounding box center [870, 315] width 1227 height 19
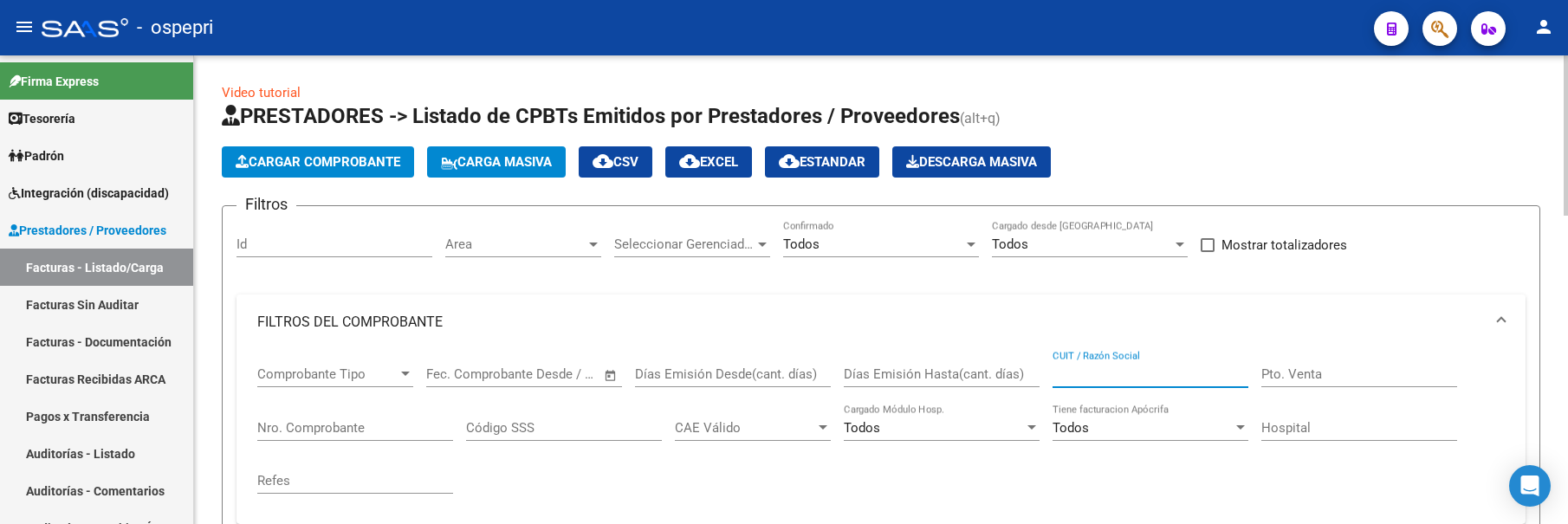
click at [1106, 372] on input "CUIT / Razón Social" at bounding box center [1150, 374] width 196 height 16
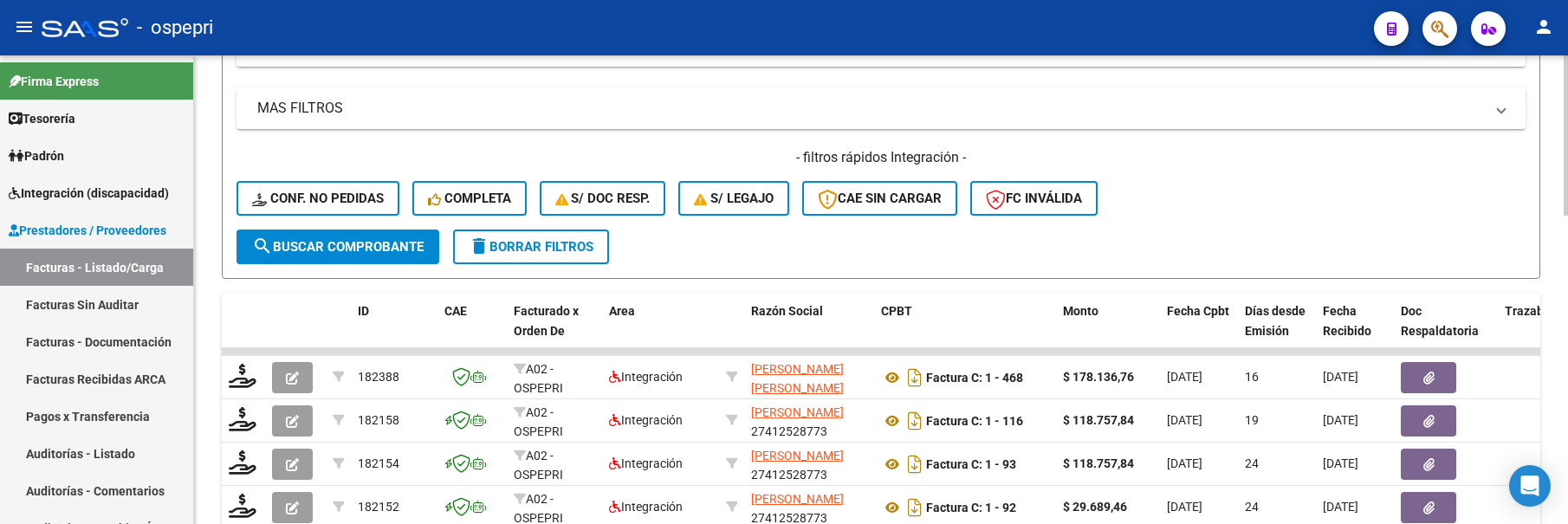
scroll to position [605, 0]
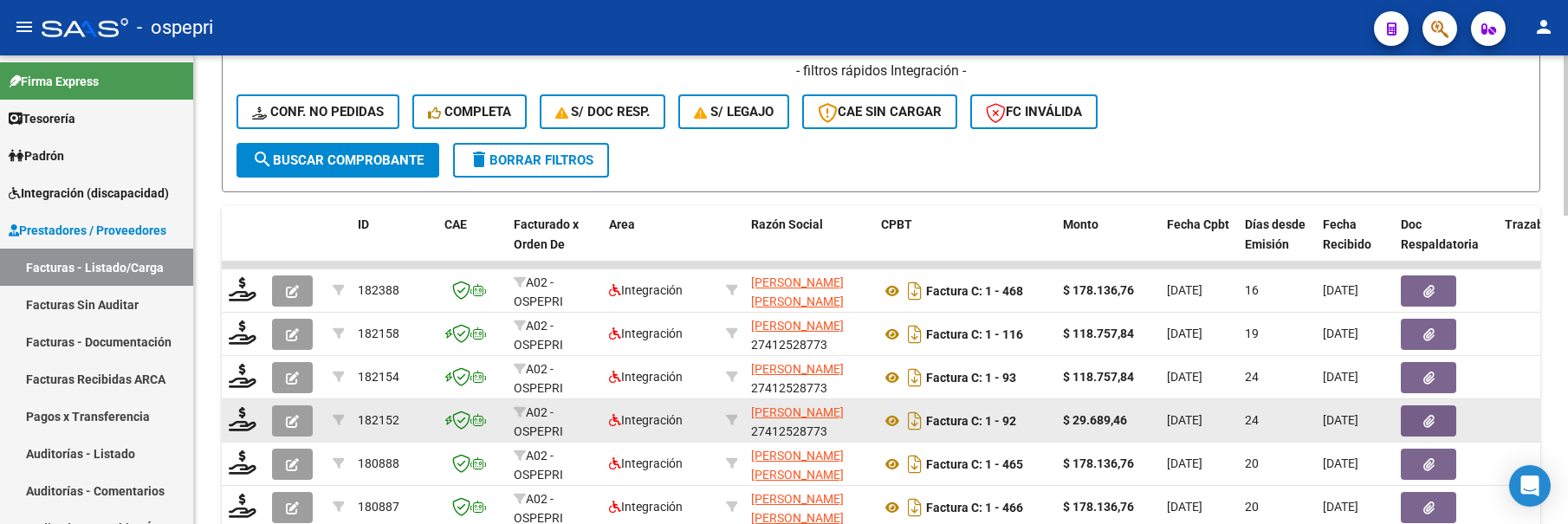
type input "[PERSON_NAME]"
click at [300, 425] on button "button" at bounding box center [292, 421] width 40 height 32
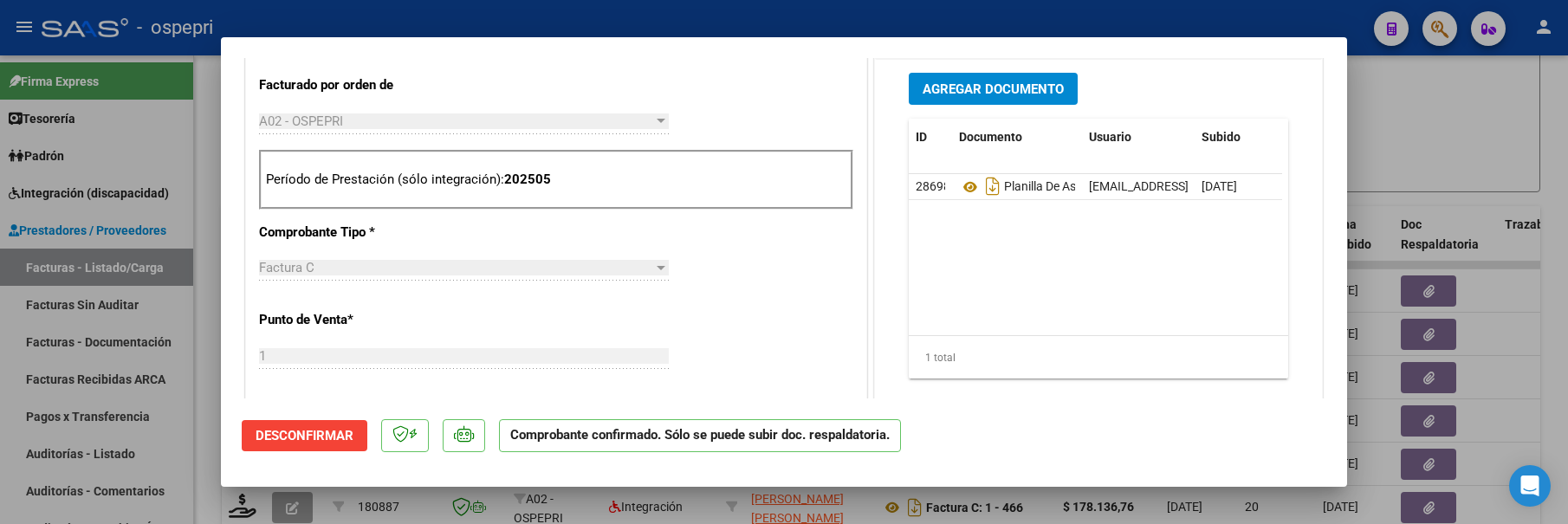
click at [1425, 139] on div at bounding box center [784, 262] width 1568 height 524
type input "$ 0,00"
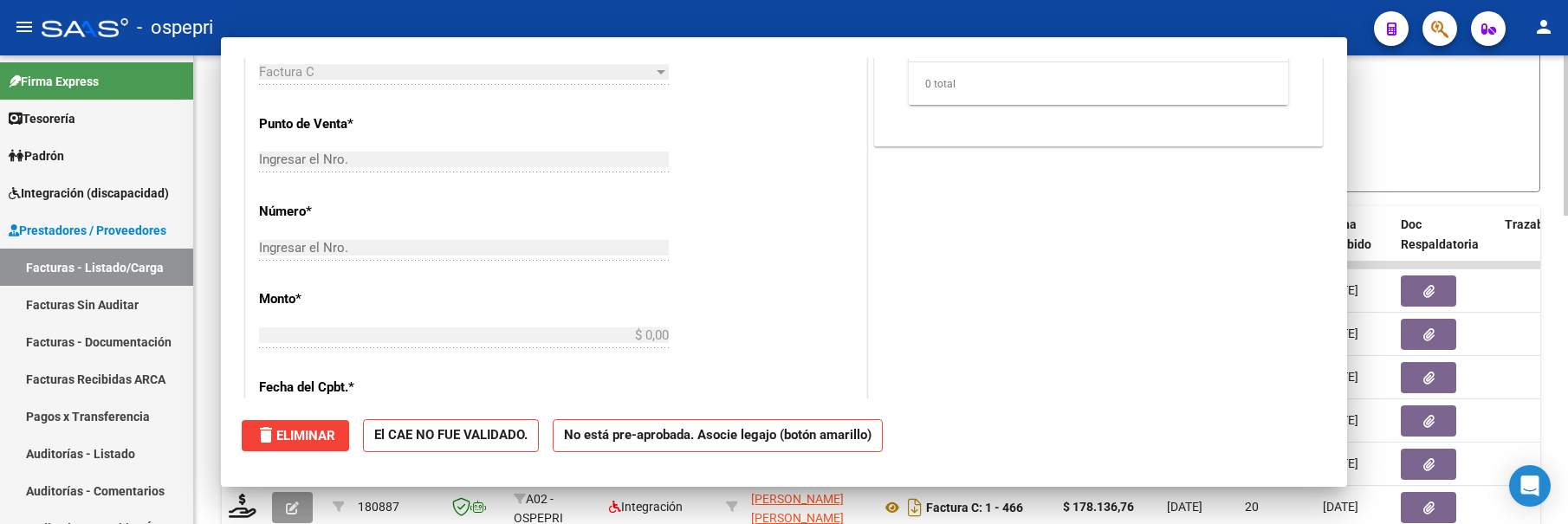
scroll to position [435, 0]
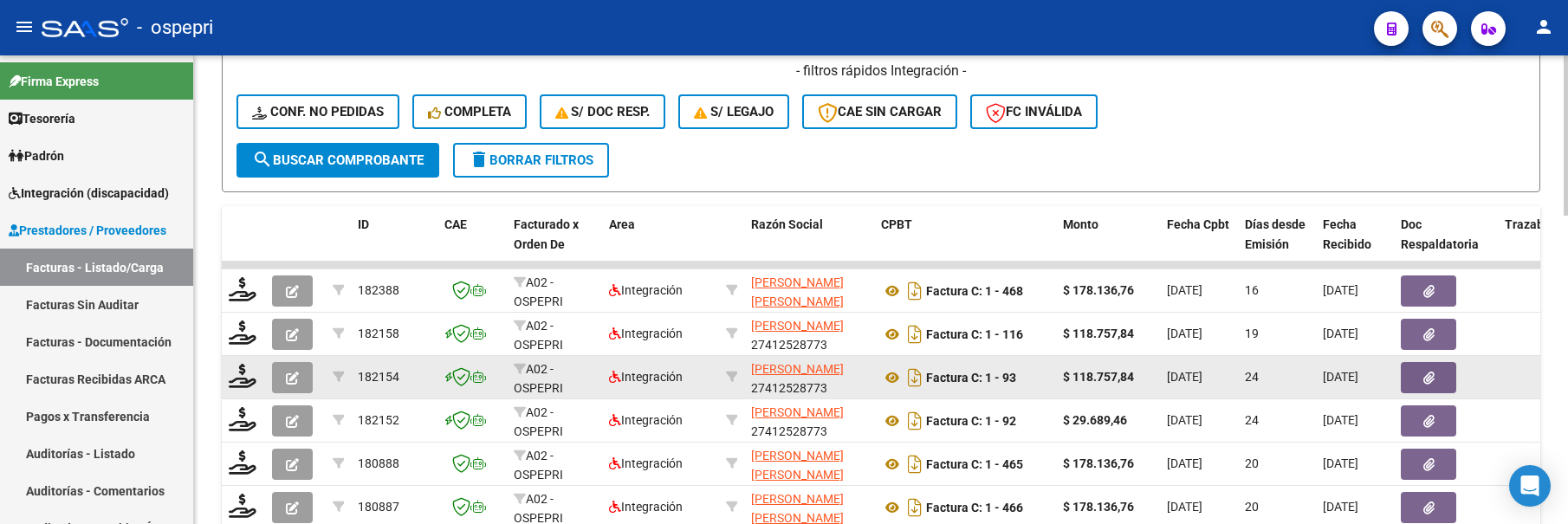
click at [305, 377] on button "button" at bounding box center [292, 378] width 40 height 32
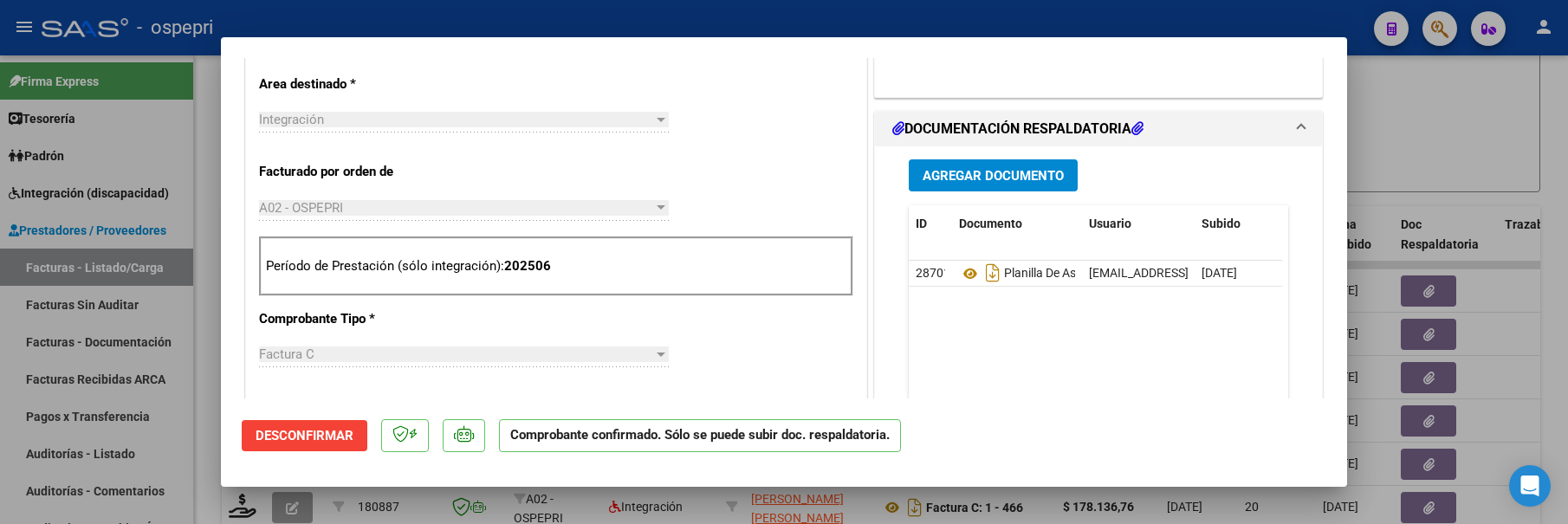
click at [1378, 160] on div at bounding box center [784, 262] width 1568 height 524
type input "$ 0,00"
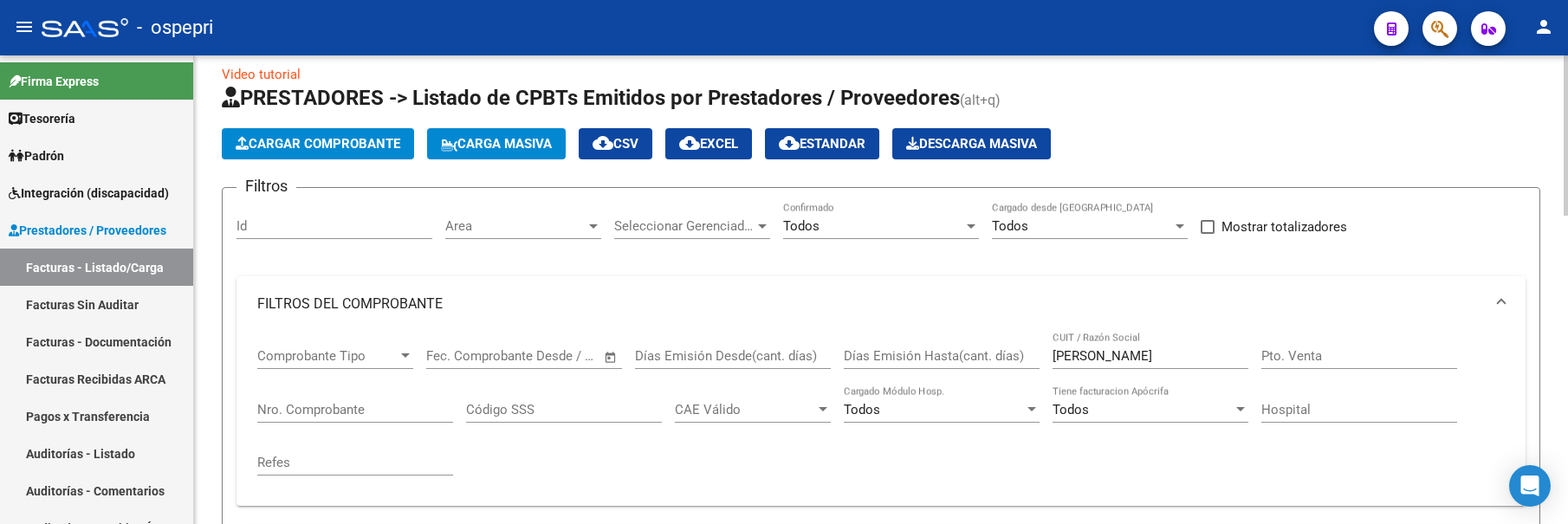
scroll to position [0, 0]
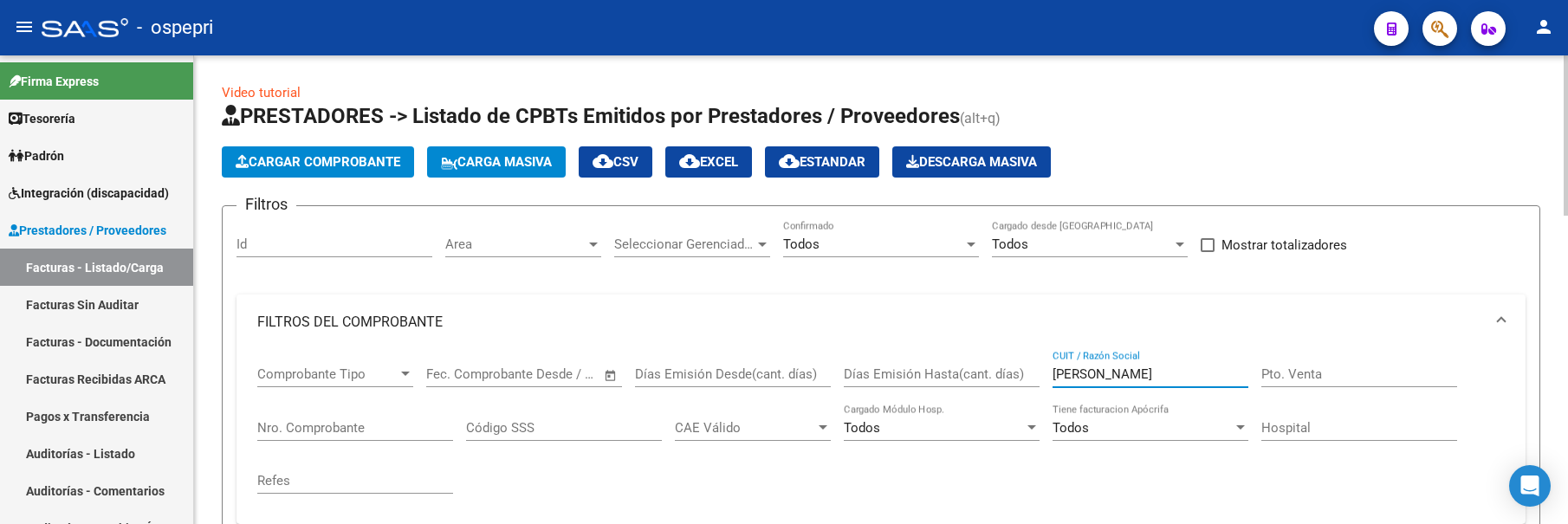
drag, startPoint x: 1153, startPoint y: 374, endPoint x: 1035, endPoint y: 373, distance: 118.0
click at [1035, 373] on div "Comprobante Tipo Comprobante Tipo Start date – End date Fec. Comprobante Desde …" at bounding box center [880, 429] width 1247 height 160
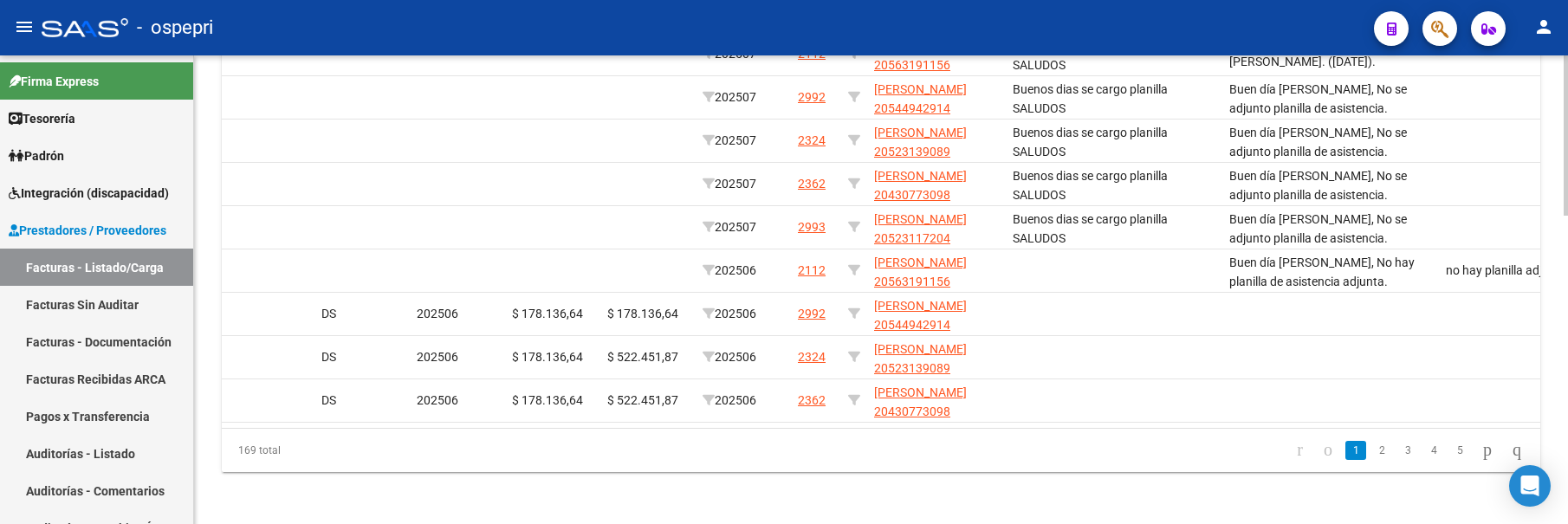
scroll to position [890, 0]
click at [1564, 440] on div at bounding box center [1565, 443] width 4 height 160
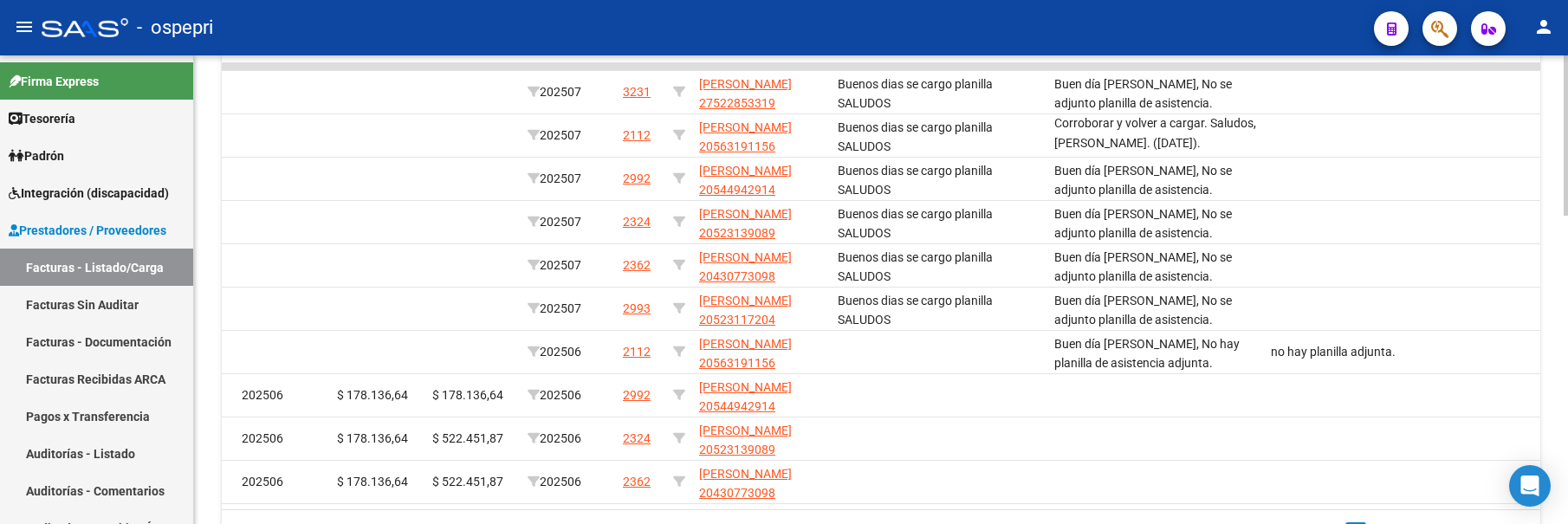
scroll to position [0, 0]
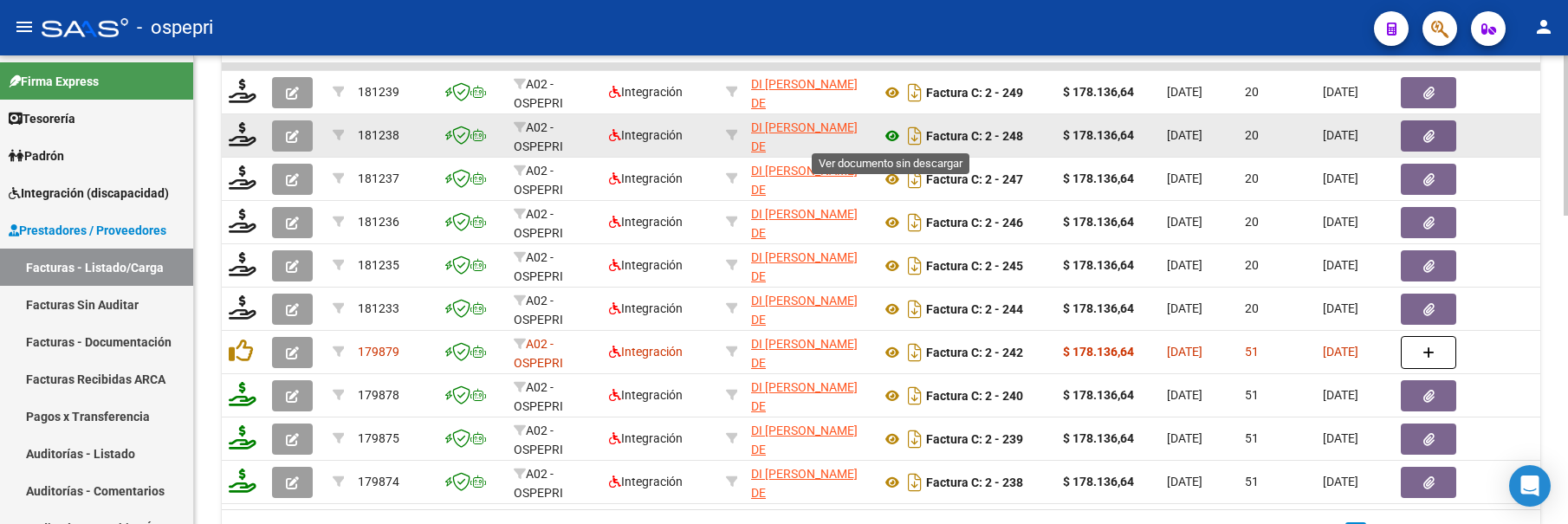
click at [886, 131] on icon at bounding box center [893, 136] width 23 height 21
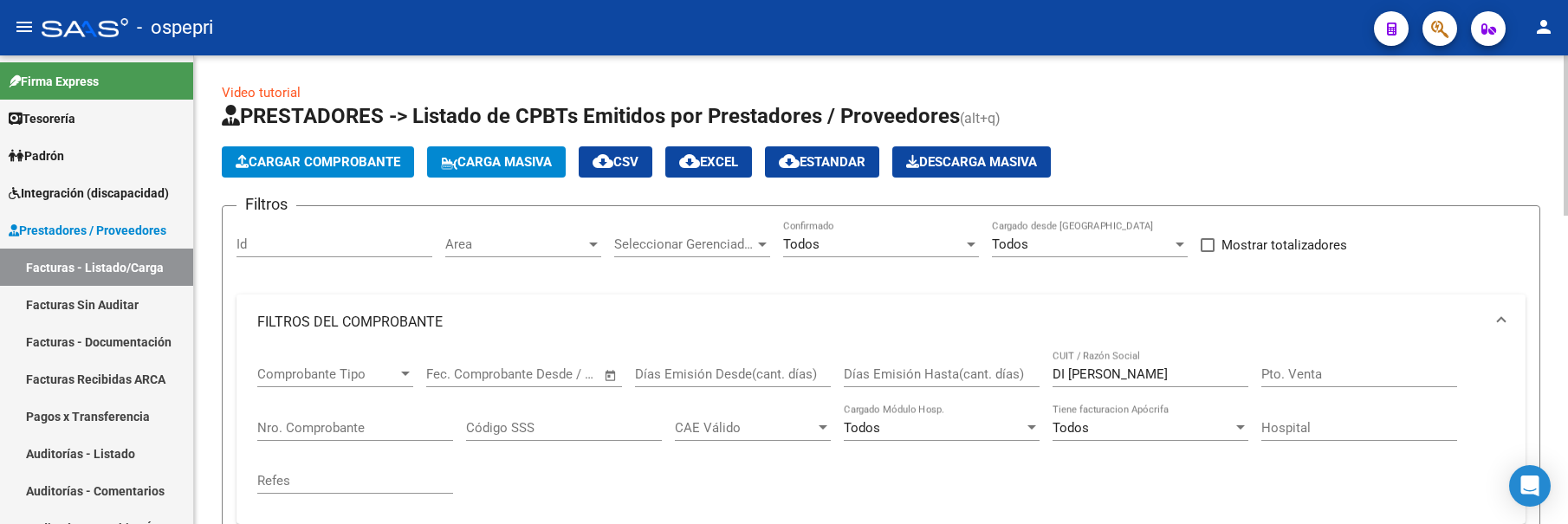
click at [1568, 76] on html "menu - ospepri person Firma Express Tesorería Extractos Procesados (csv) Extrac…" at bounding box center [784, 262] width 1568 height 524
drag, startPoint x: 1166, startPoint y: 376, endPoint x: 1007, endPoint y: 376, distance: 159.0
click at [1007, 376] on div "Comprobante Tipo Comprobante Tipo Start date – End date Fec. Comprobante Desde …" at bounding box center [880, 429] width 1247 height 160
type input "[PERSON_NAME]"
click at [1151, 376] on input "[PERSON_NAME]" at bounding box center [1150, 374] width 196 height 16
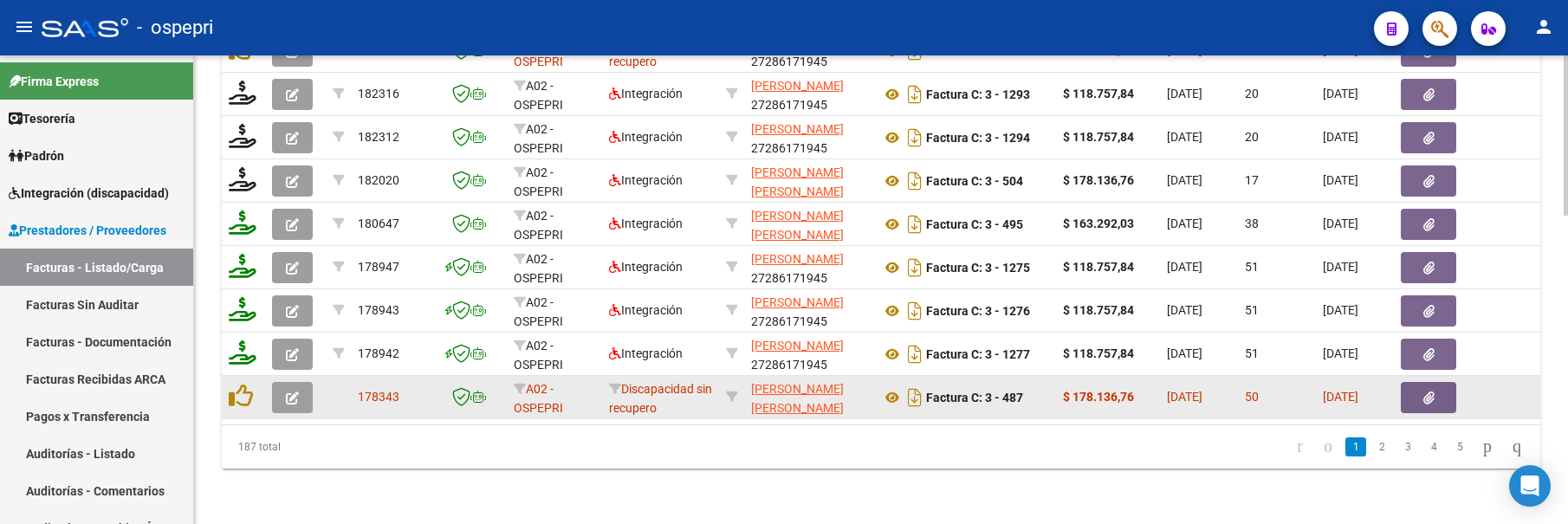
click at [290, 391] on icon "button" at bounding box center [292, 397] width 13 height 13
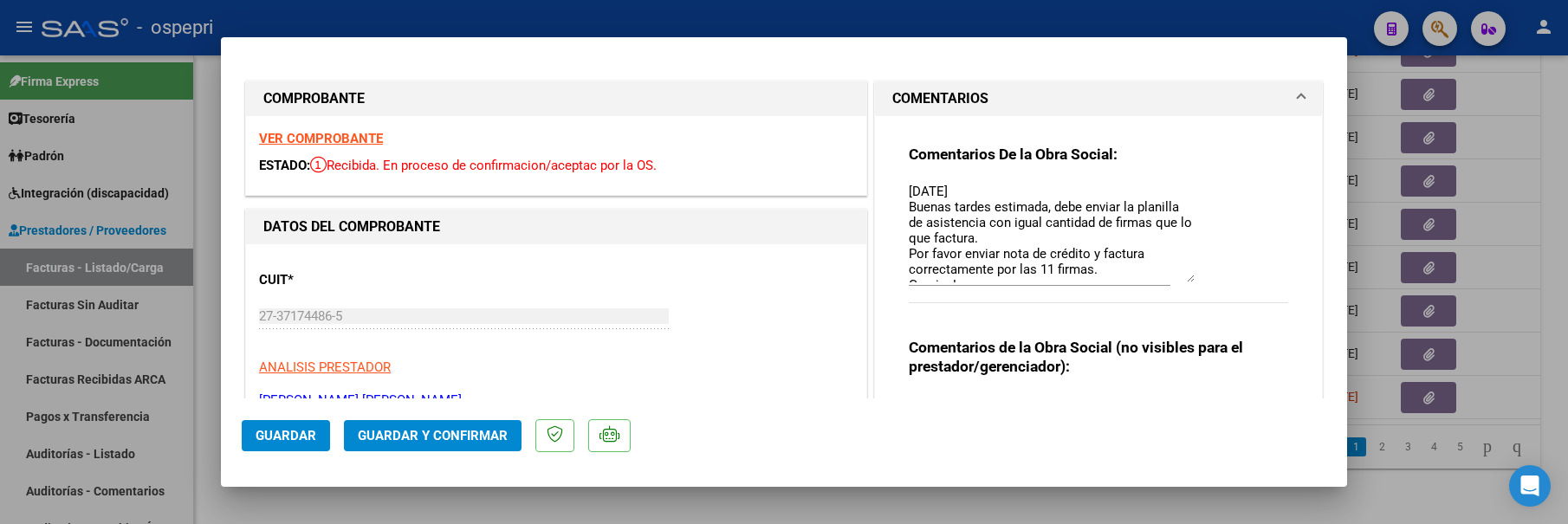
drag, startPoint x: 1185, startPoint y: 212, endPoint x: 1187, endPoint y: 278, distance: 66.0
click at [1187, 278] on div "Comentarios De la Obra Social: 11/07/25 Buenas tardes estimada, debe enviar la …" at bounding box center [1098, 233] width 380 height 178
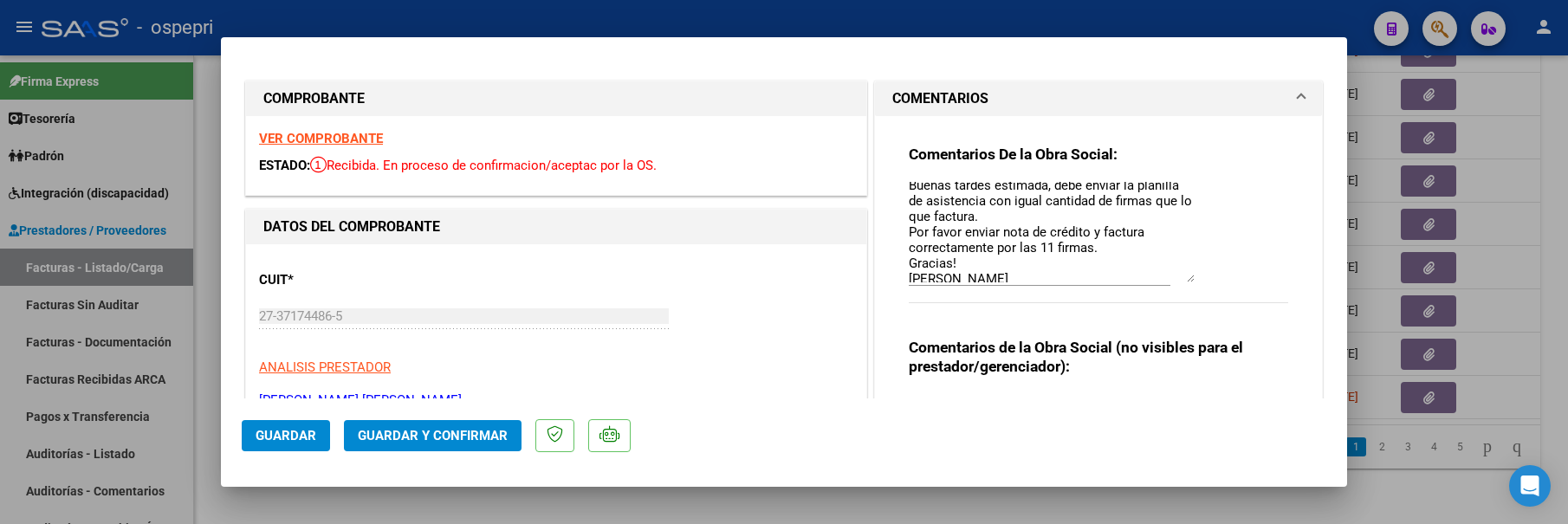
scroll to position [28, 0]
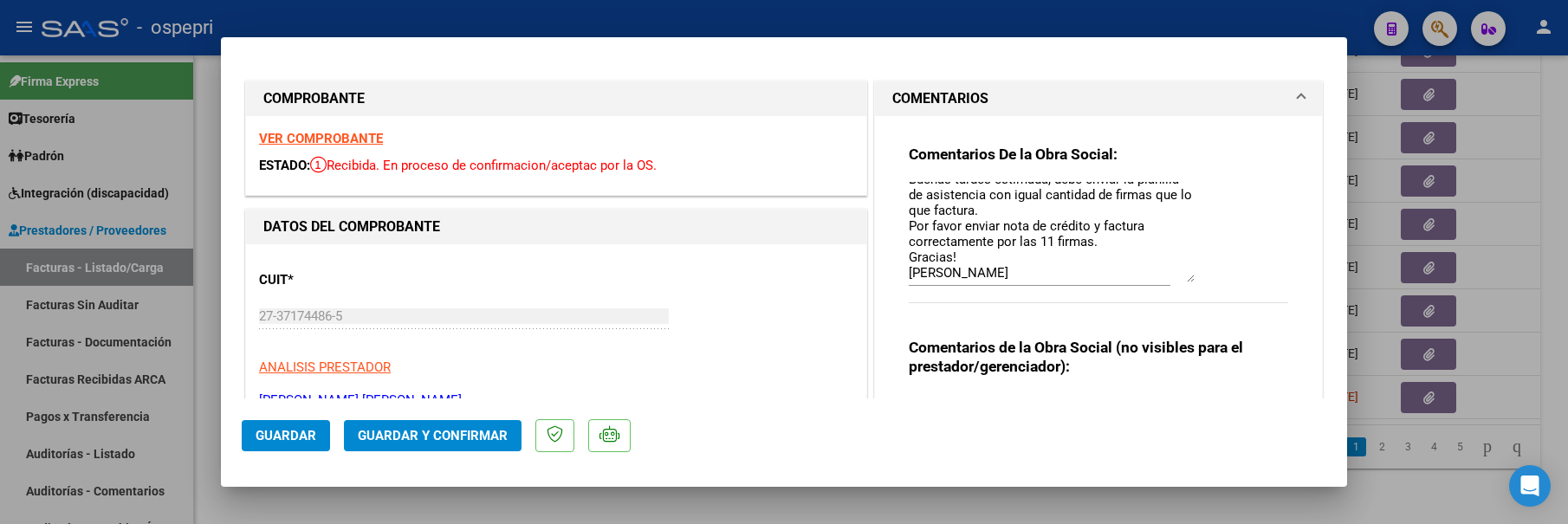
click at [1103, 421] on mat-dialog-actions "Guardar Guardar y Confirmar" at bounding box center [784, 432] width 1085 height 68
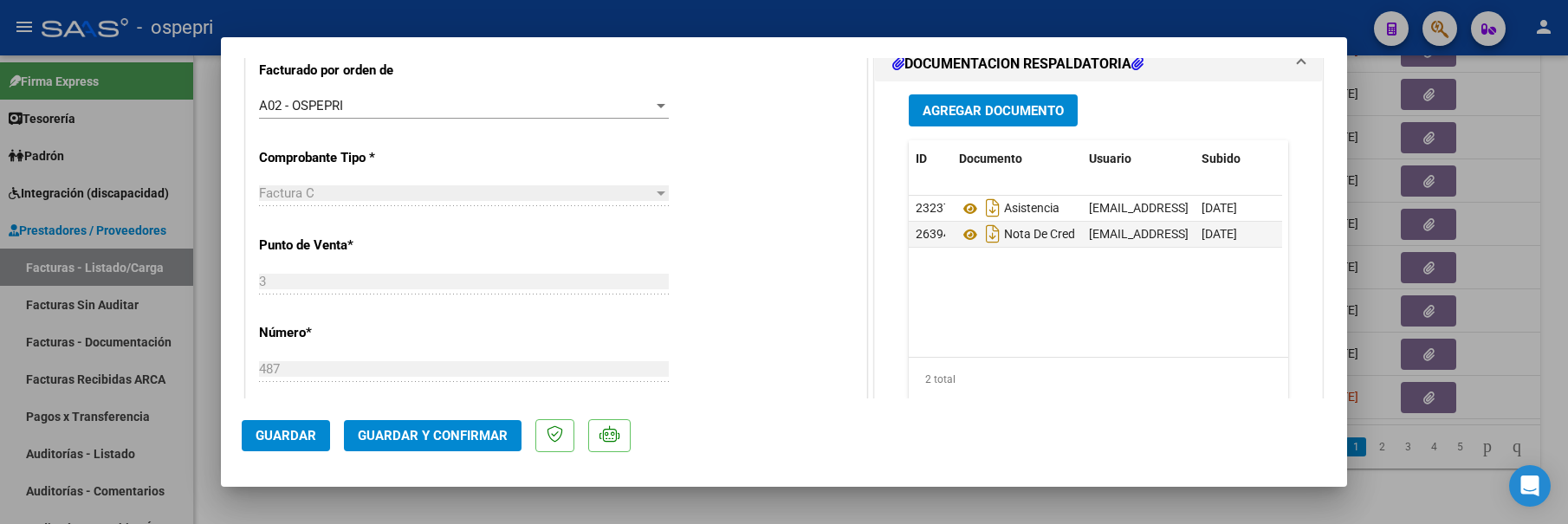
scroll to position [485, 0]
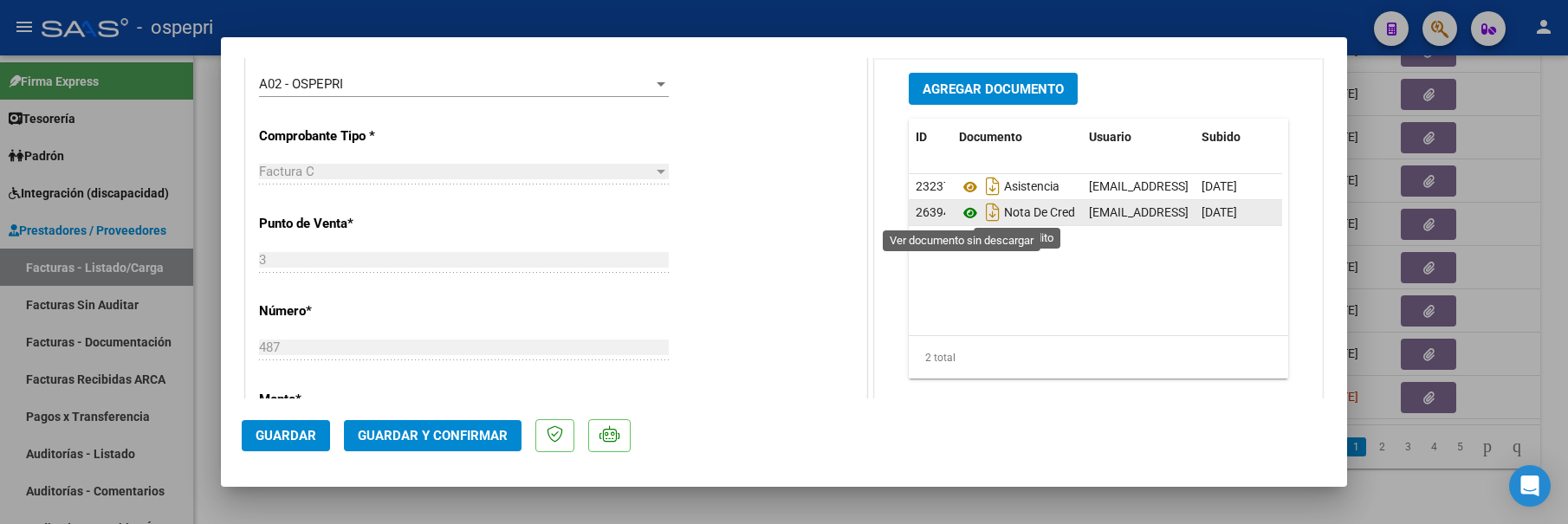
click at [960, 216] on icon at bounding box center [971, 213] width 23 height 21
click at [1503, 330] on div at bounding box center [784, 262] width 1568 height 524
type input "$ 0,00"
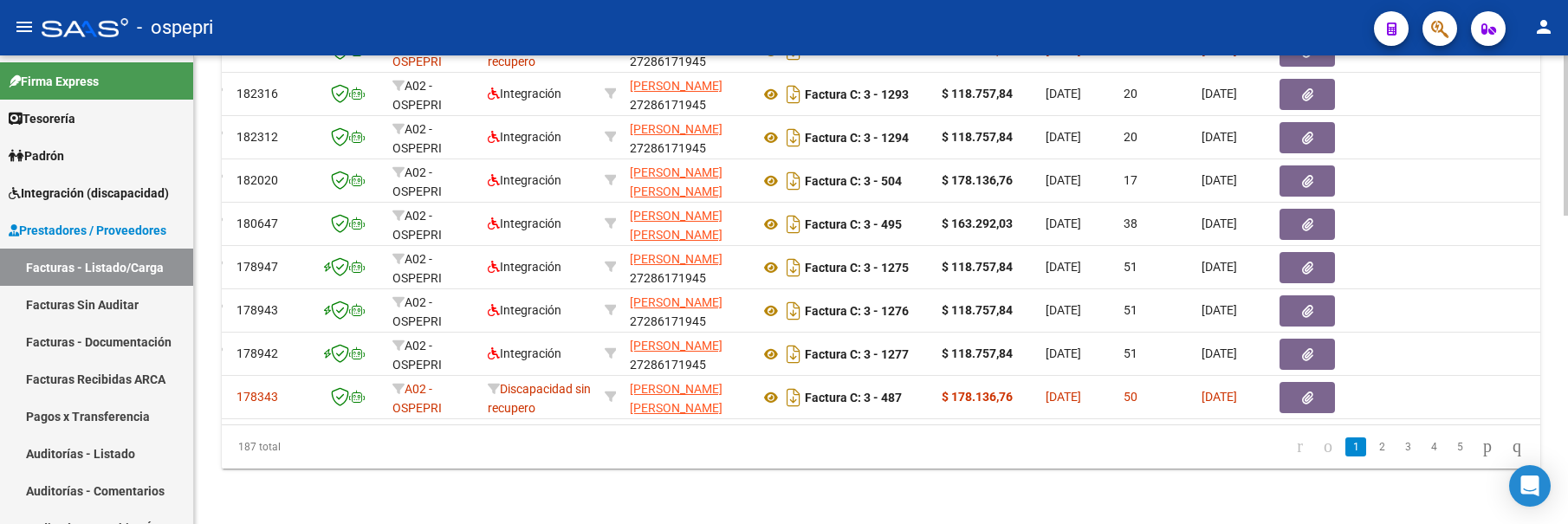
scroll to position [0, 0]
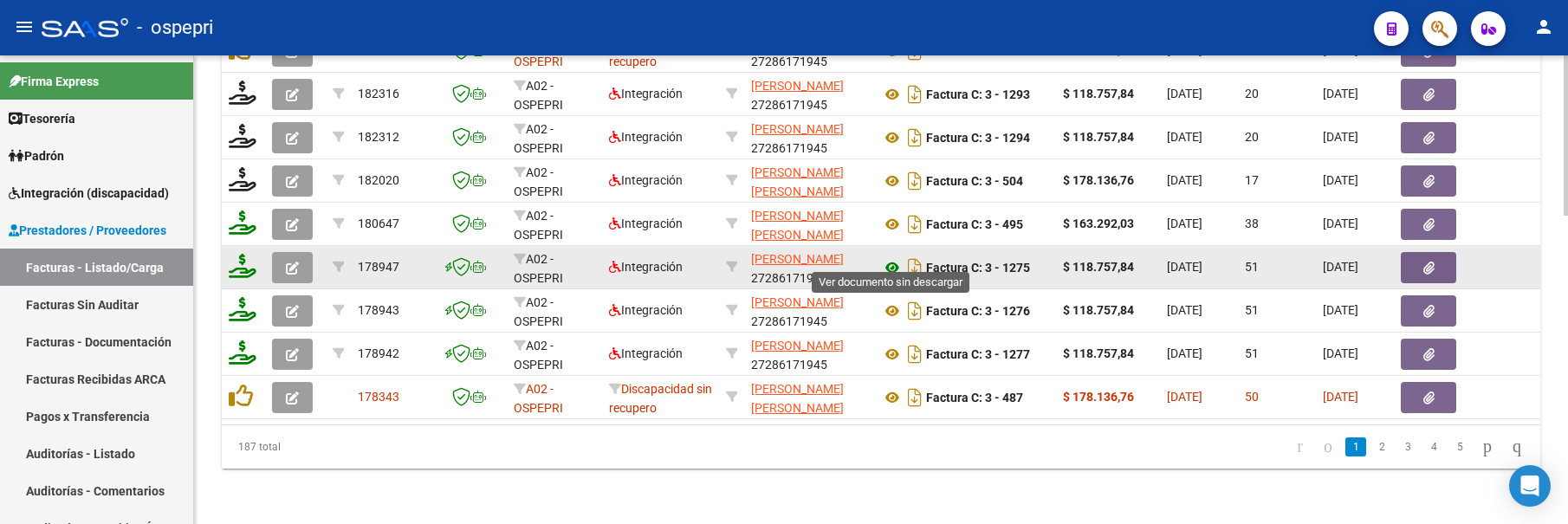
click at [887, 257] on icon at bounding box center [893, 267] width 23 height 21
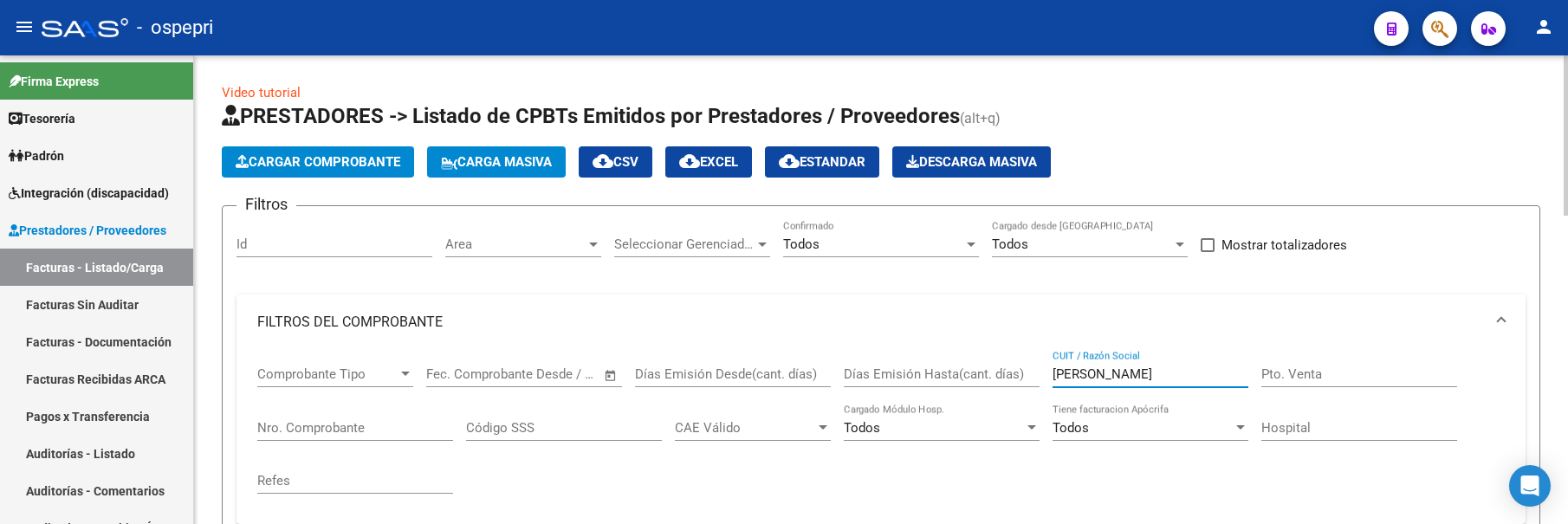
drag, startPoint x: 1133, startPoint y: 375, endPoint x: 1044, endPoint y: 372, distance: 89.1
click at [1044, 372] on div "Comprobante Tipo Comprobante Tipo Start date – End date Fec. Comprobante Desde …" at bounding box center [880, 429] width 1247 height 160
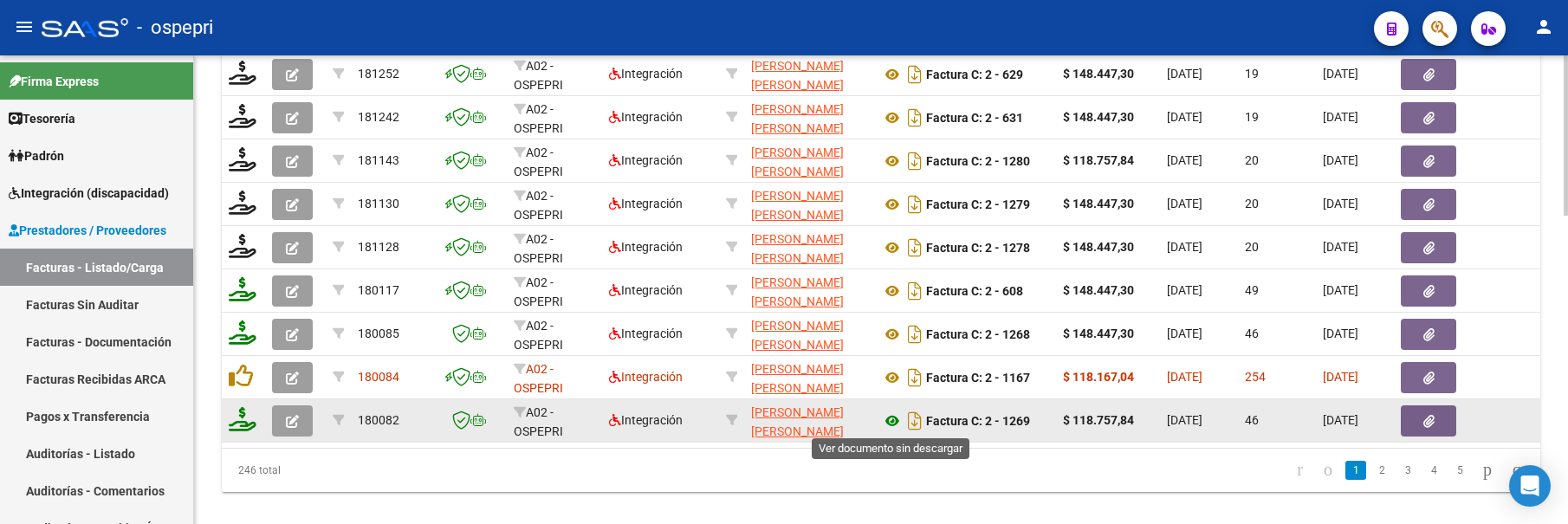
type input "[PERSON_NAME]"
click at [894, 419] on icon at bounding box center [893, 421] width 23 height 21
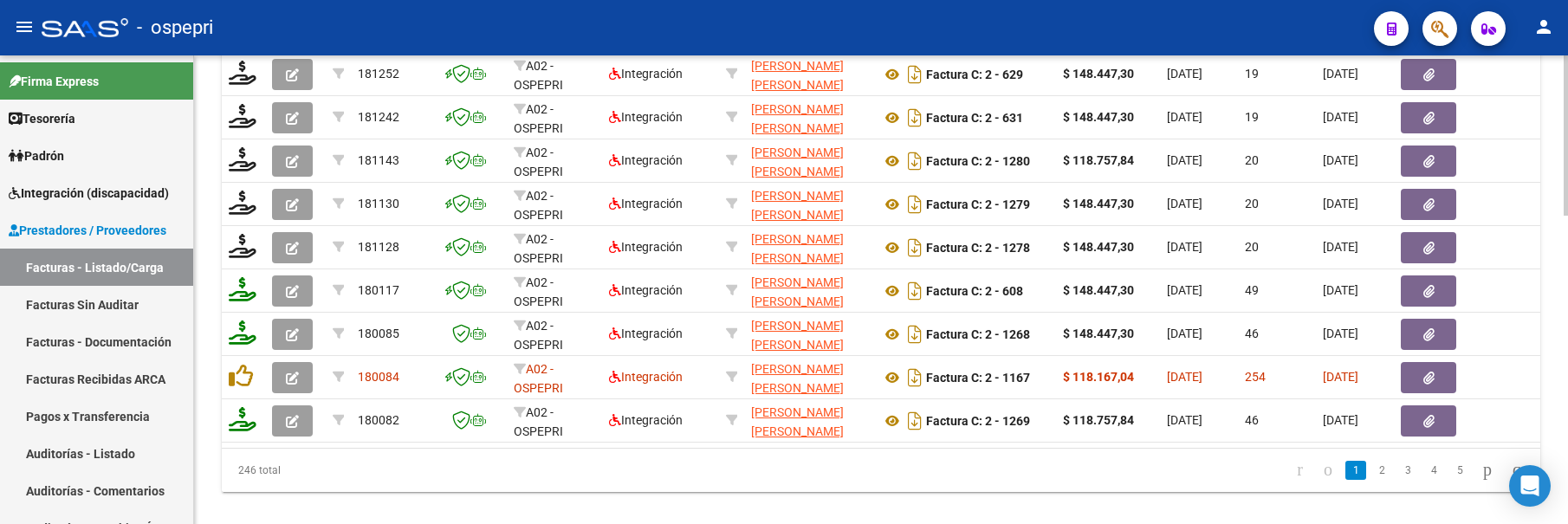
scroll to position [902, 0]
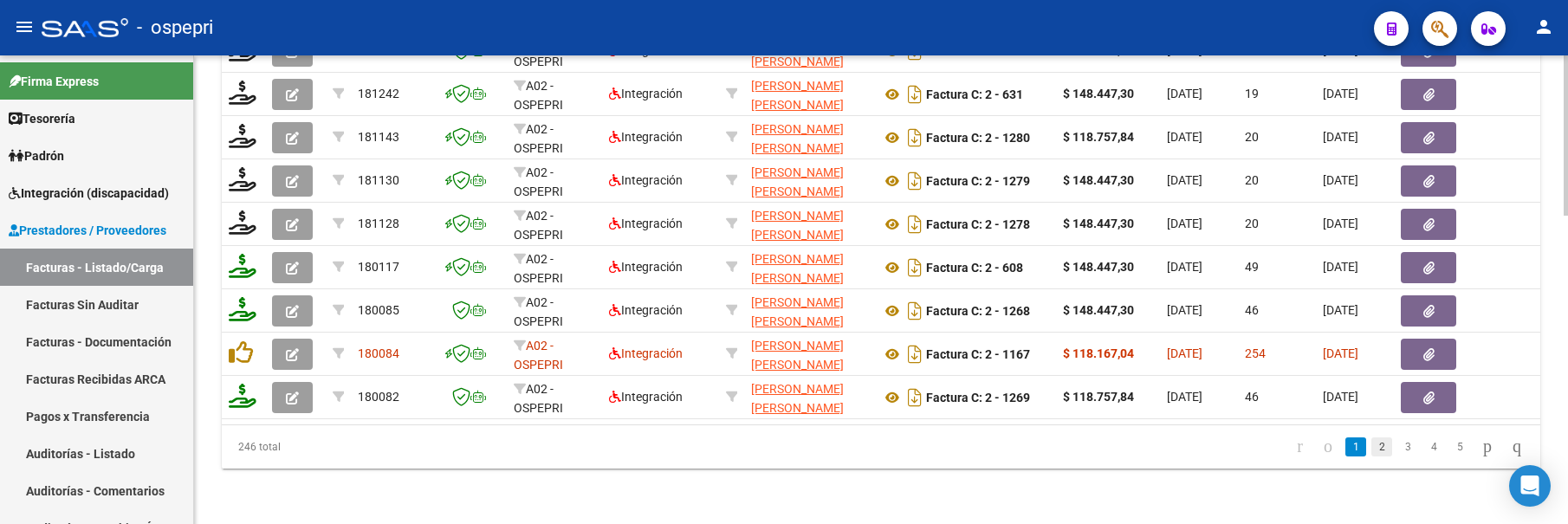
click at [1372, 450] on link "2" at bounding box center [1382, 447] width 21 height 19
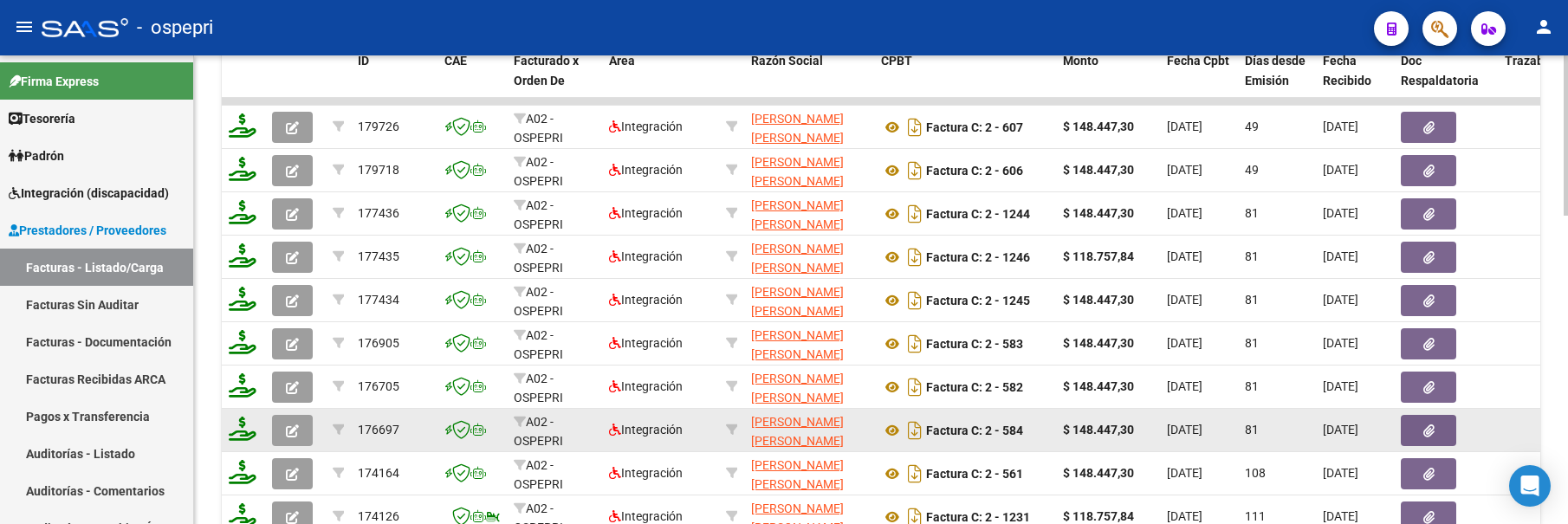
scroll to position [729, 0]
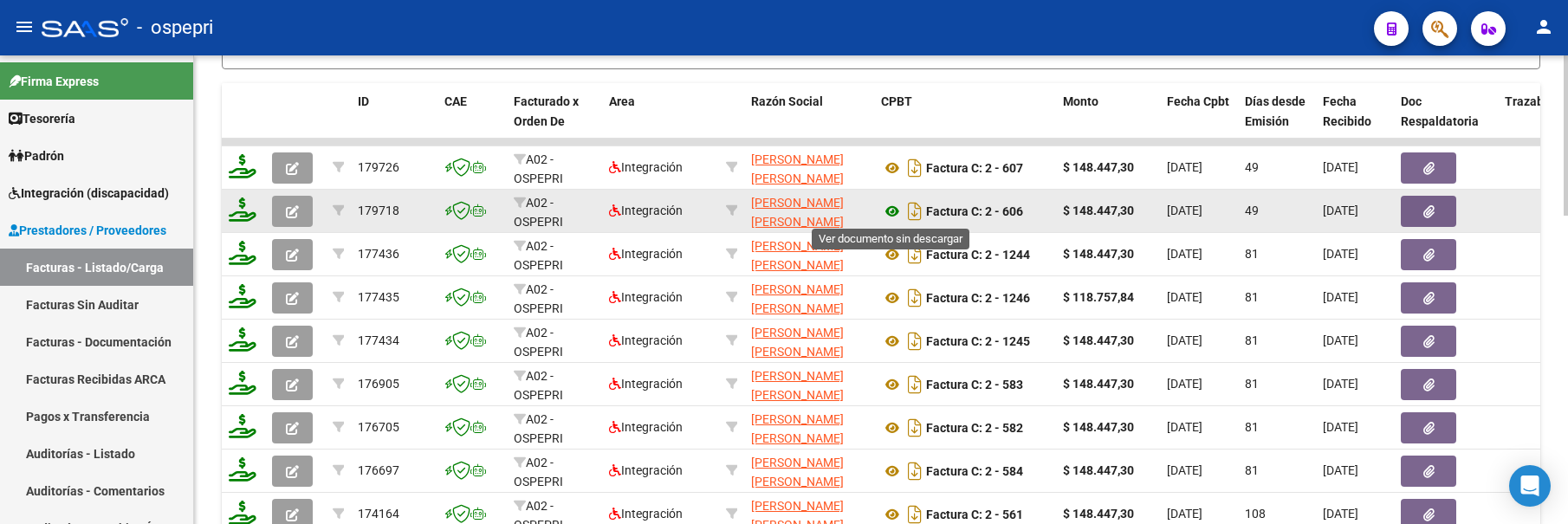
click at [887, 209] on icon at bounding box center [893, 211] width 23 height 21
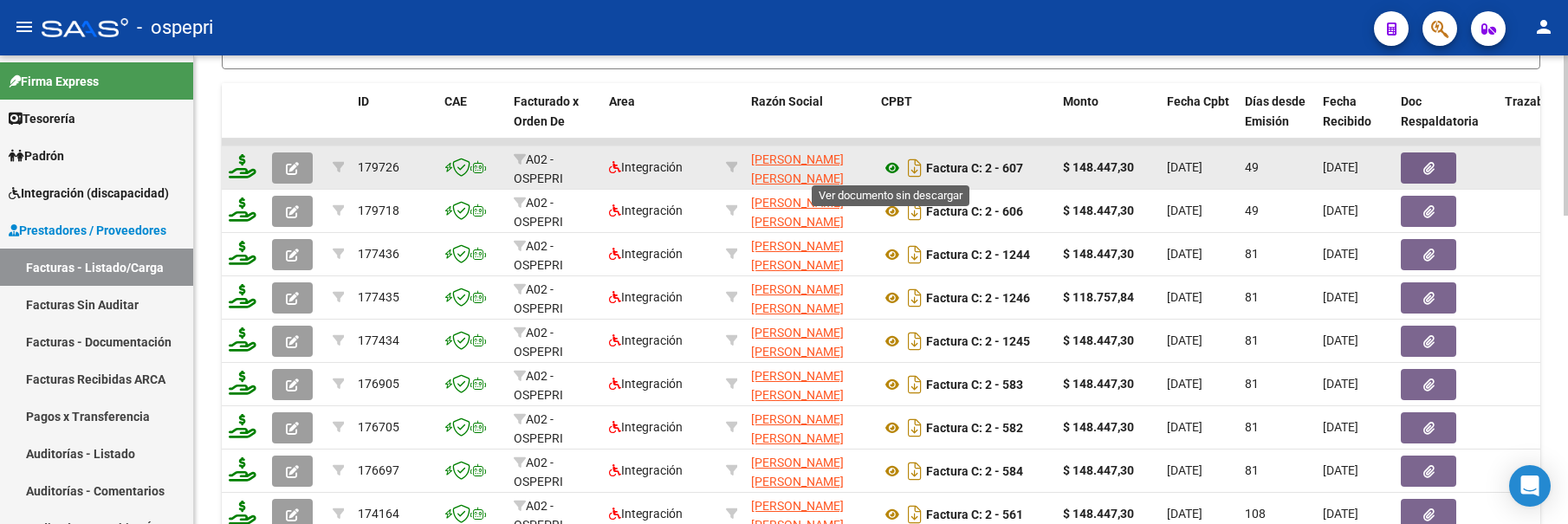
click at [887, 168] on icon at bounding box center [893, 168] width 23 height 21
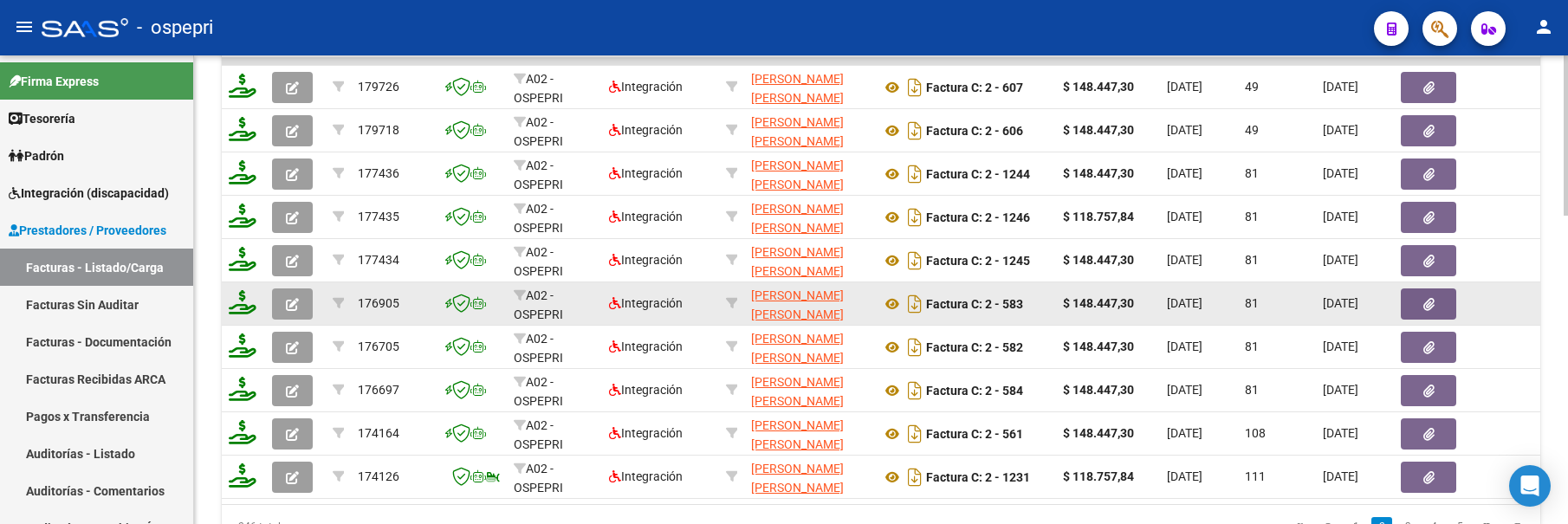
scroll to position [902, 0]
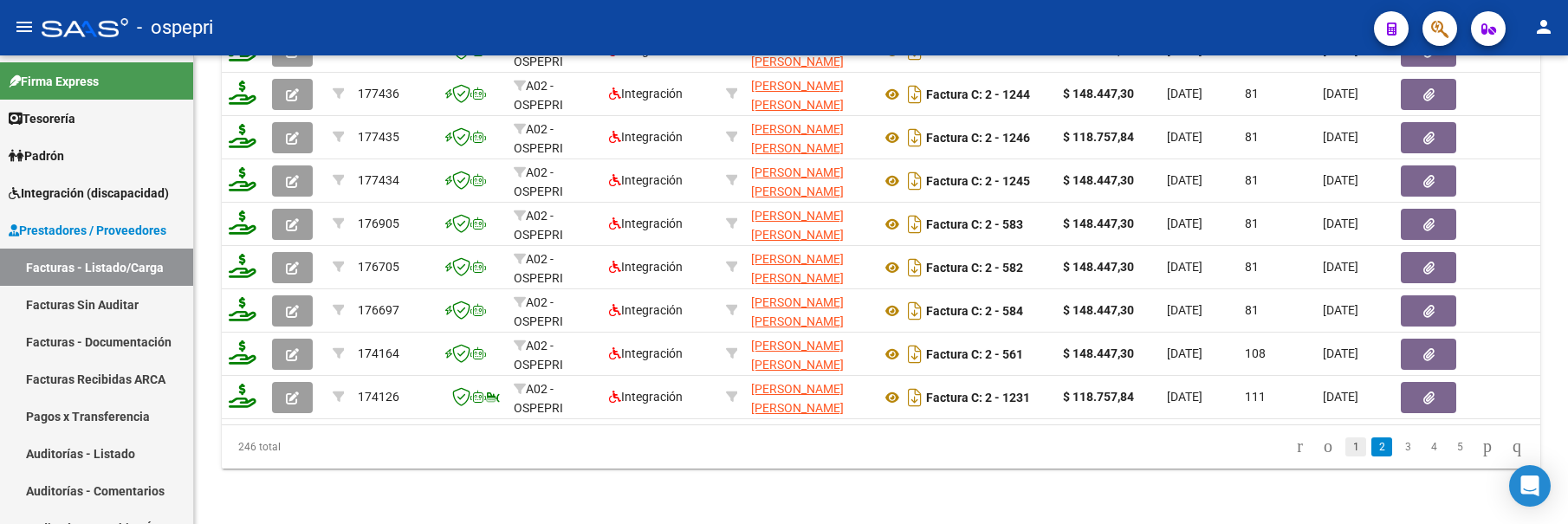
click at [1345, 450] on link "1" at bounding box center [1356, 447] width 21 height 19
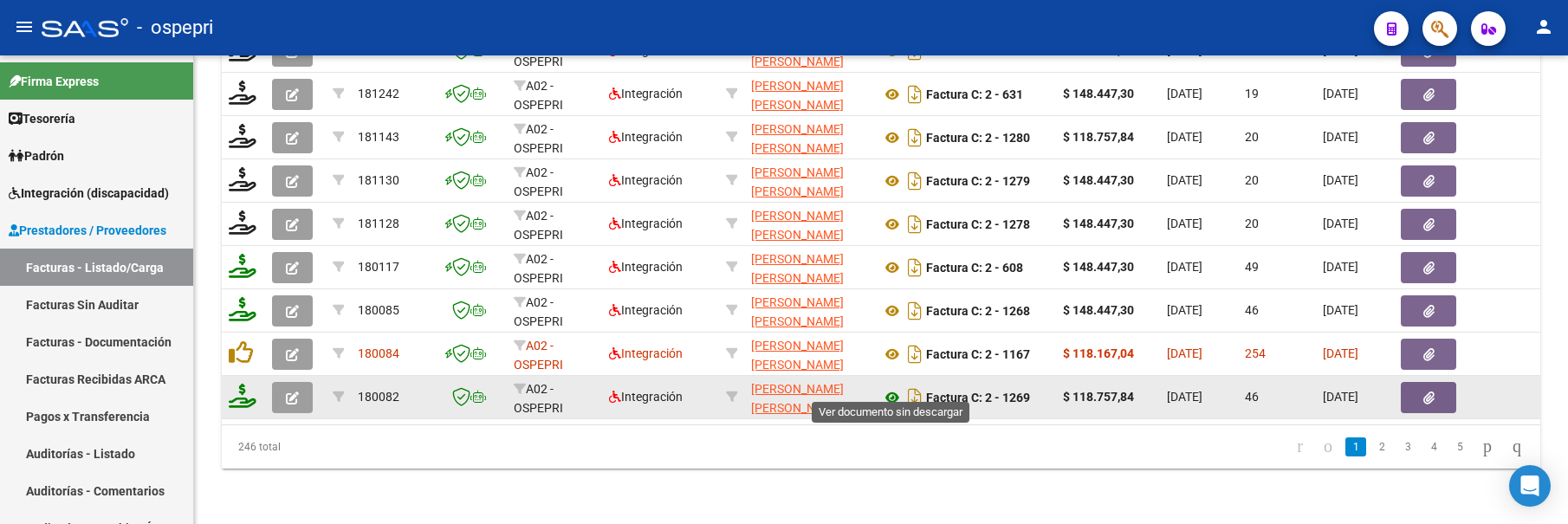
click at [890, 390] on icon at bounding box center [893, 398] width 23 height 21
